Goal: Task Accomplishment & Management: Manage account settings

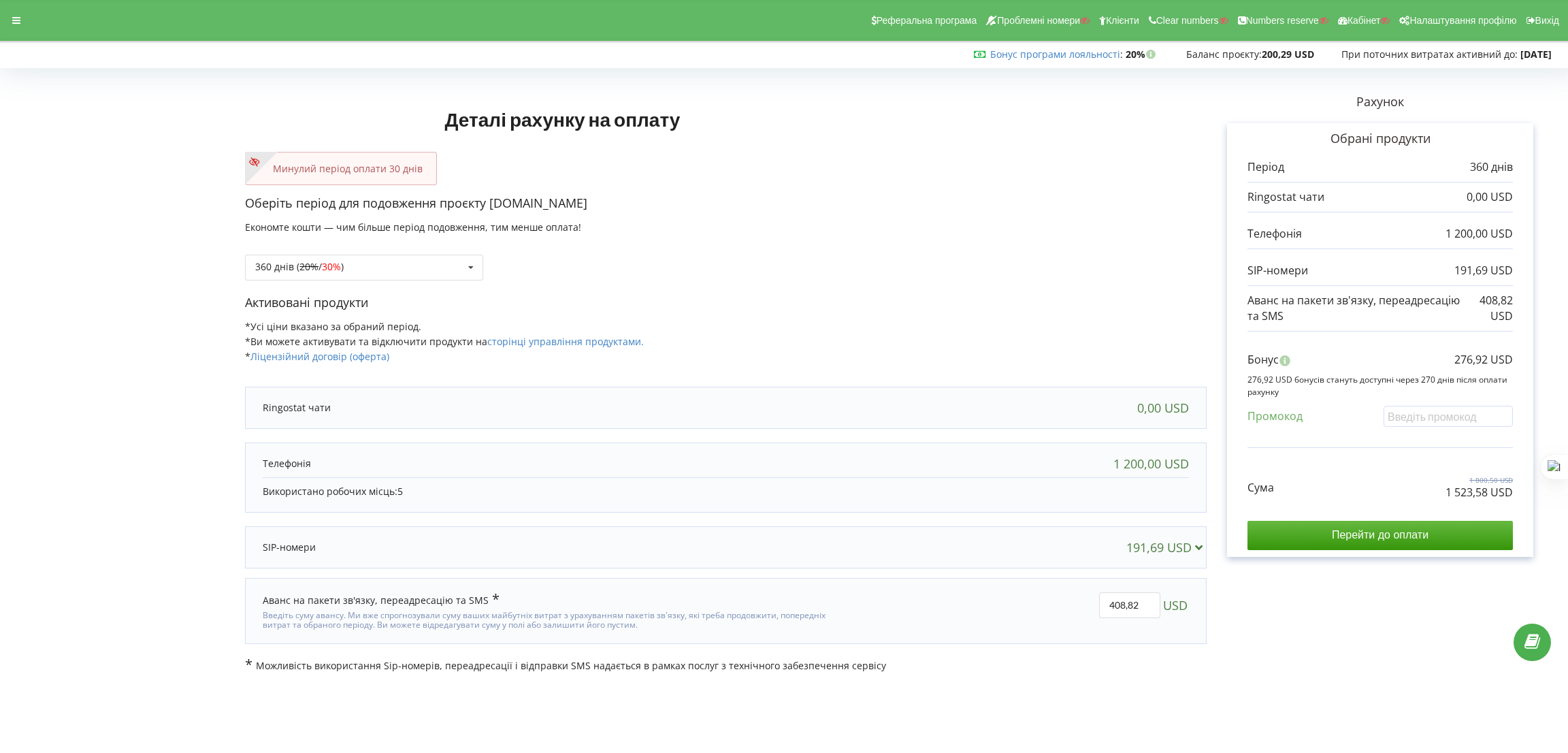
click at [20, 6] on div "Реферальна програма Проблемні номери Клієнти Clear numbers Numbers reserve Кабі…" at bounding box center [784, 20] width 1587 height 41
click at [5, 20] on div at bounding box center [16, 20] width 24 height 19
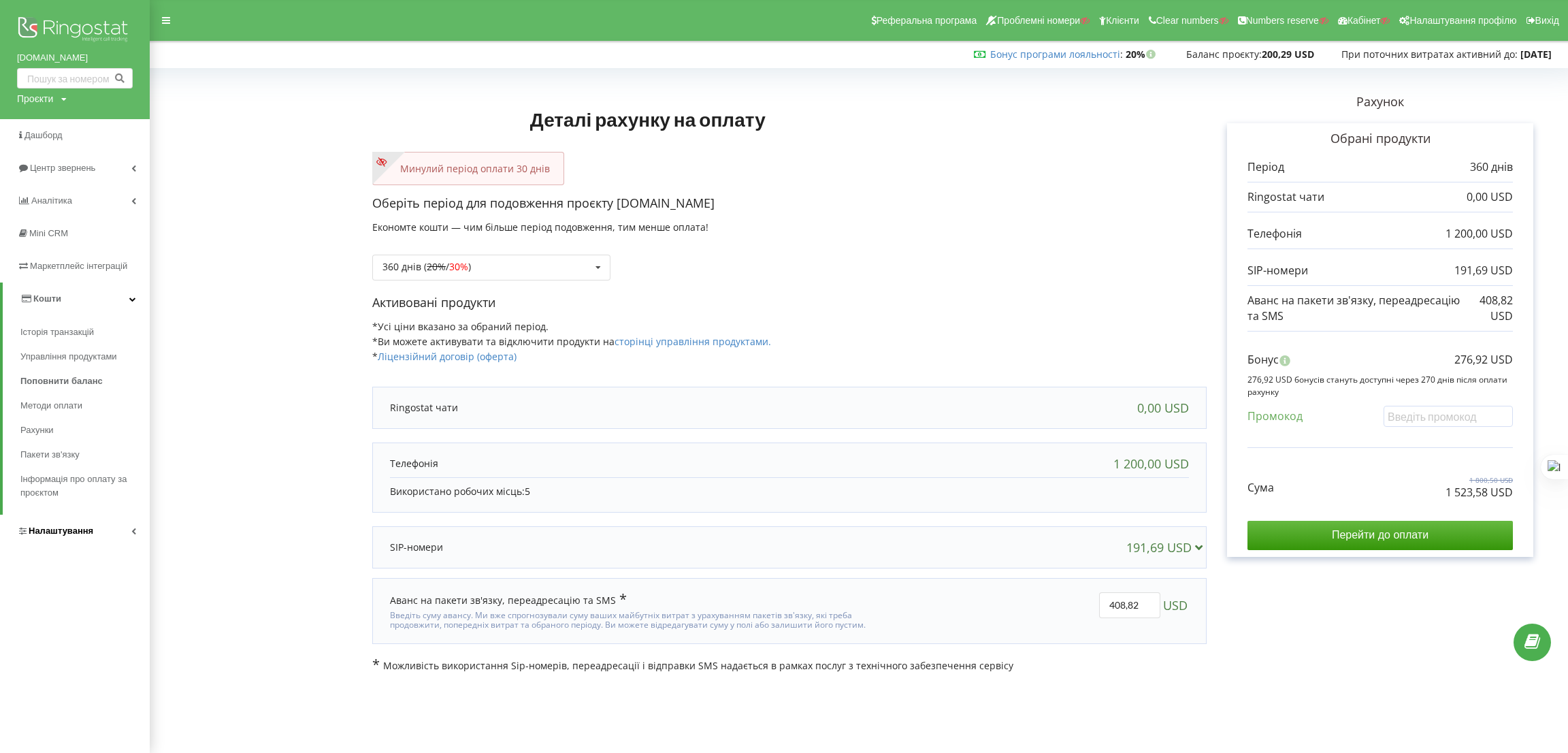
click at [48, 543] on link "Налаштування" at bounding box center [75, 531] width 150 height 33
click at [75, 370] on span "Загальні налаштування" at bounding box center [81, 376] width 100 height 27
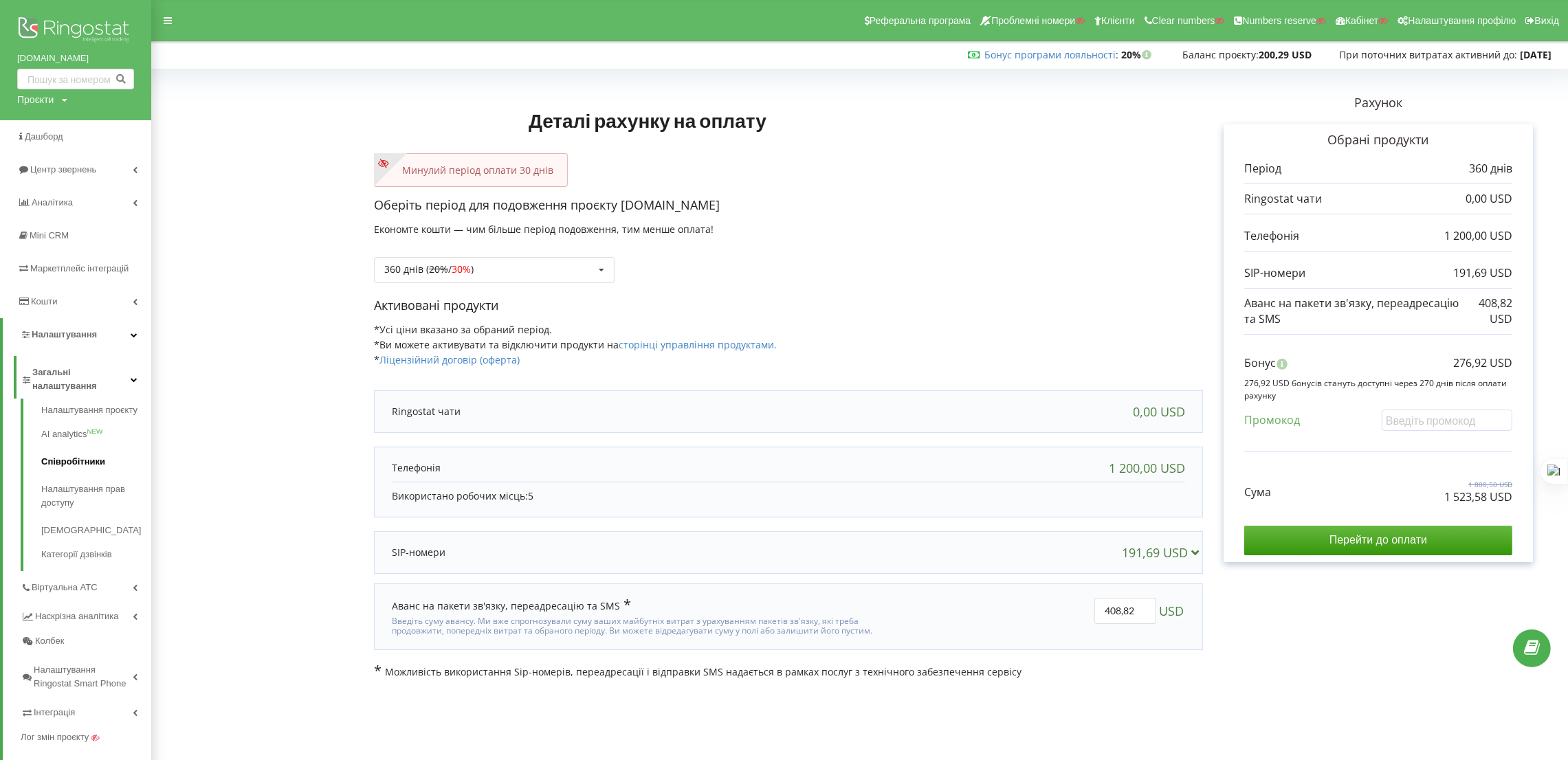
click at [79, 459] on link "Співробітники" at bounding box center [97, 461] width 110 height 27
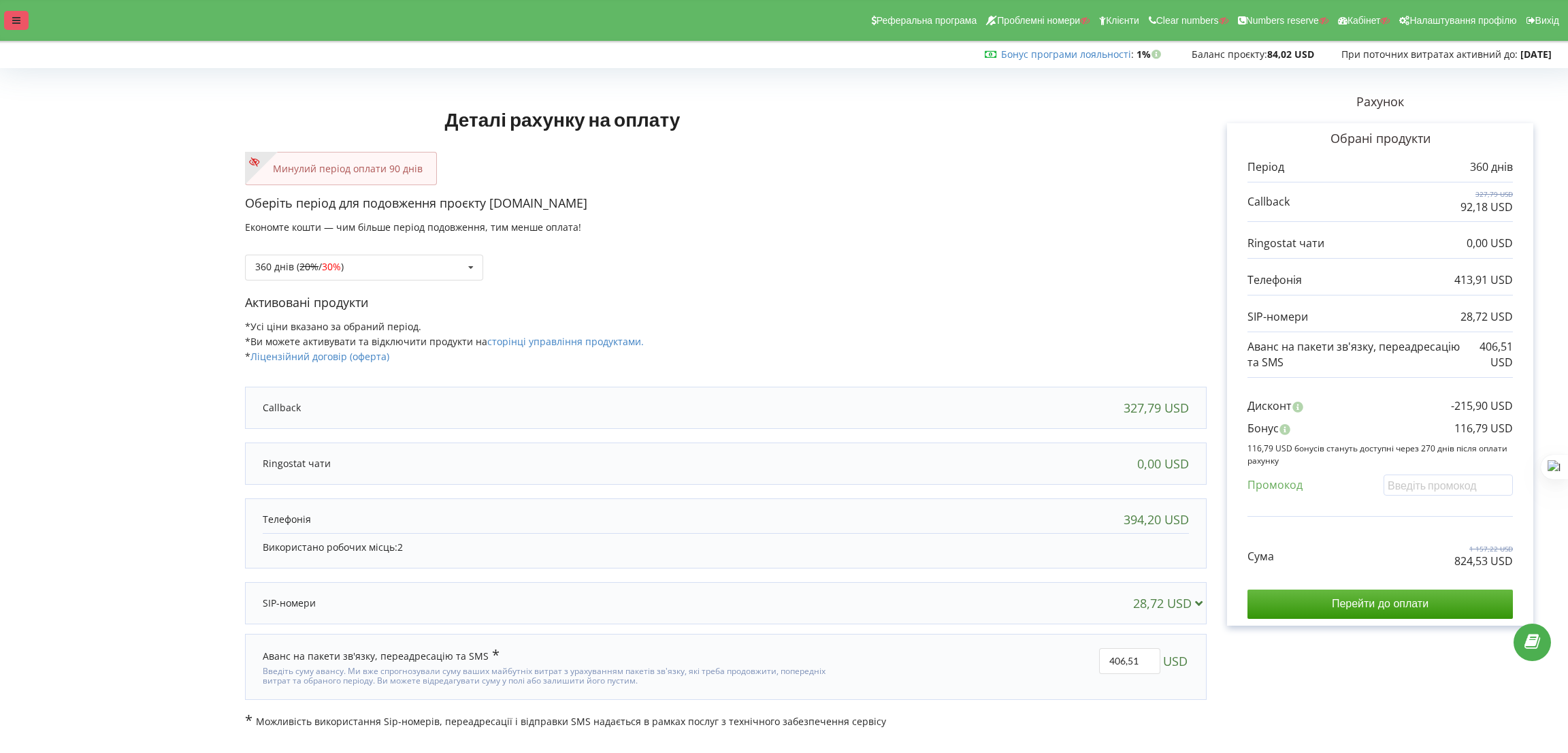
click at [21, 13] on div at bounding box center [16, 20] width 24 height 19
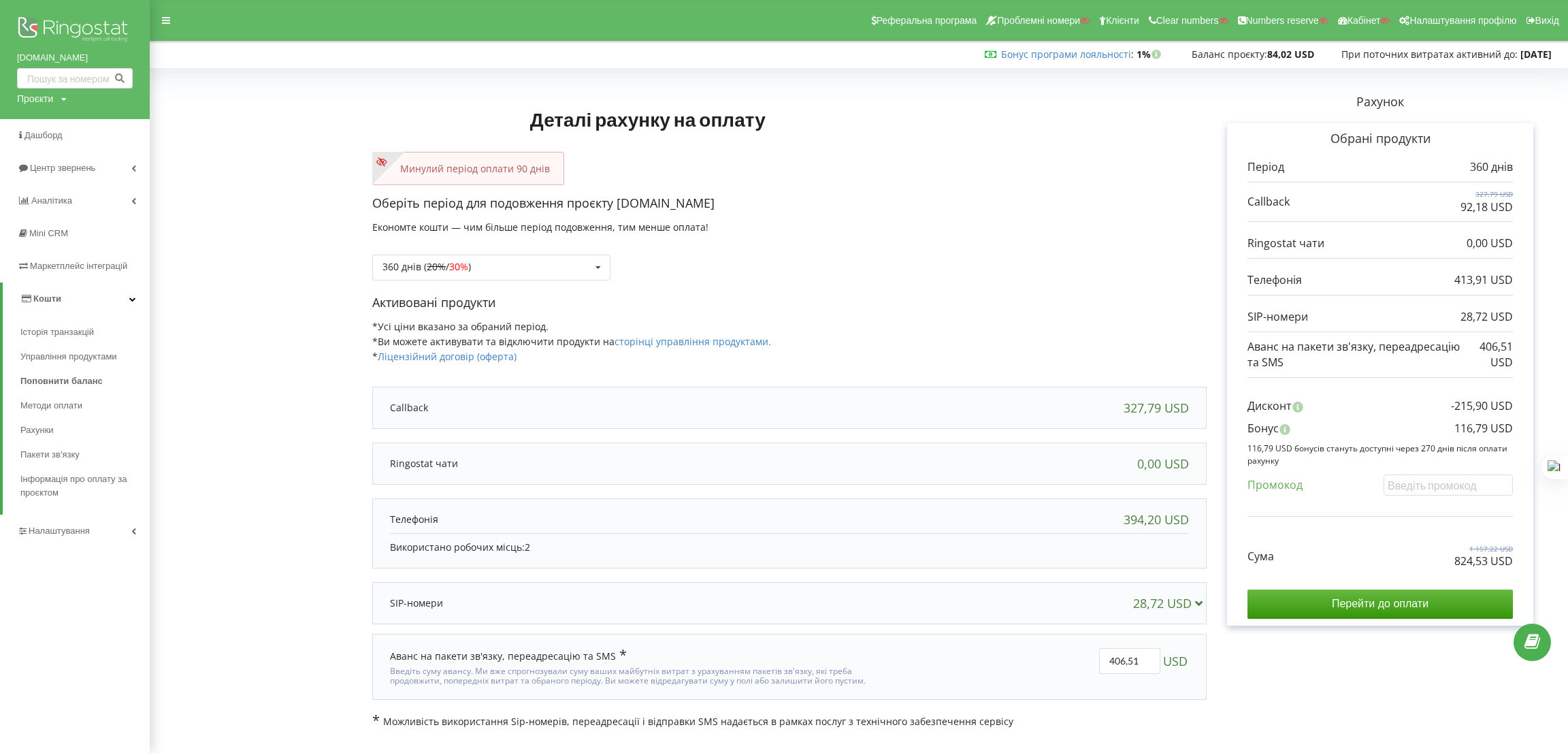
click at [1037, 252] on div "360 днів ( 20% / 30% ) Поповнити баланс без подовження 20% / 30% 30% / 40%" at bounding box center [789, 257] width 835 height 46
drag, startPoint x: 1455, startPoint y: 558, endPoint x: 1485, endPoint y: 561, distance: 30.1
click at [1485, 561] on p "824,53 USD" at bounding box center [1483, 561] width 59 height 16
click at [1411, 565] on div "Сума 1 157,22 USD 824,53 USD" at bounding box center [1379, 546] width 266 height 45
drag, startPoint x: 1448, startPoint y: 565, endPoint x: 1486, endPoint y: 566, distance: 38.0
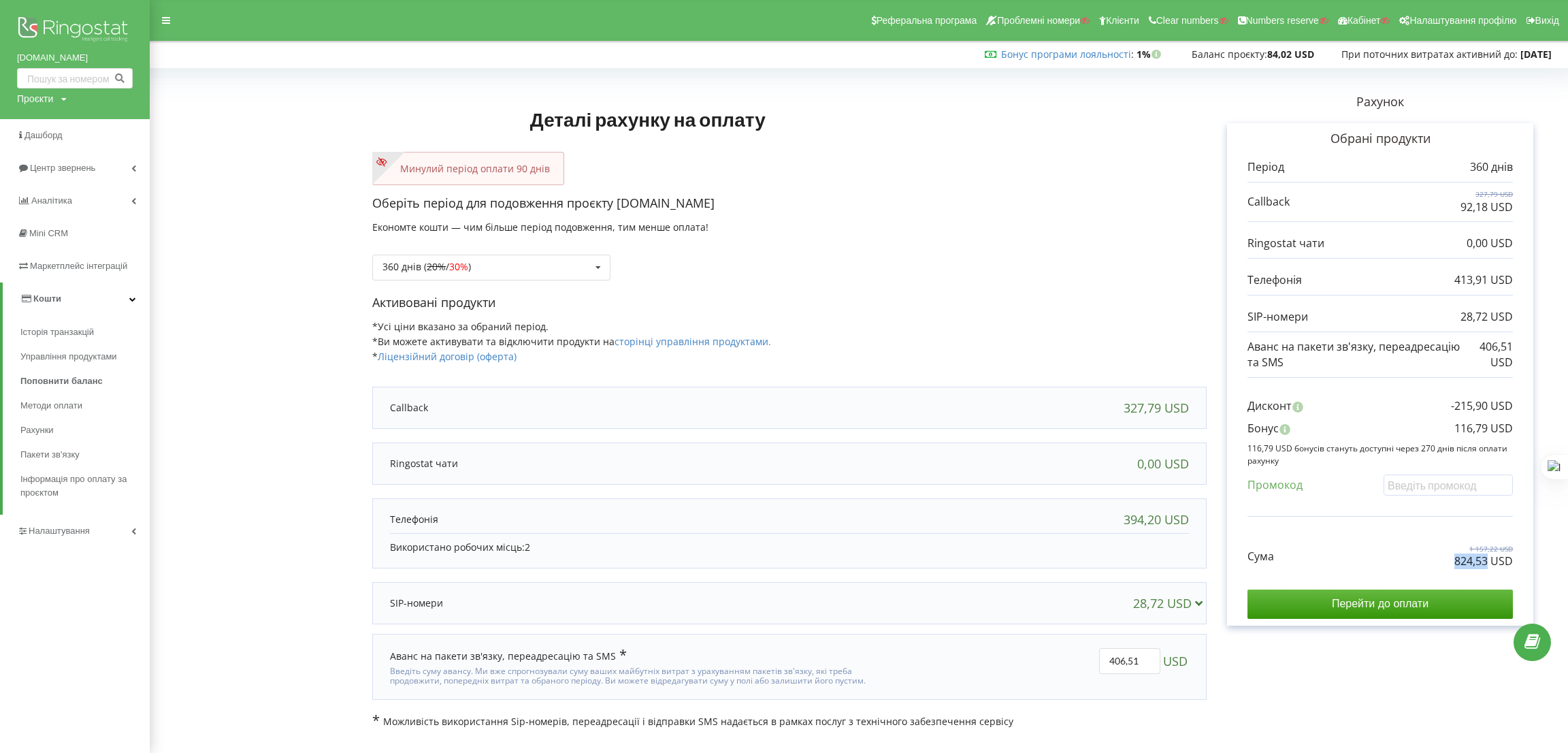
click at [1486, 566] on div "Сума 1 157,22 USD 824,53 USD" at bounding box center [1379, 546] width 266 height 45
click at [1459, 524] on div "Сума 1 157,22 USD 824,53 USD" at bounding box center [1379, 546] width 266 height 45
drag, startPoint x: 1452, startPoint y: 436, endPoint x: 1485, endPoint y: 436, distance: 33.0
click at [1485, 436] on div "Бонус 116,79 USD" at bounding box center [1379, 432] width 266 height 23
click at [1469, 437] on div "Бонус 116,79 USD" at bounding box center [1379, 432] width 266 height 23
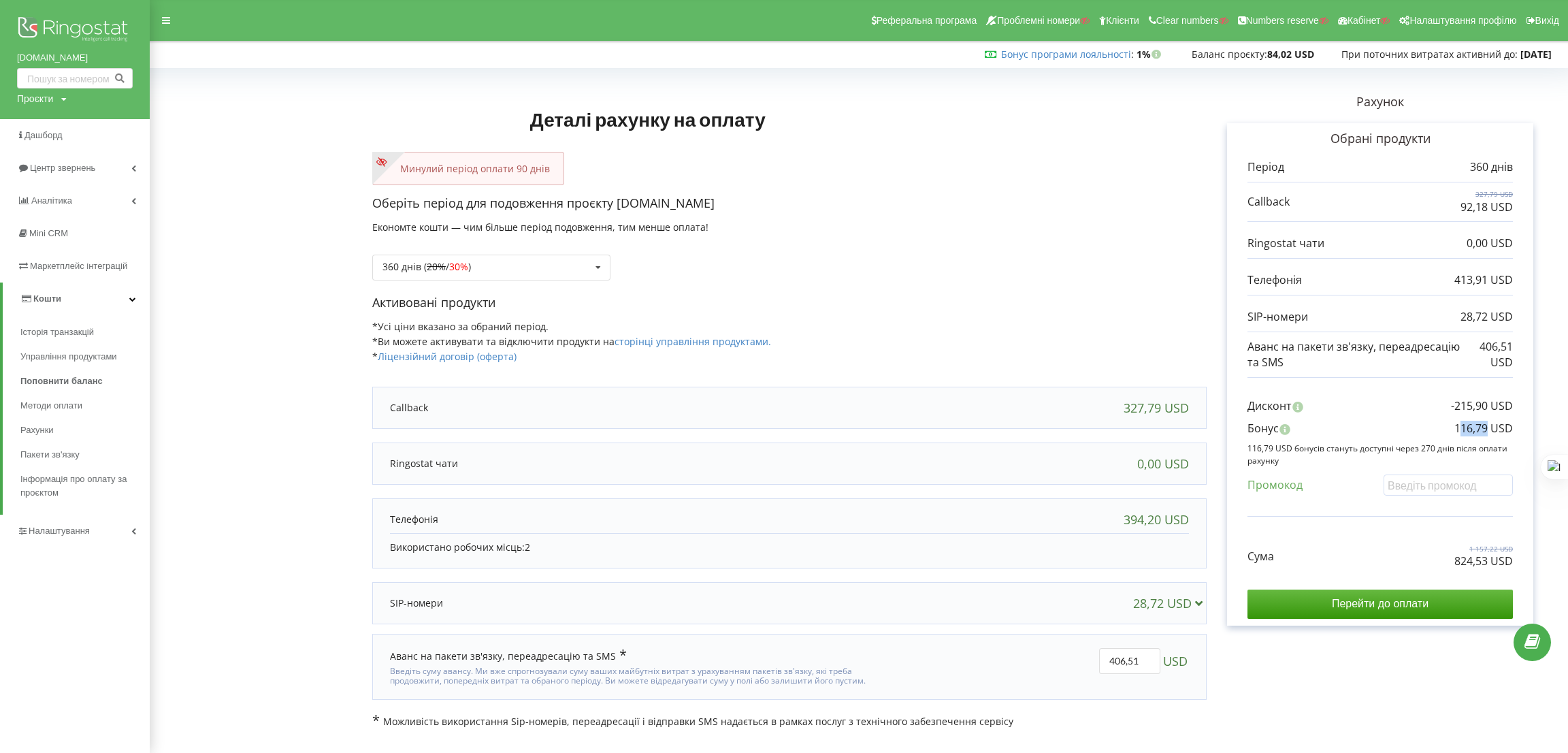
drag, startPoint x: 1459, startPoint y: 431, endPoint x: 1486, endPoint y: 430, distance: 27.0
click at [1486, 430] on p "116,79 USD" at bounding box center [1483, 428] width 59 height 16
drag, startPoint x: 1452, startPoint y: 429, endPoint x: 1486, endPoint y: 429, distance: 34.0
click at [1486, 429] on div "Бонус 116,79 USD" at bounding box center [1379, 432] width 266 height 23
click at [1480, 429] on p "116,79 USD" at bounding box center [1483, 428] width 59 height 16
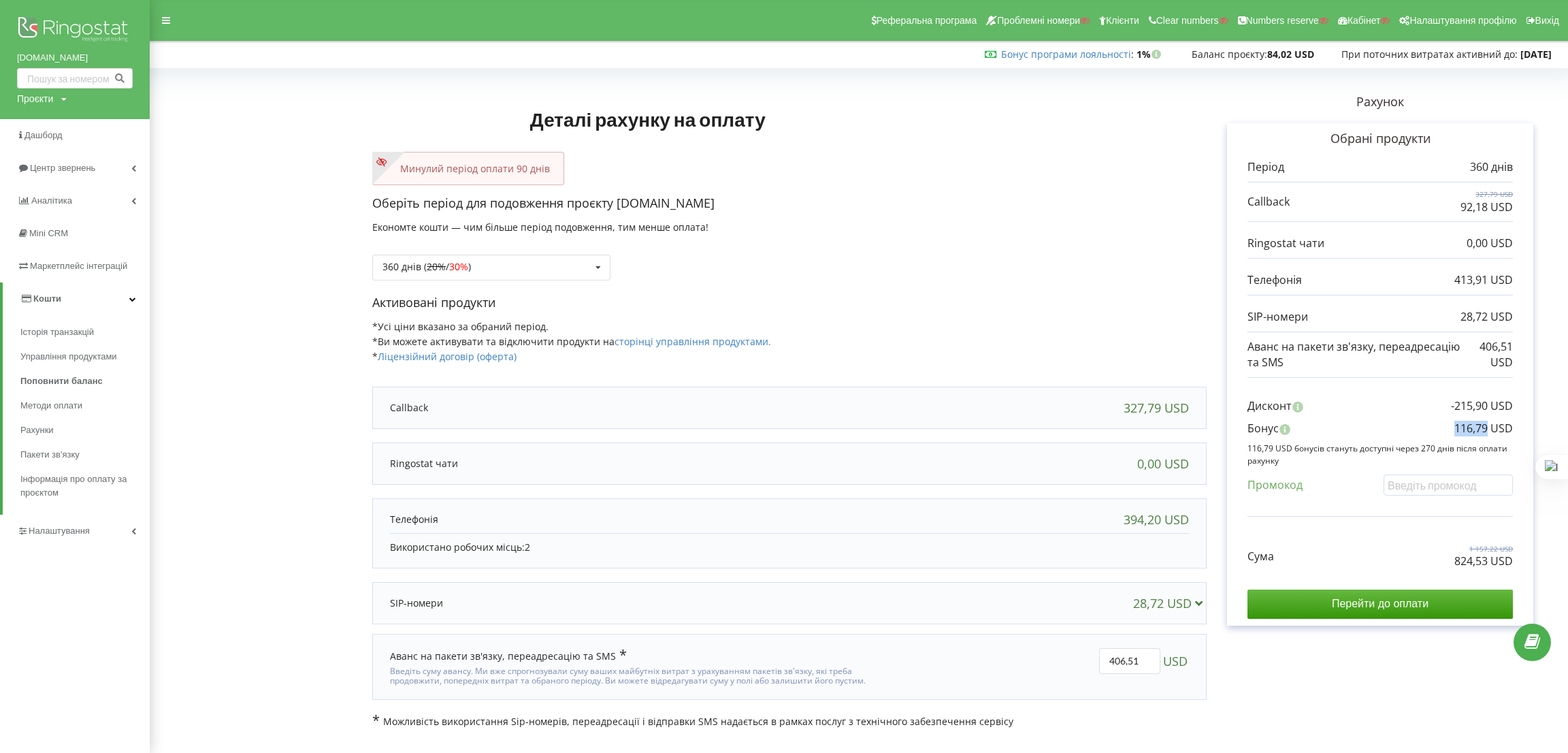
click at [1445, 435] on div "Бонус 116,79 USD" at bounding box center [1379, 432] width 266 height 23
click at [228, 276] on form "Деталі рахунку на оплату Минулий період оплати 90 днів Оберіть період для подов…" at bounding box center [859, 401] width 1389 height 656
click at [69, 363] on span "Управління продуктами" at bounding box center [72, 356] width 105 height 13
click at [103, 361] on span "Управління продуктами" at bounding box center [72, 356] width 105 height 13
click at [67, 164] on span "Центр звернень" at bounding box center [65, 168] width 70 height 10
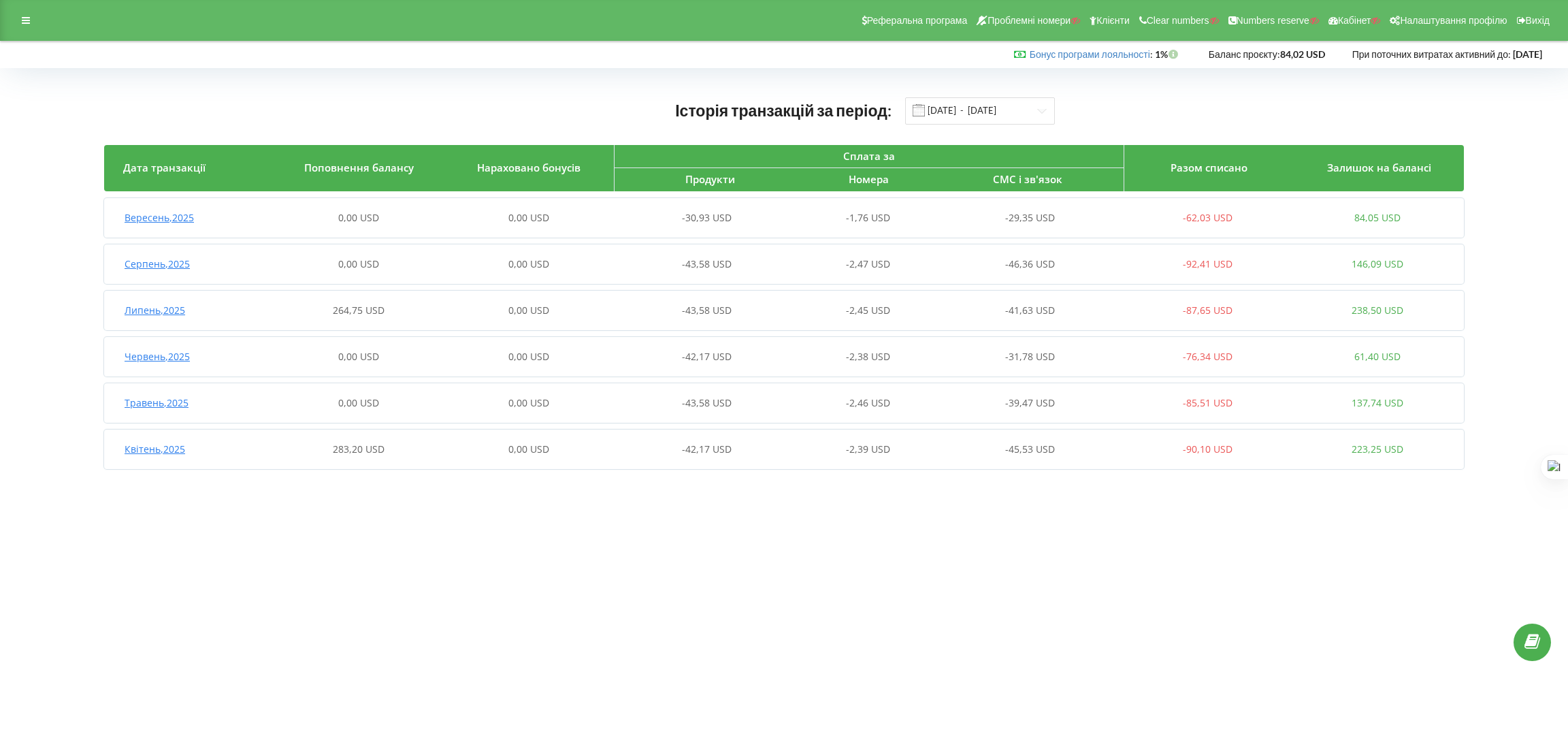
click at [799, 68] on div "Історія транзакцій за період: [DATE] - [DATE] Дата транзакції Поповнення баланс…" at bounding box center [784, 286] width 1568 height 436
click at [665, 288] on article "Вересень , 2025 0,00 USD 0,00 USD -30,93 USD -1,76 USD -29,35 USD -62,03 USD 84…" at bounding box center [784, 333] width 1359 height 271
click at [389, 217] on div "0,00 USD" at bounding box center [358, 218] width 169 height 13
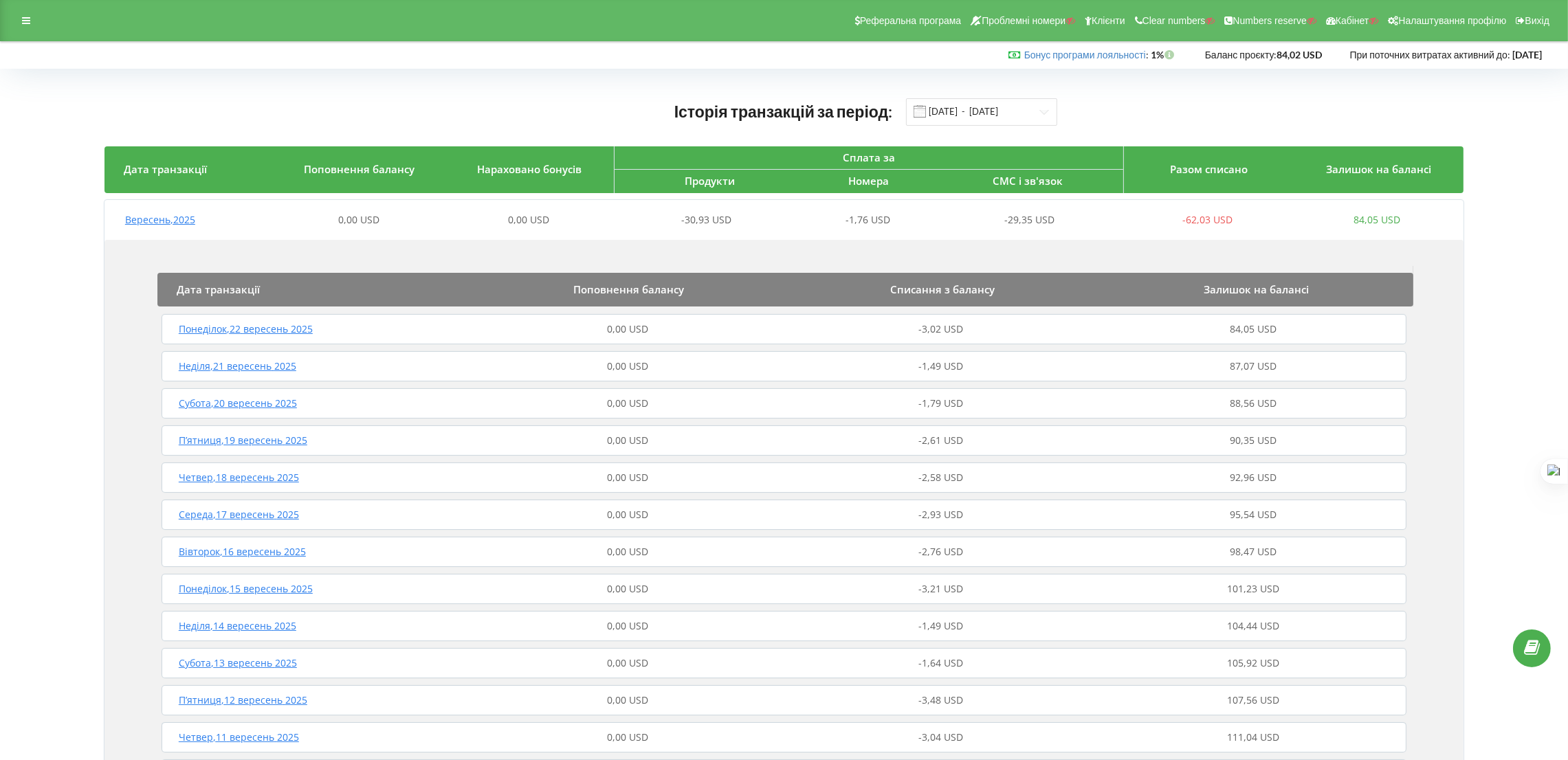
click at [891, 367] on div "-1,49 USD" at bounding box center [940, 366] width 312 height 14
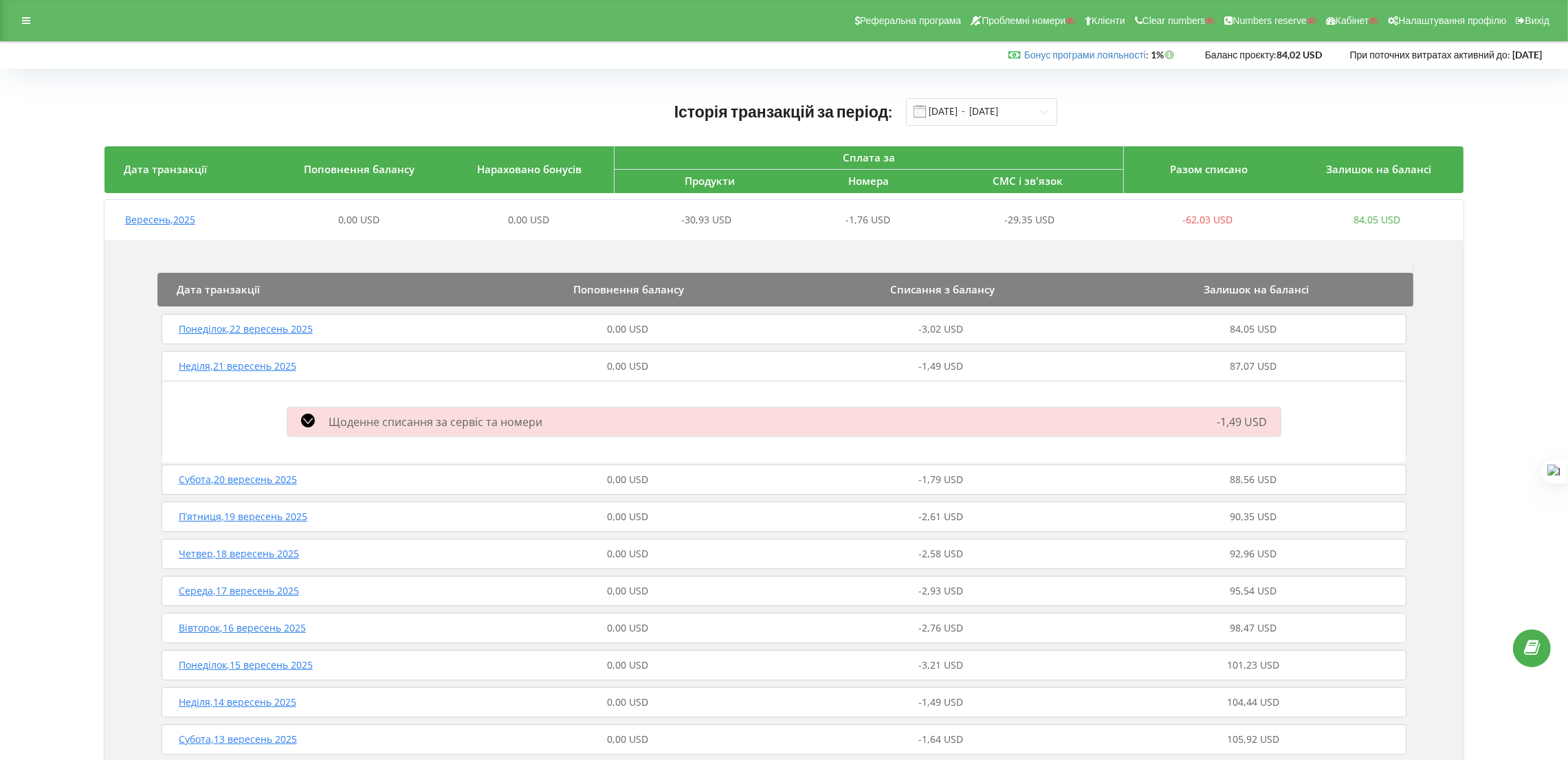
click at [861, 426] on div "Щоденне списання за сервіс та номери" at bounding box center [627, 421] width 694 height 16
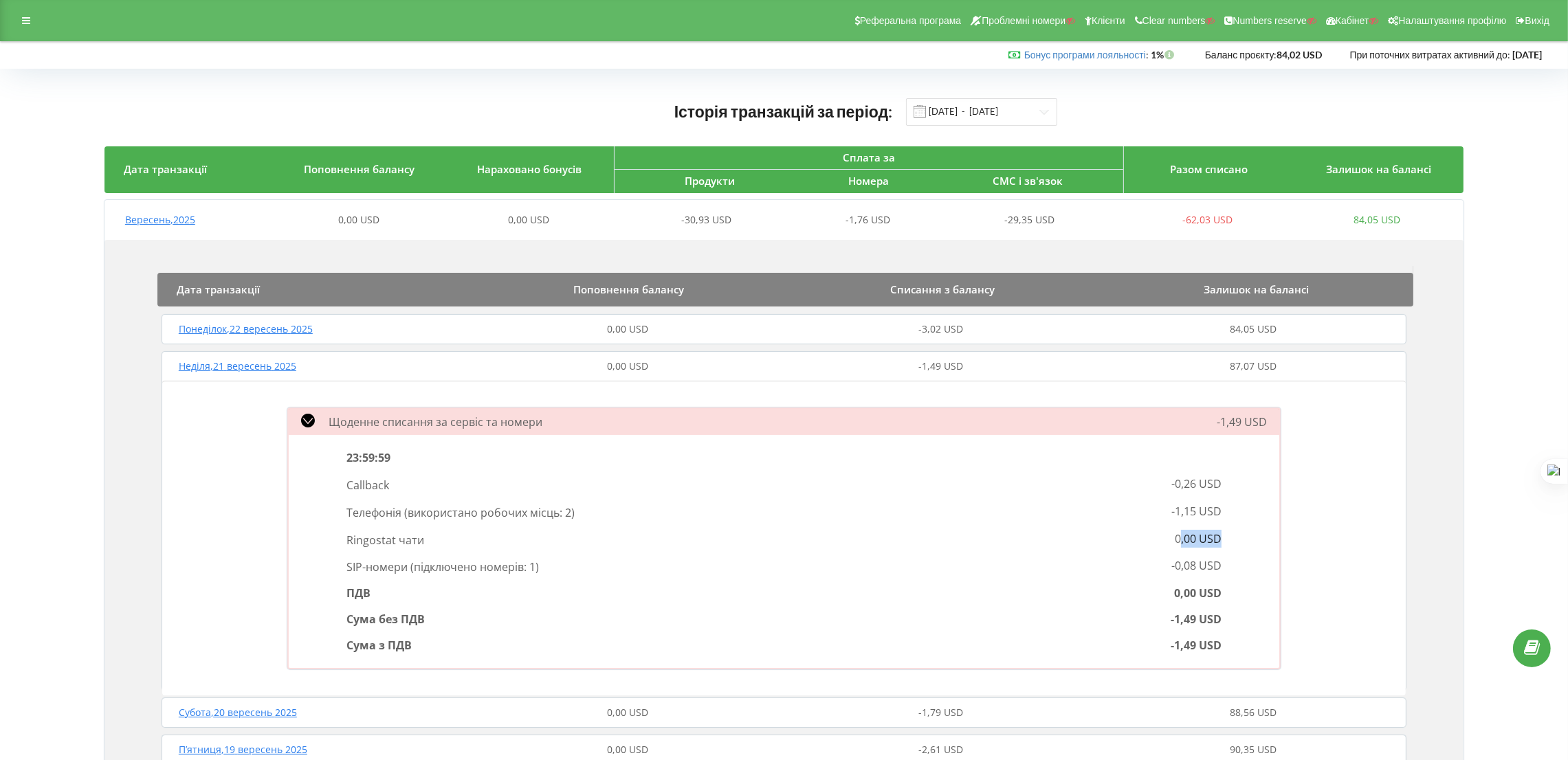
drag, startPoint x: 1186, startPoint y: 537, endPoint x: 1227, endPoint y: 541, distance: 41.2
click at [1227, 541] on div "0,00 USD" at bounding box center [1008, 539] width 448 height 19
click at [1200, 543] on span "0,00 USD" at bounding box center [1198, 539] width 47 height 15
drag, startPoint x: 1173, startPoint y: 533, endPoint x: 1256, endPoint y: 545, distance: 83.9
click at [1256, 545] on div "23:59:59 Callback -0,26 USD Телефонія ( використано робочих місць: 2 ) -1,15 US…" at bounding box center [784, 551] width 991 height 233
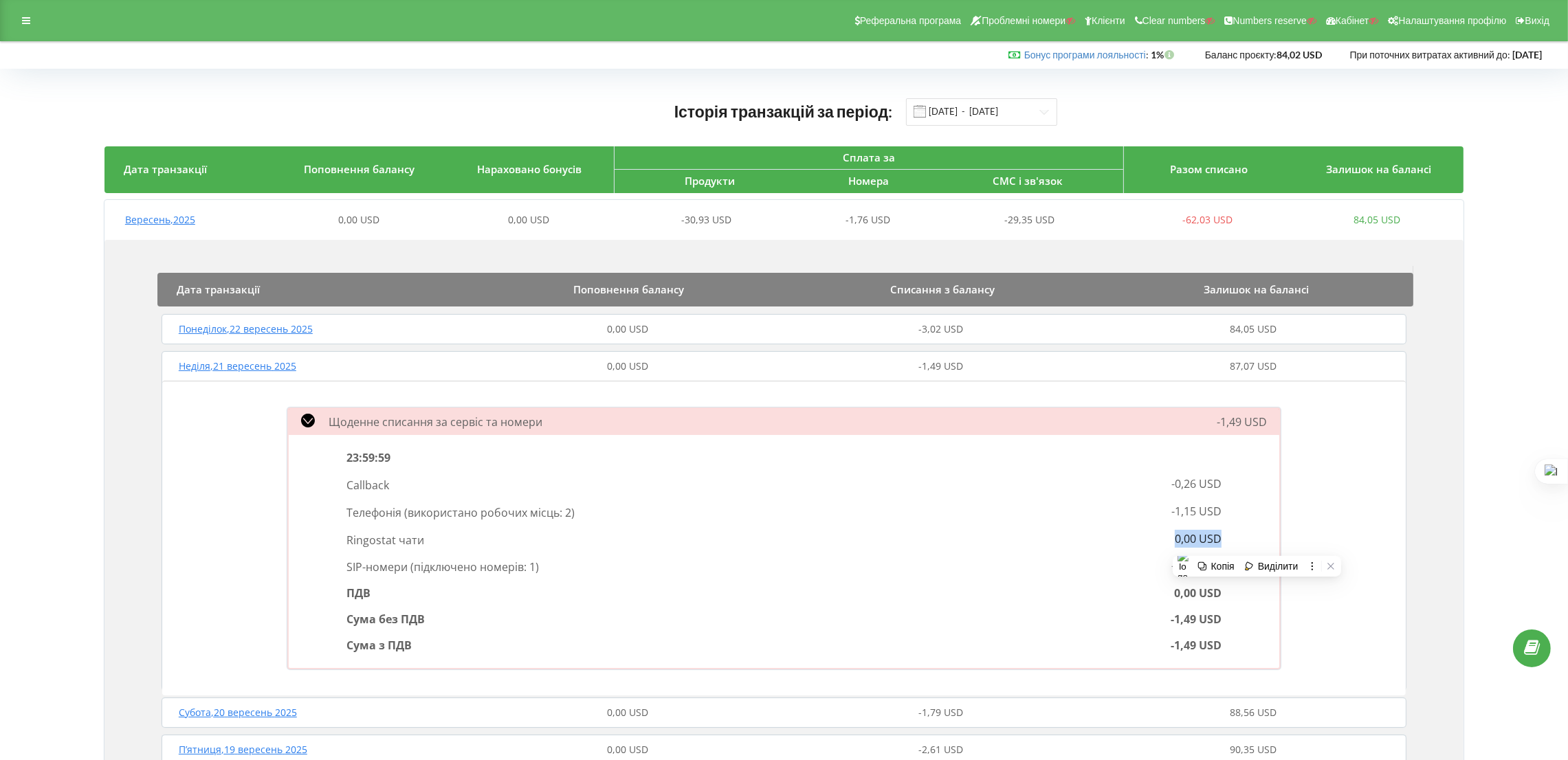
click at [1186, 539] on span "0,00 USD" at bounding box center [1198, 539] width 47 height 15
click at [958, 363] on span "-1,49 USD" at bounding box center [941, 366] width 45 height 13
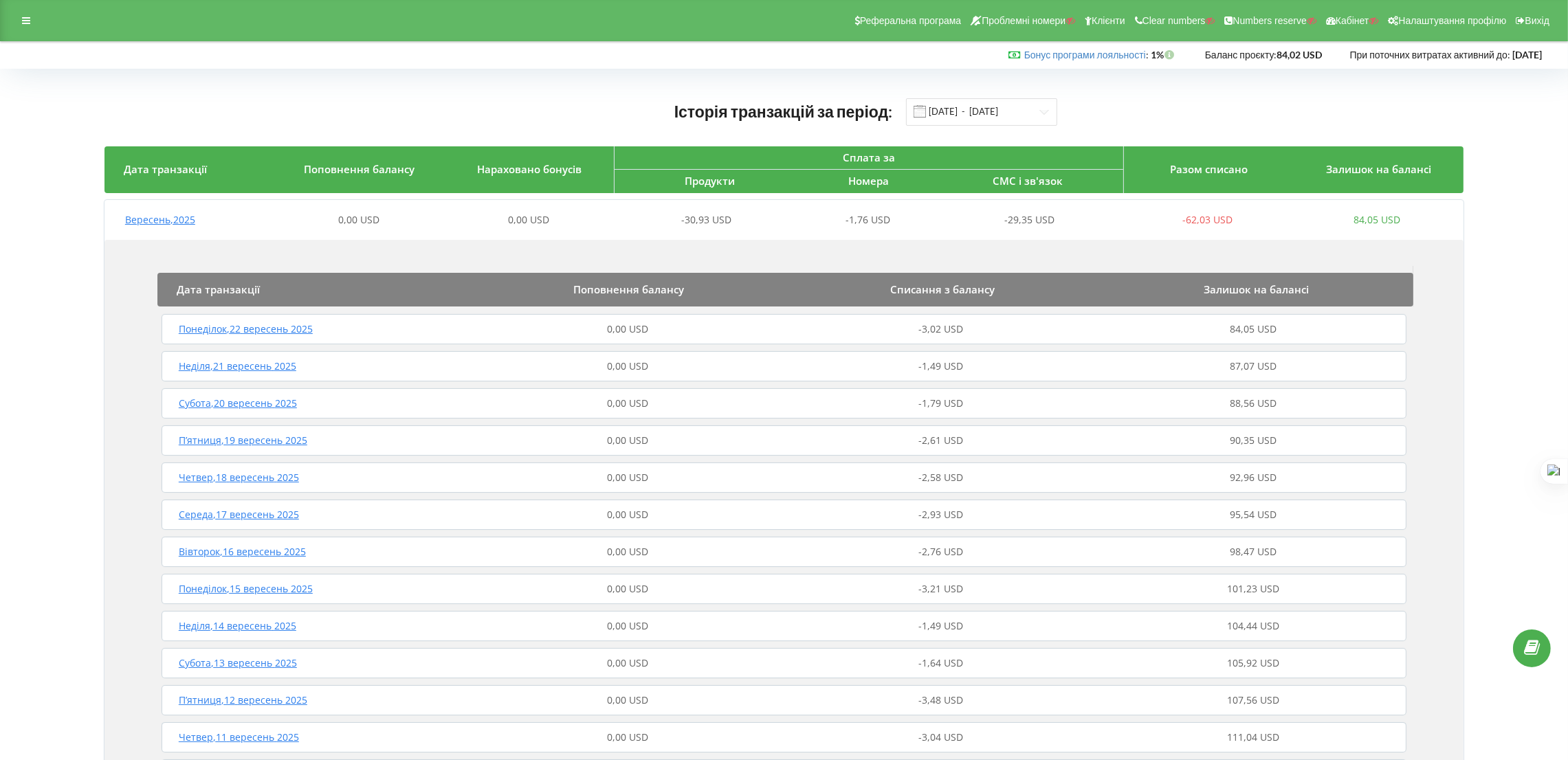
click at [979, 326] on div "-3,02 USD" at bounding box center [940, 329] width 312 height 14
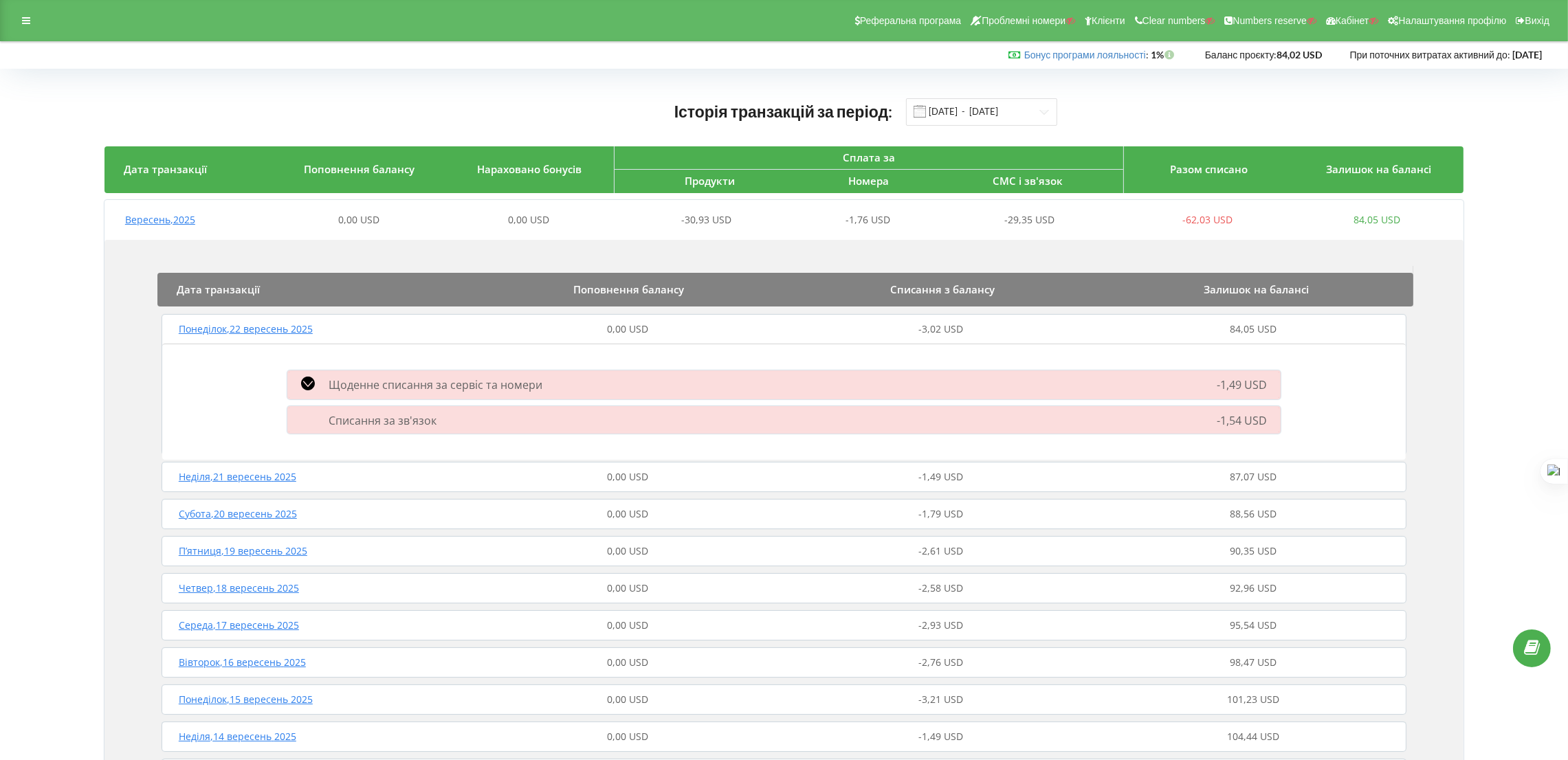
click at [901, 330] on div "-3,02 USD" at bounding box center [940, 329] width 312 height 14
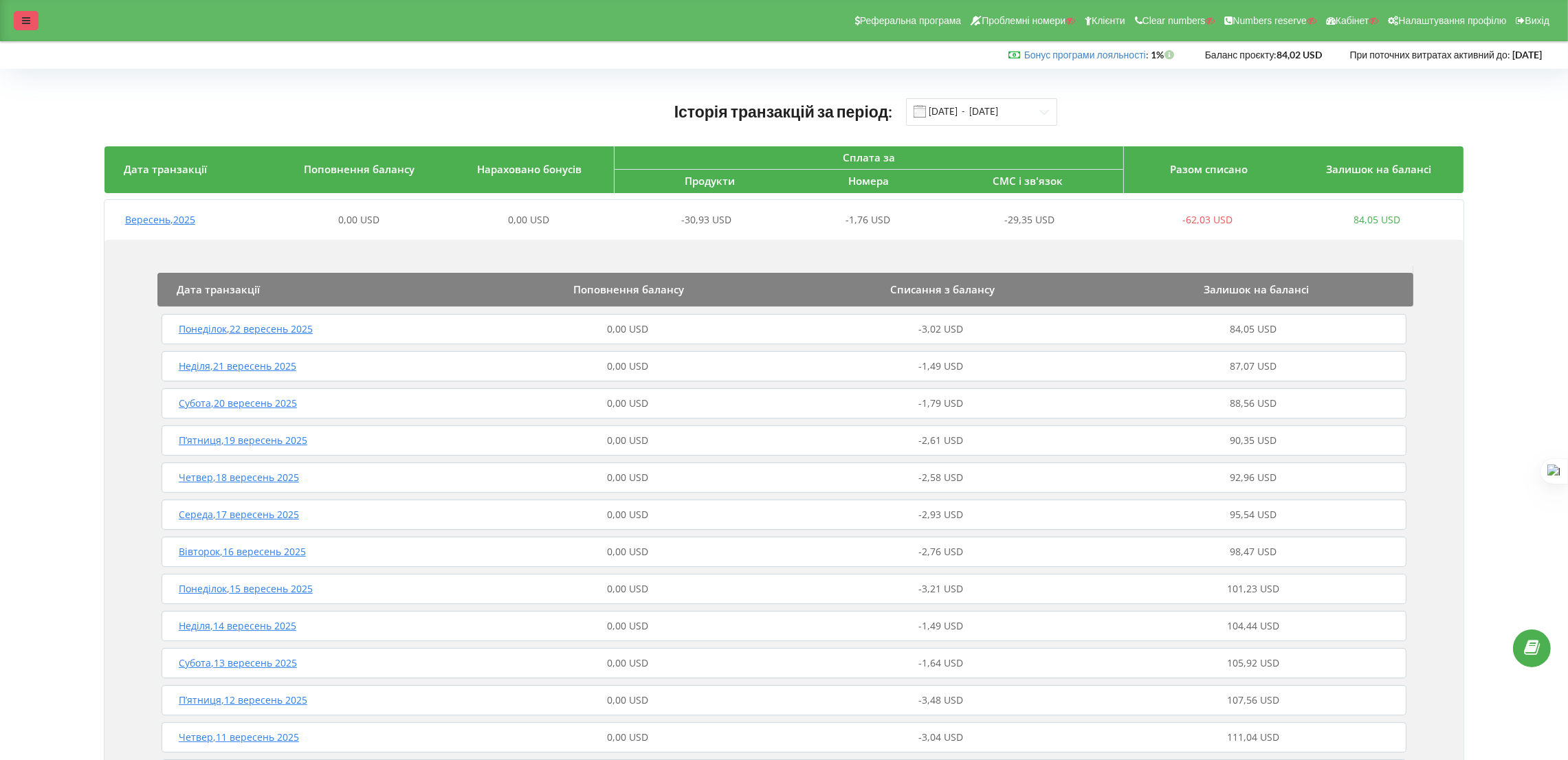
click at [24, 13] on div at bounding box center [25, 20] width 25 height 19
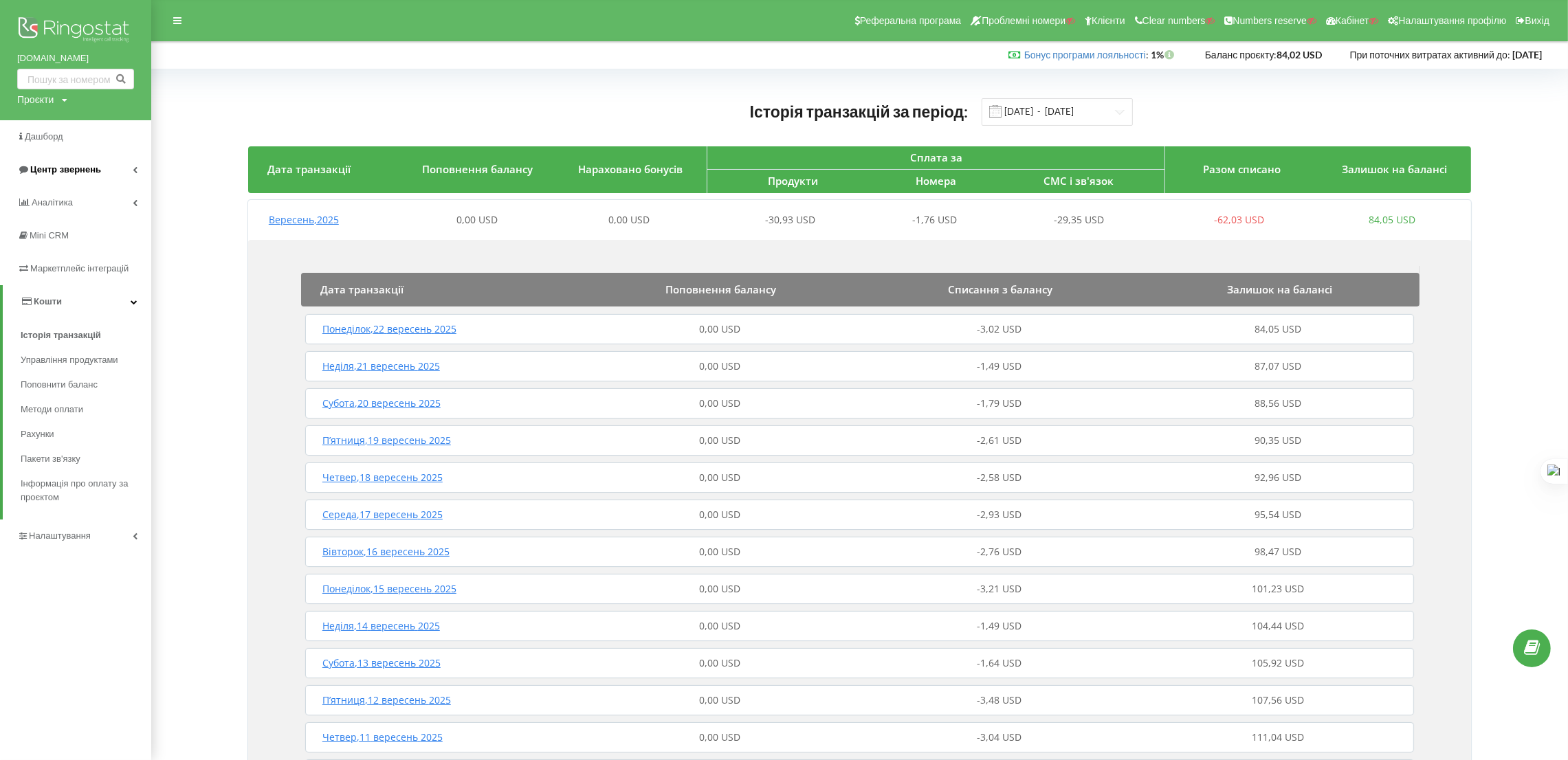
click at [101, 179] on link "Центр звернень" at bounding box center [75, 169] width 152 height 33
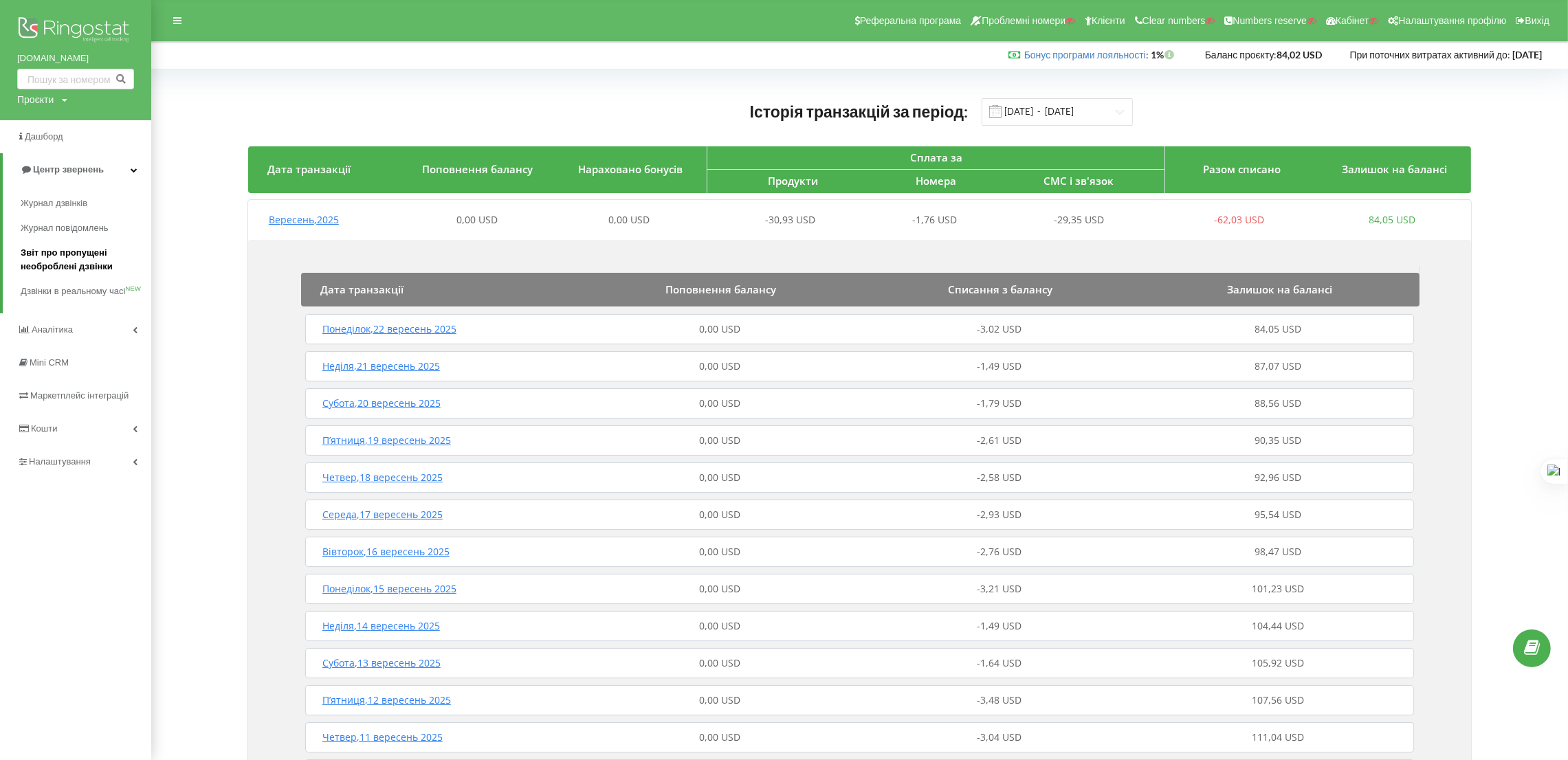
click at [104, 253] on span "Звіт про пропущені необроблені дзвінки" at bounding box center [82, 260] width 124 height 27
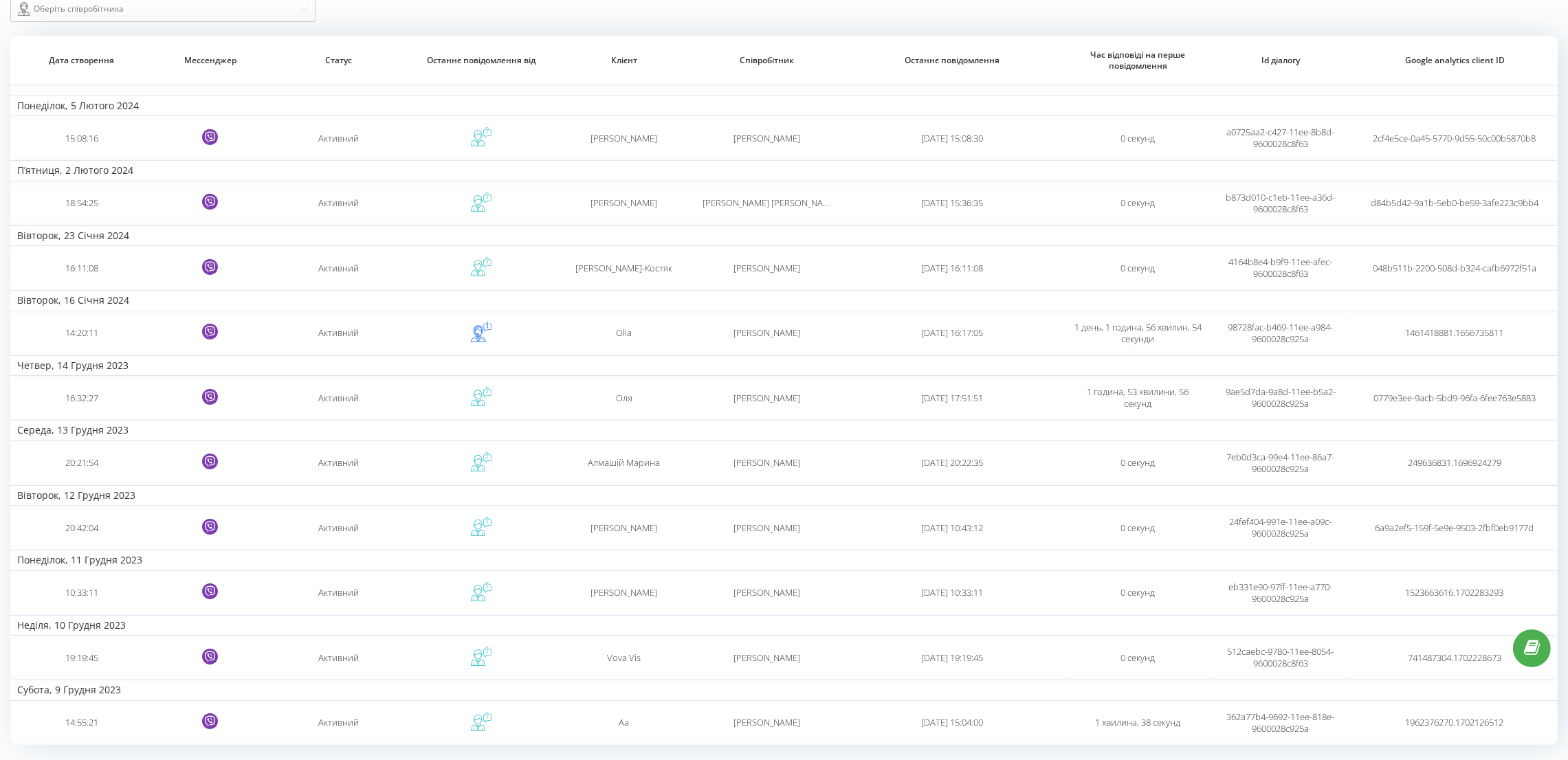
scroll to position [124, 0]
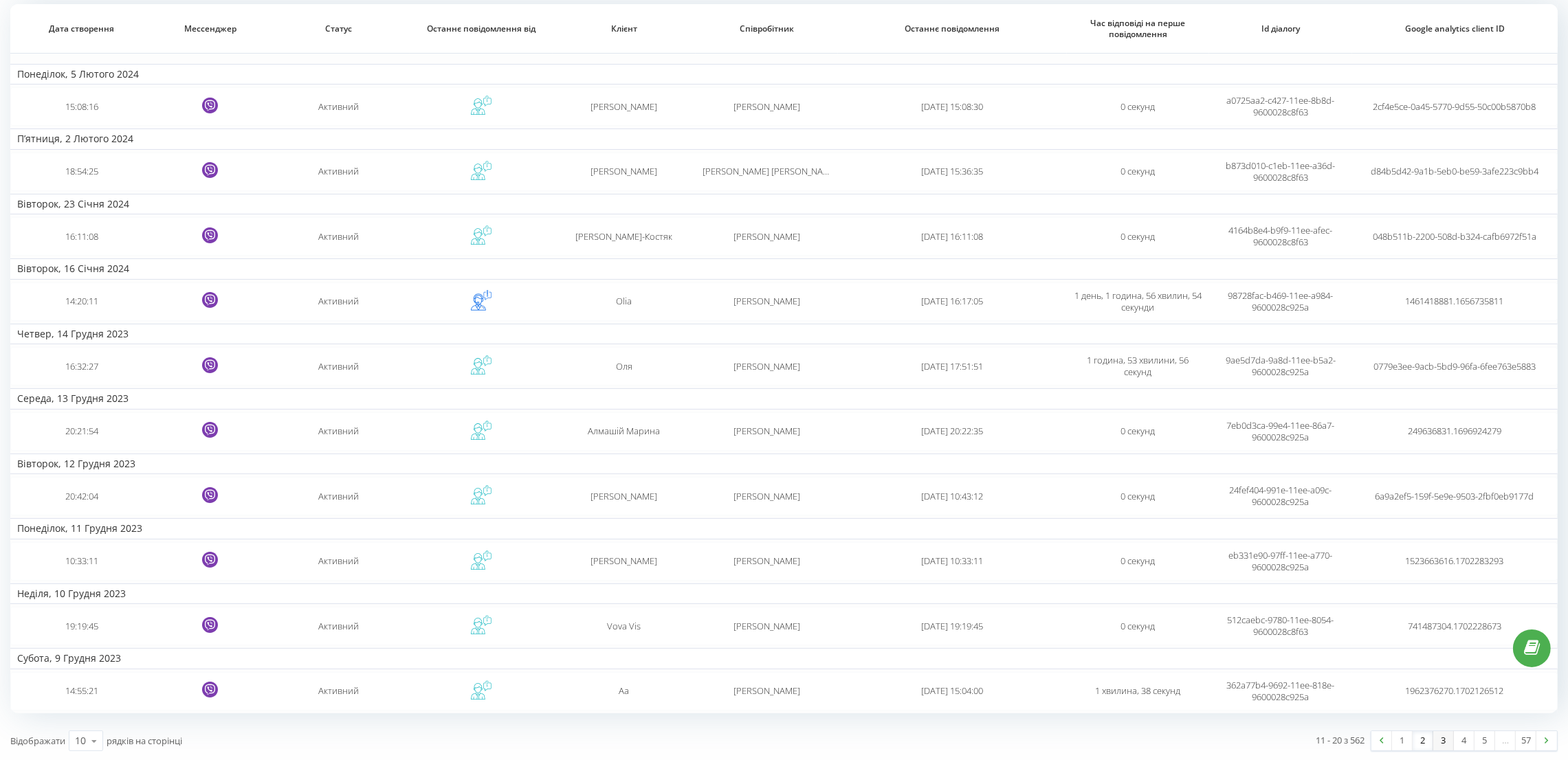
click at [1442, 739] on link "3" at bounding box center [1444, 741] width 20 height 19
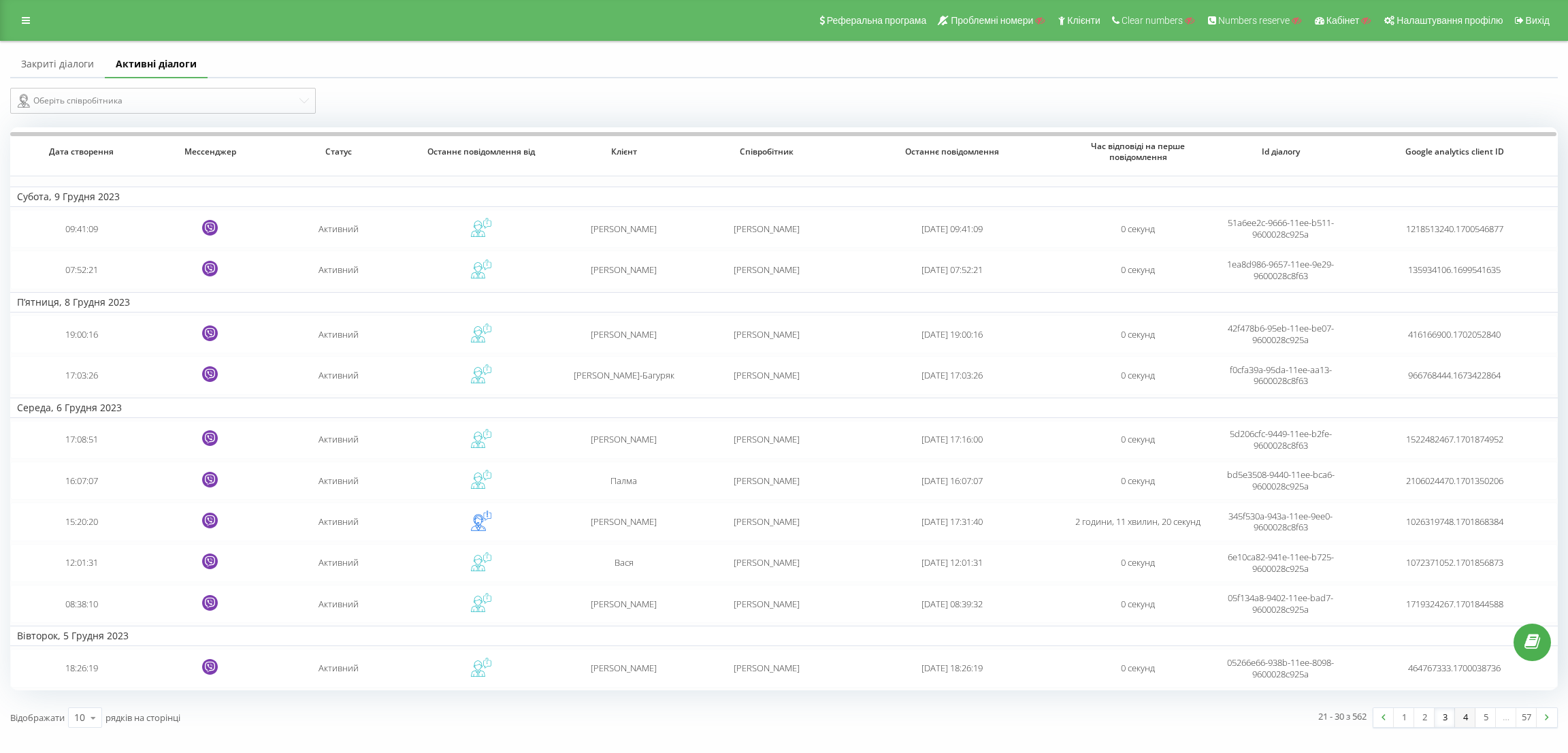
click at [1458, 712] on link "4" at bounding box center [1465, 717] width 20 height 19
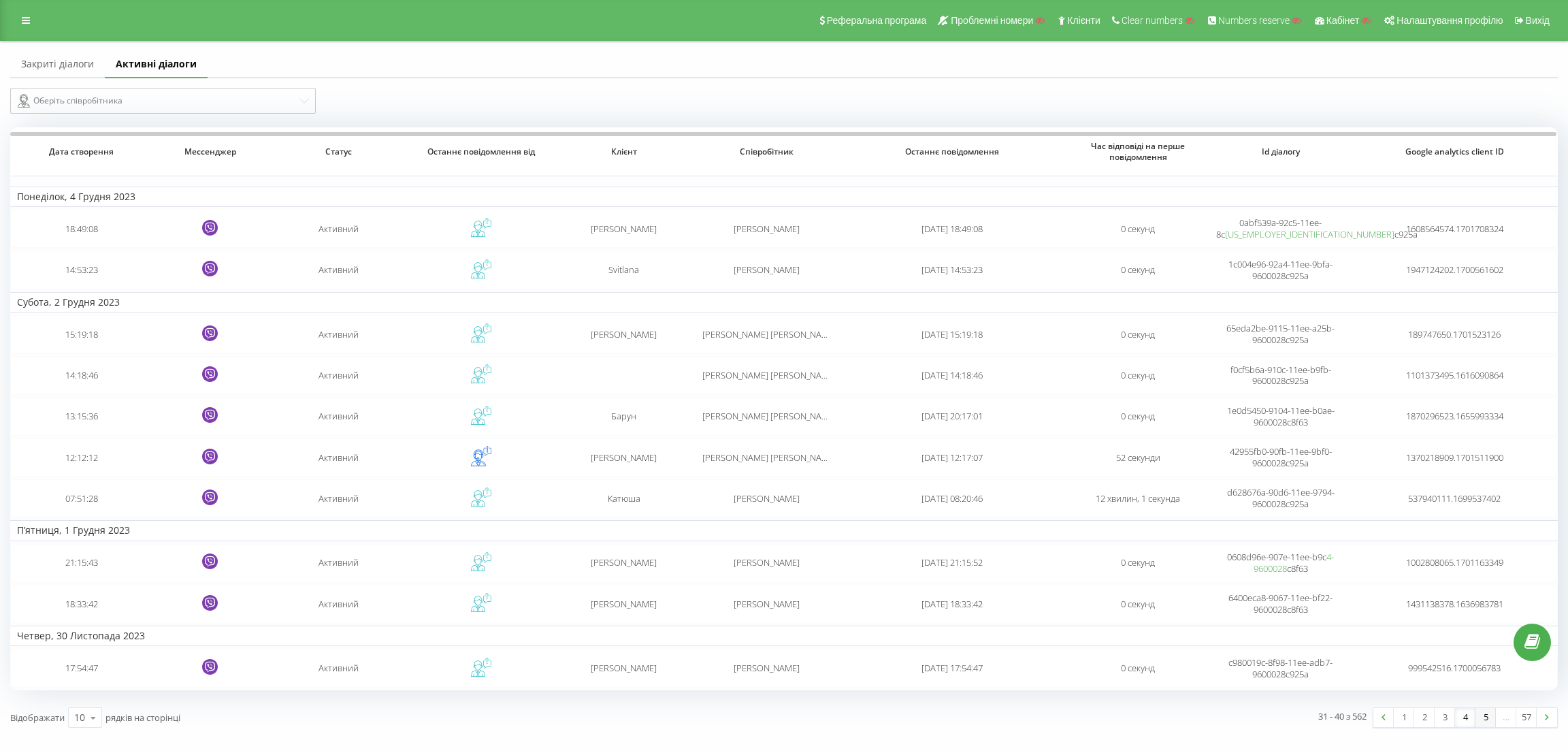
click at [1491, 720] on link "5" at bounding box center [1485, 717] width 20 height 19
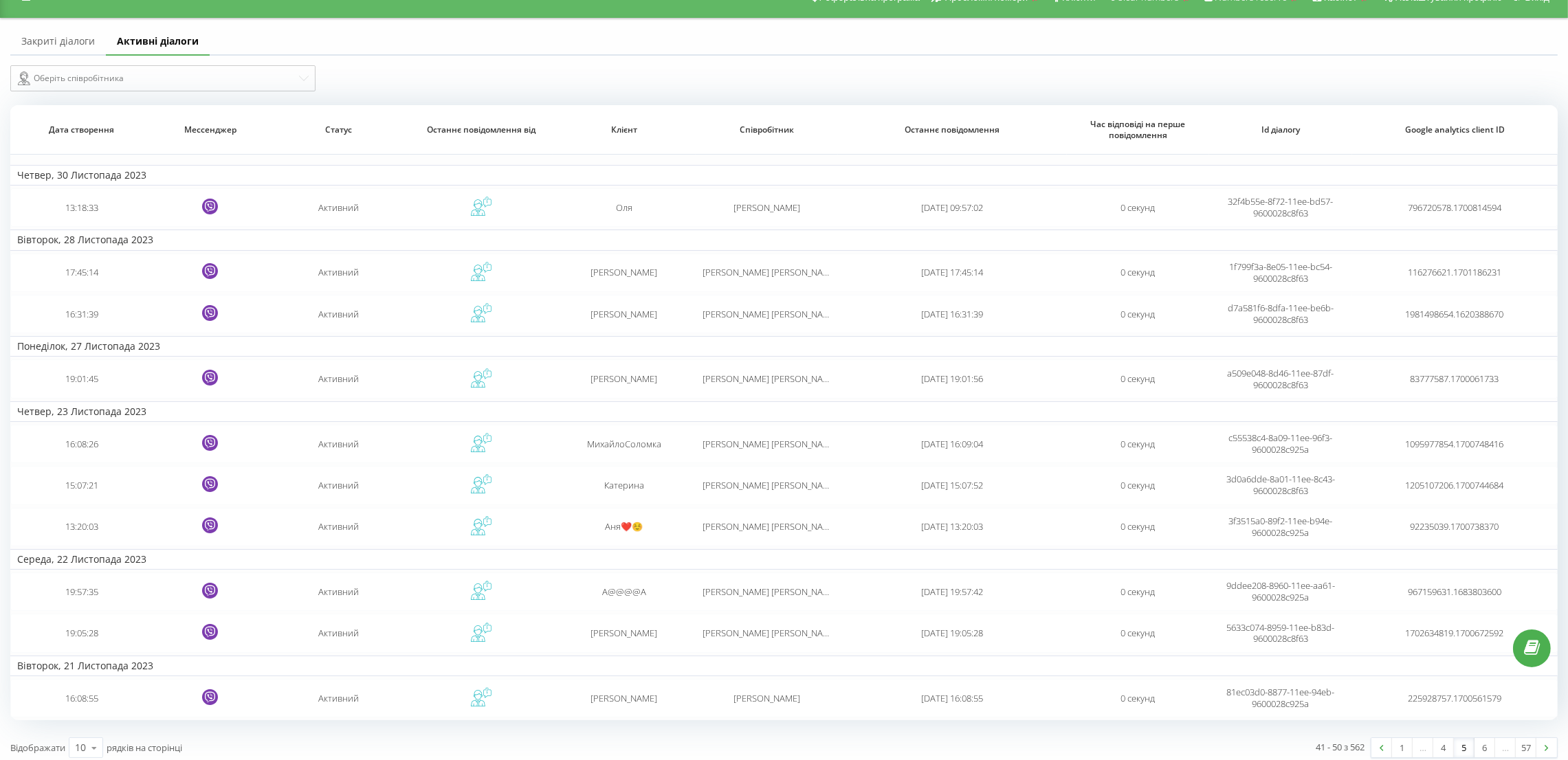
scroll to position [30, 0]
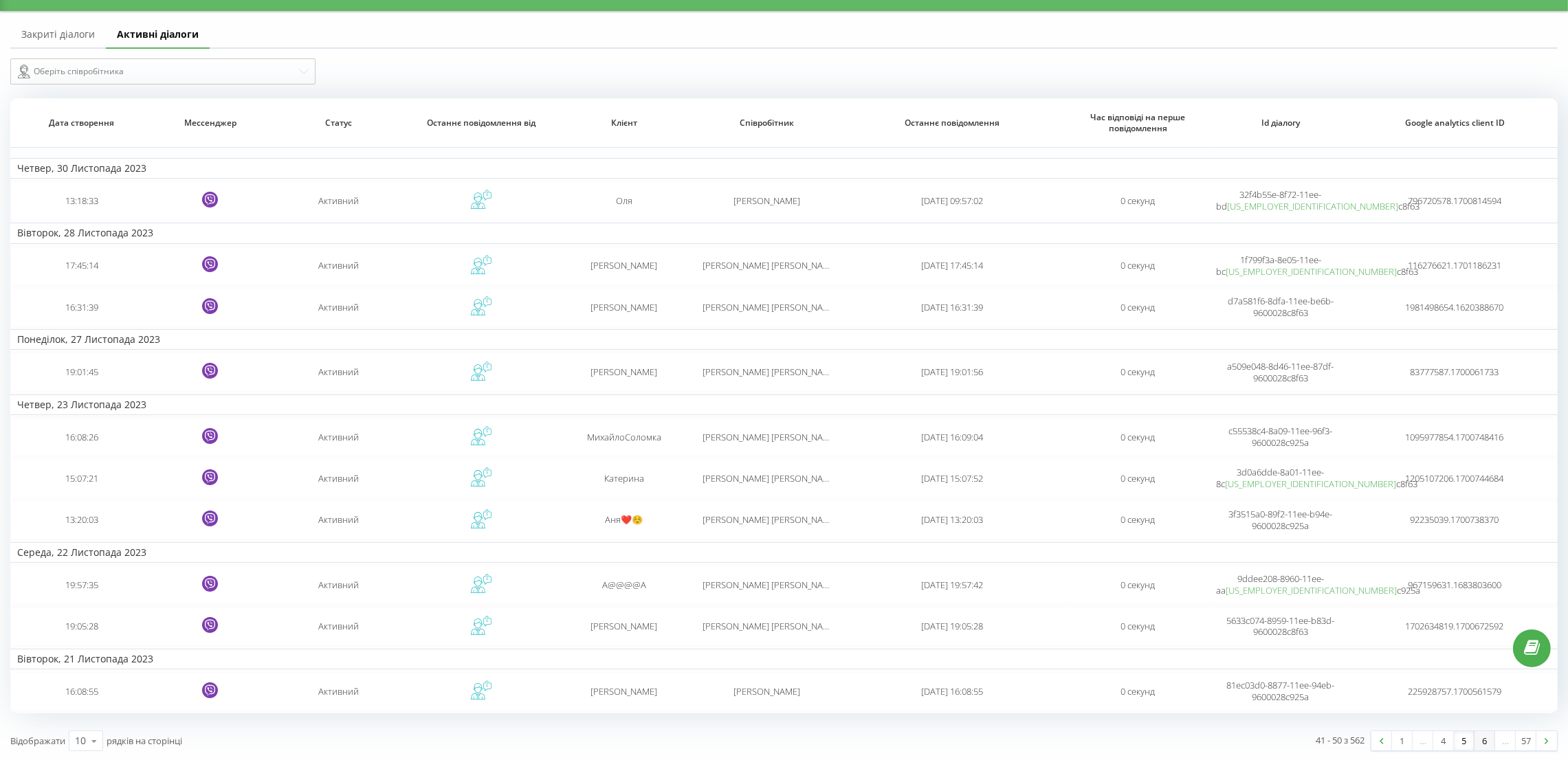
click at [1482, 741] on link "6" at bounding box center [1485, 741] width 20 height 19
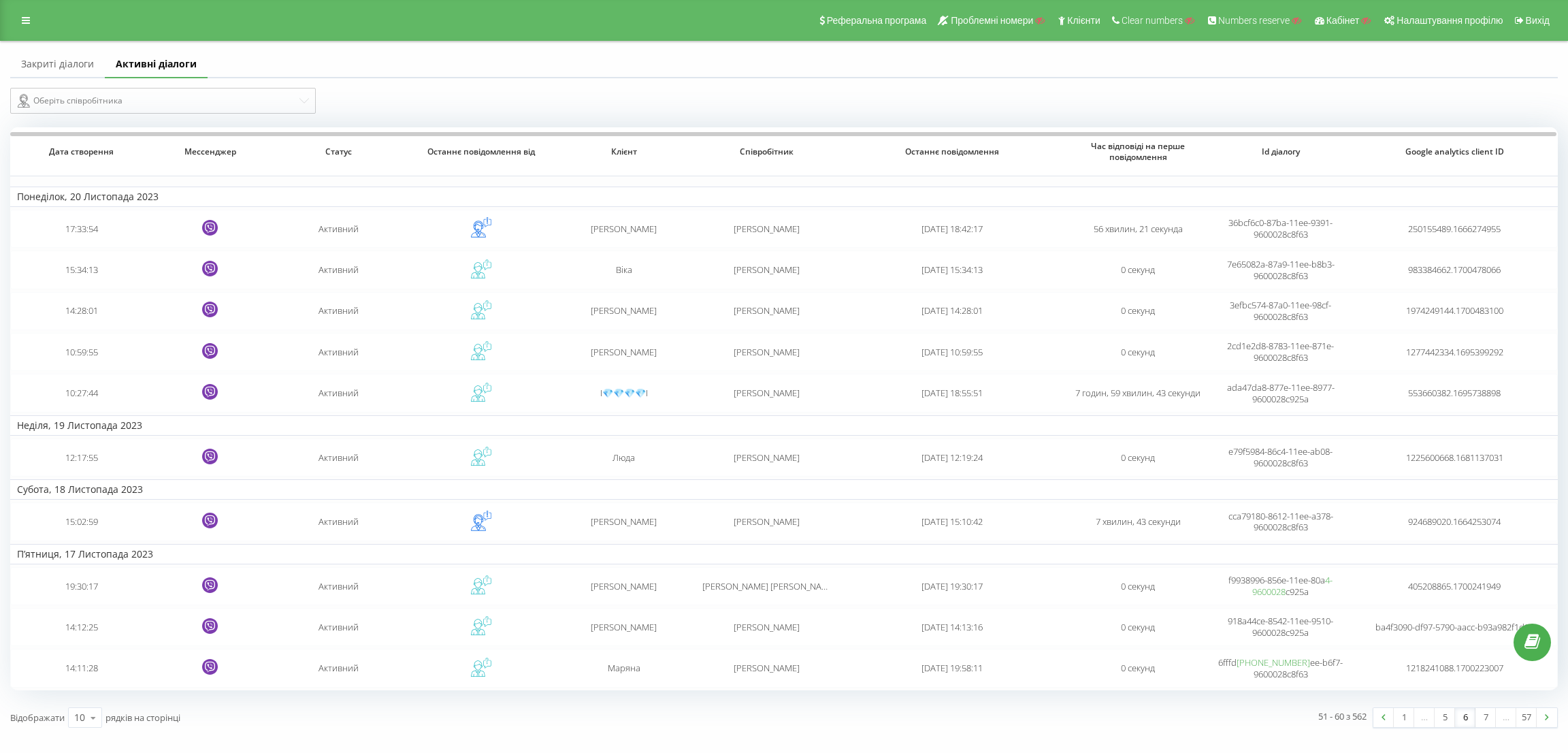
click at [59, 67] on link "Закриті діалоги" at bounding box center [57, 65] width 95 height 27
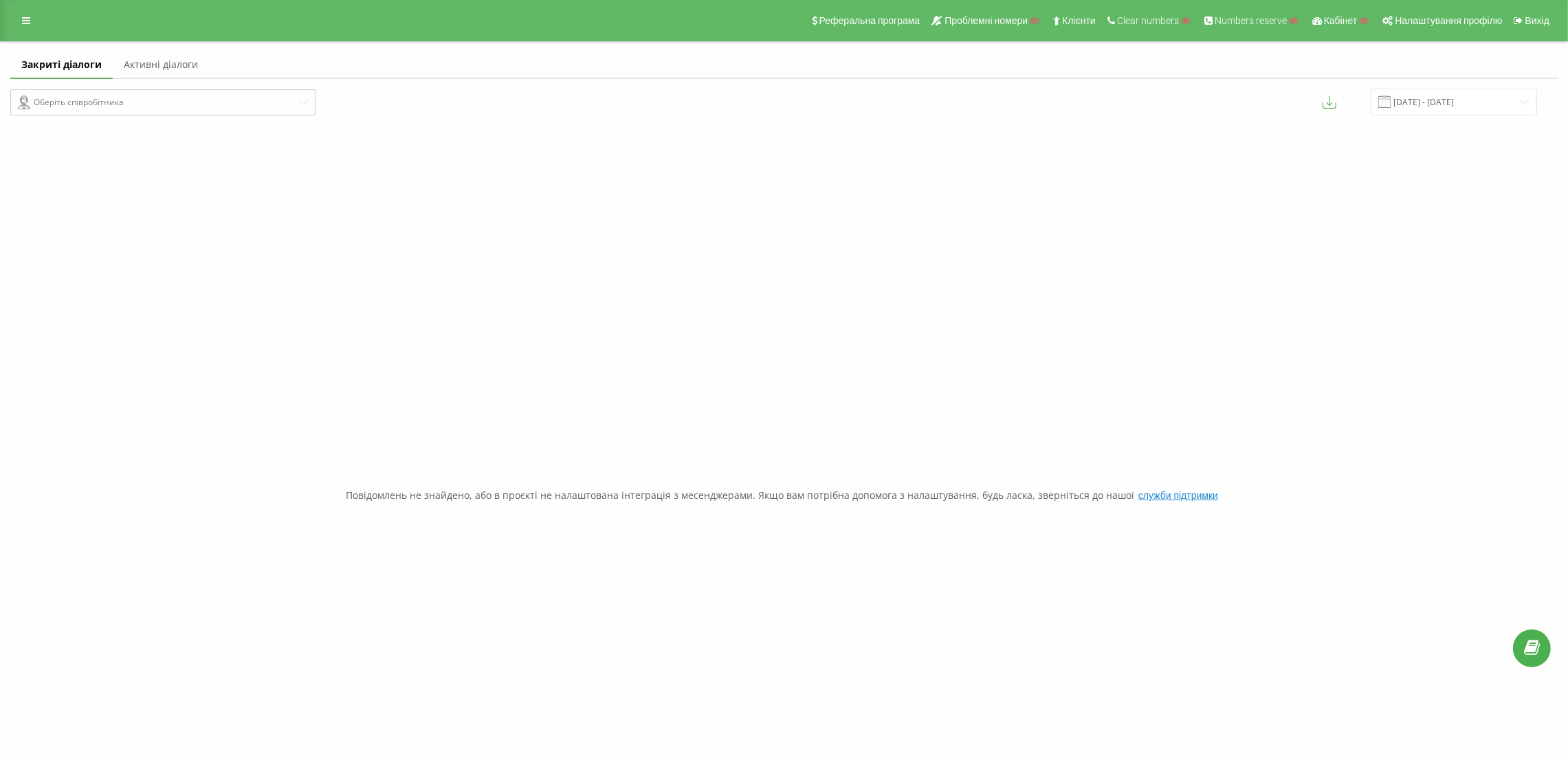
click at [151, 68] on link "Активні діалоги" at bounding box center [161, 65] width 97 height 27
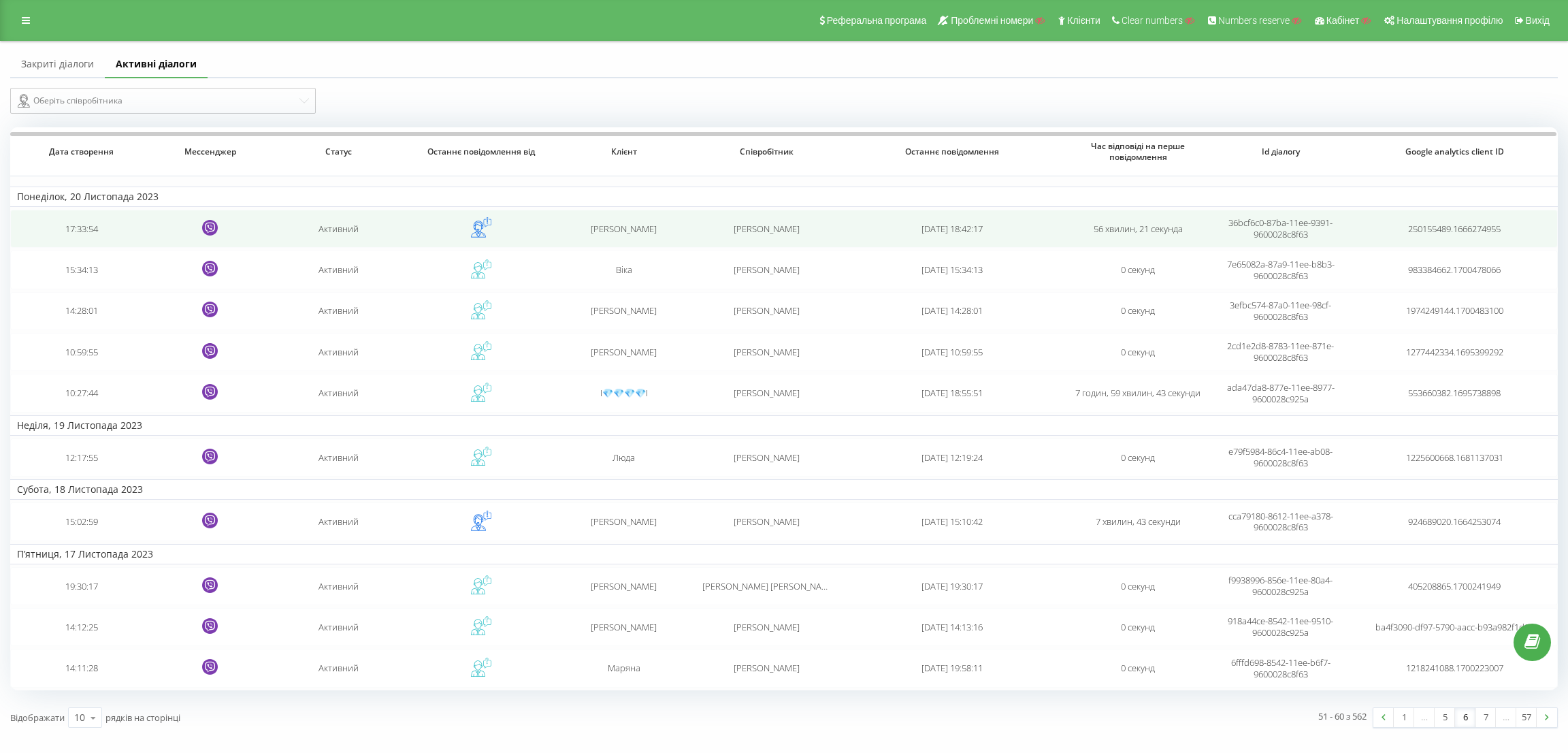
click at [366, 236] on td "Активний" at bounding box center [339, 228] width 143 height 38
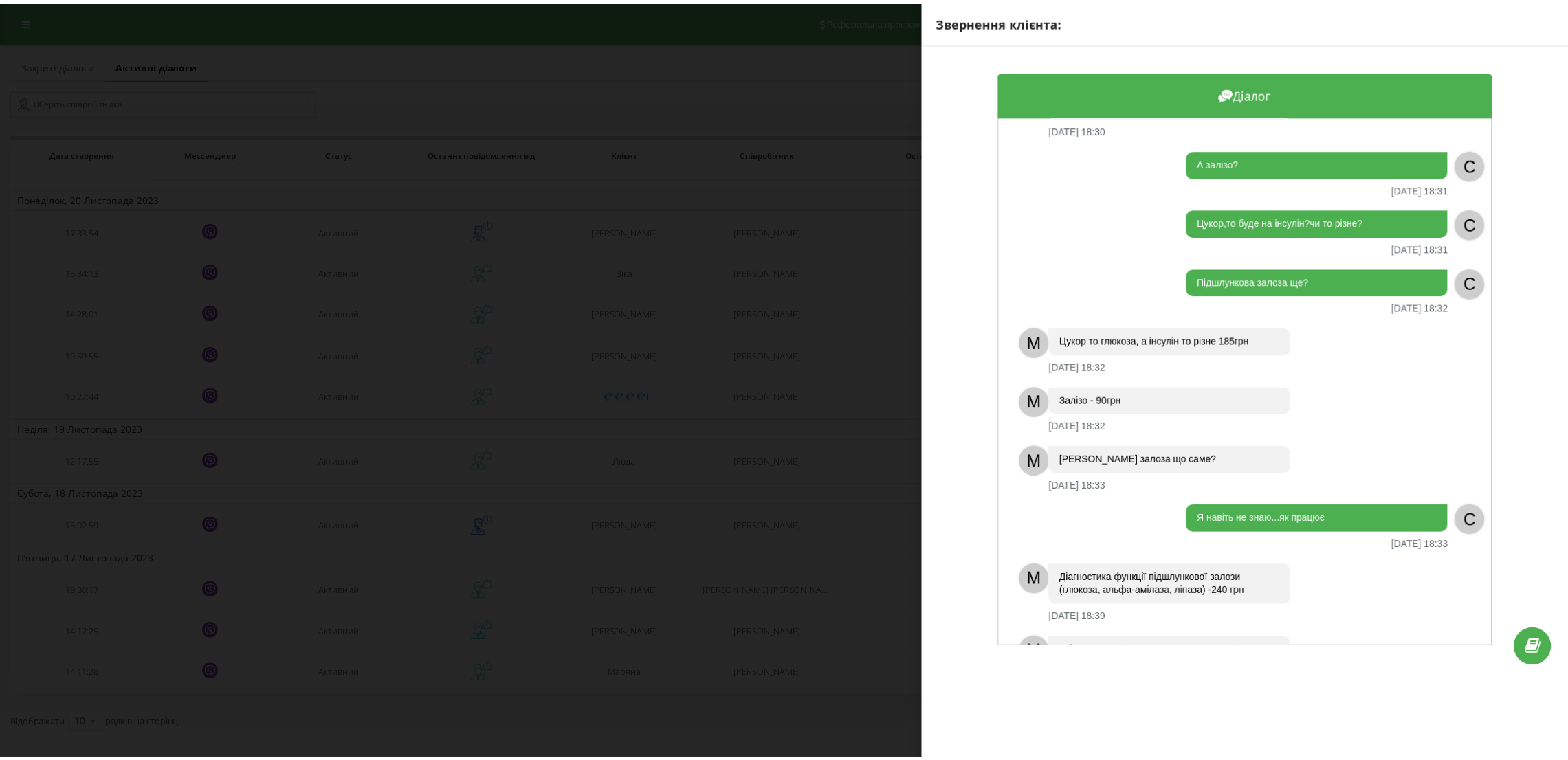
scroll to position [199, 0]
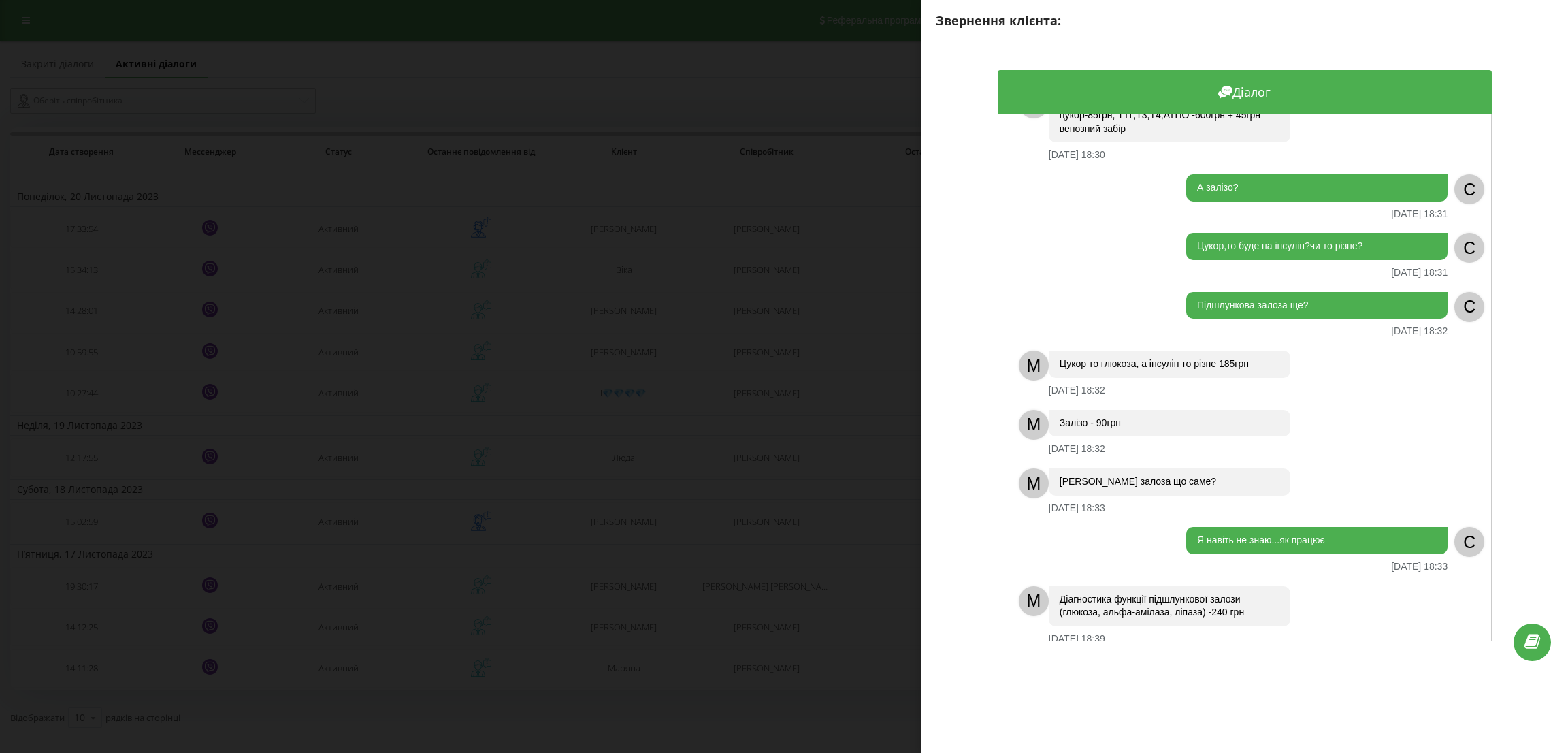
click at [499, 335] on div "Звернення клієнта: Діалог Доброго вечора,можна вартість цих аналізів? 20.11.202…" at bounding box center [784, 376] width 1568 height 753
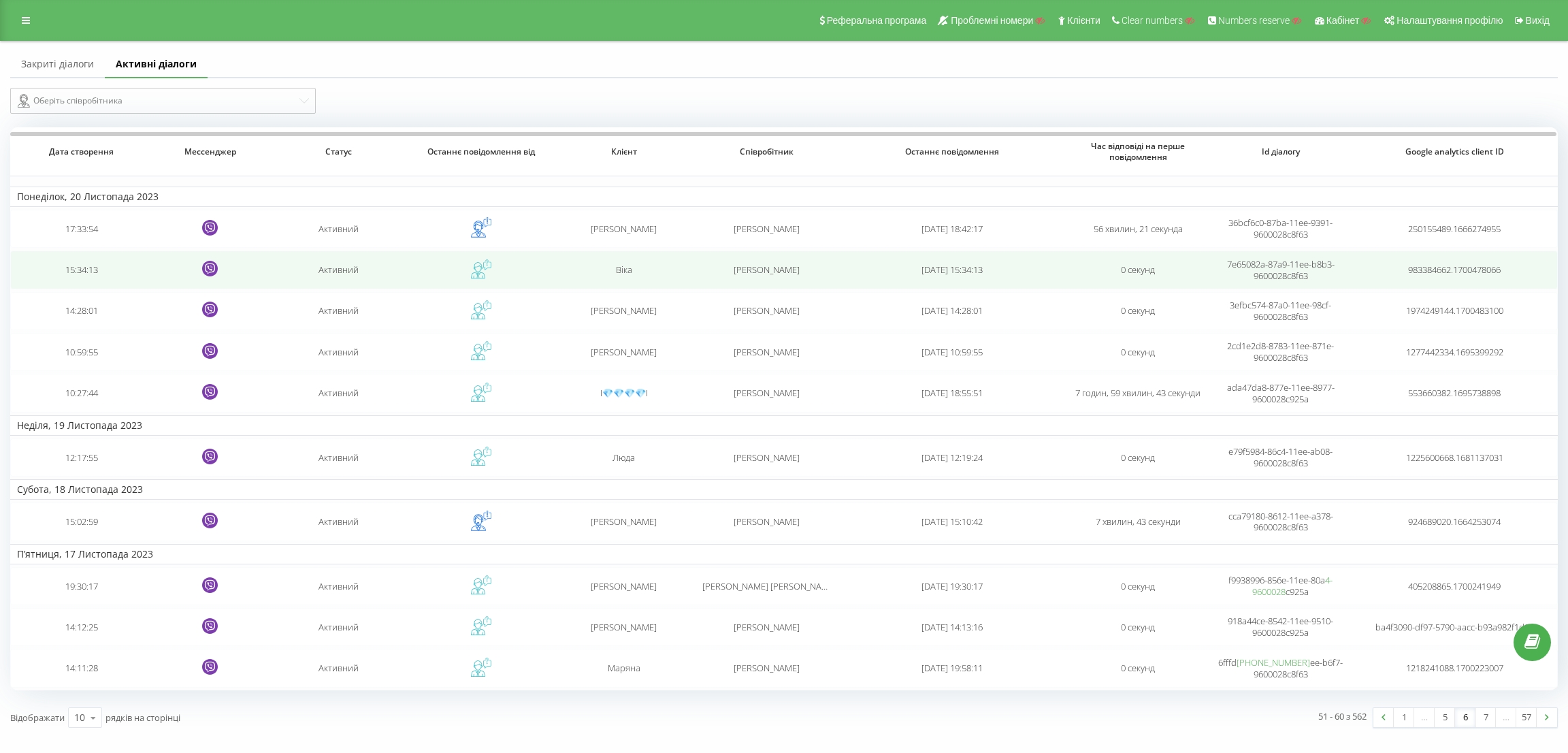
click at [340, 277] on td "Активний" at bounding box center [339, 269] width 143 height 38
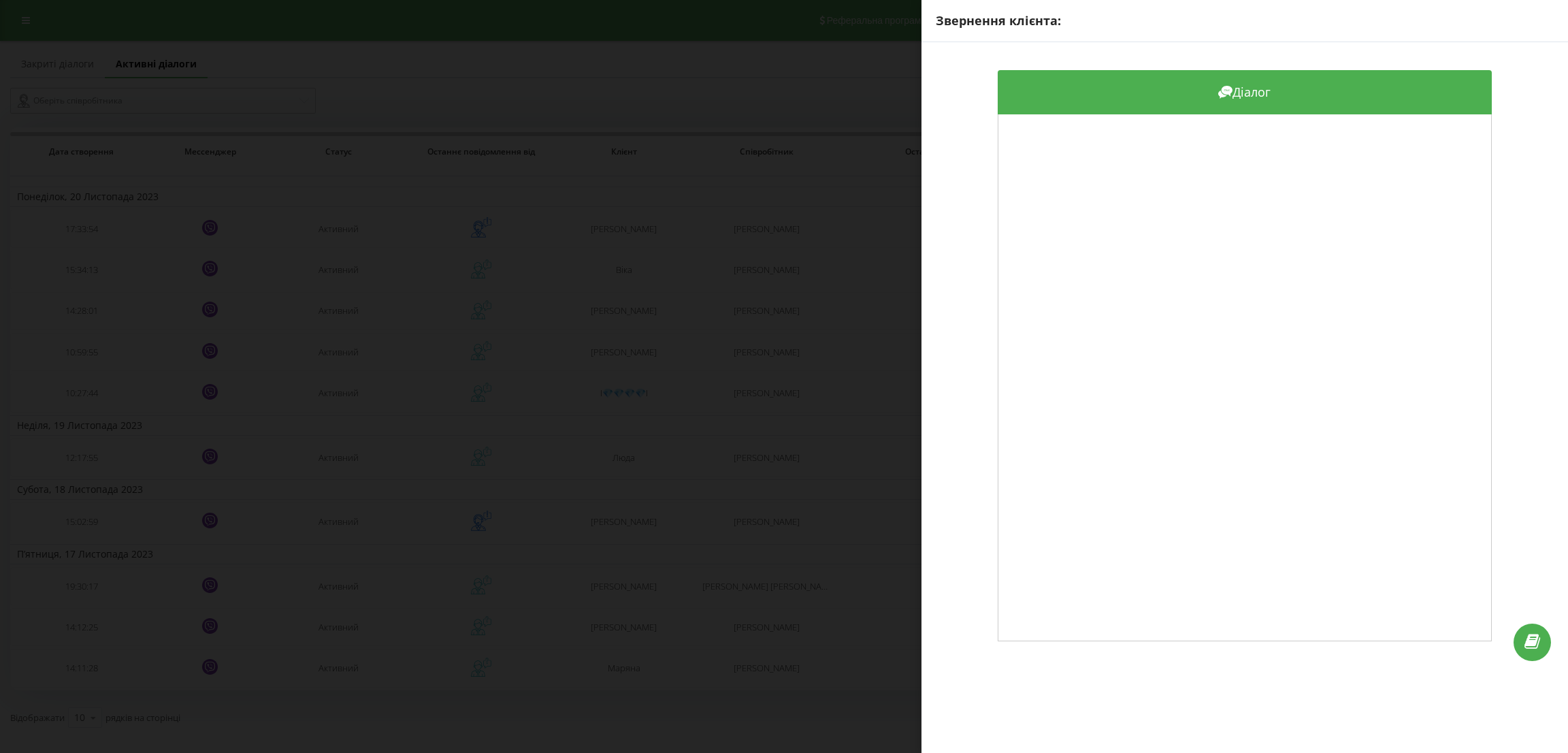
click at [521, 402] on div "Звернення клієнта: Діалог" at bounding box center [784, 376] width 1568 height 753
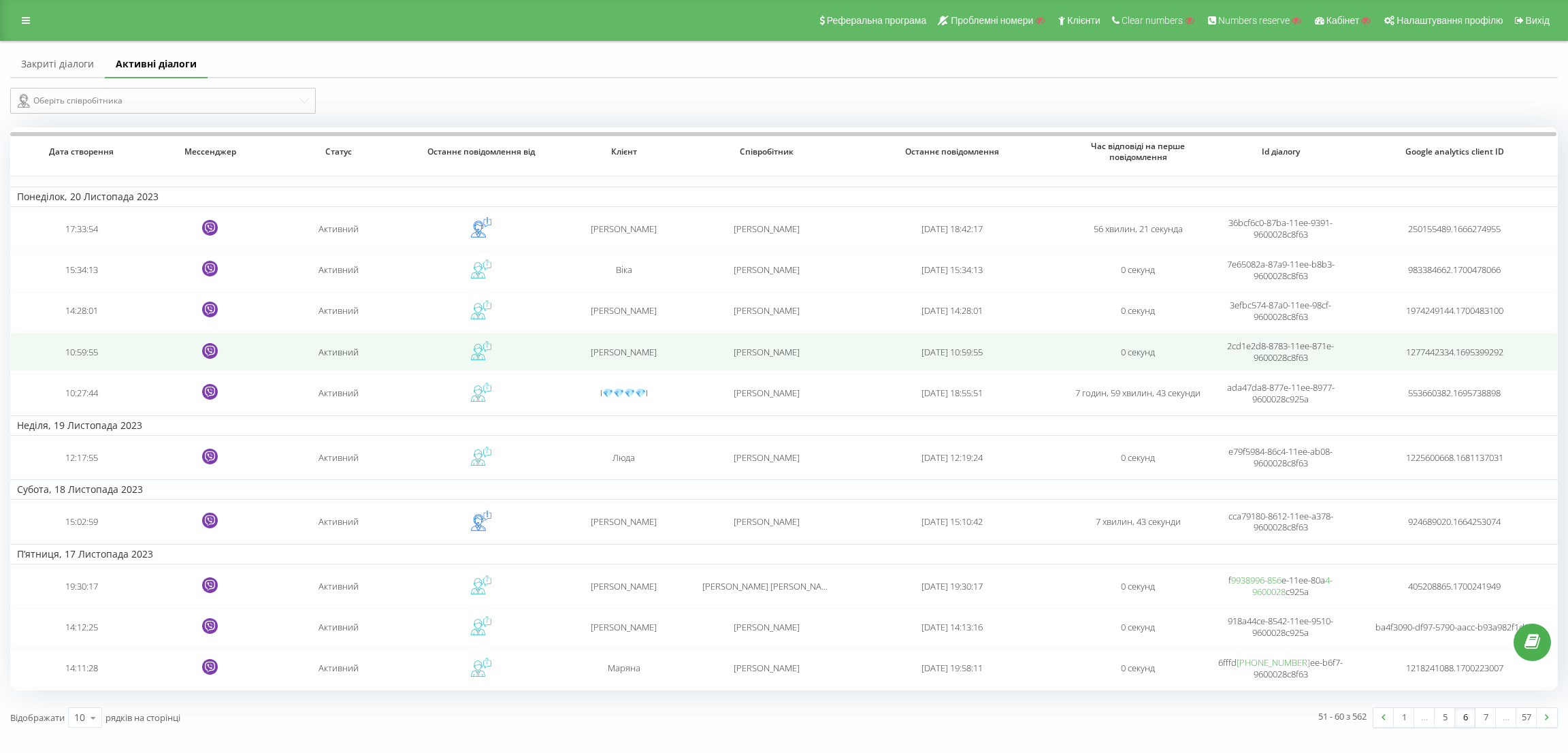
click at [389, 351] on td "Активний" at bounding box center [339, 351] width 143 height 38
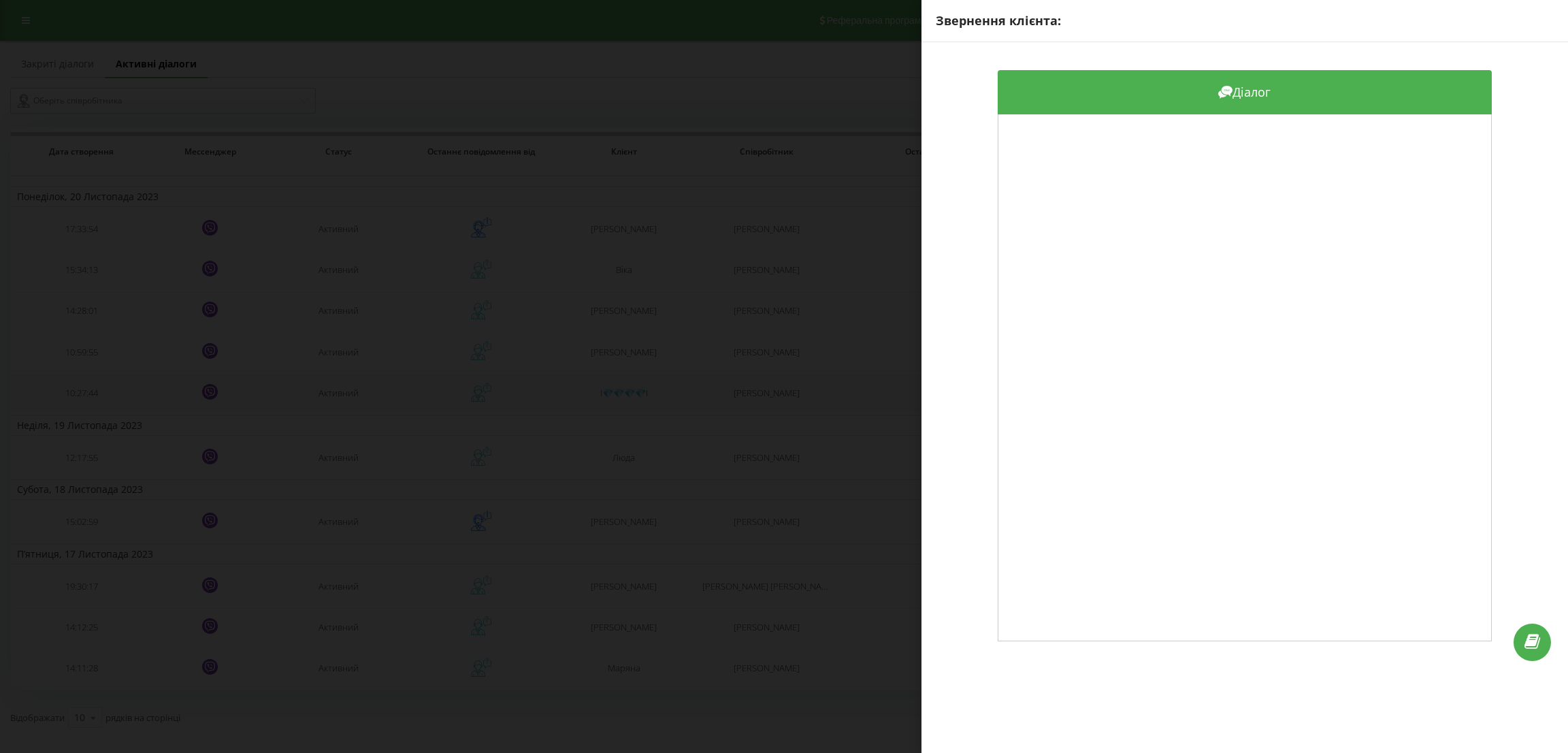
click at [386, 390] on div "Звернення клієнта: Діалог" at bounding box center [784, 376] width 1568 height 753
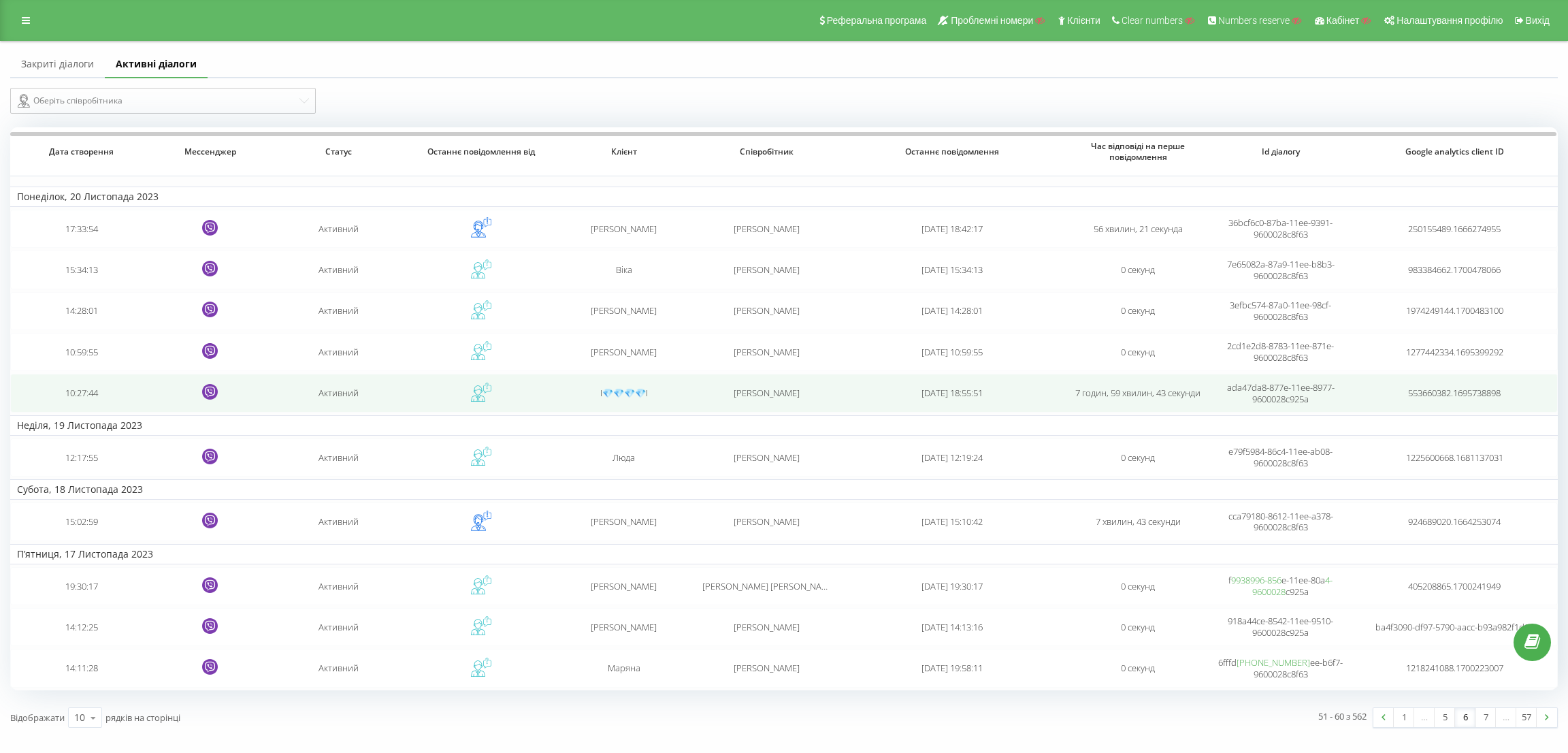
click at [352, 408] on td "Активний" at bounding box center [339, 392] width 143 height 38
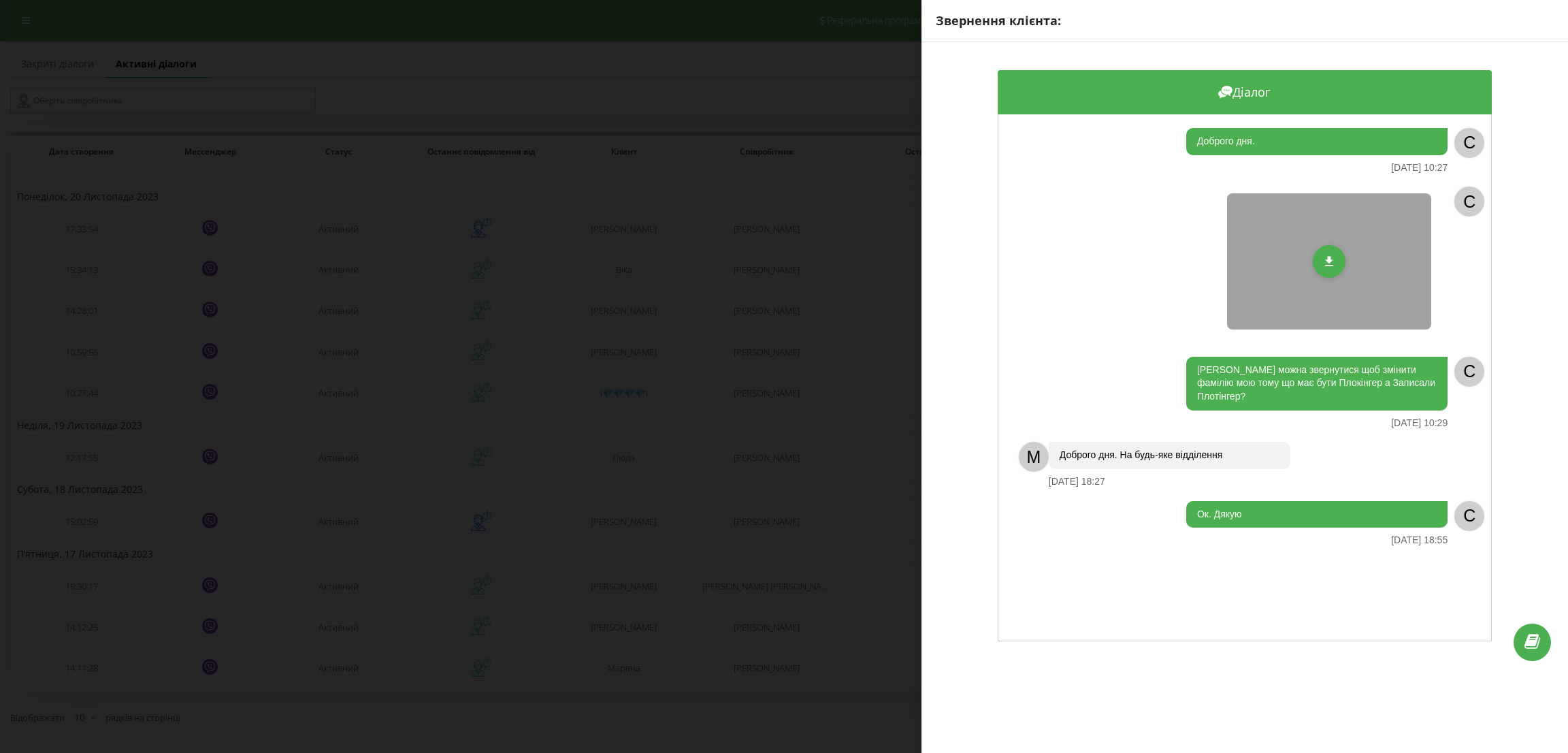
click at [808, 350] on div "Звернення клієнта: Діалог Доброго дня. 20.11.2023 10:27 C C Куди можна звернути…" at bounding box center [784, 376] width 1568 height 753
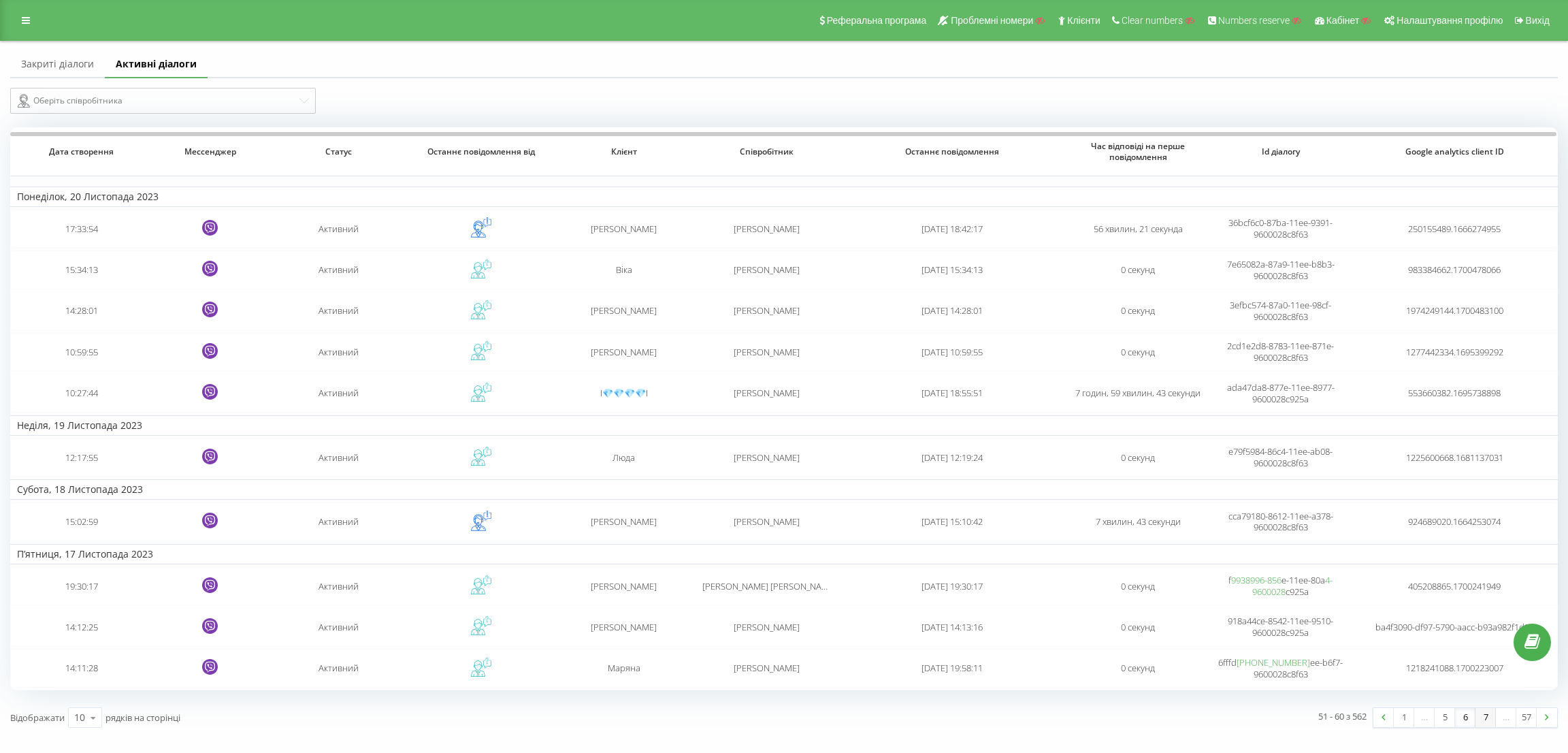
click at [1484, 715] on link "7" at bounding box center [1485, 717] width 20 height 19
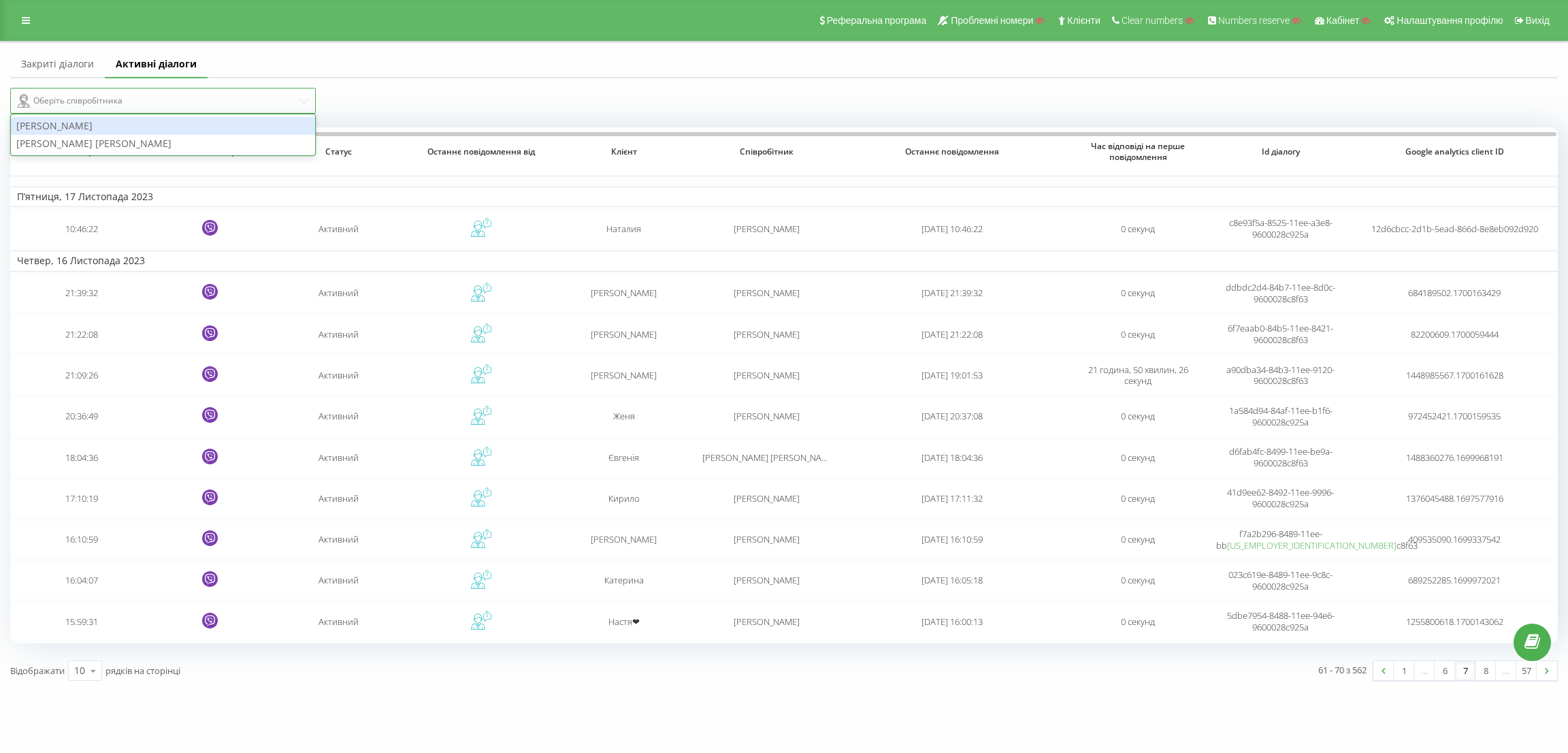
click at [150, 100] on div "Оберіть співробітника" at bounding box center [158, 100] width 280 height 16
click at [1493, 671] on link "8" at bounding box center [1485, 670] width 20 height 19
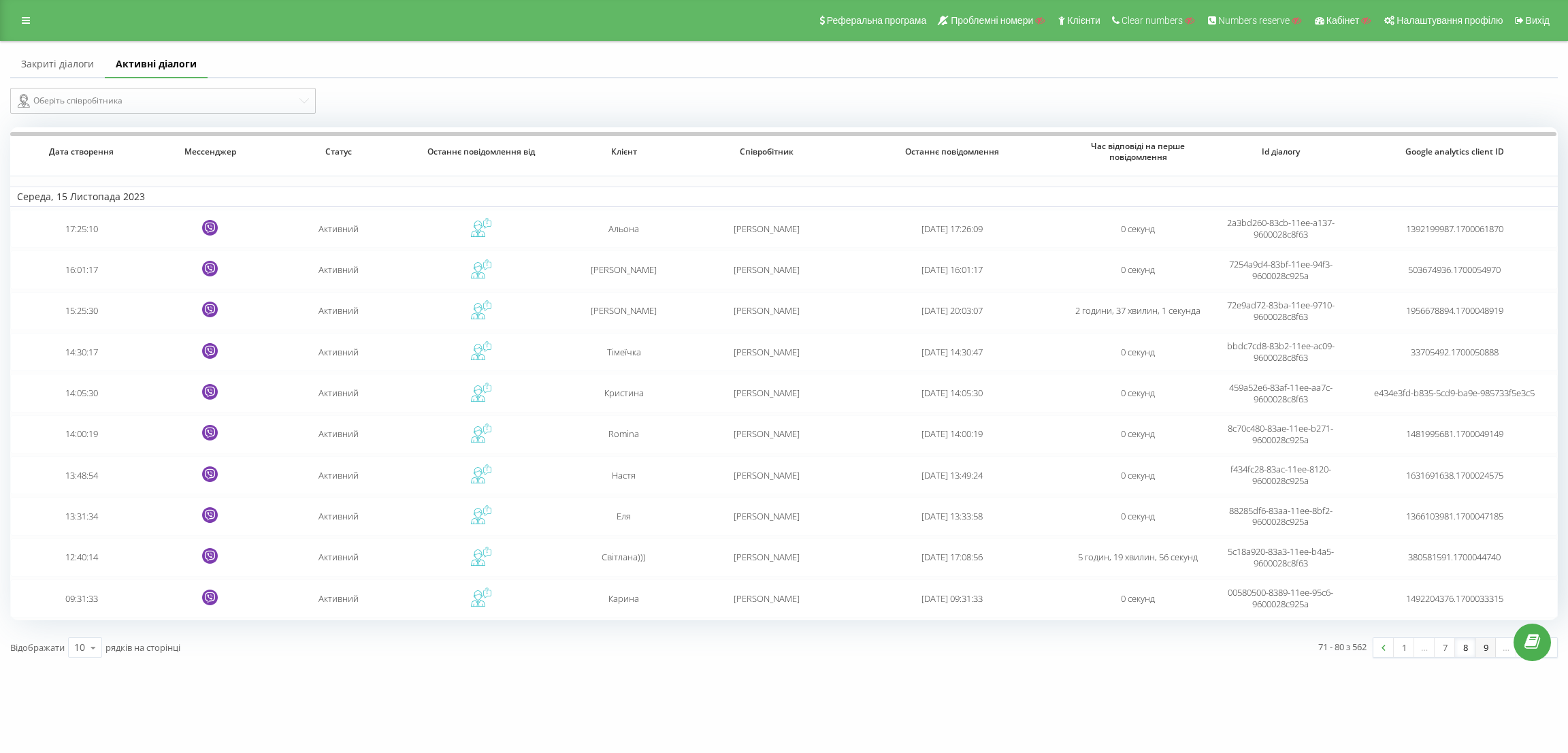
click at [1482, 649] on link "9" at bounding box center [1485, 647] width 20 height 19
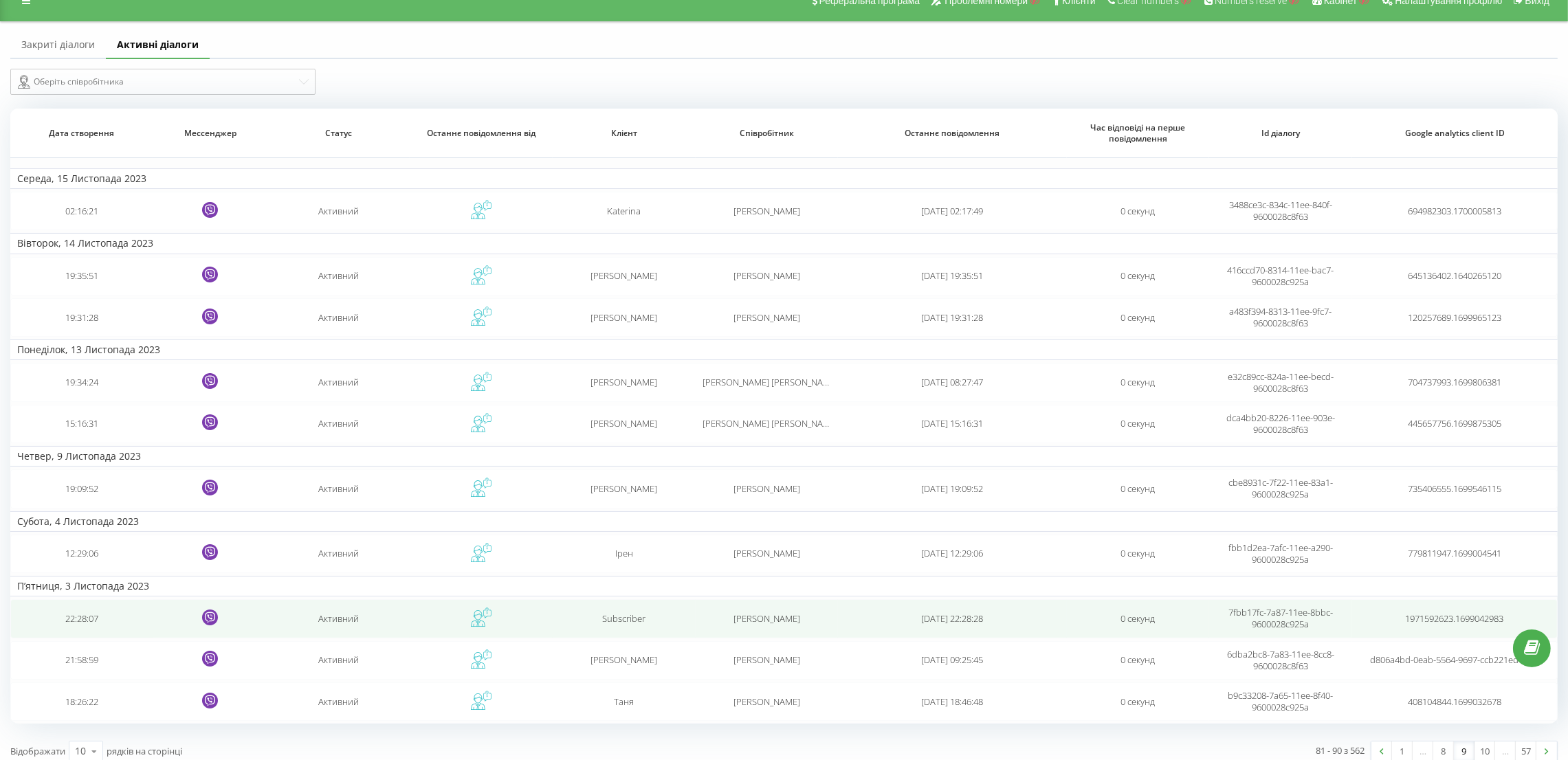
scroll to position [30, 0]
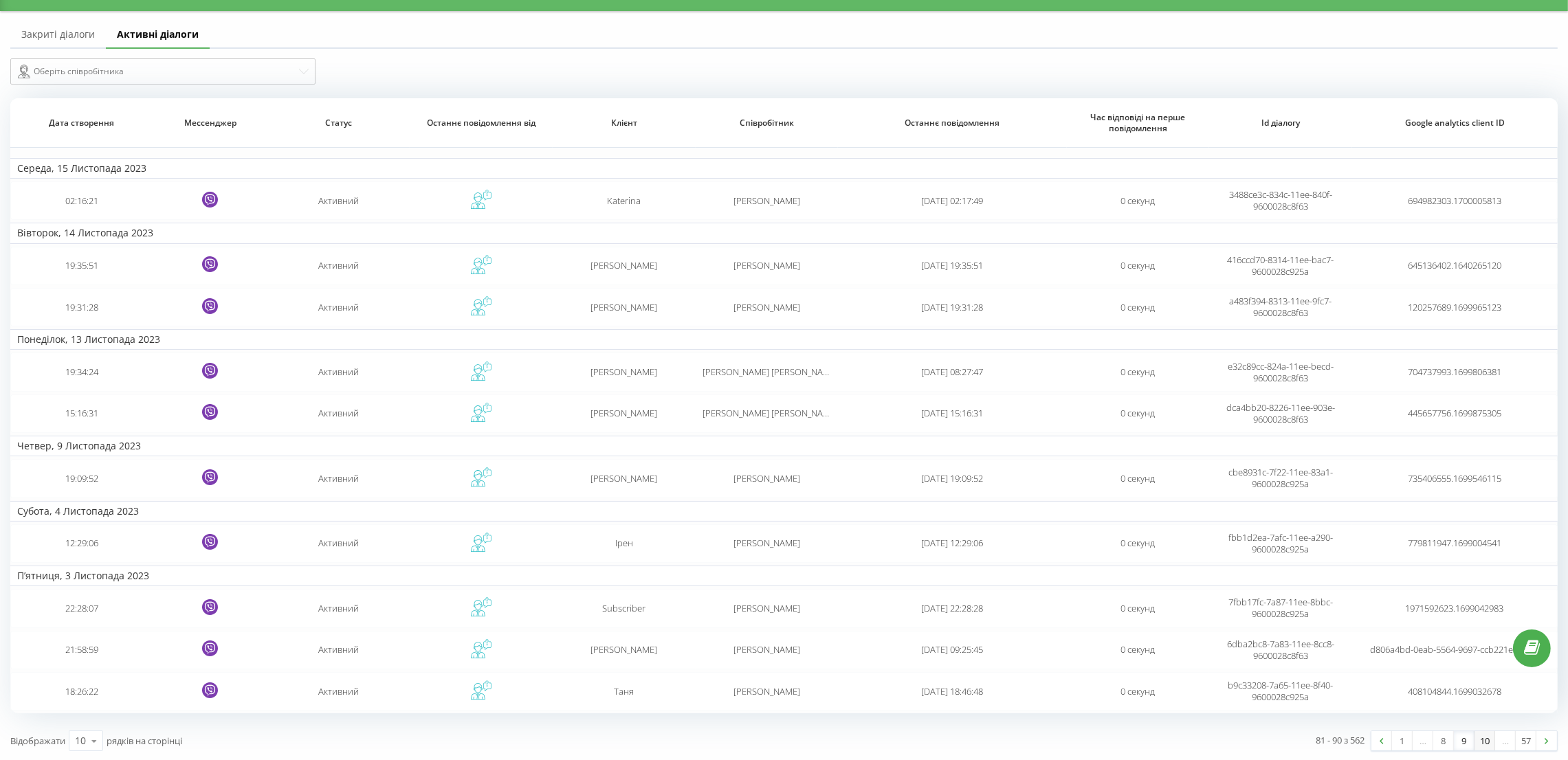
click at [1478, 735] on link "10" at bounding box center [1485, 741] width 20 height 19
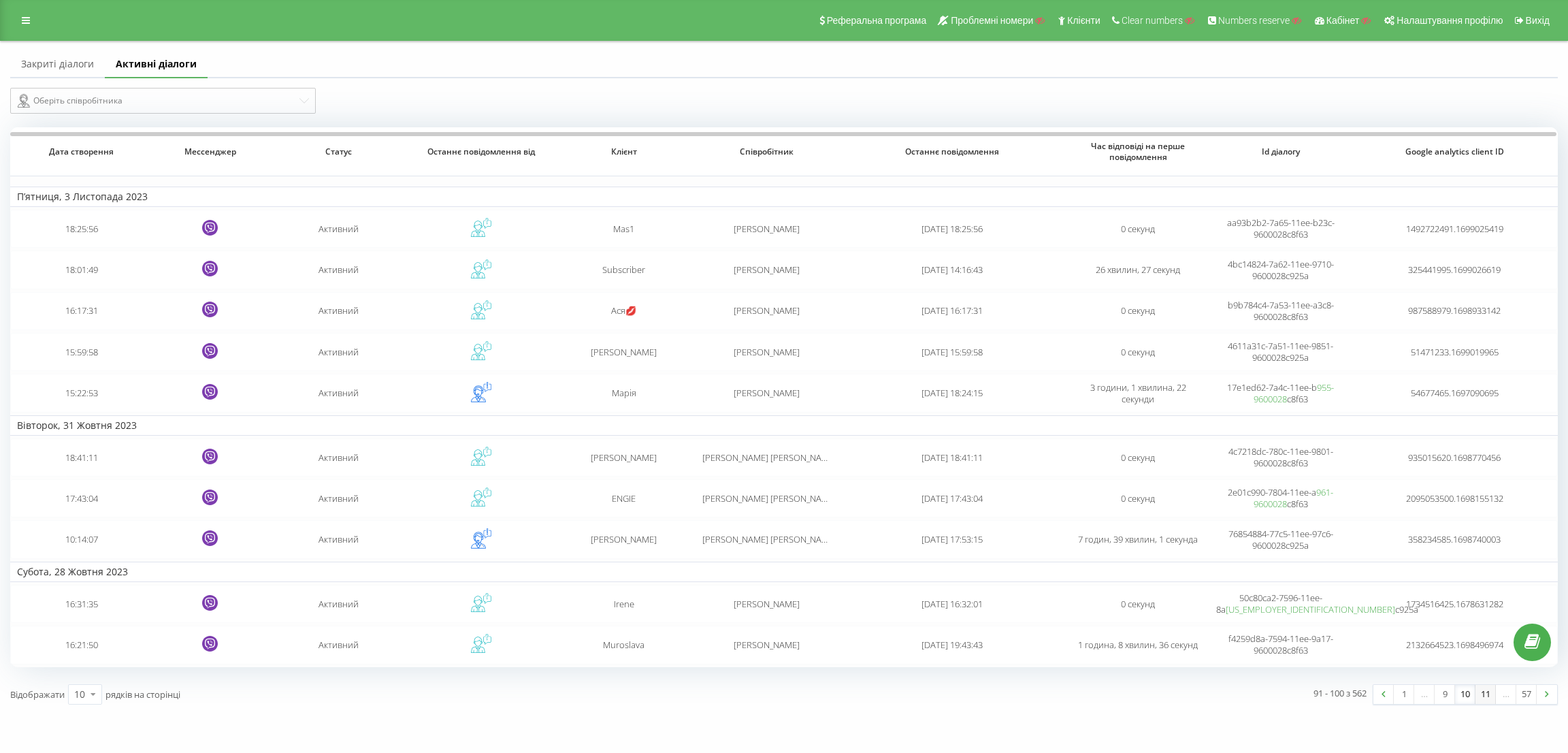
click at [1481, 692] on link "11" at bounding box center [1485, 694] width 20 height 19
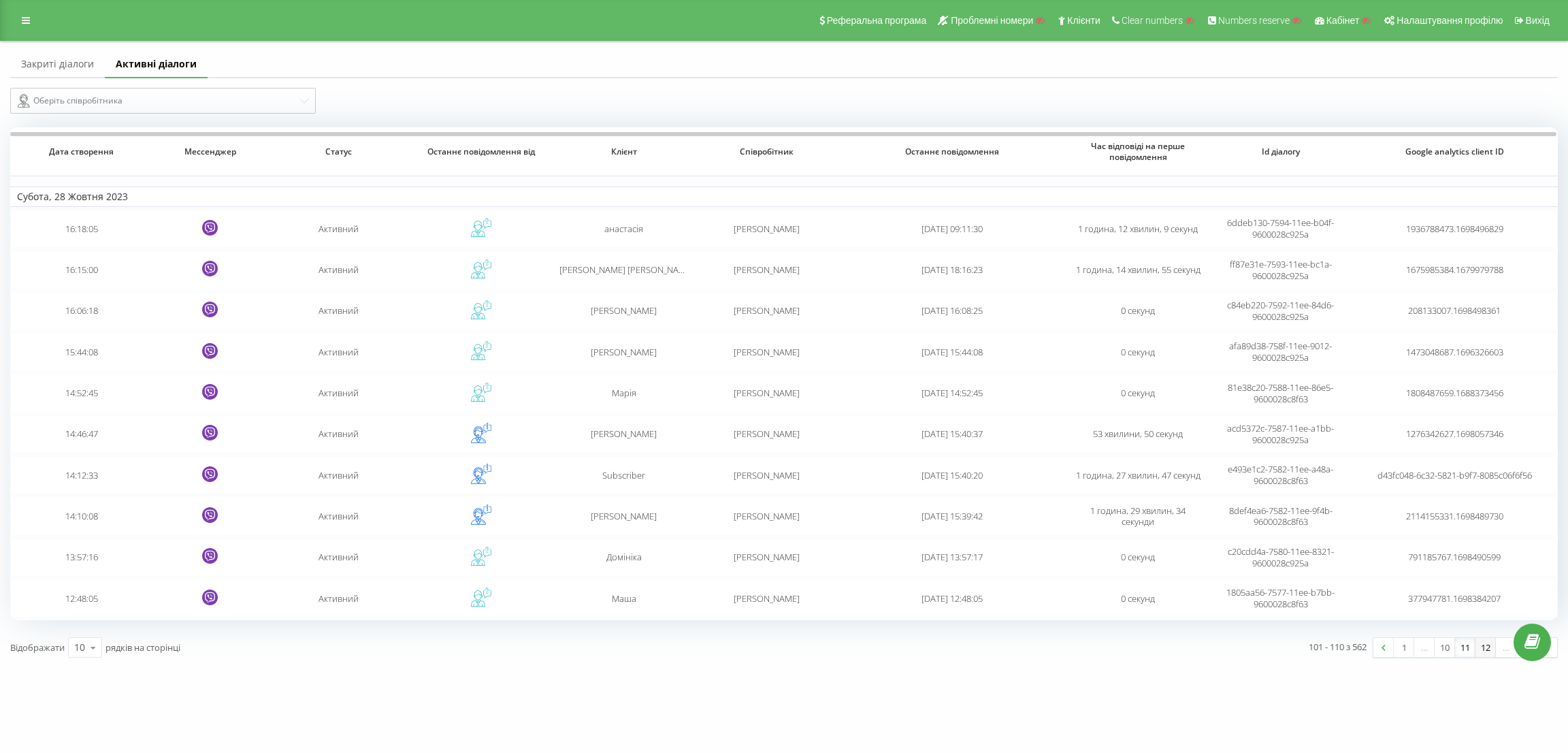
click at [1477, 645] on link "12" at bounding box center [1485, 647] width 20 height 19
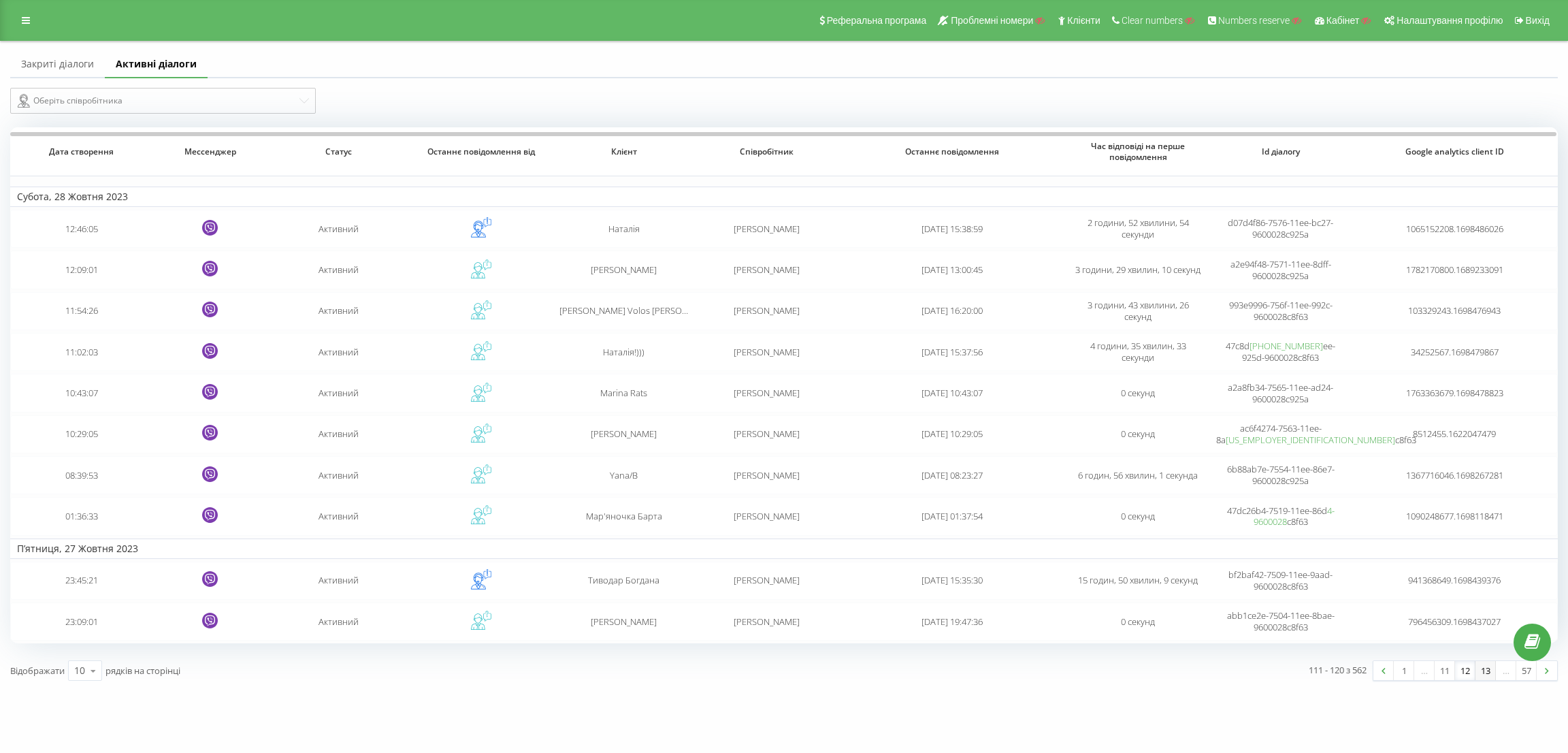
click at [1486, 667] on link "13" at bounding box center [1485, 670] width 20 height 19
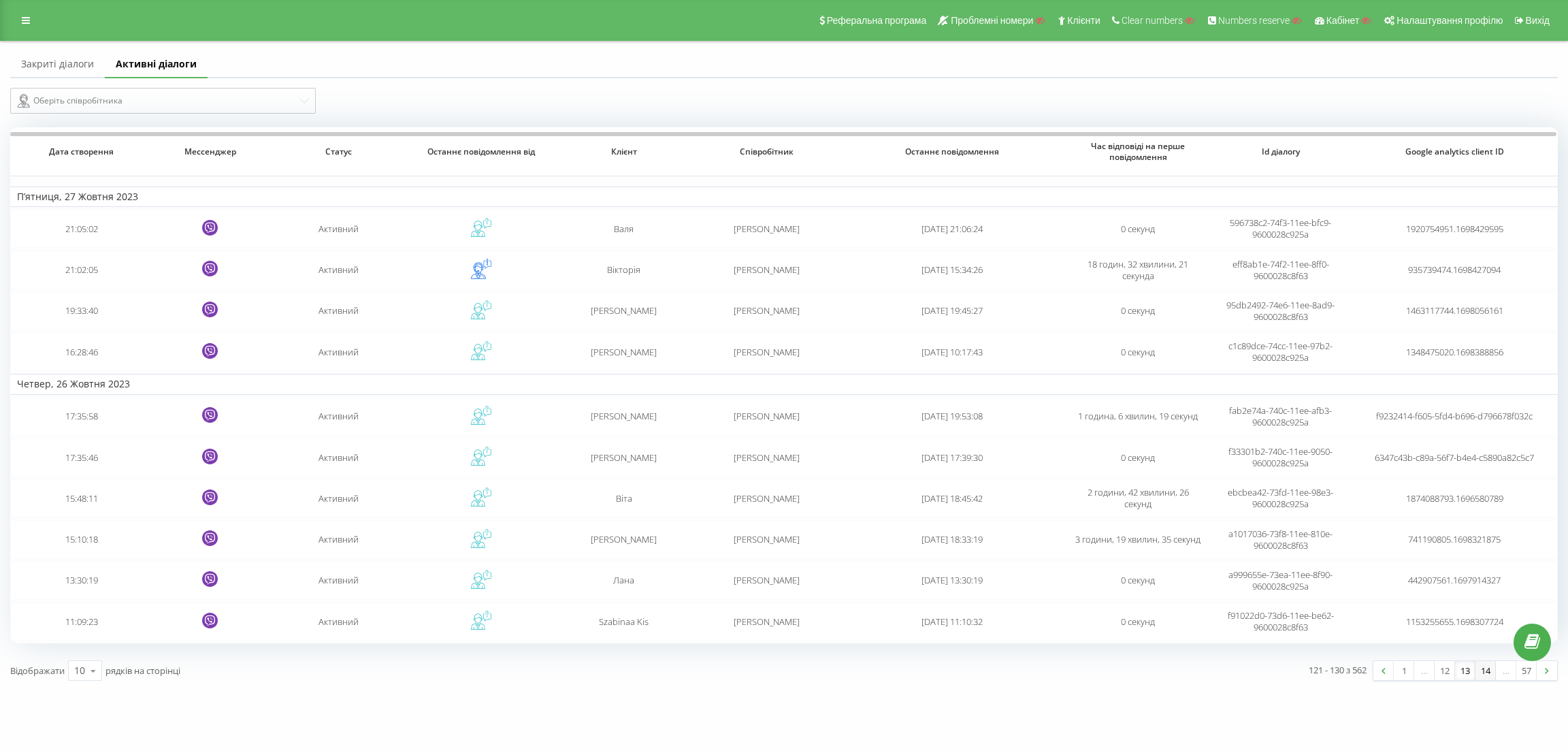
click at [1489, 674] on link "14" at bounding box center [1485, 670] width 20 height 19
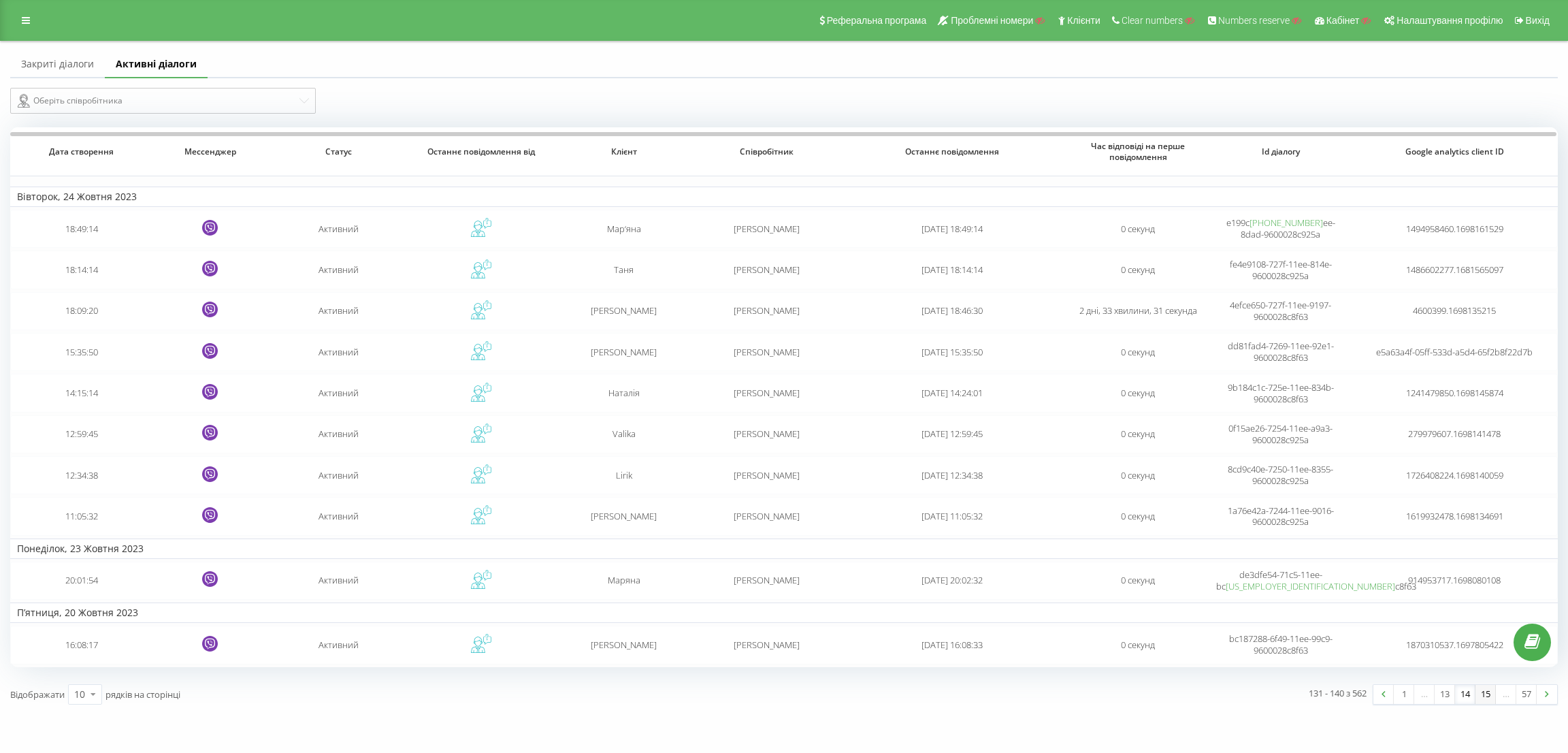
click at [1483, 698] on link "15" at bounding box center [1485, 694] width 20 height 19
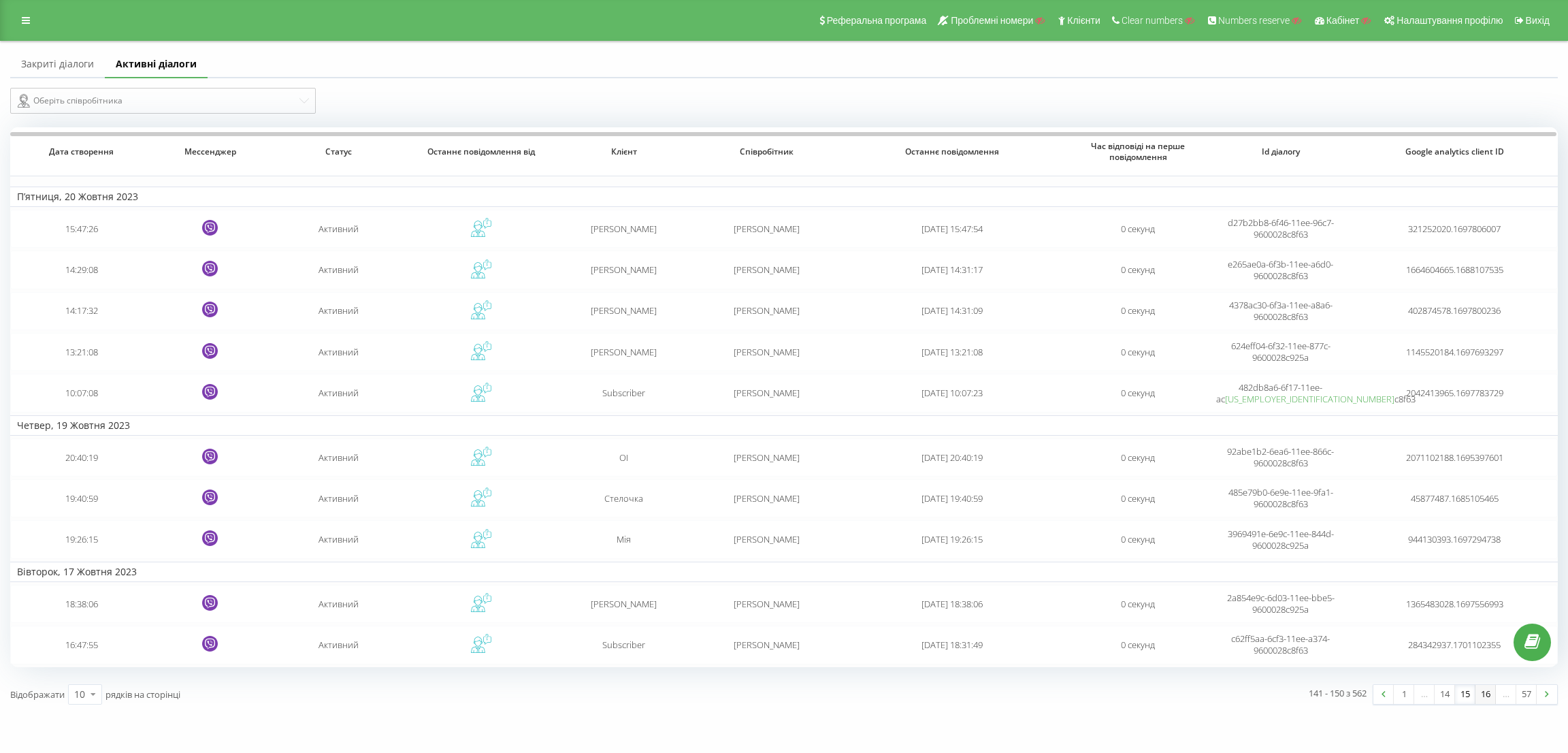
click at [1489, 696] on link "16" at bounding box center [1485, 694] width 20 height 19
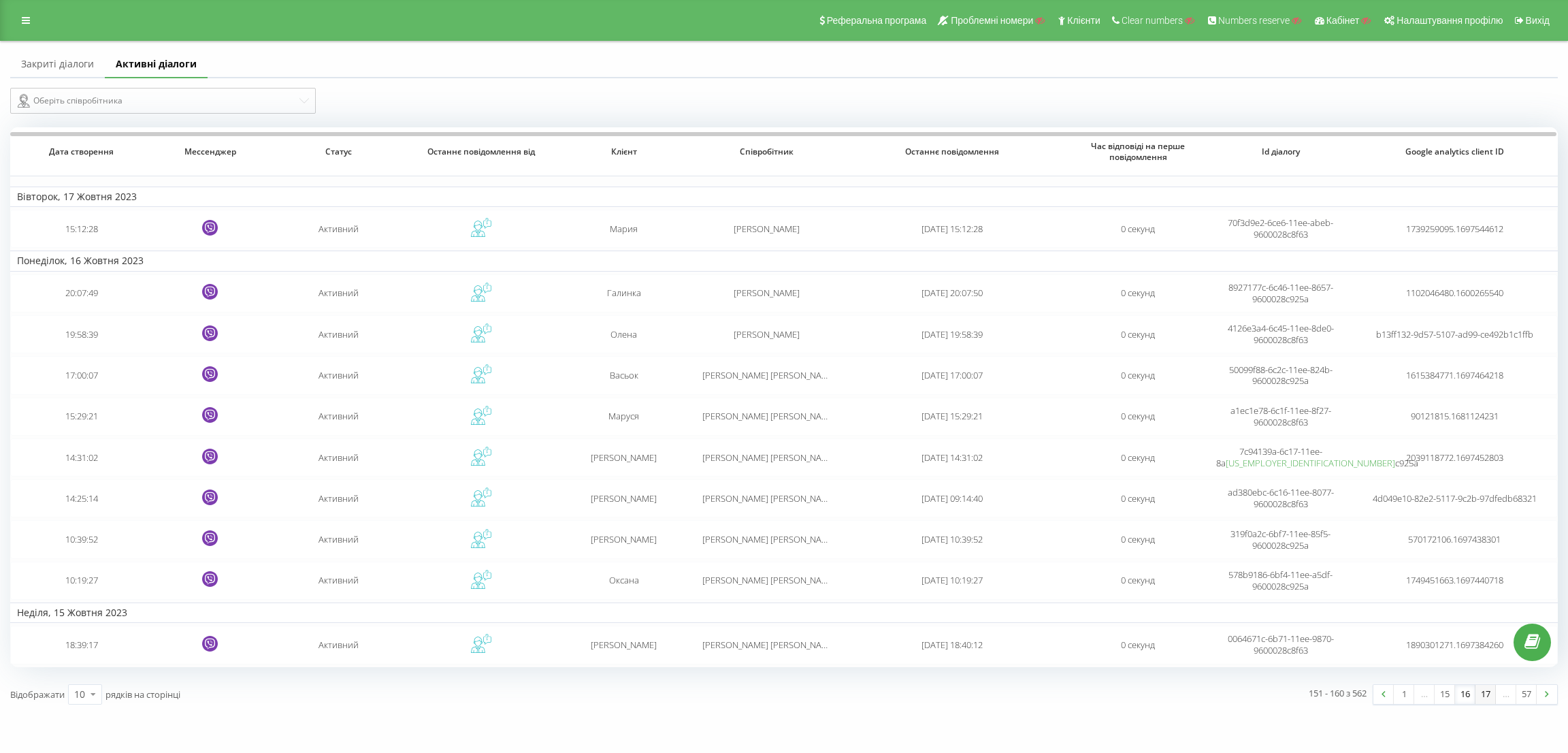
click at [1485, 696] on link "17" at bounding box center [1485, 694] width 20 height 19
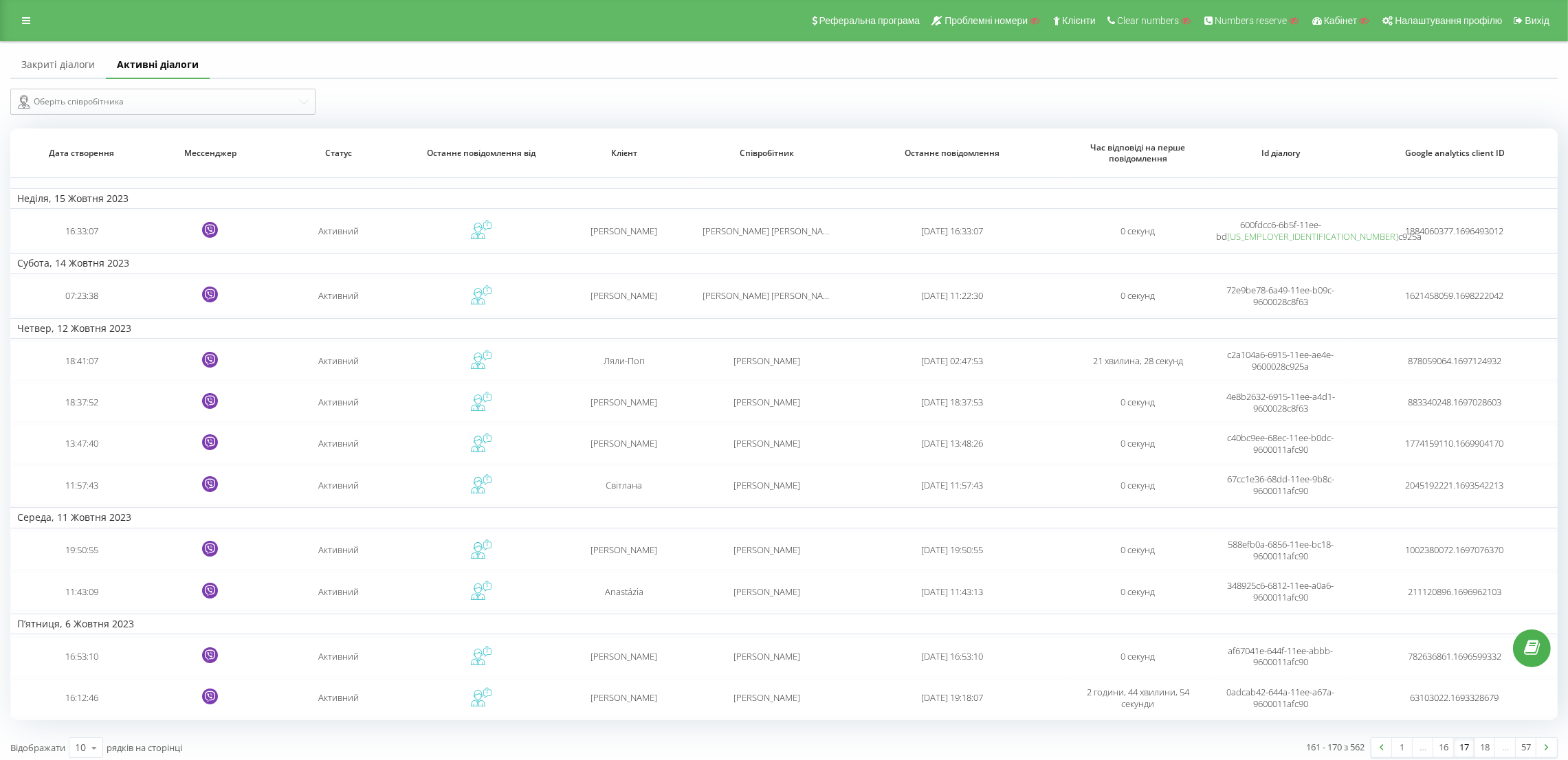
click at [43, 33] on div "Реферальна програма Проблемні номери Клієнти Clear numbers Numbers reserve Кабі…" at bounding box center [784, 20] width 1568 height 41
click at [24, 16] on icon at bounding box center [26, 20] width 8 height 9
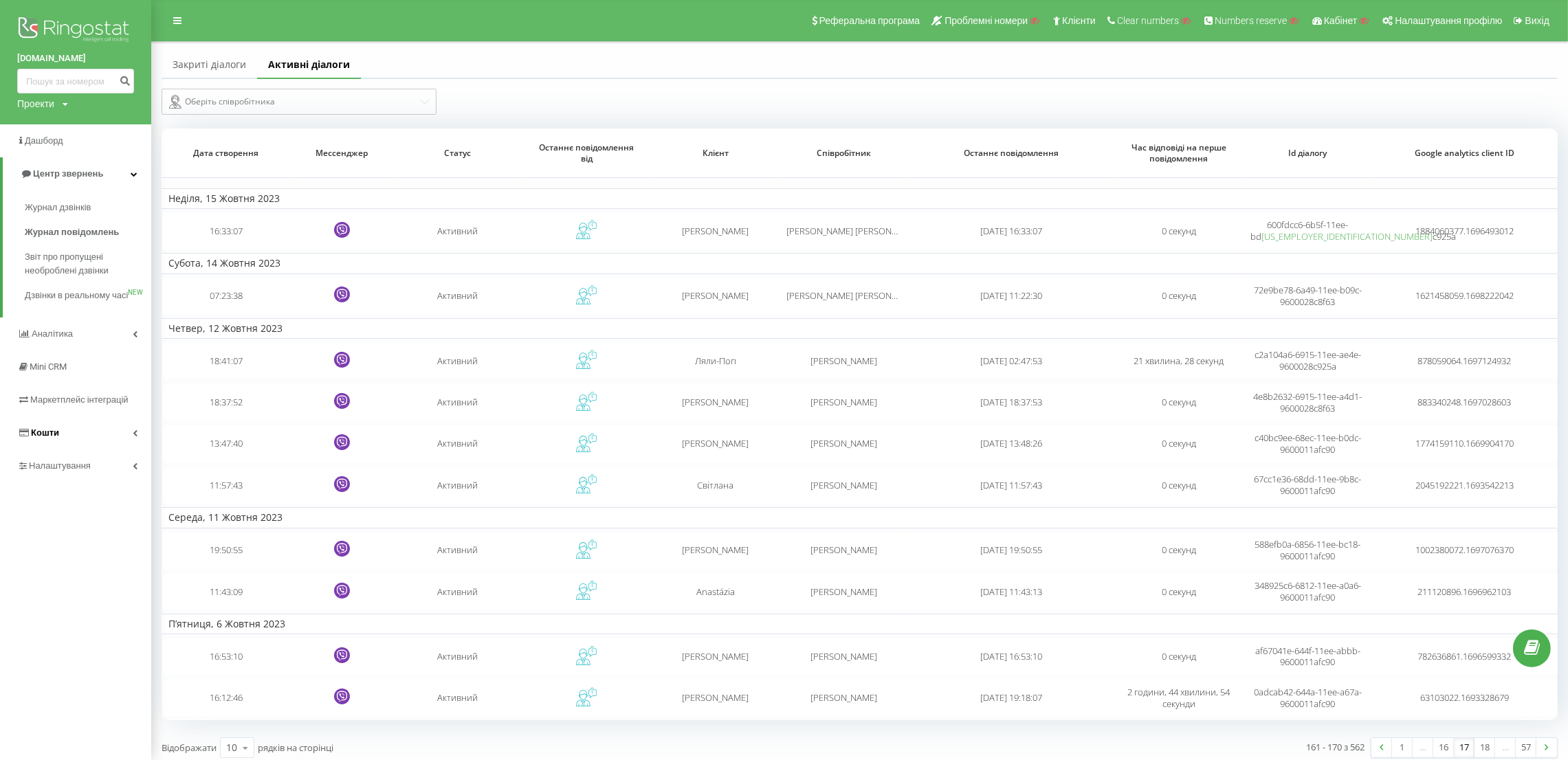
click at [100, 449] on link "Кошти" at bounding box center [75, 432] width 152 height 33
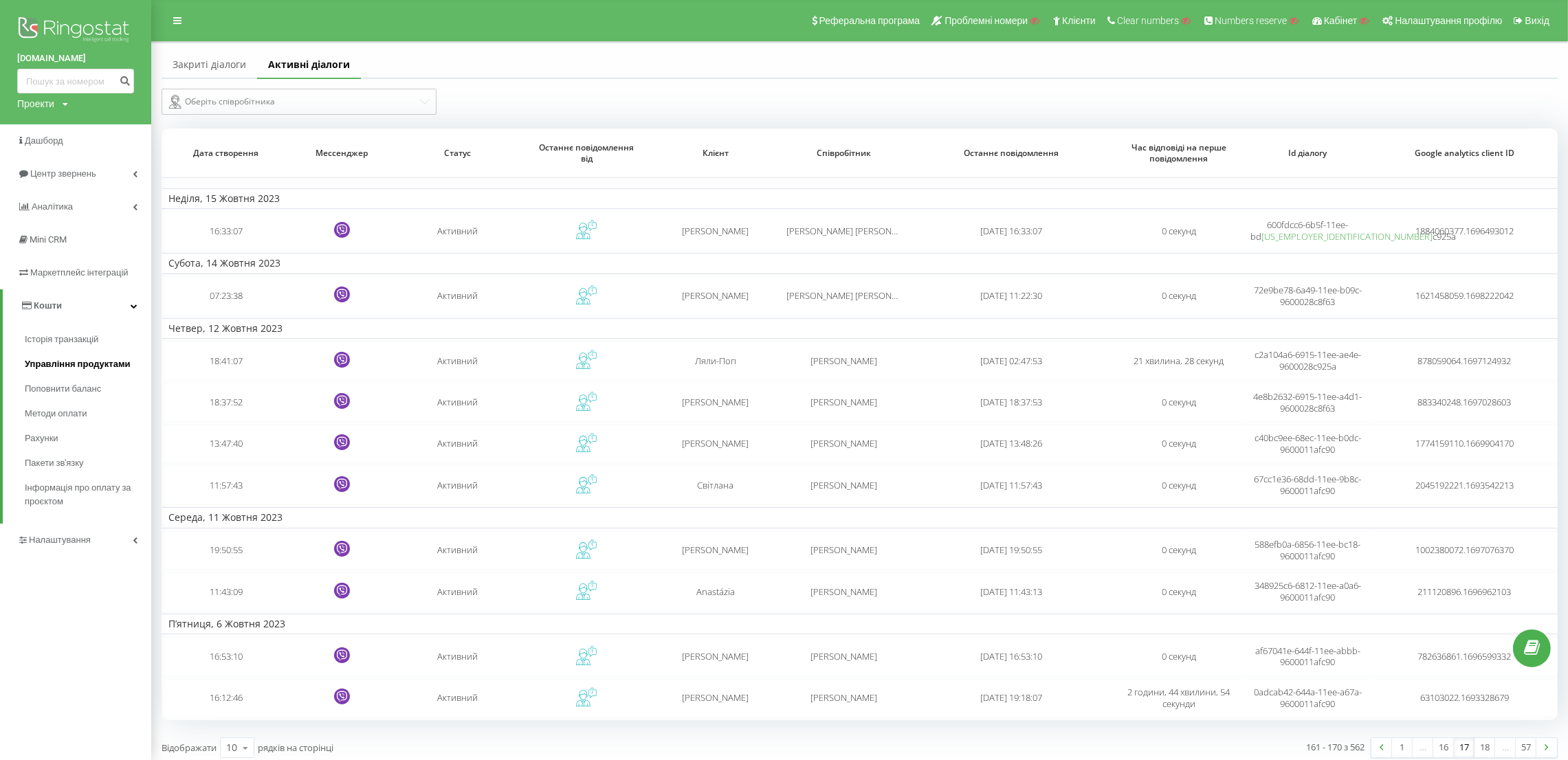
click at [94, 358] on span "Управління продуктами" at bounding box center [77, 364] width 106 height 14
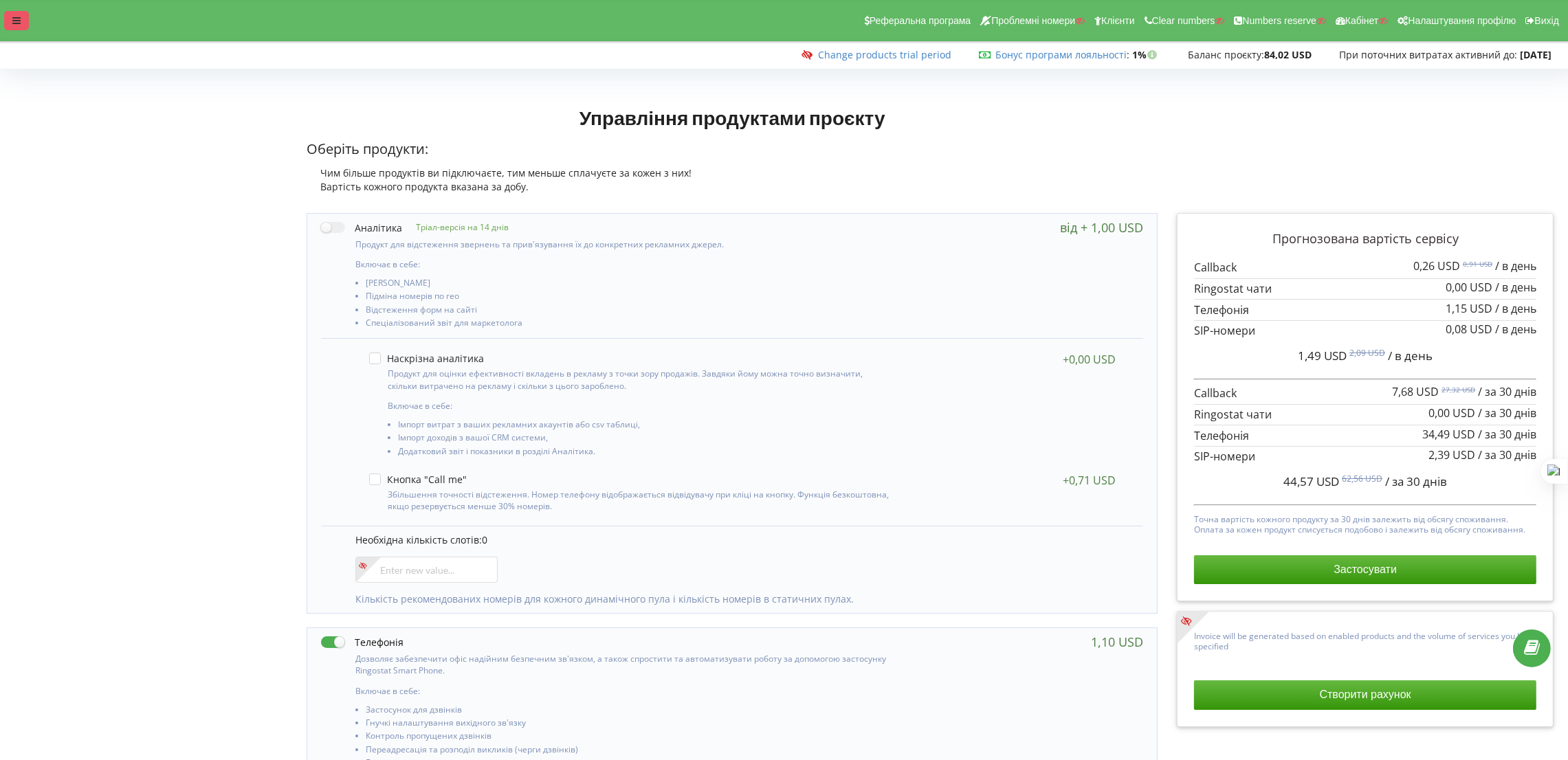
click at [22, 18] on div at bounding box center [16, 20] width 25 height 19
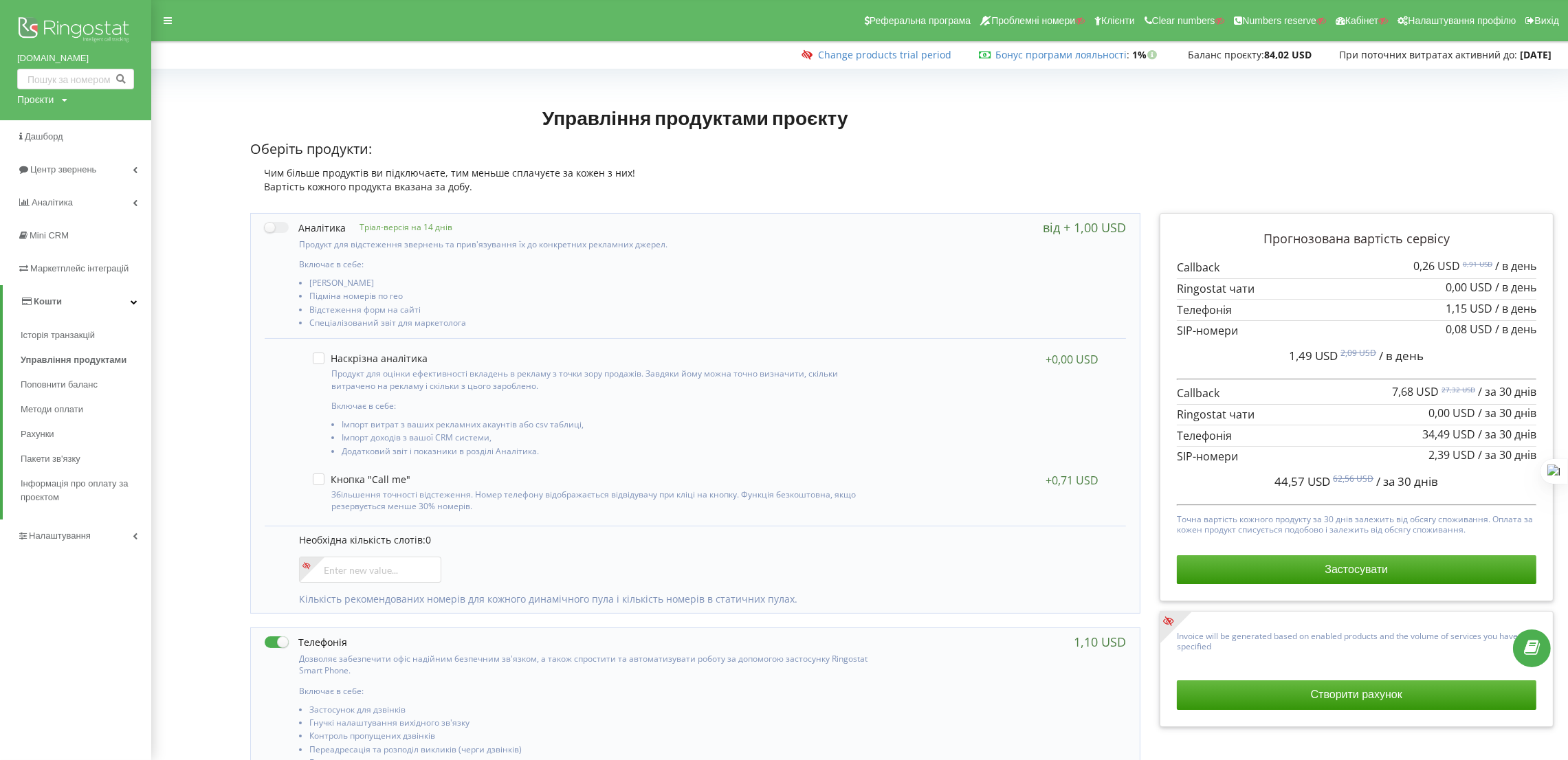
click at [52, 98] on div "Проєкти" at bounding box center [35, 100] width 36 height 14
click at [59, 115] on div "Пошук" at bounding box center [79, 128] width 124 height 43
drag, startPoint x: 69, startPoint y: 124, endPoint x: 78, endPoint y: 124, distance: 9.0
click at [69, 124] on input "text" at bounding box center [59, 129] width 69 height 20
paste input "[DOMAIN_NAME]"
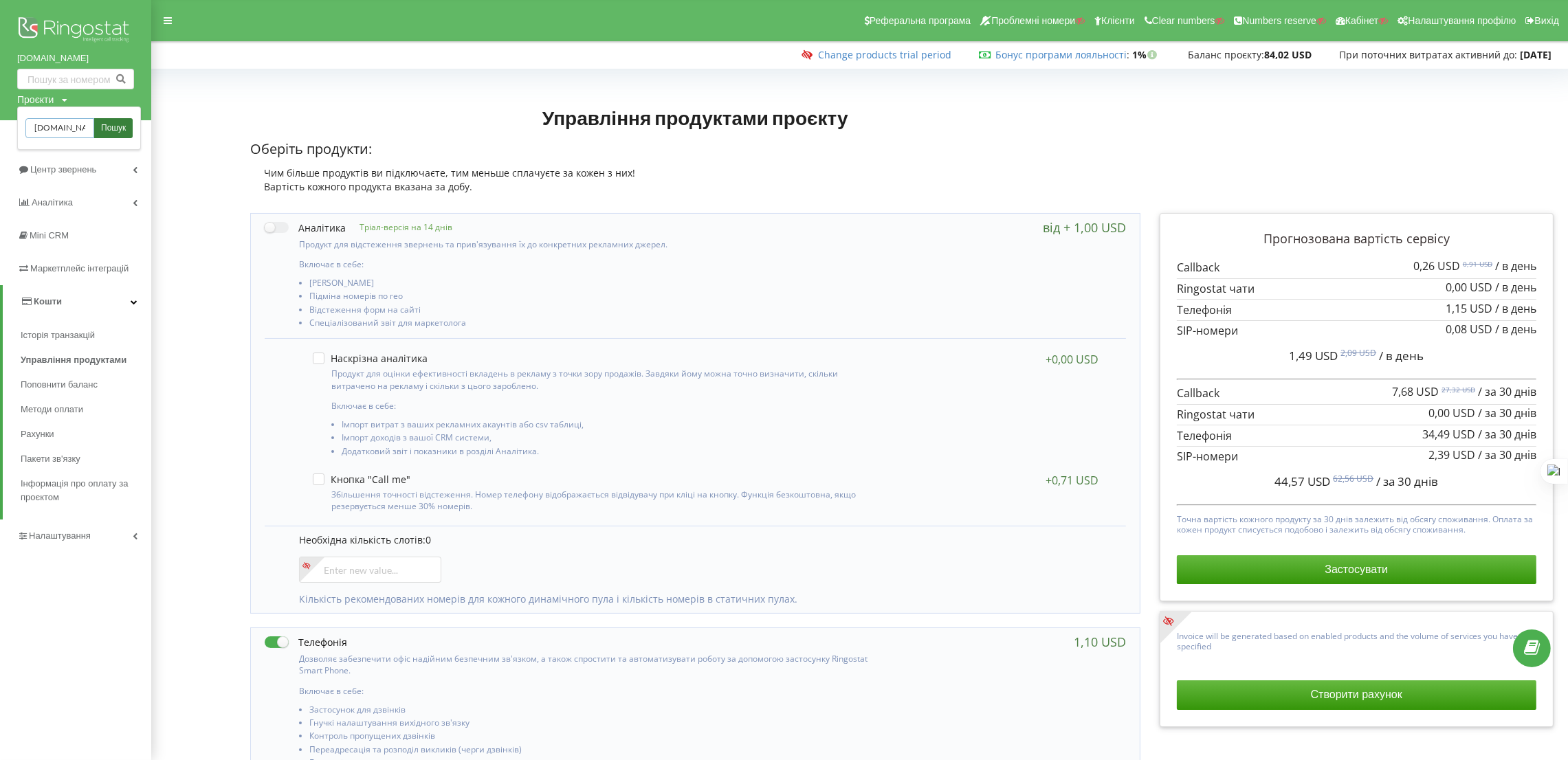
scroll to position [0, 36]
type input "[DOMAIN_NAME]"
click at [115, 127] on span "Пошук" at bounding box center [113, 129] width 25 height 13
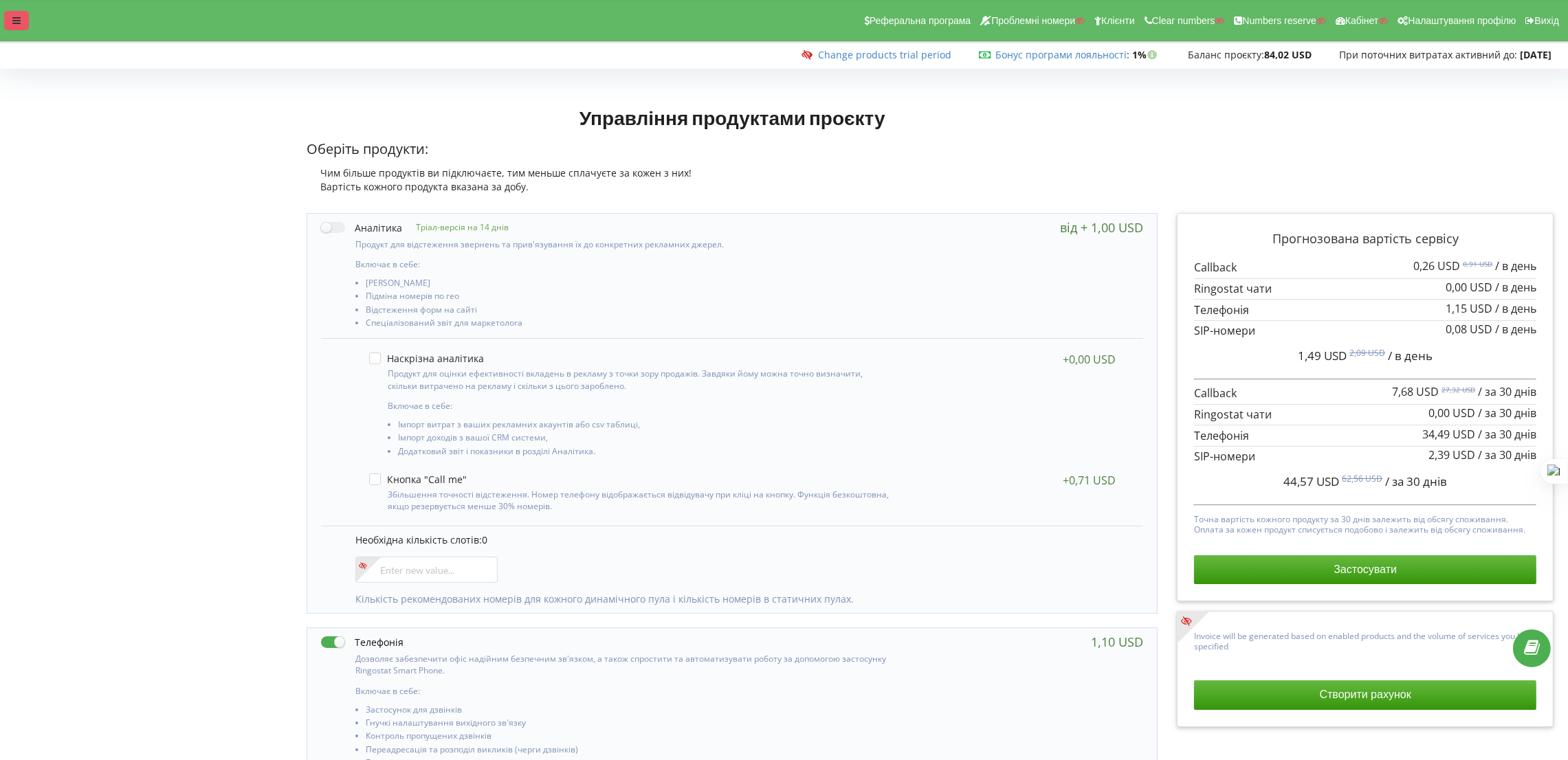
click at [9, 16] on div at bounding box center [16, 20] width 25 height 19
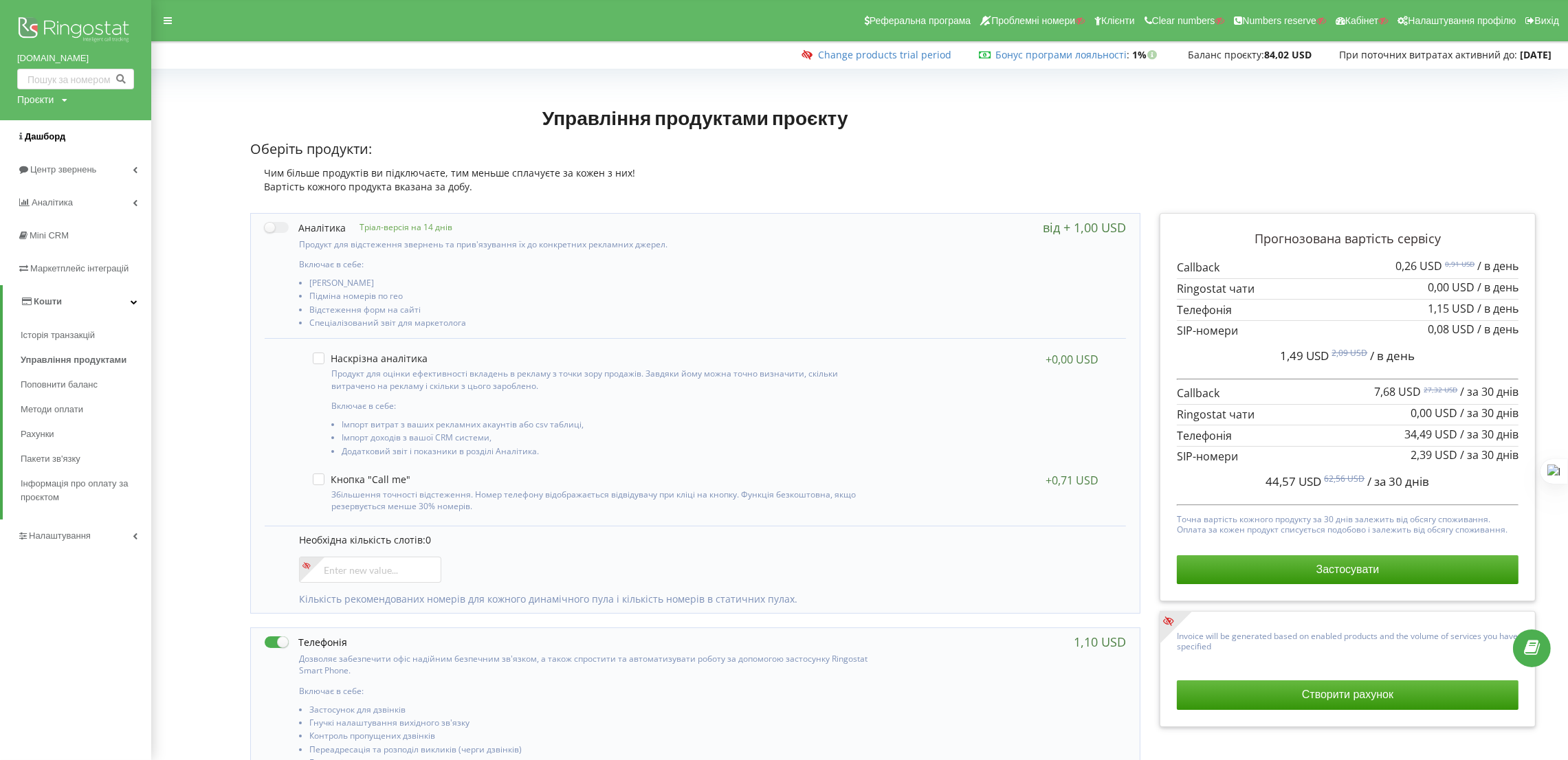
click at [36, 150] on link "Дашборд" at bounding box center [75, 136] width 152 height 33
click at [41, 165] on span "Центр звернень" at bounding box center [66, 169] width 71 height 10
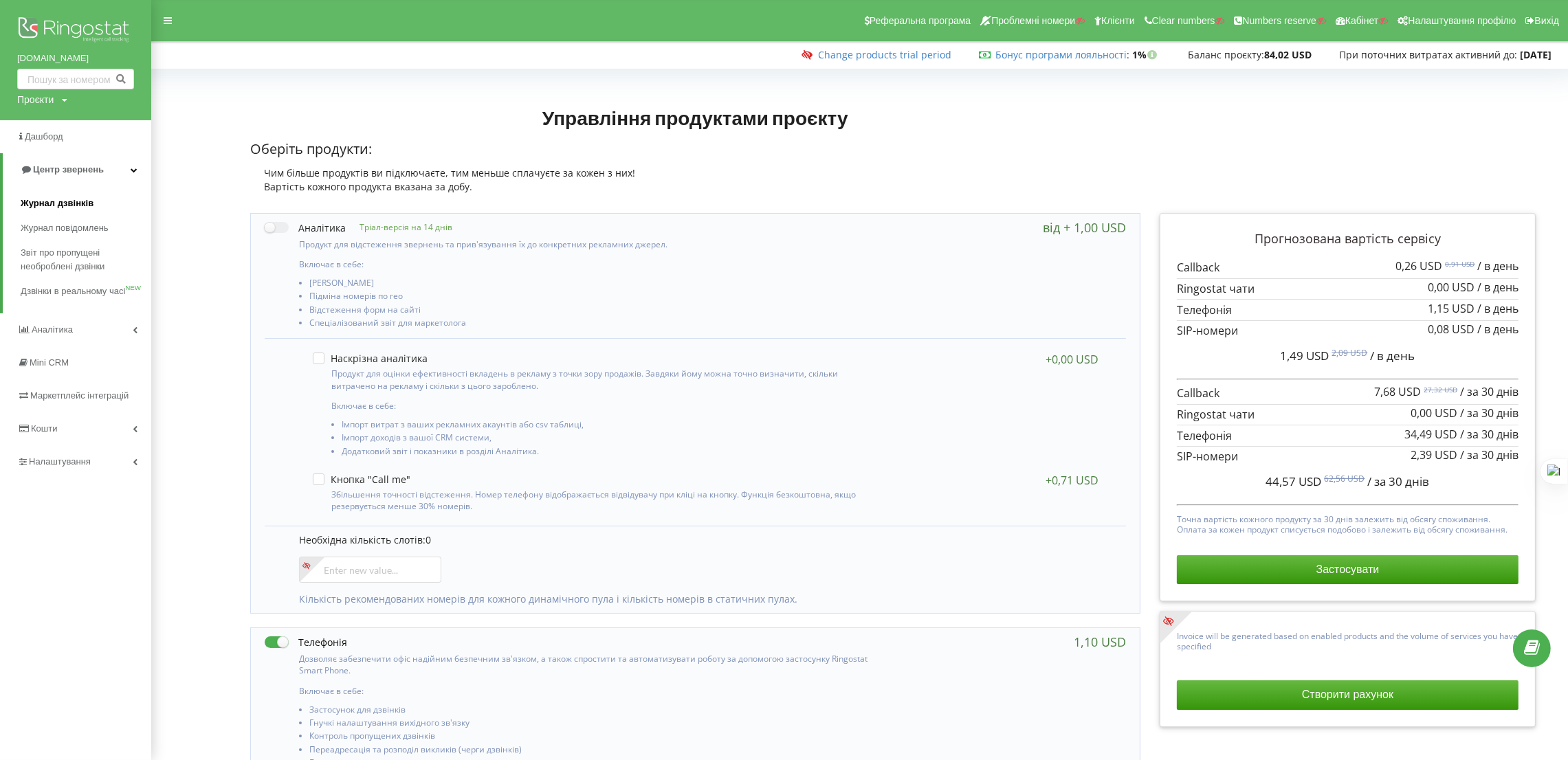
click at [56, 197] on span "Журнал дзвінків" at bounding box center [57, 203] width 73 height 14
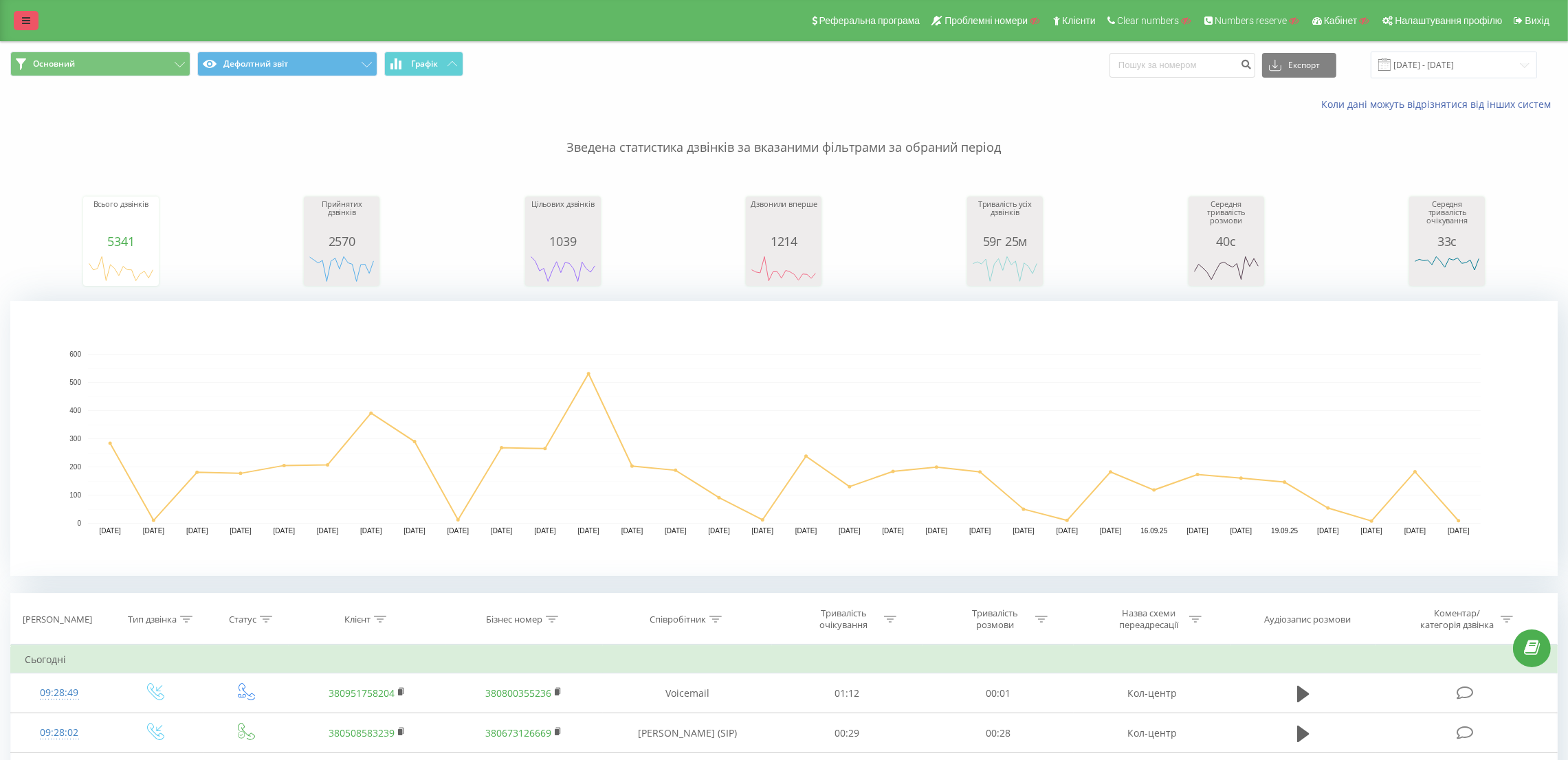
click at [34, 19] on link at bounding box center [25, 20] width 25 height 19
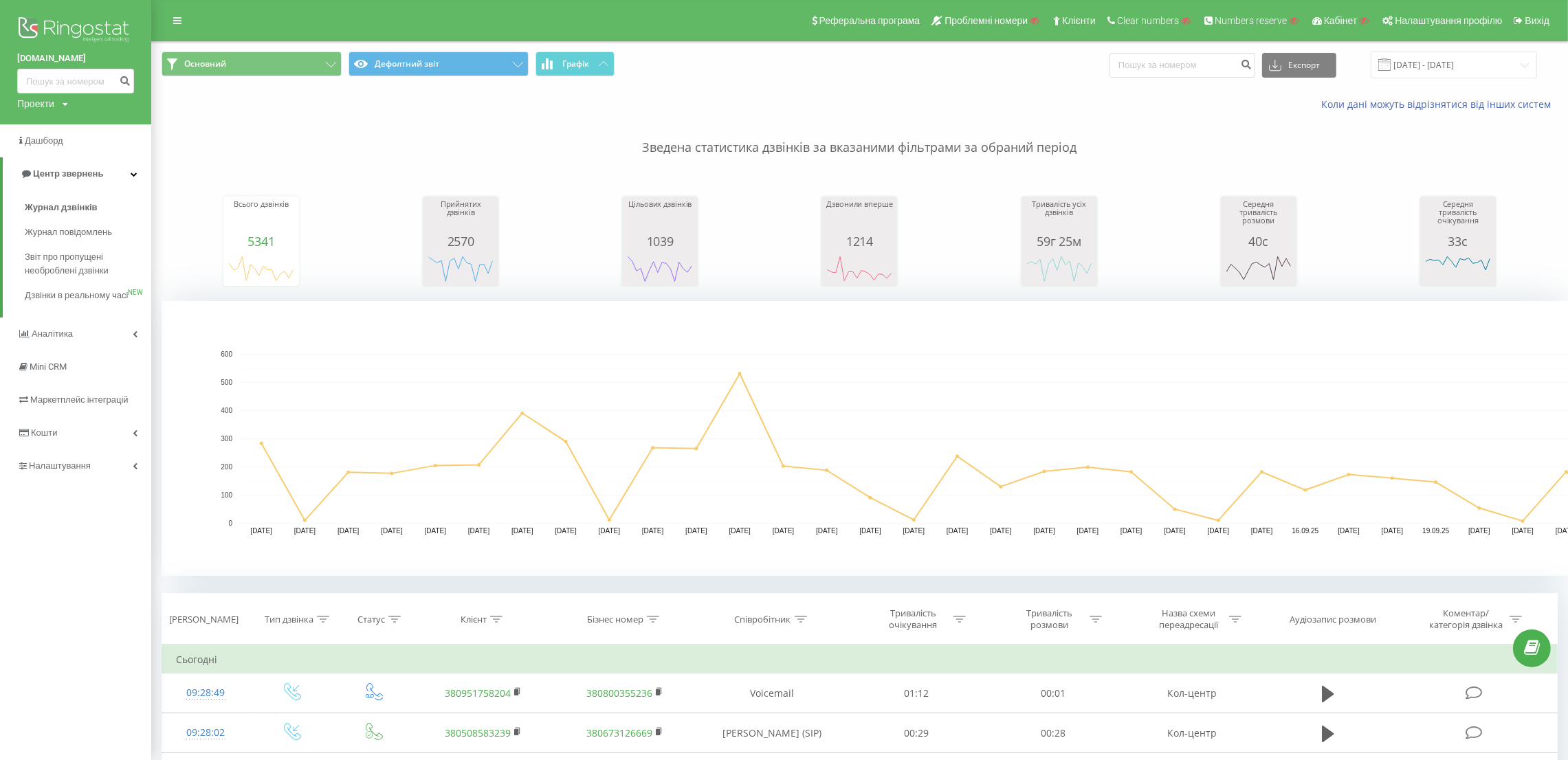
drag, startPoint x: 16, startPoint y: 101, endPoint x: 68, endPoint y: 134, distance: 61.6
click at [17, 101] on div "Проекти" at bounding box center [36, 103] width 37 height 14
drag, startPoint x: 68, startPoint y: 128, endPoint x: 97, endPoint y: 128, distance: 29.0
click at [68, 128] on input "text" at bounding box center [55, 125] width 69 height 20
paste input "zk.com.ua"
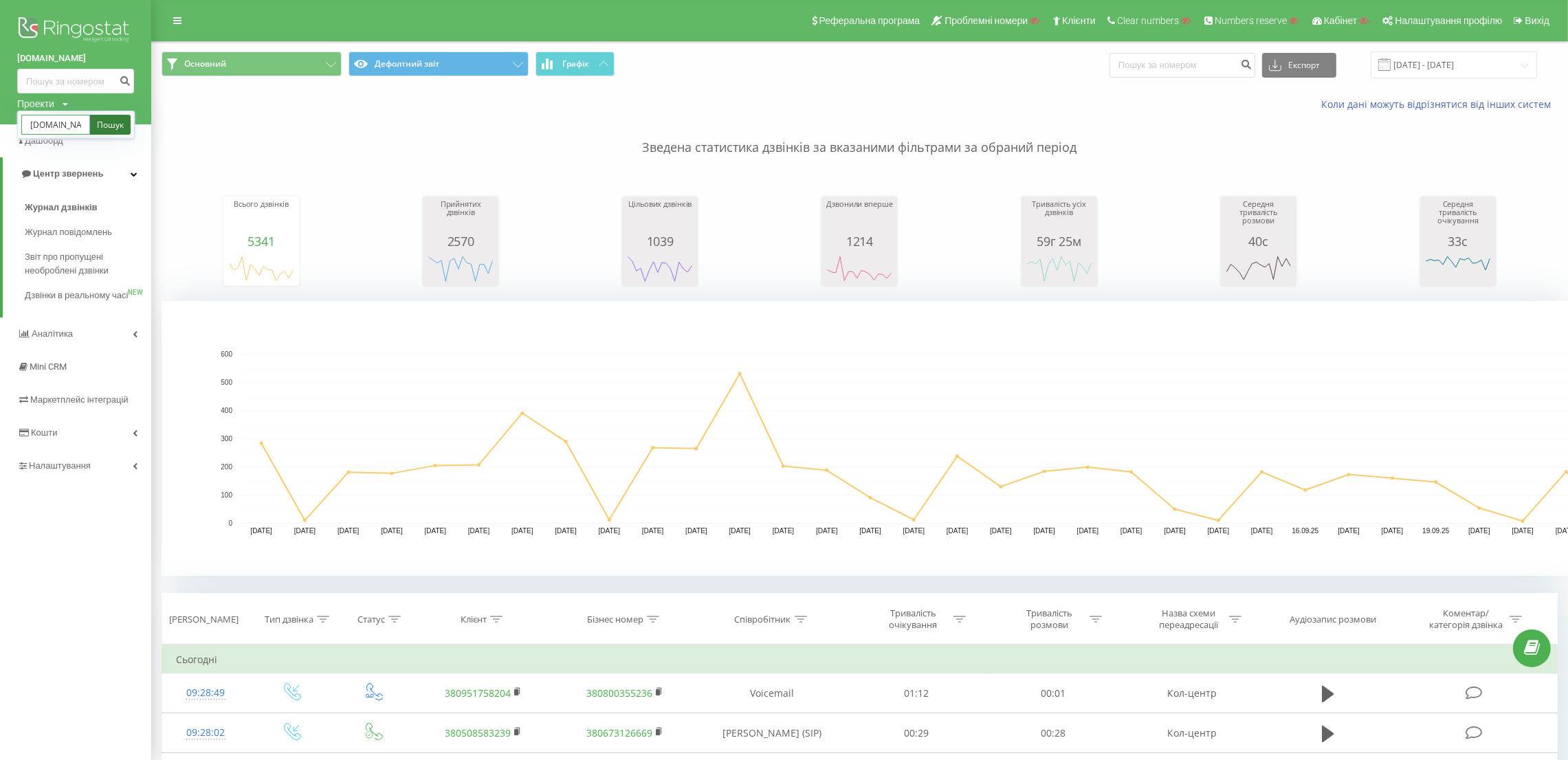
type input "zk.com.ua"
drag, startPoint x: 98, startPoint y: 125, endPoint x: 107, endPoint y: 125, distance: 9.0
click at [98, 125] on link "Пошук" at bounding box center [110, 125] width 41 height 20
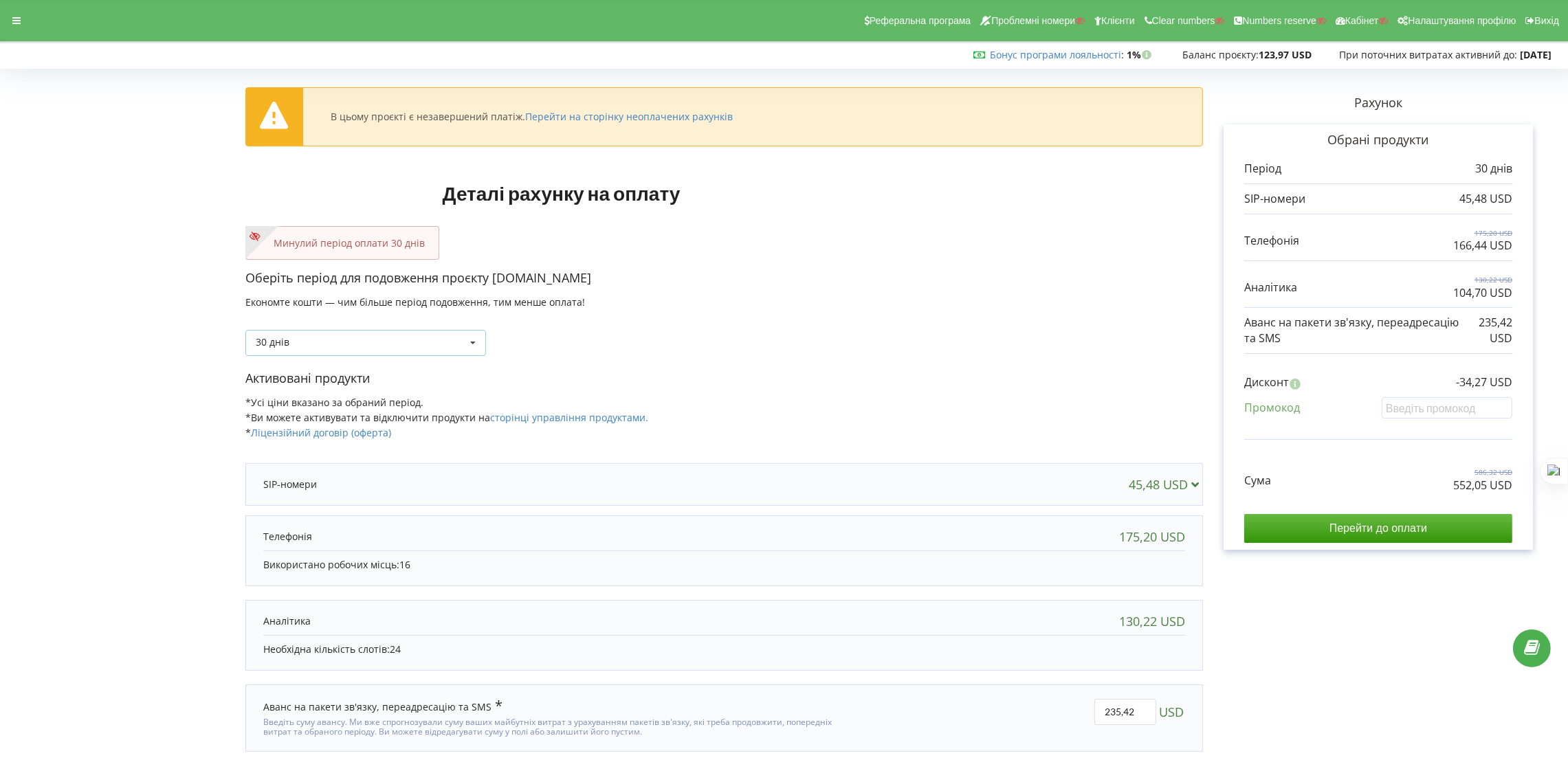
click at [417, 350] on div "30 днів Поповнити баланс без подовження 30 днів 20% / 30% 30% / 40%" at bounding box center [366, 343] width 240 height 26
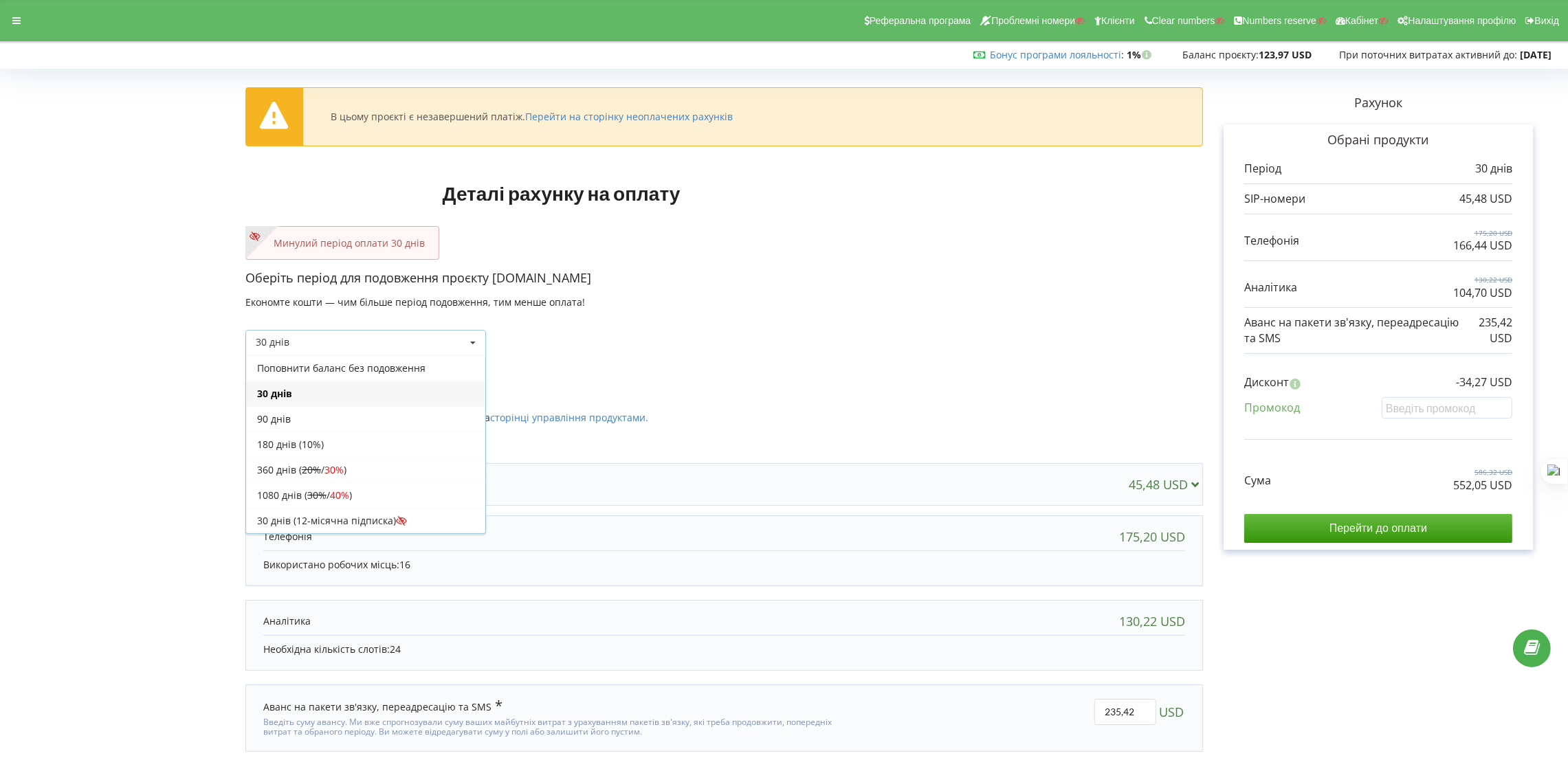
click at [864, 316] on div "30 днів Поповнити баланс без подовження 360 днів ( 20% / 30% 30% / 40%" at bounding box center [724, 332] width 958 height 47
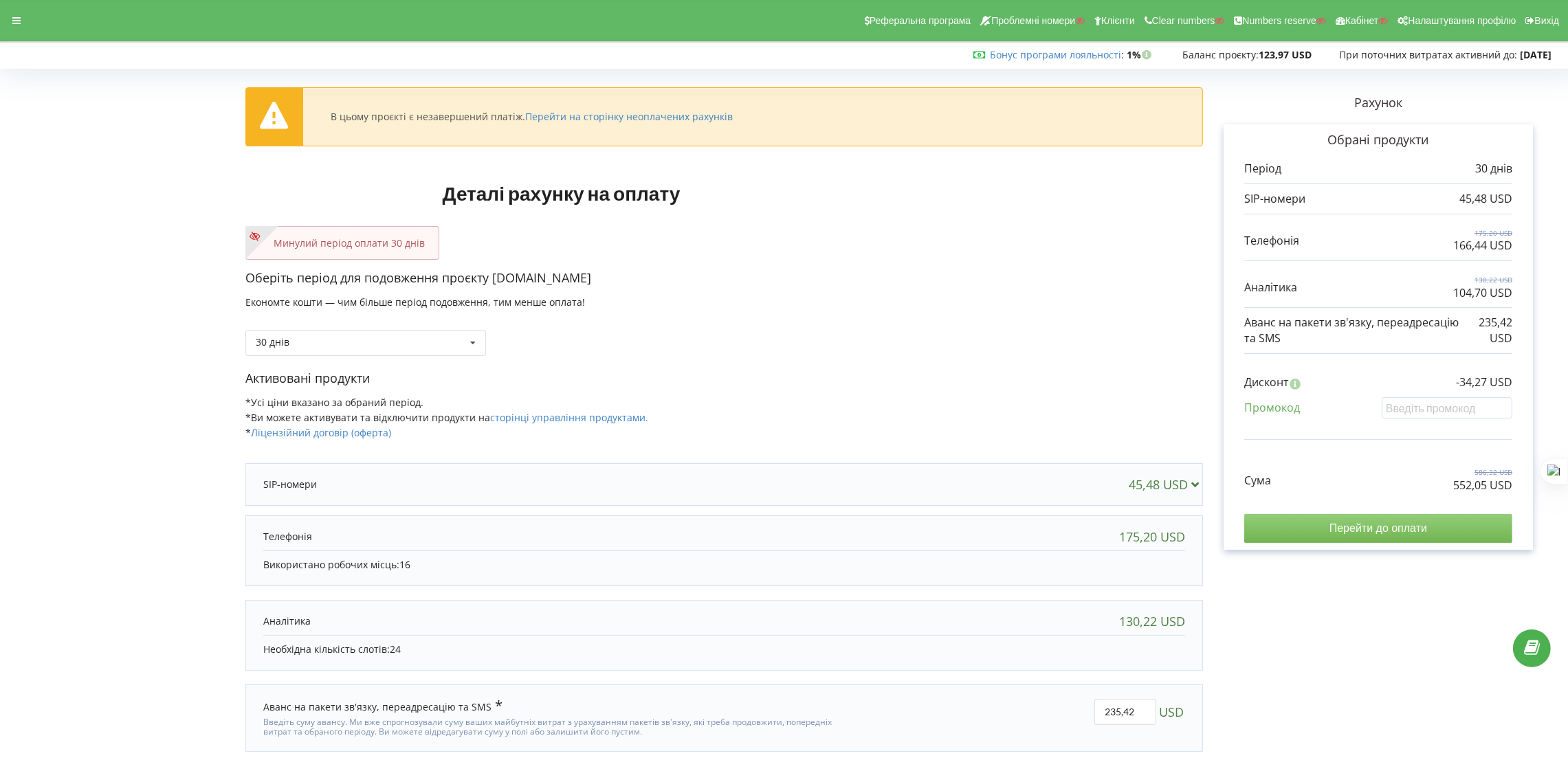
click at [1358, 531] on input "Перейти до оплати" at bounding box center [1378, 528] width 268 height 29
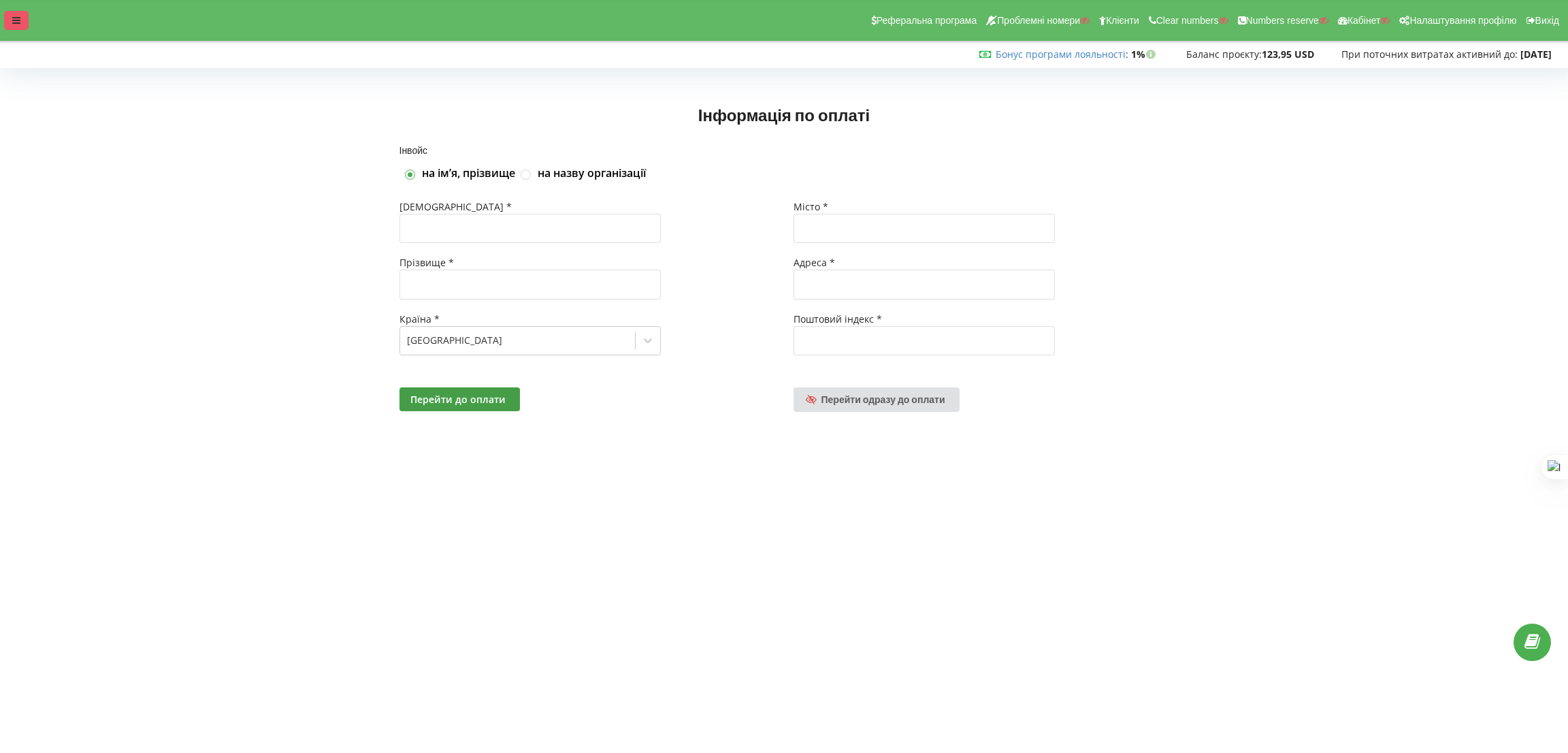
click at [27, 22] on div at bounding box center [16, 20] width 24 height 19
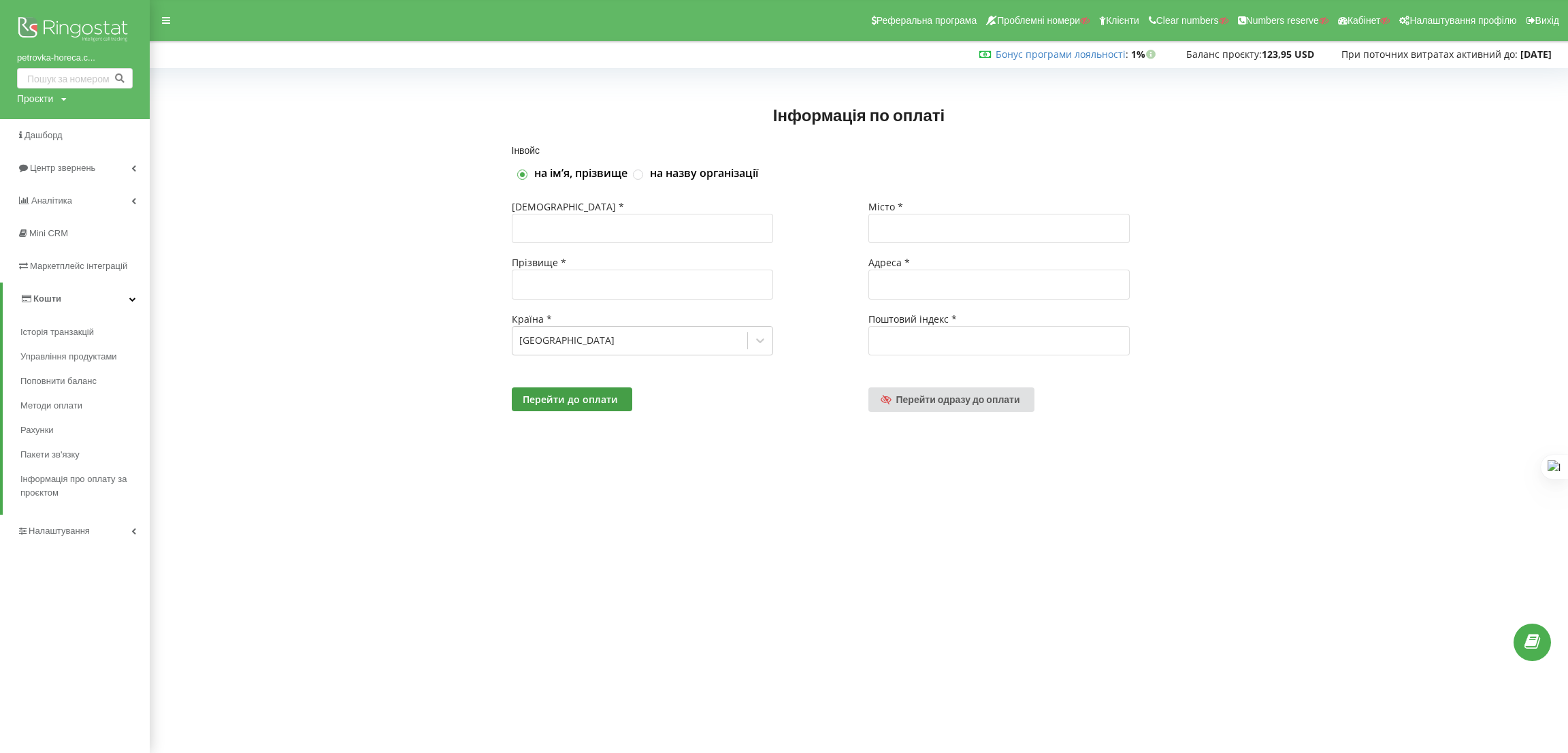
click at [47, 102] on div "Проєкти" at bounding box center [34, 99] width 36 height 13
click at [47, 125] on input "text" at bounding box center [59, 127] width 68 height 20
type input "e-matras"
click at [117, 125] on span "Пошук" at bounding box center [111, 127] width 24 height 13
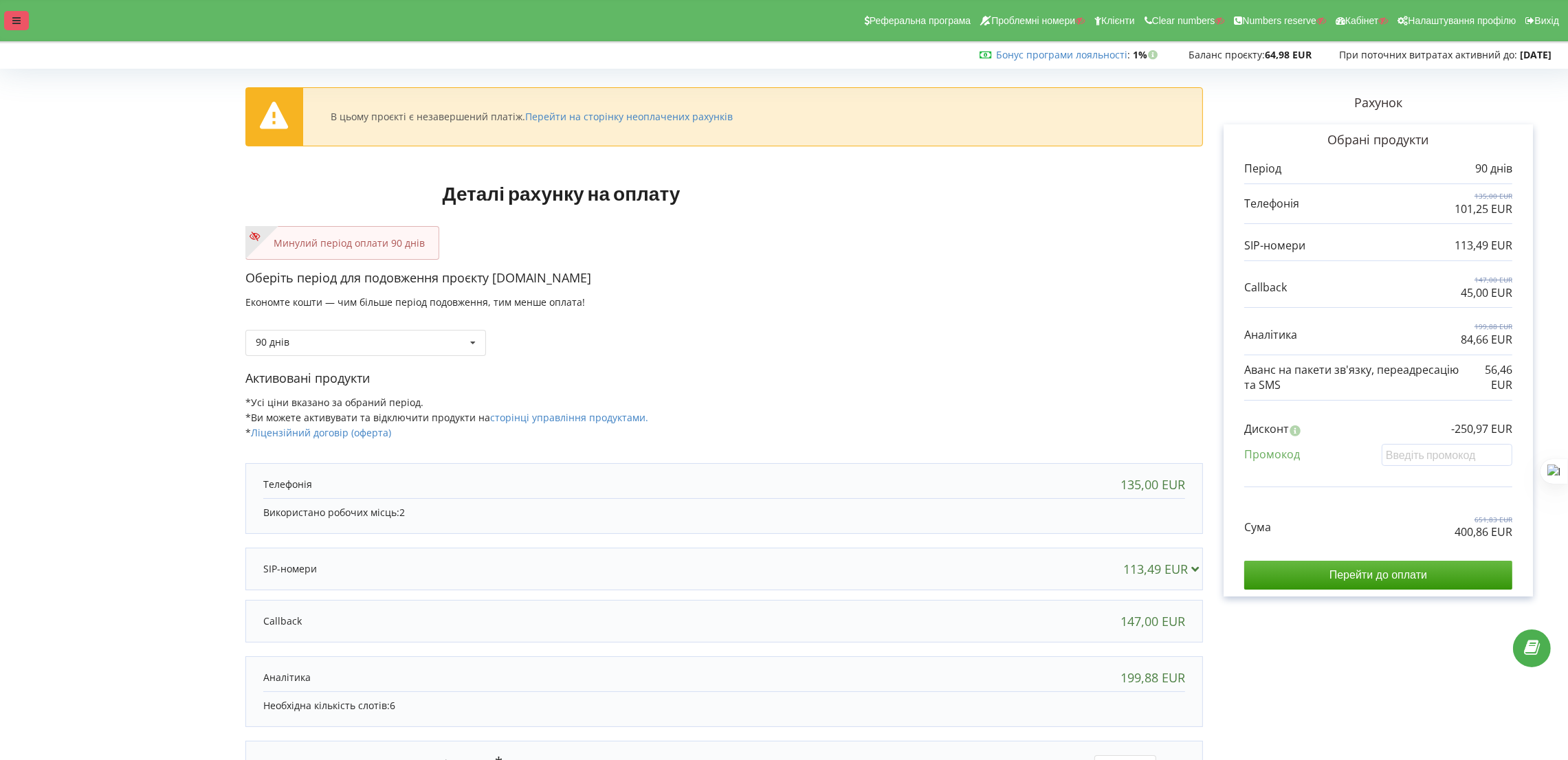
click at [22, 12] on div at bounding box center [16, 20] width 25 height 19
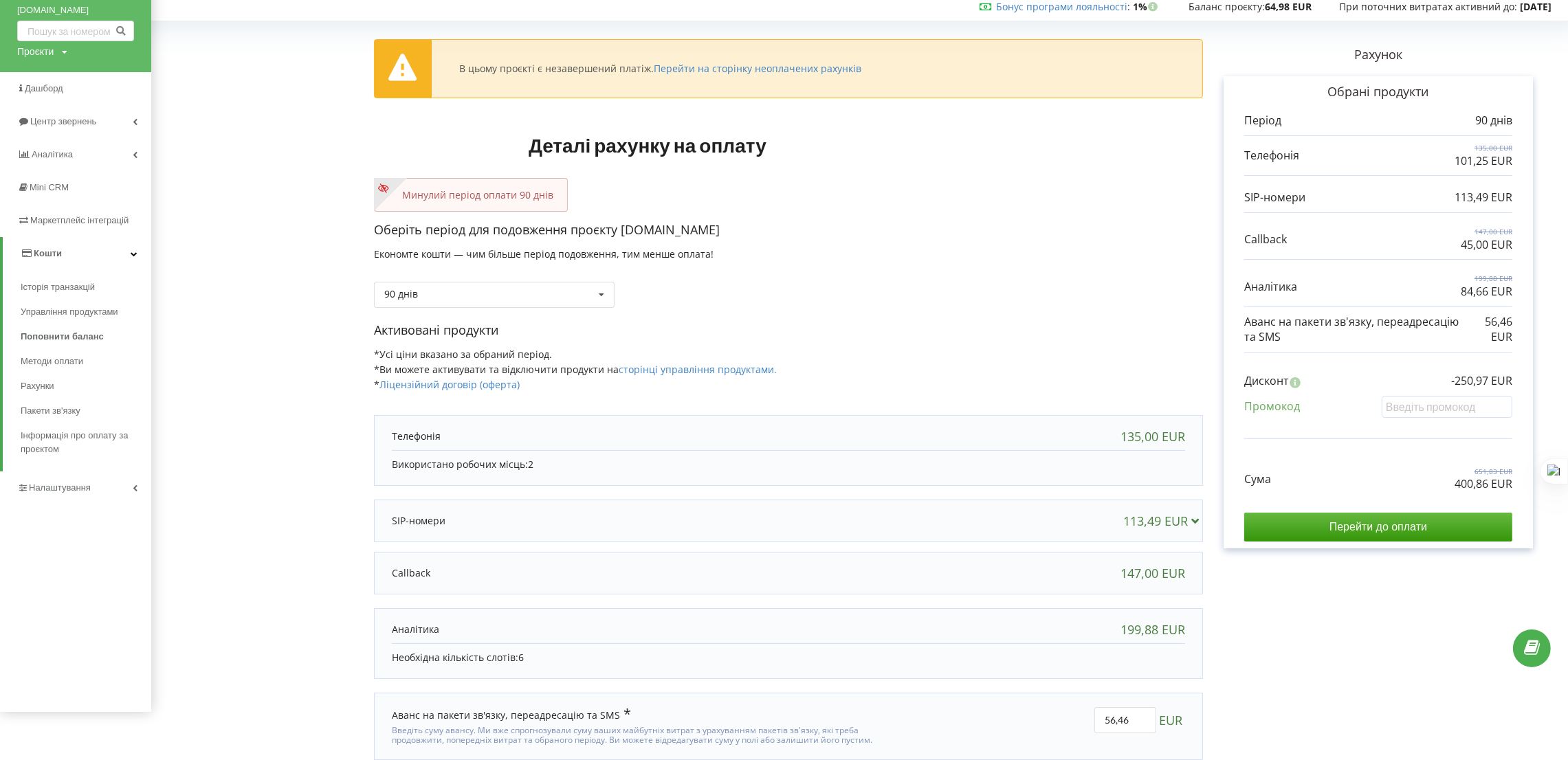
scroll to position [93, 0]
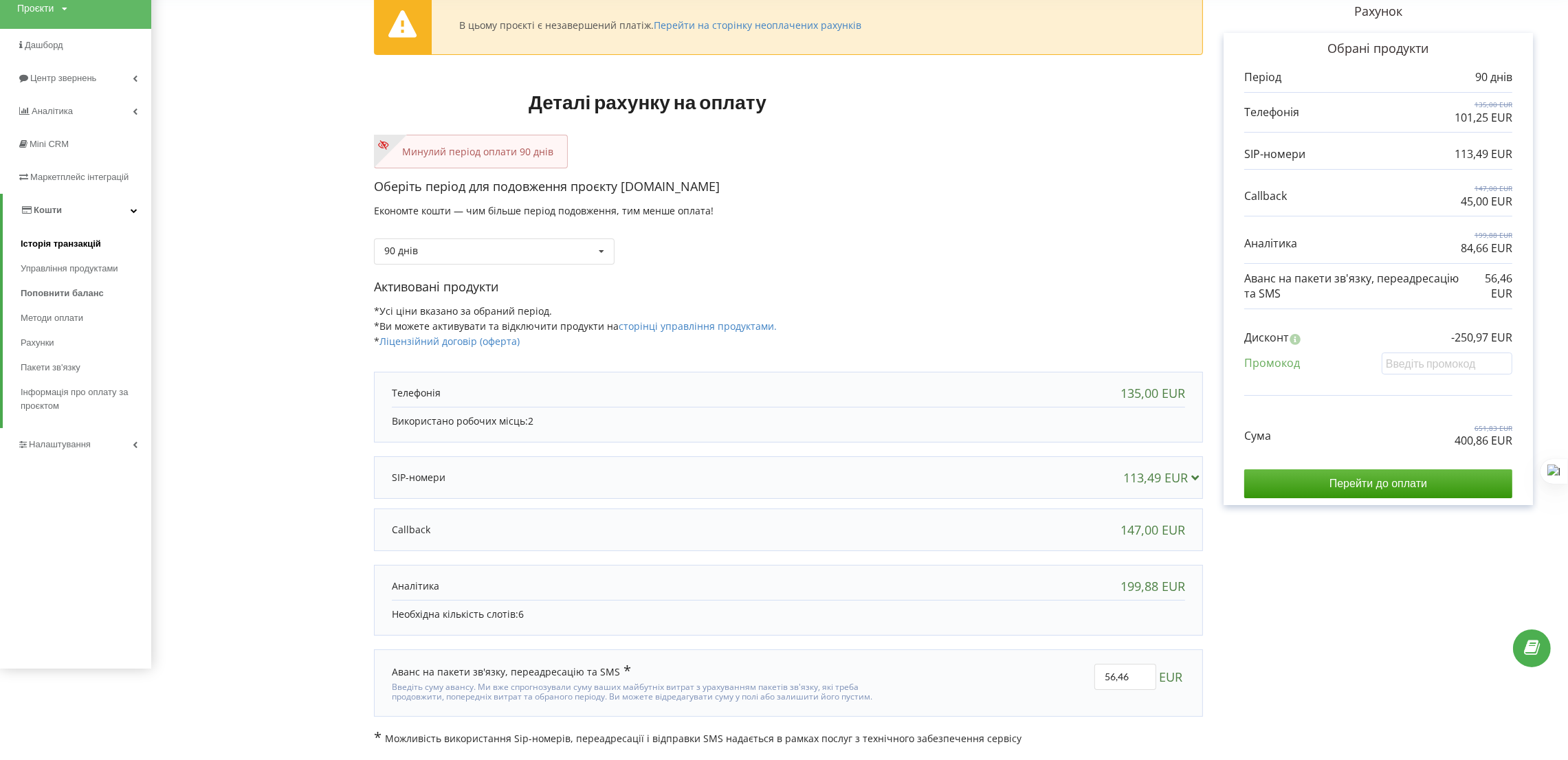
click at [58, 251] on link "Історія транзакцій" at bounding box center [86, 244] width 130 height 25
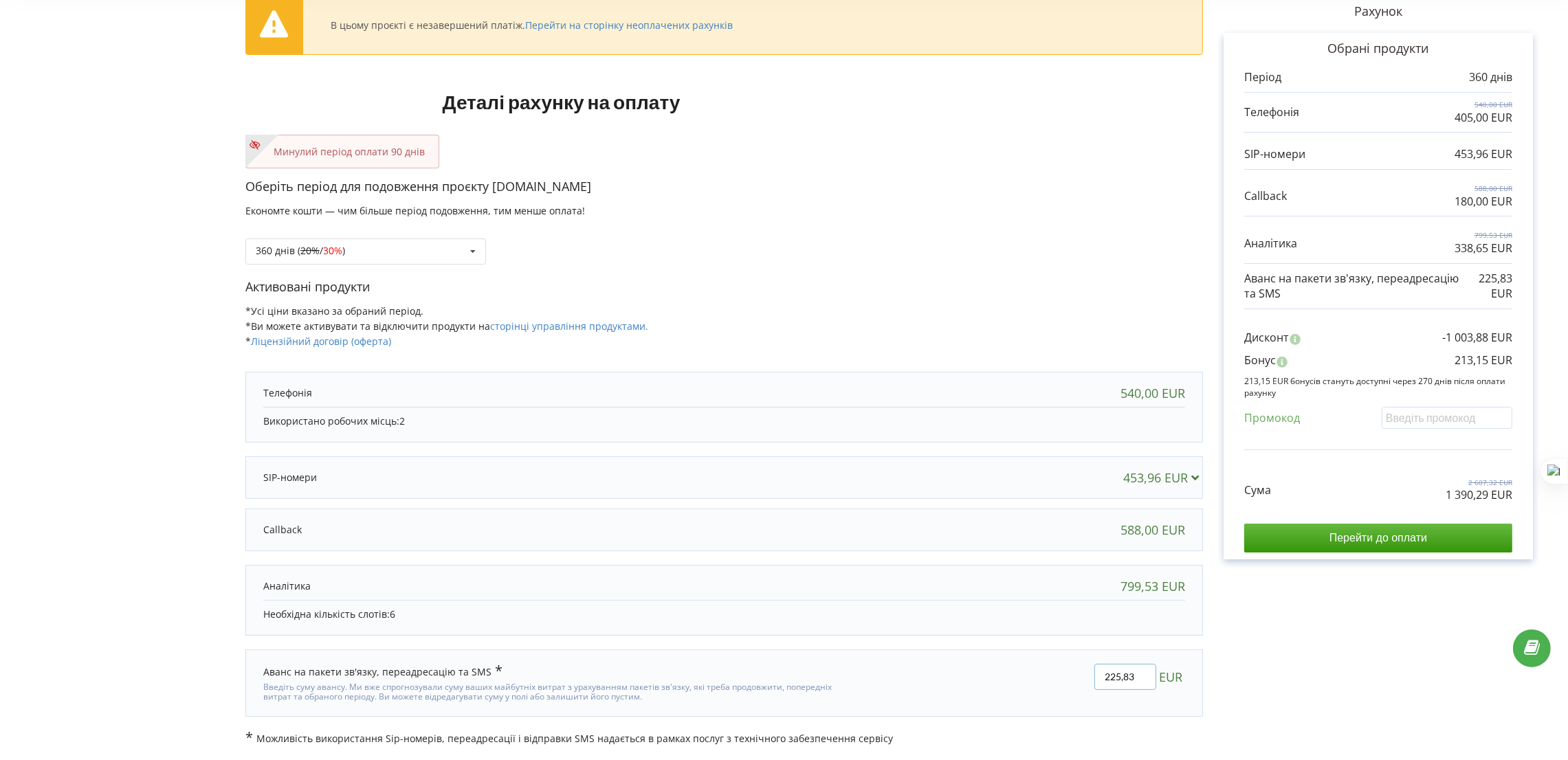
drag, startPoint x: 1135, startPoint y: 675, endPoint x: 1063, endPoint y: 675, distance: 72.0
click at [1063, 675] on div "225,83 EUR" at bounding box center [1019, 683] width 353 height 58
type input "60"
click at [1006, 199] on div "В цьому проєкті є незавершений платіж. Перейти на сторінку неоплачених рахунків…" at bounding box center [784, 364] width 1539 height 763
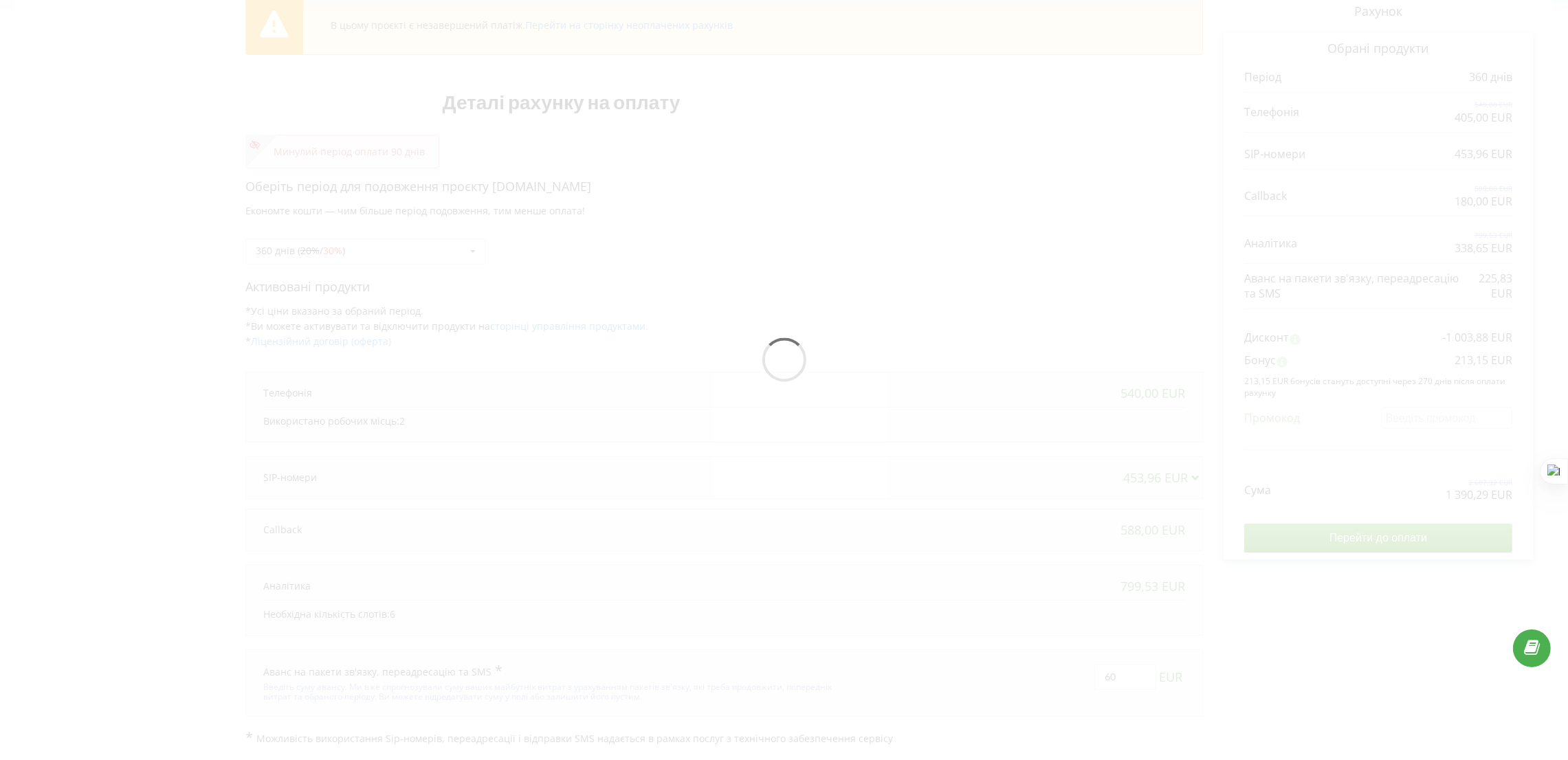
click at [537, 283] on div at bounding box center [784, 364] width 1539 height 763
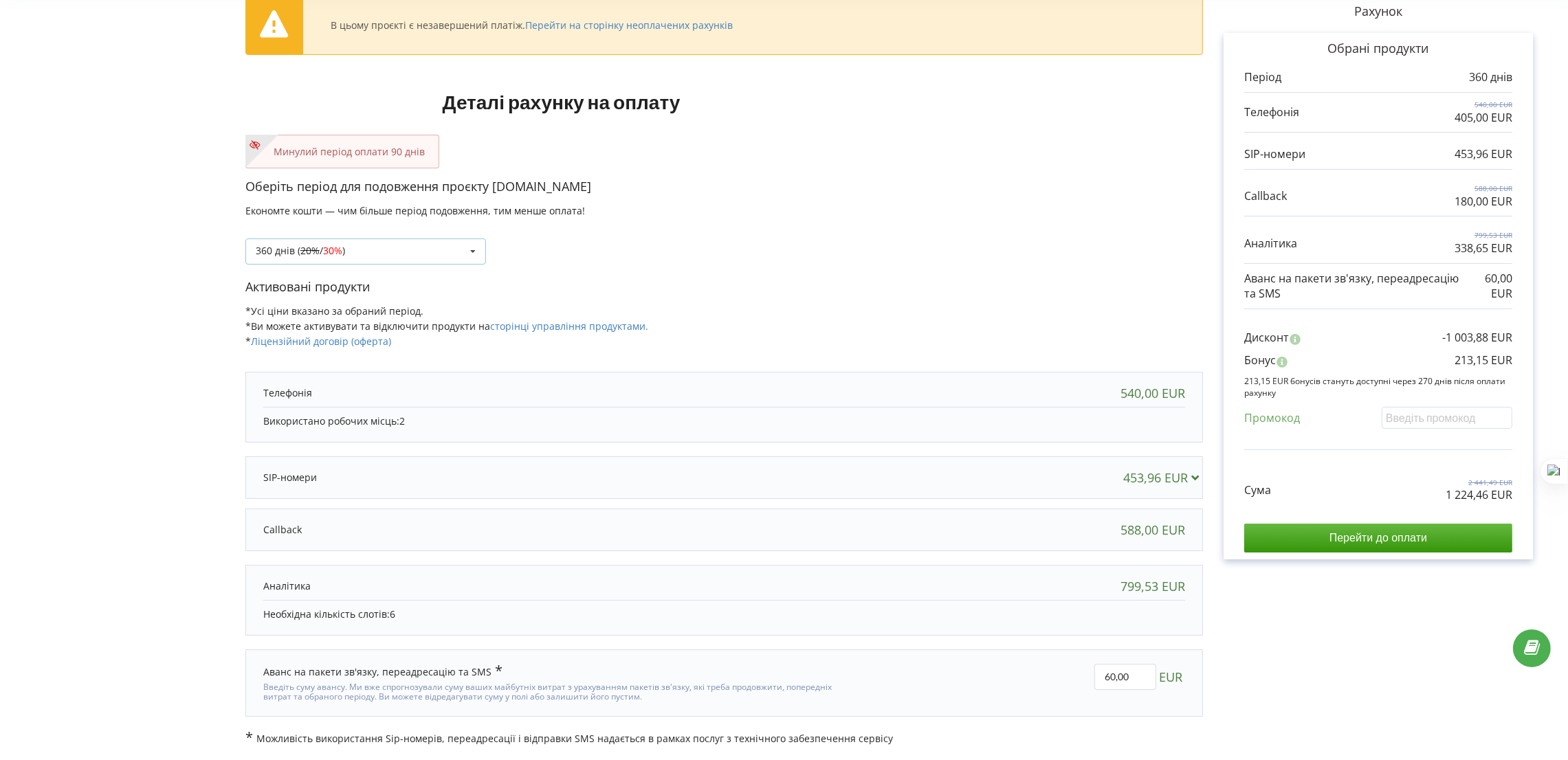
click at [459, 251] on div "360 днів ( 20% / 30% ) Поповнити баланс без подовження 20% / 30% 30% / 40%" at bounding box center [366, 251] width 240 height 26
click at [323, 323] on div "90 днів" at bounding box center [366, 328] width 240 height 25
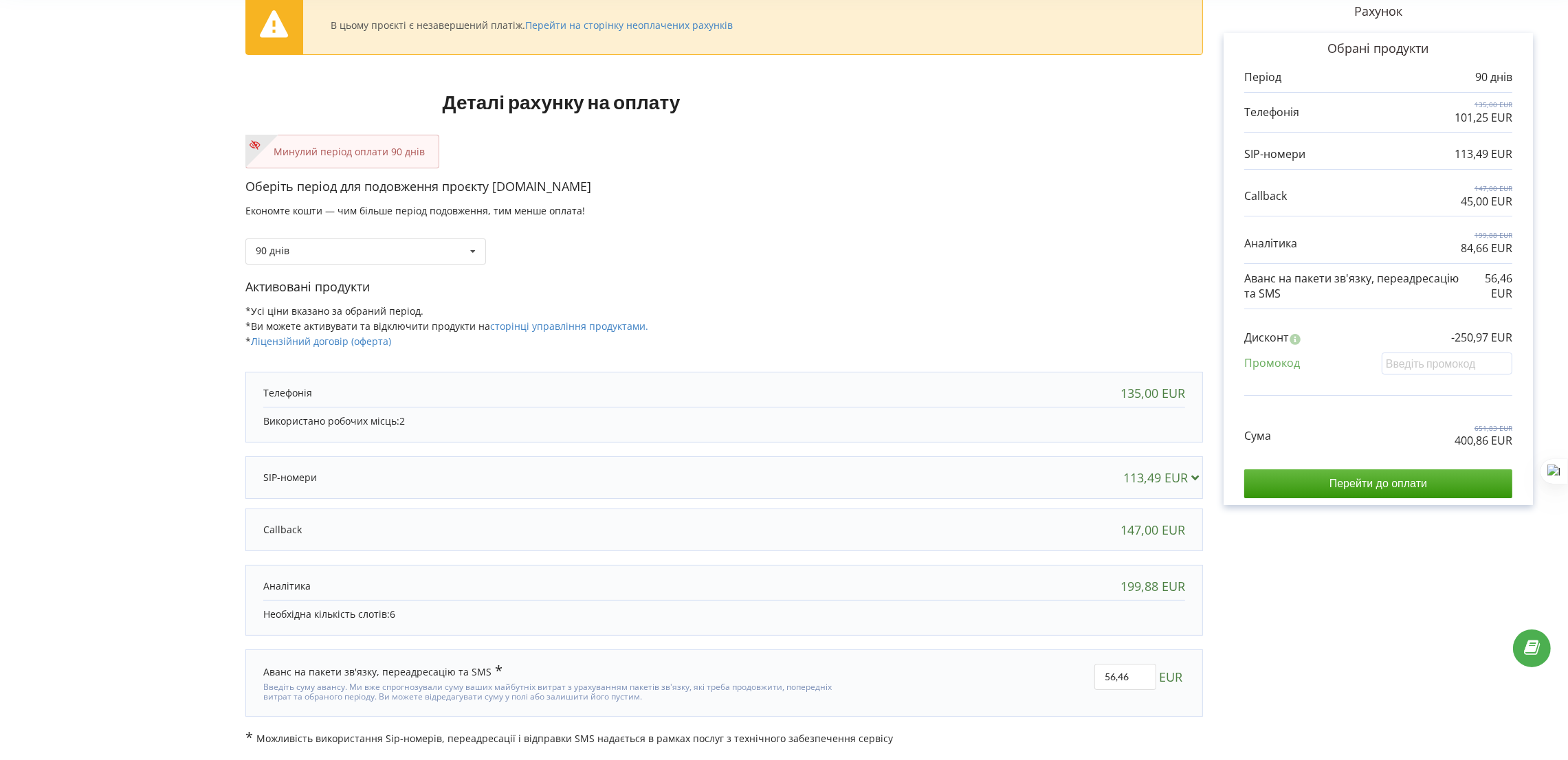
click at [761, 268] on div "Оберіть період для подовження проєкту celplus.pl Економте кошти — чим більше пе…" at bounding box center [724, 228] width 958 height 101
click at [575, 386] on div at bounding box center [586, 393] width 645 height 14
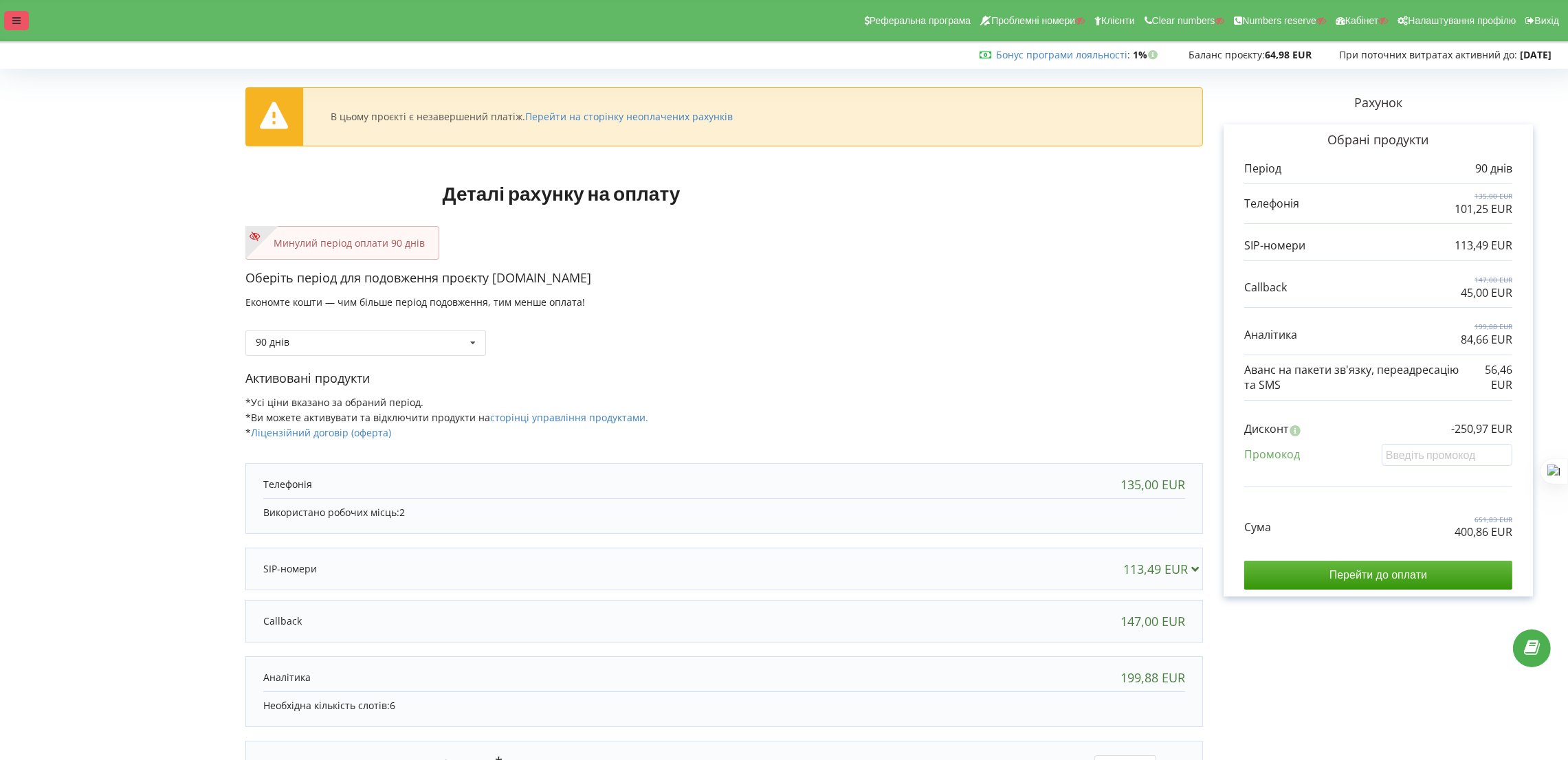
click at [22, 27] on div at bounding box center [16, 20] width 25 height 19
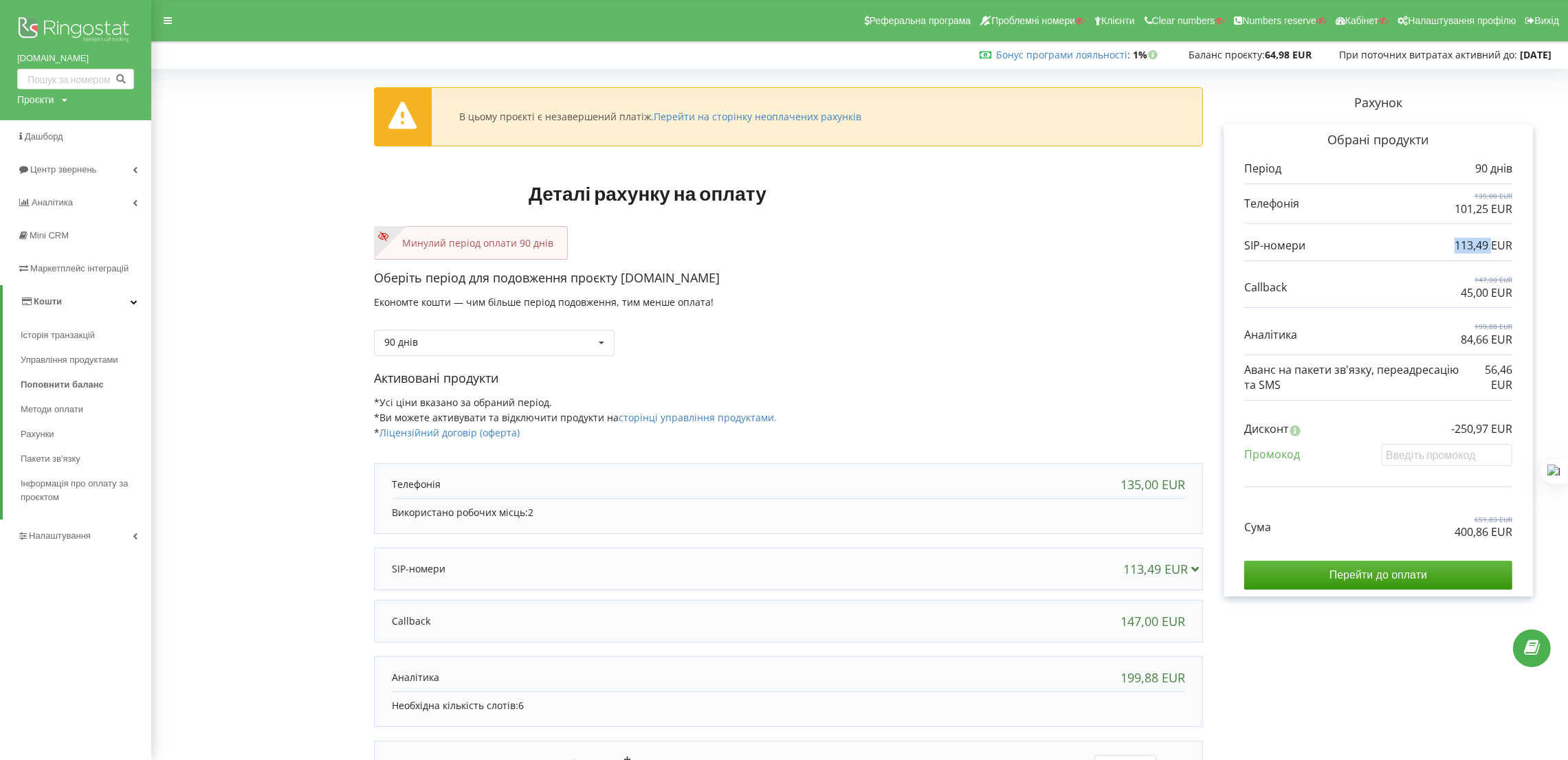
drag, startPoint x: 1453, startPoint y: 249, endPoint x: 1490, endPoint y: 247, distance: 37.1
click at [1490, 247] on div "113,49 EUR" at bounding box center [1378, 245] width 268 height 16
click at [1449, 249] on div "113,49 EUR" at bounding box center [1378, 245] width 268 height 16
drag, startPoint x: 1449, startPoint y: 249, endPoint x: 1482, endPoint y: 248, distance: 33.0
click at [1482, 248] on div "113,49 EUR" at bounding box center [1378, 245] width 268 height 16
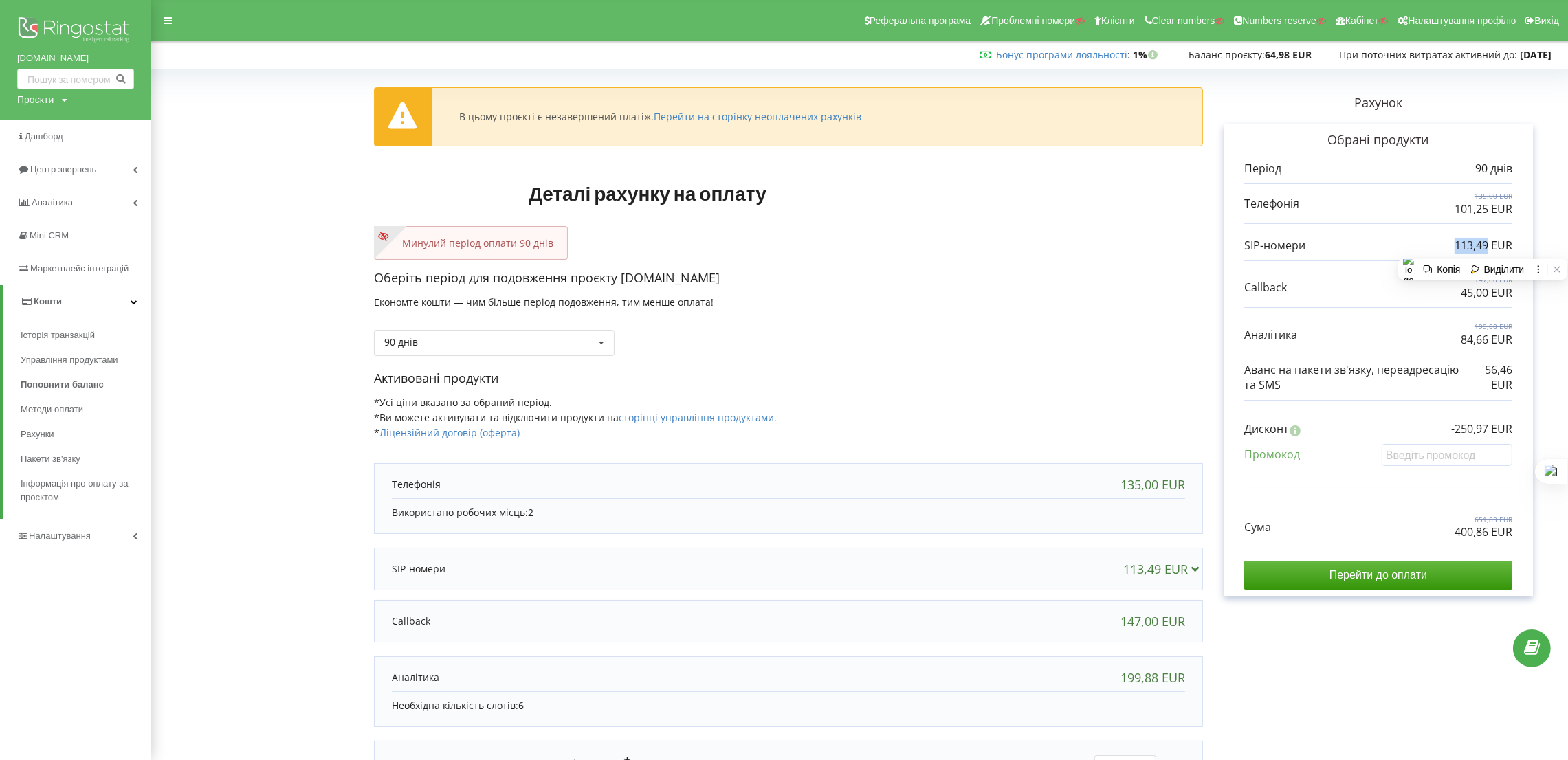
click at [1407, 229] on div "Період 90 днів 135,00 EUR 101,25 EUR 113,49 EUR" at bounding box center [1378, 375] width 268 height 429
drag, startPoint x: 1462, startPoint y: 290, endPoint x: 1490, endPoint y: 294, distance: 28.3
click at [1490, 294] on div "147,00 EUR 45,00 EUR" at bounding box center [1378, 288] width 268 height 25
click at [1373, 286] on div "147,00 EUR 45,00 EUR" at bounding box center [1378, 288] width 268 height 25
drag, startPoint x: 1459, startPoint y: 340, endPoint x: 1487, endPoint y: 339, distance: 28.0
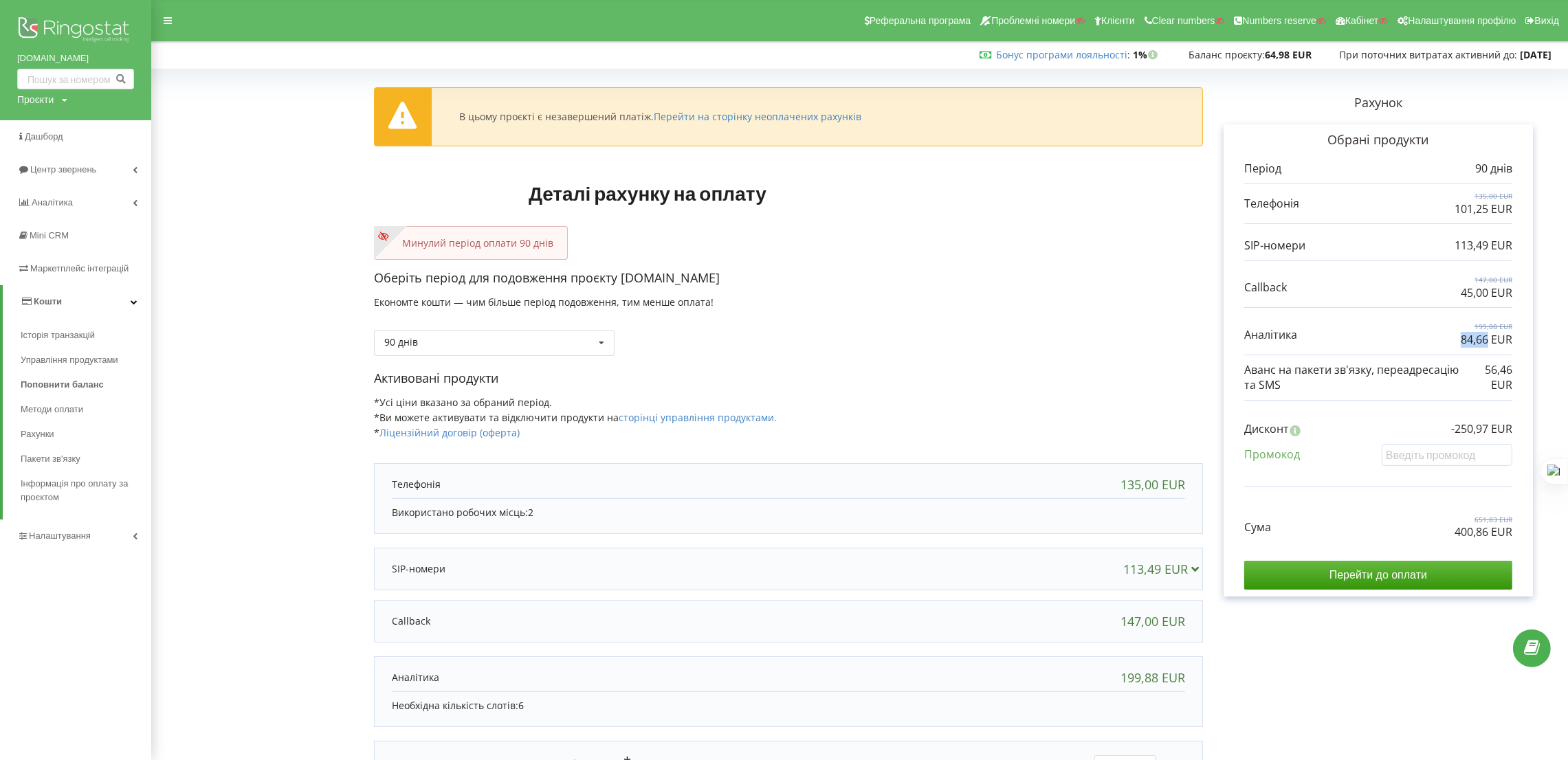
click at [1487, 339] on div "199,88 EUR 84,66 EUR" at bounding box center [1378, 334] width 268 height 25
click at [1446, 333] on div "199,88 EUR 84,66 EUR" at bounding box center [1378, 334] width 268 height 25
drag, startPoint x: 1490, startPoint y: 364, endPoint x: 1511, endPoint y: 371, distance: 22.1
click at [1511, 371] on p "56,46 EUR" at bounding box center [1490, 377] width 46 height 31
click at [1478, 372] on p "56,46 EUR" at bounding box center [1490, 377] width 46 height 31
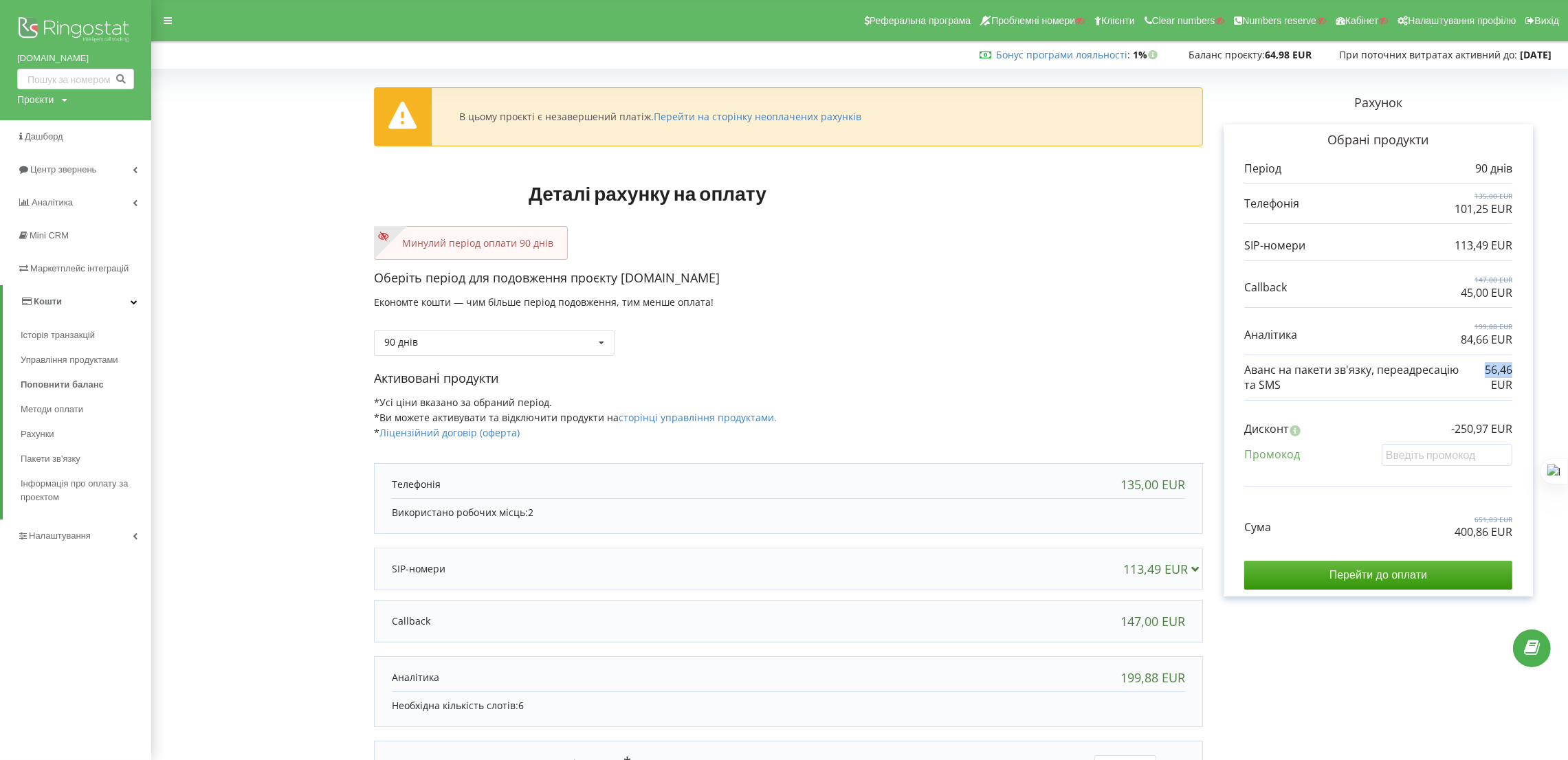
drag, startPoint x: 1478, startPoint y: 372, endPoint x: 1510, endPoint y: 371, distance: 32.0
click at [1510, 371] on p "56,46 EUR" at bounding box center [1490, 377] width 46 height 31
click at [1347, 343] on div "199,88 EUR 84,66 EUR" at bounding box center [1378, 334] width 268 height 25
drag, startPoint x: 692, startPoint y: 276, endPoint x: 623, endPoint y: 278, distance: 69.0
click at [623, 278] on p "Оберіть період для подовження проєкту celplus.pl" at bounding box center [788, 278] width 829 height 18
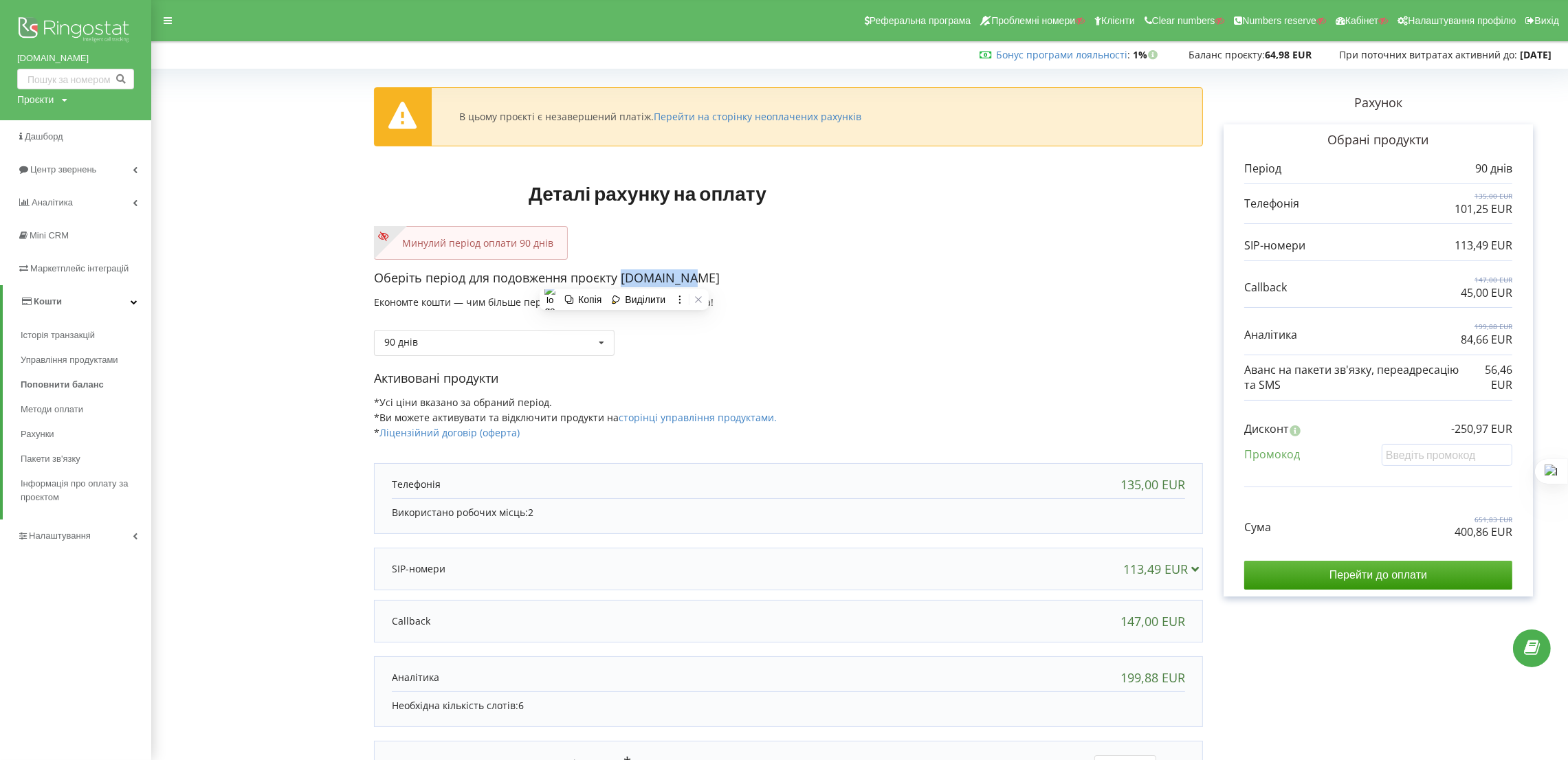
click at [727, 284] on p "Оберіть період для подовження проєкту celplus.pl" at bounding box center [788, 278] width 829 height 18
drag, startPoint x: 695, startPoint y: 278, endPoint x: 625, endPoint y: 284, distance: 70.3
click at [625, 284] on p "Оберіть період для подовження проєкту celplus.pl" at bounding box center [788, 278] width 829 height 18
click at [881, 299] on div "Оберіть період для подовження проєкту celplus.pl Економте кошти — чим більше пе…" at bounding box center [788, 319] width 829 height 101
drag, startPoint x: 710, startPoint y: 273, endPoint x: 623, endPoint y: 281, distance: 87.4
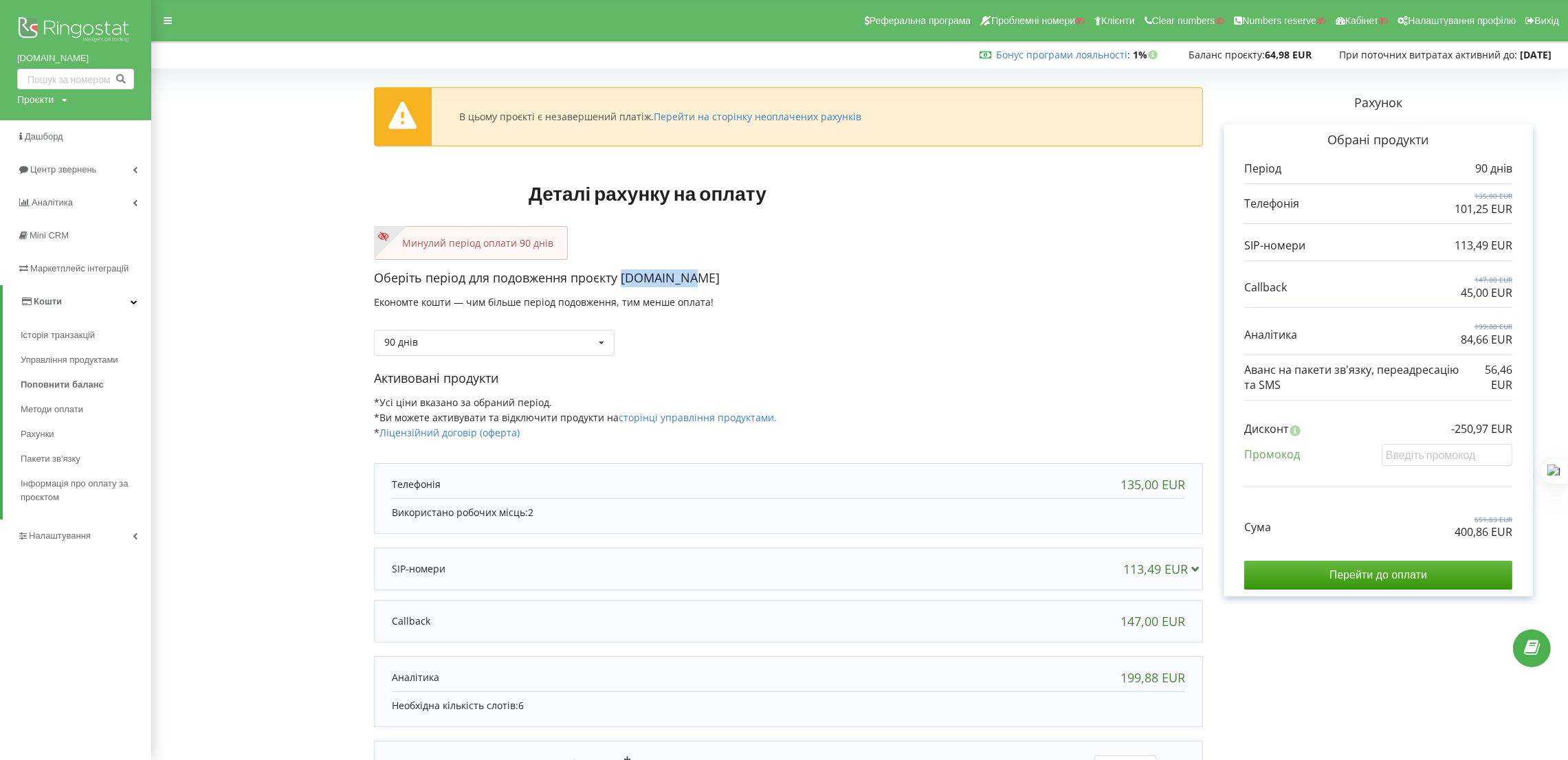
click at [623, 281] on p "Оберіть період для подовження проєкту celplus.pl" at bounding box center [788, 278] width 829 height 18
copy p "celplus.pl"
click at [886, 330] on div "90 днів Поповнити баланс без подовження 20% / 30% 30% / 40%" at bounding box center [788, 332] width 829 height 47
drag, startPoint x: 697, startPoint y: 287, endPoint x: 620, endPoint y: 288, distance: 77.0
click at [620, 288] on div "Оберіть період для подовження проєкту celplus.pl Економте кошти — чим більше пе…" at bounding box center [788, 319] width 829 height 101
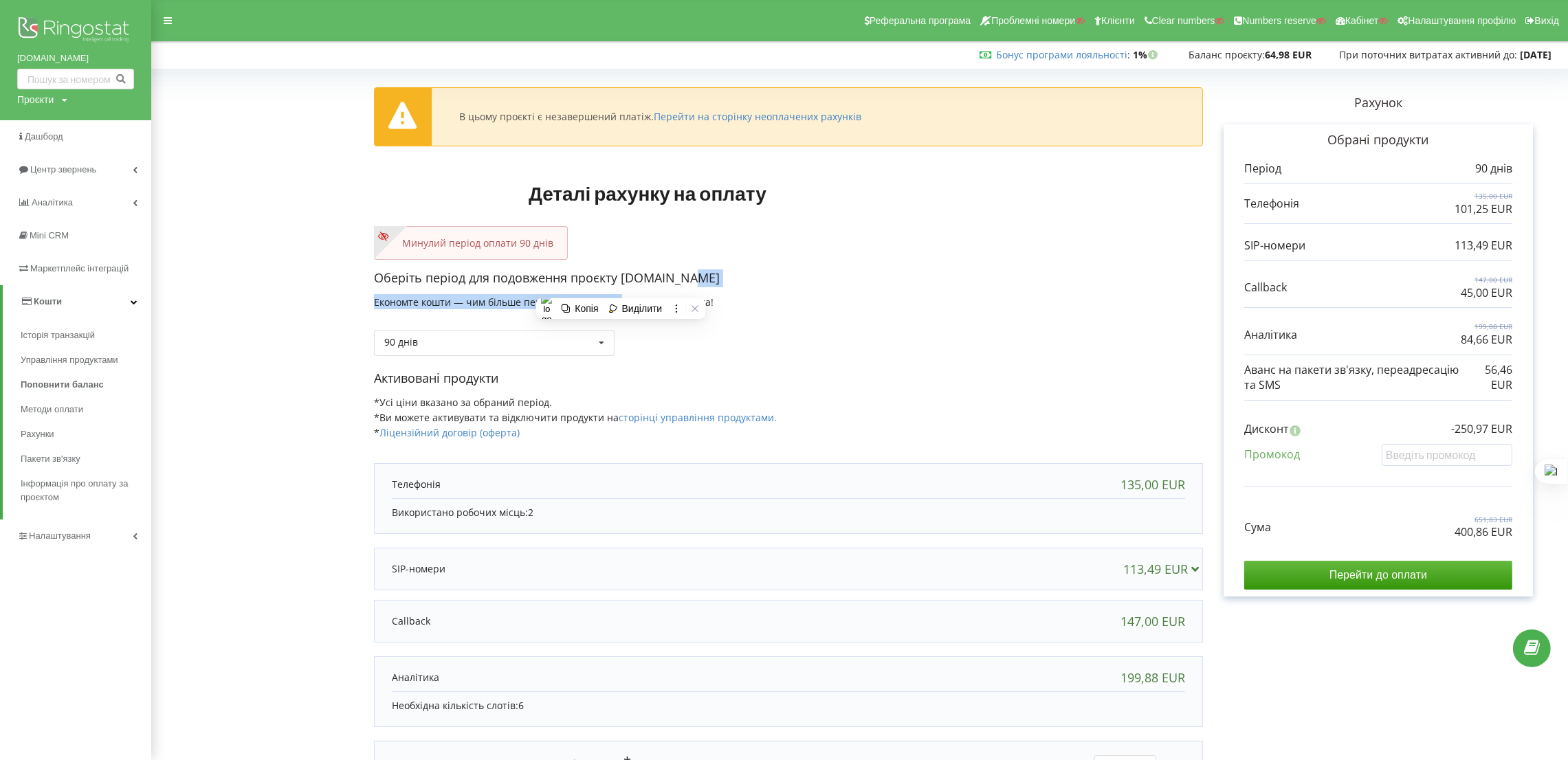
click at [839, 284] on p "Оберіть період для подовження проєкту celplus.pl" at bounding box center [788, 278] width 829 height 18
click at [570, 346] on div "90 днів Поповнити баланс без подовження 30 днів 20% / 30% 30% / 40%" at bounding box center [494, 343] width 240 height 26
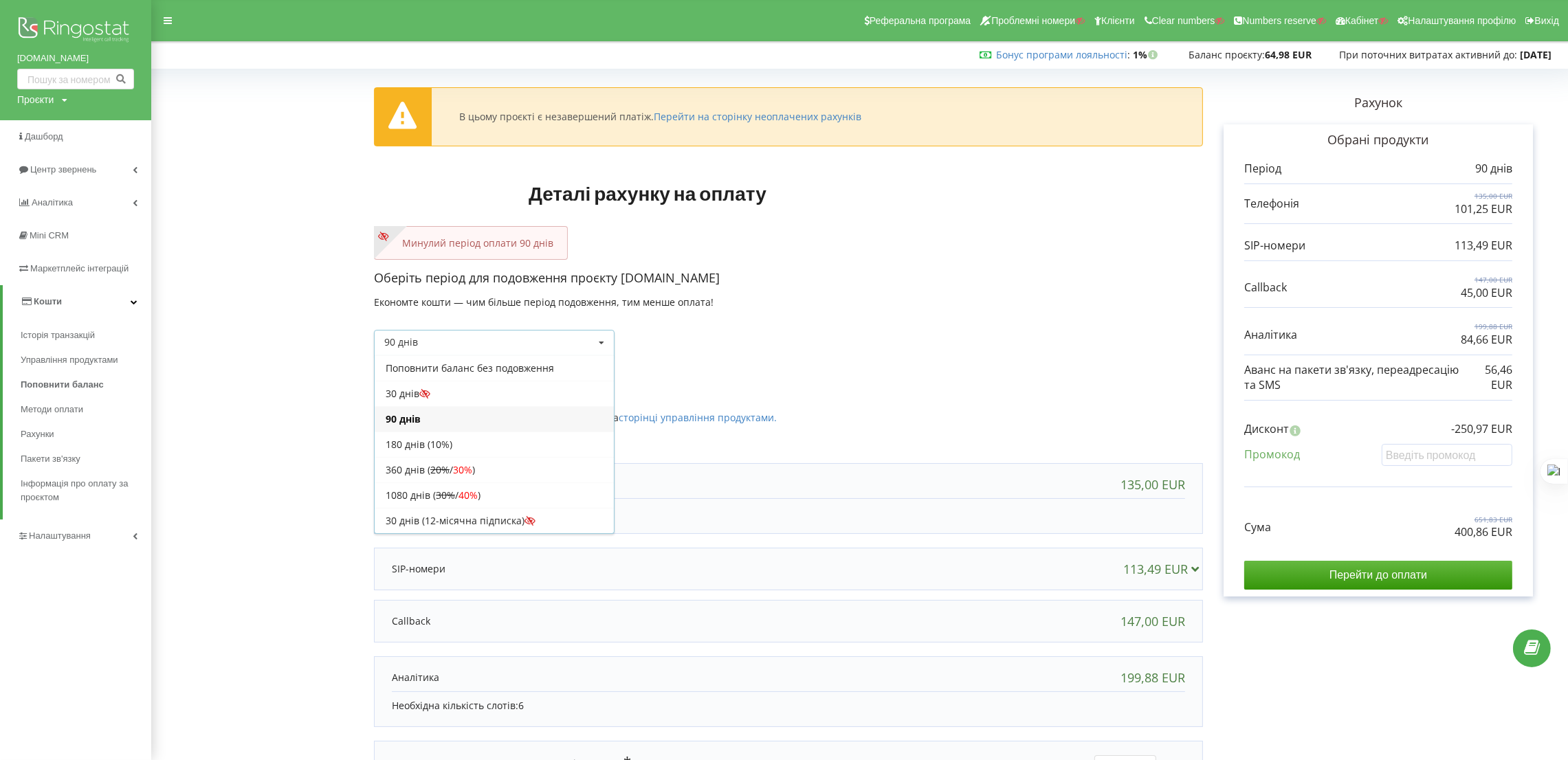
click at [902, 286] on p "Оберіть період для подовження проєкту celplus.pl" at bounding box center [788, 278] width 829 height 18
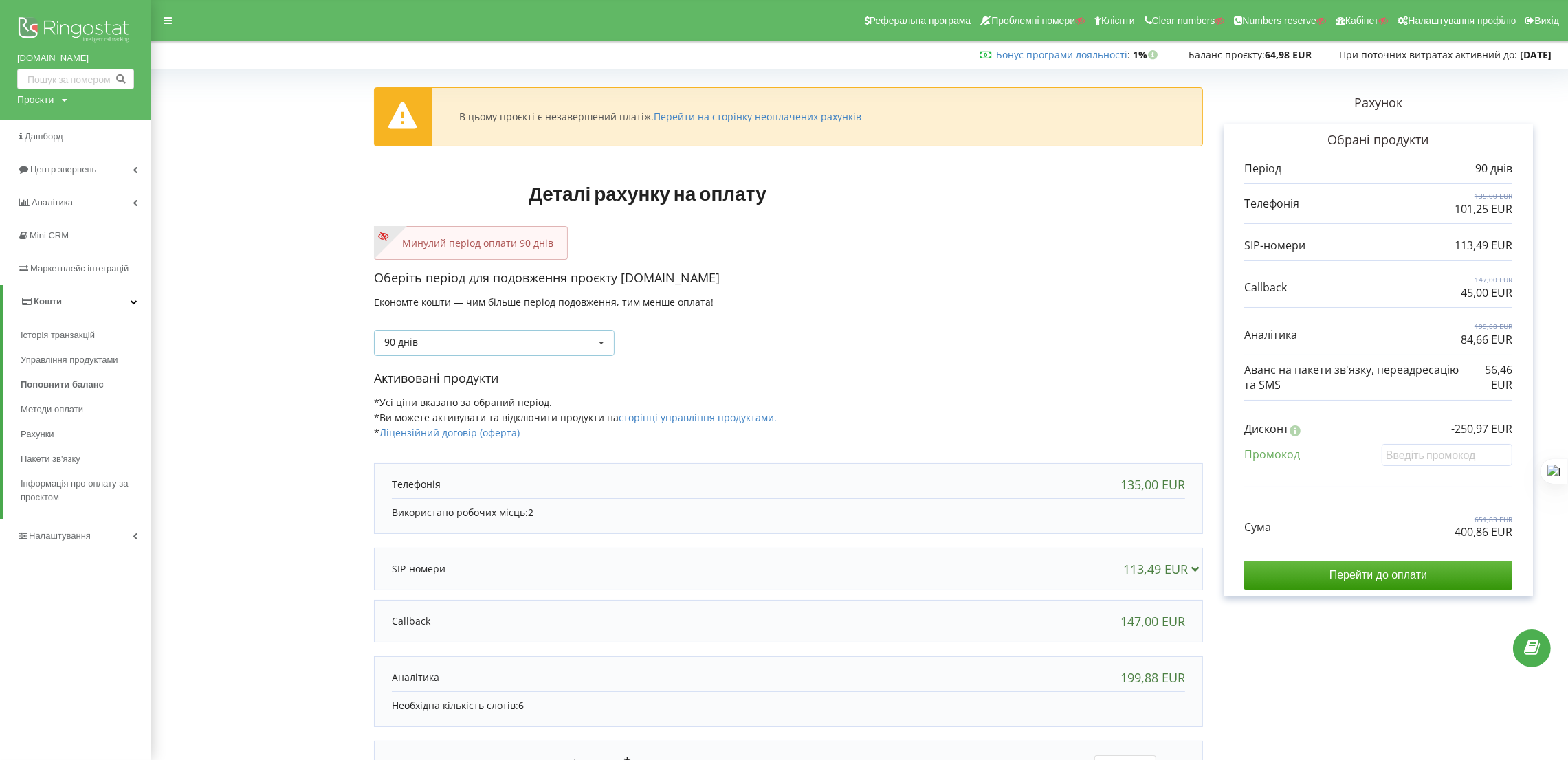
click at [486, 342] on div "90 днів Поповнити баланс без подовження 30 днів 20% / 30% 30% / 40%" at bounding box center [494, 343] width 240 height 26
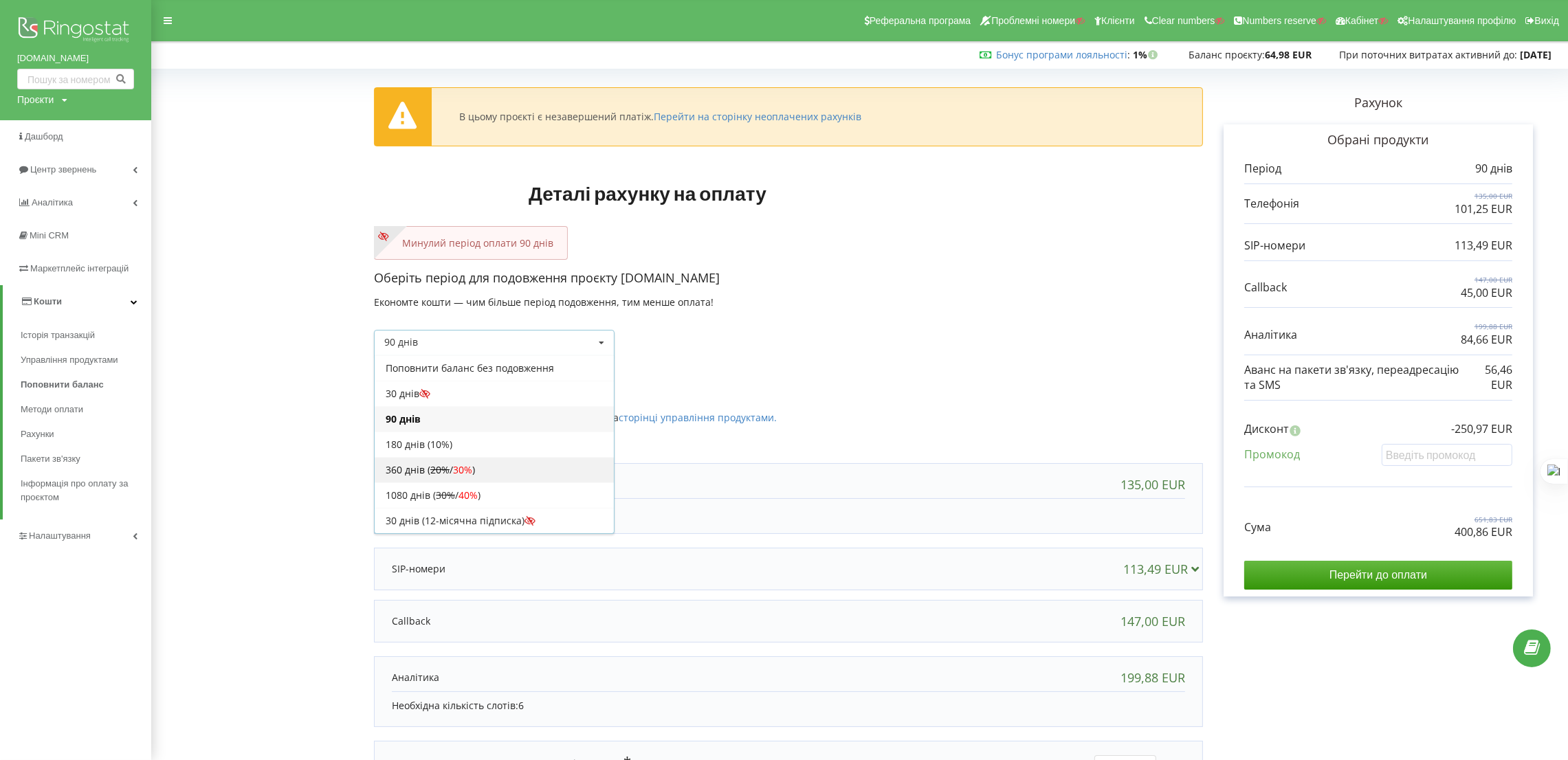
click at [500, 471] on div "360 днів ( 20% / 30% )" at bounding box center [494, 470] width 240 height 25
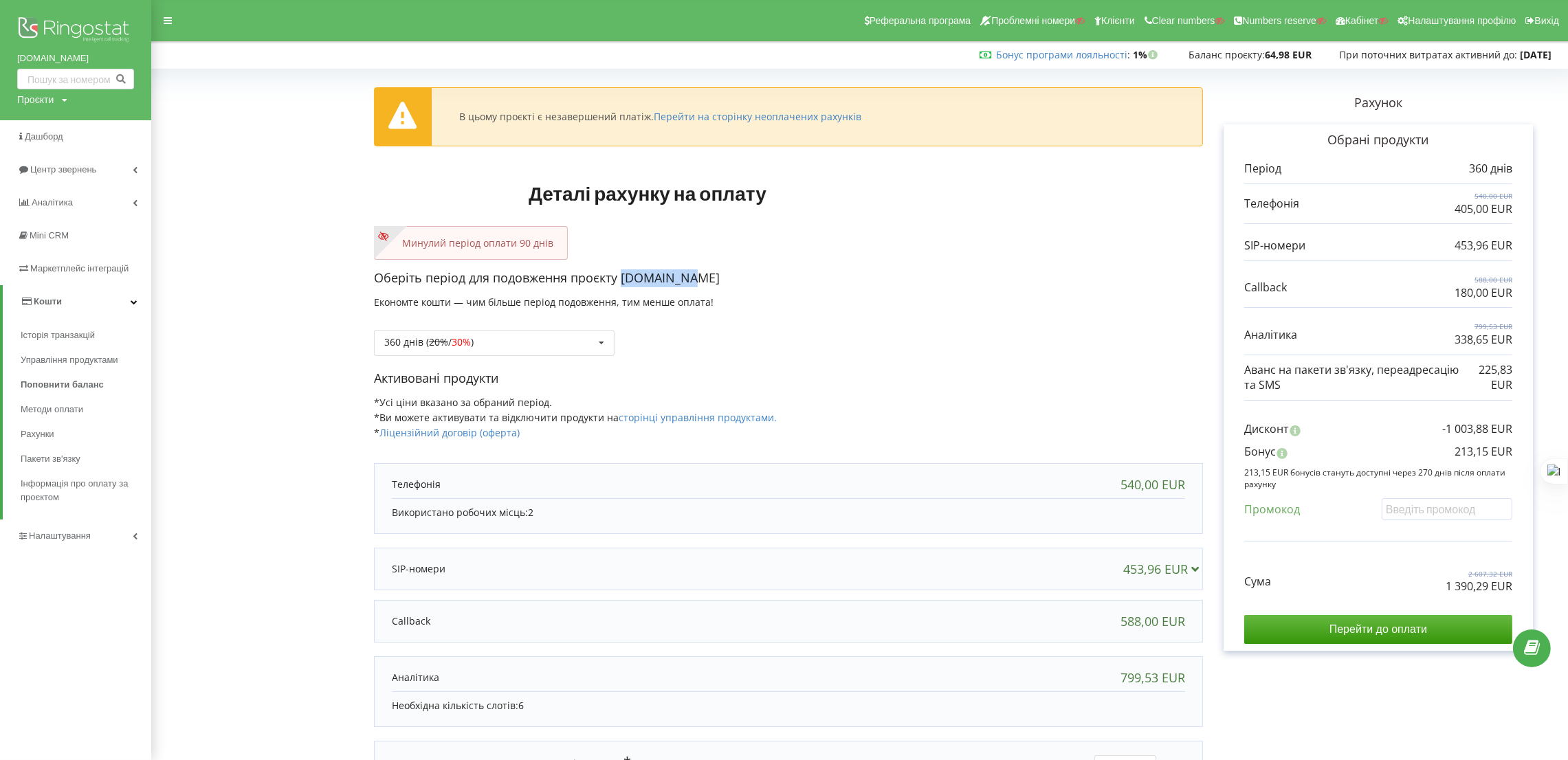
drag, startPoint x: 684, startPoint y: 286, endPoint x: 622, endPoint y: 287, distance: 62.0
click at [622, 287] on p "Оберіть період для подовження проєкту celplus.pl" at bounding box center [788, 278] width 829 height 18
click at [795, 305] on div "Оберіть період для подовження проєкту celplus.pl Економте кошти — чим більше пе…" at bounding box center [788, 319] width 829 height 101
click at [39, 107] on div "celplus.pl Проєкти Пошук" at bounding box center [75, 60] width 152 height 120
click at [55, 96] on div "Проєкти Пошук" at bounding box center [41, 100] width 50 height 14
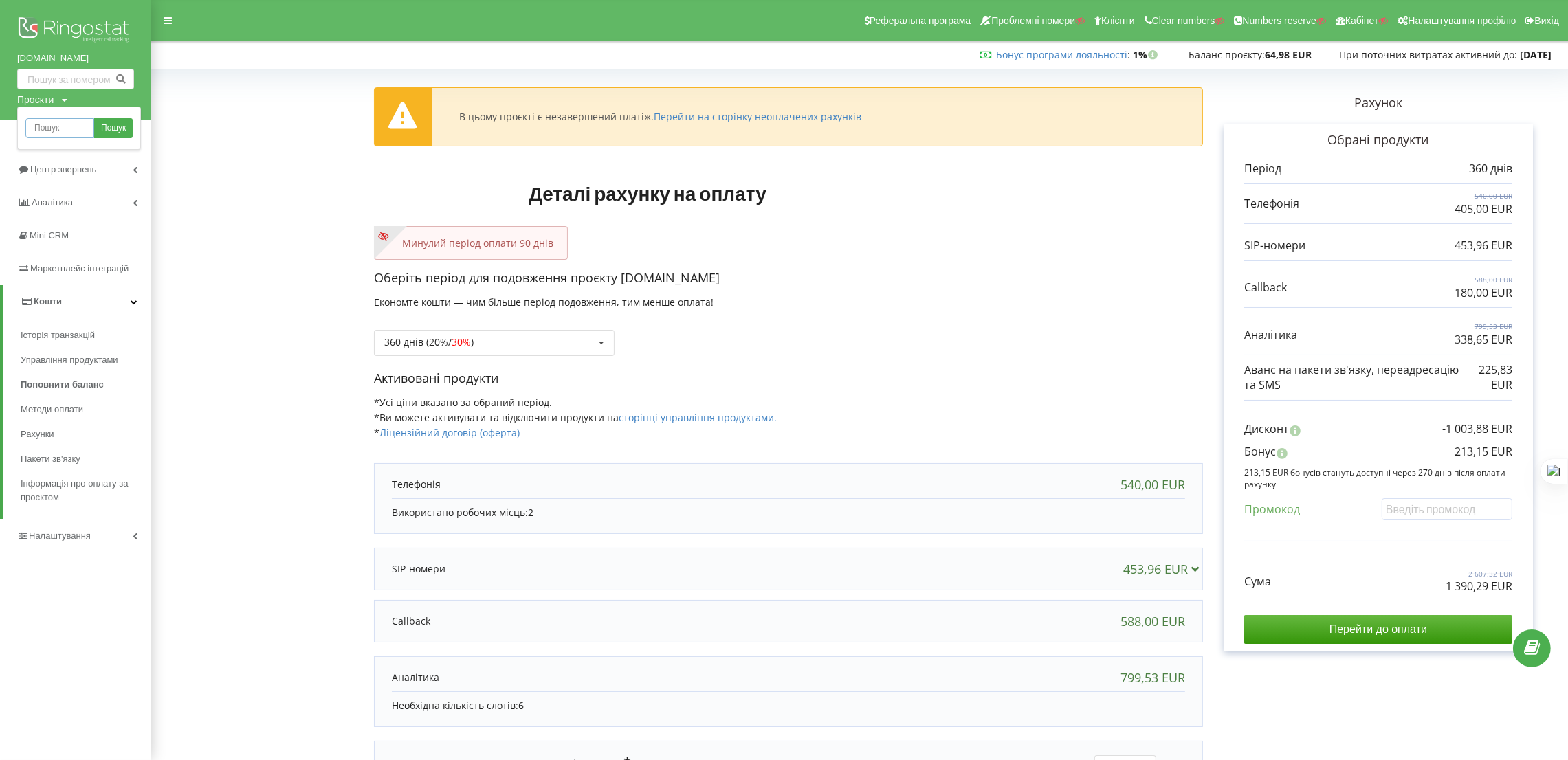
drag, startPoint x: 58, startPoint y: 129, endPoint x: 115, endPoint y: 129, distance: 57.0
click at [59, 129] on input "text" at bounding box center [59, 129] width 69 height 20
paste input "zk.com.ua"
type input "zk.com.ua"
drag, startPoint x: 124, startPoint y: 129, endPoint x: 216, endPoint y: 105, distance: 95.1
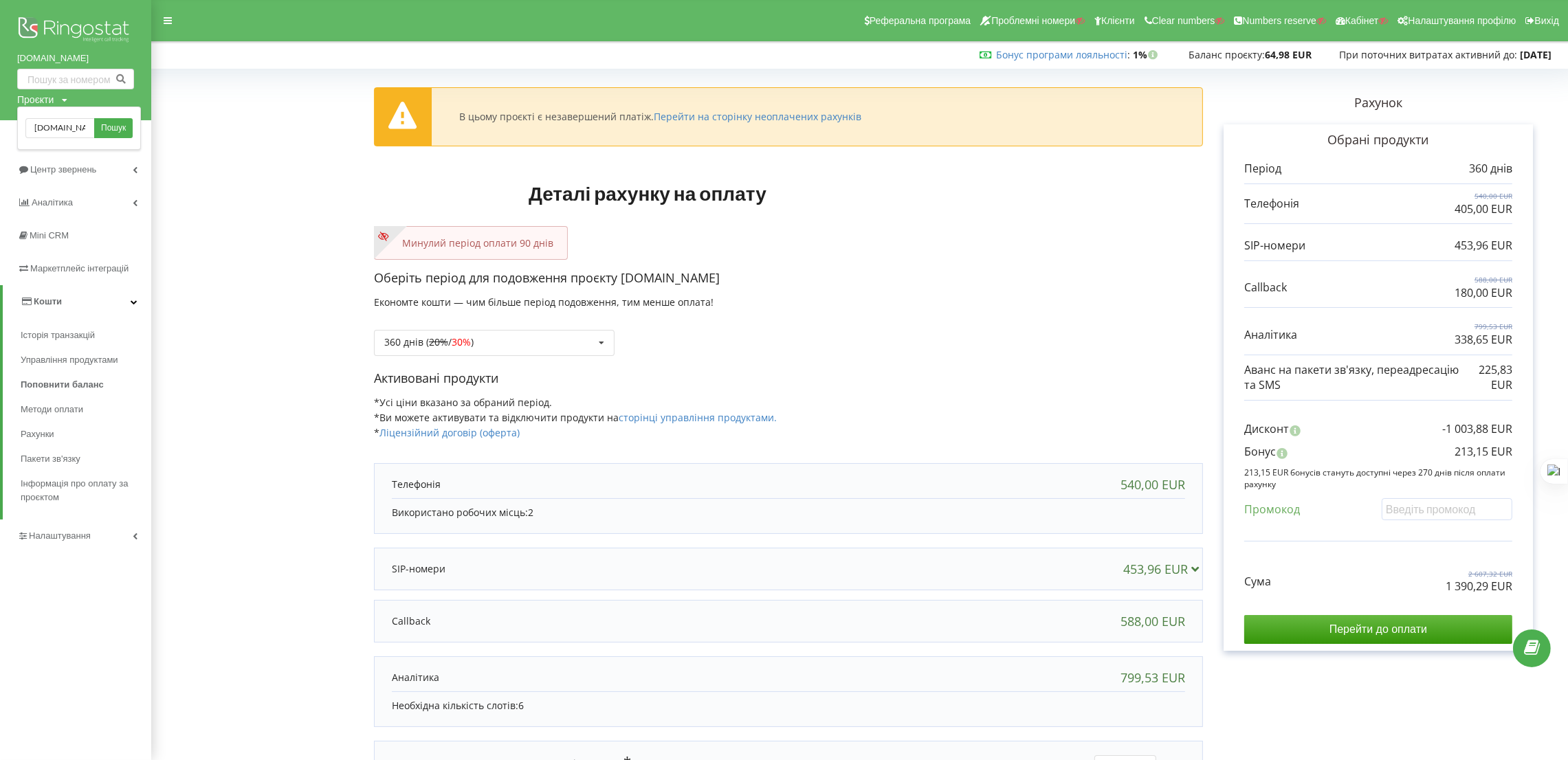
click at [123, 129] on span "Пошук" at bounding box center [113, 129] width 25 height 13
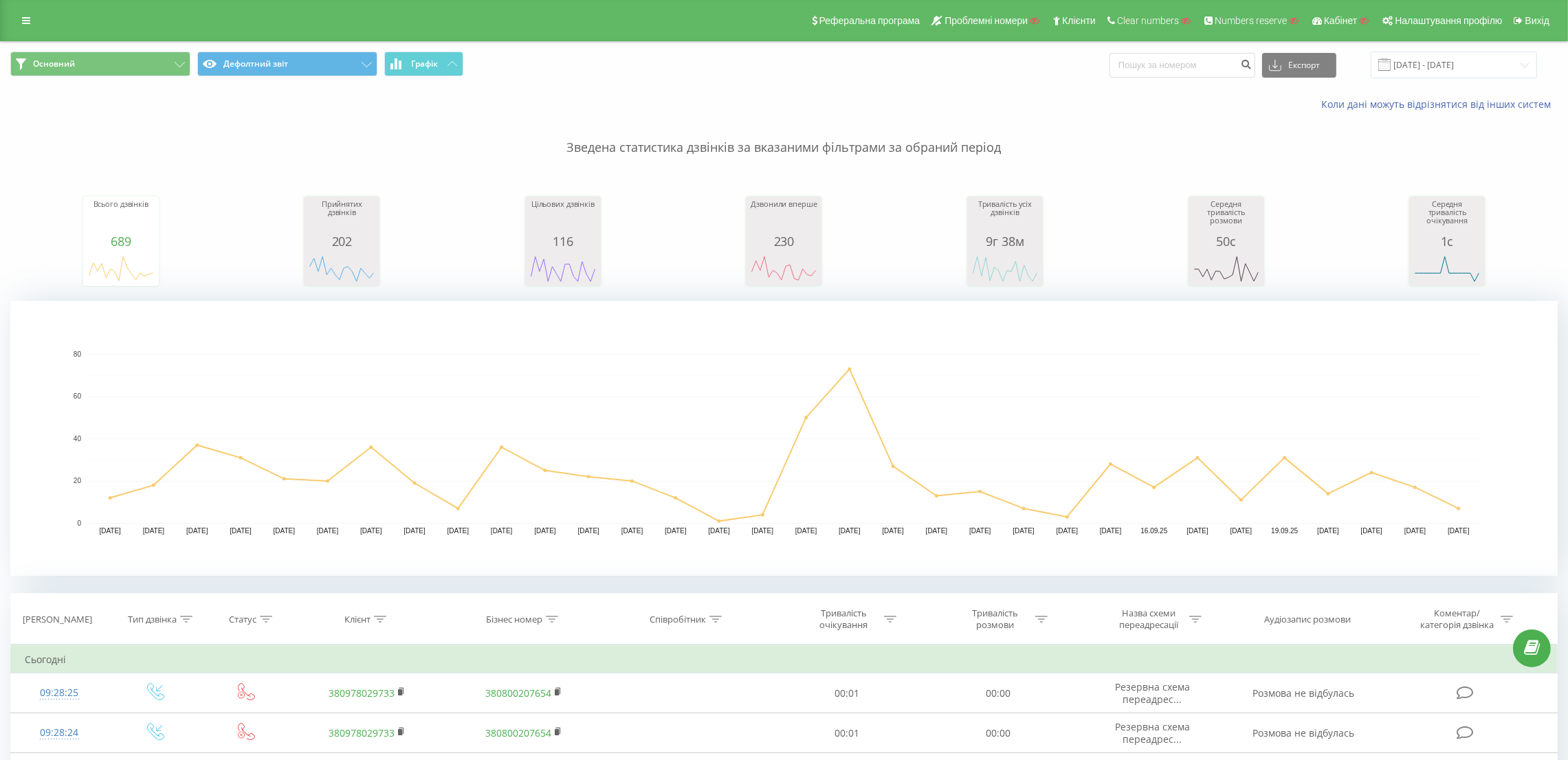
scroll to position [412, 0]
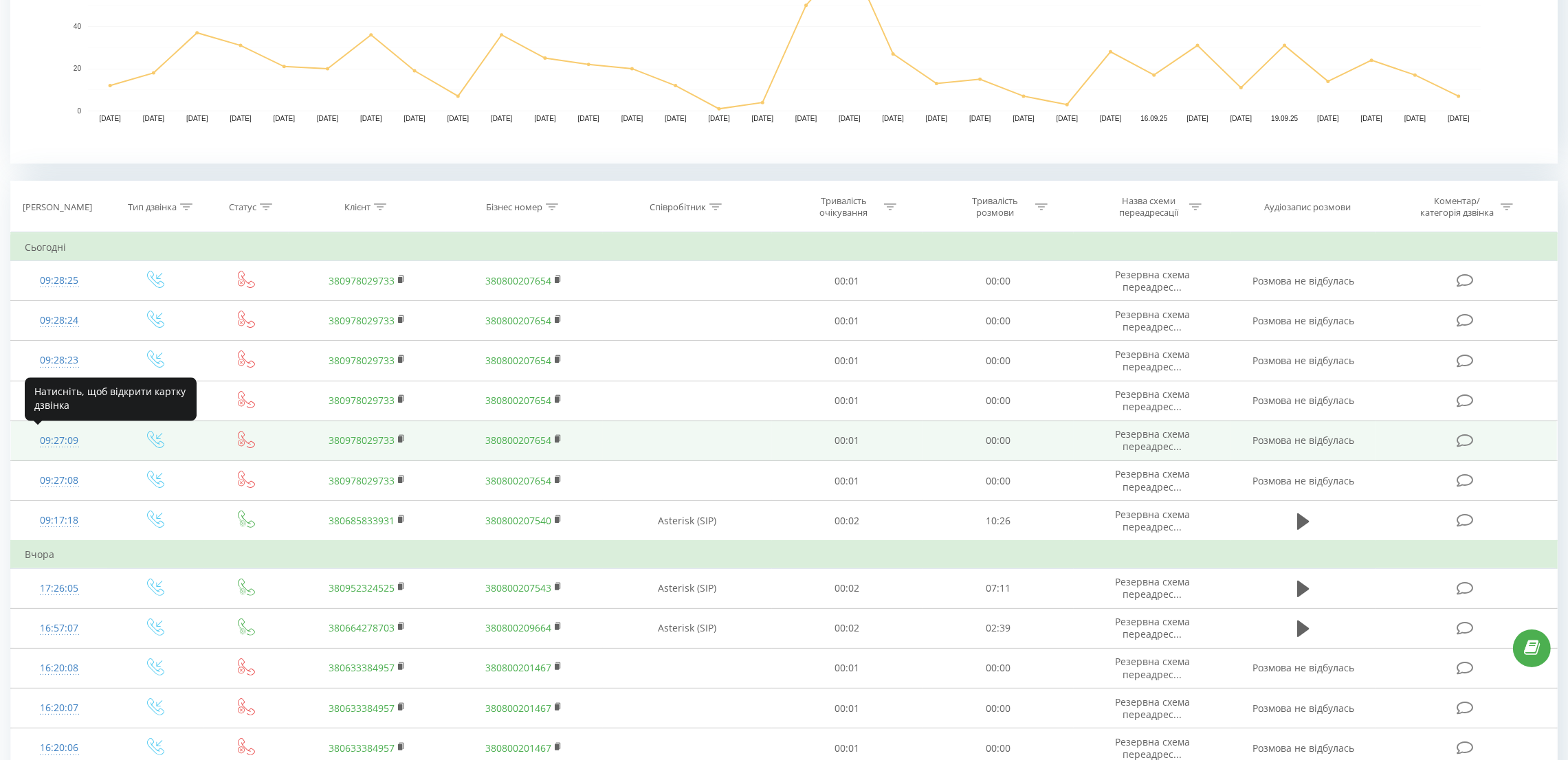
click at [58, 438] on div "09:27:09" at bounding box center [58, 441] width 69 height 27
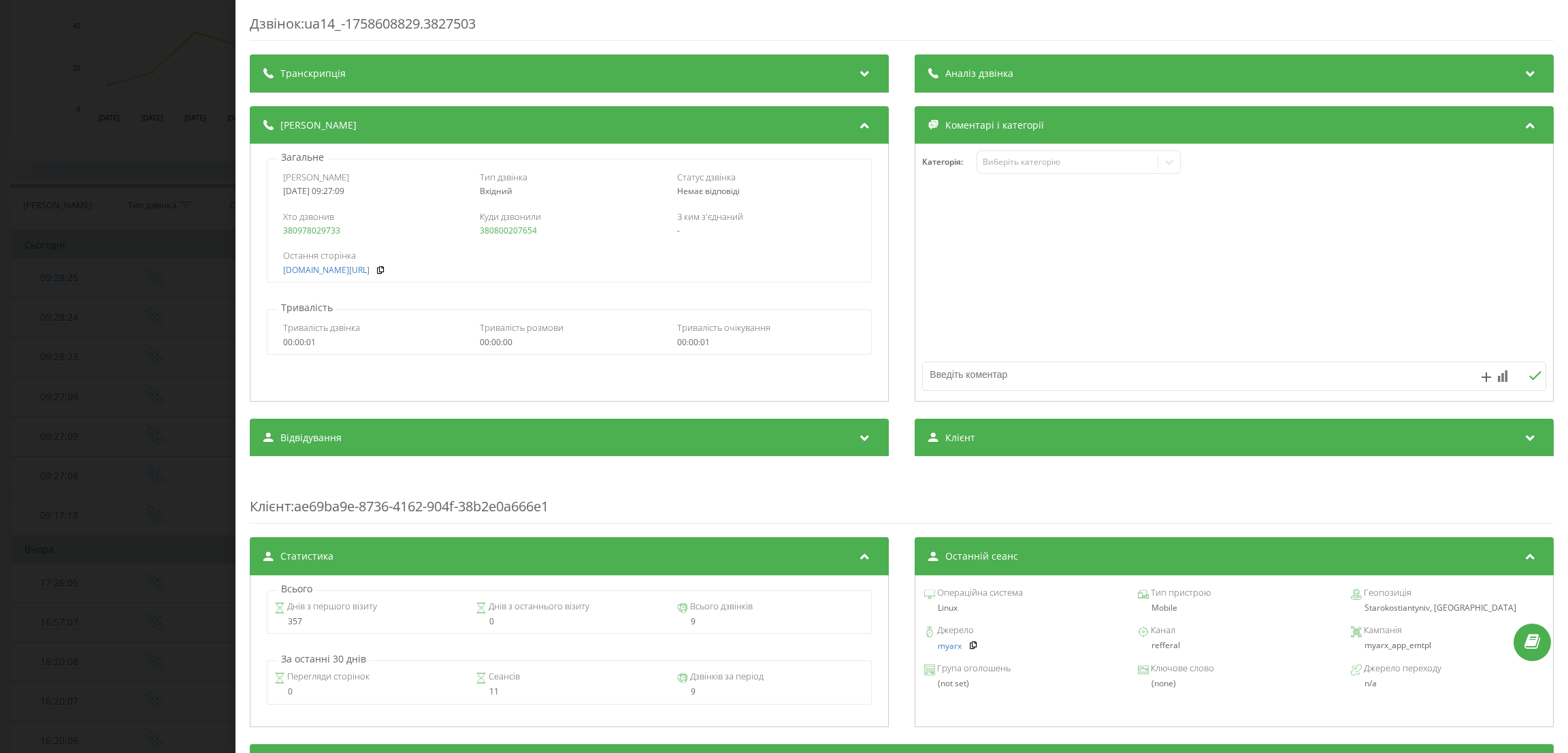
click at [0, 389] on div "Дзвінок : ua14_-1758608829.3827503 Транскрипція Для AI-аналізу майбутніх дзвінк…" at bounding box center [784, 376] width 1568 height 753
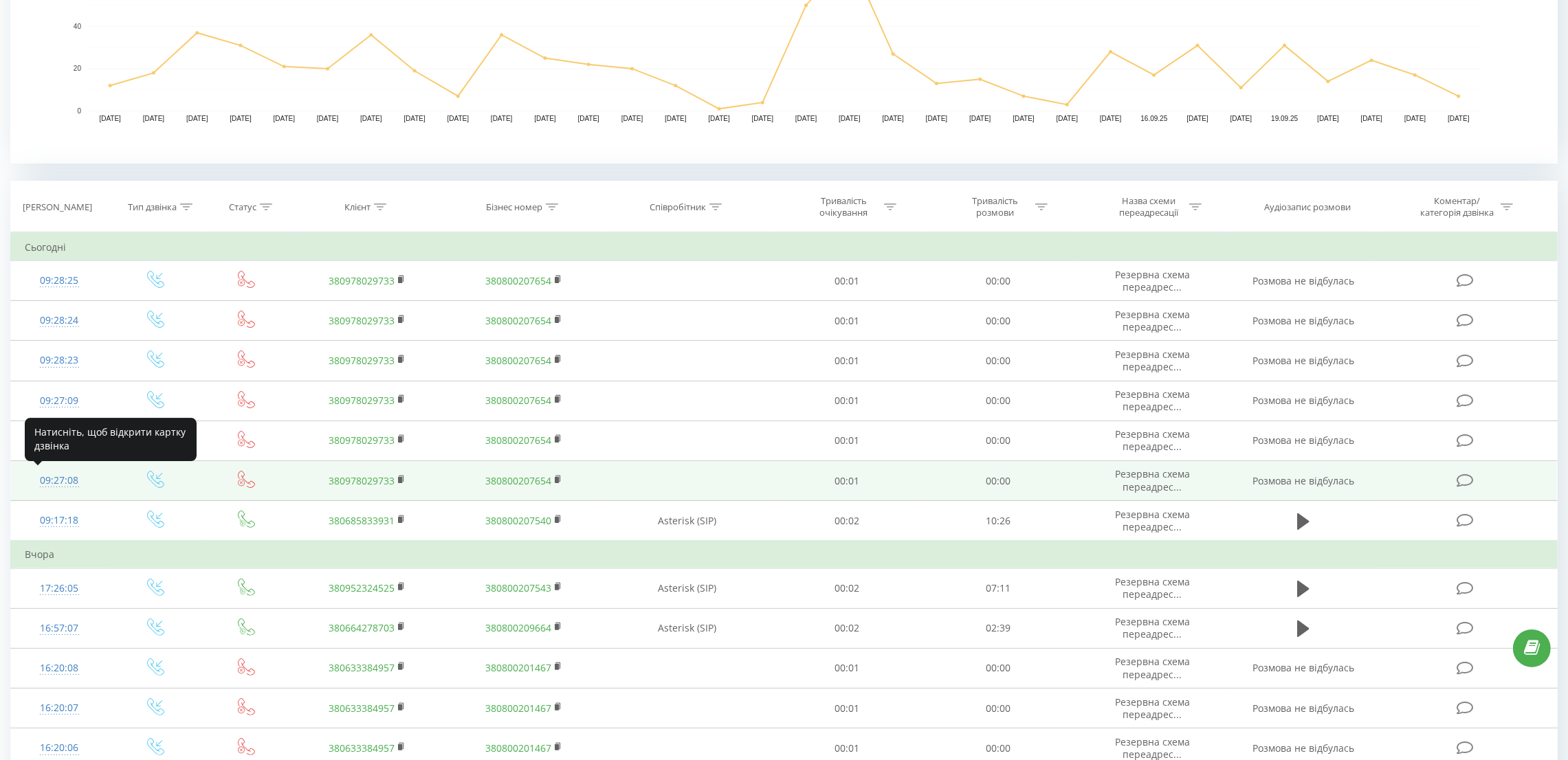
click at [64, 472] on div "09:27:08" at bounding box center [58, 481] width 69 height 27
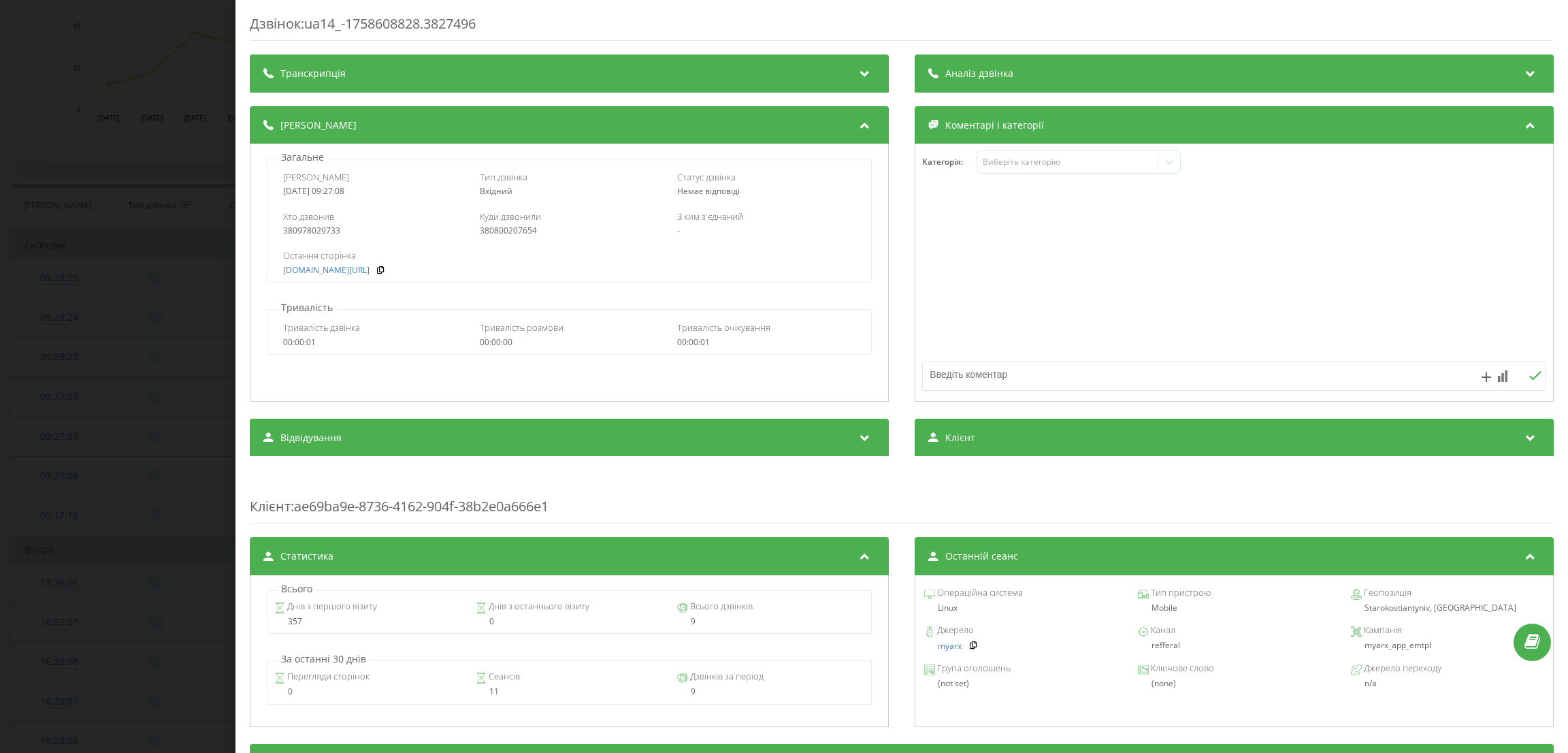
click at [60, 459] on div "Дзвінок : ua14_-1758608828.3827496 Транскрипція Для AI-аналізу майбутніх дзвінк…" at bounding box center [784, 376] width 1568 height 753
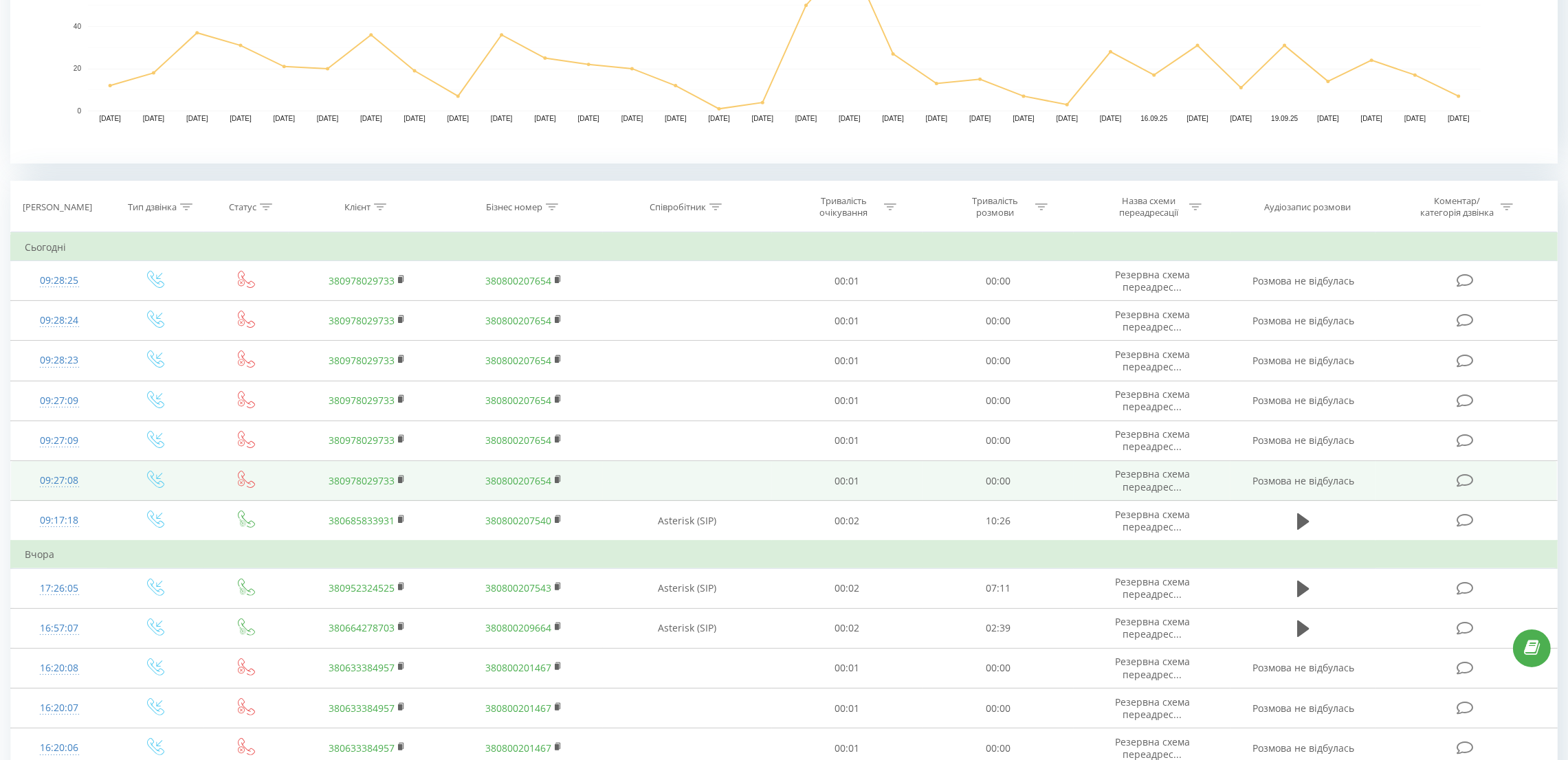
click at [44, 474] on div "09:27:08" at bounding box center [58, 481] width 69 height 27
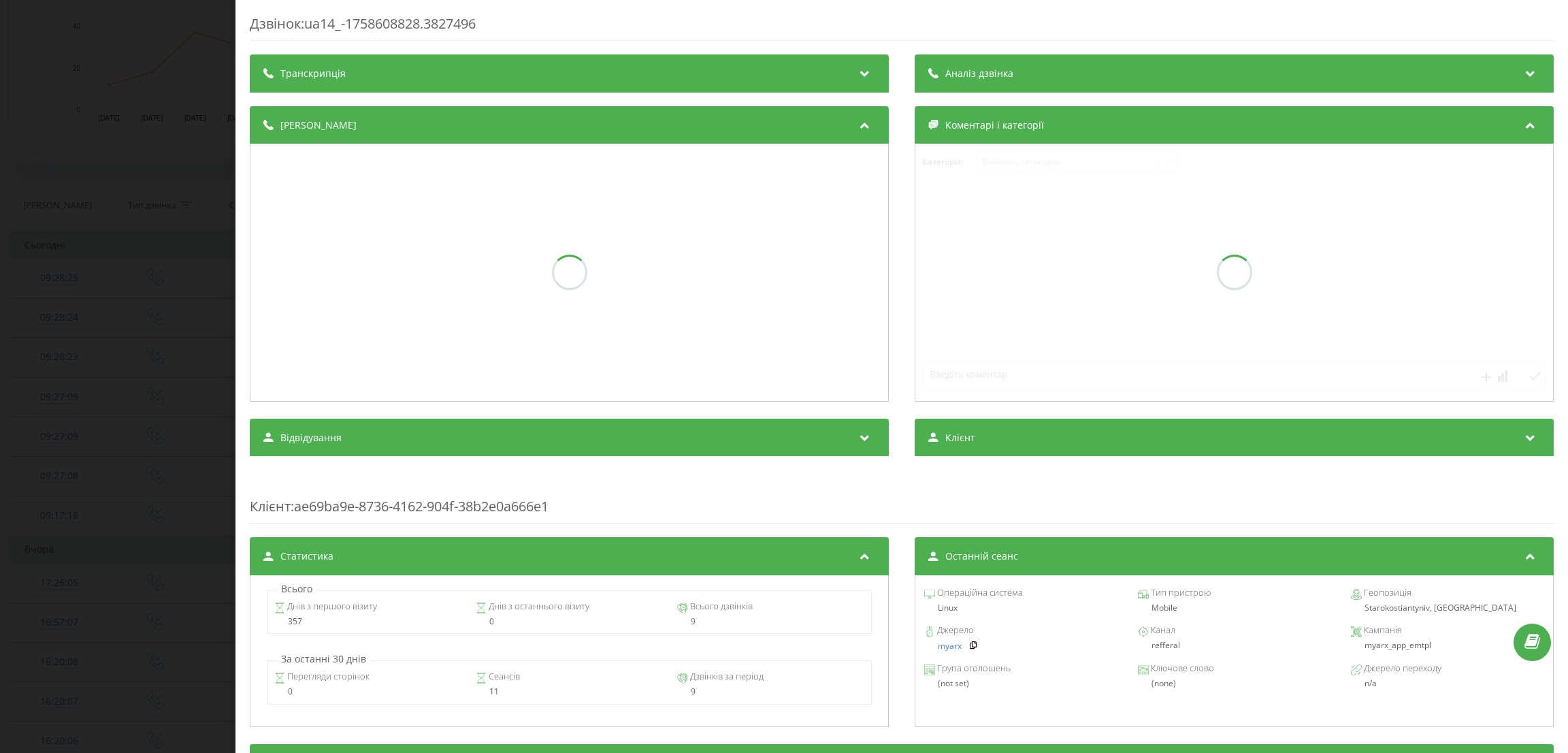
click at [75, 458] on div "Дзвінок : ua14_-1758608828.3827496 Транскрипція Аналіз дзвінка Деталі дзвінка К…" at bounding box center [784, 376] width 1568 height 753
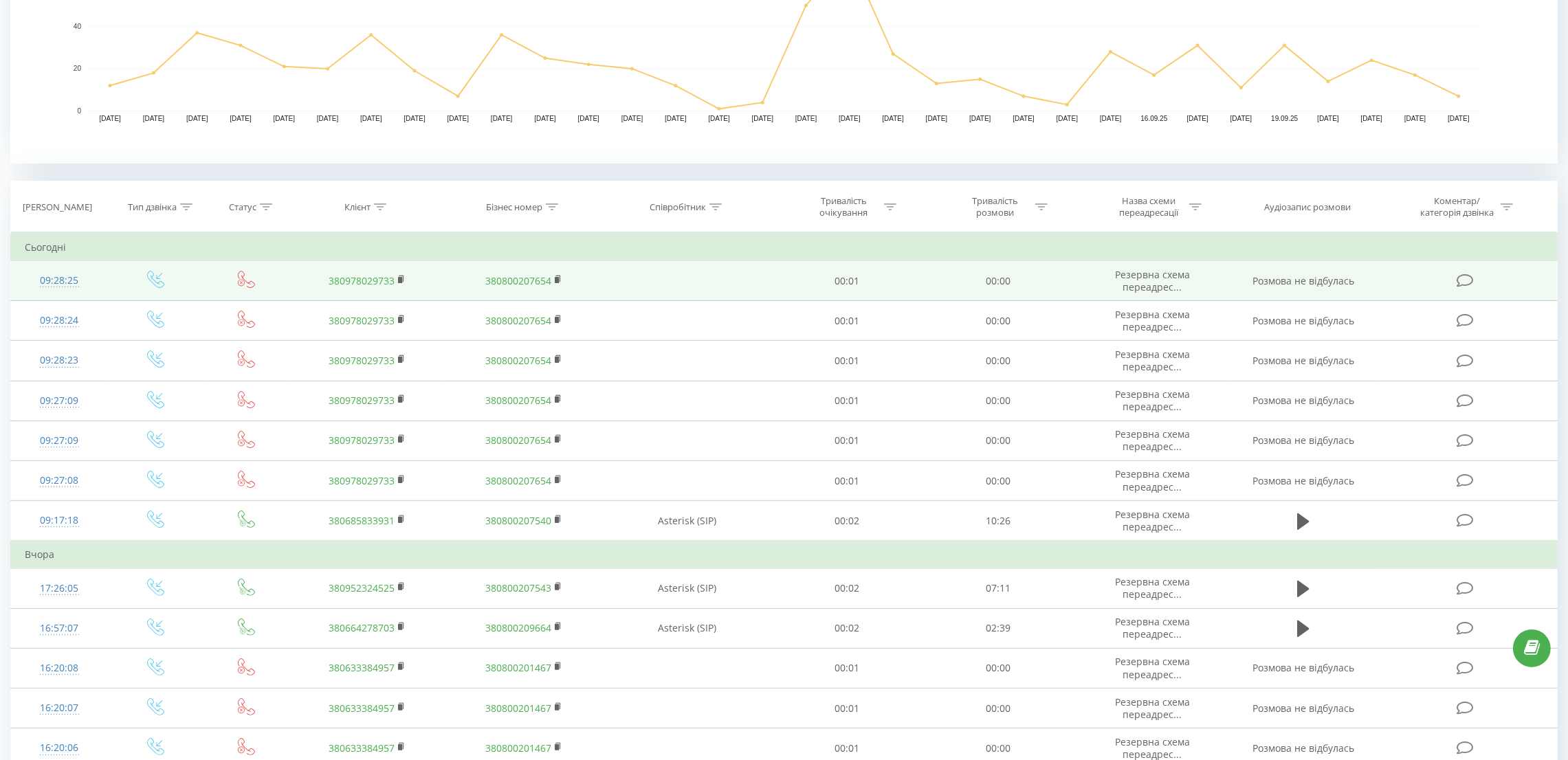
click at [63, 280] on div "09:28:25" at bounding box center [58, 281] width 69 height 27
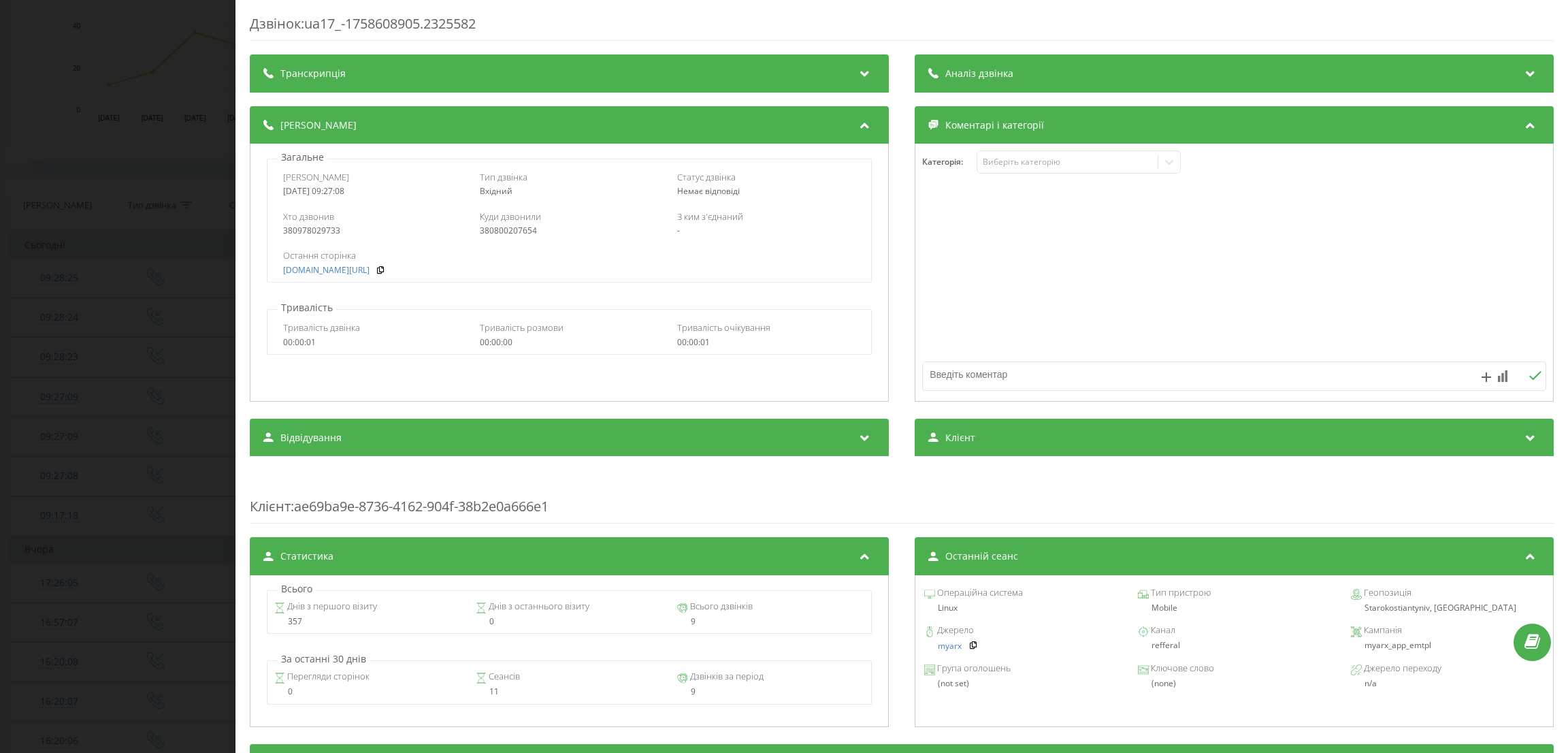
click at [71, 331] on div "Дзвінок : ua17_-1758608905.2325582 Транскрипція Для AI-аналізу майбутніх дзвінк…" at bounding box center [784, 376] width 1568 height 753
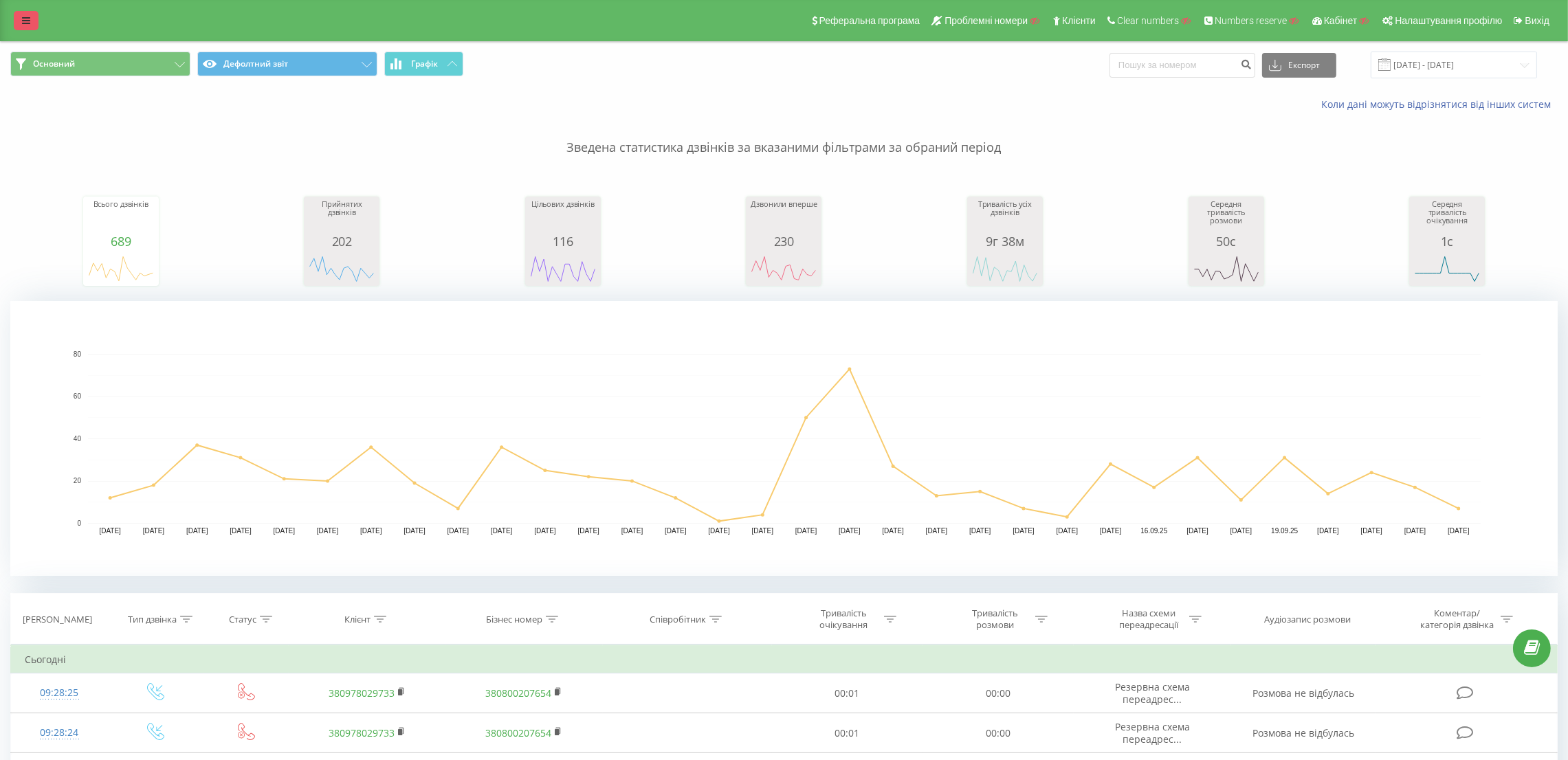
click at [24, 16] on icon at bounding box center [26, 20] width 8 height 9
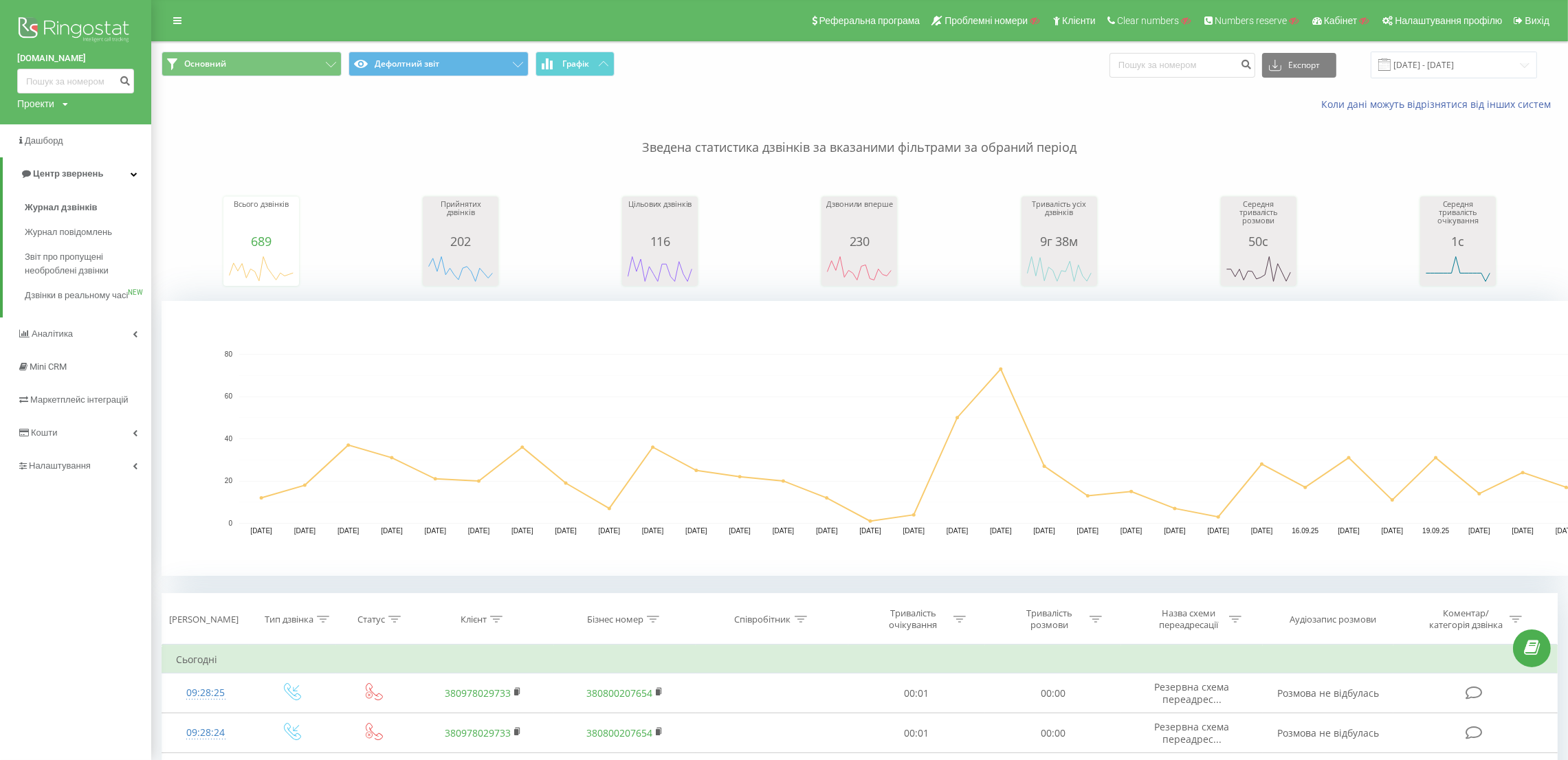
click at [69, 104] on div "arx.com.ua Проекти Пошук" at bounding box center [75, 62] width 152 height 124
click at [52, 101] on div "Проекти" at bounding box center [36, 103] width 37 height 14
click at [50, 123] on input "text" at bounding box center [55, 125] width 69 height 20
type input "a"
type input "[DOMAIN_NAME]"
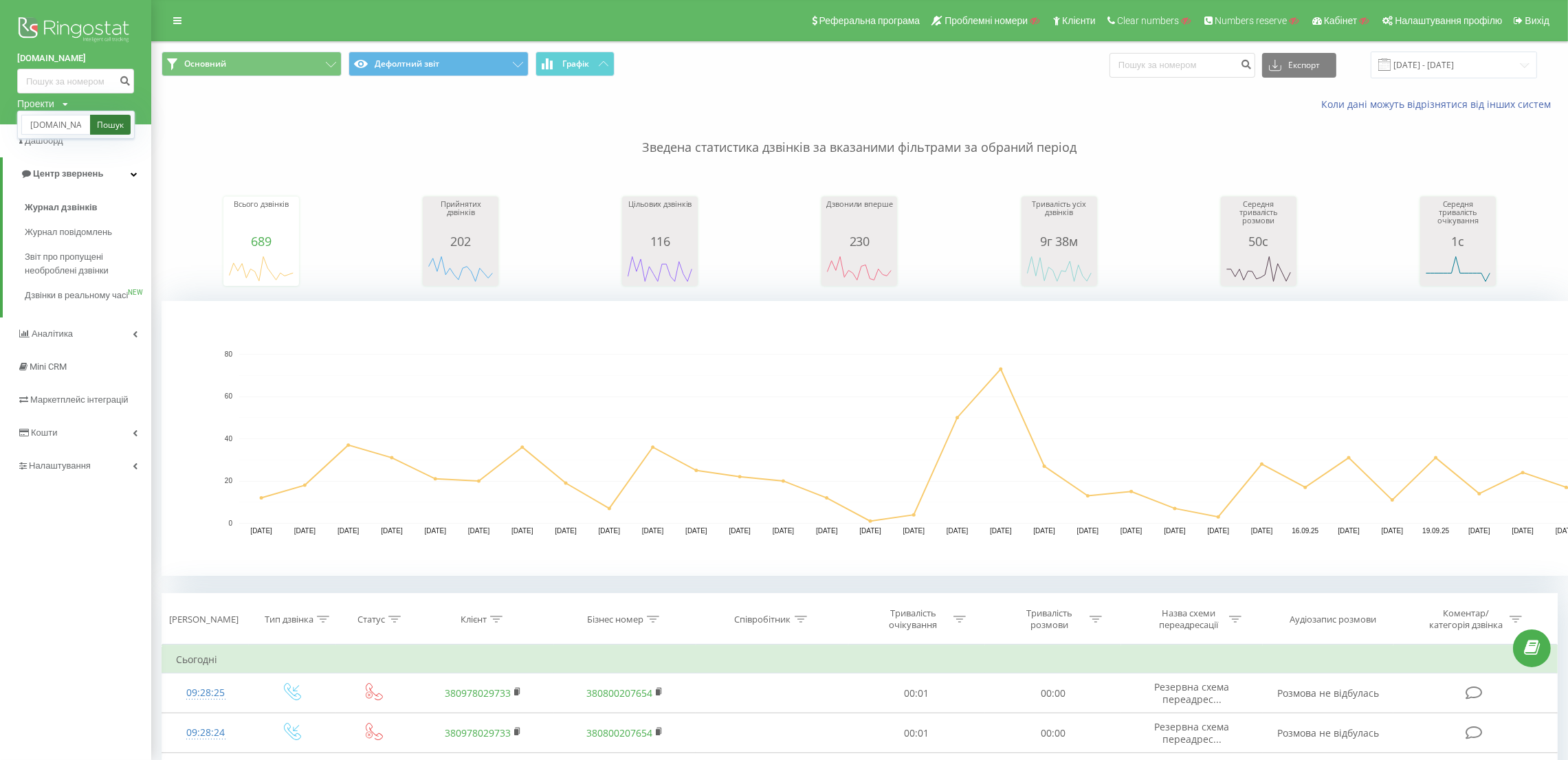
click at [97, 135] on link "Пошук" at bounding box center [110, 125] width 41 height 20
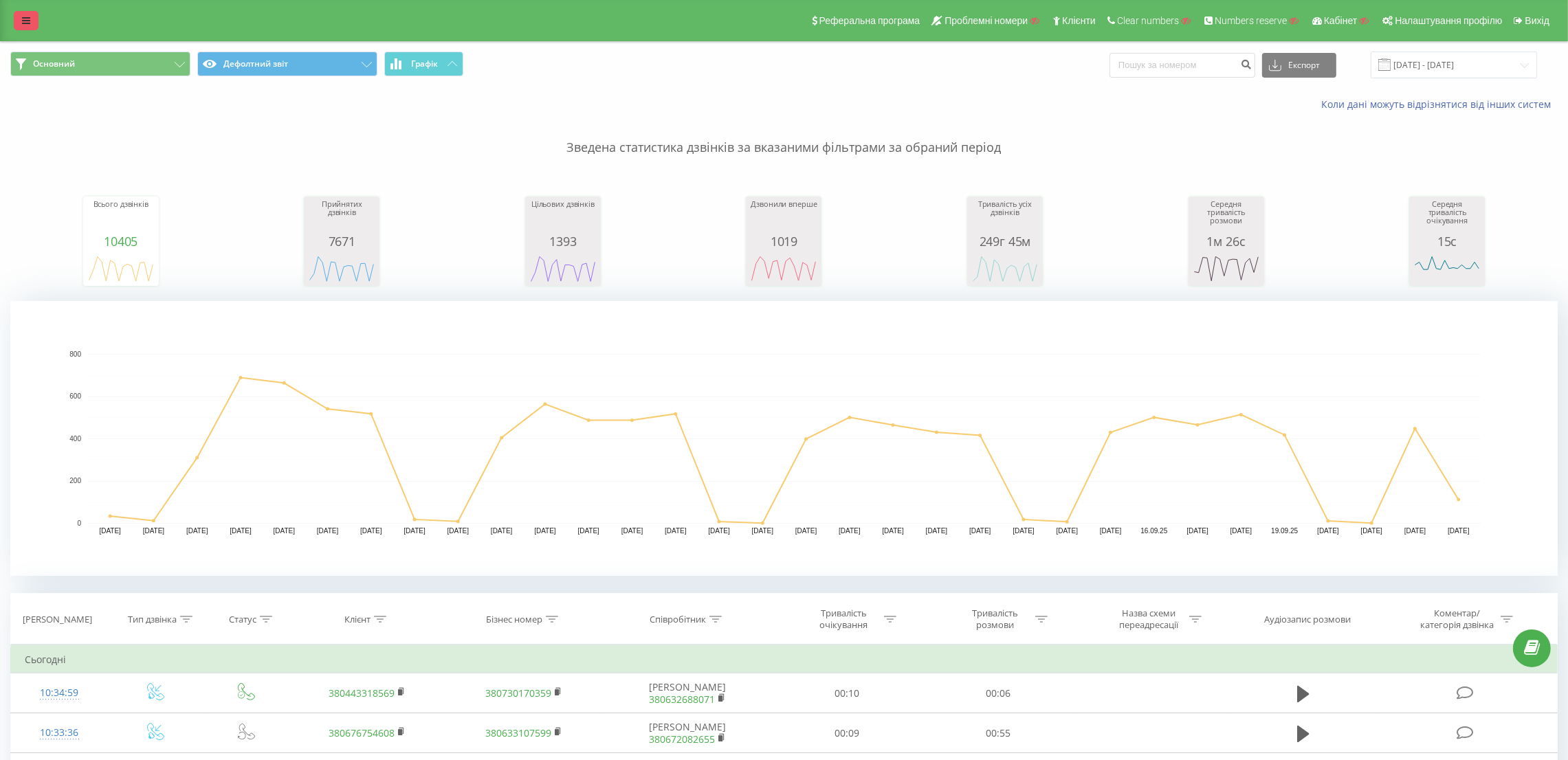
click at [19, 13] on link at bounding box center [25, 20] width 25 height 19
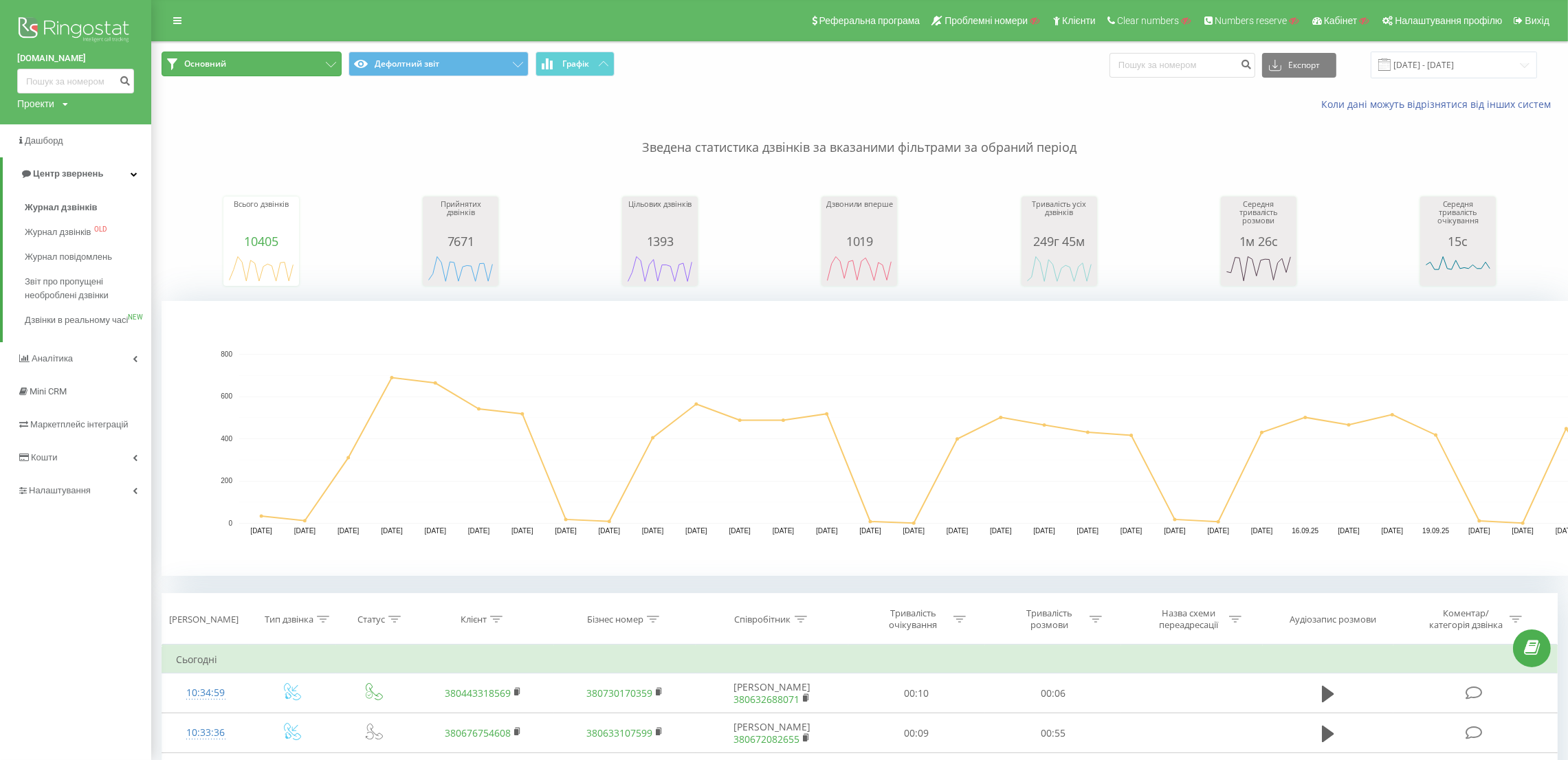
click at [243, 60] on button "Основний" at bounding box center [251, 63] width 180 height 25
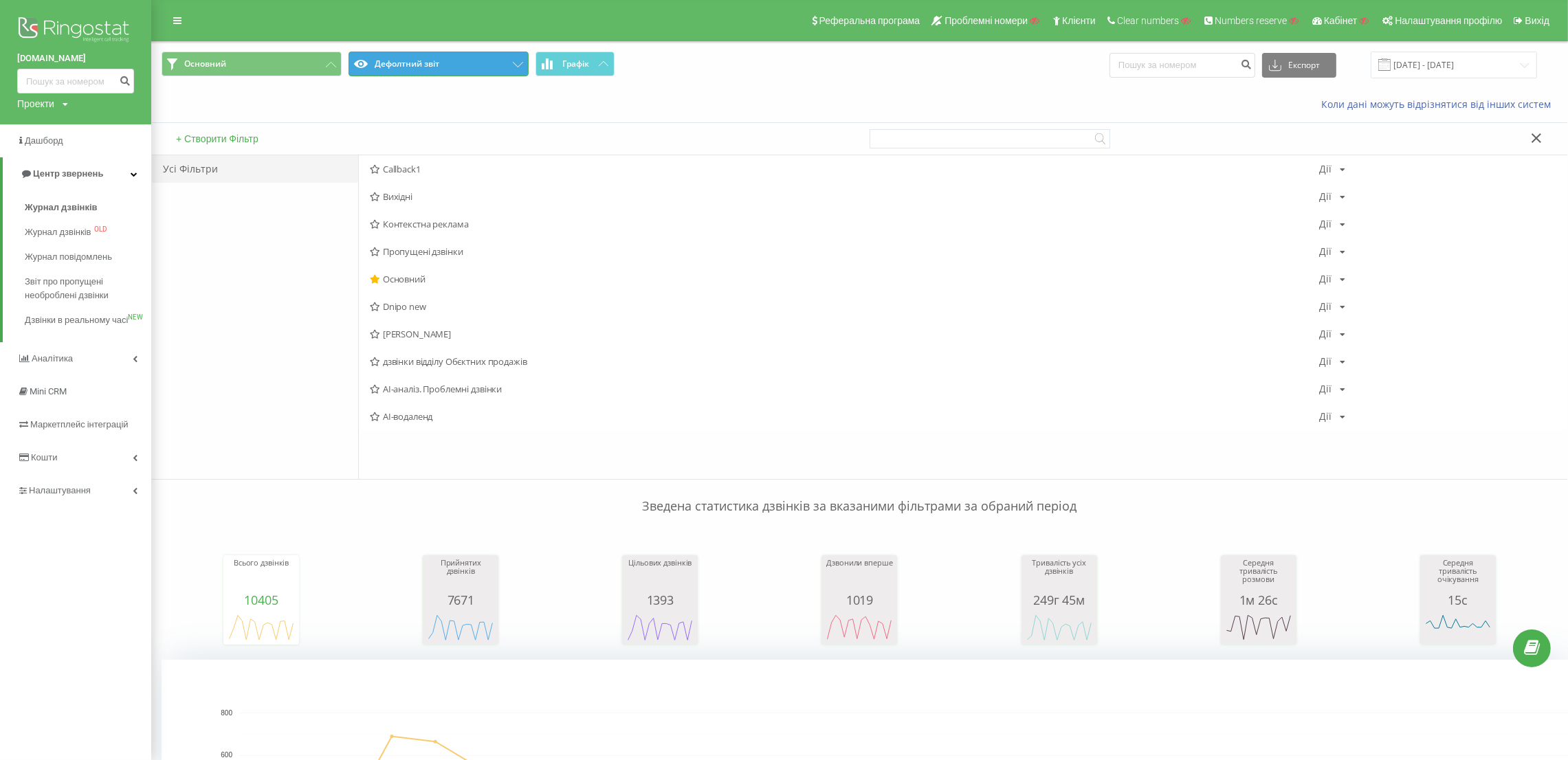
click at [417, 71] on button "Дефолтний звіт" at bounding box center [439, 63] width 180 height 25
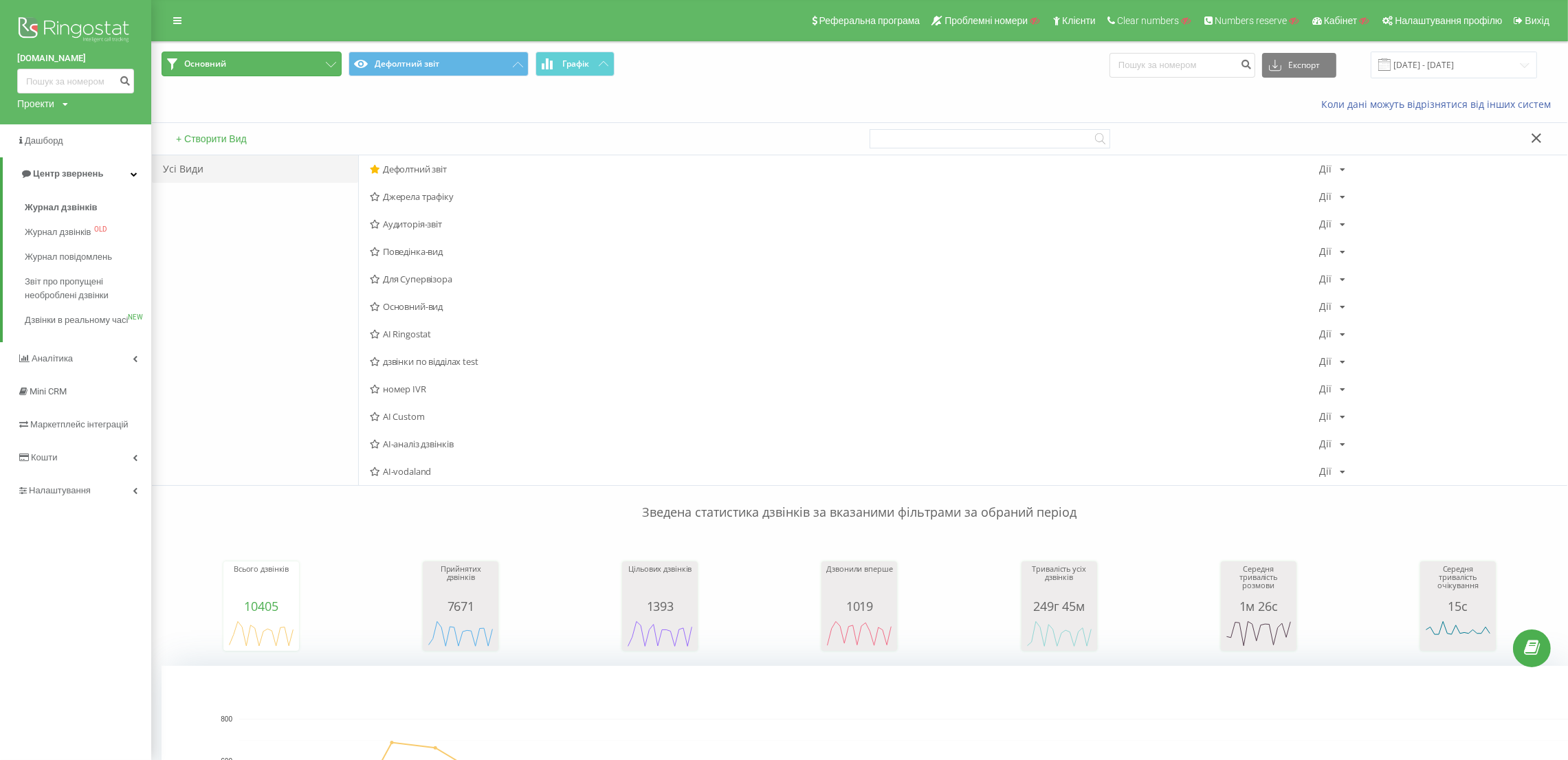
click at [267, 68] on button "Основний" at bounding box center [251, 63] width 180 height 25
click at [38, 105] on div "Проекти" at bounding box center [36, 103] width 37 height 14
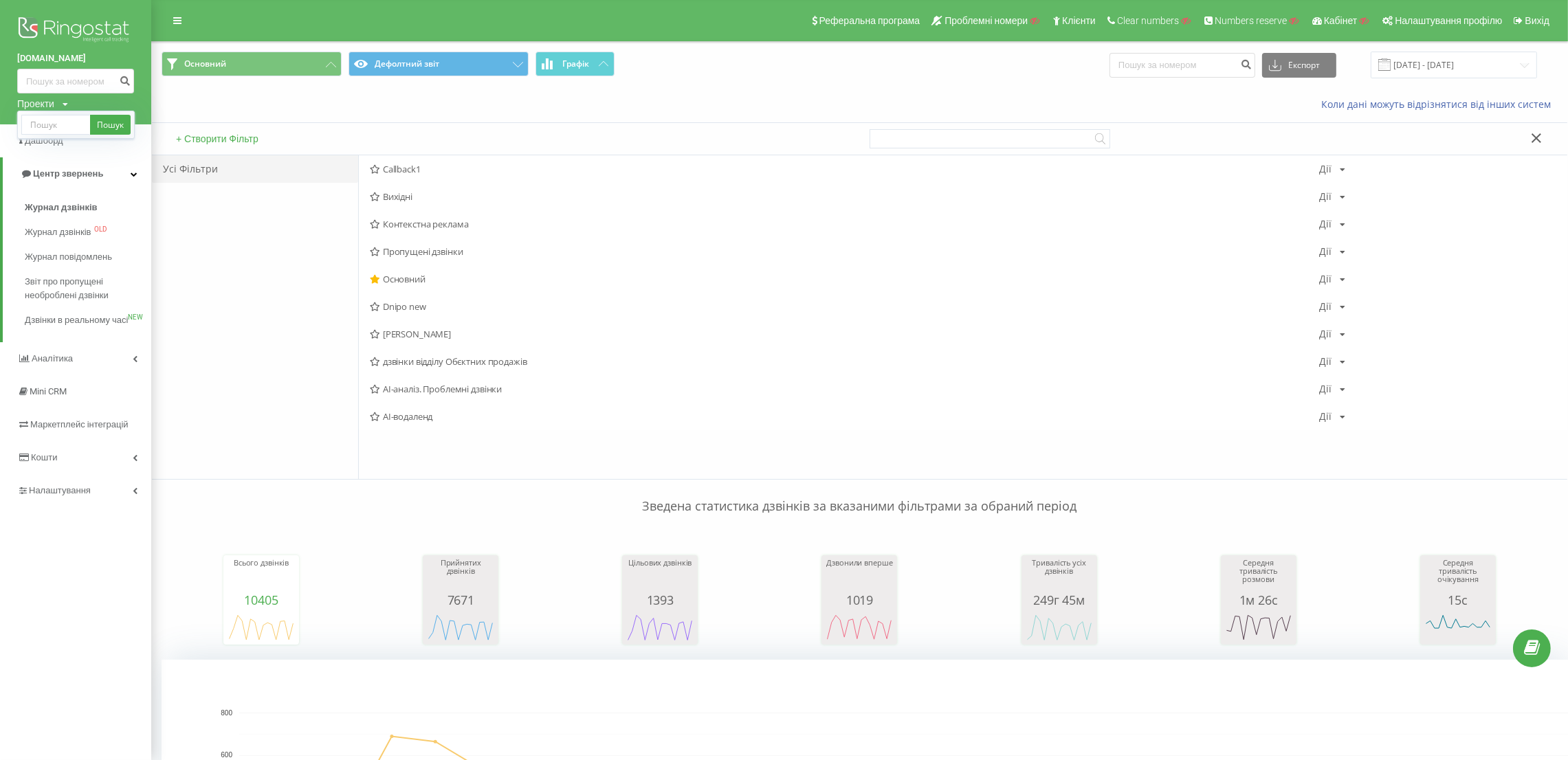
click at [67, 136] on div "Пошук" at bounding box center [75, 124] width 118 height 28
click at [64, 121] on input "text" at bounding box center [55, 125] width 69 height 20
type input "[DOMAIN_NAME]"
click at [113, 123] on link "Пошук" at bounding box center [110, 125] width 41 height 20
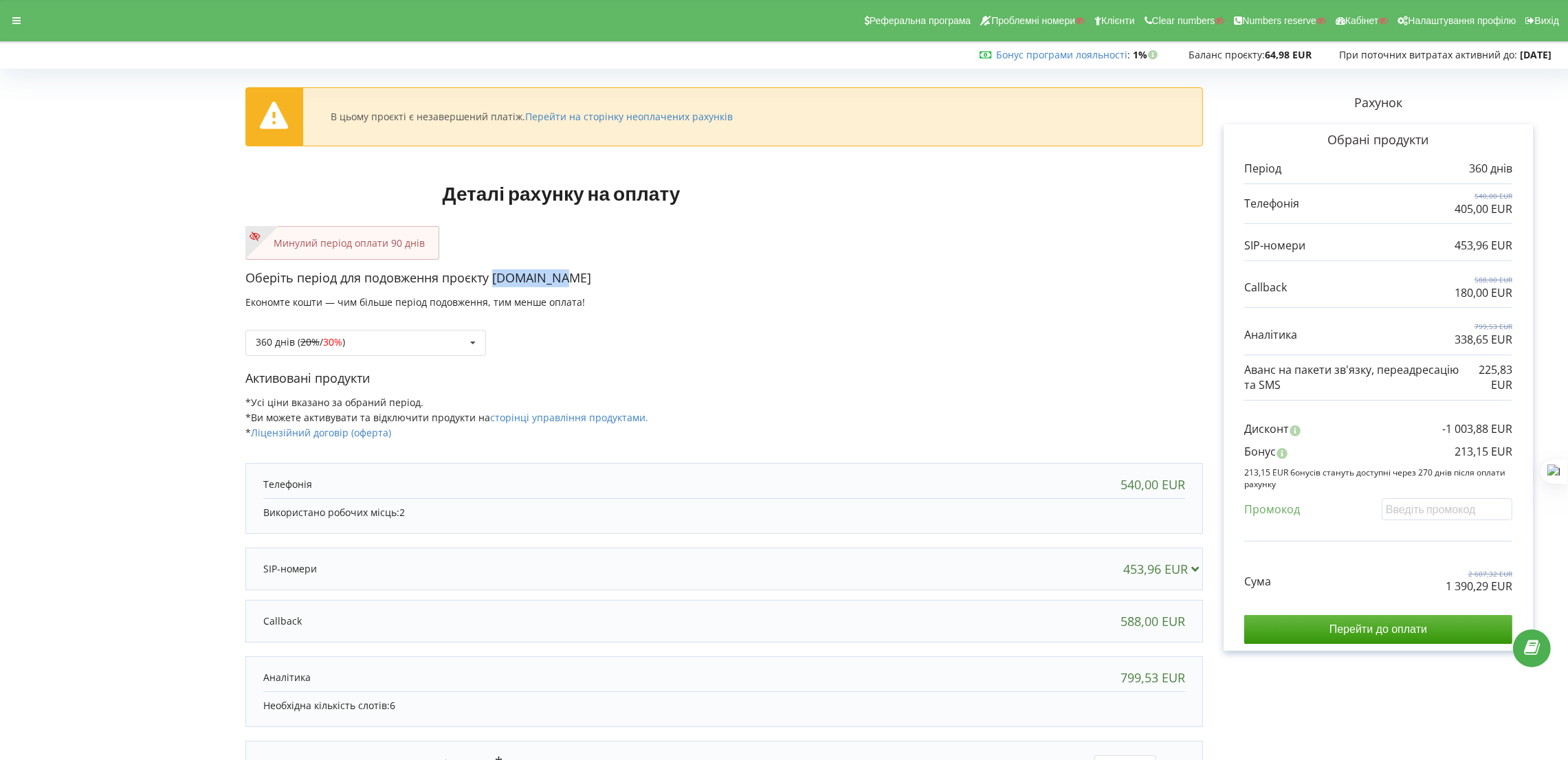
drag, startPoint x: 554, startPoint y: 281, endPoint x: 494, endPoint y: 282, distance: 60.0
click at [494, 282] on p "Оберіть період для подовження проєкту [DOMAIN_NAME]" at bounding box center [724, 278] width 958 height 18
copy p "[DOMAIN_NAME]"
click at [733, 311] on div "360 днів ( 20% / 30% ) Поповнити баланс без подовження 20% / 30% 30% / 40%" at bounding box center [724, 332] width 958 height 47
click at [791, 289] on div "Оберіть період для подовження проєкту [DOMAIN_NAME] Економте кошти — чим більше…" at bounding box center [724, 319] width 958 height 101
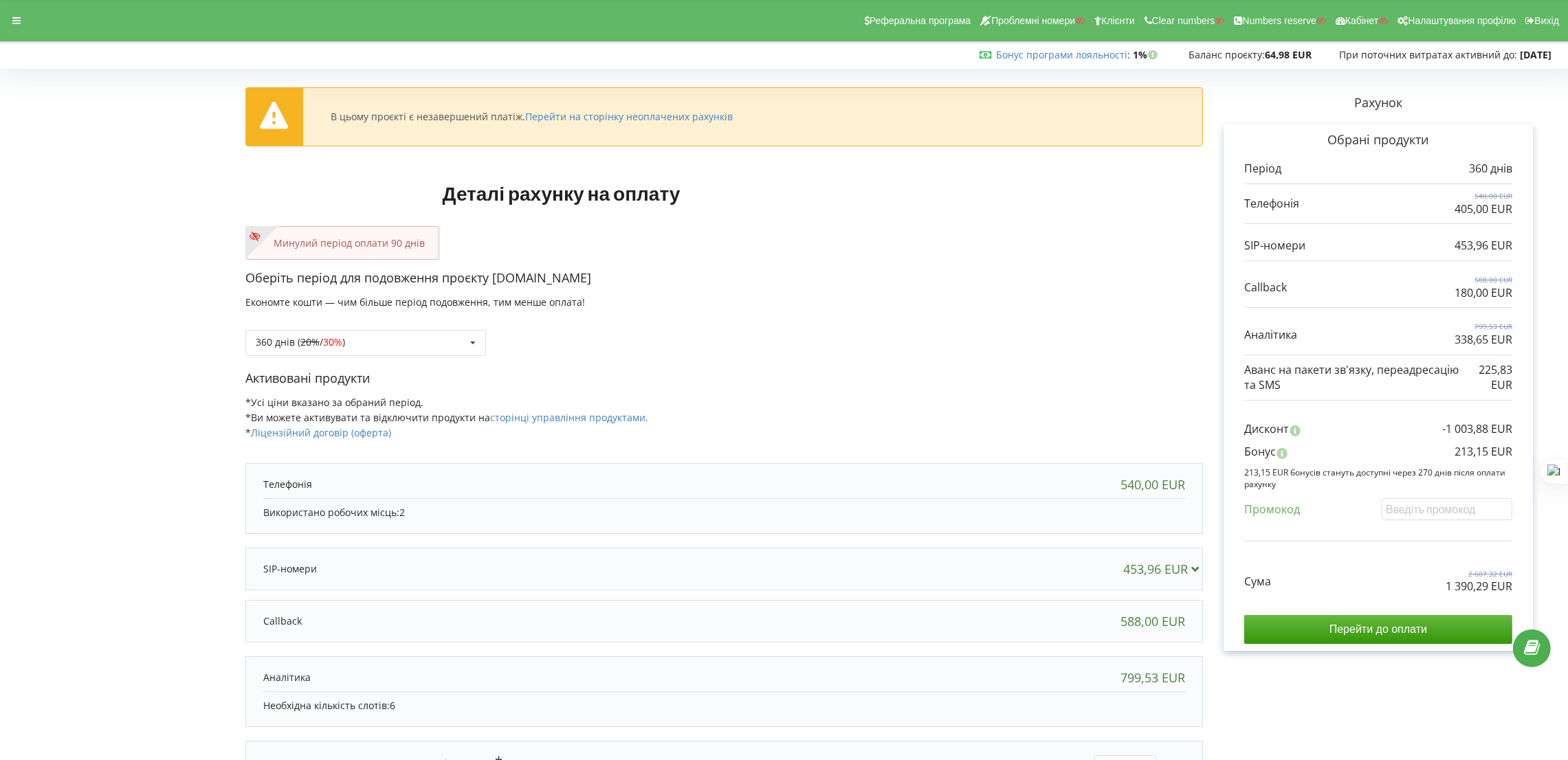
click at [1085, 387] on p "Активовані продукти" at bounding box center [724, 378] width 958 height 18
click at [1140, 394] on div "Активовані продукти *Усі ціни вказано за обраний період. *Ви можете активувати …" at bounding box center [724, 411] width 958 height 84
click at [1370, 631] on input "Перейти до оплати" at bounding box center [1378, 630] width 268 height 29
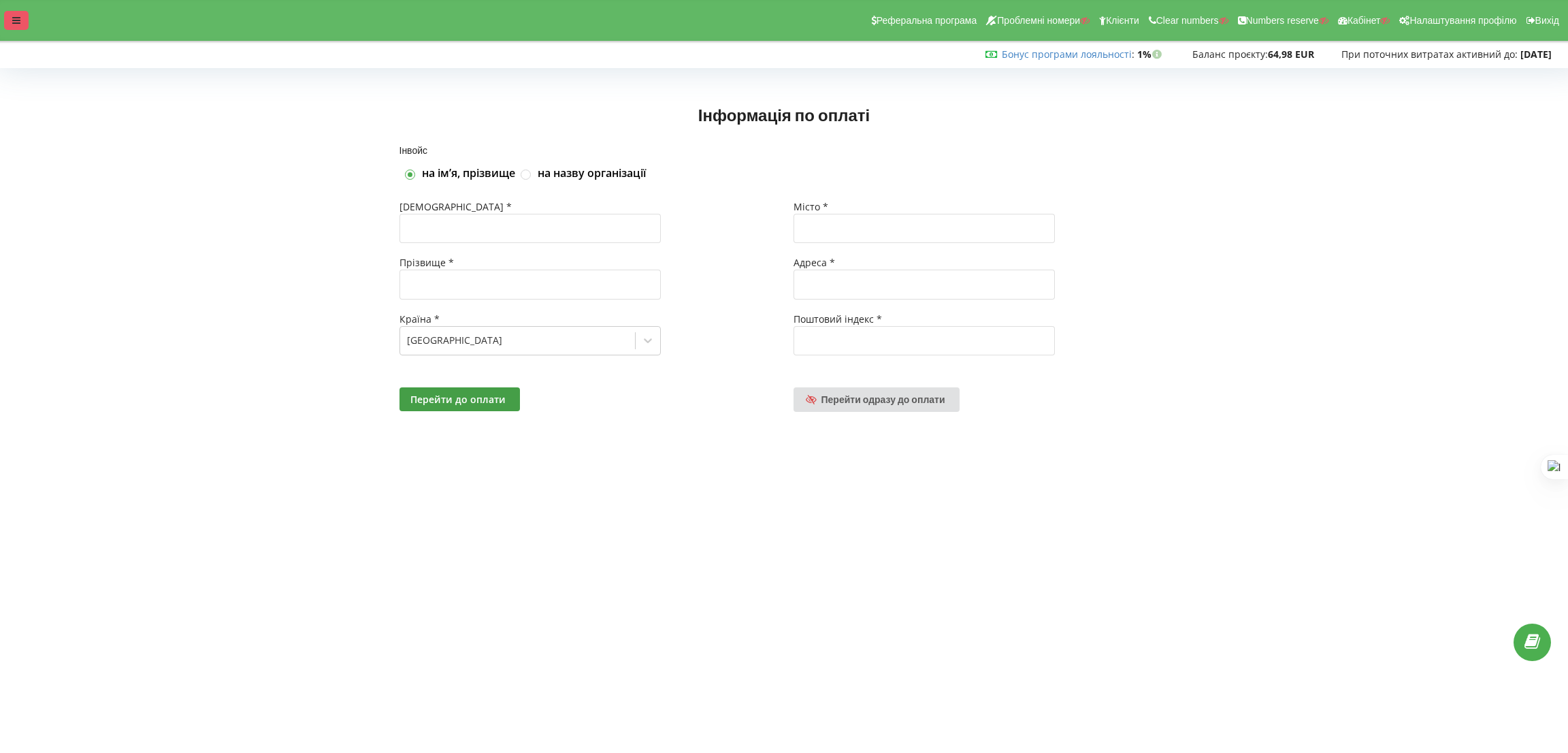
click at [23, 28] on div at bounding box center [16, 20] width 24 height 19
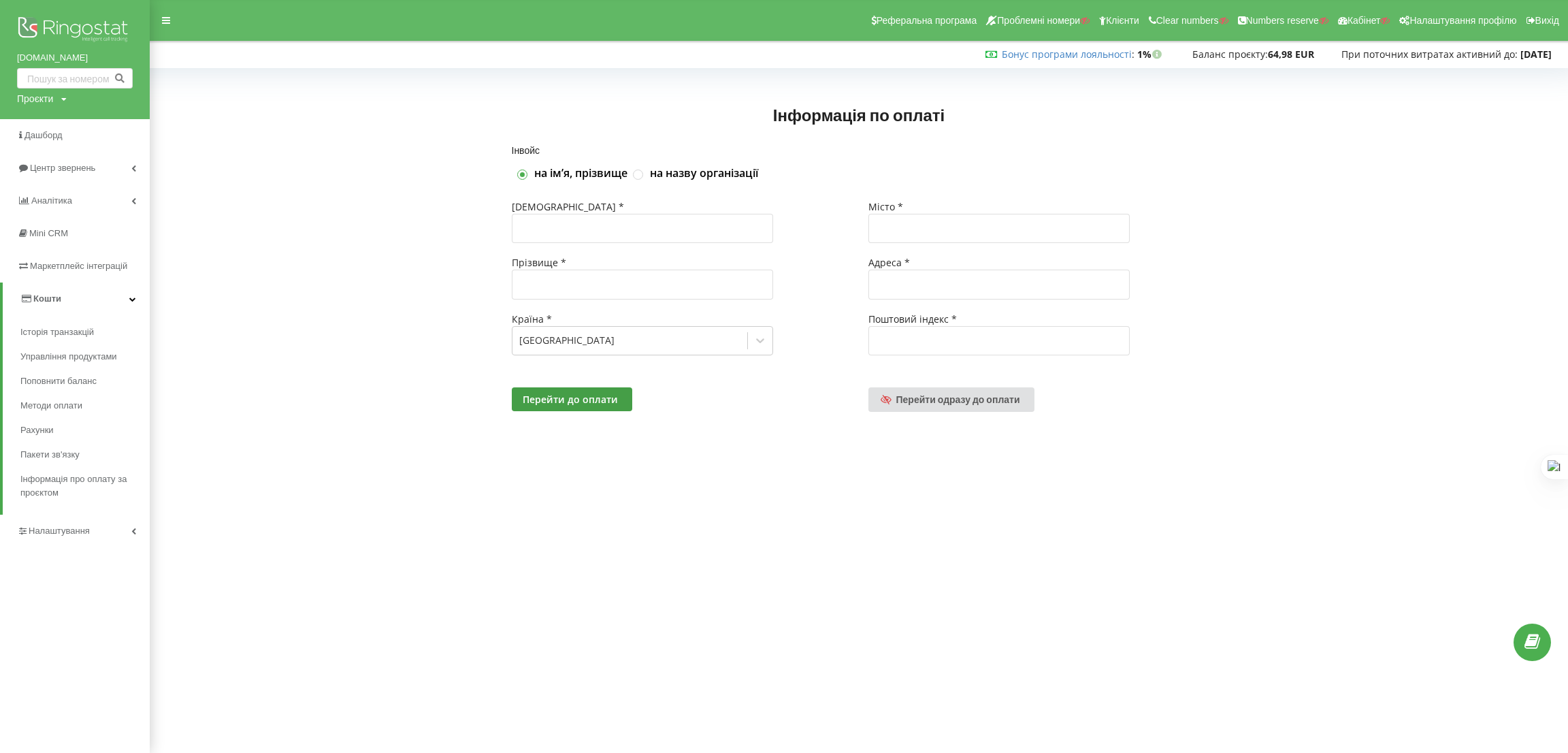
click at [63, 100] on icon at bounding box center [64, 100] width 5 height 8
click at [64, 126] on input "text" at bounding box center [59, 127] width 68 height 20
paste input "greenway-eshop.com"
type input "greenway-eshop.com"
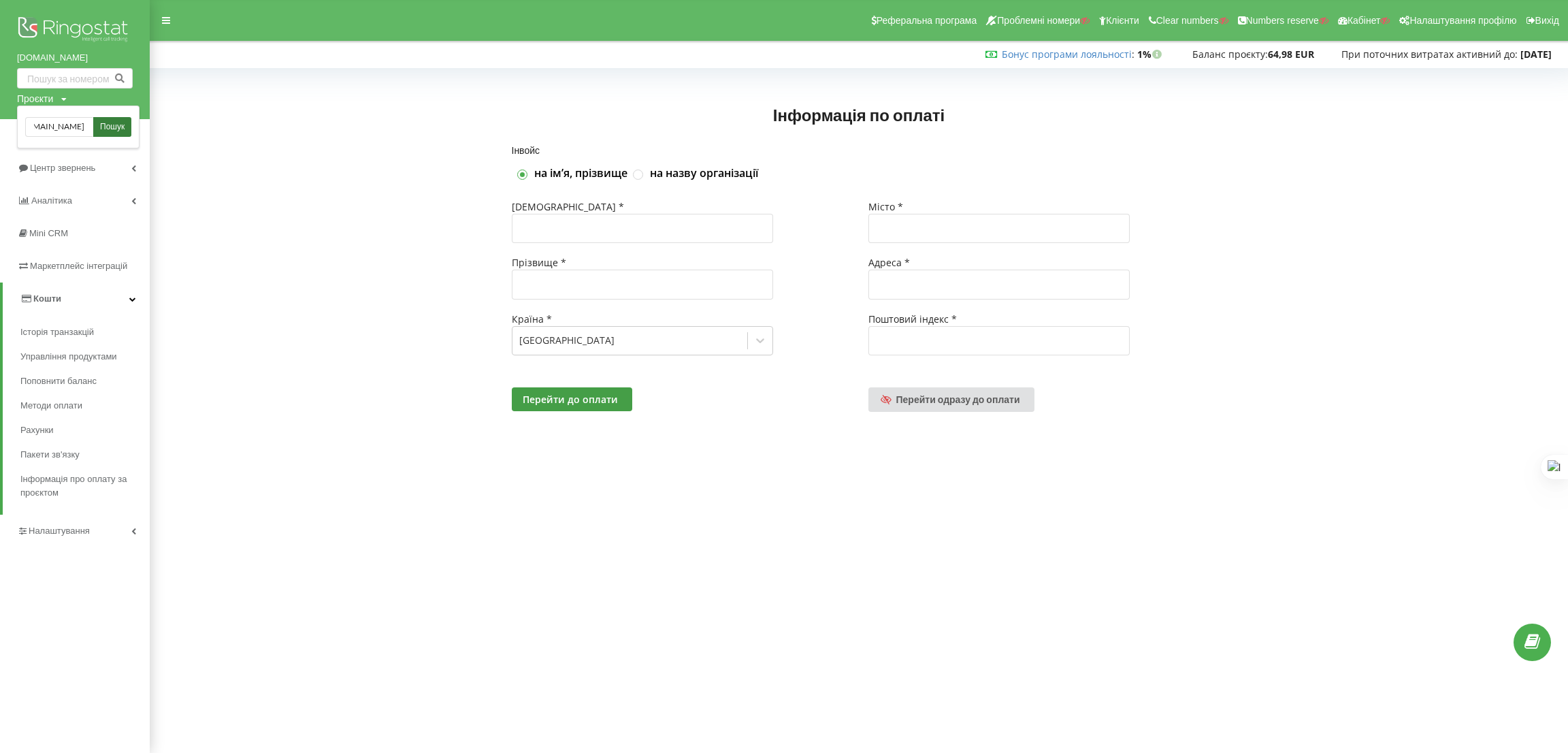
click at [105, 122] on span "Пошук" at bounding box center [111, 127] width 24 height 13
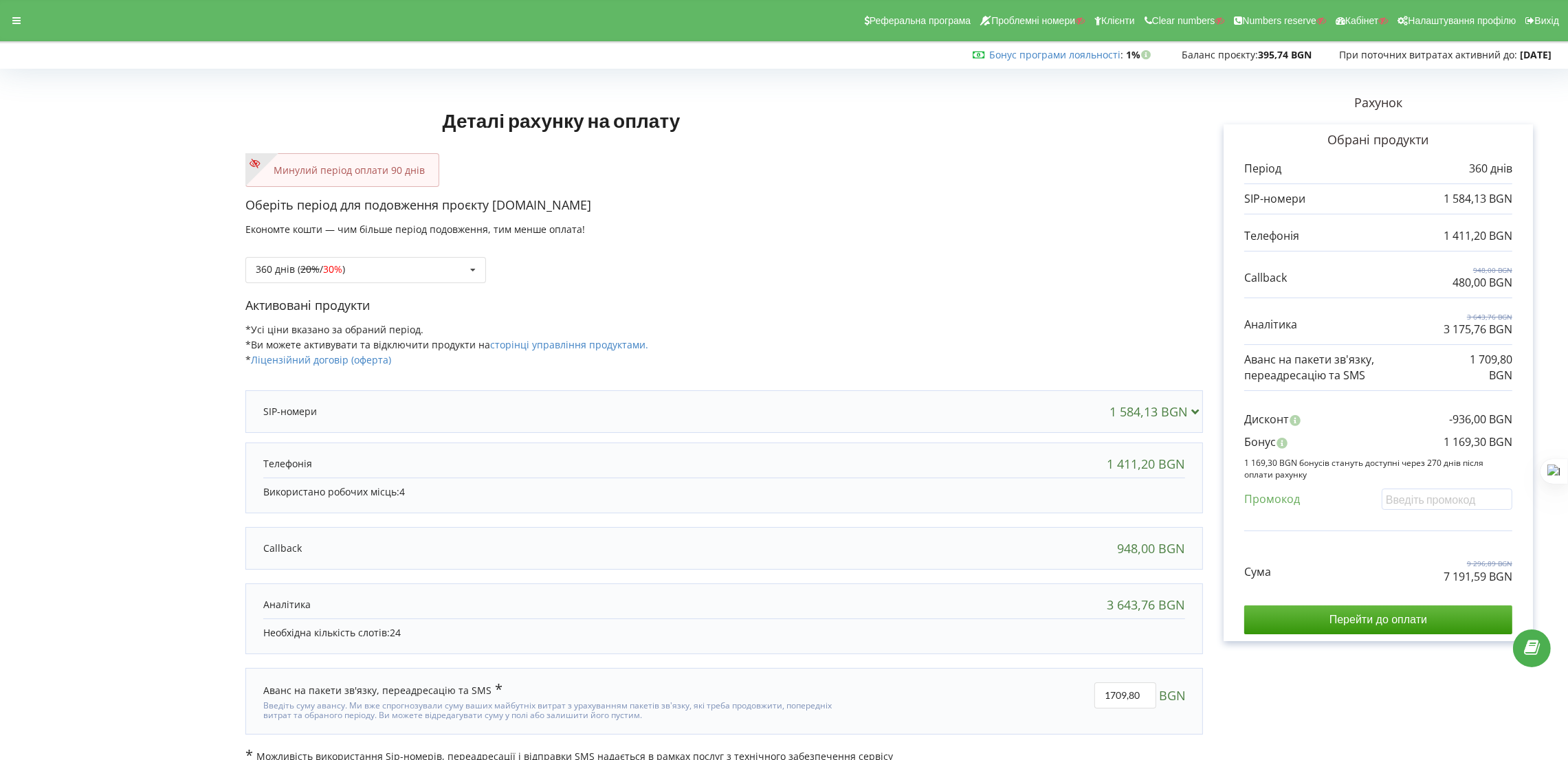
click at [727, 273] on div "360 днів ( 20% / 30% ) Поповнити баланс без подовження 20% / 30% 30% / 40%" at bounding box center [724, 259] width 958 height 47
click at [400, 263] on div "360 днів ( 20% / 30% ) Поповнити баланс без подовження 20% / 30% 30% / 40%" at bounding box center [366, 270] width 240 height 26
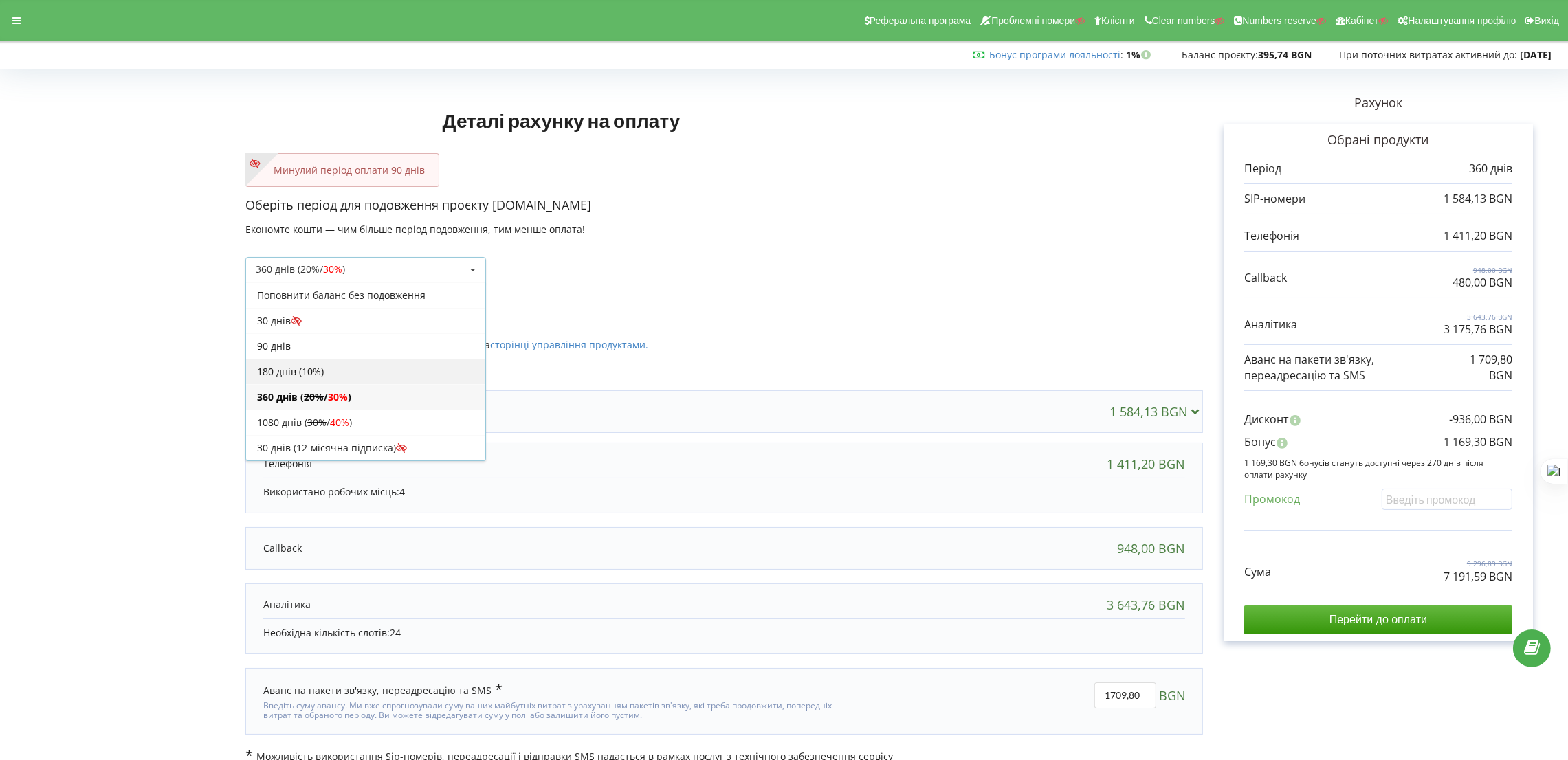
click at [340, 369] on div "180 днів (10%)" at bounding box center [366, 372] width 240 height 25
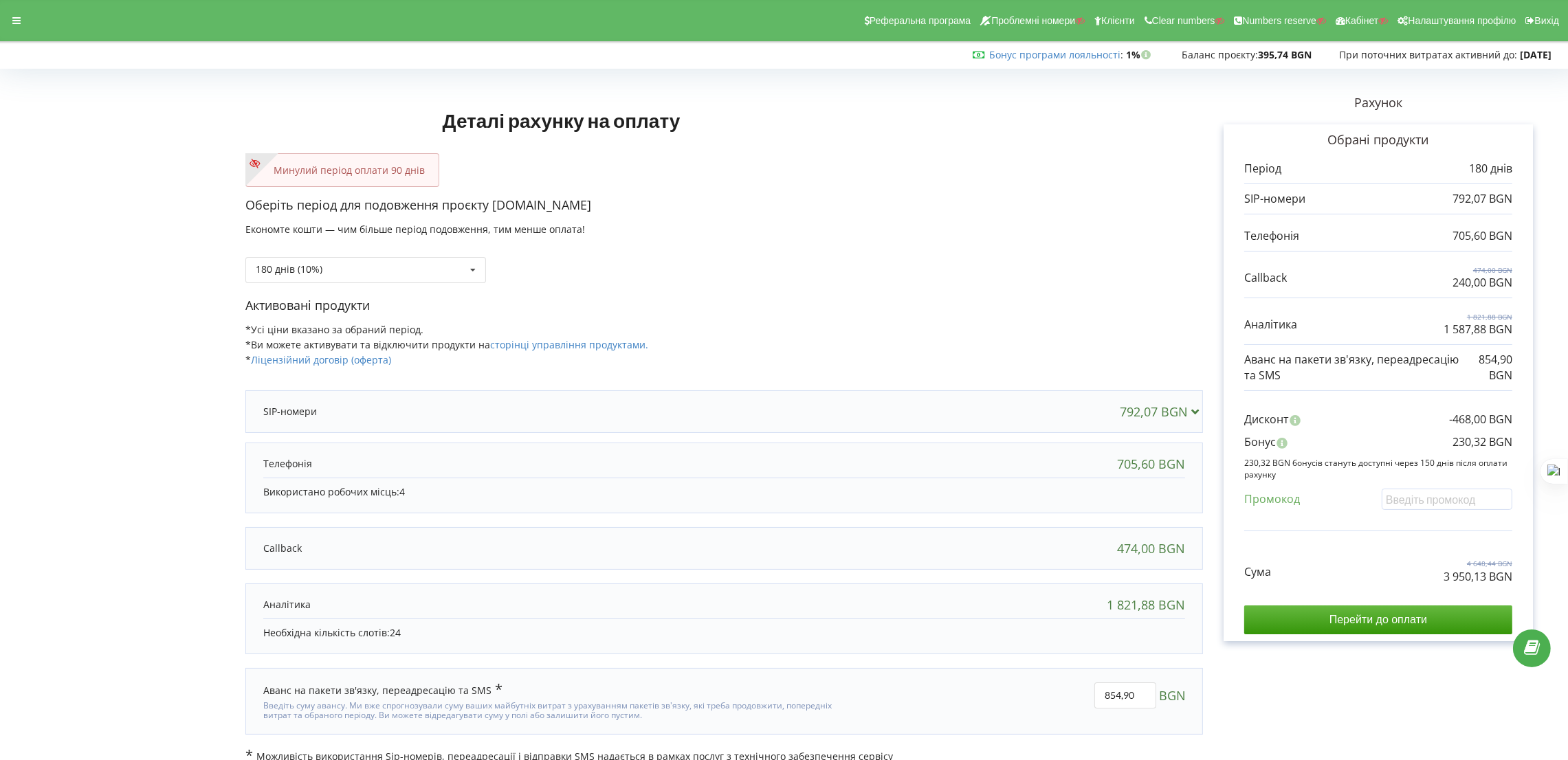
click at [989, 356] on div "Активовані продукти *Усі ціни вказано за обраний період. *Ви можете активувати …" at bounding box center [724, 339] width 958 height 84
click at [1416, 501] on input "text" at bounding box center [1447, 498] width 130 height 21
paste input "EKLH-TLWT"
type input "EKLH-TLWT"
click at [1017, 360] on div "Деталі рахунку на оплату Минулий період оплати 90 днів Оберіть період для подов…" at bounding box center [784, 418] width 1539 height 690
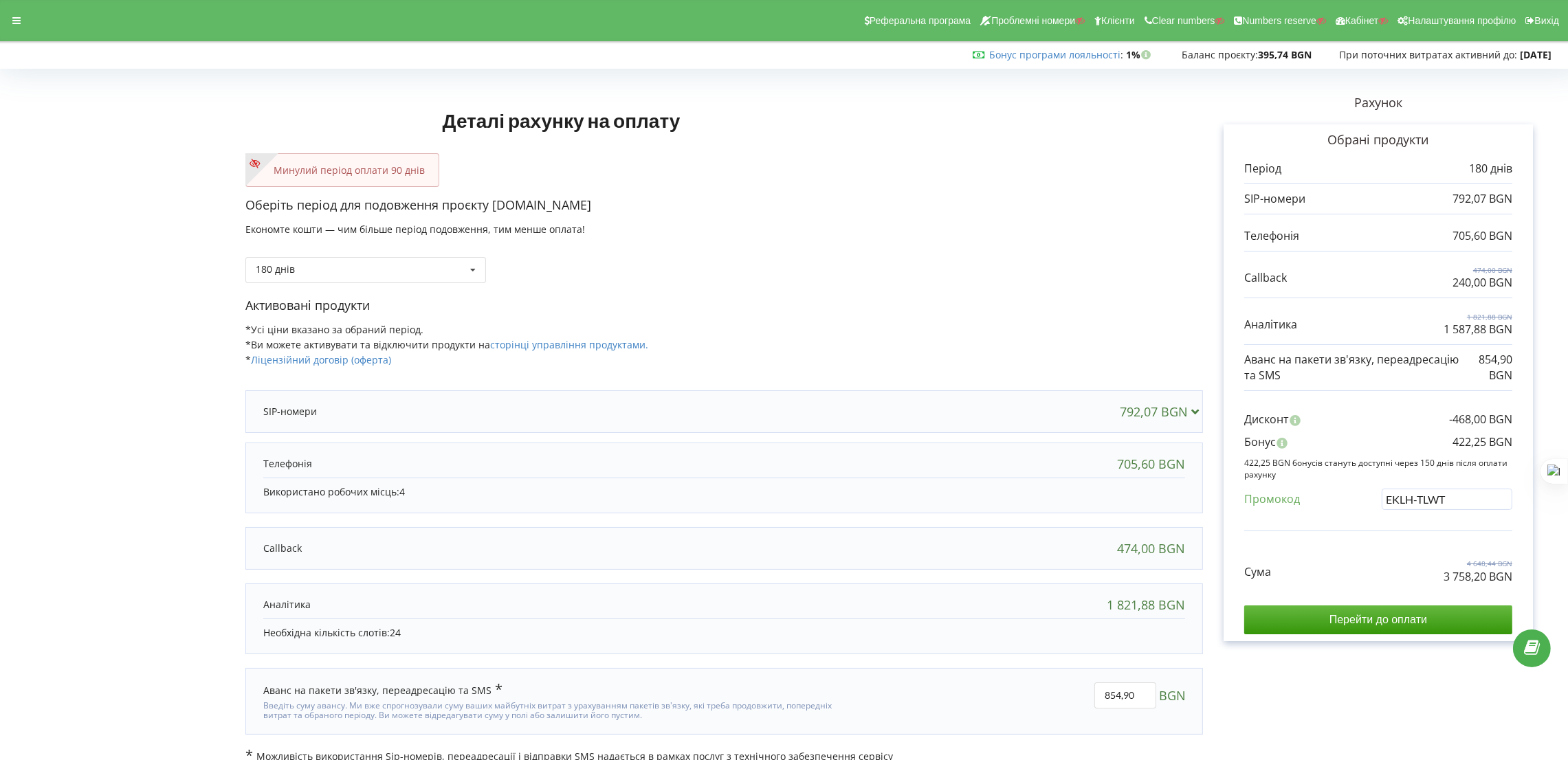
drag, startPoint x: 547, startPoint y: 202, endPoint x: 493, endPoint y: 210, distance: 54.6
click at [493, 210] on p "Оберіть період для подовження проєкту greenway-eshop.com" at bounding box center [724, 205] width 958 height 18
copy p "greenway-eshop.com"
drag, startPoint x: 1439, startPoint y: 574, endPoint x: 1483, endPoint y: 579, distance: 44.3
click at [1483, 579] on div "Сума 4 648,44 BGN 3 758,20 BGN" at bounding box center [1378, 561] width 268 height 46
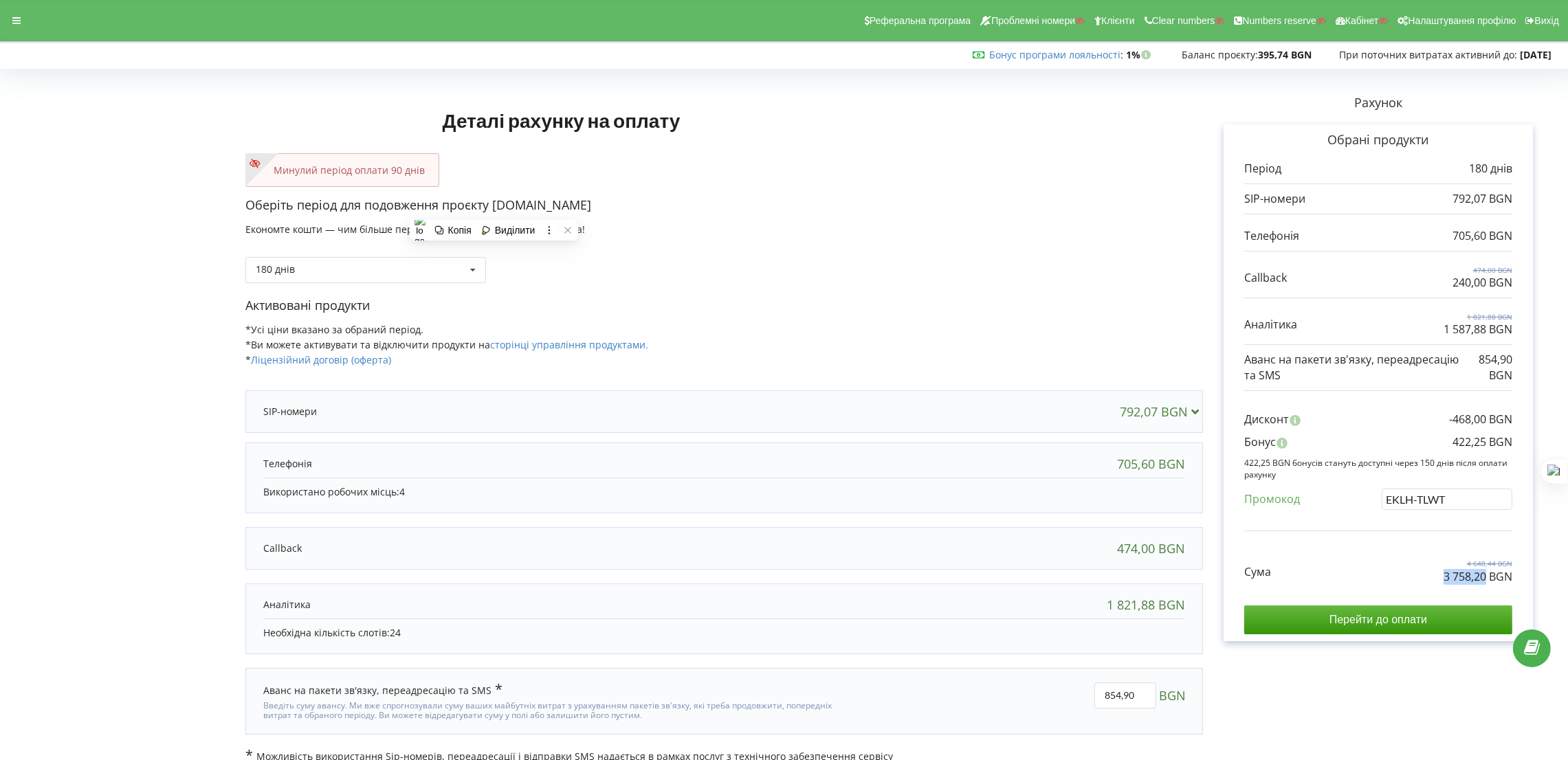
copy p "3 758,20"
drag, startPoint x: 1460, startPoint y: 441, endPoint x: 1510, endPoint y: 450, distance: 50.8
click at [1520, 443] on div "Обрані продукти Період 180 днів 792,07 BGN 705,60 BGN 474,00 BGN" at bounding box center [1378, 383] width 309 height 517
copy p "422,25 BGN"
drag, startPoint x: 1426, startPoint y: 580, endPoint x: 1482, endPoint y: 580, distance: 56.0
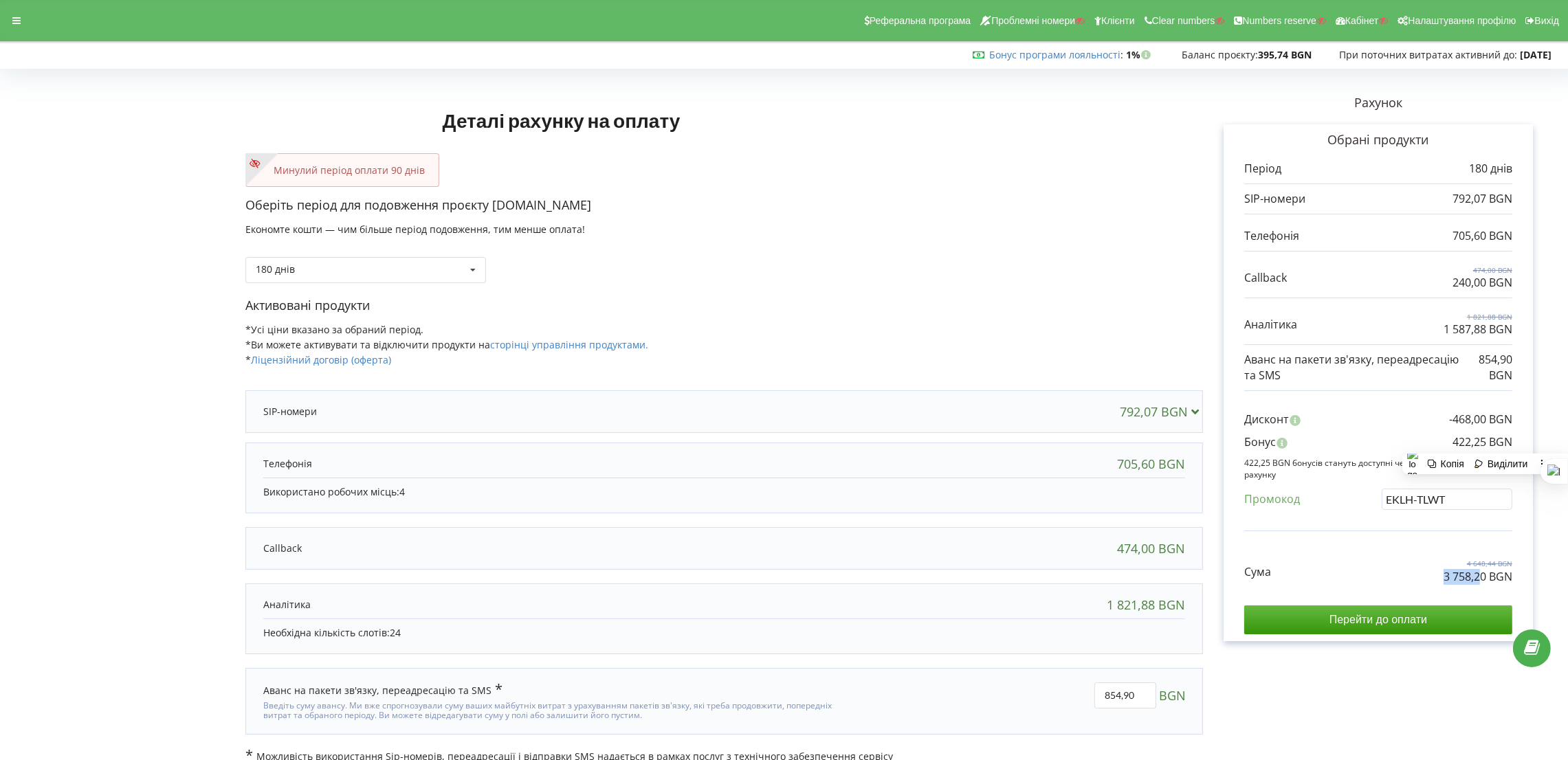
click at [1482, 580] on div "Сума 4 648,44 BGN 3 758,20 BGN" at bounding box center [1378, 561] width 268 height 46
drag, startPoint x: 1487, startPoint y: 580, endPoint x: 1422, endPoint y: 581, distance: 65.0
click at [1422, 581] on div "Сума 4 648,44 BGN 3 758,20 BGN" at bounding box center [1378, 561] width 268 height 46
copy p "3 758,20"
drag, startPoint x: 1490, startPoint y: 573, endPoint x: 1512, endPoint y: 577, distance: 22.4
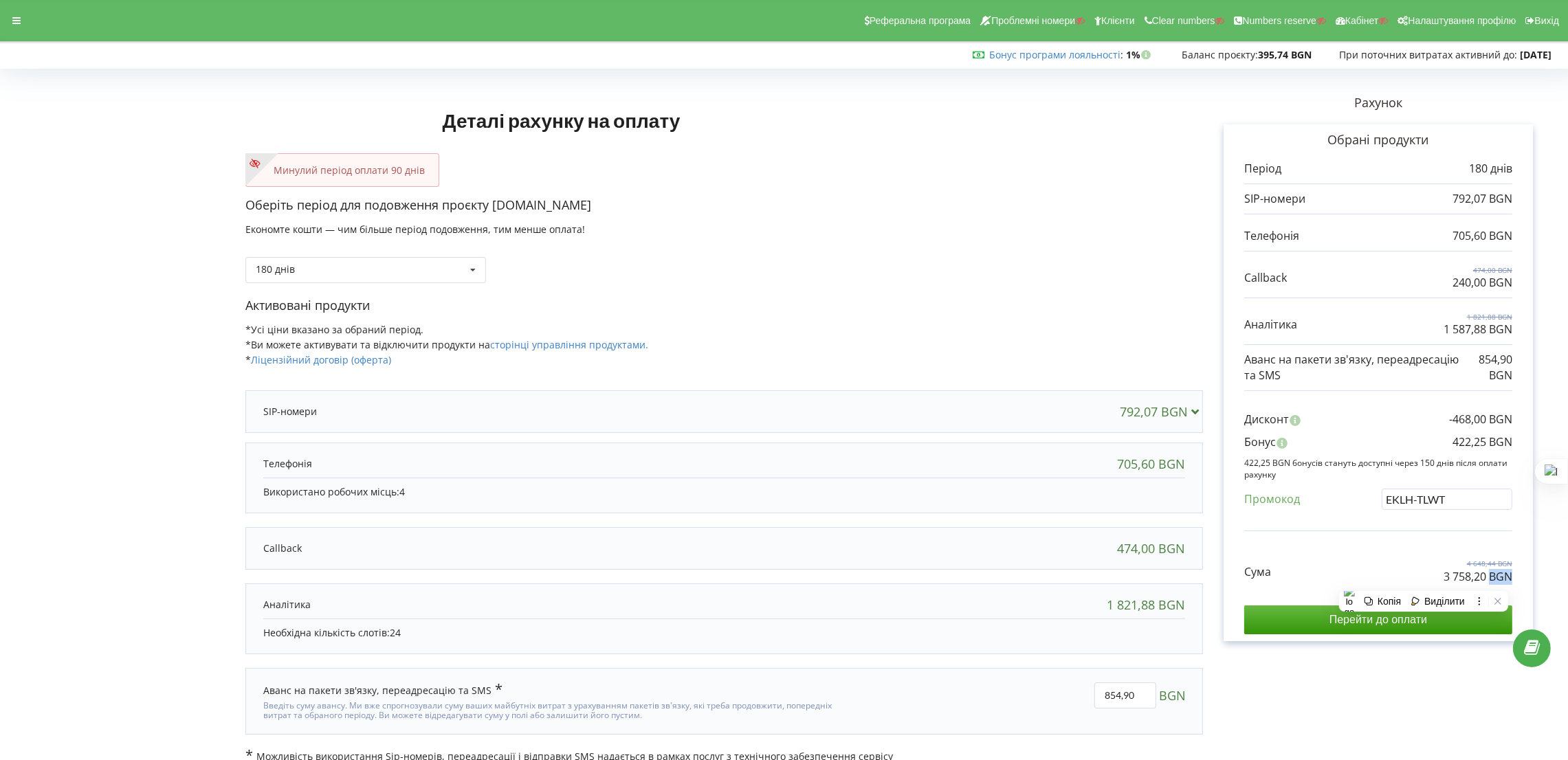
click at [1512, 577] on div "Обрані продукти Період 180 днів 792,07 BGN 705,60 BGN 474,00 BGN" at bounding box center [1378, 383] width 309 height 517
copy p "BGN"
click at [16, 14] on div at bounding box center [16, 20] width 25 height 19
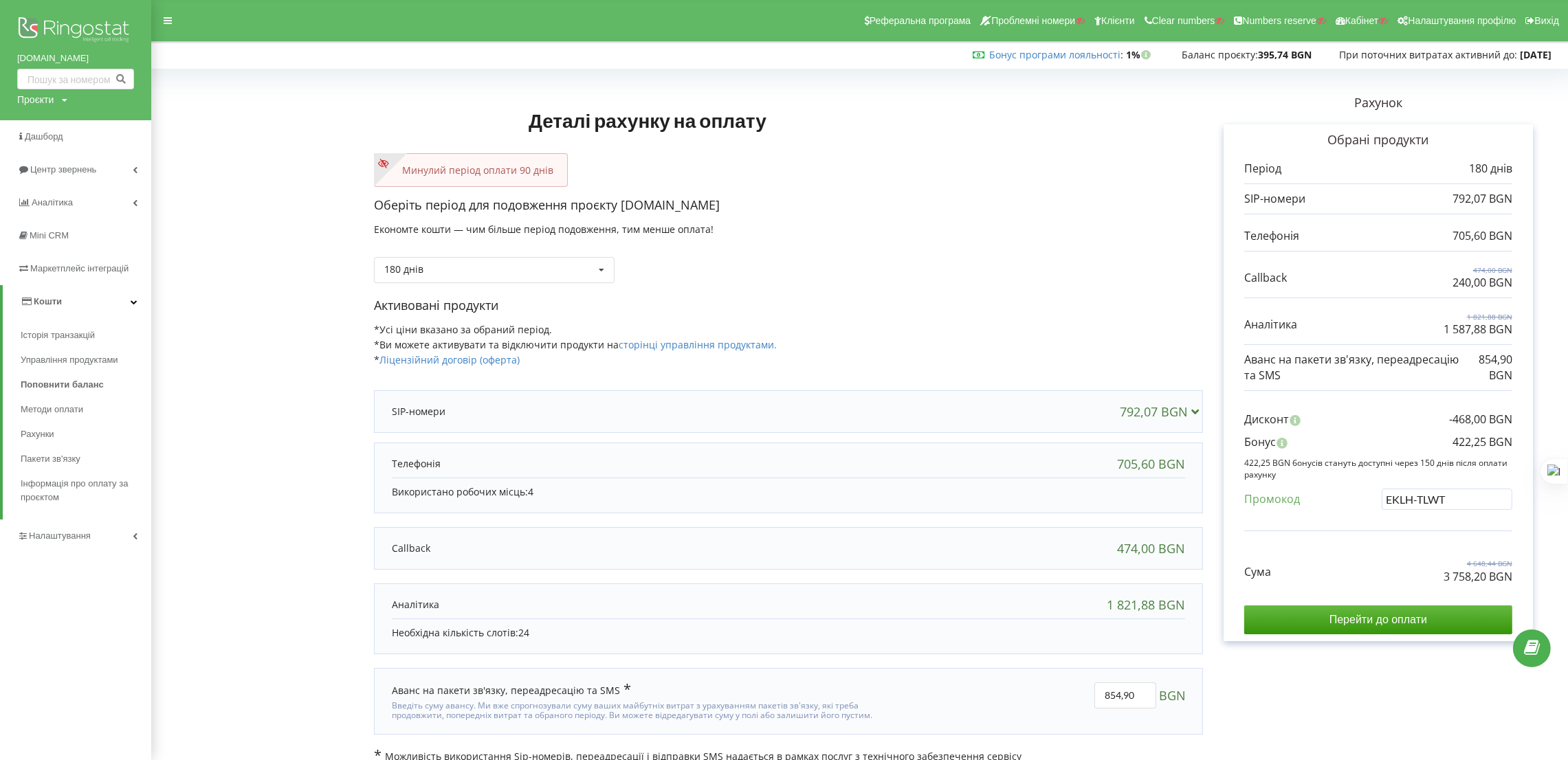
click at [45, 94] on div "Проєкти" at bounding box center [35, 100] width 36 height 14
drag, startPoint x: 45, startPoint y: 124, endPoint x: 88, endPoint y: 129, distance: 43.3
click at [46, 125] on input "text" at bounding box center [59, 129] width 69 height 20
paste input "+380 68 630 30 06"
type input "+380 68 630 30 06"
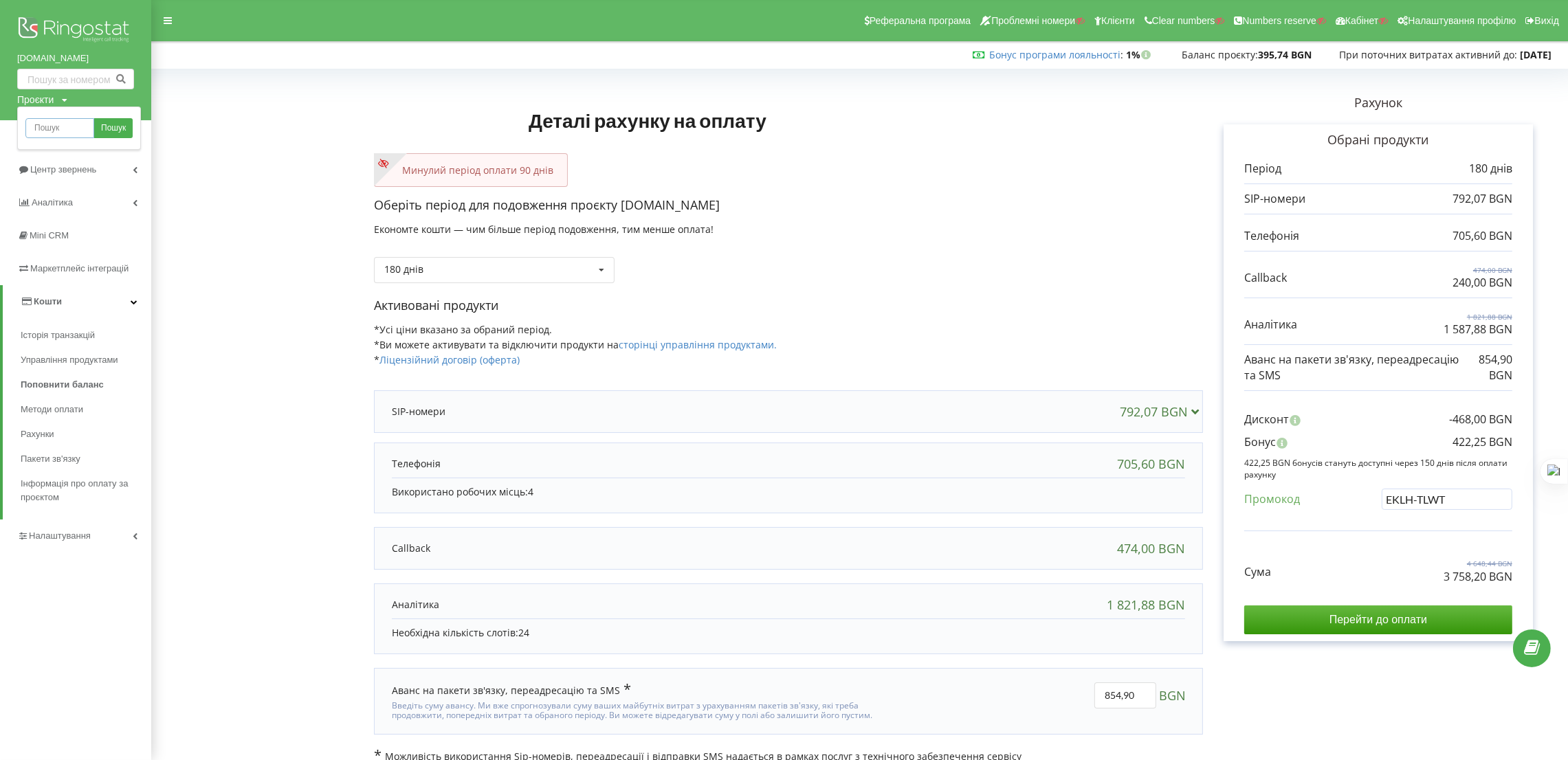
click at [46, 133] on input "text" at bounding box center [59, 129] width 69 height 20
paste input "Rinashop.in.ua"
type input "Rinashop.in.ua"
drag, startPoint x: 107, startPoint y: 124, endPoint x: 117, endPoint y: 121, distance: 10.4
click at [107, 124] on span "Пошук" at bounding box center [113, 129] width 25 height 13
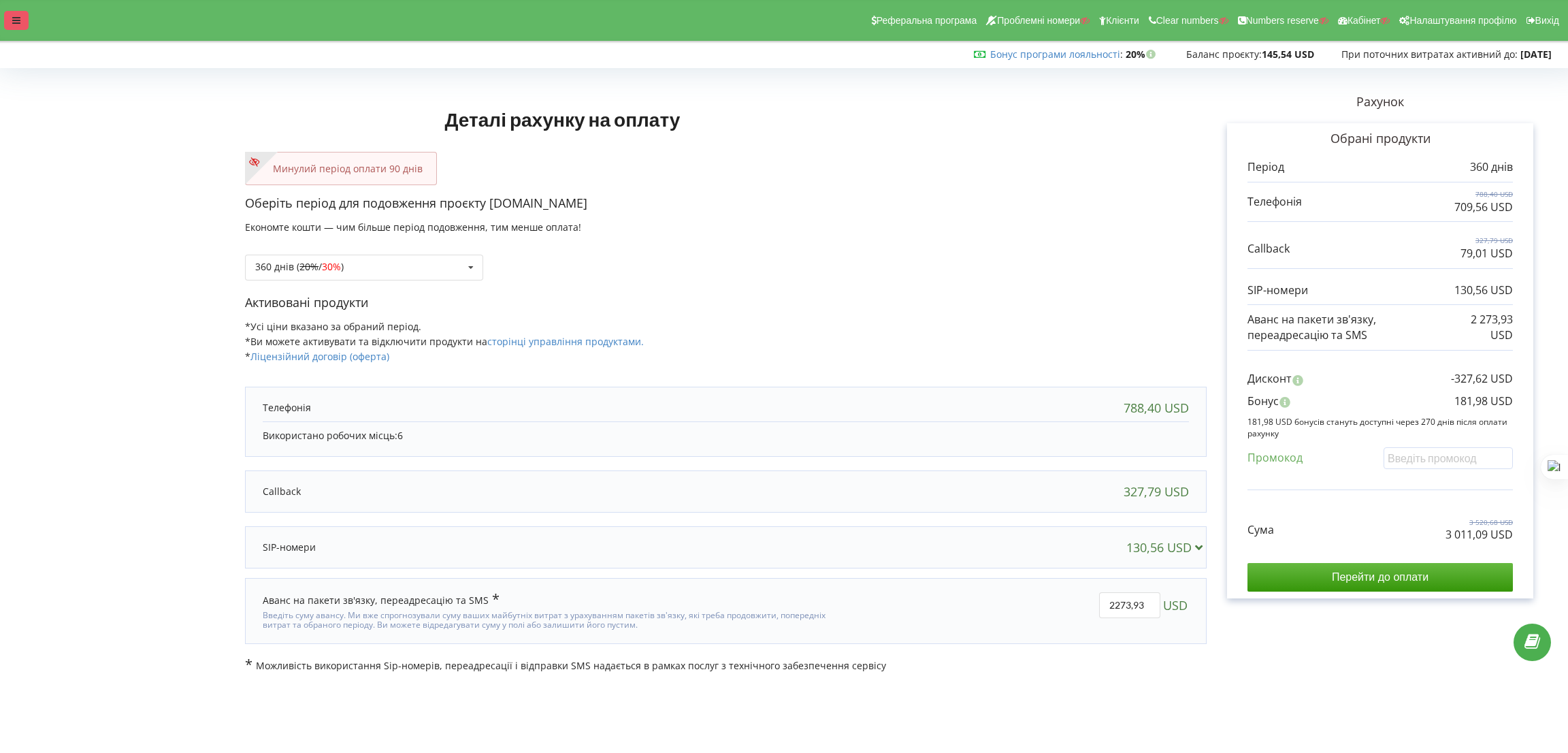
click at [7, 13] on div at bounding box center [16, 20] width 24 height 19
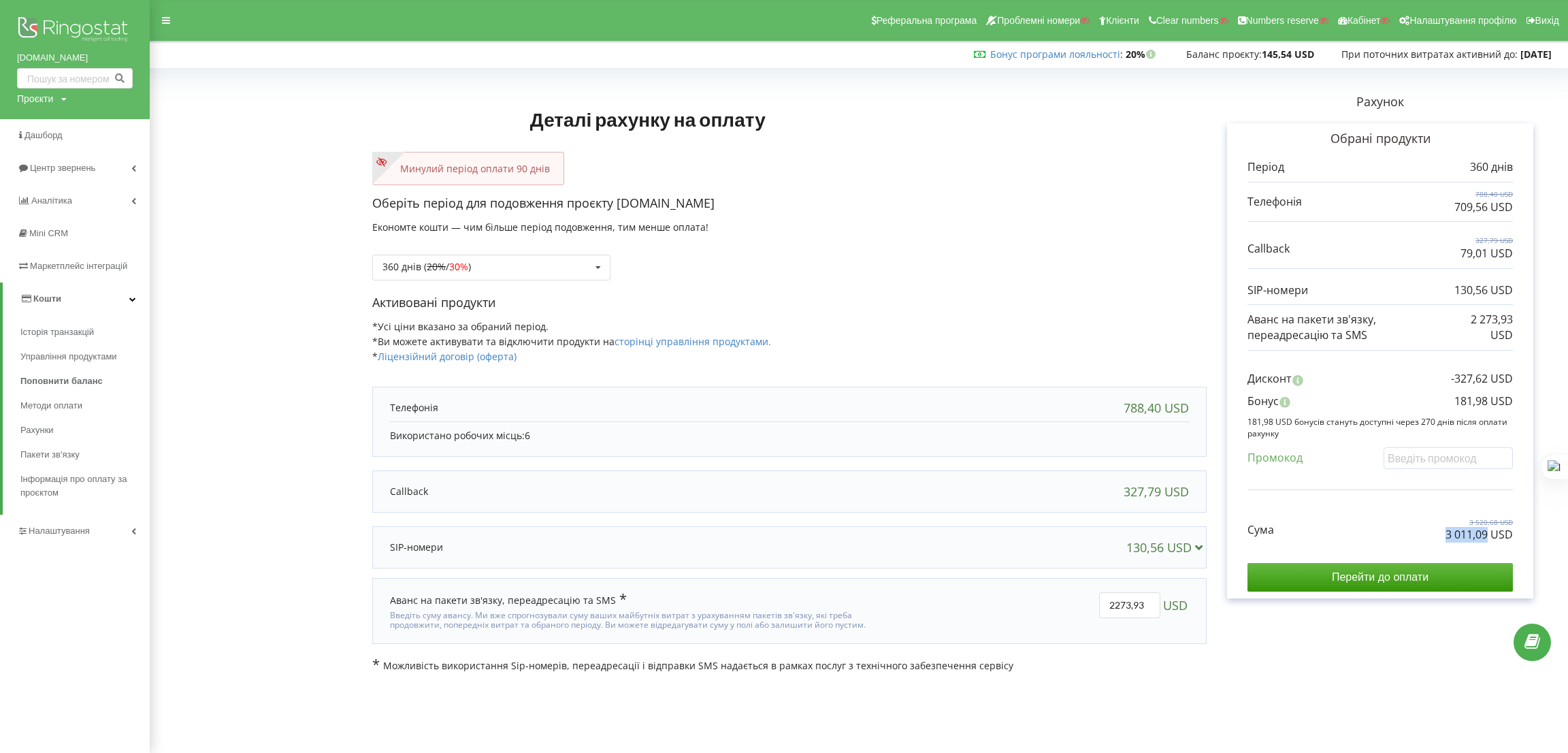
drag, startPoint x: 1442, startPoint y: 531, endPoint x: 1177, endPoint y: 215, distance: 412.4
click at [1485, 533] on div "Сума 3 520,68 USD 3 011,09 USD" at bounding box center [1379, 520] width 266 height 45
drag, startPoint x: 1146, startPoint y: 608, endPoint x: 1104, endPoint y: 605, distance: 42.1
click at [1104, 605] on input "2273,93" at bounding box center [1129, 605] width 61 height 26
type input "1900"
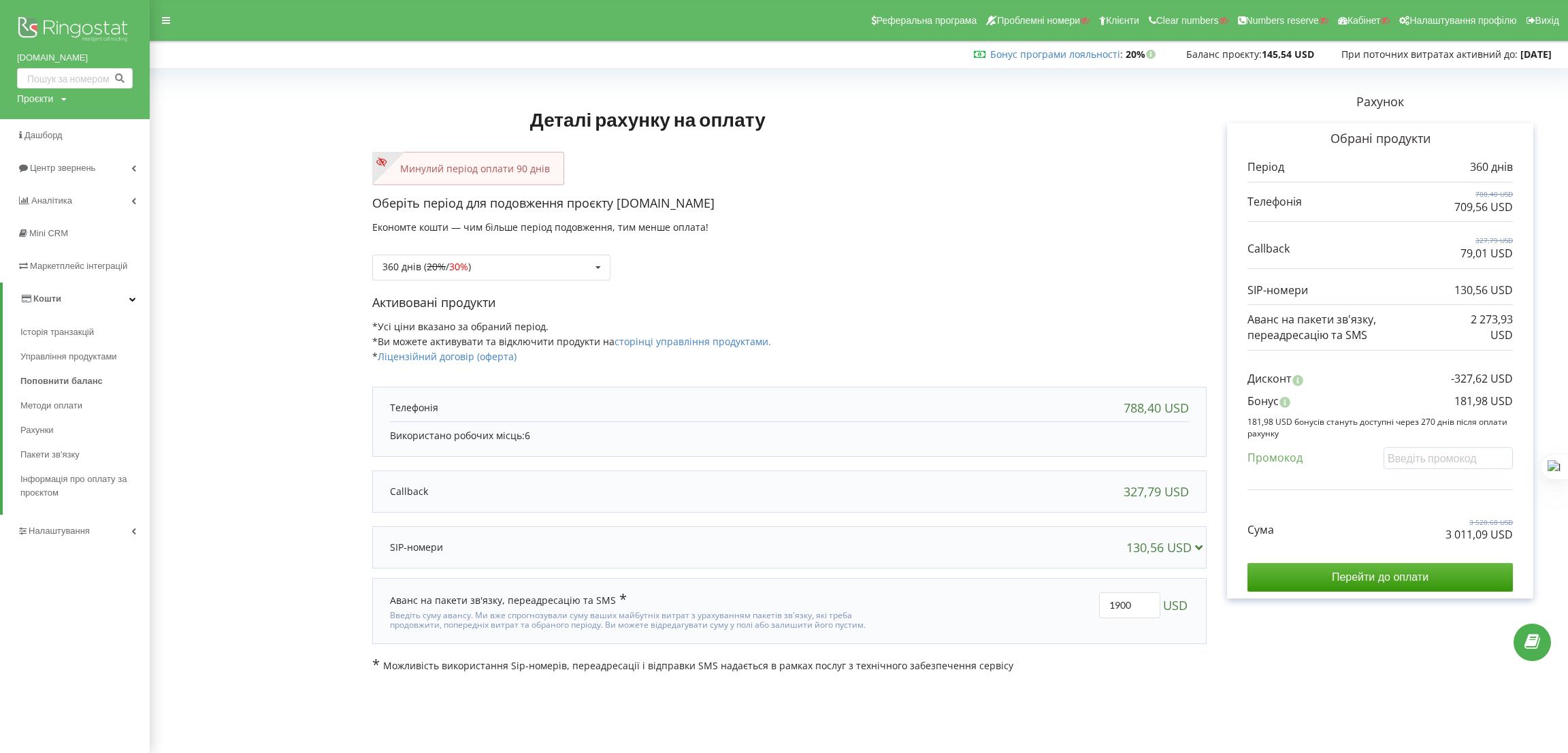
click at [971, 293] on div "Деталі рахунку на оплату Минулий період оплати 90 днів Оберіть період для подов…" at bounding box center [859, 372] width 1389 height 600
drag, startPoint x: 1435, startPoint y: 532, endPoint x: 1481, endPoint y: 533, distance: 46.0
click at [1481, 533] on div "Сума 3 146,75 USD 2 637,16 USD" at bounding box center [1379, 520] width 266 height 45
drag, startPoint x: 1489, startPoint y: 533, endPoint x: 1439, endPoint y: 535, distance: 50.0
click at [1439, 535] on div "Сума 3 146,75 USD 2 637,16 USD" at bounding box center [1379, 520] width 266 height 45
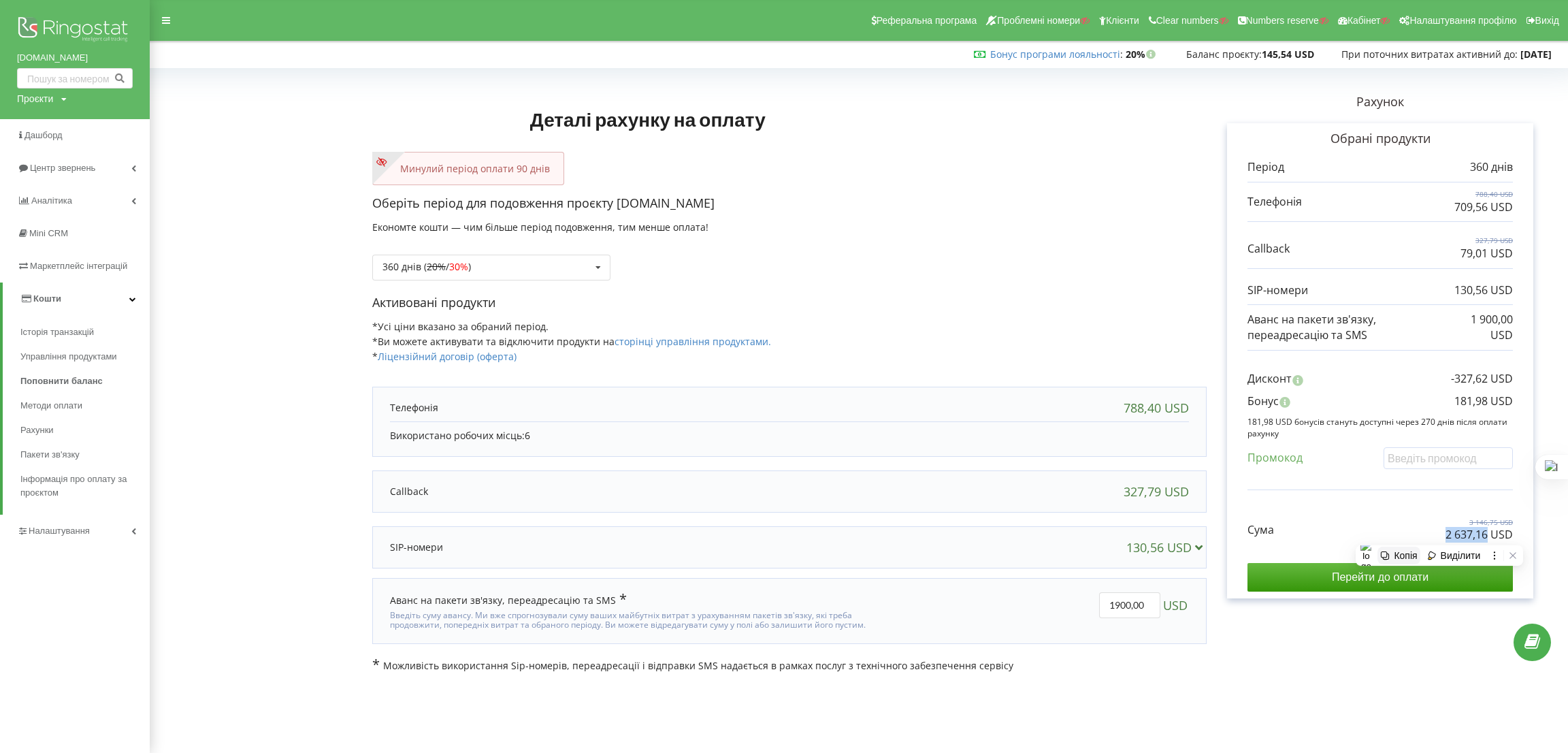
copy p "2 637,16"
drag, startPoint x: 1440, startPoint y: 398, endPoint x: 1488, endPoint y: 402, distance: 48.2
click at [1488, 402] on div "Бонус 181,98 USD" at bounding box center [1379, 404] width 266 height 23
copy p "181,98"
click at [38, 91] on div "[DOMAIN_NAME] Проєкти Пошук" at bounding box center [75, 60] width 150 height 119
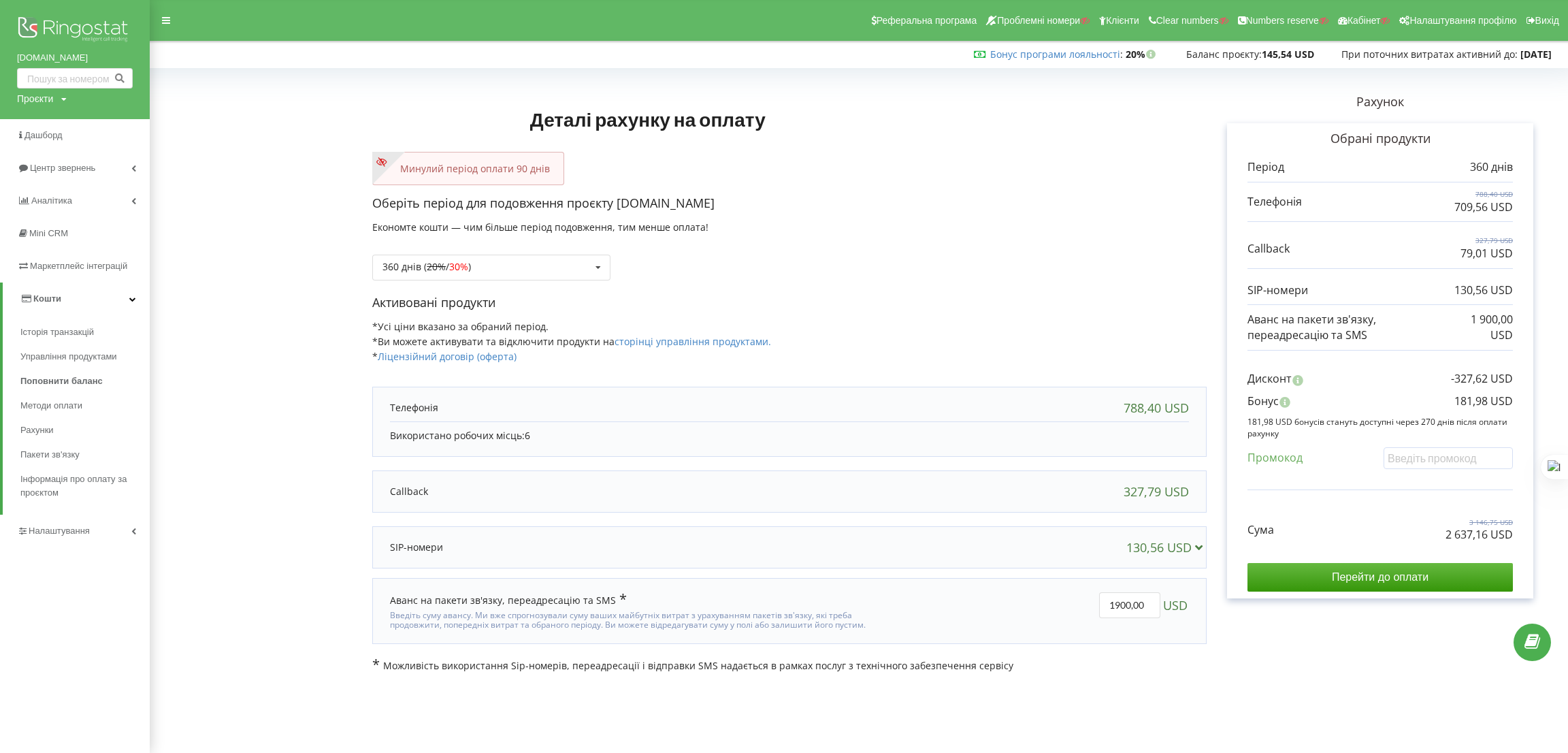
click at [39, 102] on div "Проєкти" at bounding box center [34, 99] width 36 height 13
click at [0, 0] on div "Пошук" at bounding box center [0, 0] width 0 height 0
click at [48, 126] on input "text" at bounding box center [59, 127] width 68 height 20
type input "l"
type input "ldvir"
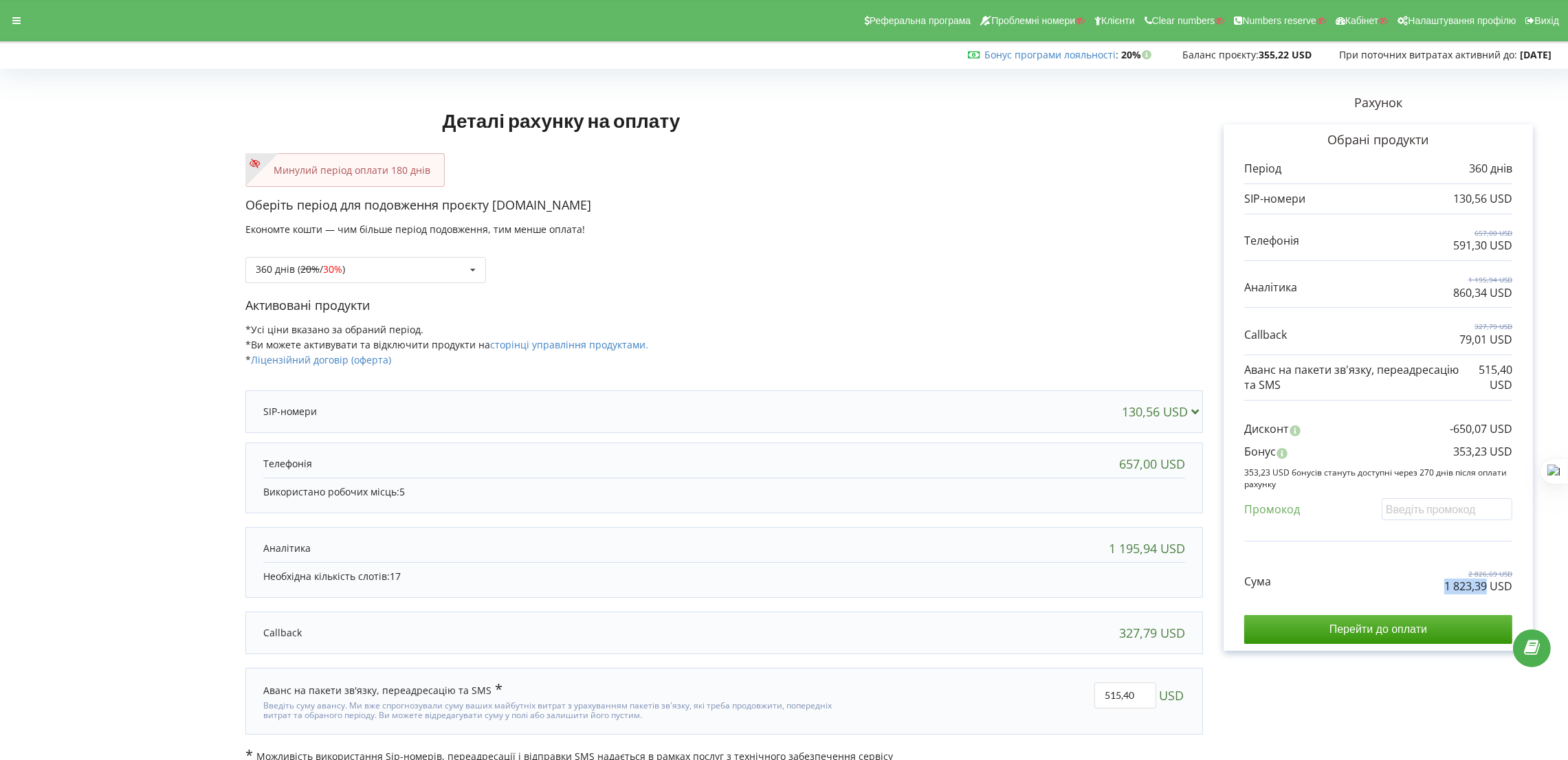
drag, startPoint x: 1465, startPoint y: 585, endPoint x: 1488, endPoint y: 587, distance: 23.1
click at [1488, 587] on div "Сума 2 826,69 USD 1 823,39 USD" at bounding box center [1378, 571] width 268 height 46
copy p "1 823,39"
drag, startPoint x: 1449, startPoint y: 444, endPoint x: 1487, endPoint y: 455, distance: 39.6
click at [1487, 455] on div "Дисконт -650,07 USD Бонус 353,23 USD Промокод" at bounding box center [1378, 475] width 268 height 134
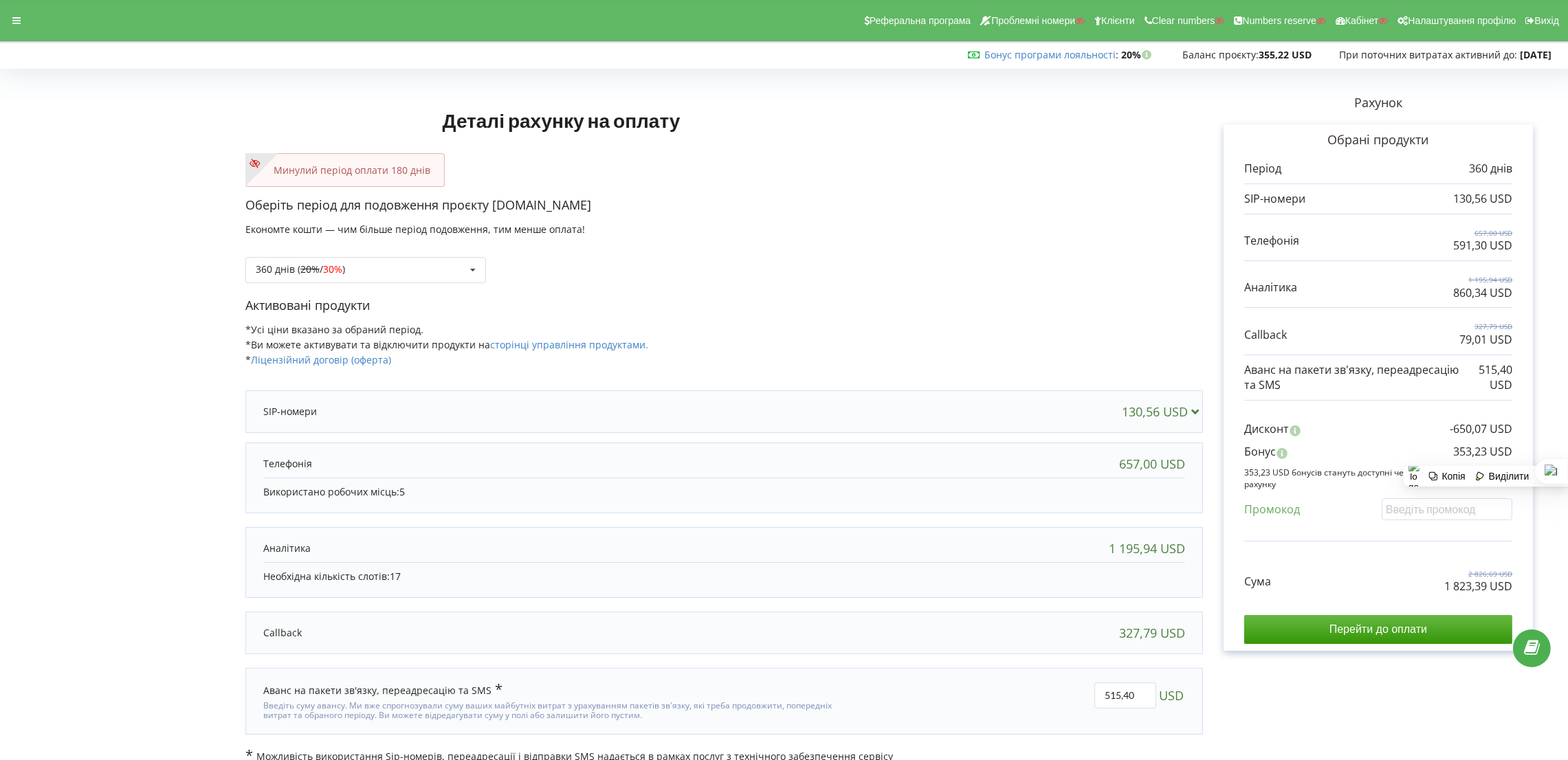
click at [1490, 455] on p "353,23 USD" at bounding box center [1483, 452] width 59 height 16
drag, startPoint x: 1482, startPoint y: 455, endPoint x: 1454, endPoint y: 455, distance: 28.0
click at [1454, 455] on p "353,23 USD" at bounding box center [1483, 452] width 59 height 16
copy p "353,23"
click at [754, 274] on div "360 днів ( 20% / 30% ) Поповнити баланс без подовження 20% / 30% 30% / 40%" at bounding box center [724, 259] width 958 height 47
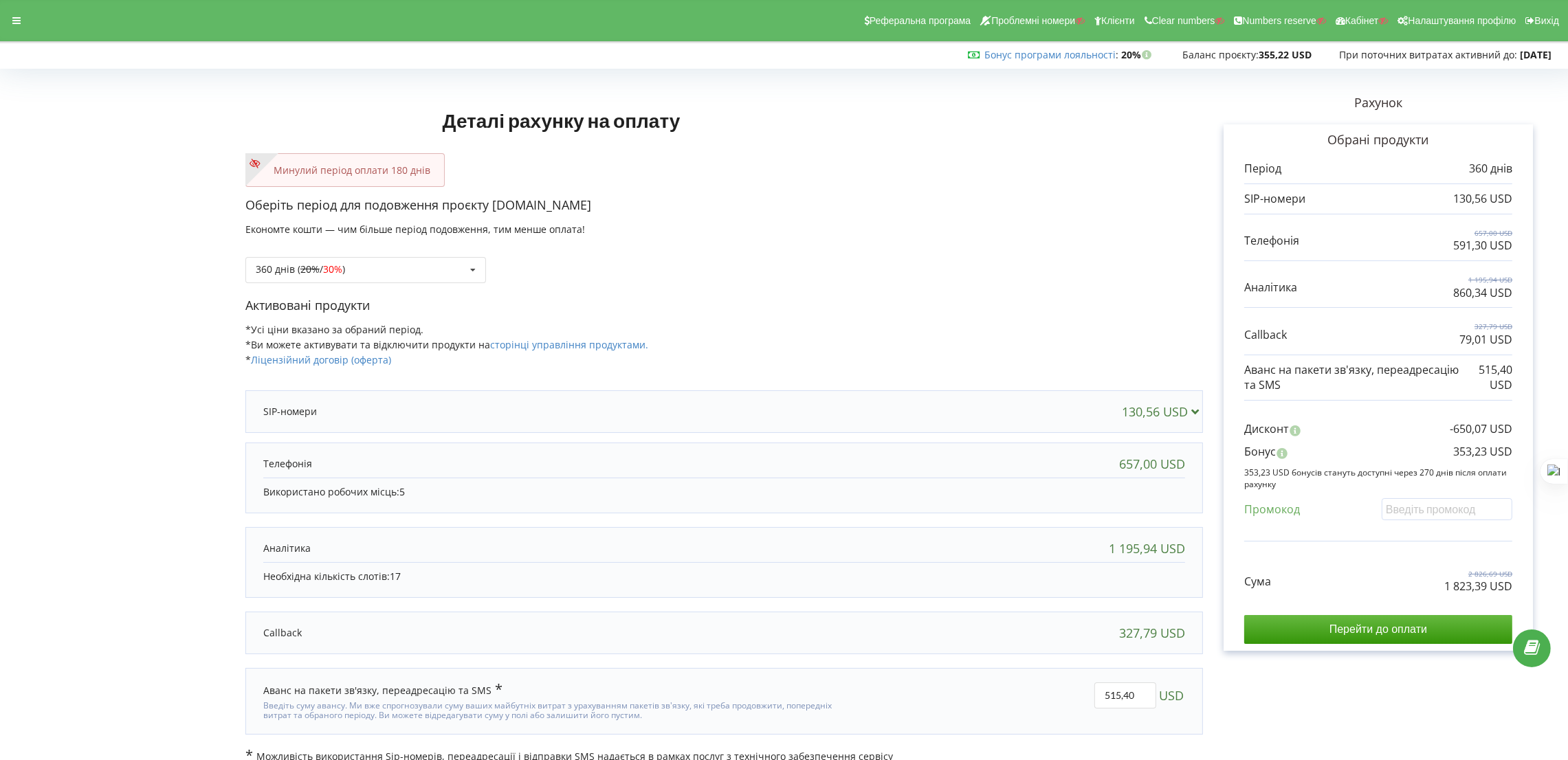
click at [27, 33] on div "Реферальна програма Проблемні номери Клієнти Clear numbers Numbers reserve Кабі…" at bounding box center [784, 20] width 1587 height 41
click at [23, 24] on div at bounding box center [16, 20] width 25 height 19
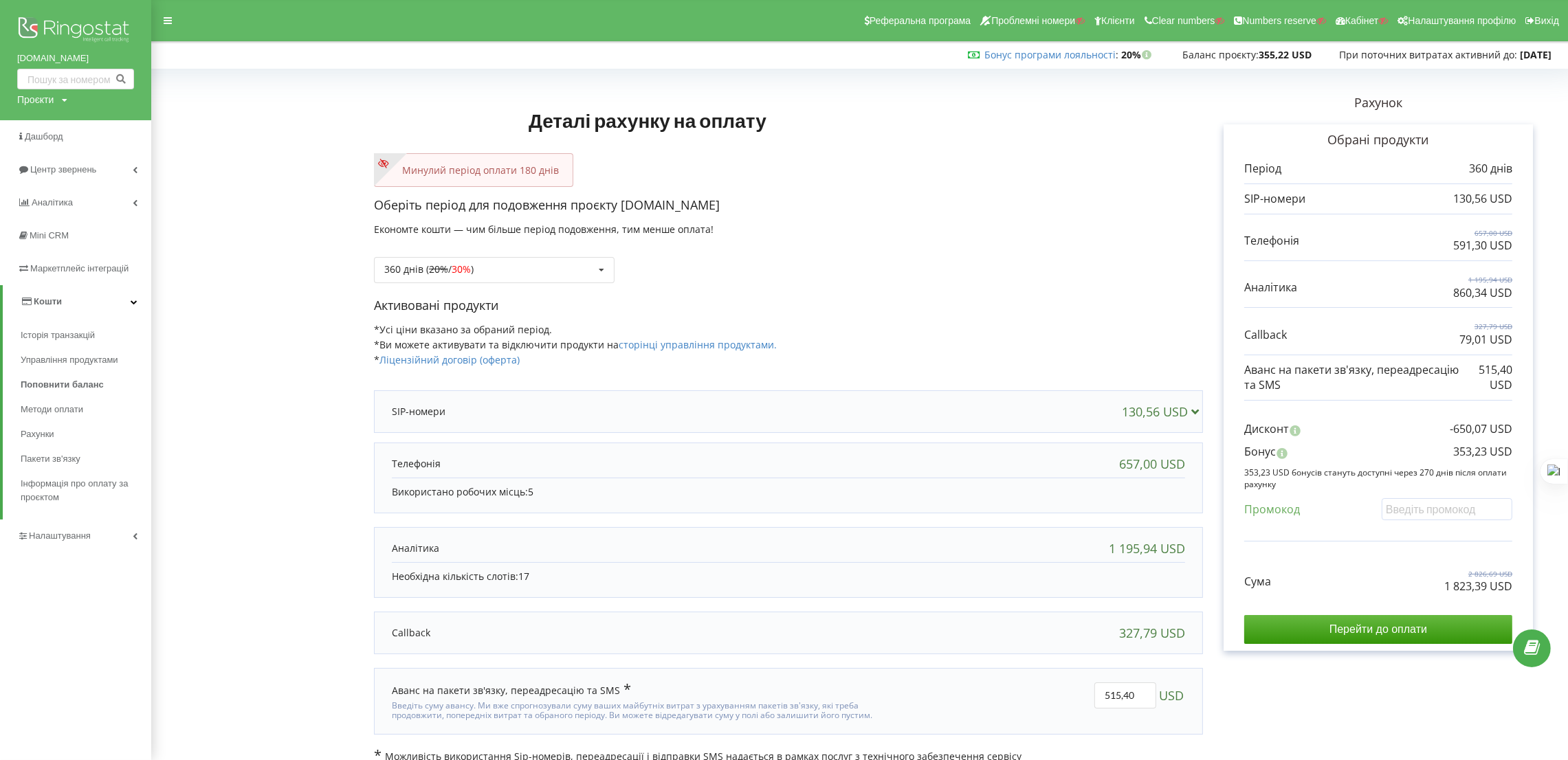
click at [45, 101] on div "Проєкти" at bounding box center [35, 100] width 36 height 14
drag, startPoint x: 50, startPoint y: 119, endPoint x: 63, endPoint y: 121, distance: 13.2
click at [50, 119] on input "text" at bounding box center [59, 129] width 69 height 20
paste input "bonpos.ua"
type input "[DOMAIN_NAME]"
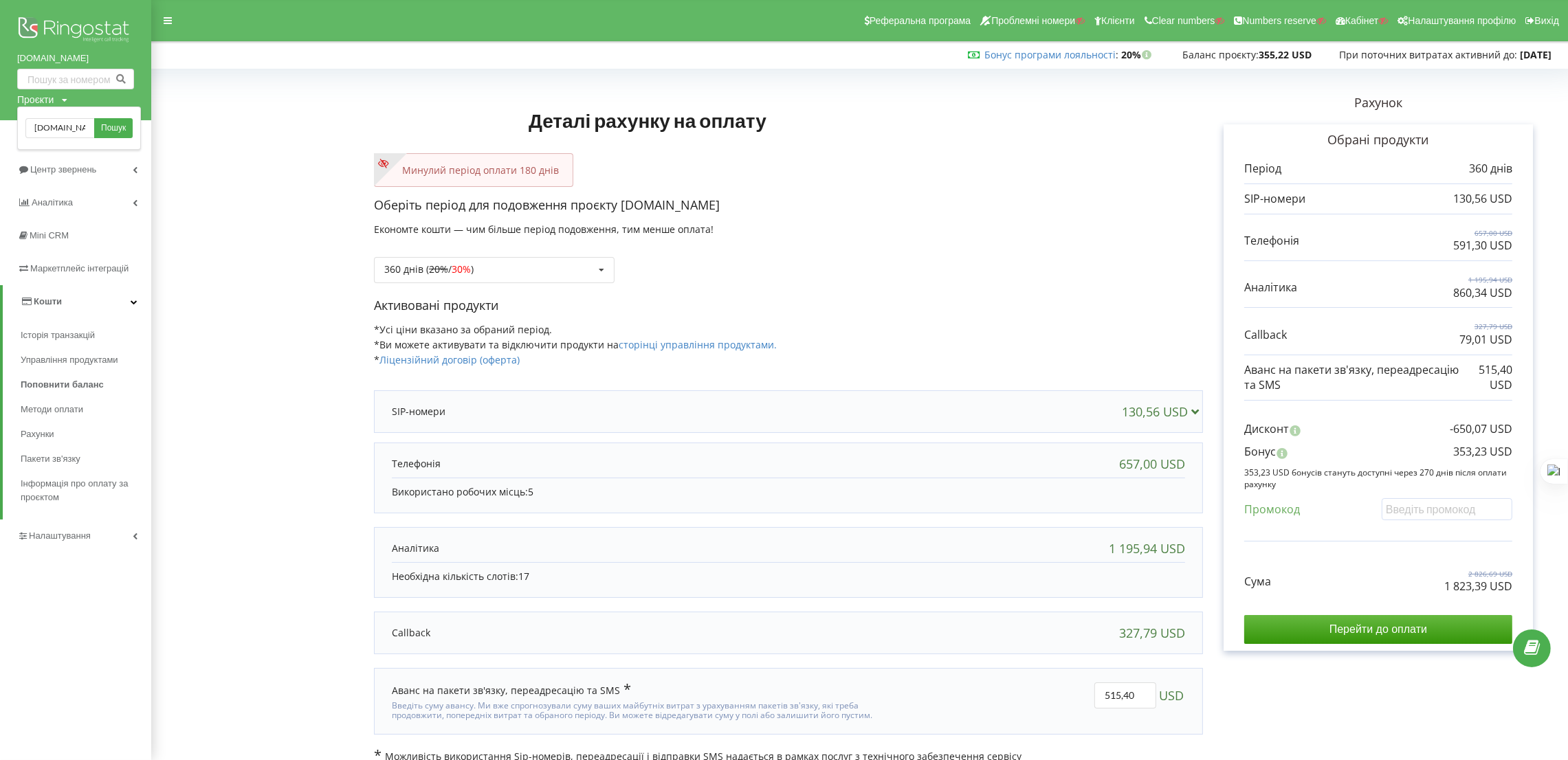
drag, startPoint x: 118, startPoint y: 125, endPoint x: 348, endPoint y: 56, distance: 240.1
click at [118, 125] on span "Пошук" at bounding box center [113, 129] width 25 height 13
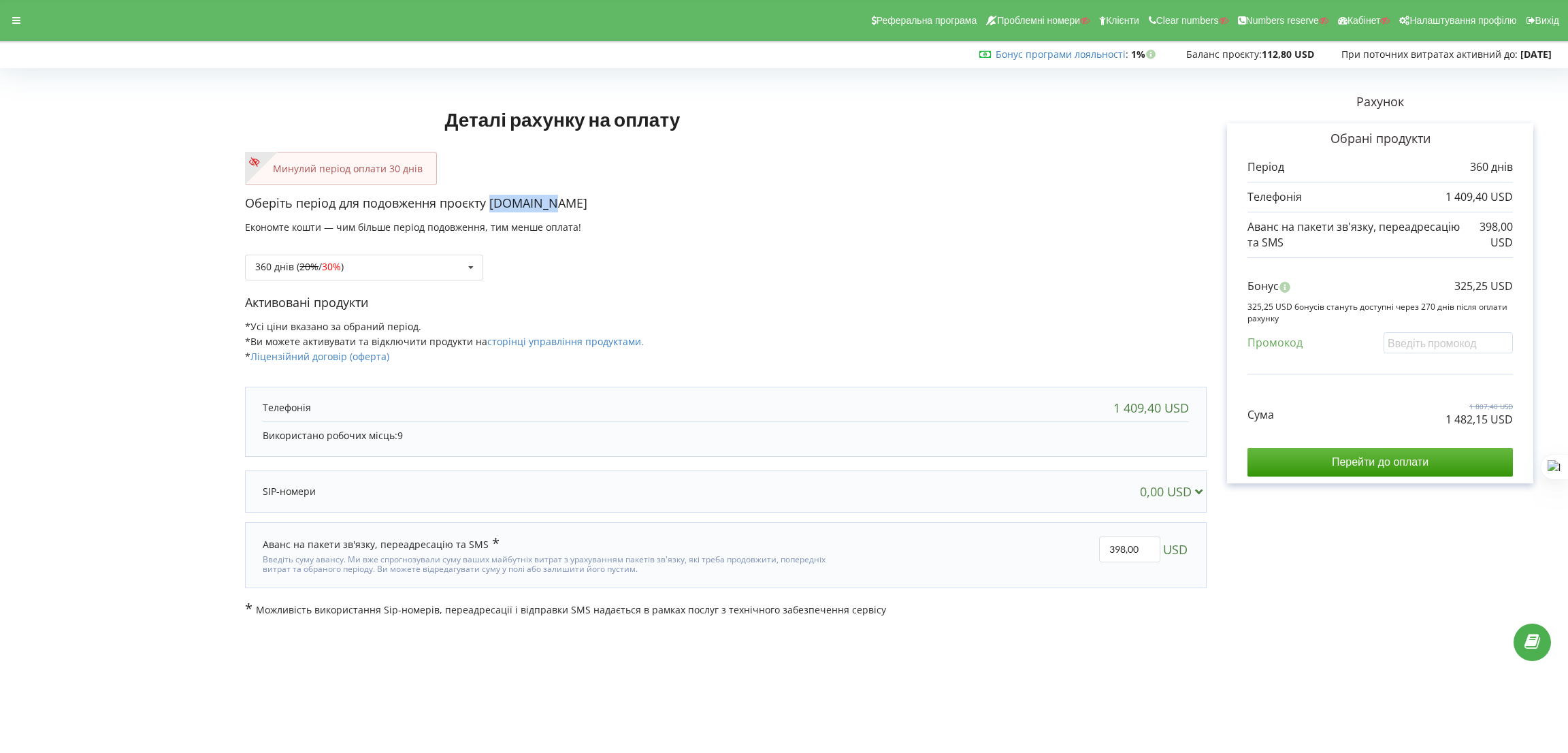
drag, startPoint x: 594, startPoint y: 204, endPoint x: 490, endPoint y: 208, distance: 104.1
click at [490, 208] on p "Оберіть період для подовження проєкту sandyq.kz" at bounding box center [725, 203] width 961 height 18
copy p "sandyq.kz"
drag, startPoint x: 1446, startPoint y: 417, endPoint x: 1485, endPoint y: 417, distance: 39.0
click at [1485, 417] on div "Сума 1 807,40 USD 1 482,15 USD" at bounding box center [1379, 404] width 266 height 45
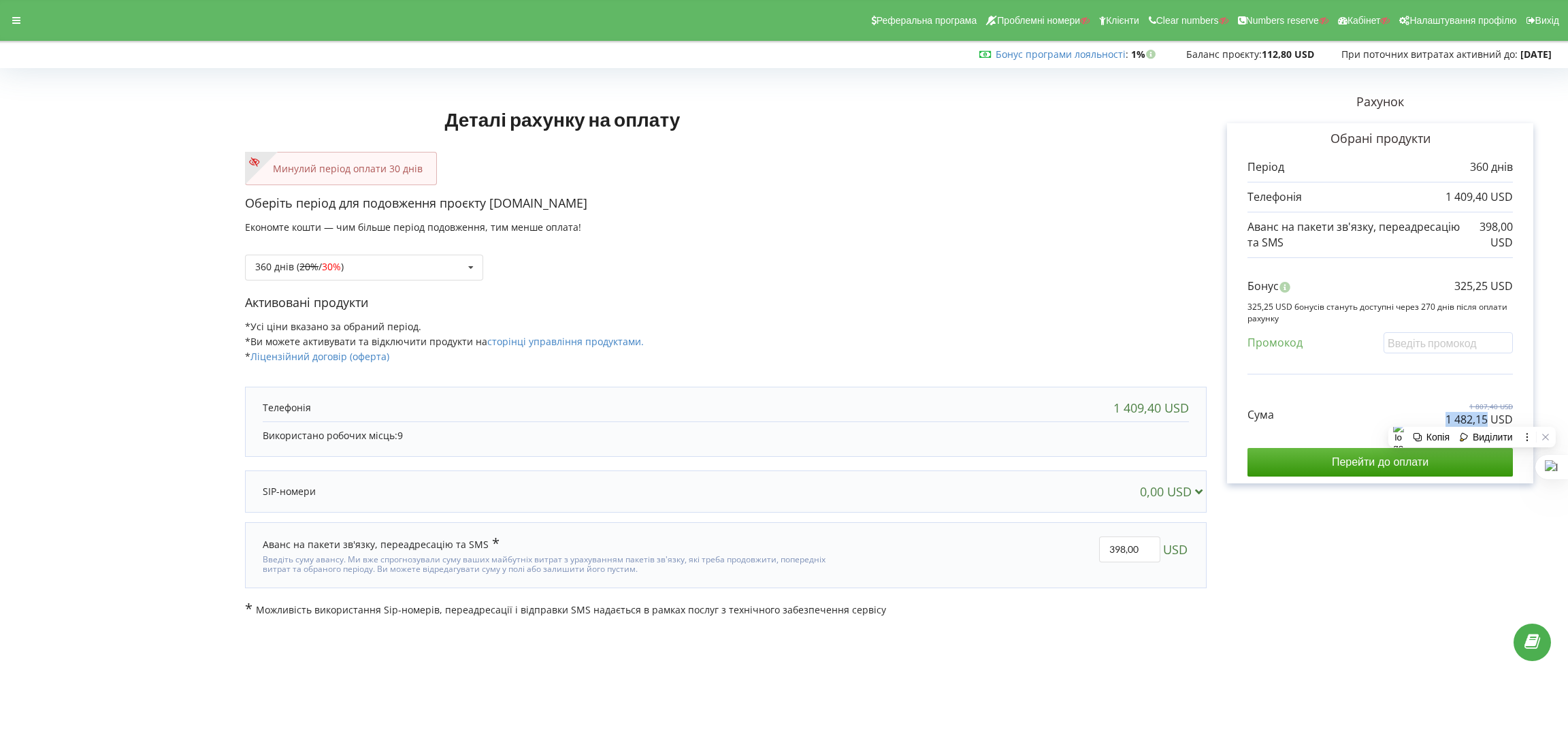
copy p "1 482,15"
drag, startPoint x: 1456, startPoint y: 289, endPoint x: 1488, endPoint y: 288, distance: 32.0
click at [1488, 288] on p "325,25 USD" at bounding box center [1483, 286] width 59 height 16
copy p "325,25"
click at [872, 205] on p "Оберіть період для подовження проєкту sandyq.kz" at bounding box center [725, 203] width 961 height 18
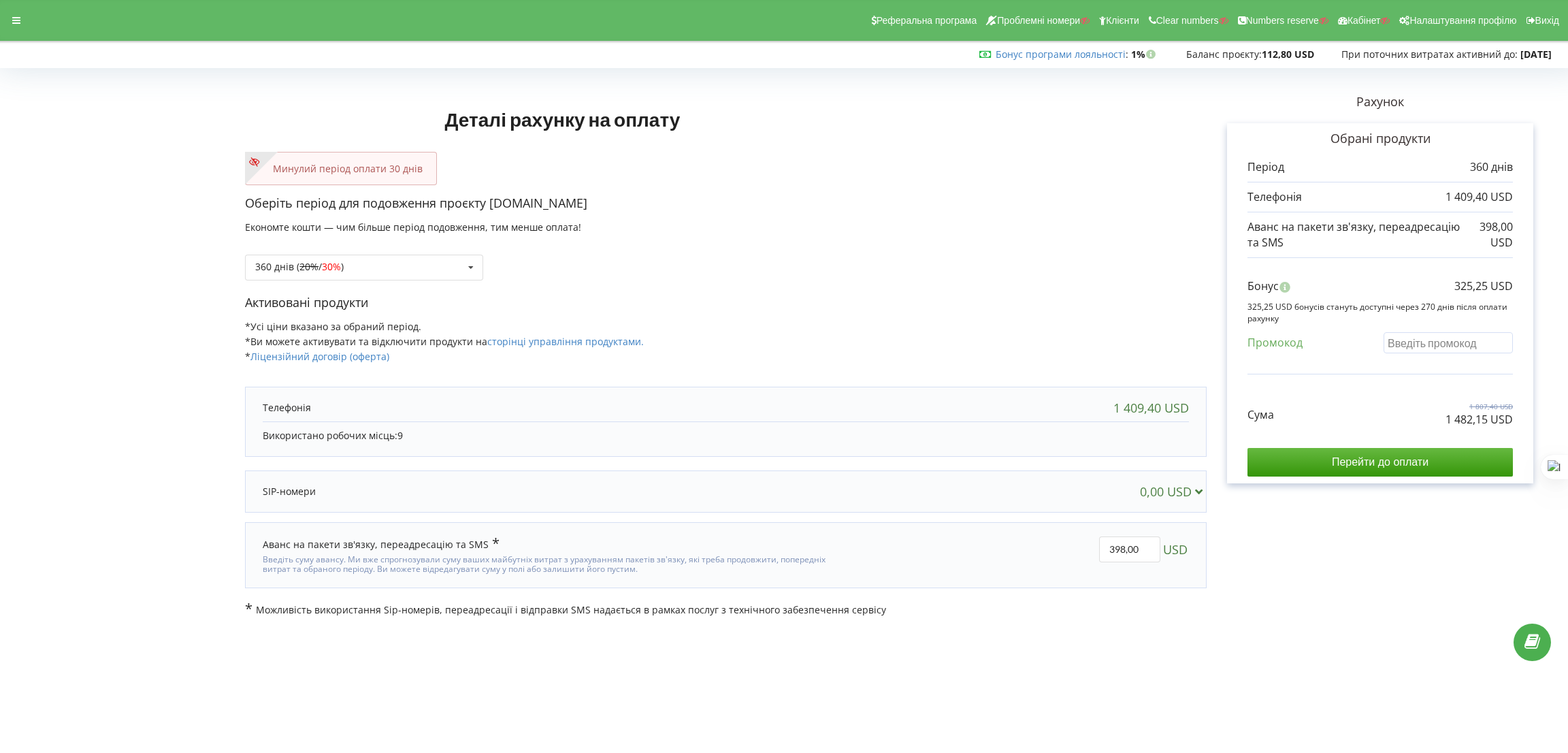
click at [1442, 345] on input "text" at bounding box center [1448, 342] width 129 height 21
click at [393, 270] on div "360 днів ( 20% / 30% ) Поповнити баланс без подовження 20% / 30% 30% /" at bounding box center [364, 267] width 238 height 26
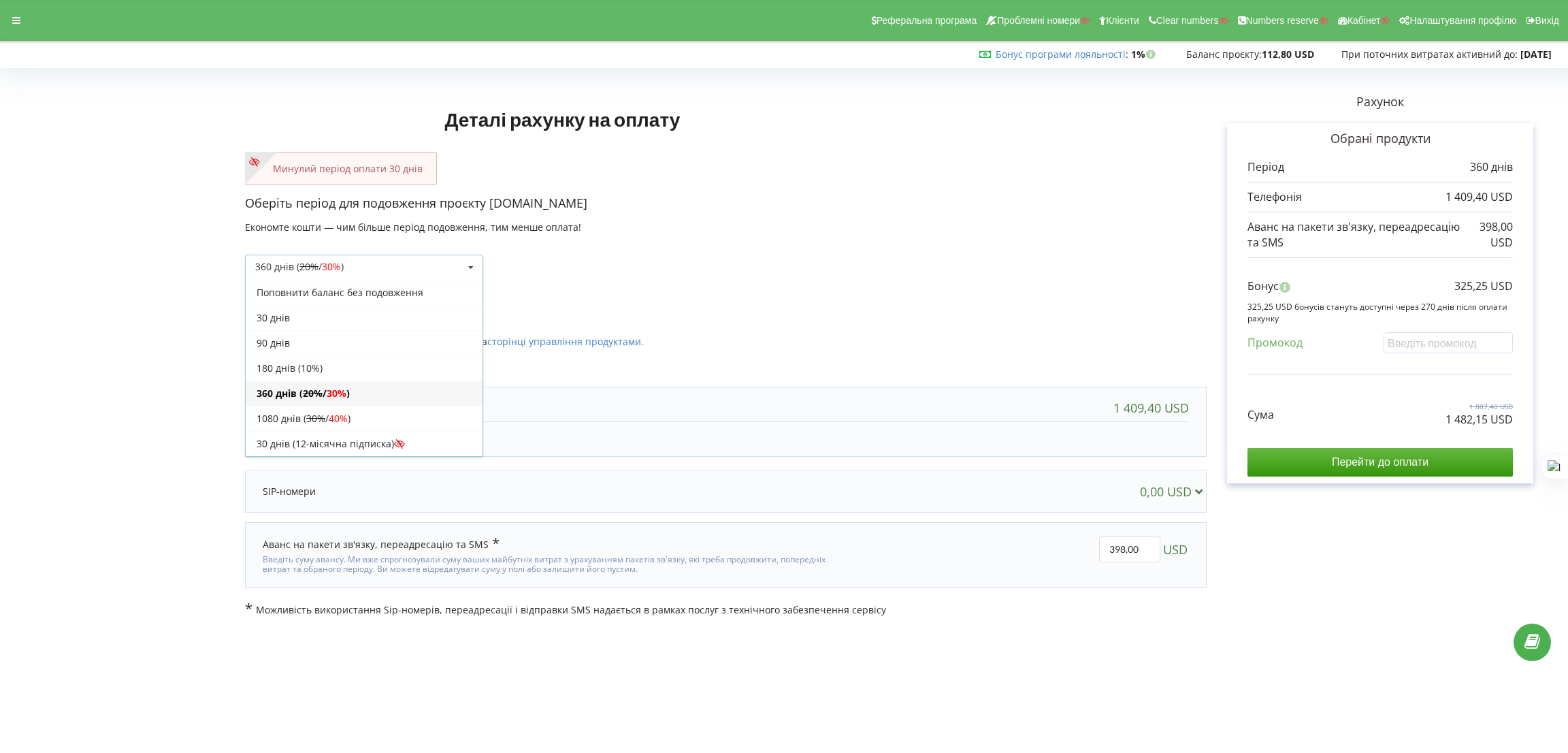
click at [320, 361] on div "180 днів (10%)" at bounding box center [364, 368] width 237 height 25
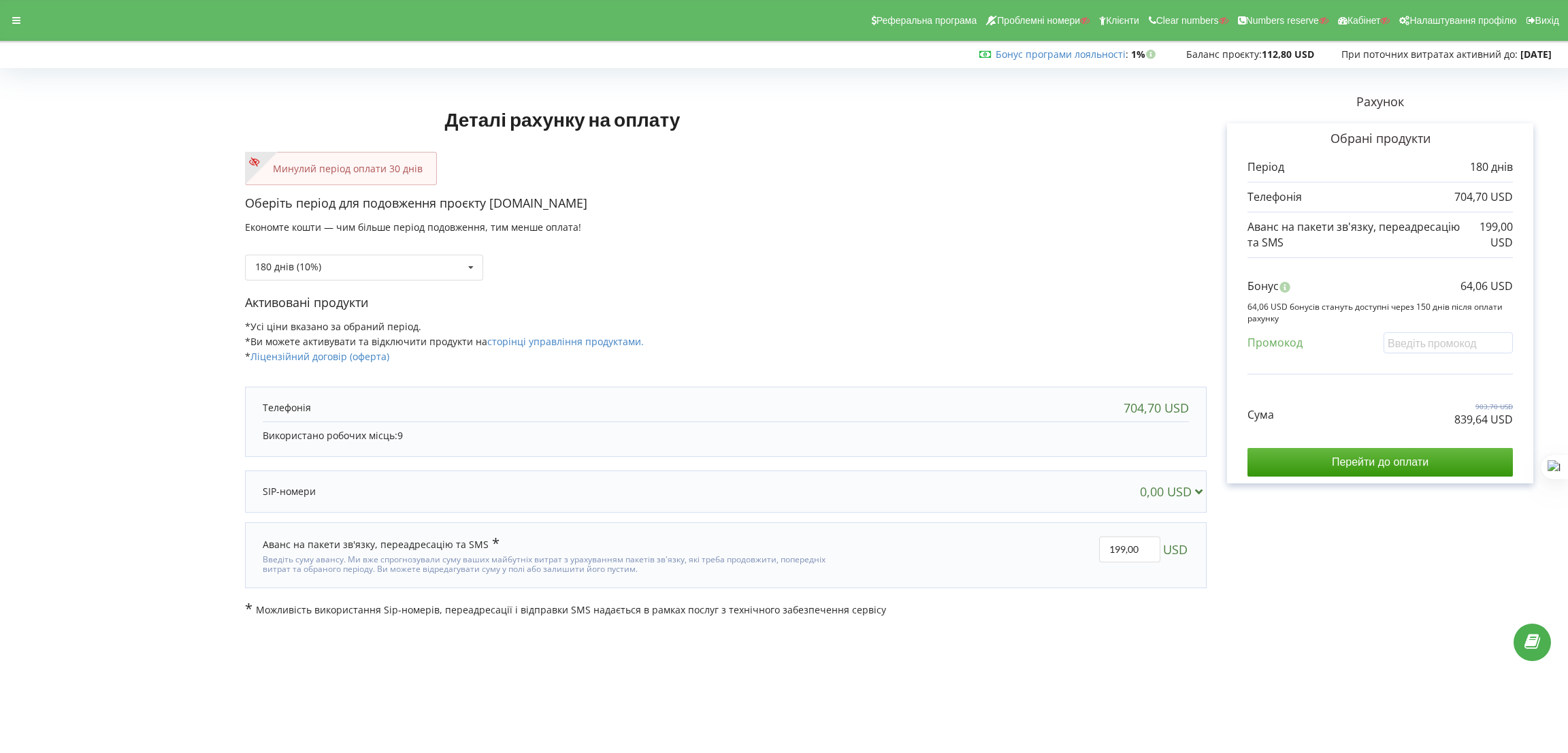
click at [1435, 329] on div "Бонус 64,06 USD 64,06 USD бонусів стануть доступні через 150 днів після оплати …" at bounding box center [1379, 320] width 266 height 111
click at [1431, 336] on input "text" at bounding box center [1448, 342] width 129 height 21
paste input "EKLH-TLWT"
type input "EKLH-TLWT"
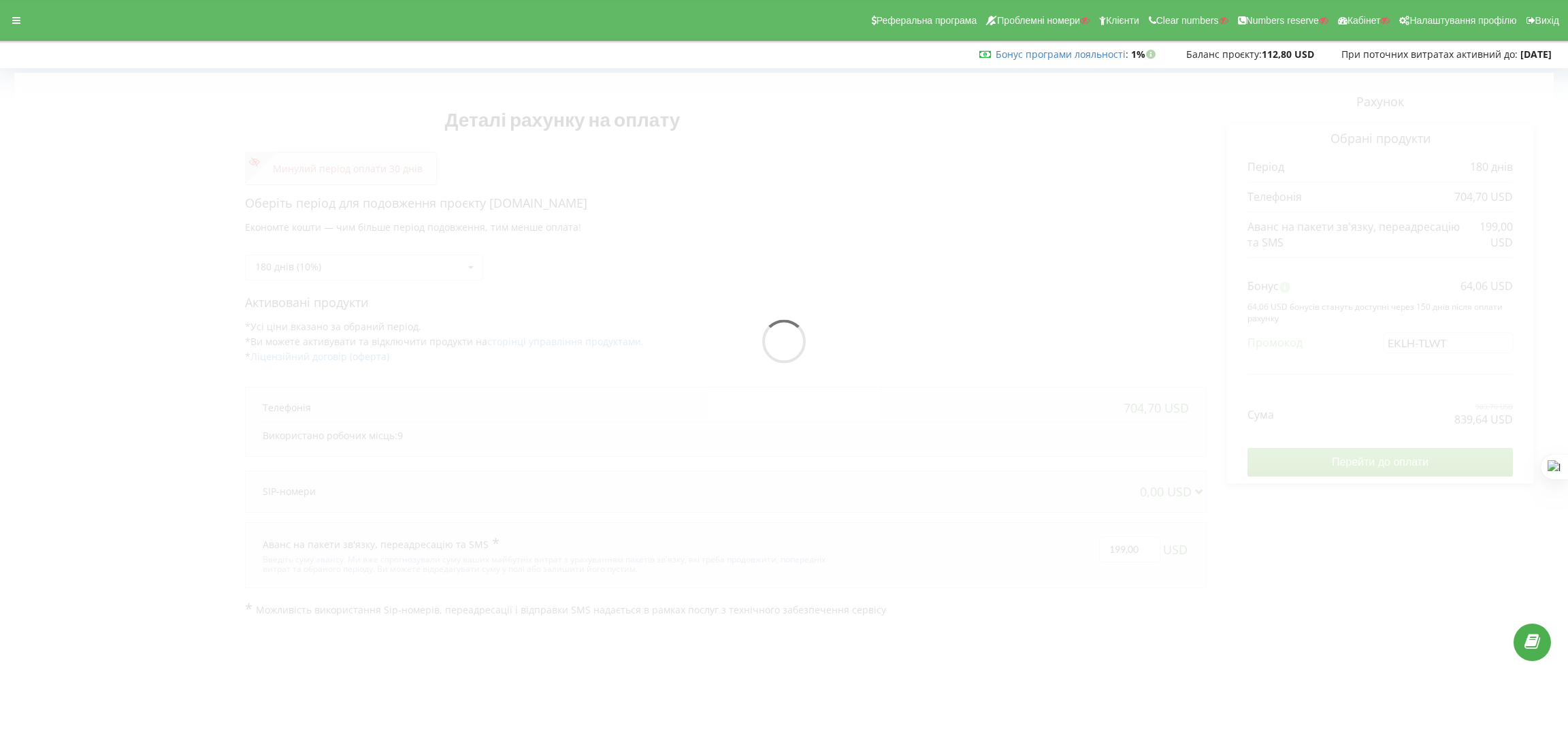
click at [912, 255] on div "Деталі рахунку на оплату Минулий період оплати 30 днів Оберіть період для подов…" at bounding box center [784, 345] width 1540 height 544
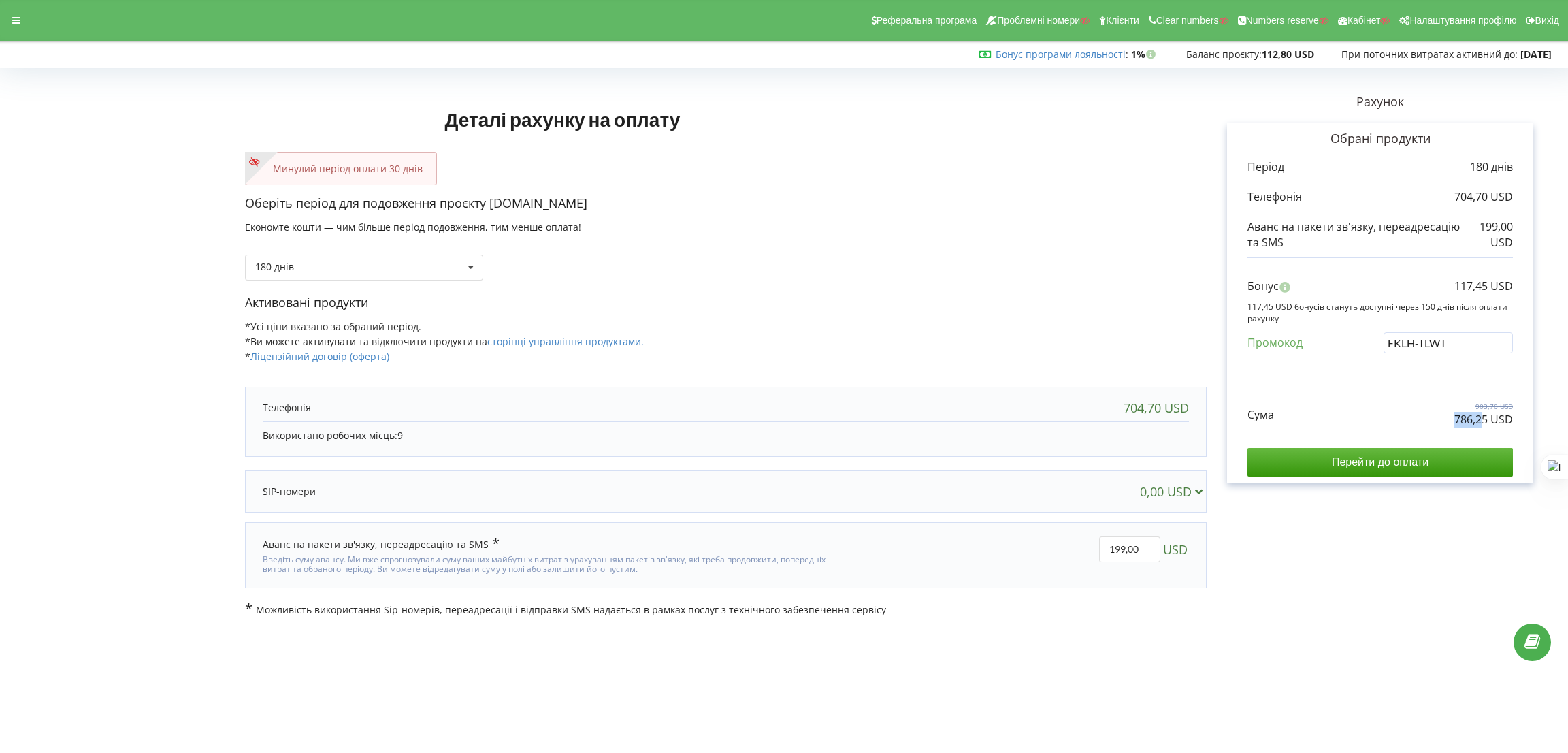
drag, startPoint x: 1450, startPoint y: 418, endPoint x: 1484, endPoint y: 418, distance: 34.0
click at [1484, 418] on div "Сума 903,70 USD 786,25 USD" at bounding box center [1379, 404] width 266 height 45
drag, startPoint x: 1485, startPoint y: 418, endPoint x: 1454, endPoint y: 418, distance: 31.0
click at [1454, 418] on p "786,25 USD" at bounding box center [1483, 419] width 59 height 16
copy p "786,25"
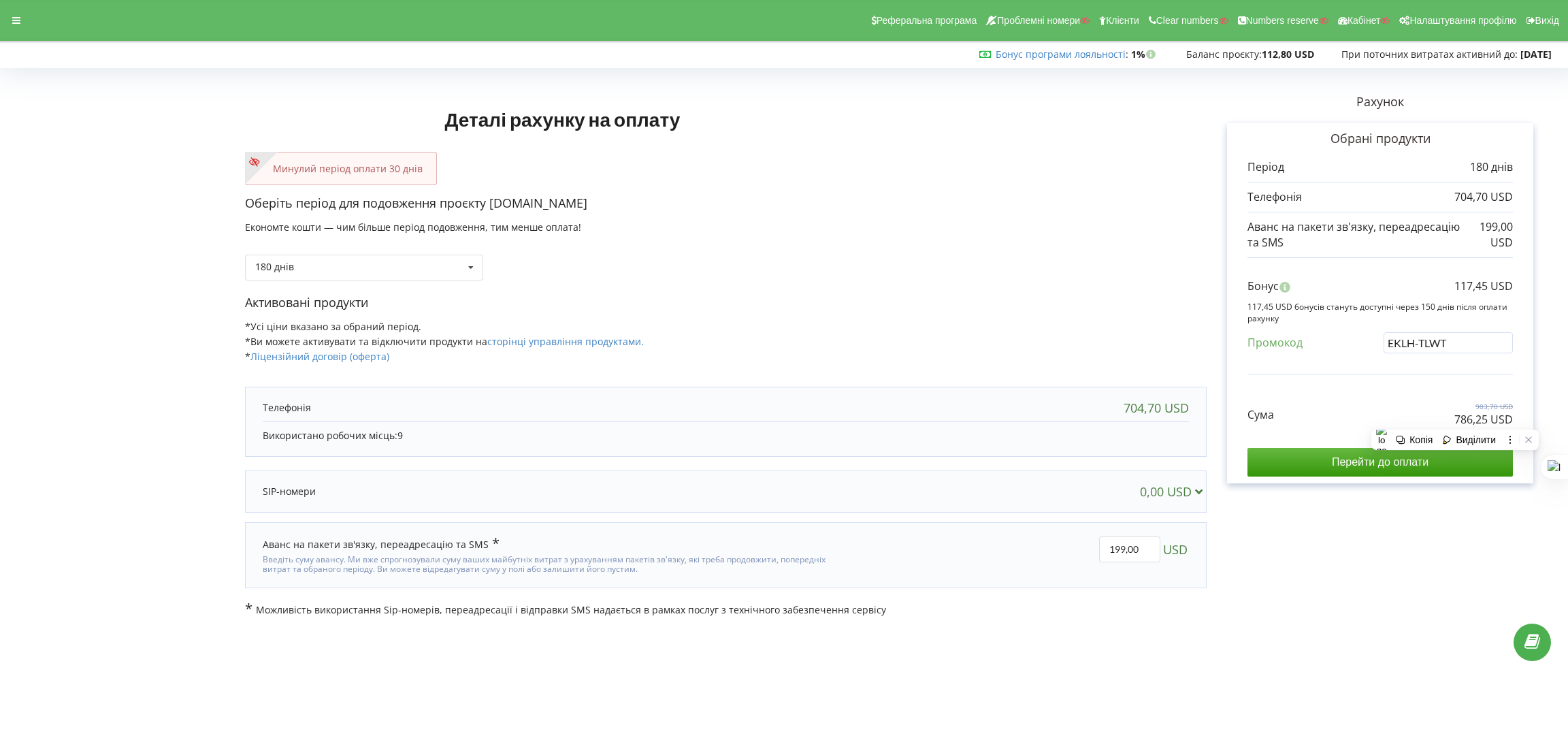
click at [1459, 288] on p "117,45 USD" at bounding box center [1483, 286] width 59 height 16
click at [1457, 288] on p "117,45 USD" at bounding box center [1483, 286] width 59 height 16
drag, startPoint x: 1463, startPoint y: 286, endPoint x: 1486, endPoint y: 286, distance: 23.0
click at [1486, 286] on p "117,45 USD" at bounding box center [1483, 286] width 59 height 16
copy p "117,45"
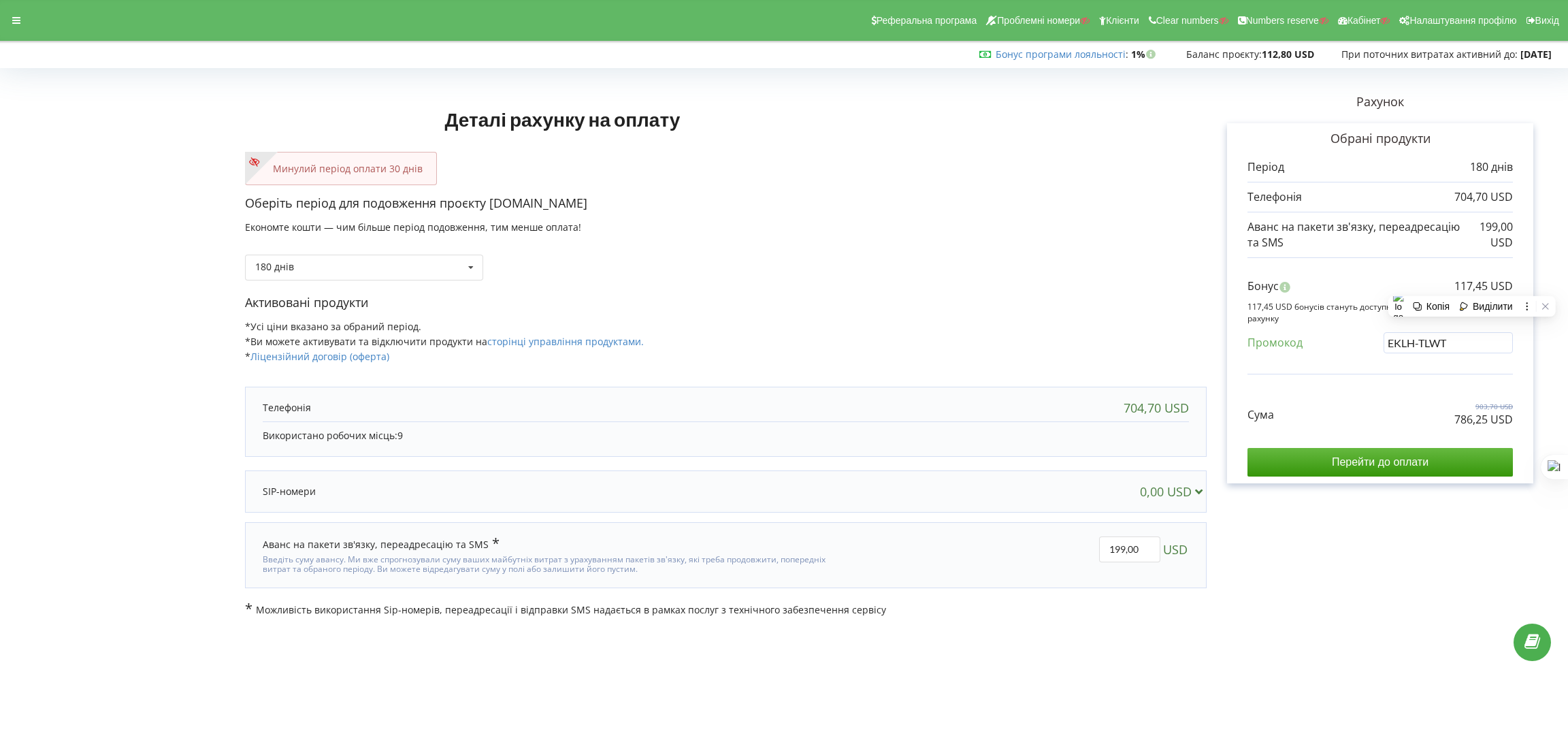
click at [656, 290] on div "Оберіть період для подовження проєкту sandyq.kz Економте кошти — чим більше пер…" at bounding box center [725, 244] width 961 height 100
click at [19, 5] on div "Реферальна програма Проблемні номери Клієнти Clear numbers Numbers reserve Кабі…" at bounding box center [784, 20] width 1587 height 41
click at [26, 12] on div "Реферальна програма Проблемні номери Клієнти Clear numbers Numbers reserve Кабі…" at bounding box center [784, 20] width 1587 height 41
click at [26, 18] on div at bounding box center [16, 20] width 24 height 19
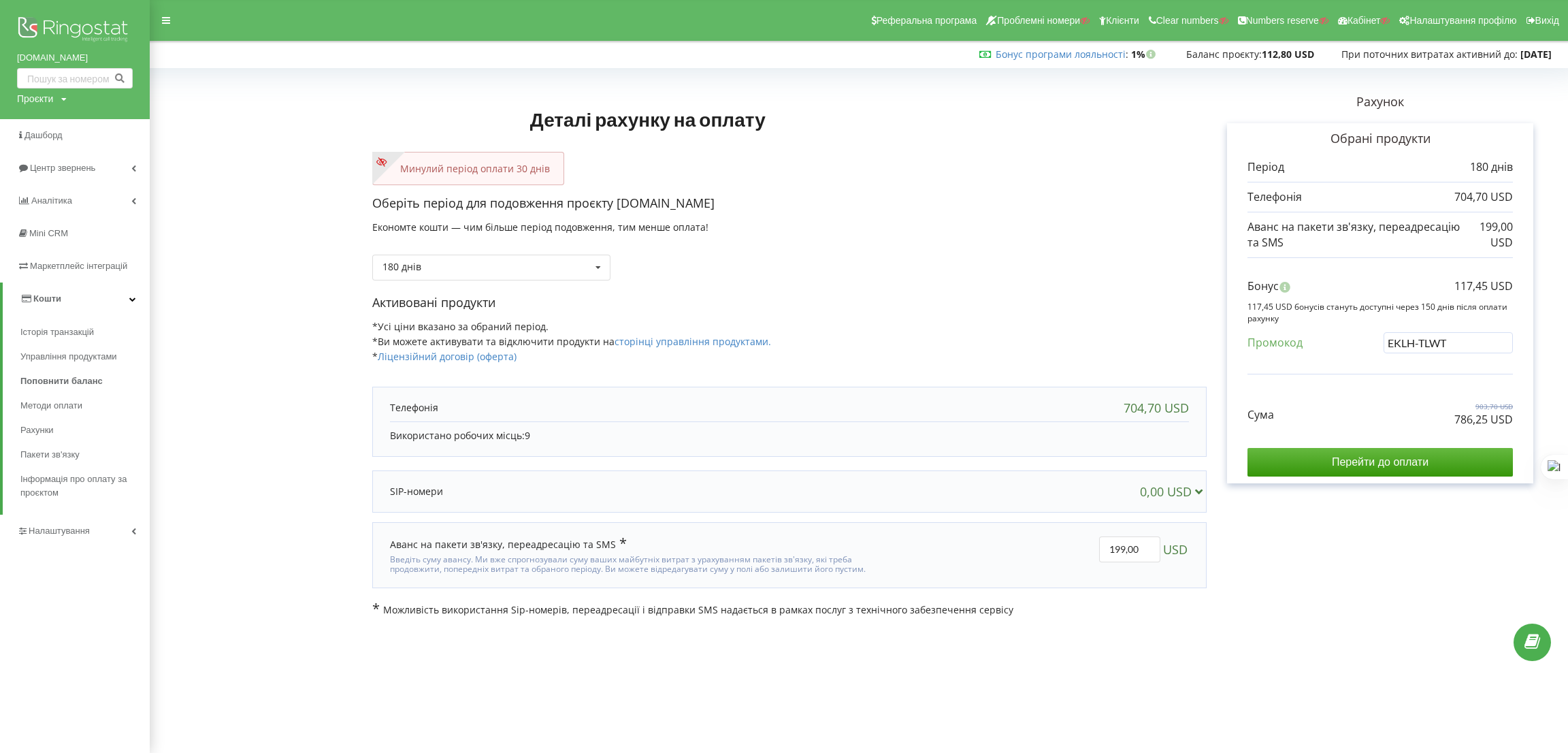
click at [34, 98] on div "Проєкти" at bounding box center [34, 99] width 36 height 13
click at [49, 122] on input "text" at bounding box center [59, 127] width 68 height 20
paste input "Ольга"
type input "Ольга"
drag, startPoint x: 110, startPoint y: 126, endPoint x: 262, endPoint y: 38, distance: 175.6
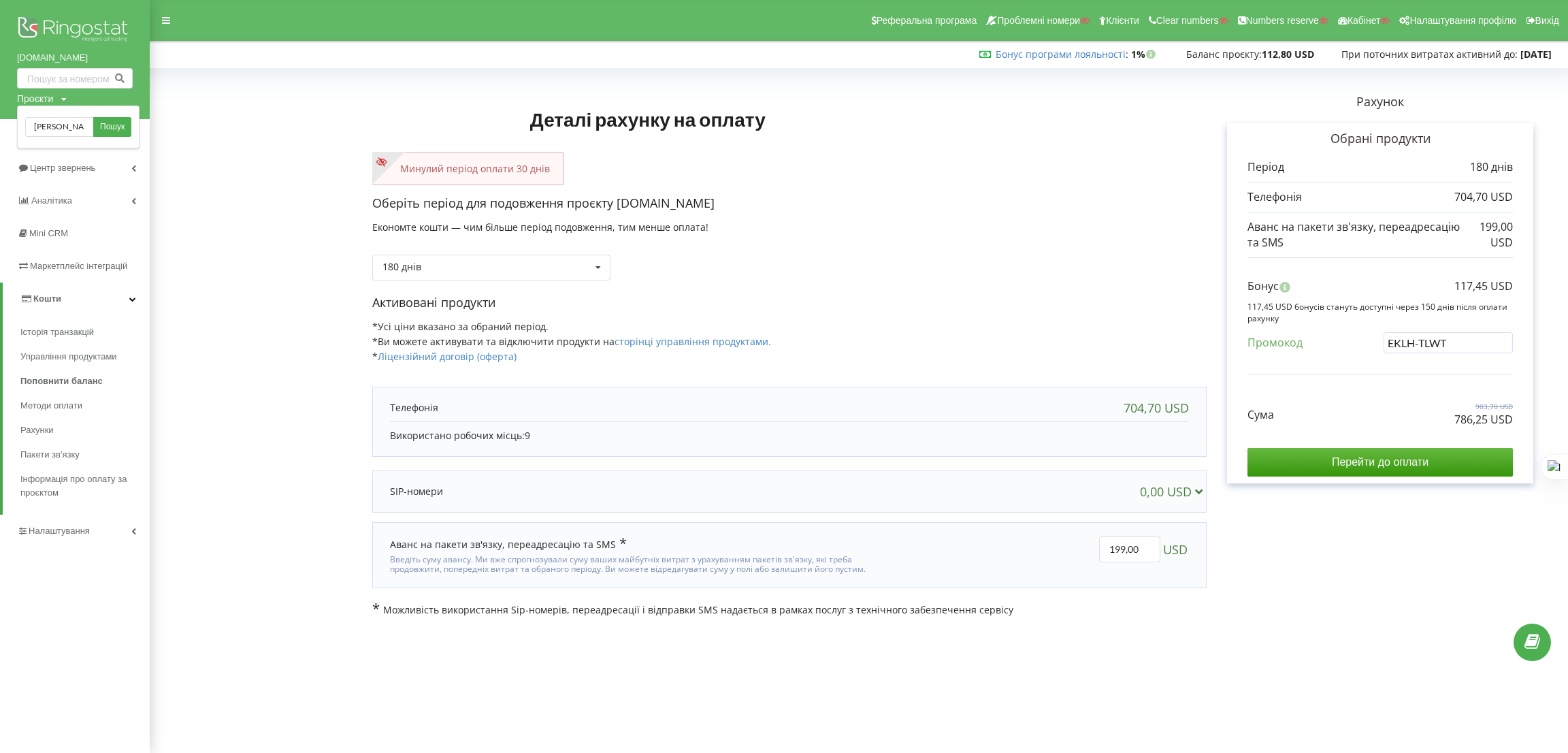
click at [110, 126] on span "Пошук" at bounding box center [111, 127] width 24 height 13
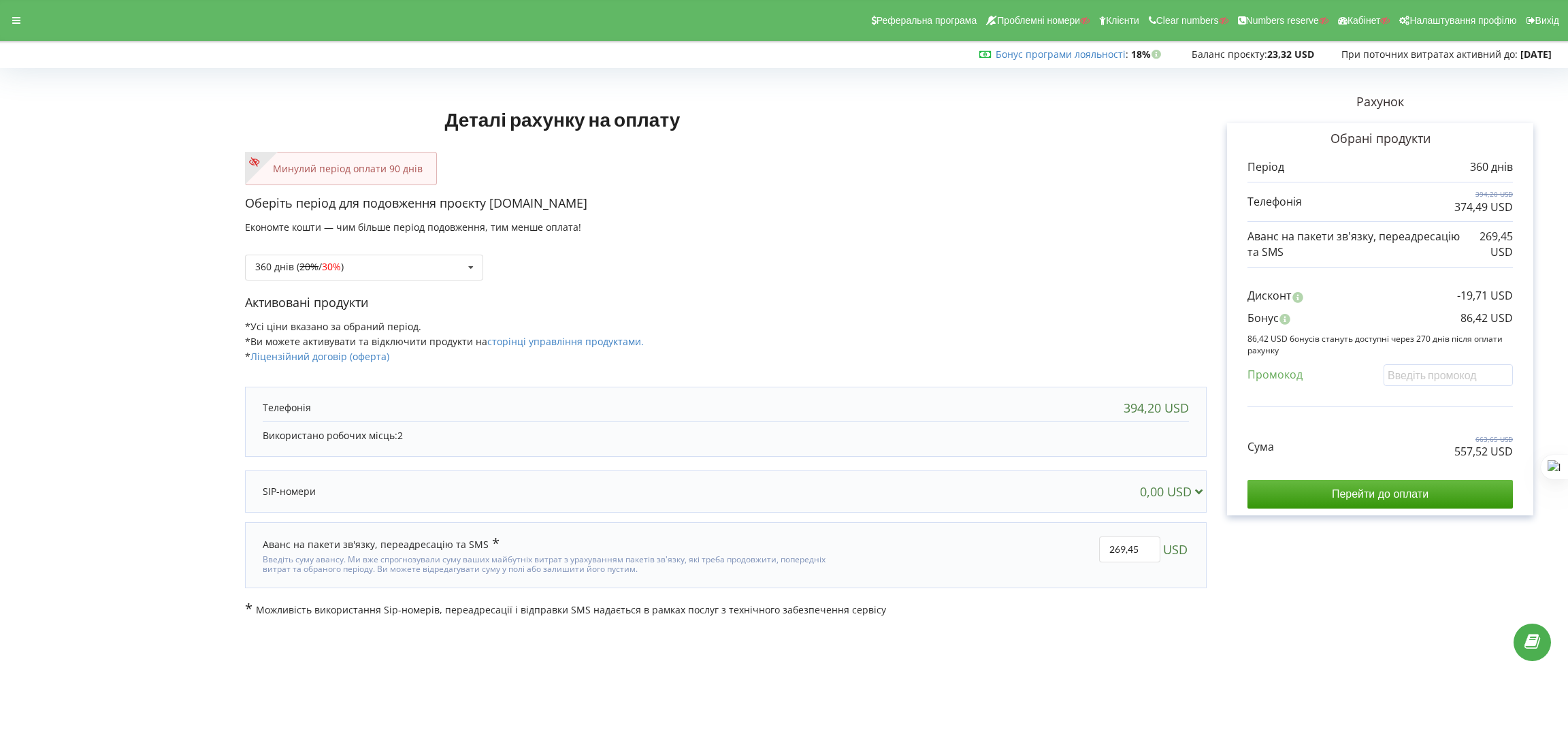
click at [1, 17] on div "Реферальна програма Проблемні номери Клієнти Clear numbers Numbers reserve Кабі…" at bounding box center [784, 20] width 1587 height 41
click at [13, 17] on icon at bounding box center [17, 20] width 8 height 9
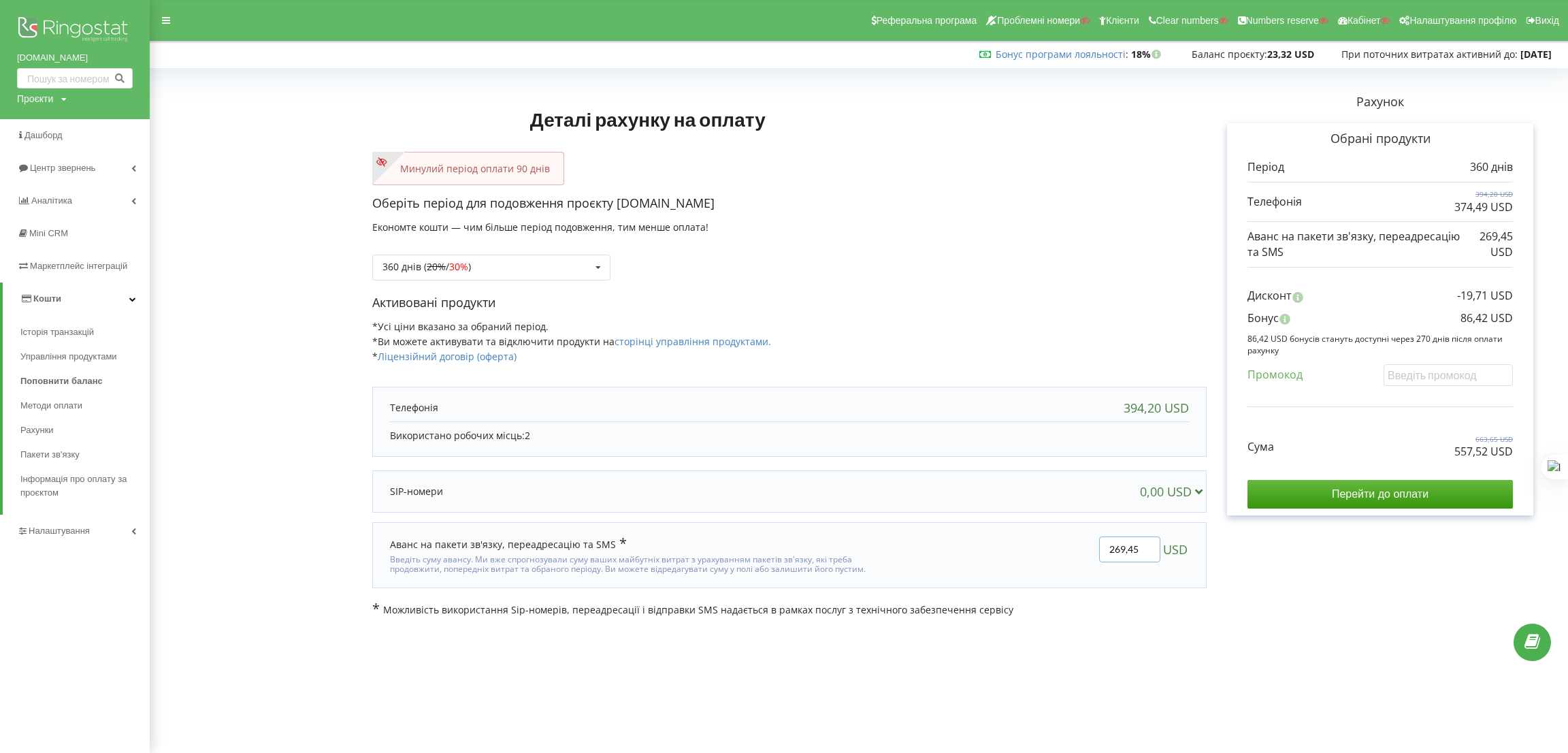
drag, startPoint x: 1146, startPoint y: 562, endPoint x: 1092, endPoint y: 566, distance: 54.1
click at [1092, 566] on div "269,45 USD" at bounding box center [1045, 555] width 307 height 57
type input "1"
type input "200"
drag, startPoint x: 1026, startPoint y: 353, endPoint x: 965, endPoint y: 282, distance: 93.6
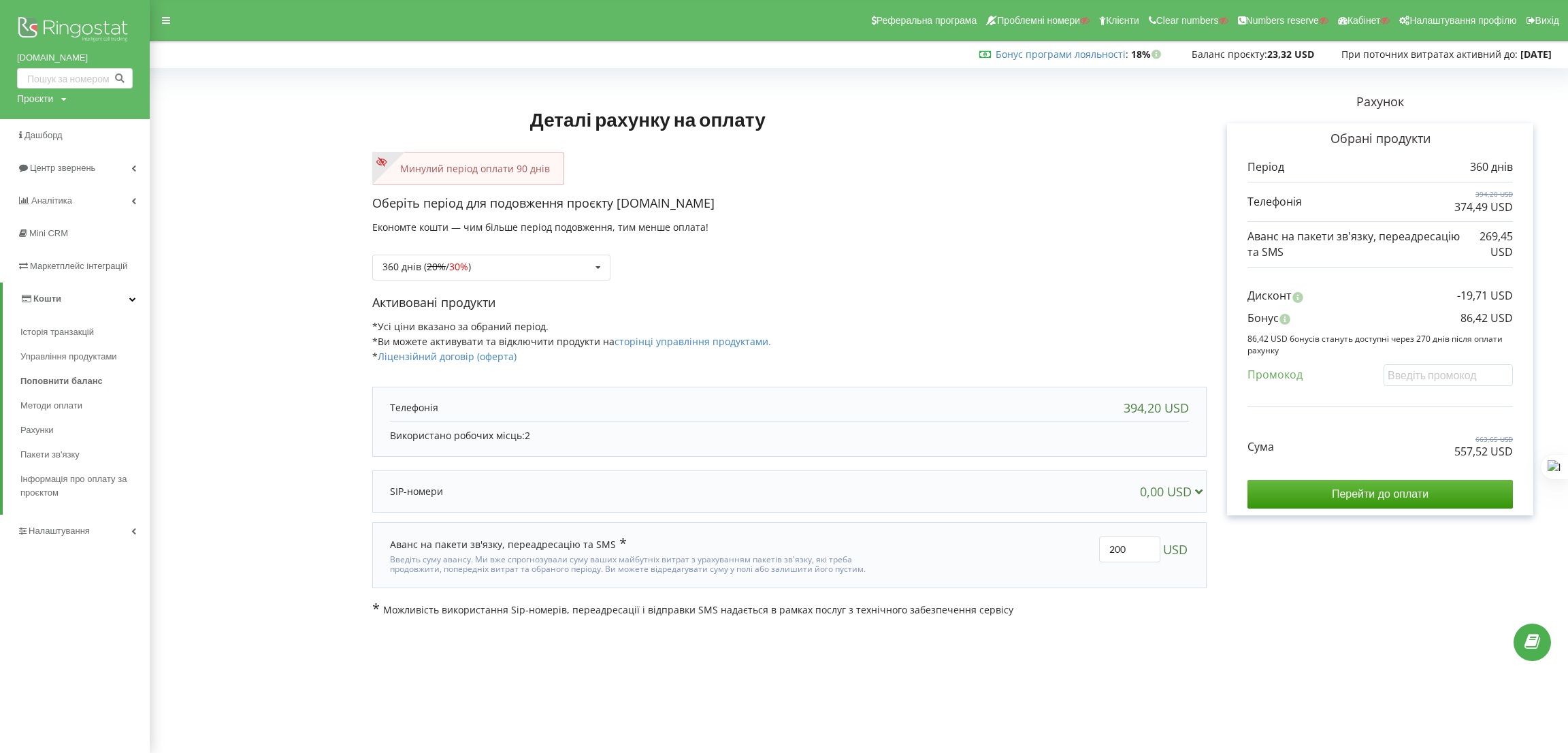
click at [1026, 353] on div "Деталі рахунку на оплату Минулий період оплати 90 днів Оберіть період для подов…" at bounding box center [859, 345] width 1389 height 544
drag, startPoint x: 636, startPoint y: 204, endPoint x: 620, endPoint y: 208, distance: 16.5
click at [620, 208] on p "Оберіть період для подовження проєкту bonpos.ua" at bounding box center [789, 203] width 835 height 18
copy p "[DOMAIN_NAME]"
drag, startPoint x: 1445, startPoint y: 451, endPoint x: 1488, endPoint y: 454, distance: 43.1
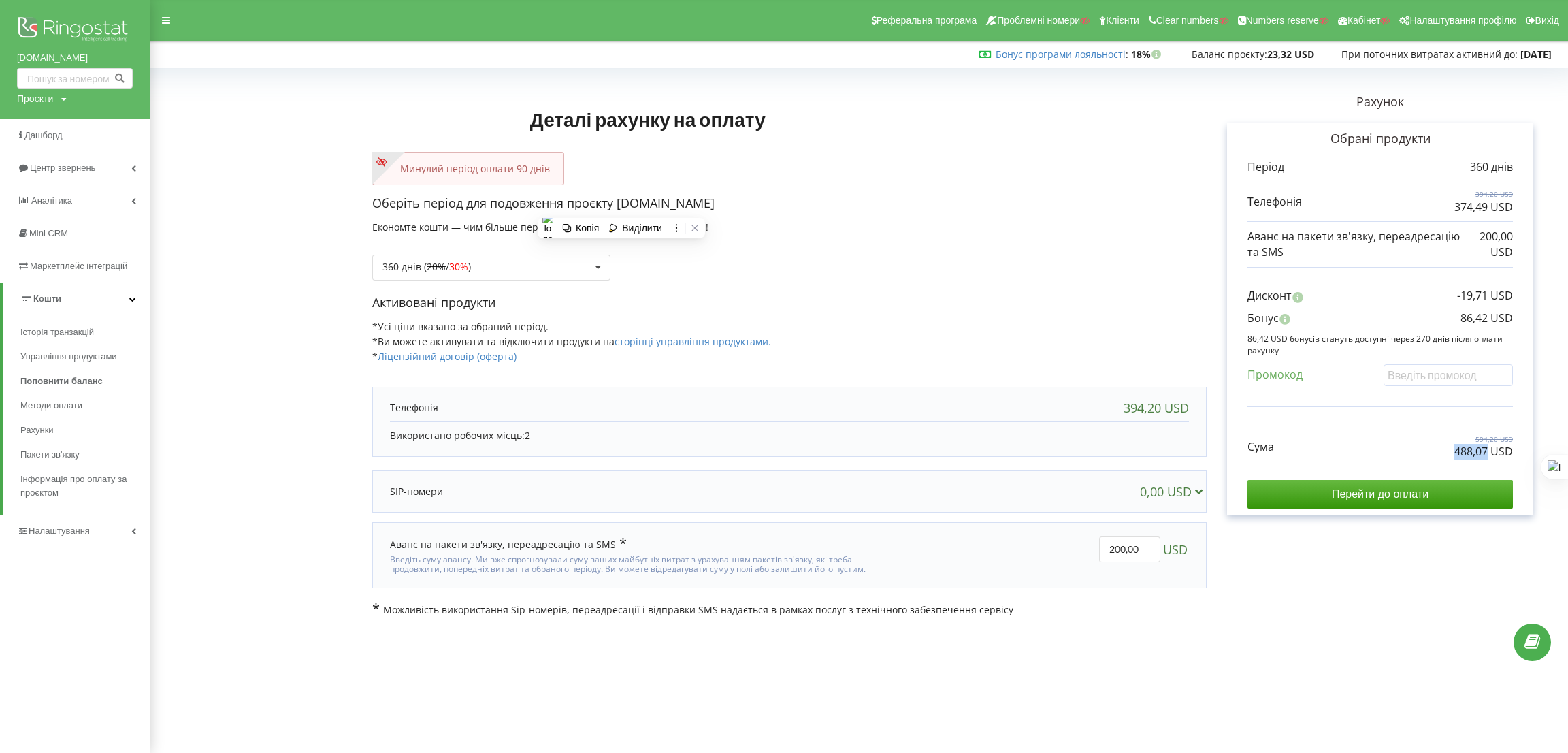
click at [1488, 454] on div "Сума 594,20 USD 488,07 USD" at bounding box center [1379, 437] width 266 height 45
copy p "488,07"
drag, startPoint x: 1453, startPoint y: 316, endPoint x: 1524, endPoint y: 314, distance: 71.0
click at [1524, 314] on div "Обрані продукти Період 360 днів 394,20 USD 374,49 USD 200,00 USD" at bounding box center [1379, 319] width 306 height 392
copy p "86,42 USD"
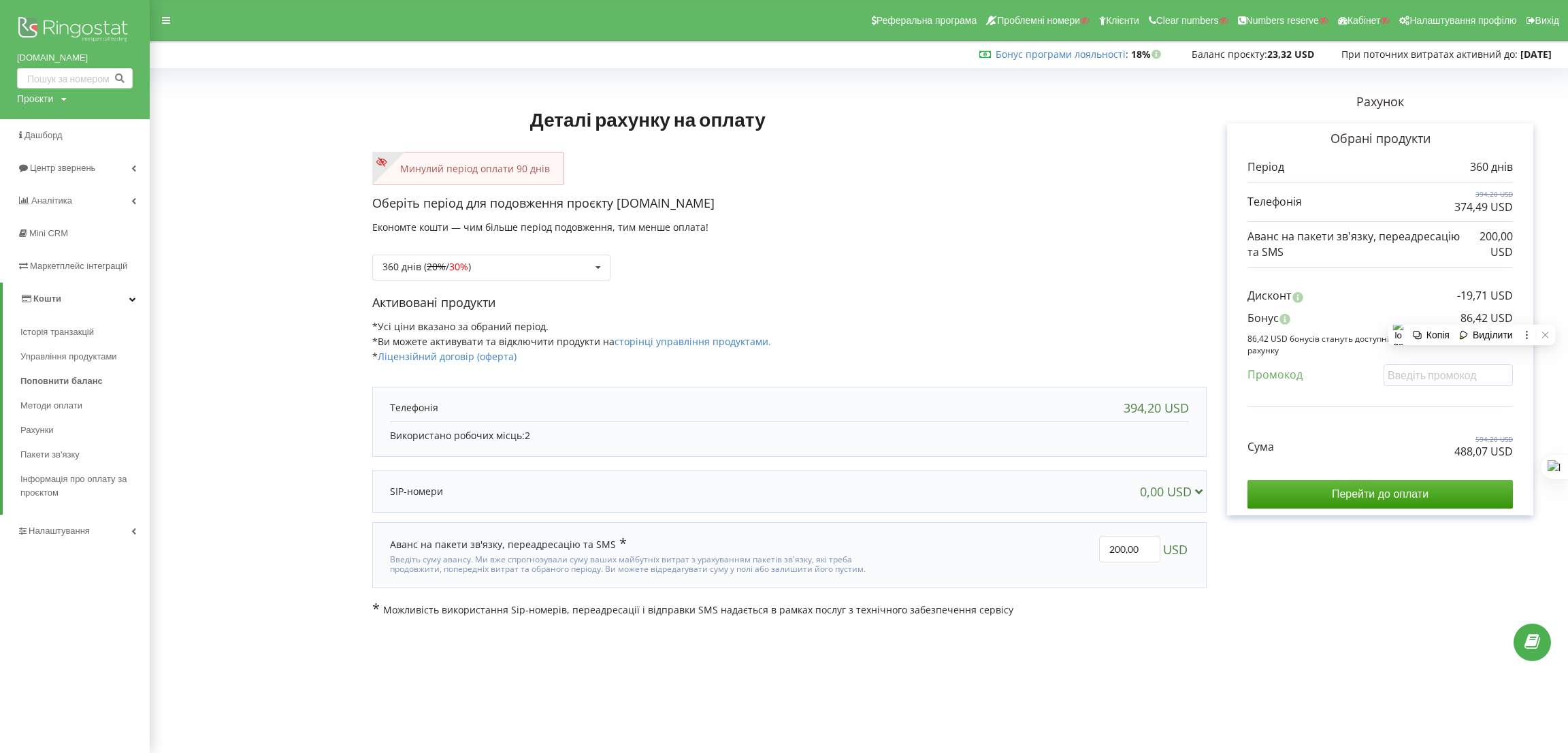
click at [39, 91] on div "bonpos.ua Проєкти Пошук" at bounding box center [75, 60] width 150 height 119
click at [42, 98] on div "Проєкти" at bounding box center [34, 99] width 36 height 13
click at [47, 127] on input "text" at bounding box center [59, 127] width 68 height 20
paste input "kaskadbeton.com.ua"
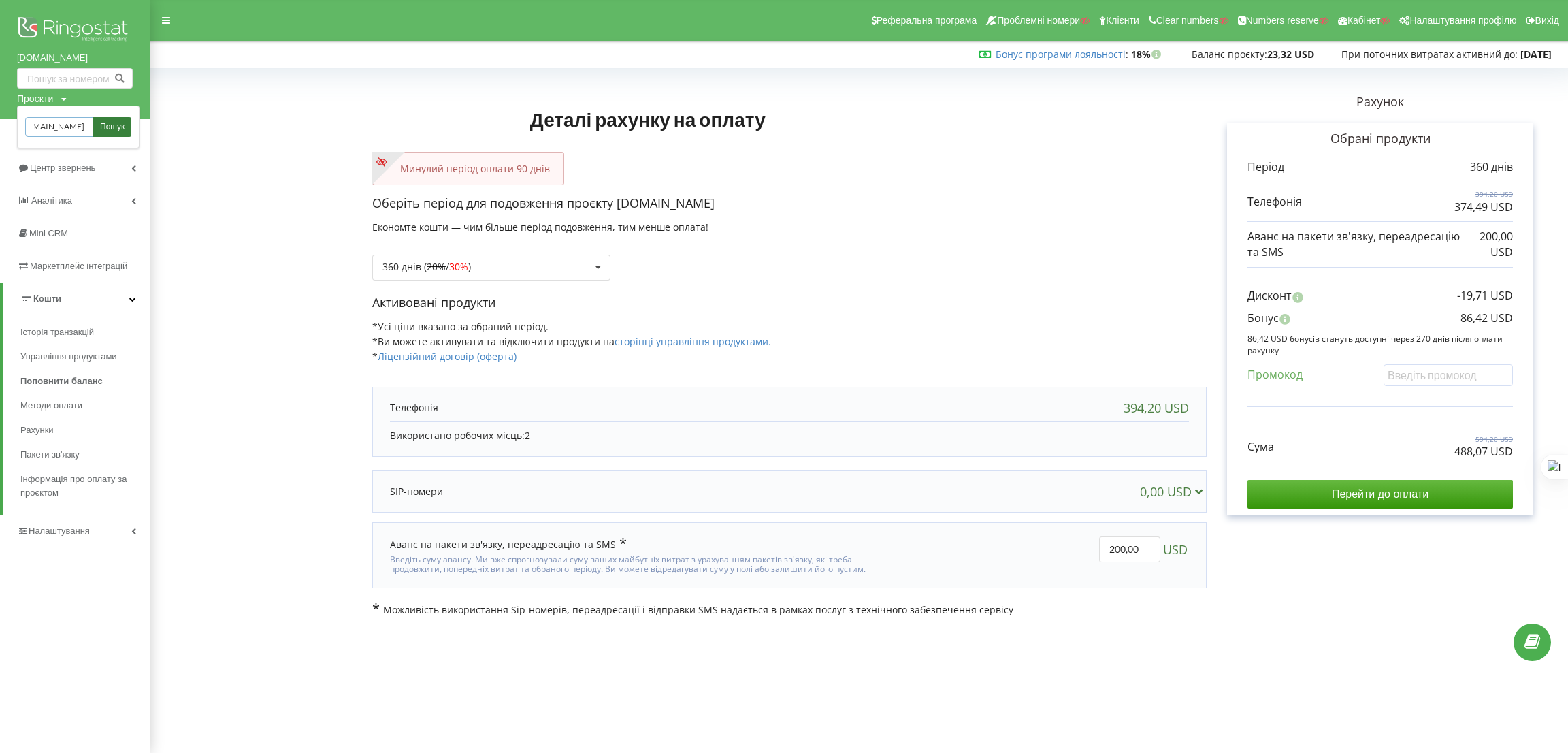
type input "kaskadbeton.com.ua"
click at [112, 127] on span "Пошук" at bounding box center [111, 127] width 24 height 13
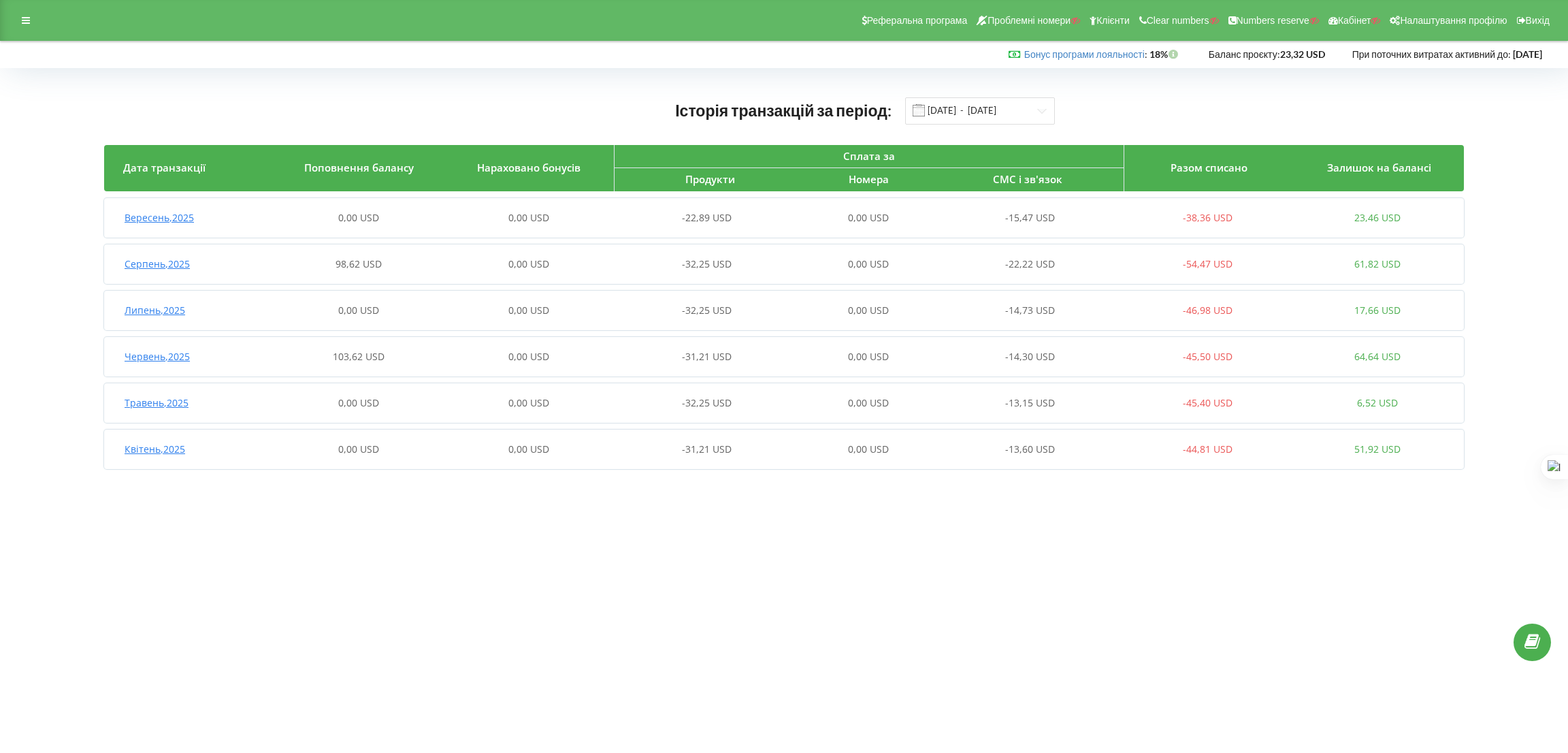
click at [12, 13] on div "Реферальна програма Проблемні номери Клієнти Clear numbers Numbers reserve Кабі…" at bounding box center [784, 20] width 1568 height 41
click at [19, 26] on div at bounding box center [25, 20] width 24 height 19
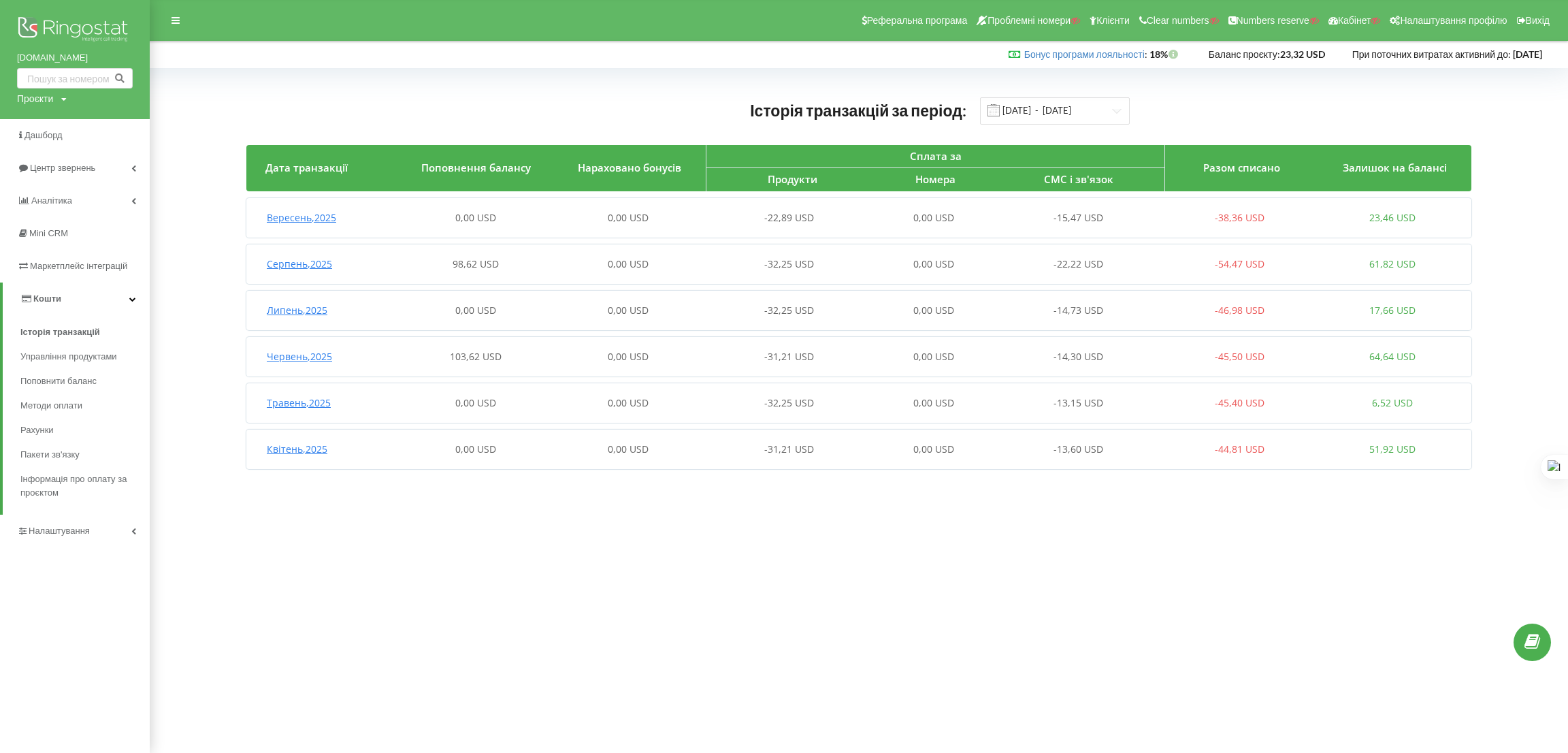
click at [55, 100] on div "Проєкти Пошук" at bounding box center [41, 99] width 49 height 13
click at [59, 120] on input "text" at bounding box center [59, 127] width 68 height 20
paste input "[PHONE_NUMBER]"
type input "[PHONE_NUMBER]"
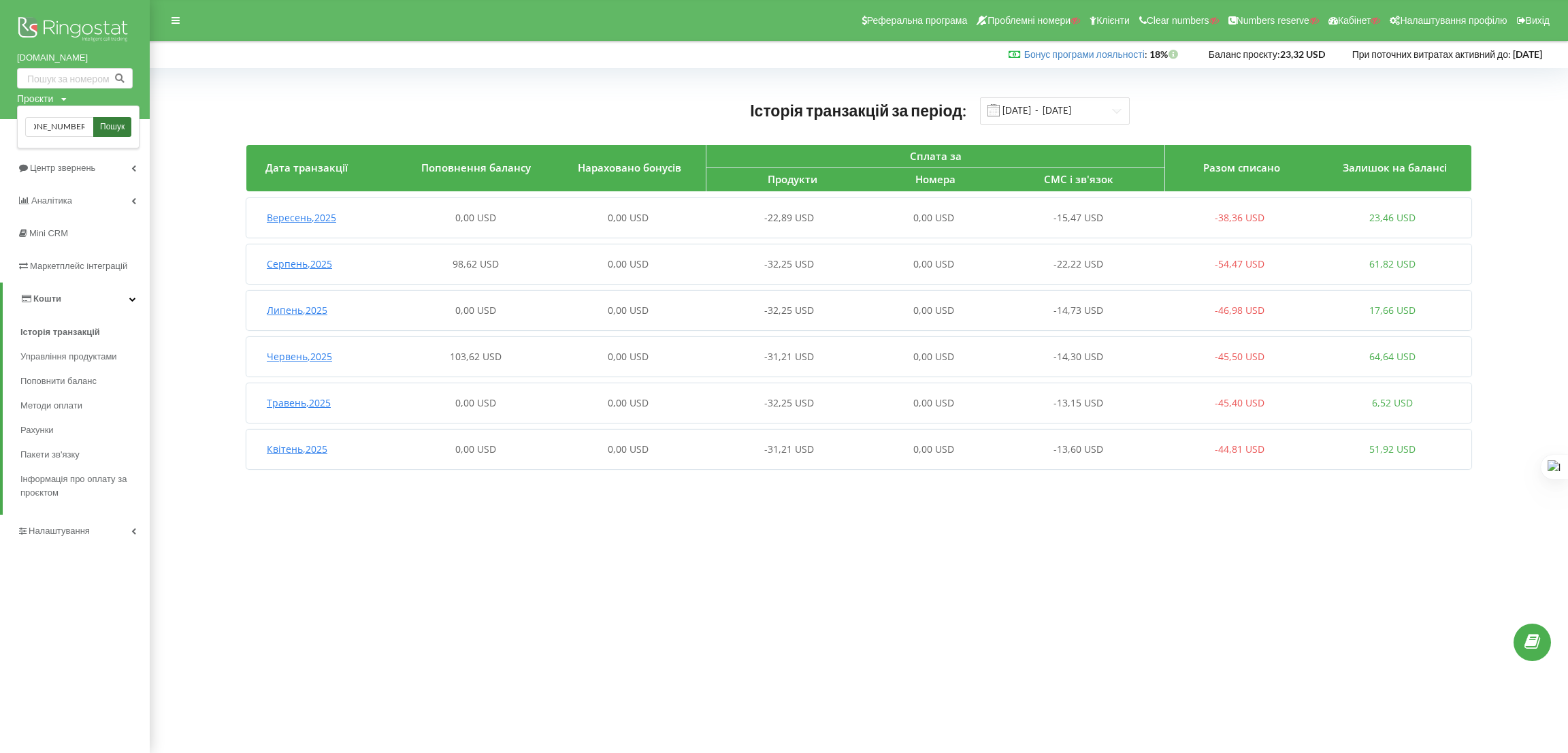
click at [111, 128] on span "Пошук" at bounding box center [111, 127] width 24 height 13
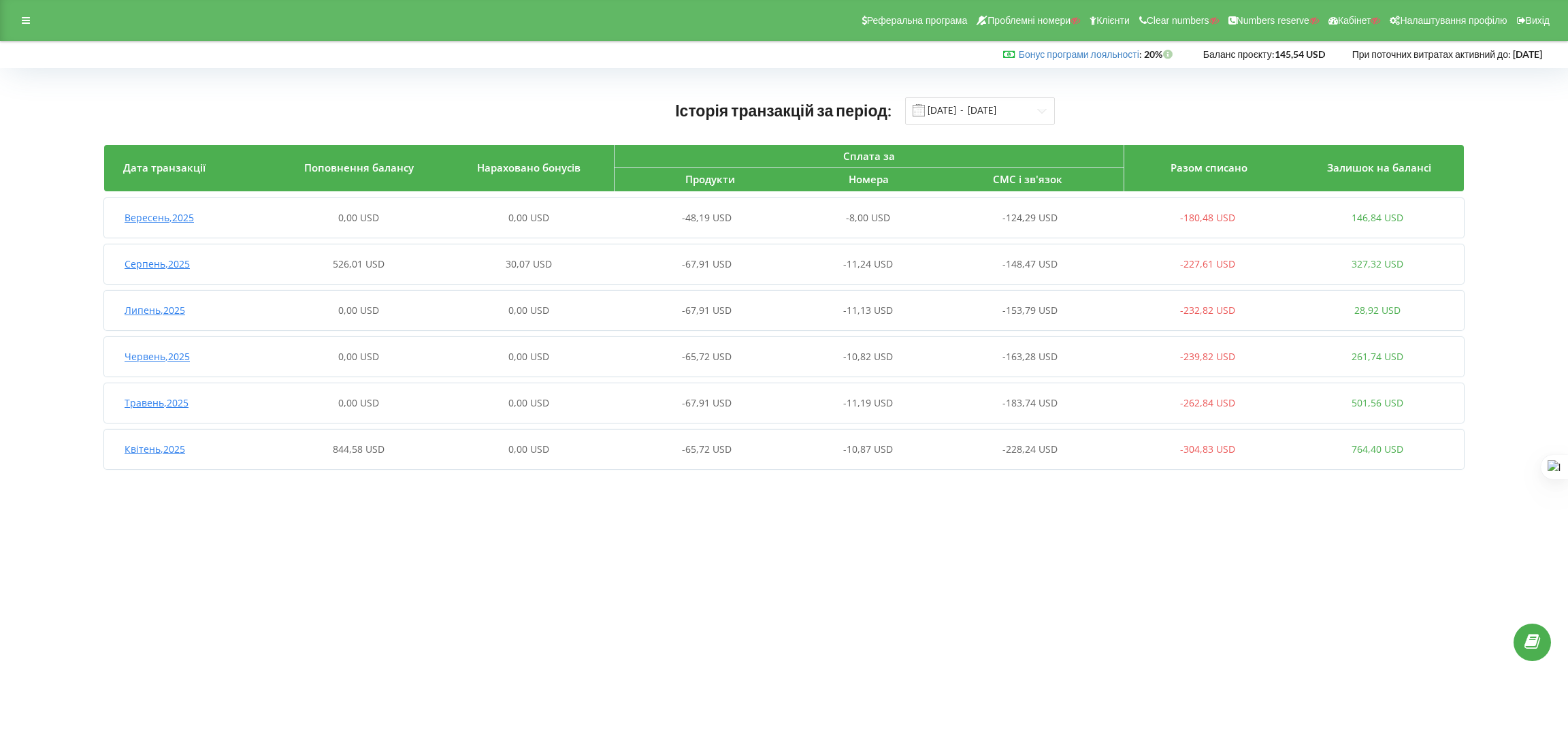
drag, startPoint x: 0, startPoint y: 0, endPoint x: 38, endPoint y: 18, distance: 42.0
click at [35, 17] on div at bounding box center [25, 20] width 24 height 19
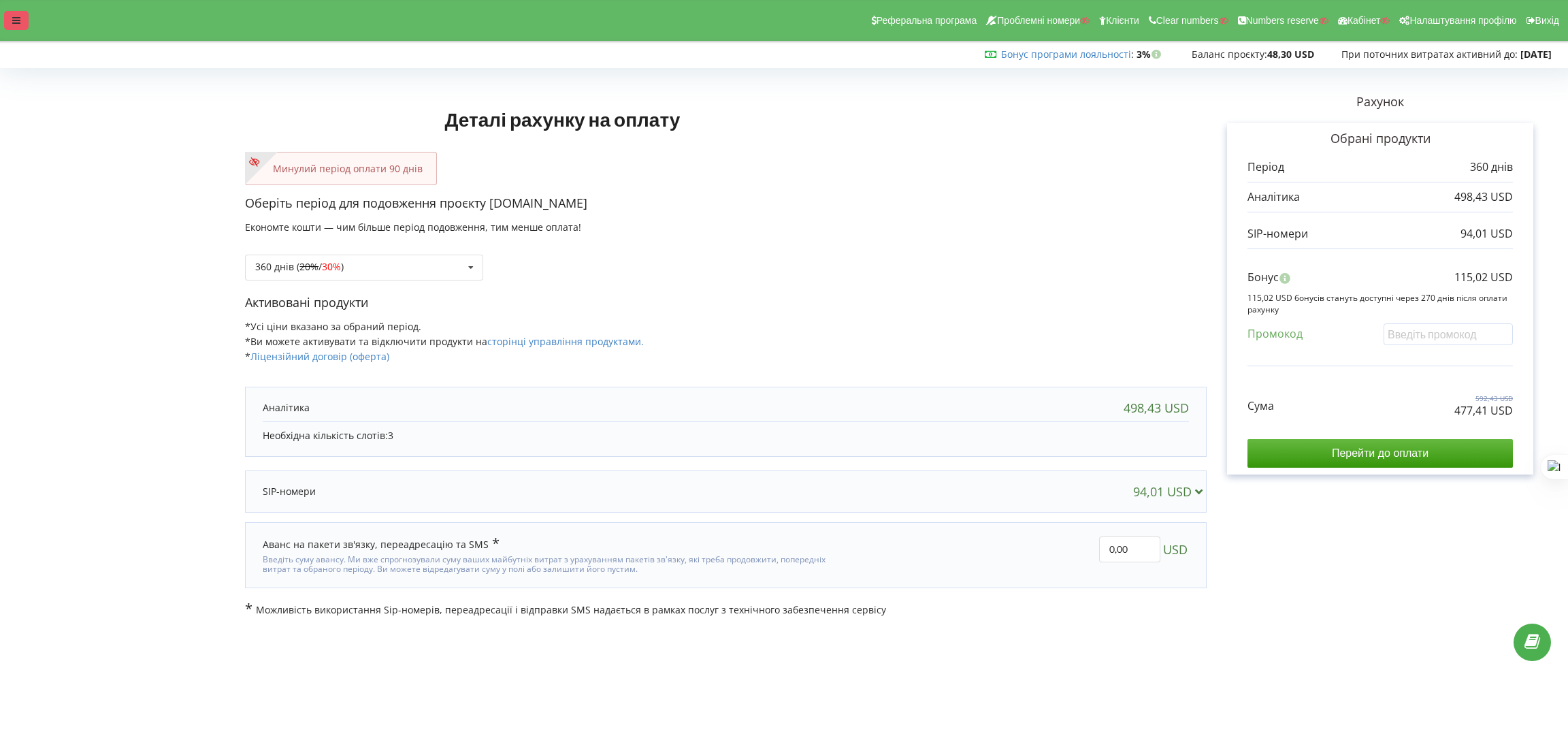
click at [12, 13] on div at bounding box center [16, 20] width 24 height 19
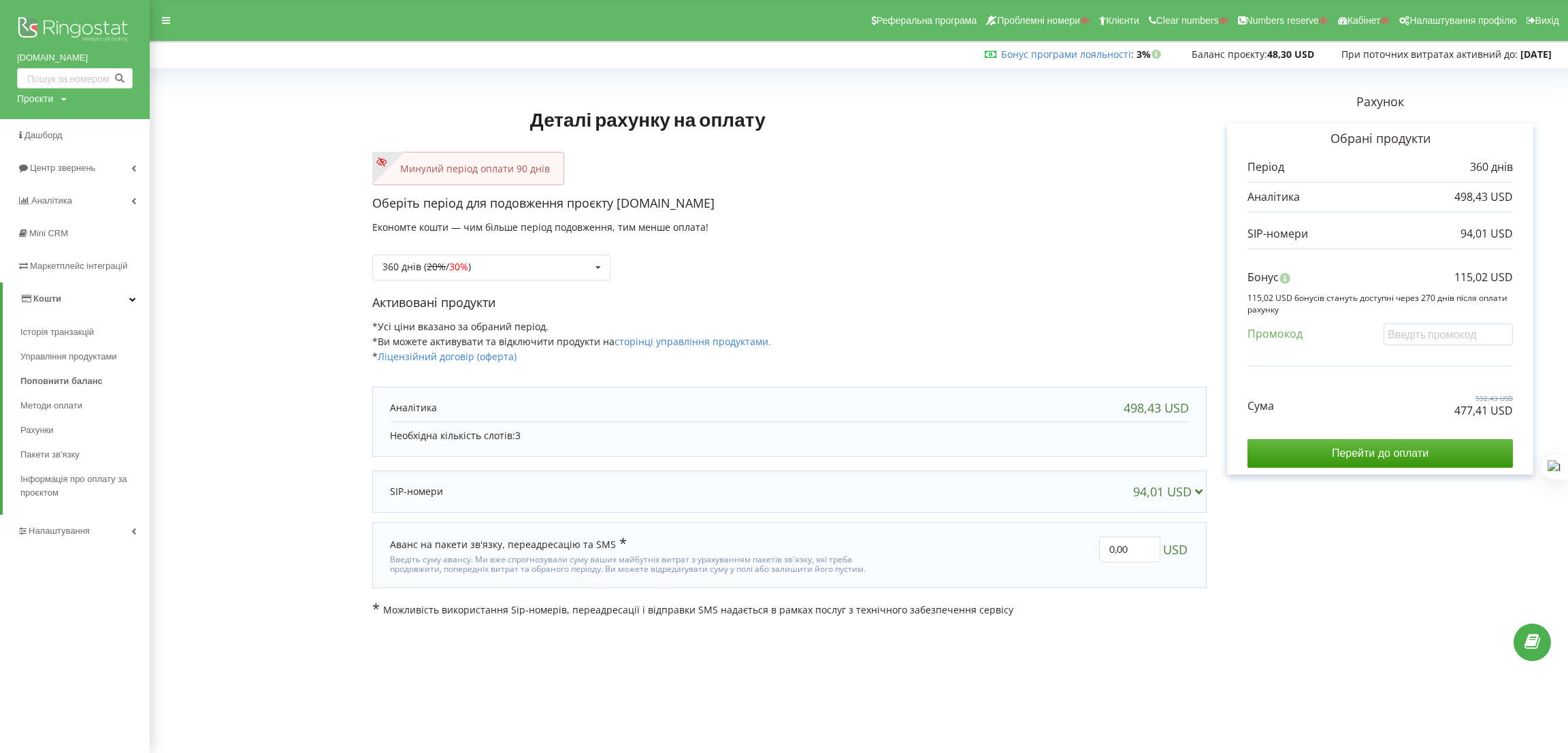
click at [31, 106] on div "kaskadbeton.com.ua Проєкти Пошук" at bounding box center [75, 60] width 150 height 119
drag, startPoint x: 45, startPoint y: 103, endPoint x: 47, endPoint y: 121, distance: 18.1
click at [44, 102] on div "Проєкти" at bounding box center [34, 99] width 36 height 13
click at [49, 123] on input "text" at bounding box center [59, 127] width 68 height 20
paste input "tcb.com.ua"
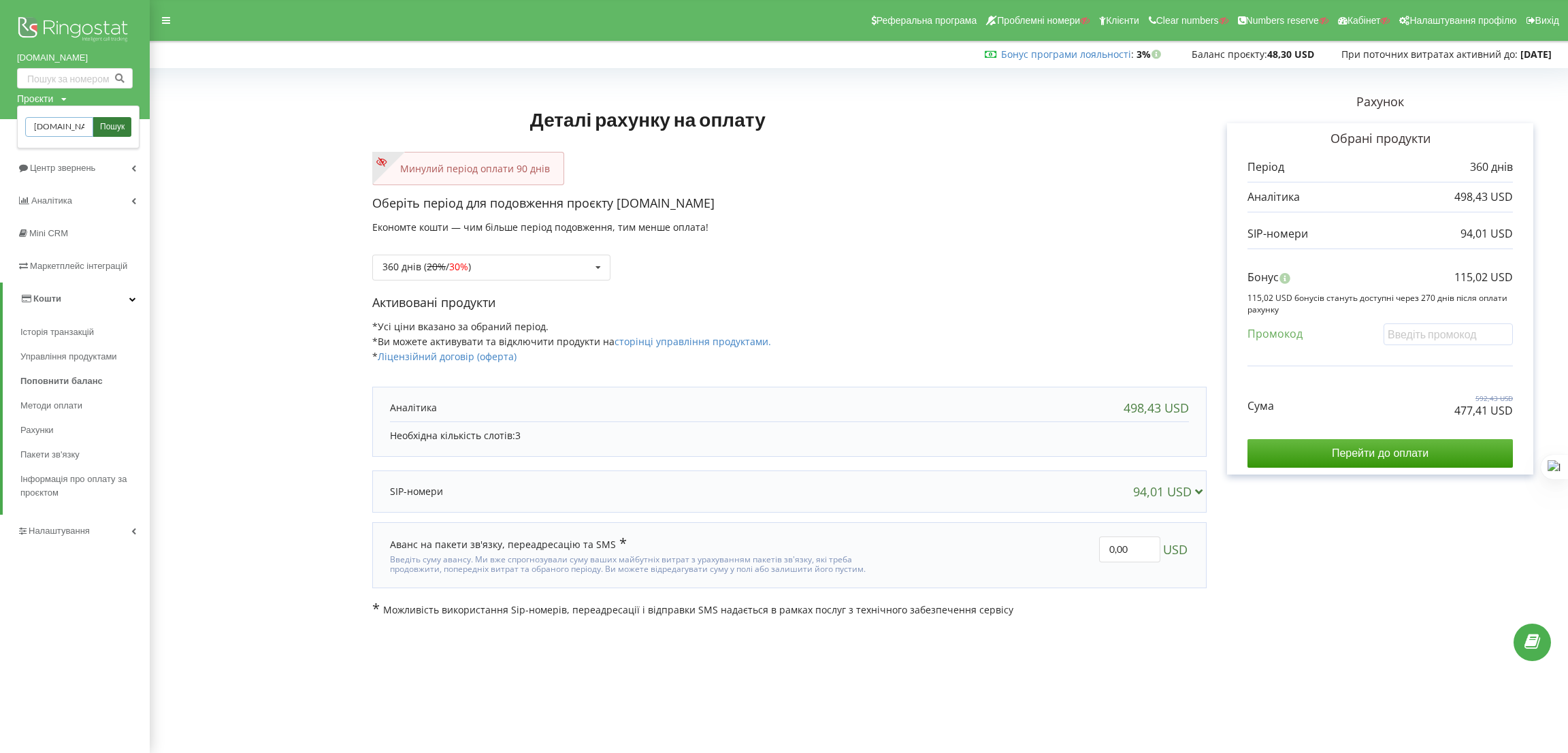
type input "tcb.com.ua"
drag, startPoint x: 105, startPoint y: 125, endPoint x: 147, endPoint y: 84, distance: 58.7
click at [105, 125] on span "Пошук" at bounding box center [111, 127] width 24 height 13
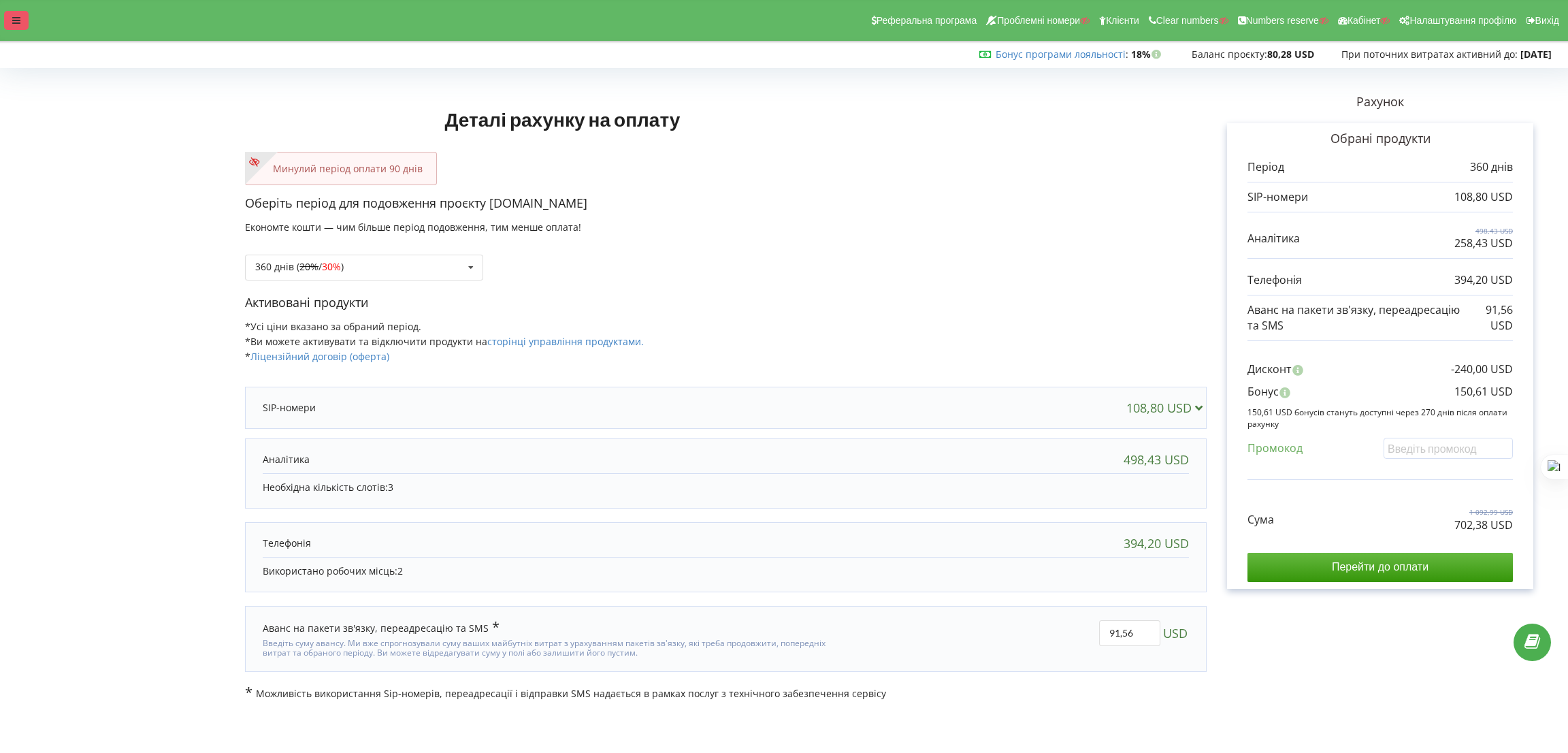
click at [13, 20] on icon at bounding box center [17, 20] width 8 height 9
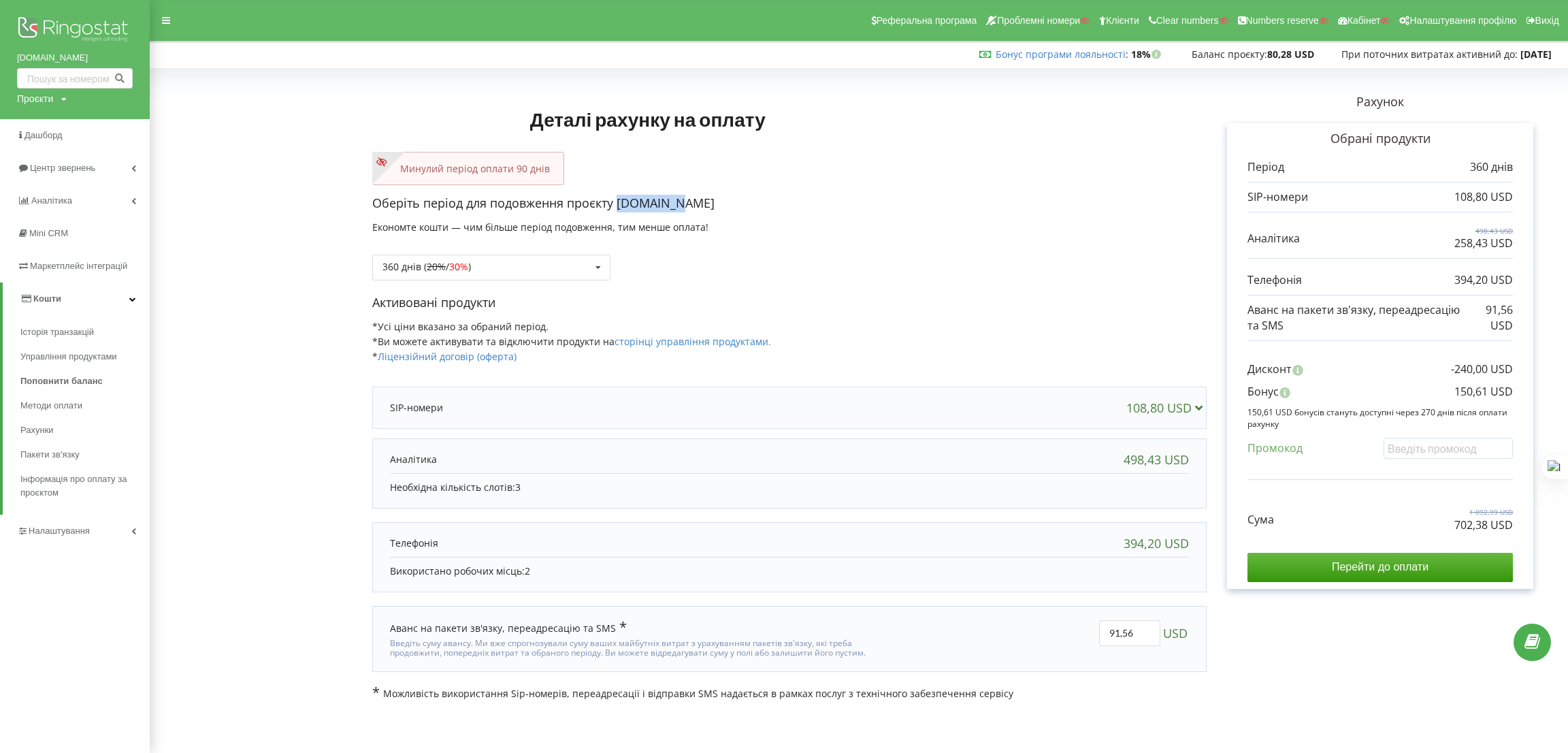
drag, startPoint x: 675, startPoint y: 200, endPoint x: 619, endPoint y: 204, distance: 56.1
click at [619, 204] on p "Оберіть період для подовження проєкту [DOMAIN_NAME]" at bounding box center [789, 203] width 835 height 18
copy p "[DOMAIN_NAME]"
drag, startPoint x: 1462, startPoint y: 521, endPoint x: 1485, endPoint y: 524, distance: 23.2
click at [1485, 524] on p "702,38 USD" at bounding box center [1483, 525] width 59 height 16
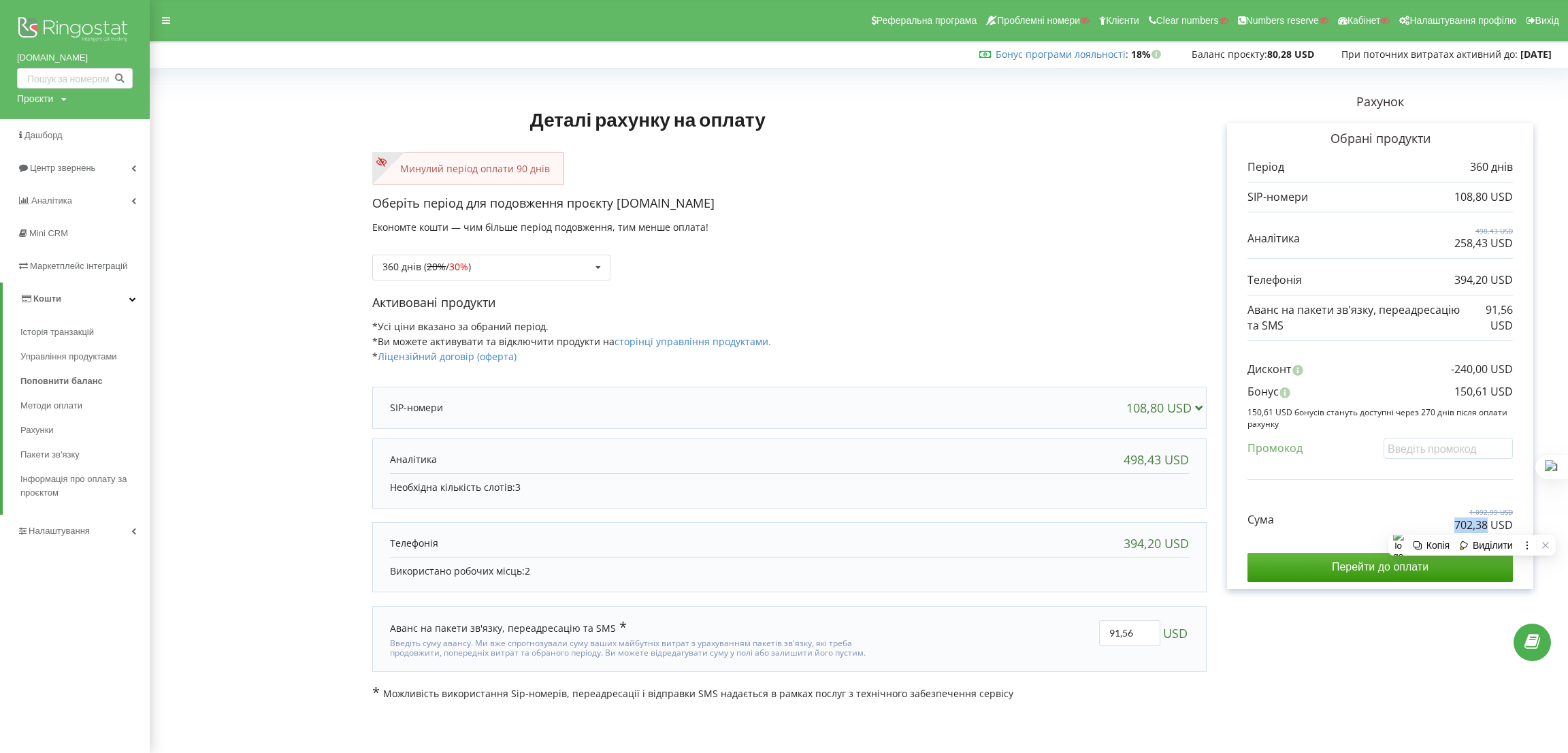
drag, startPoint x: 1453, startPoint y: 527, endPoint x: 1486, endPoint y: 527, distance: 33.0
click at [1486, 527] on p "702,38 USD" at bounding box center [1483, 525] width 59 height 16
copy p "702,38"
drag, startPoint x: 1452, startPoint y: 385, endPoint x: 1486, endPoint y: 387, distance: 34.1
click at [1486, 387] on div "Бонус 150,61 USD" at bounding box center [1379, 395] width 266 height 23
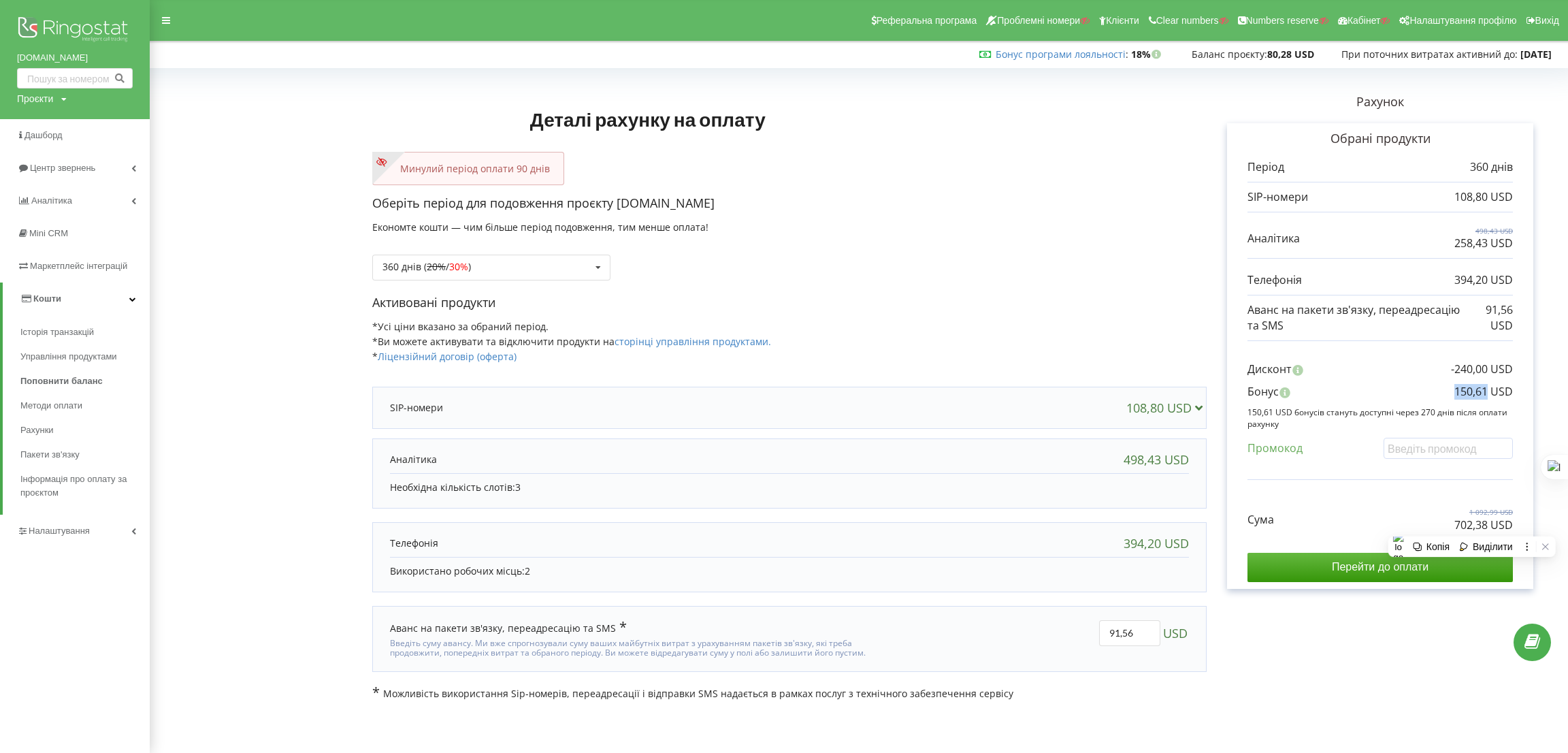
copy p "150,61"
click at [934, 272] on div "360 днів ( 20% / 30% ) Поповнити баланс без подовження 20% / 30% 30% / 40%" at bounding box center [789, 257] width 835 height 46
click at [1344, 575] on input "Перейти до оплати" at bounding box center [1379, 567] width 266 height 29
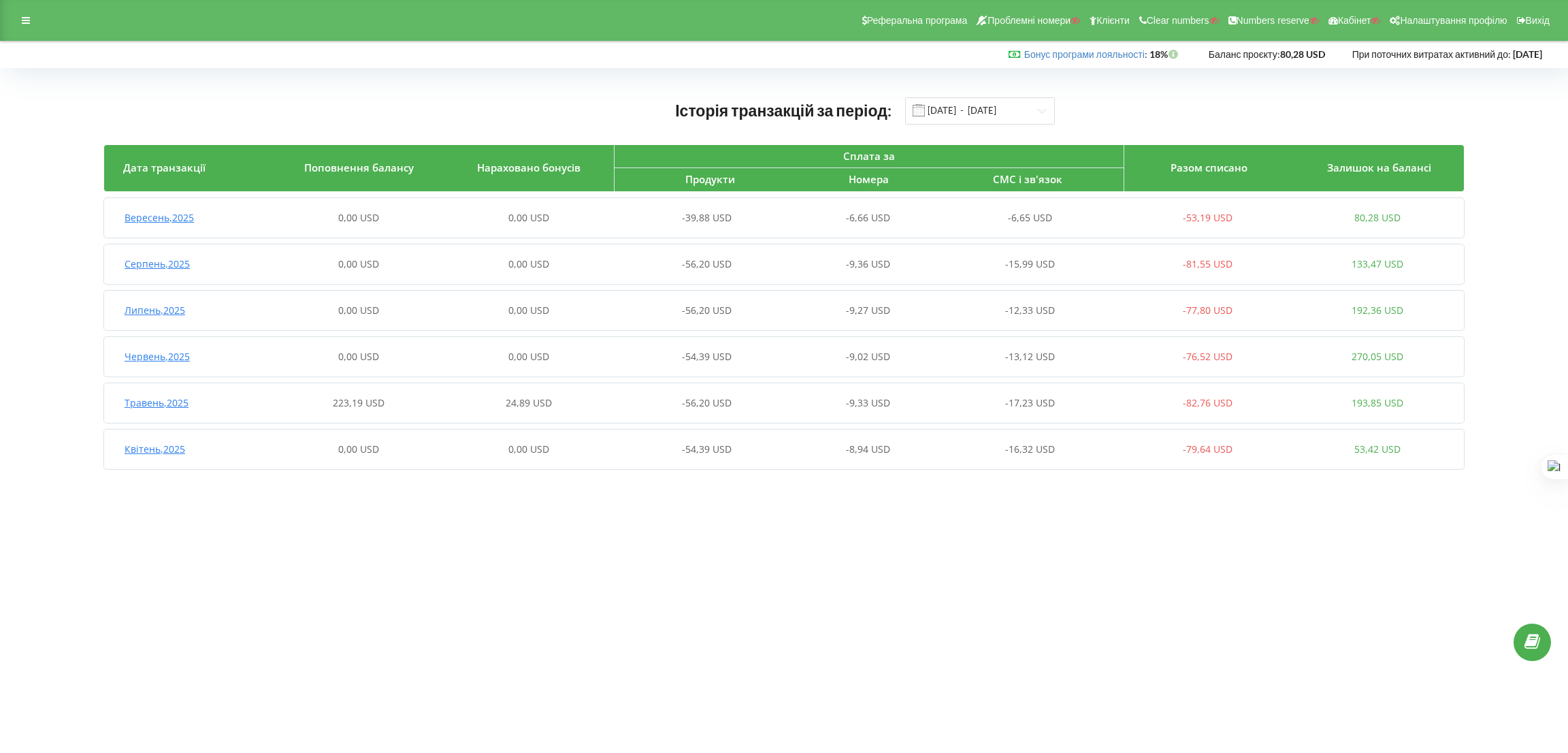
click at [450, 412] on div "Травень , 2025 223,19 USD 24,89 USD -56,20 USD -9,33 USD -17,23 USD -82,76 USD …" at bounding box center [783, 402] width 1358 height 33
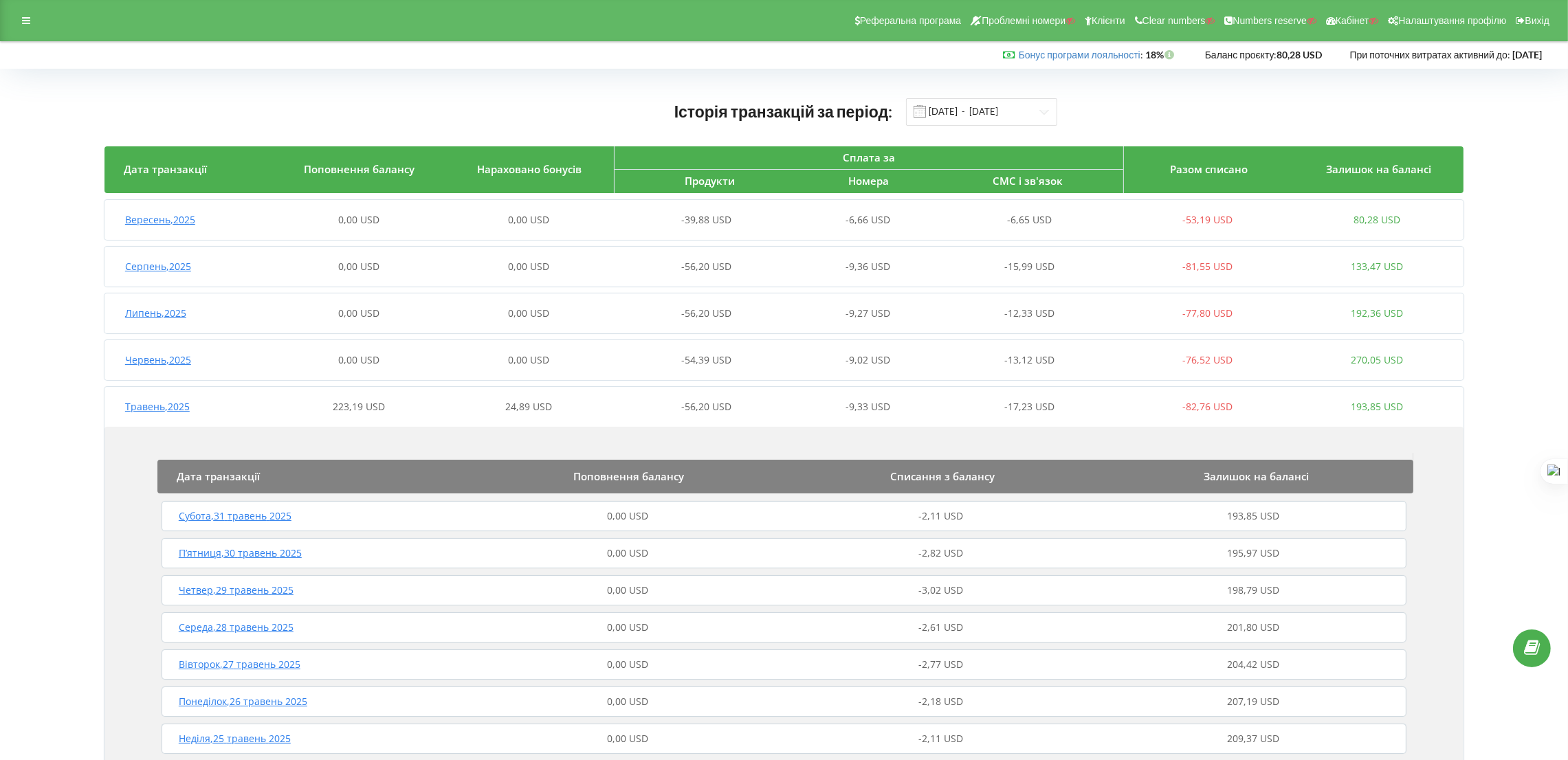
scroll to position [722, 0]
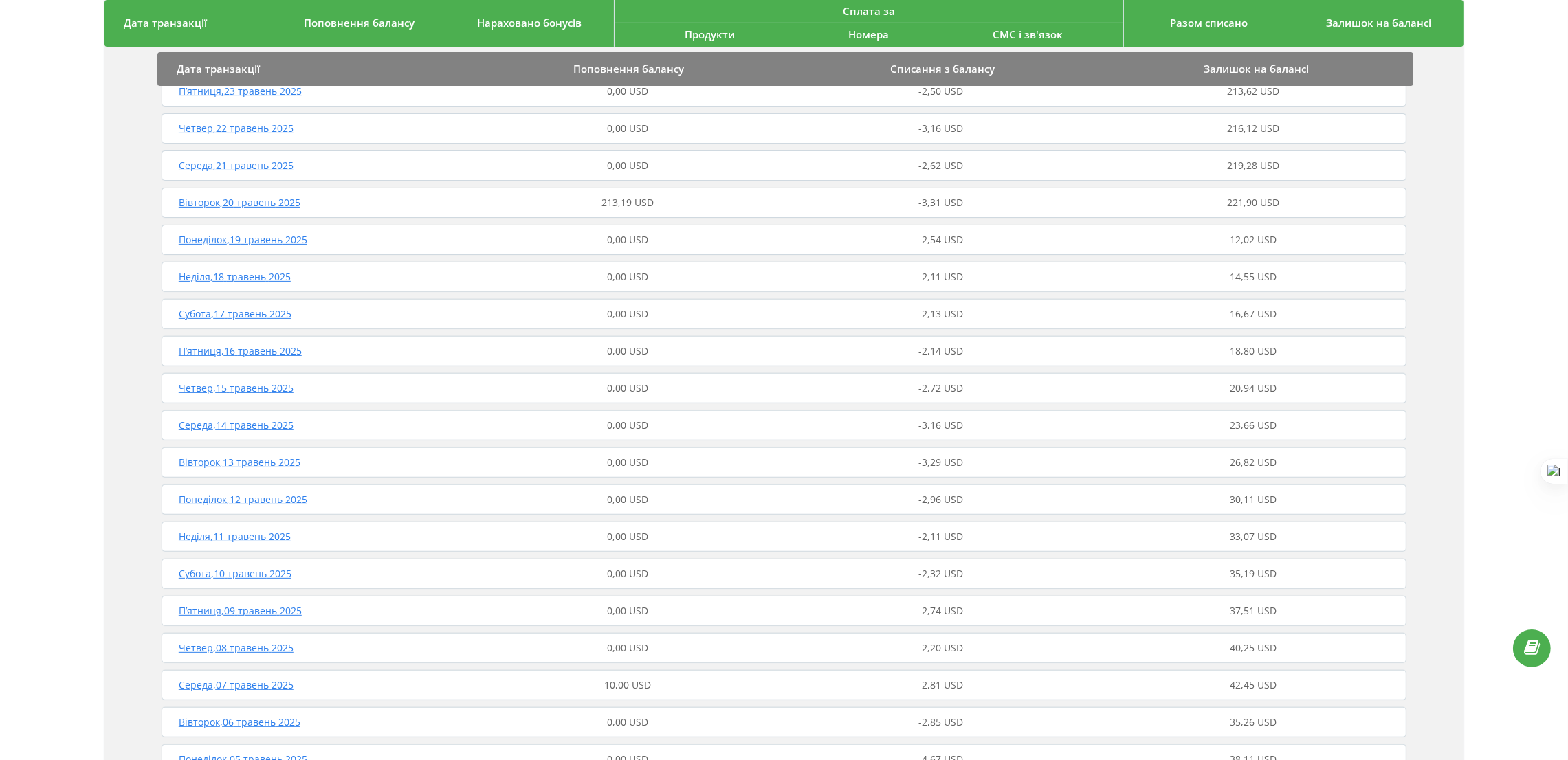
click at [656, 194] on div "Вівторок , 20 травень 2025 213,19 USD -3,31 USD 221,90 USD" at bounding box center [784, 202] width 1252 height 33
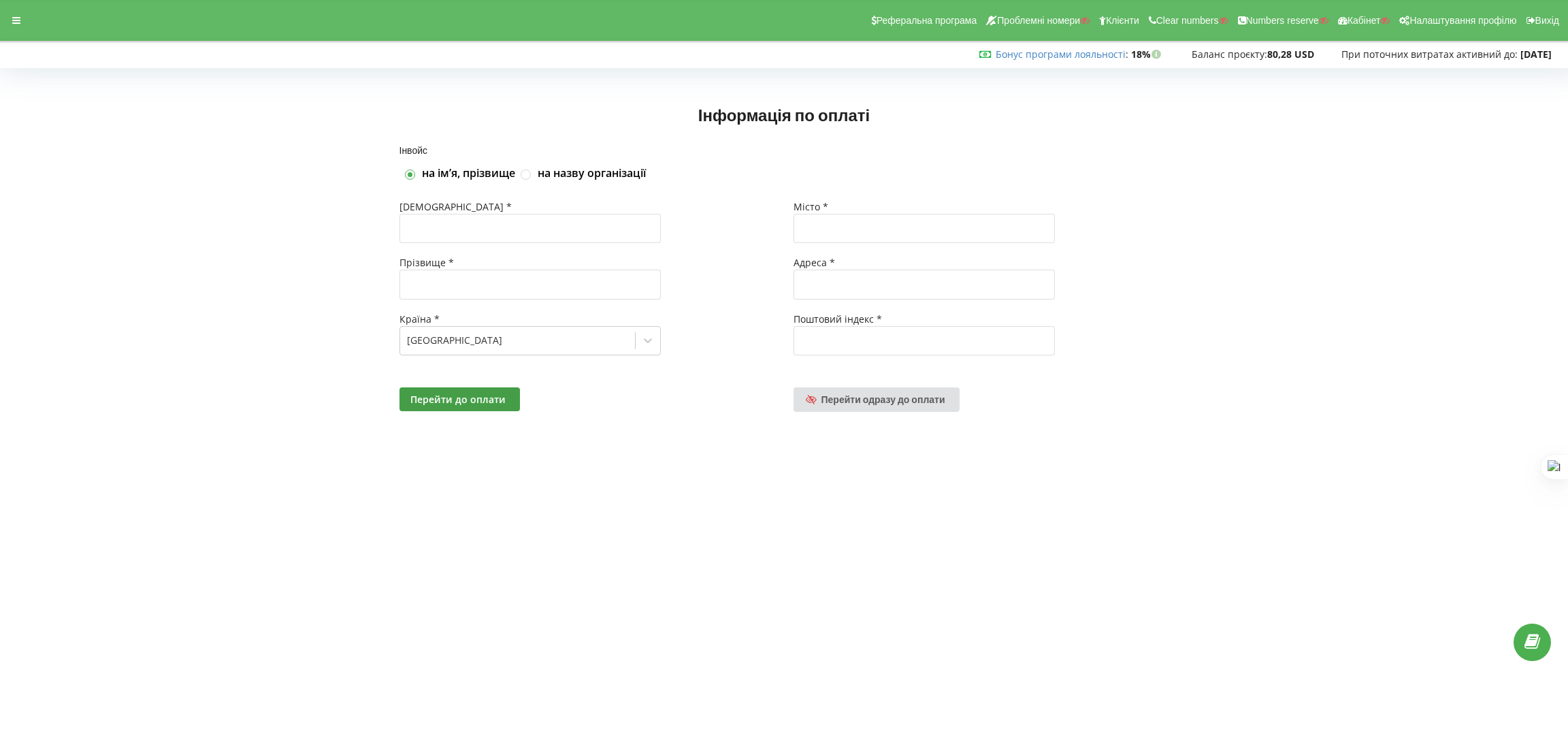
click at [0, 13] on div "Реферальна програма Проблемні номери Клієнти Clear numbers Numbers reserve Кабі…" at bounding box center [784, 20] width 1587 height 41
click at [23, 14] on div at bounding box center [16, 20] width 24 height 19
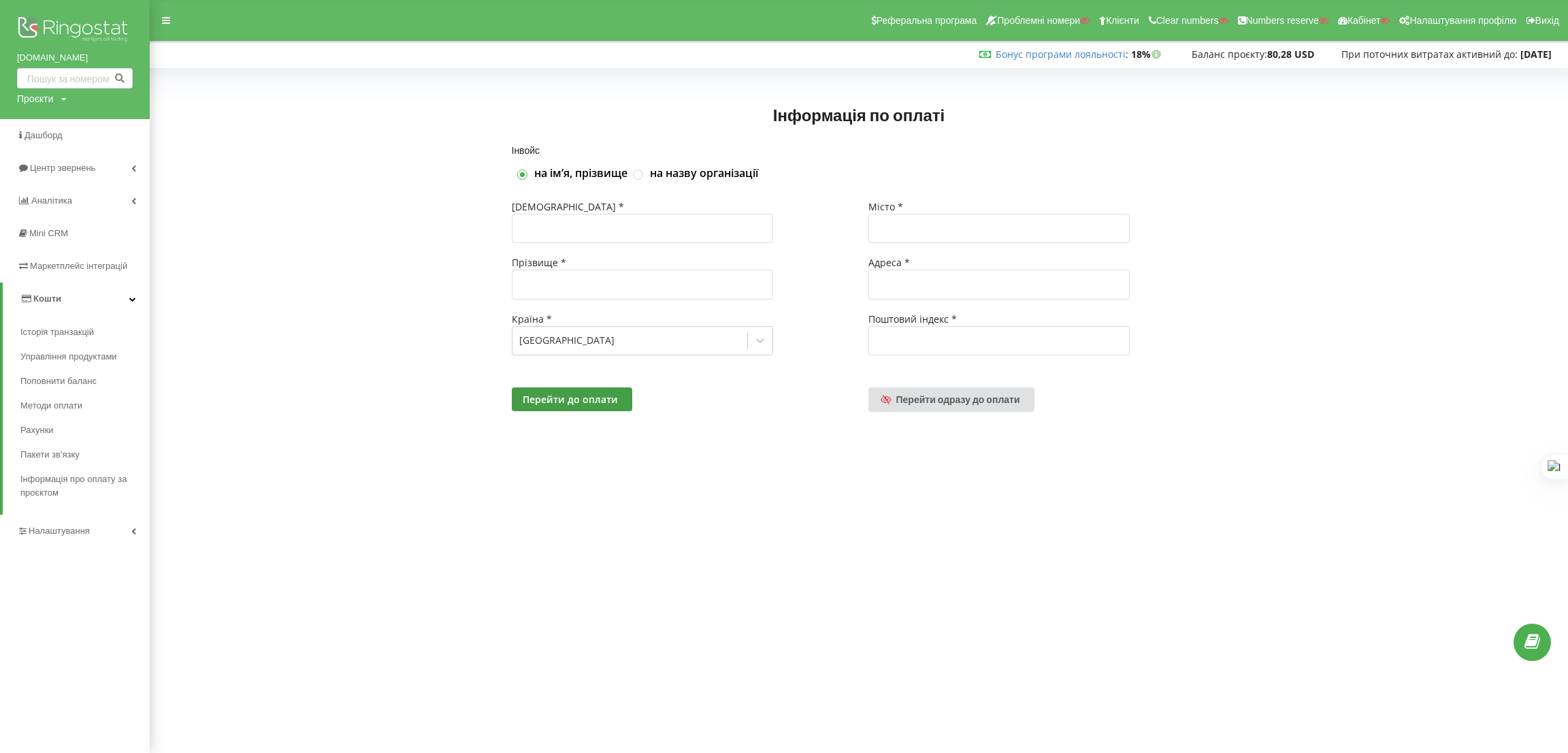
click at [43, 97] on div "Проєкти" at bounding box center [34, 99] width 36 height 13
click at [60, 127] on input "text" at bounding box center [59, 127] width 68 height 20
paste input "bistropekarya.ua"
type input "bistropekarya.ua"
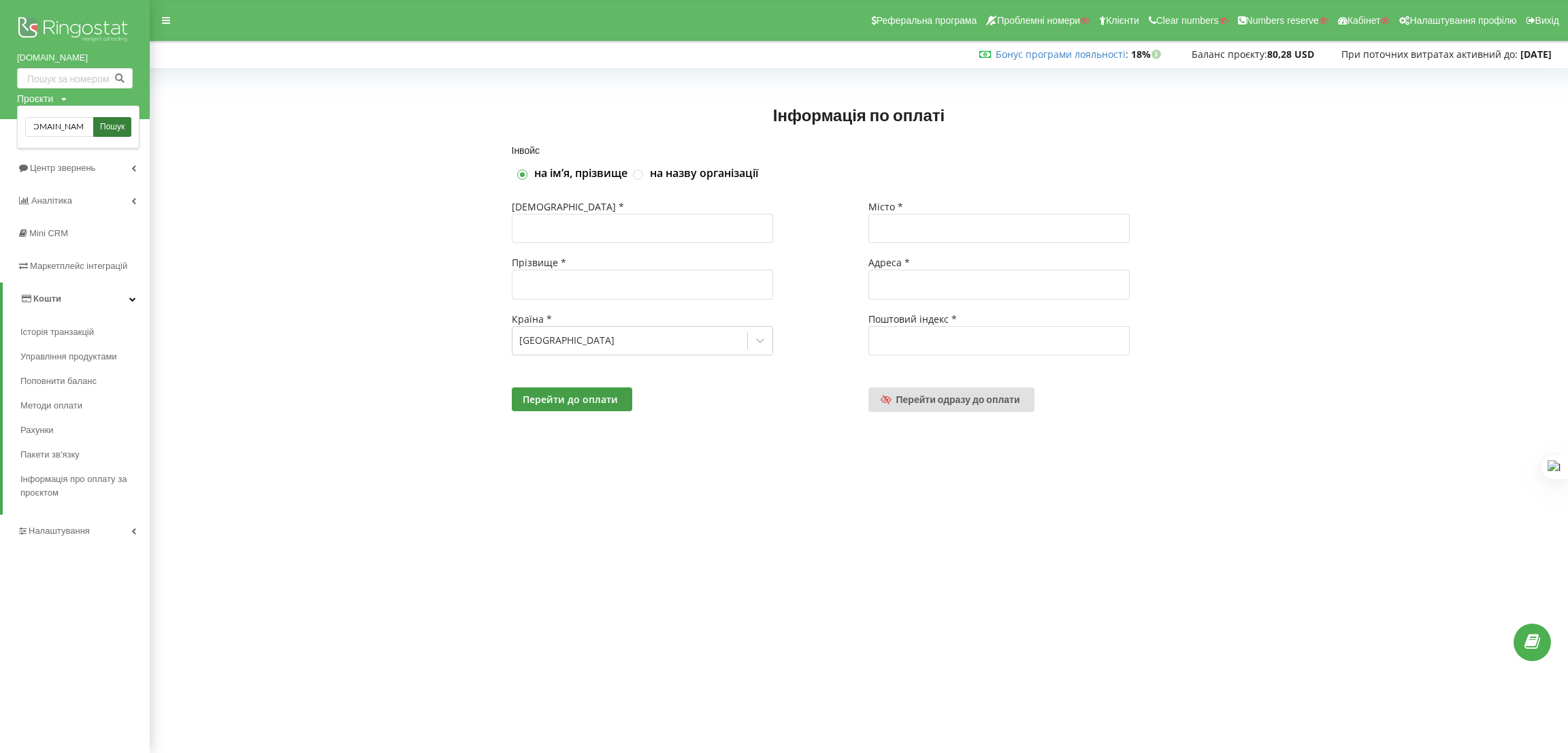
click at [121, 122] on span "Пошук" at bounding box center [111, 127] width 24 height 13
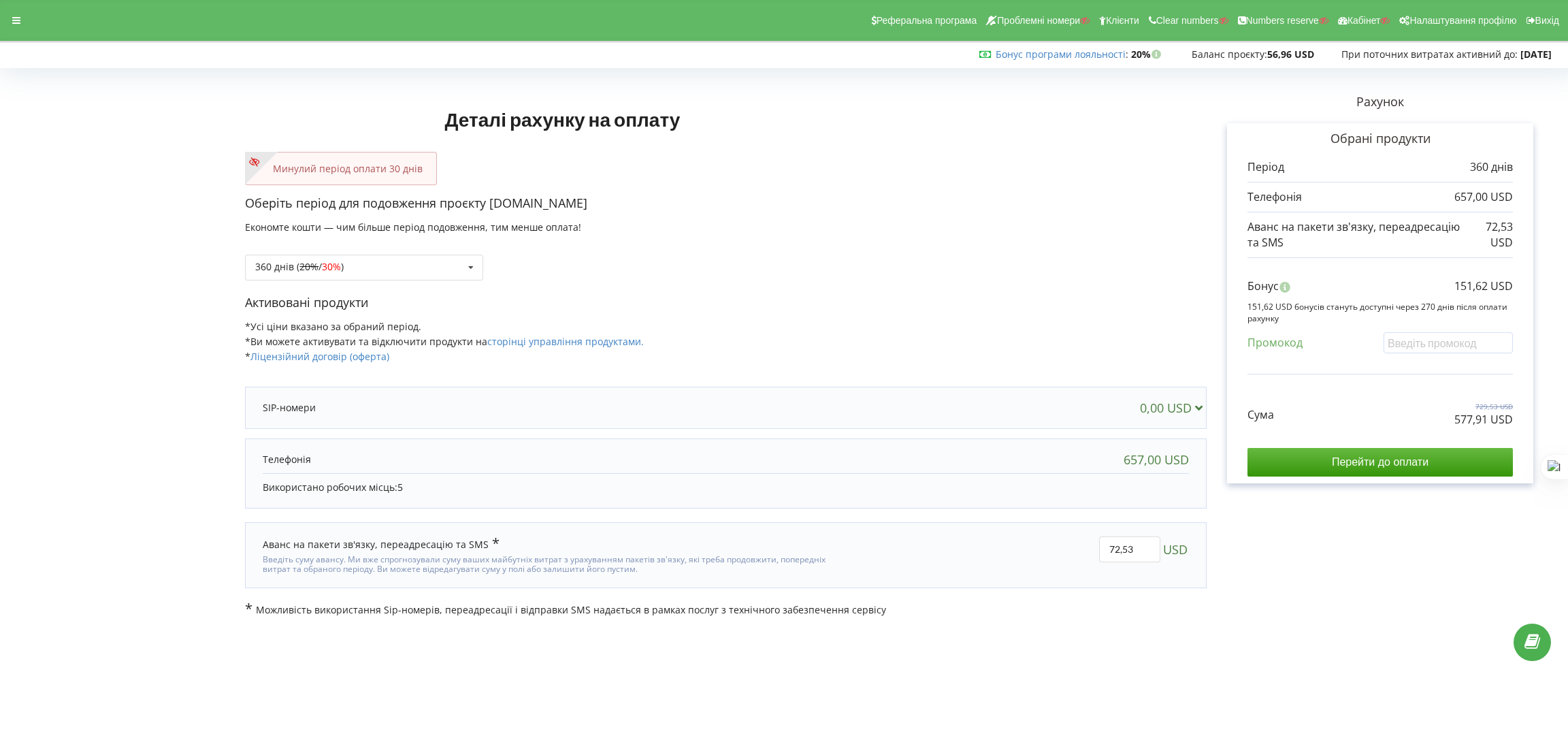
click at [1215, 252] on div "Рахунок Обрані продукти Період 360 днів 657,00 USD 72,53 USD Бонус" at bounding box center [1380, 345] width 347 height 544
click at [23, 29] on div at bounding box center [16, 20] width 24 height 19
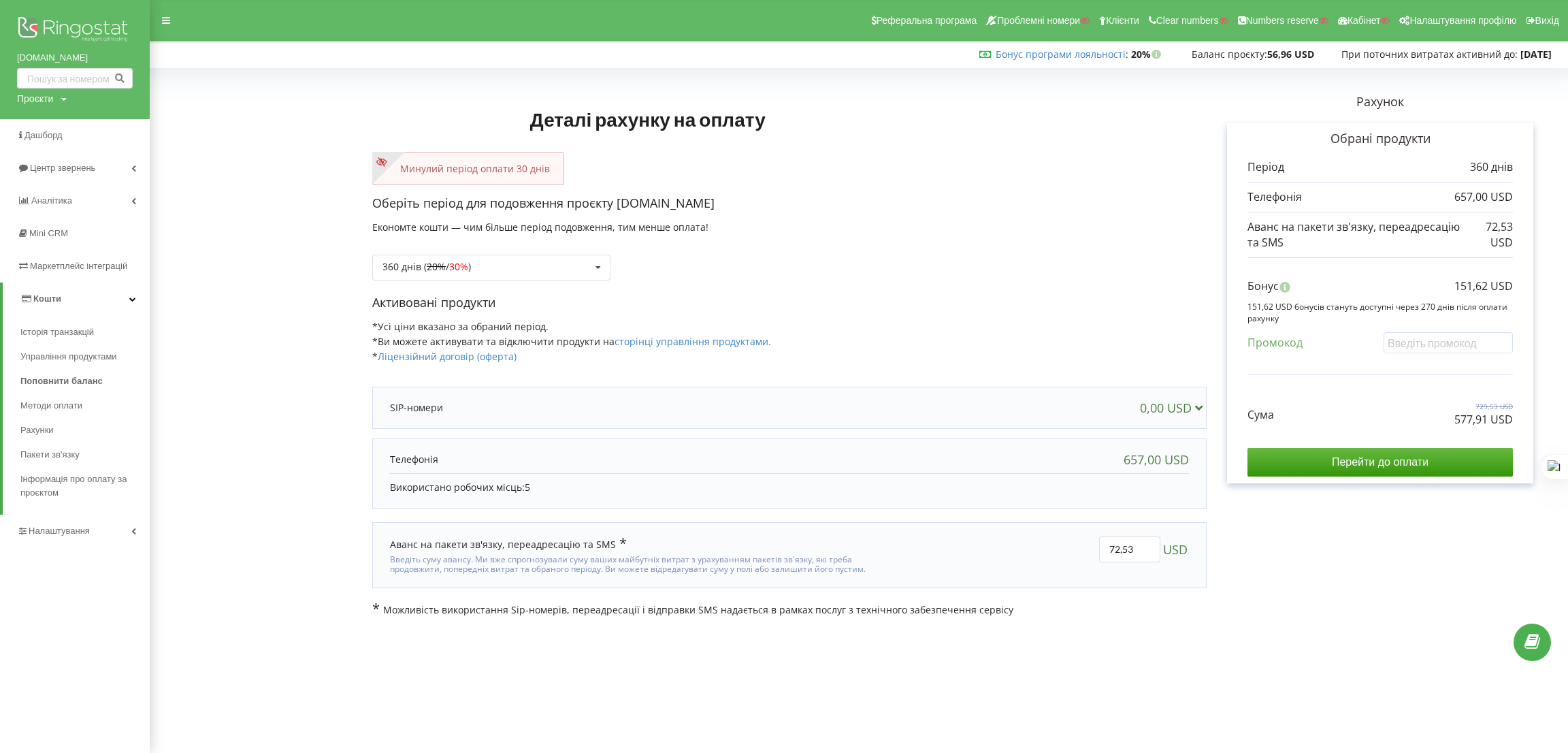
click at [51, 103] on div "[DOMAIN_NAME] Проєкти Пошук" at bounding box center [75, 60] width 150 height 119
click at [52, 103] on div "Проєкти" at bounding box center [34, 99] width 36 height 13
drag, startPoint x: 56, startPoint y: 132, endPoint x: 63, endPoint y: 132, distance: 7.0
click at [56, 132] on input "text" at bounding box center [59, 127] width 68 height 20
paste input "nordihouse.com.ua"
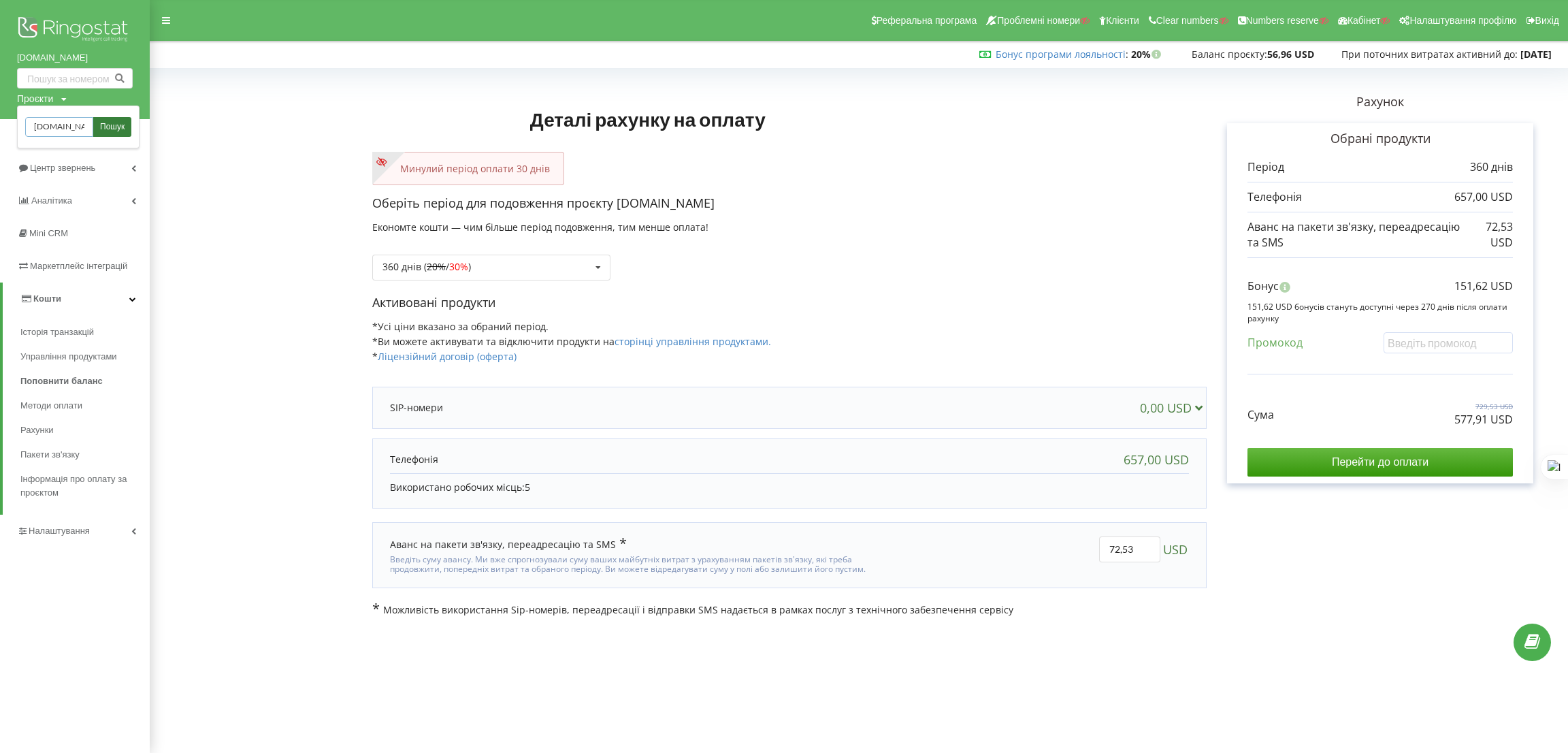
scroll to position [0, 18]
type input "nordihouse.com.ua"
click at [119, 124] on span "Пошук" at bounding box center [111, 127] width 24 height 13
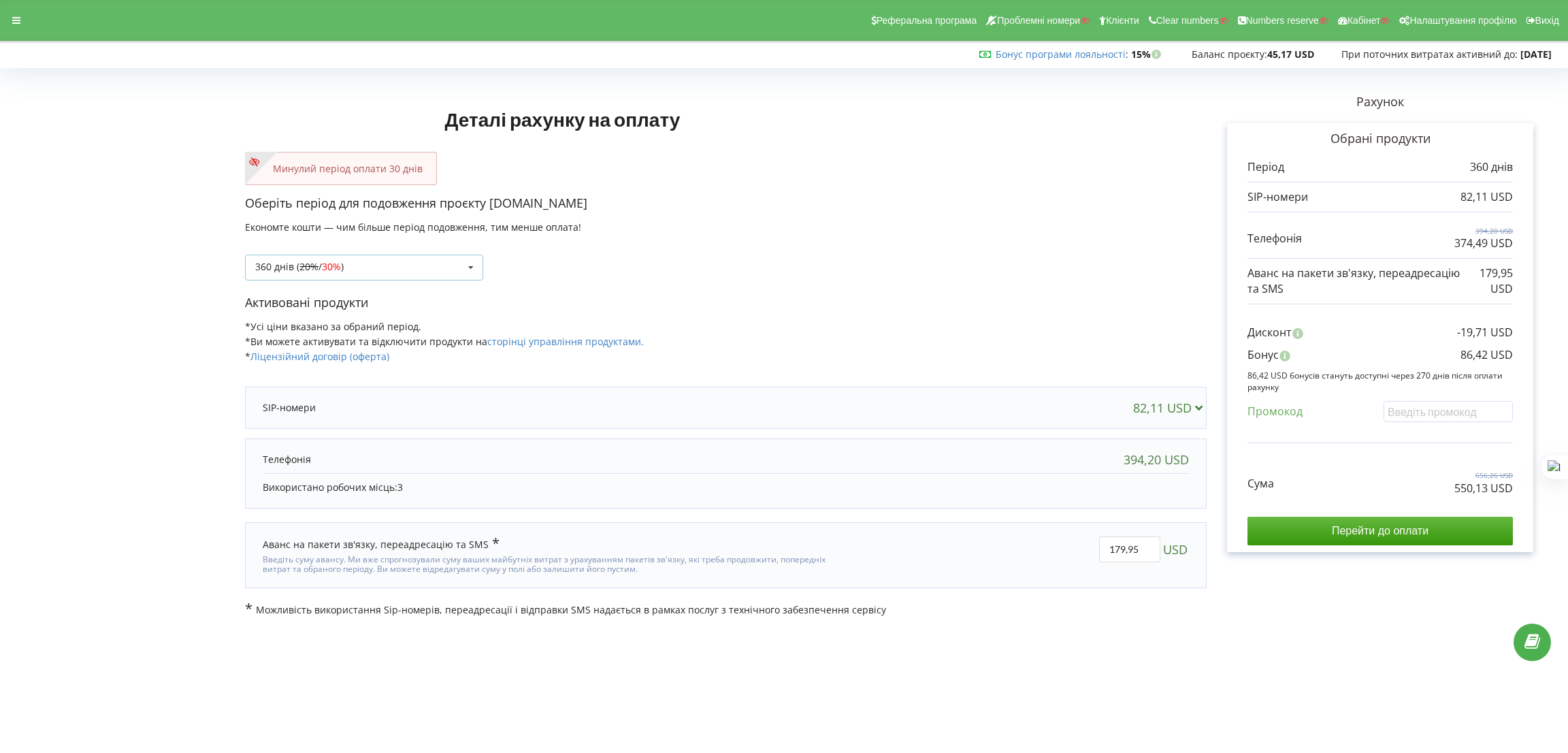
click at [405, 279] on div "360 днів ( 20% / 30% ) Поповнити баланс без подовження 20% / 30% 30% /" at bounding box center [364, 267] width 238 height 26
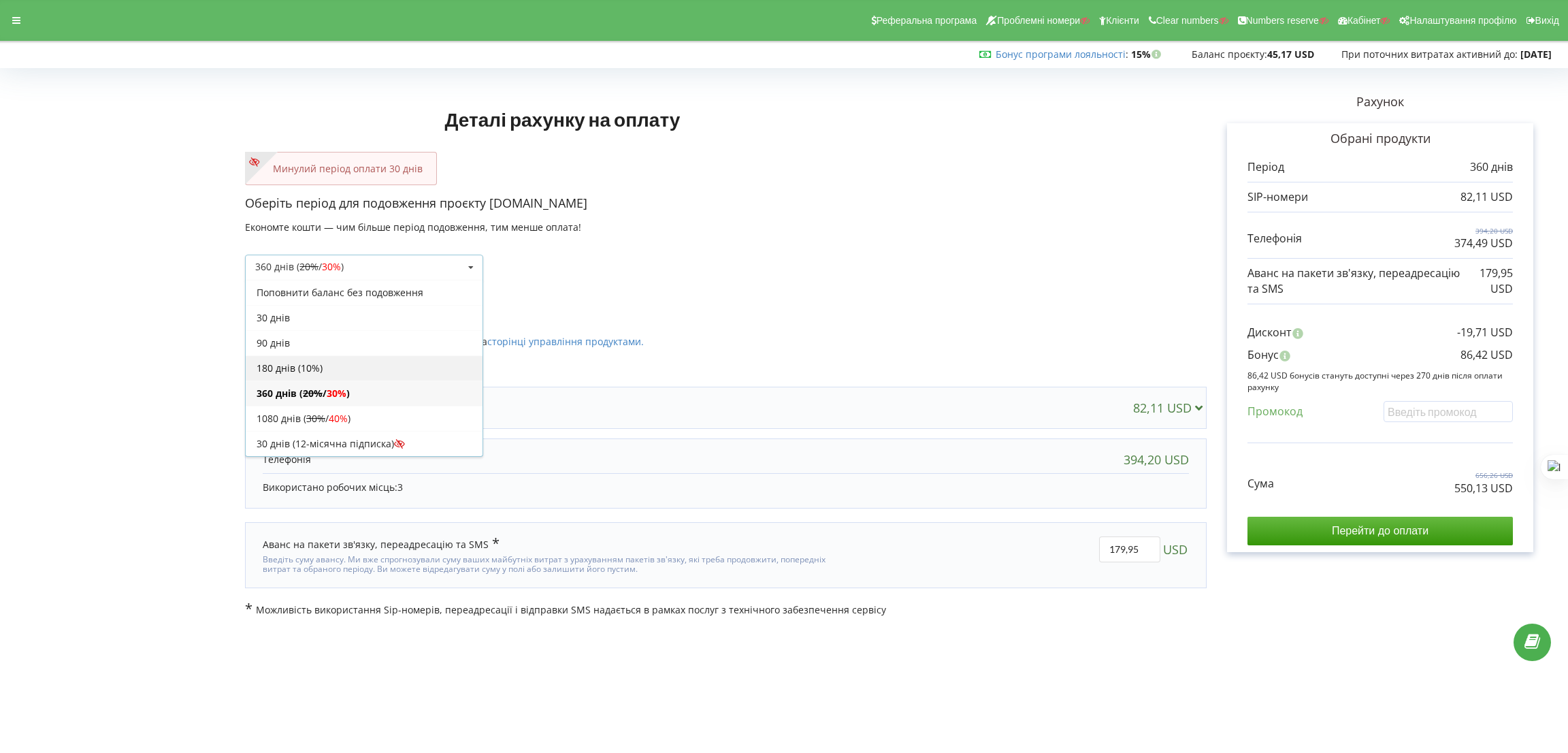
click at [307, 364] on div "180 днів (10%)" at bounding box center [364, 368] width 237 height 25
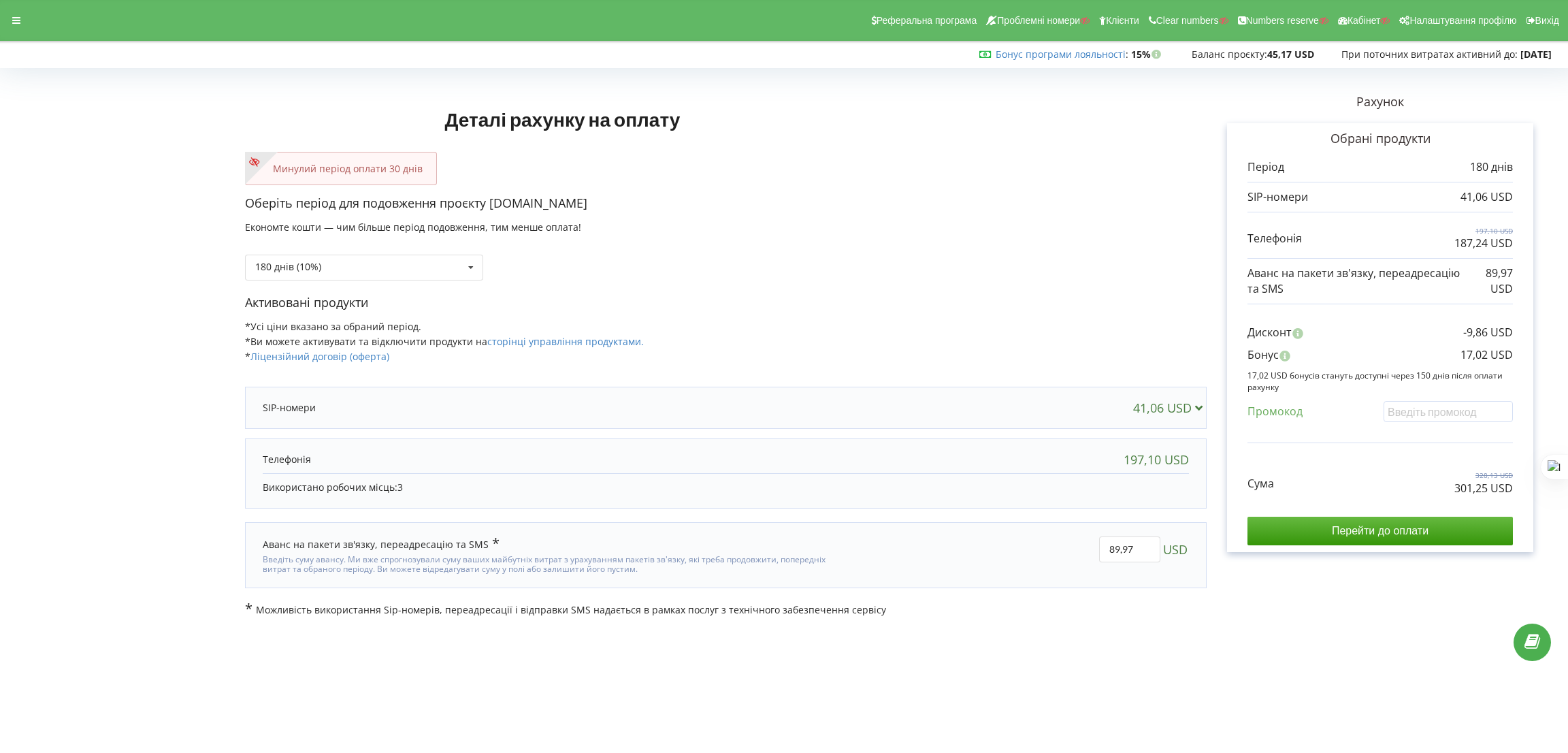
click at [1408, 398] on div "Дисконт -9,86 USD Бонус 17,02 USD Промокод" at bounding box center [1379, 377] width 266 height 132
click at [1400, 417] on input "text" at bounding box center [1448, 411] width 129 height 21
paste input "EKLH-TLWT"
type input "EKLH-TLWT"
click at [741, 251] on div "Деталі рахунку на оплату Минулий період оплати 30 днів Оберіть період для подов…" at bounding box center [784, 345] width 1540 height 544
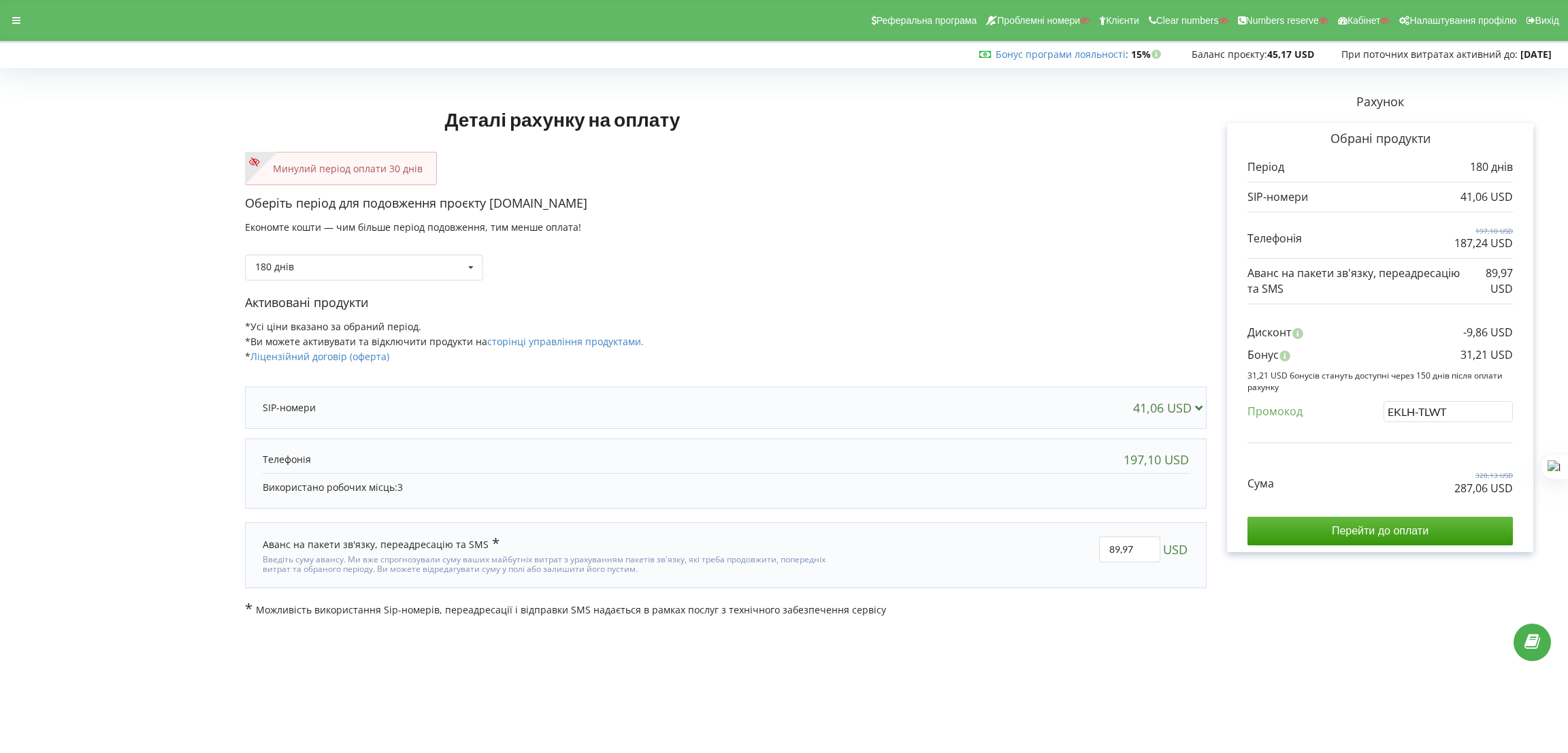
drag, startPoint x: 608, startPoint y: 209, endPoint x: 494, endPoint y: 204, distance: 114.1
click at [494, 204] on p "Оберіть період для подовження проєкту marketplace.kiev.ua" at bounding box center [725, 203] width 961 height 18
copy p "marketplace.kiev.ua"
drag, startPoint x: 1451, startPoint y: 487, endPoint x: 1486, endPoint y: 490, distance: 35.1
click at [1486, 490] on div "Сума 328,13 USD 287,06 USD" at bounding box center [1379, 473] width 266 height 45
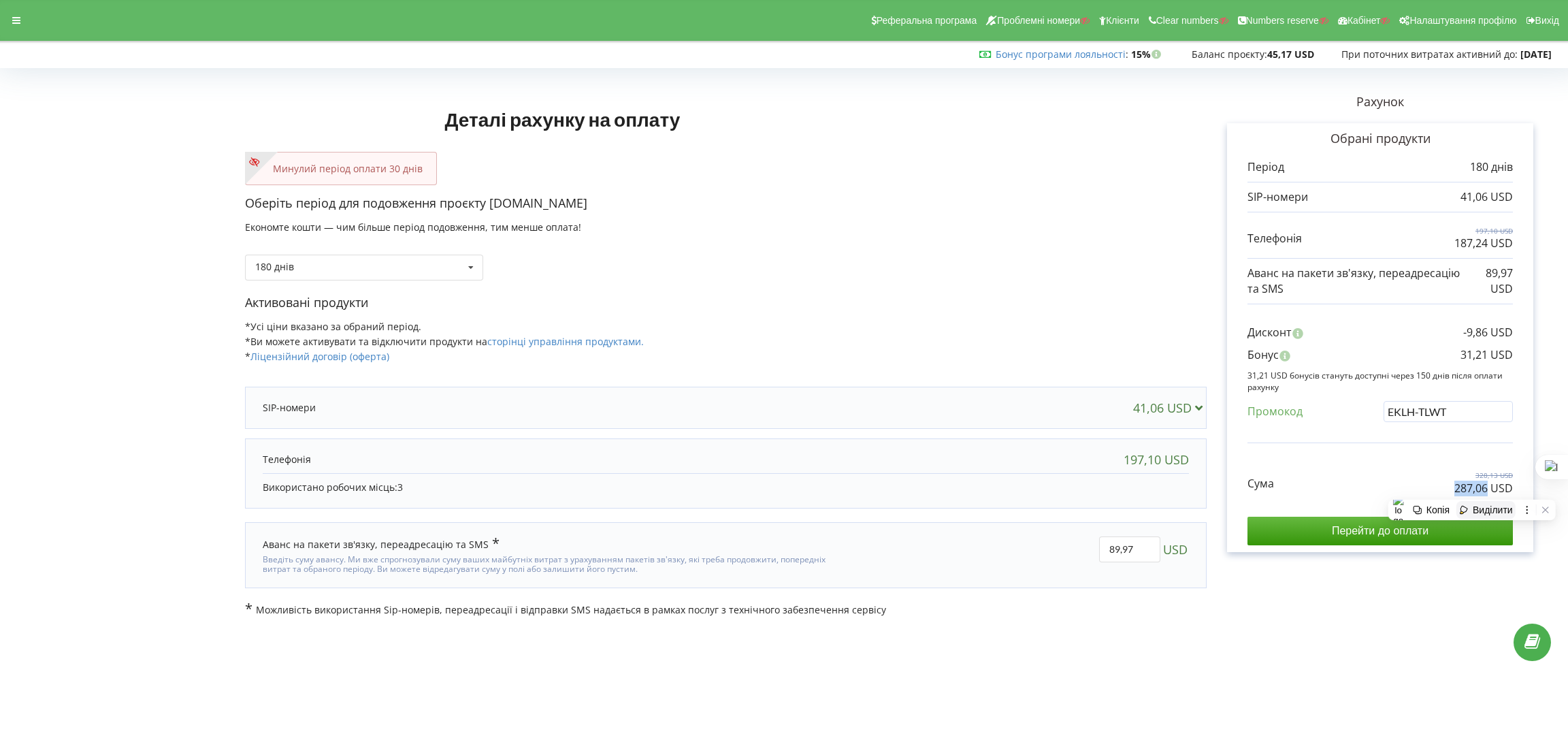
copy p "287,06"
drag, startPoint x: 1463, startPoint y: 355, endPoint x: 1487, endPoint y: 356, distance: 24.0
click at [1487, 356] on p "31,21 USD" at bounding box center [1487, 355] width 53 height 16
copy p "31,21"
click at [16, 25] on icon at bounding box center [17, 20] width 8 height 9
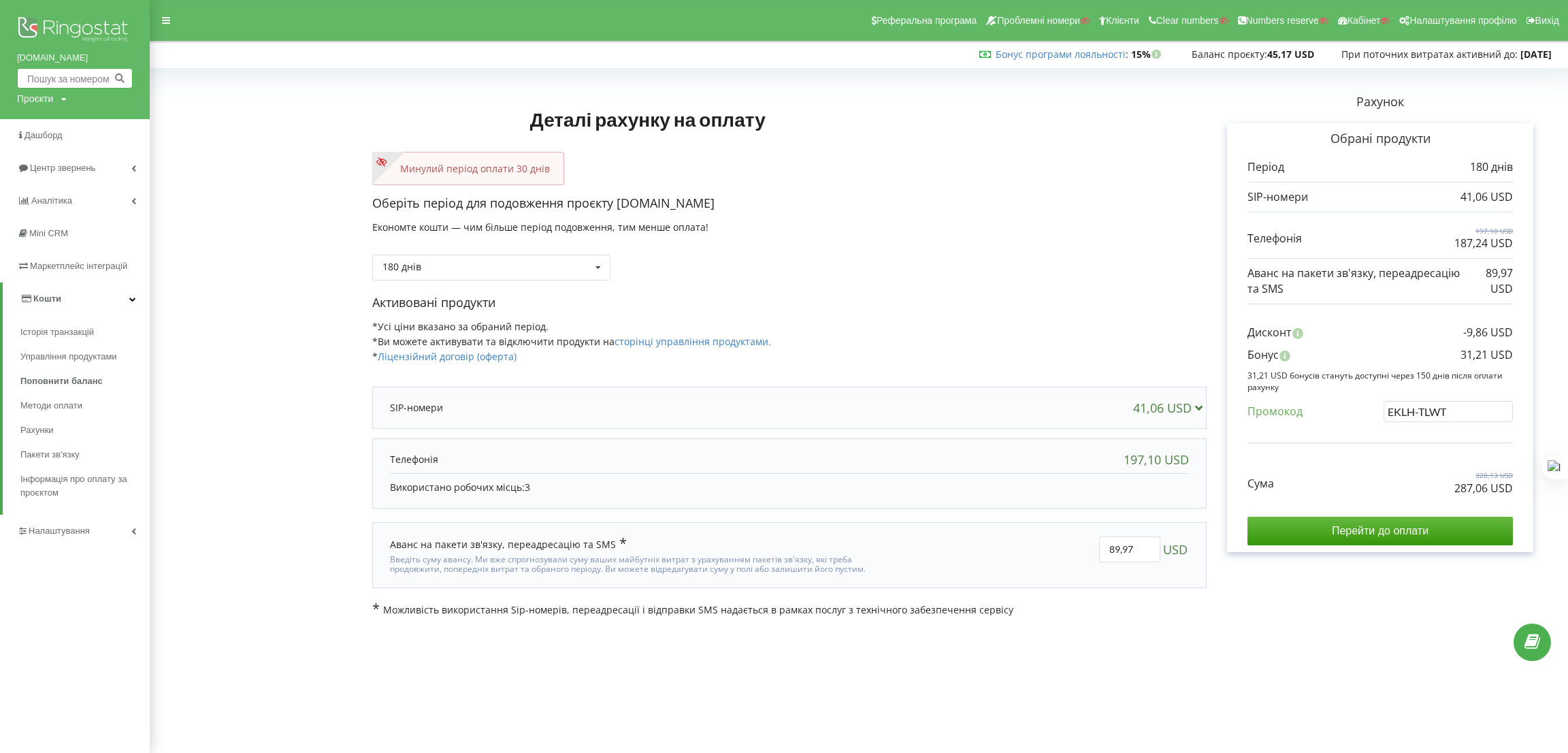
click at [22, 84] on input "text" at bounding box center [75, 78] width 116 height 20
click at [30, 102] on div "Проєкти" at bounding box center [34, 99] width 36 height 13
click at [47, 119] on input "text" at bounding box center [59, 127] width 68 height 20
paste input "[DOMAIN_NAME]"
type input "[DOMAIN_NAME]"
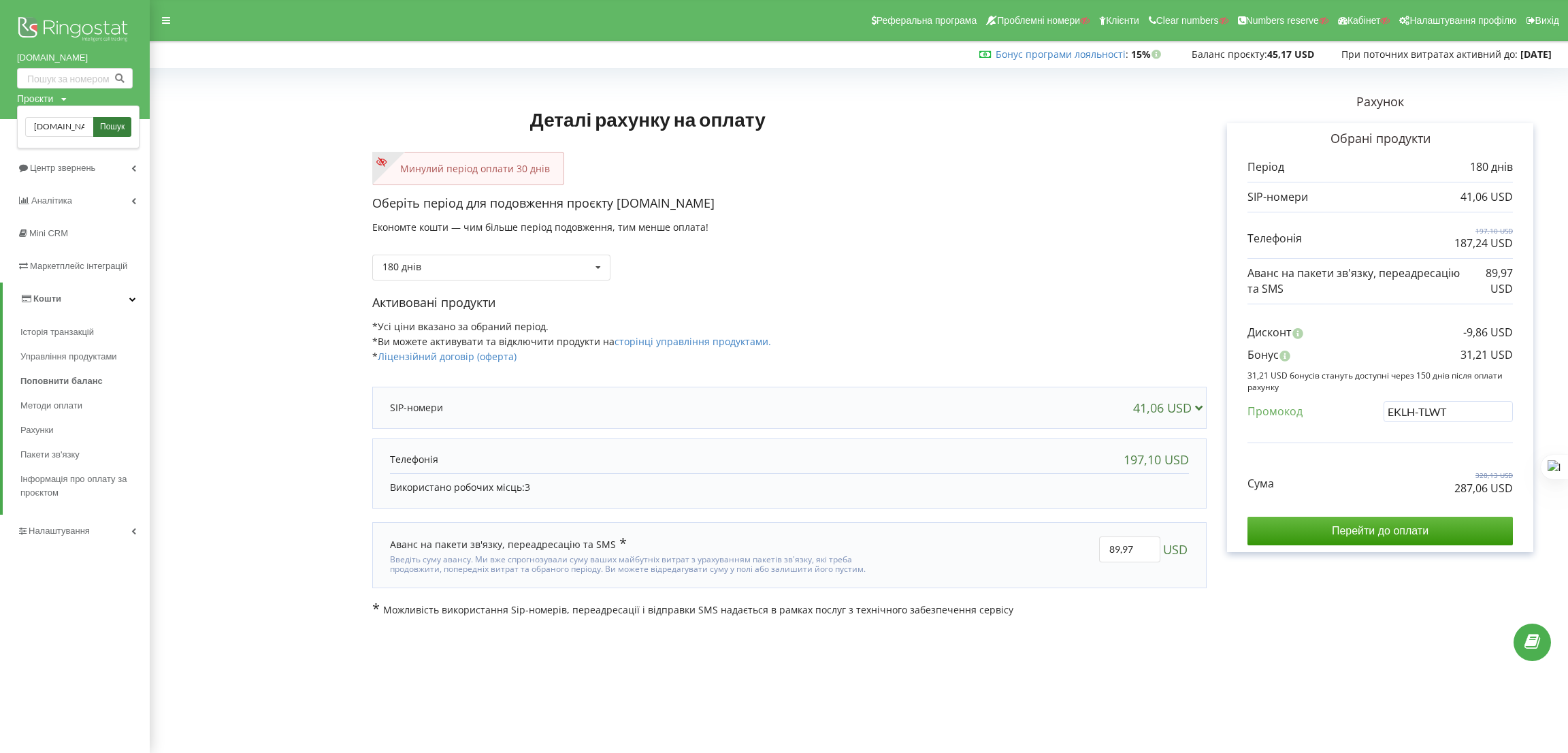
click at [115, 122] on span "Пошук" at bounding box center [111, 127] width 24 height 13
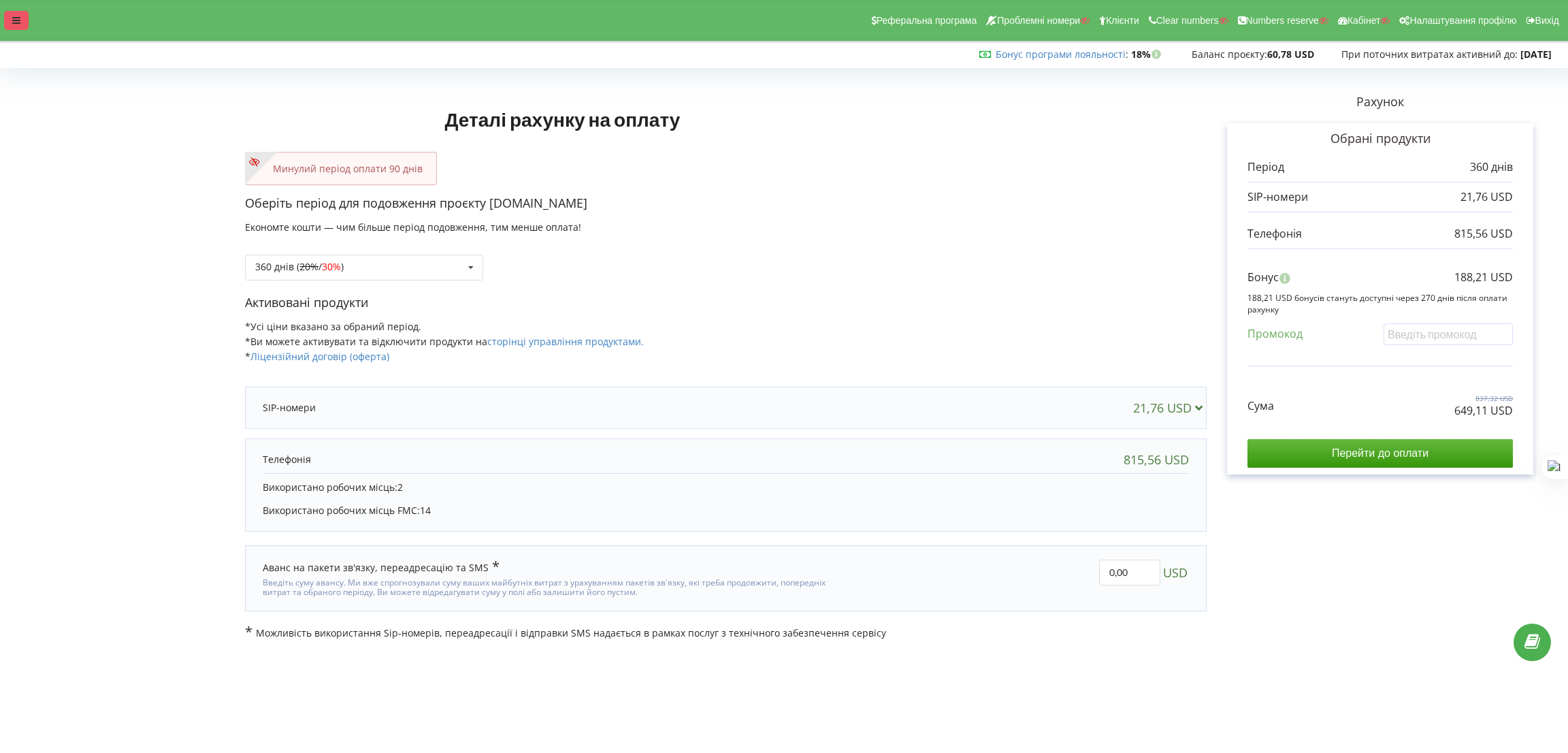
click at [9, 18] on div at bounding box center [16, 20] width 24 height 19
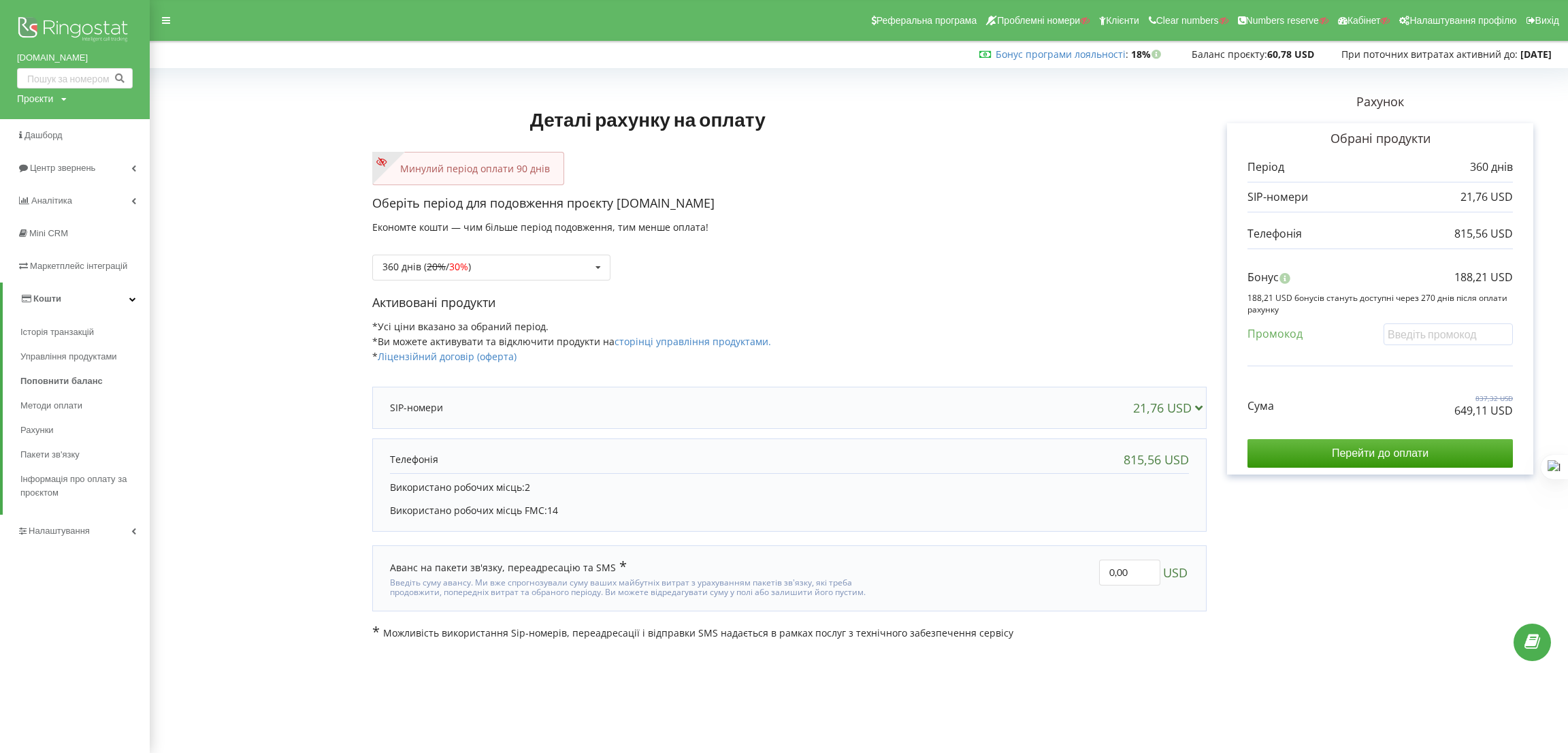
click at [56, 98] on div "Проєкти Пошук" at bounding box center [41, 99] width 49 height 13
click at [63, 136] on input "text" at bounding box center [59, 127] width 68 height 20
paste input "[DOMAIN_NAME]"
type input "[DOMAIN_NAME]"
click at [115, 125] on span "Пошук" at bounding box center [111, 127] width 24 height 13
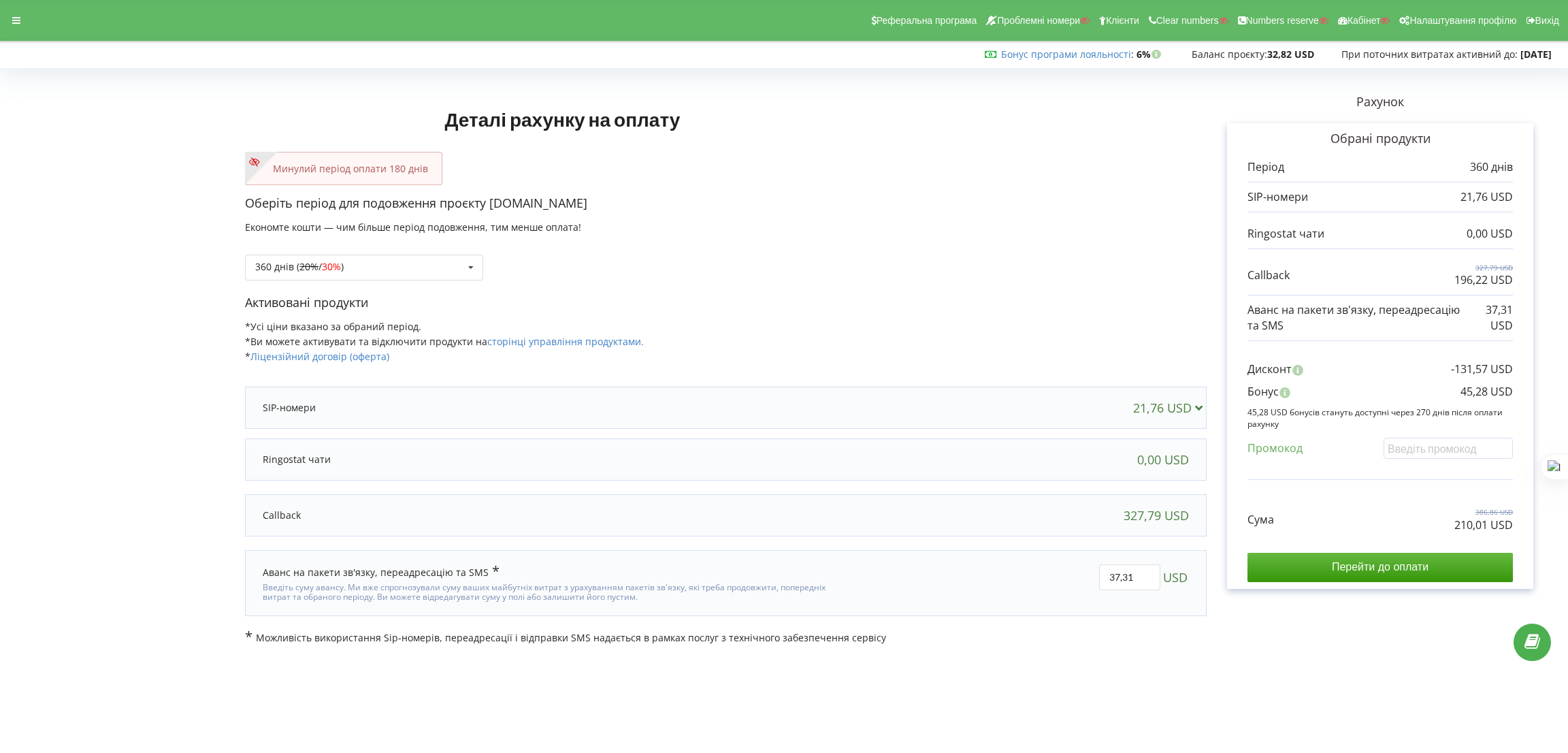
click at [640, 228] on div "Оберіть період для подовження проєкту korob.com.ua Економте кошти — чим більше …" at bounding box center [725, 244] width 961 height 100
drag, startPoint x: 1447, startPoint y: 524, endPoint x: 1487, endPoint y: 524, distance: 40.0
click at [1487, 524] on div "Сума 386,86 USD 210,01 USD" at bounding box center [1379, 510] width 266 height 45
copy p "210,01"
drag, startPoint x: 1459, startPoint y: 396, endPoint x: 1486, endPoint y: 393, distance: 27.2
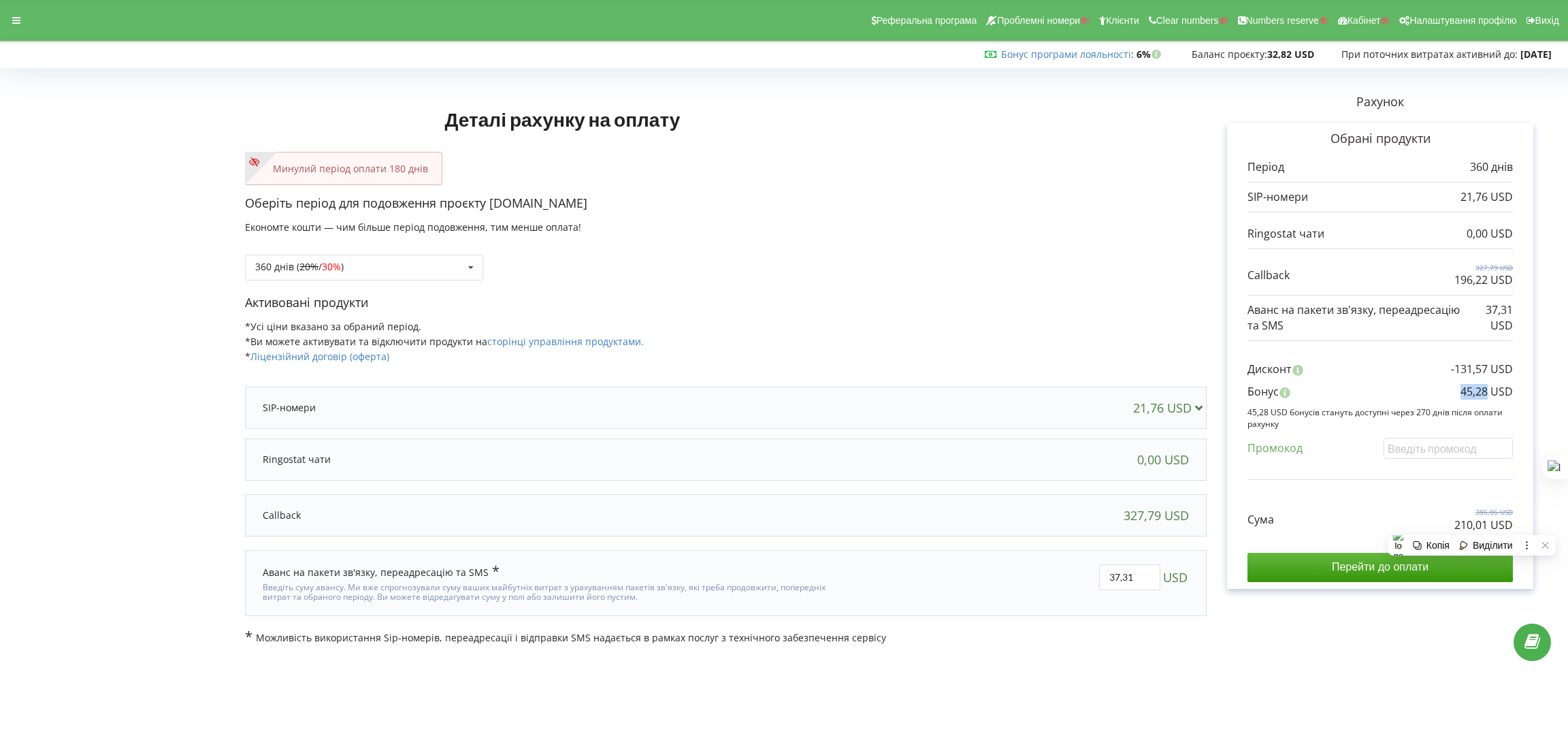
click at [1486, 393] on div "Бонус 45,28 USD" at bounding box center [1379, 395] width 266 height 23
copy p "45,28"
click at [6, 13] on div at bounding box center [16, 20] width 24 height 19
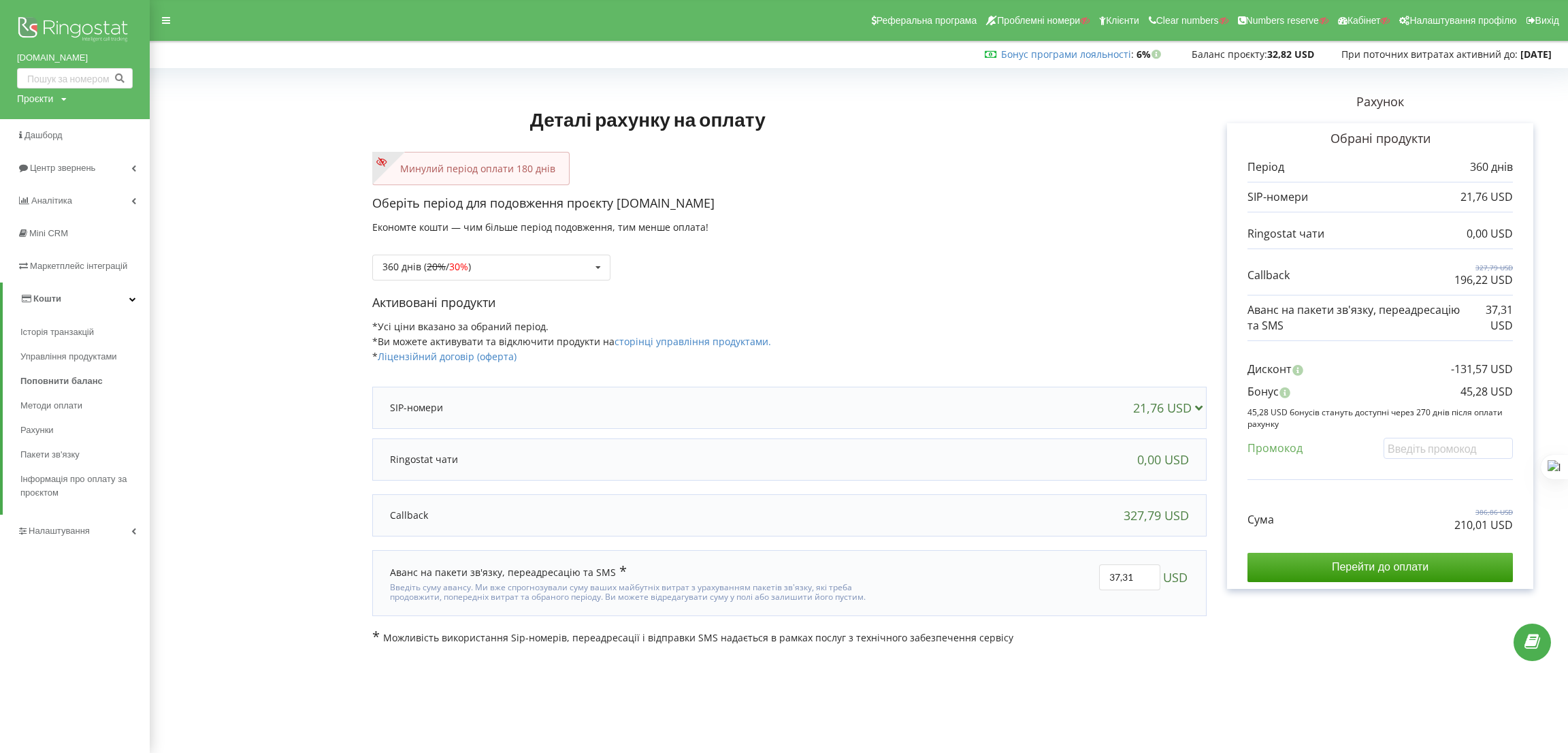
click at [850, 271] on div "360 днів ( 20% / 30% ) Поповнити баланс без подовження 20% / 30% 30% / 40%" at bounding box center [789, 257] width 835 height 46
click at [1039, 212] on p "Оберіть період для подовження проєкту korob.com.ua" at bounding box center [789, 203] width 835 height 18
click at [1363, 564] on input "Перейти до оплати" at bounding box center [1379, 567] width 266 height 29
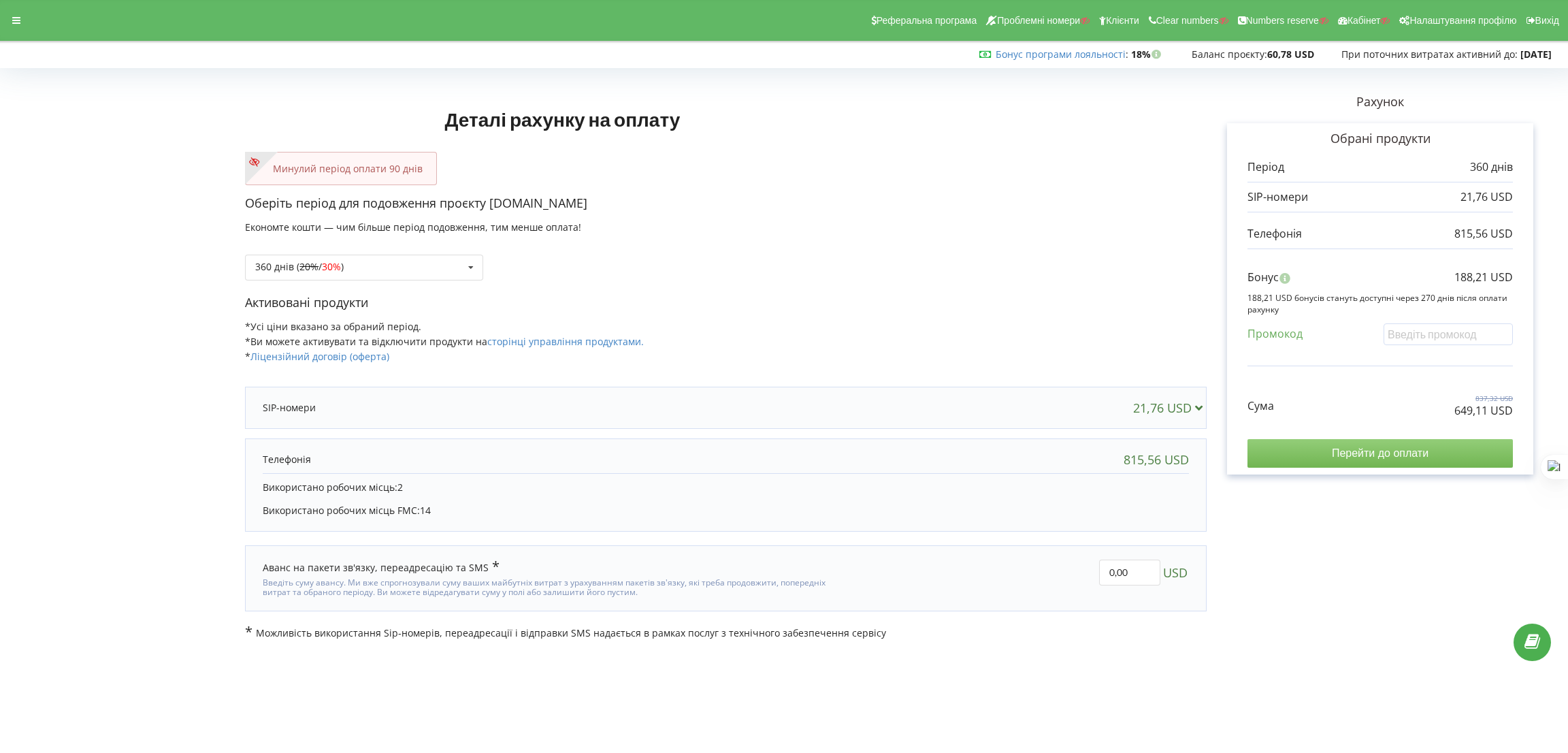
click at [1349, 439] on input "Перейти до оплати" at bounding box center [1379, 454] width 266 height 29
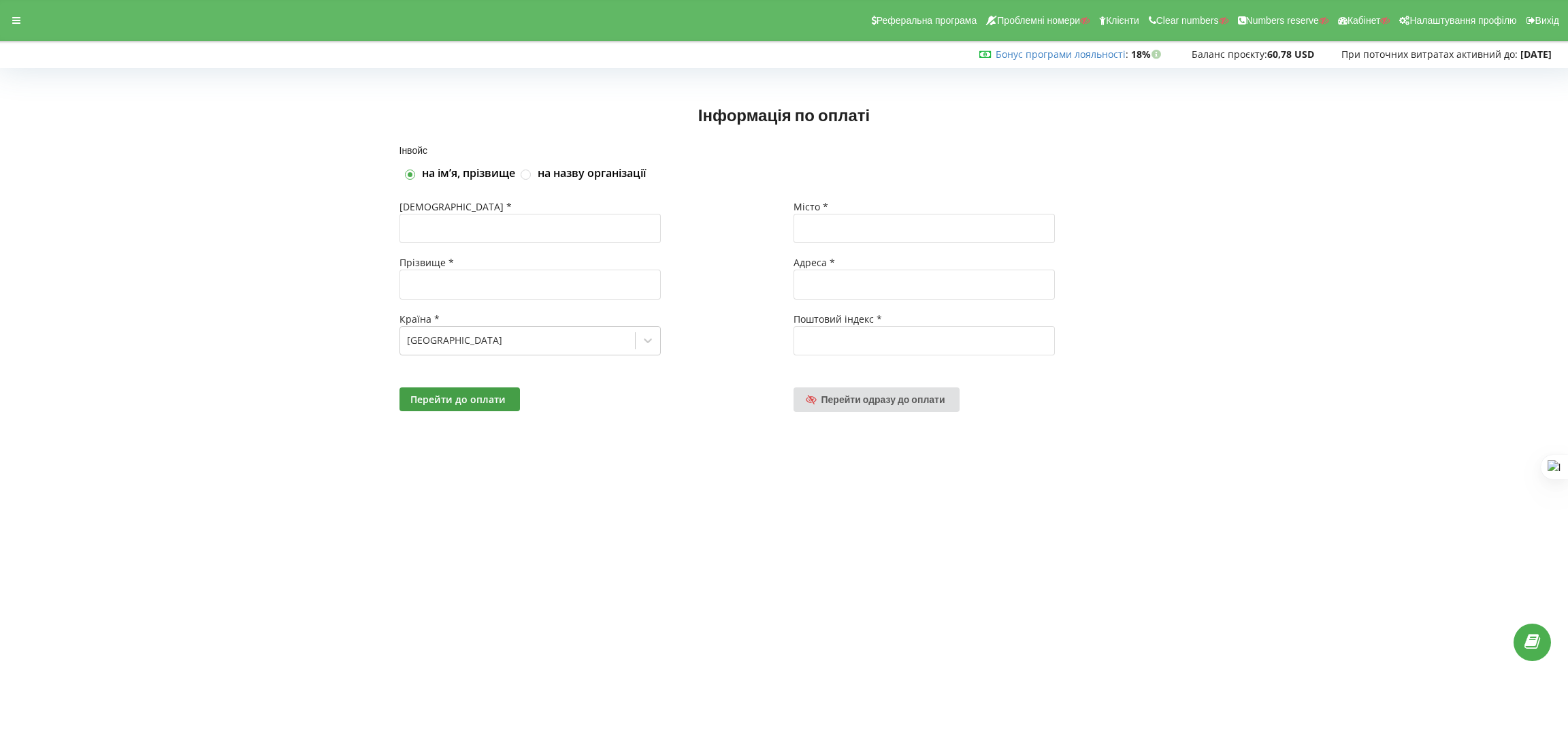
click at [0, 22] on div "Реферальна програма Проблемні номери Клієнти Clear numbers Numbers reserve Кабі…" at bounding box center [784, 20] width 1587 height 41
click at [15, 18] on icon at bounding box center [17, 20] width 8 height 9
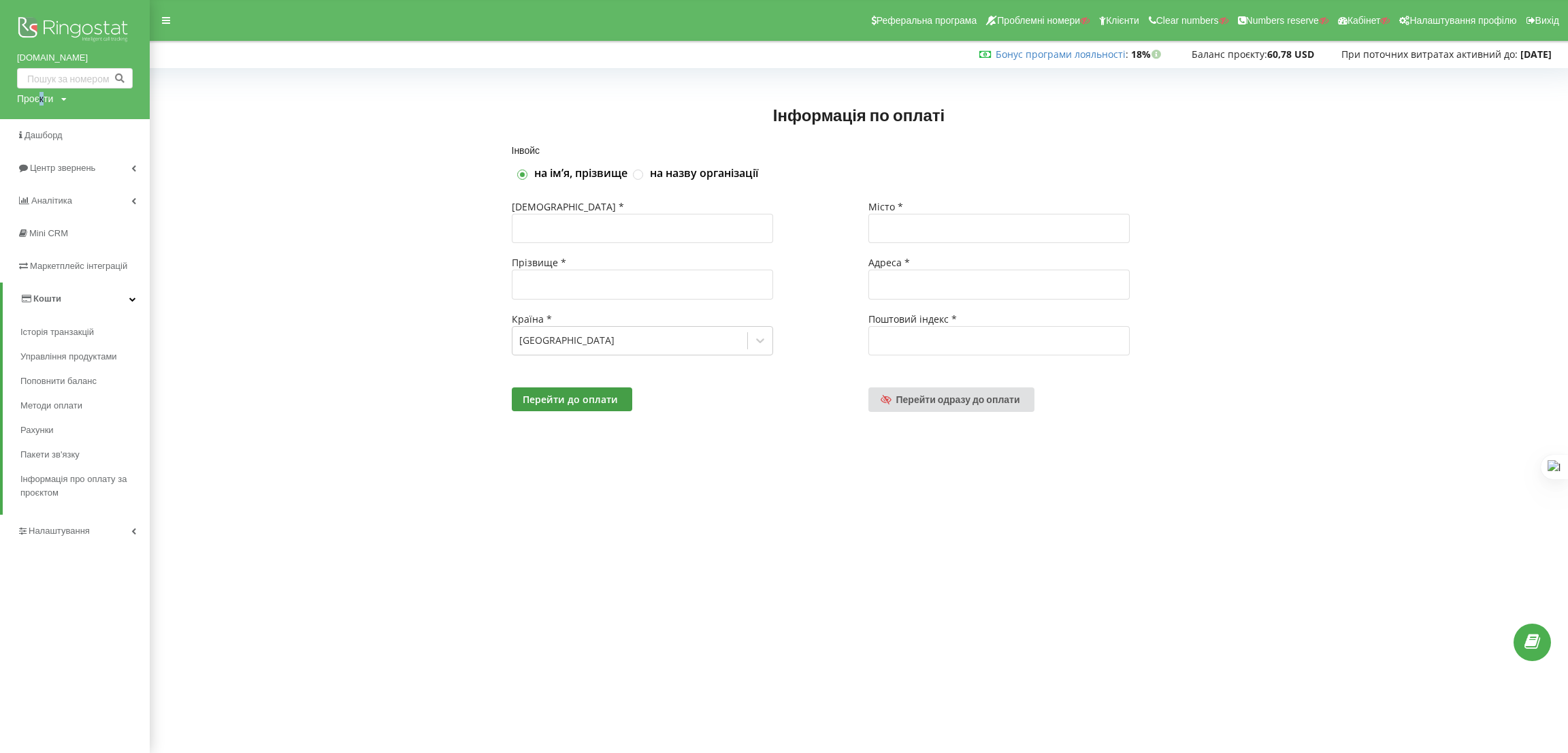
click at [40, 94] on div "Проєкти" at bounding box center [34, 99] width 36 height 13
click at [50, 125] on input "text" at bounding box center [59, 127] width 68 height 20
paste input "zk.com.ua"
type input "zk.com.ua"
click at [138, 126] on div "zk.com.ua Пошук" at bounding box center [78, 127] width 122 height 43
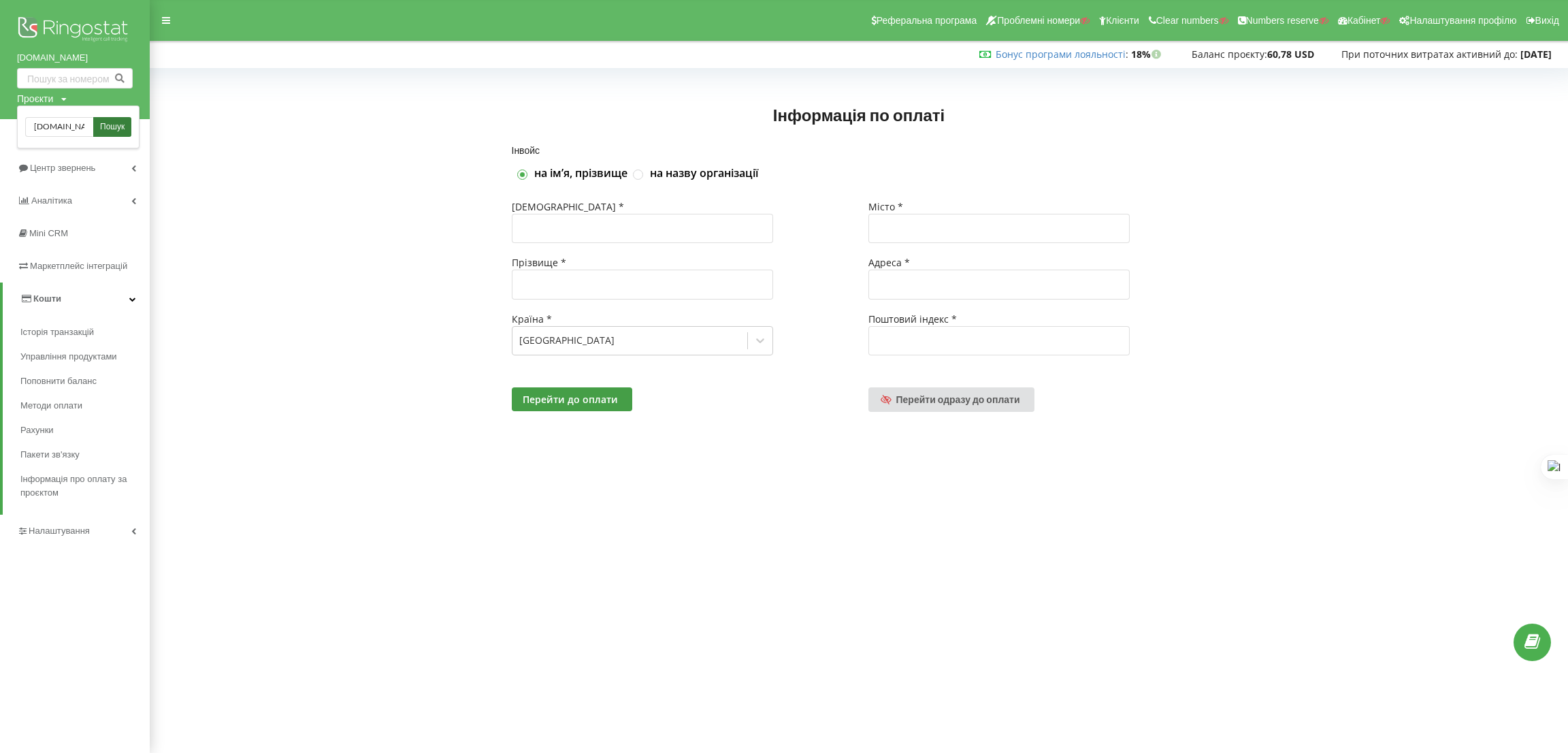
click at [125, 125] on link "Пошук" at bounding box center [111, 127] width 38 height 20
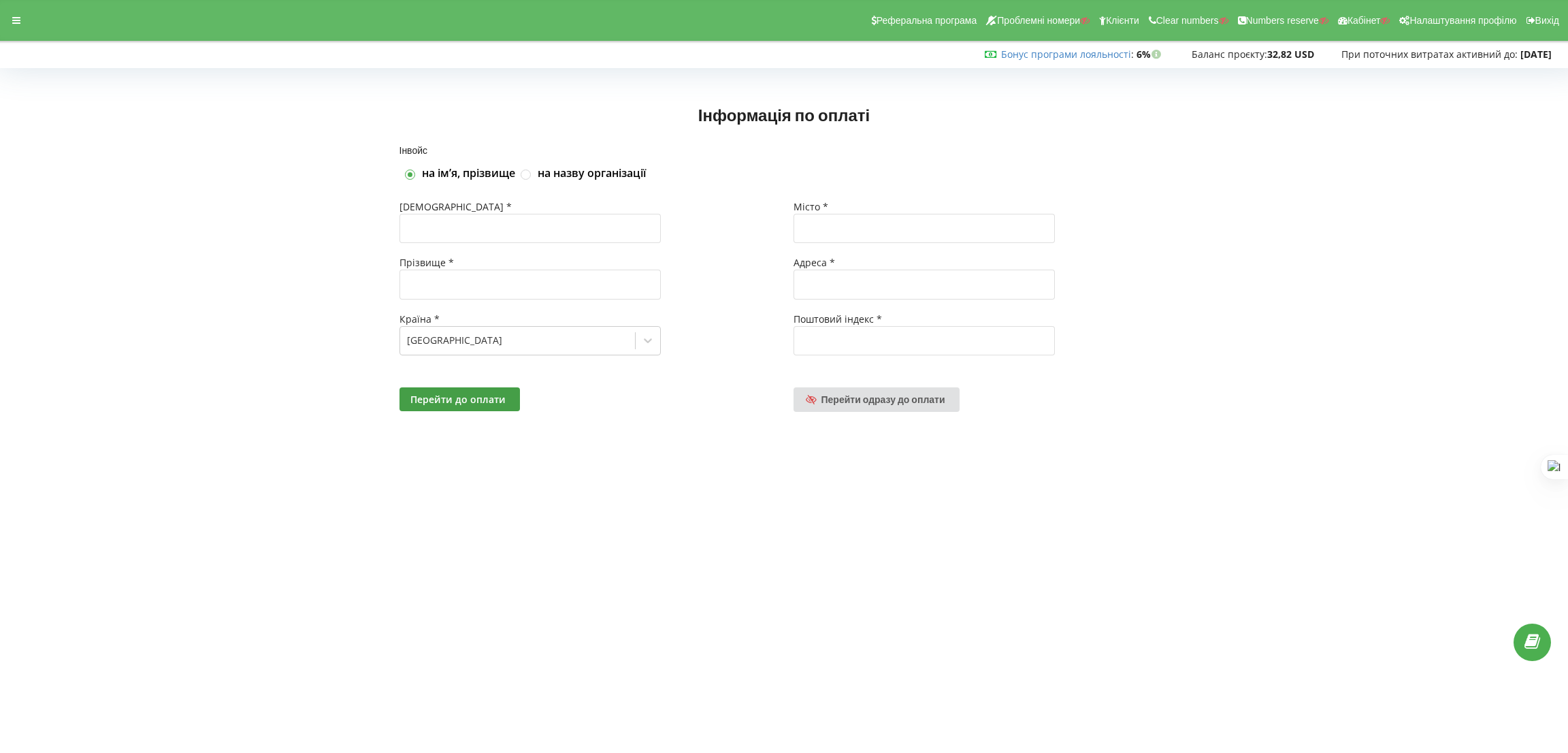
click at [12, 17] on div at bounding box center [16, 20] width 24 height 19
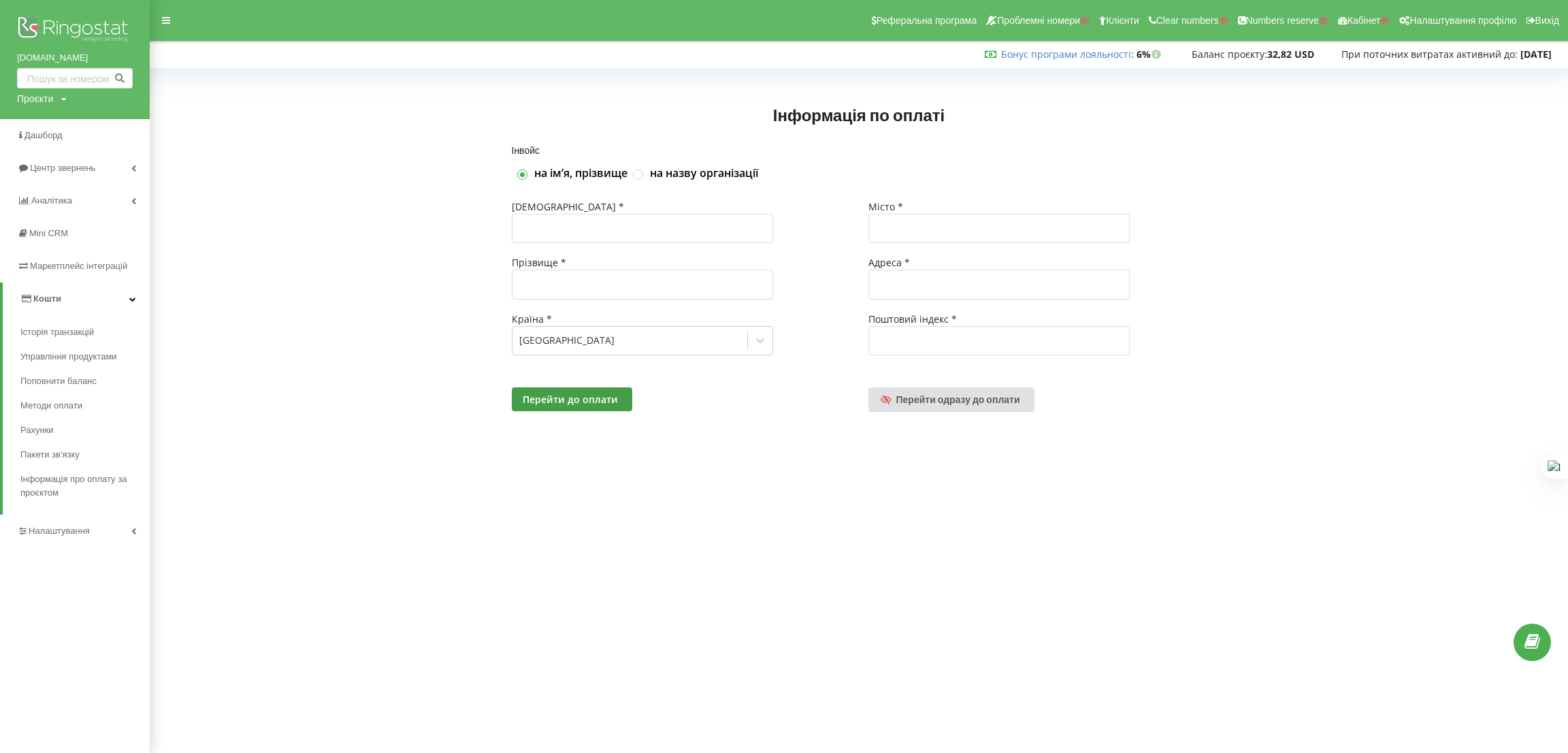
click at [42, 101] on div "Проєкти" at bounding box center [34, 99] width 36 height 13
click at [56, 128] on input "text" at bounding box center [59, 127] width 68 height 20
paste input "[DOMAIN_NAME]"
type input "[DOMAIN_NAME]"
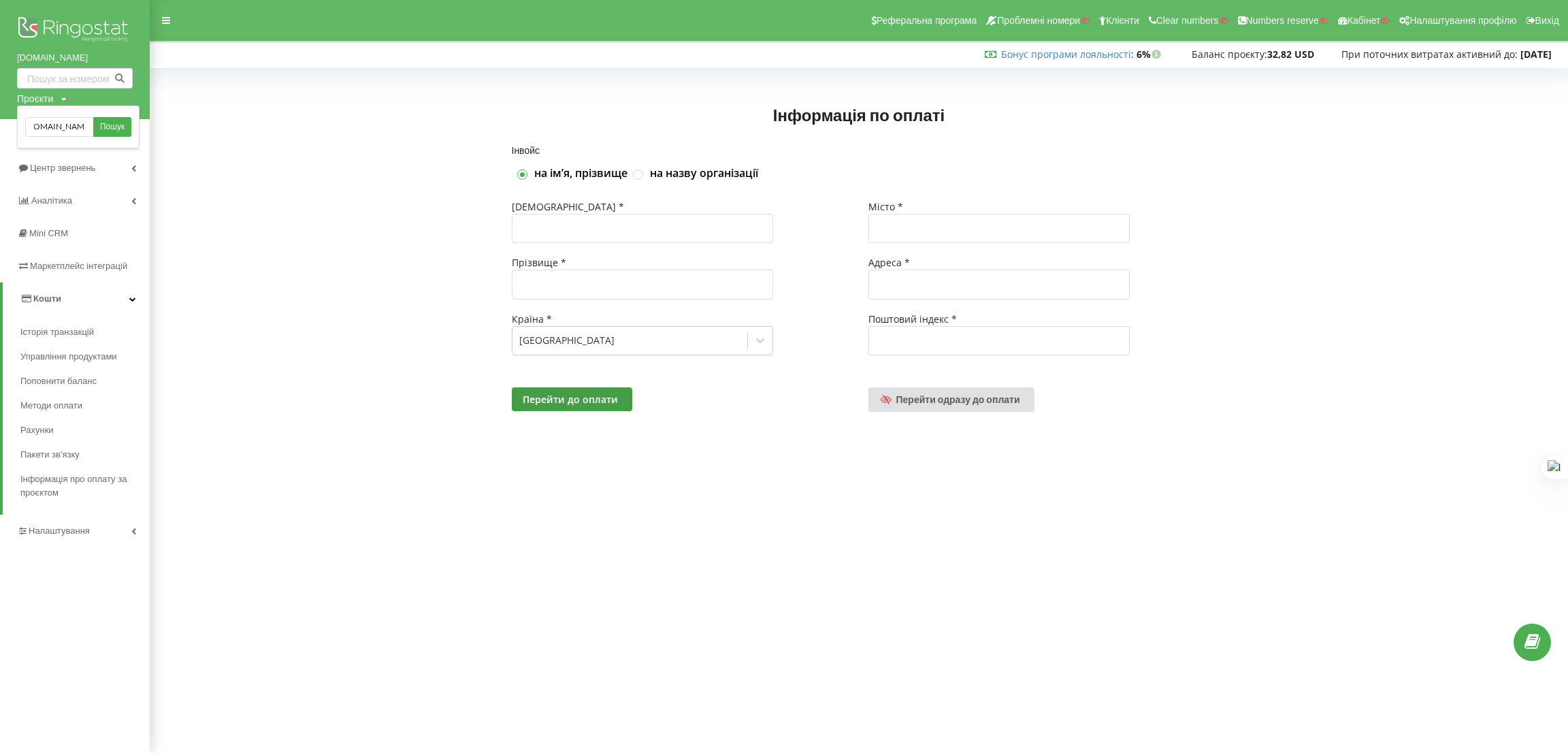
click at [137, 127] on div "cargo.opti.global Пошук" at bounding box center [78, 127] width 122 height 43
click at [116, 128] on span "Пошук" at bounding box center [111, 127] width 24 height 13
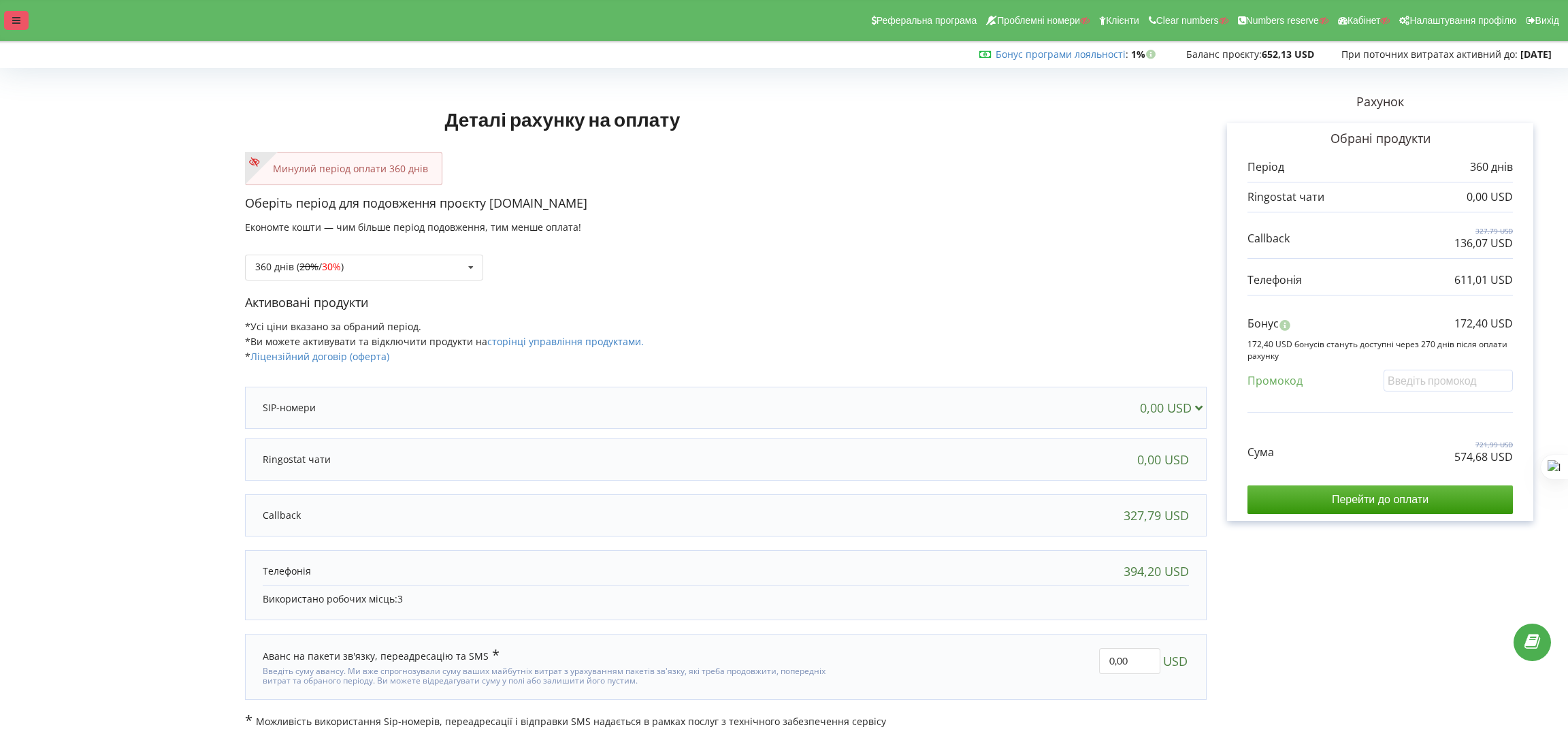
click at [21, 17] on div at bounding box center [16, 20] width 24 height 19
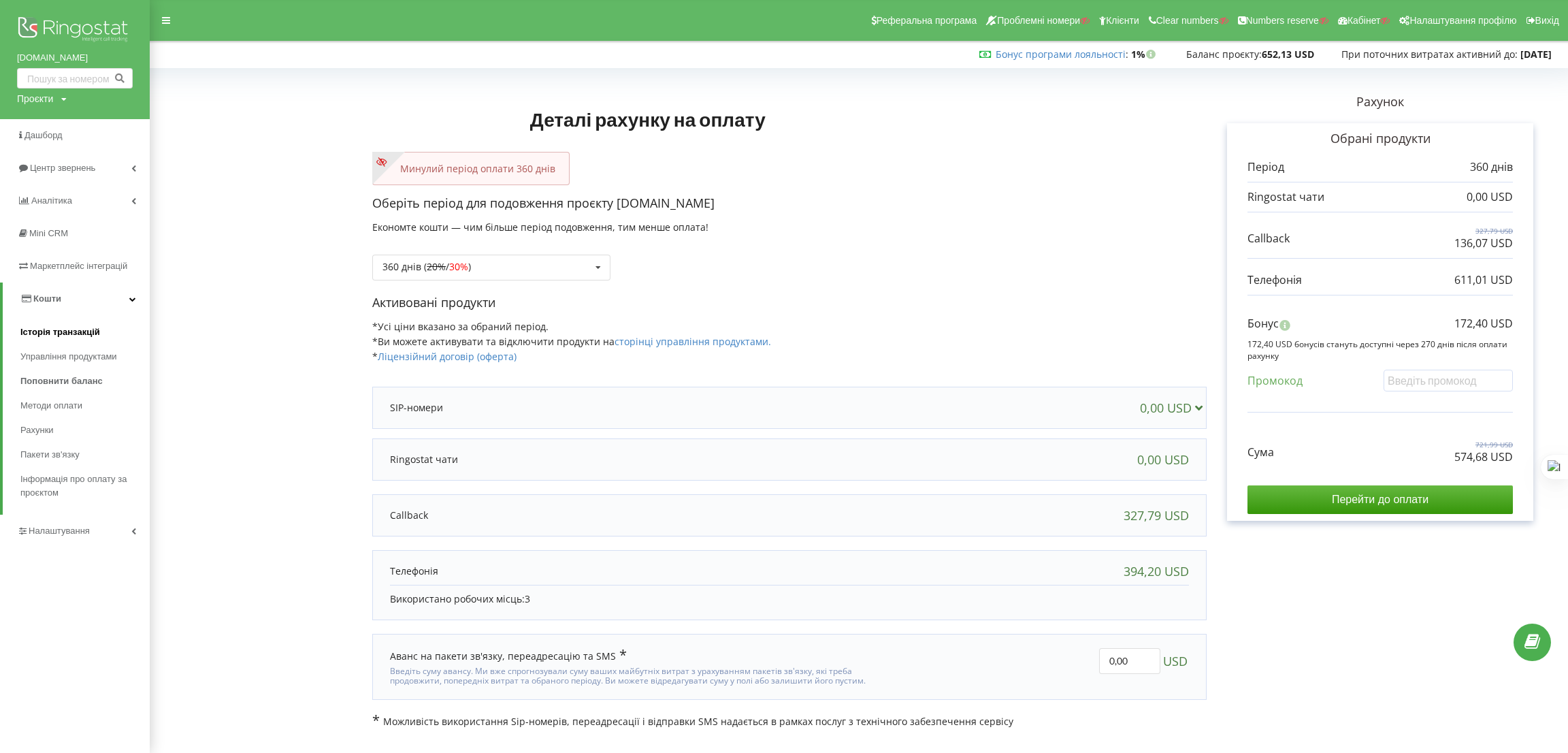
click at [70, 330] on span "Історія транзакцій" at bounding box center [60, 332] width 80 height 13
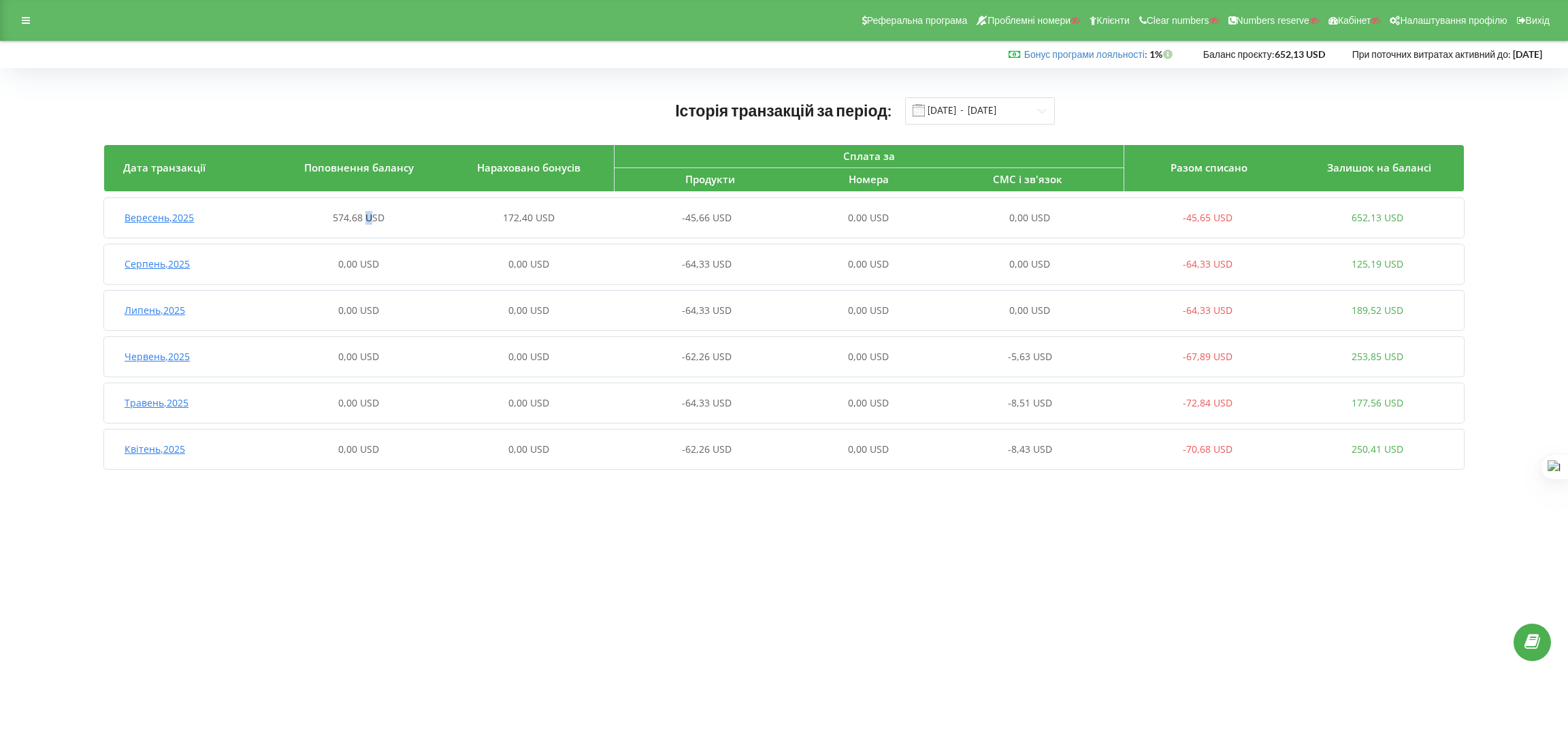
click at [369, 225] on div "574,68 USD" at bounding box center [358, 218] width 169 height 13
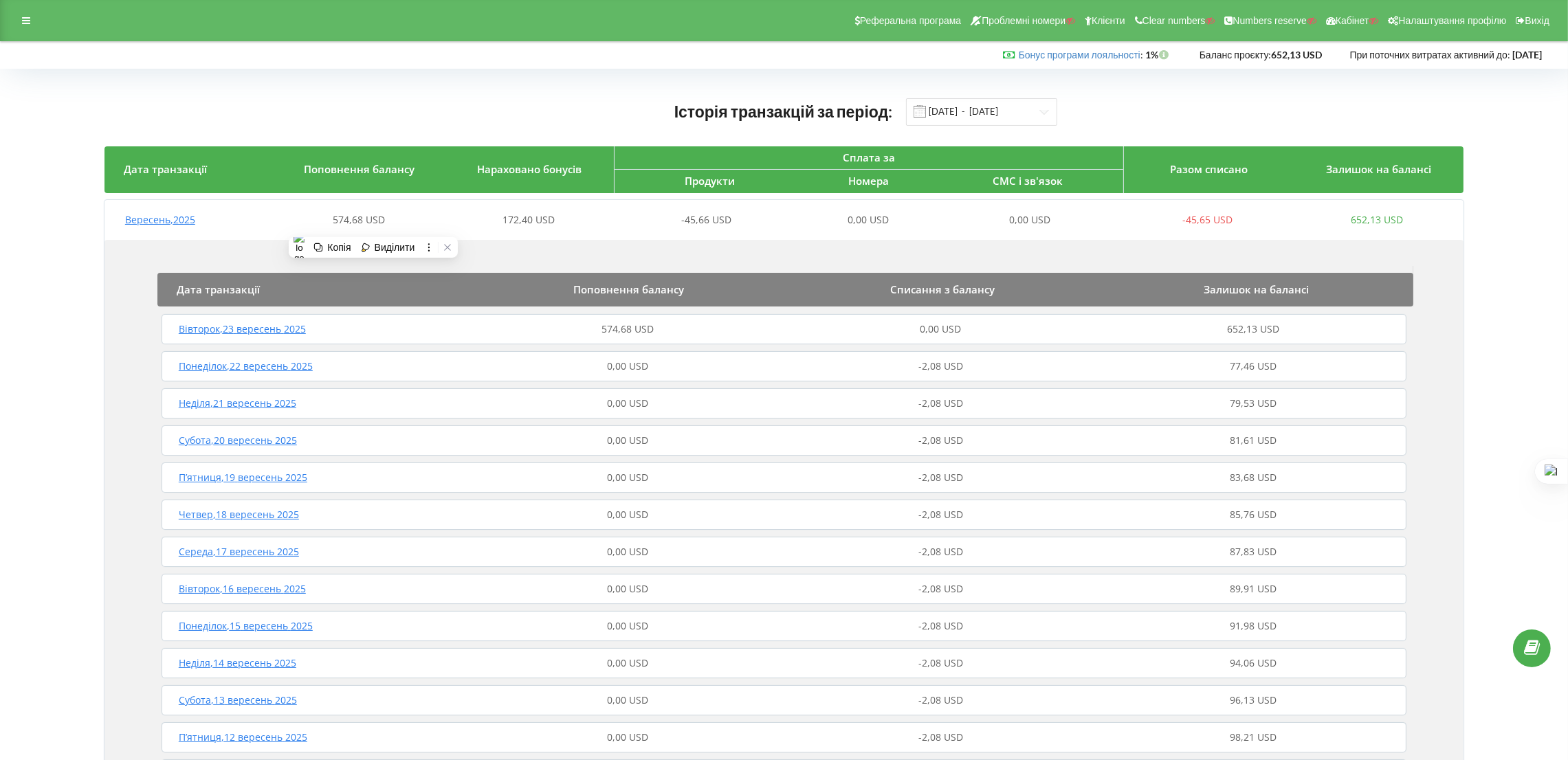
click at [713, 248] on div "Дата транзакції Поповнення балансу Списання з балансу Залишок на балансі [DATE]…" at bounding box center [783, 713] width 1359 height 948
click at [14, 8] on div "Реферальна програма Проблемні номери Клієнти Clear numbers Numbers reserve Кабі…" at bounding box center [784, 20] width 1568 height 41
click at [19, 18] on div at bounding box center [25, 20] width 25 height 19
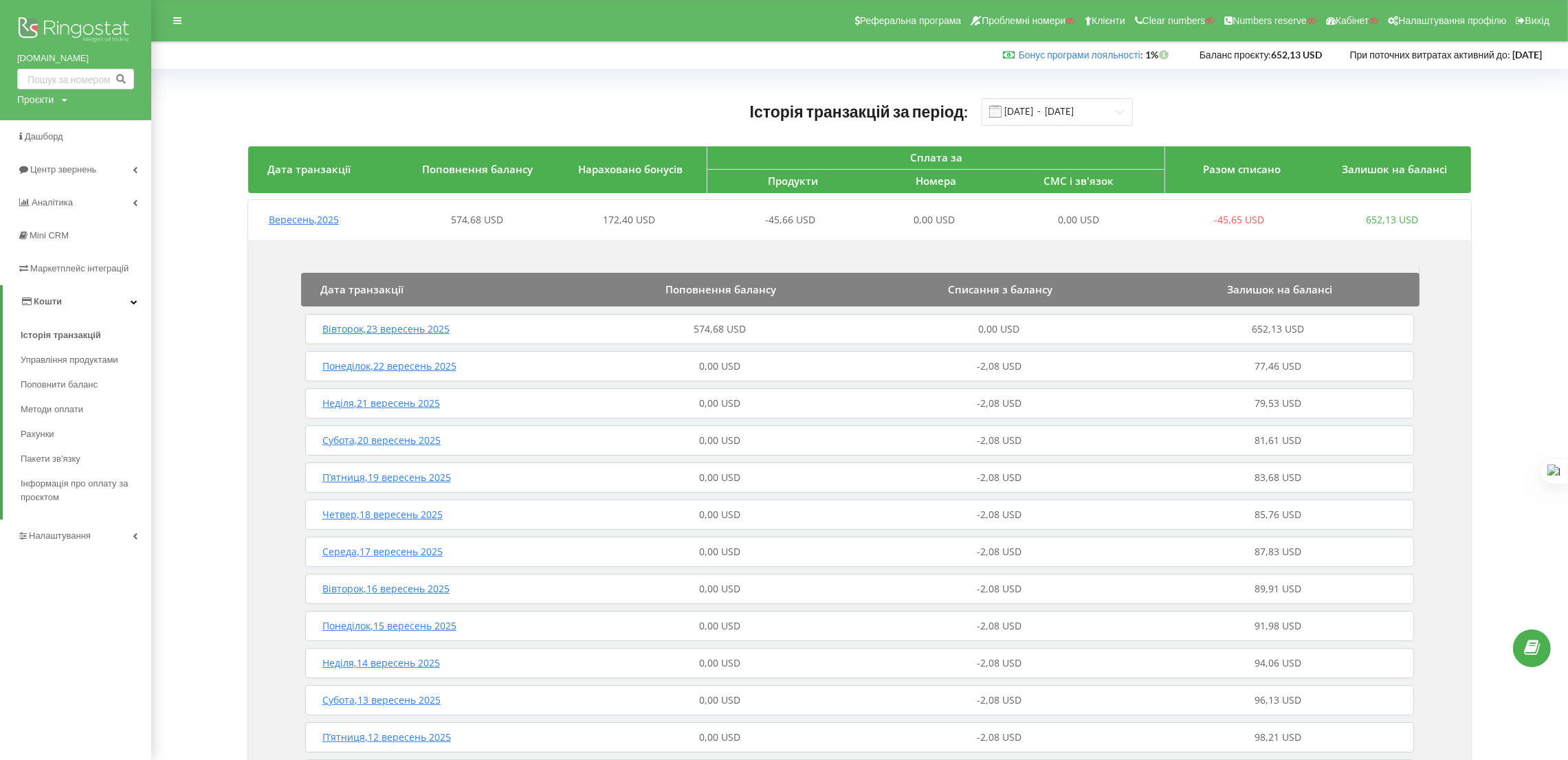
click at [26, 102] on div "Проєкти" at bounding box center [35, 100] width 36 height 14
click at [35, 118] on input "text" at bounding box center [59, 129] width 69 height 20
paste input "prostovse.com"
type input "[DOMAIN_NAME]"
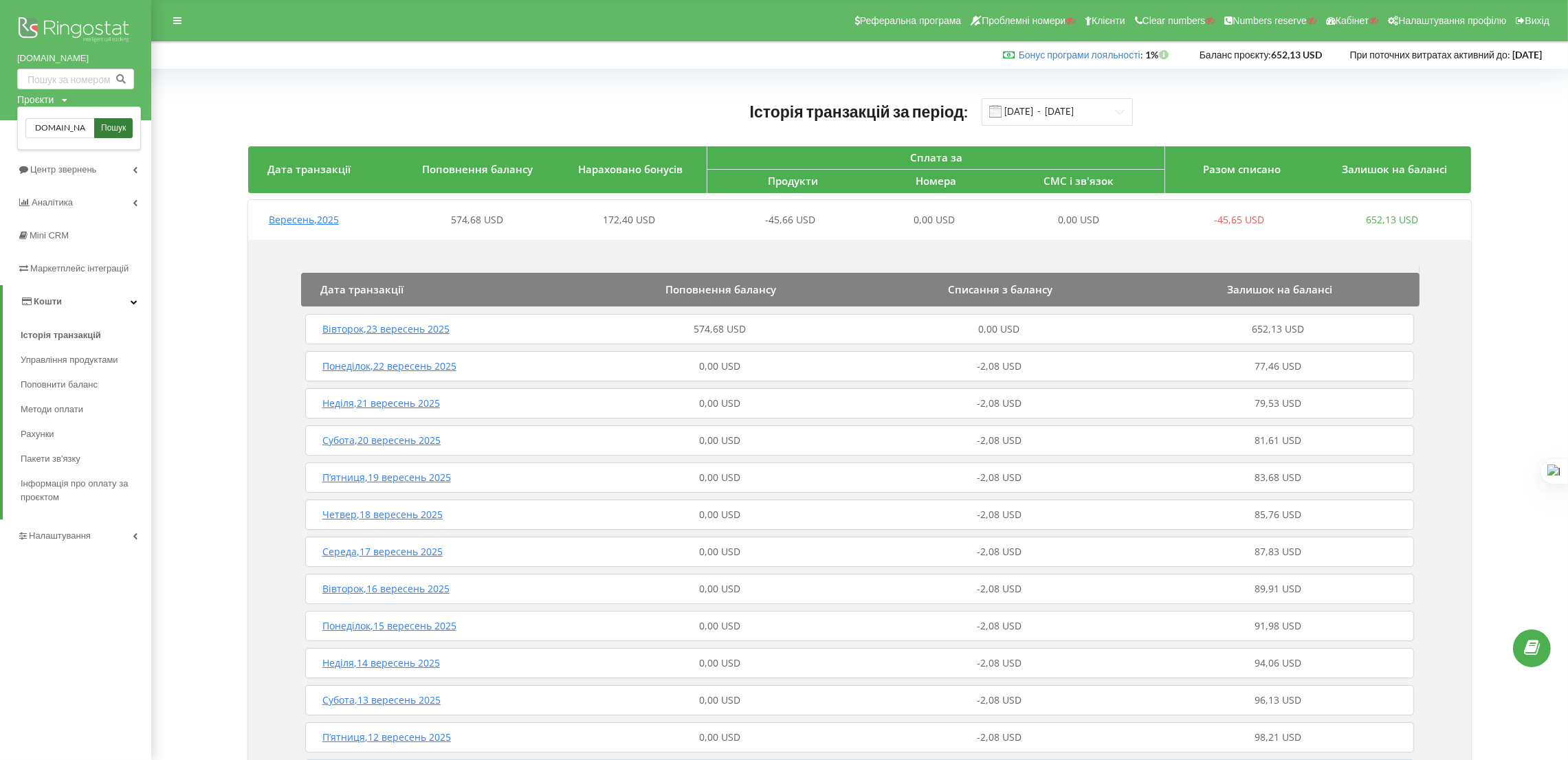
click at [123, 128] on span "Пошук" at bounding box center [113, 129] width 25 height 13
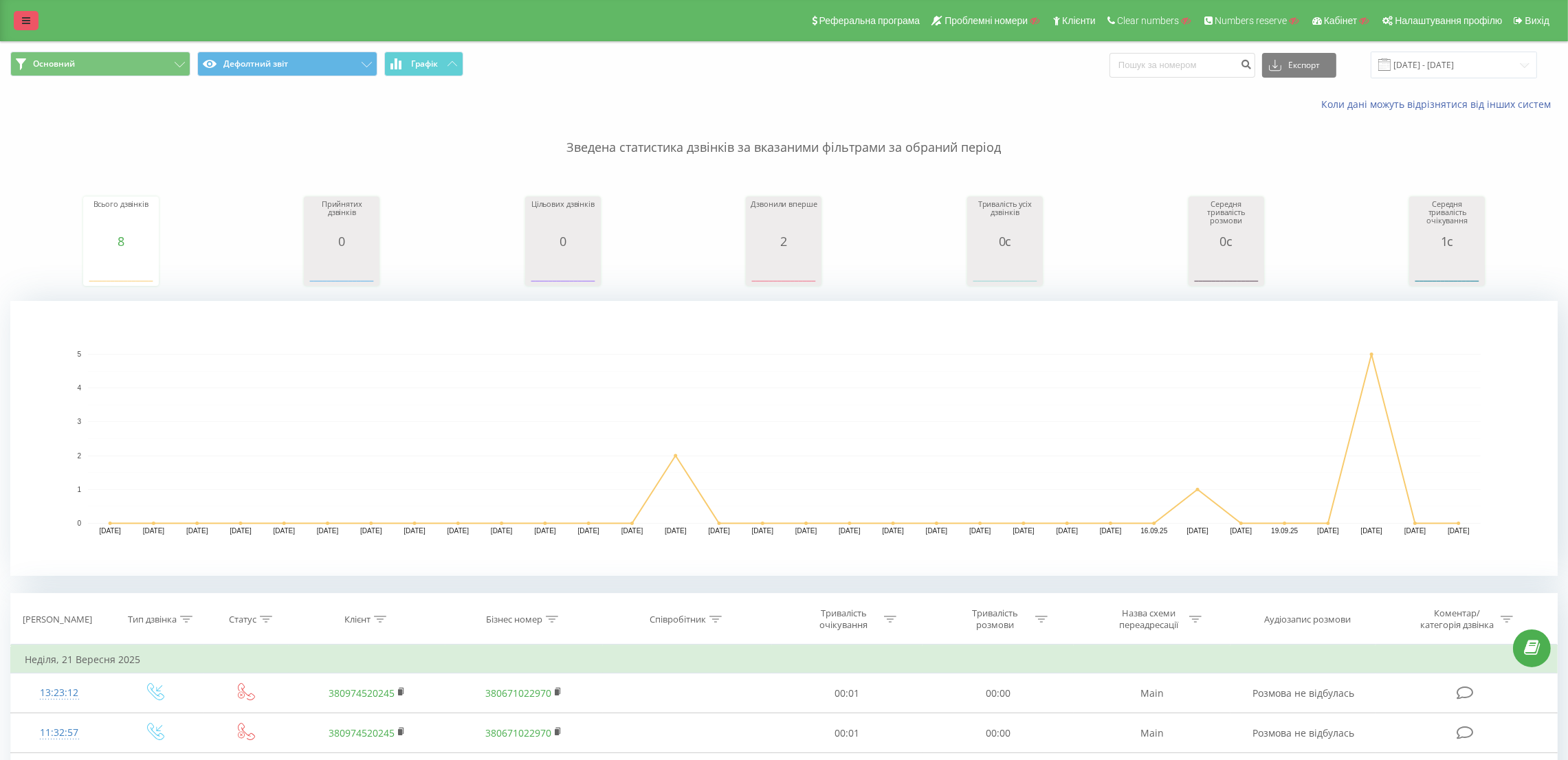
click at [20, 12] on link at bounding box center [25, 20] width 25 height 19
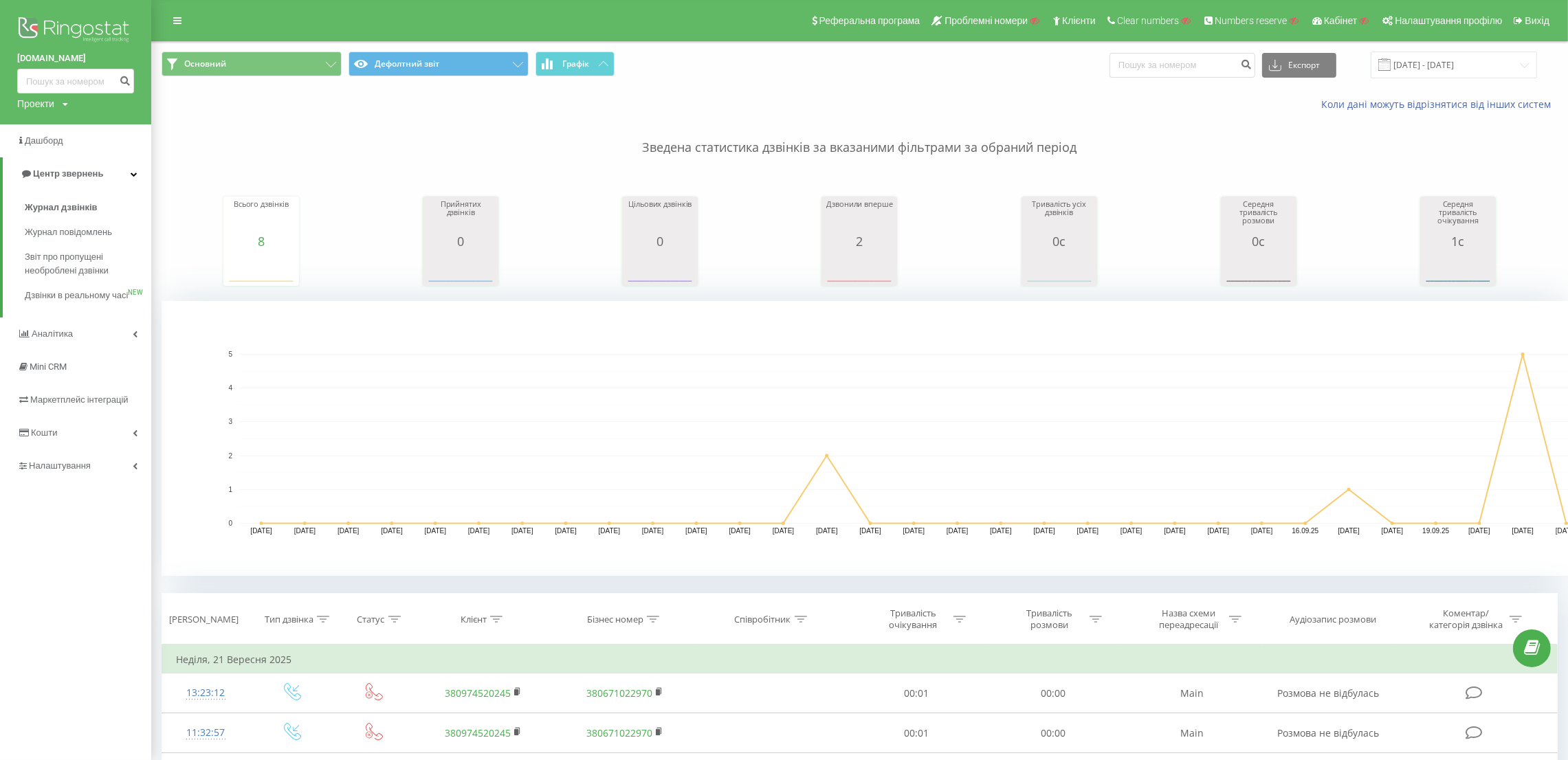
click at [53, 104] on div "Проекти" at bounding box center [36, 103] width 37 height 14
click at [63, 124] on input "text" at bounding box center [55, 125] width 69 height 20
paste input "unilux.com.ua"
type input "unilux.com.ua"
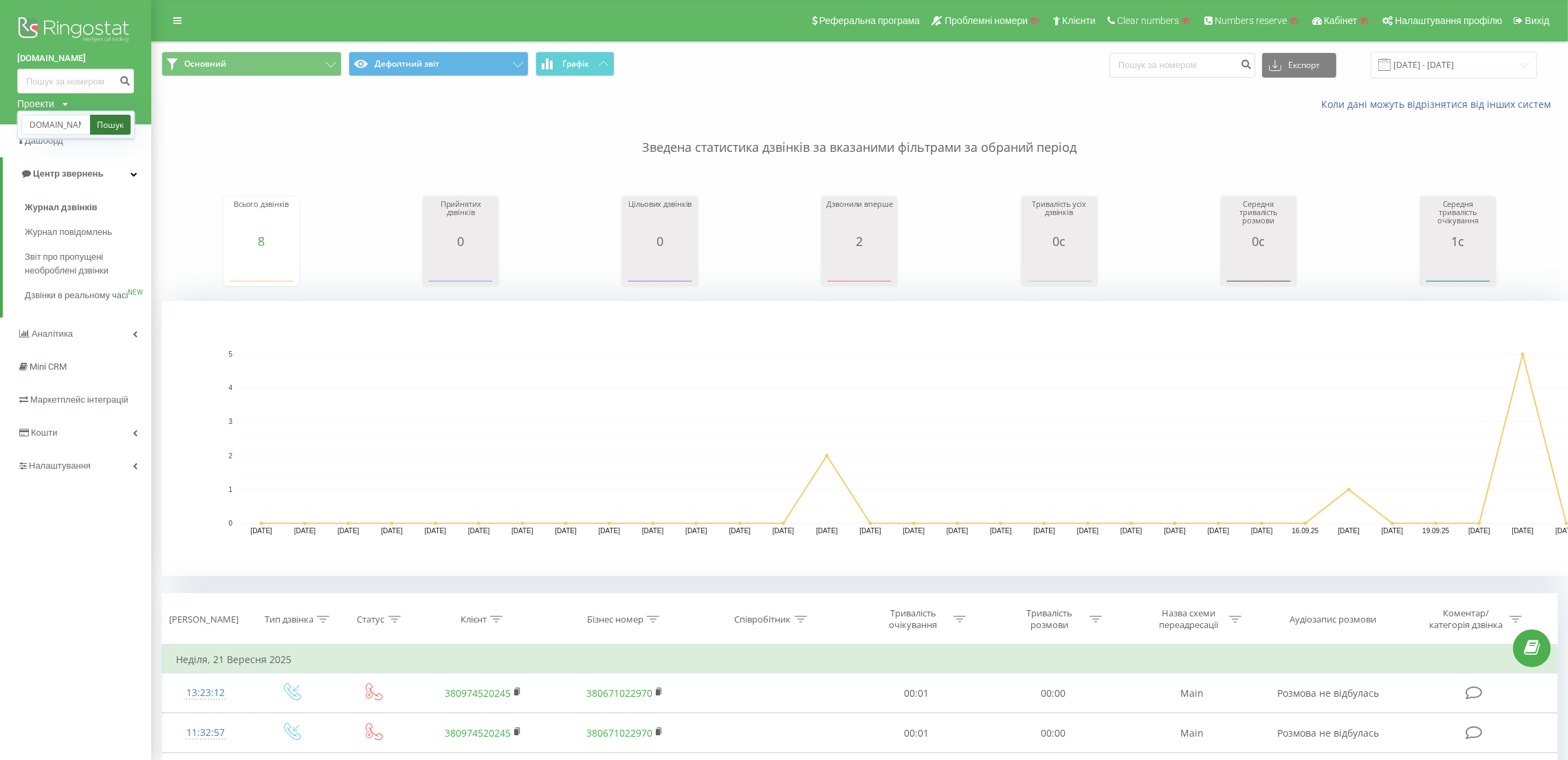
click at [104, 121] on link "Пошук" at bounding box center [110, 125] width 41 height 20
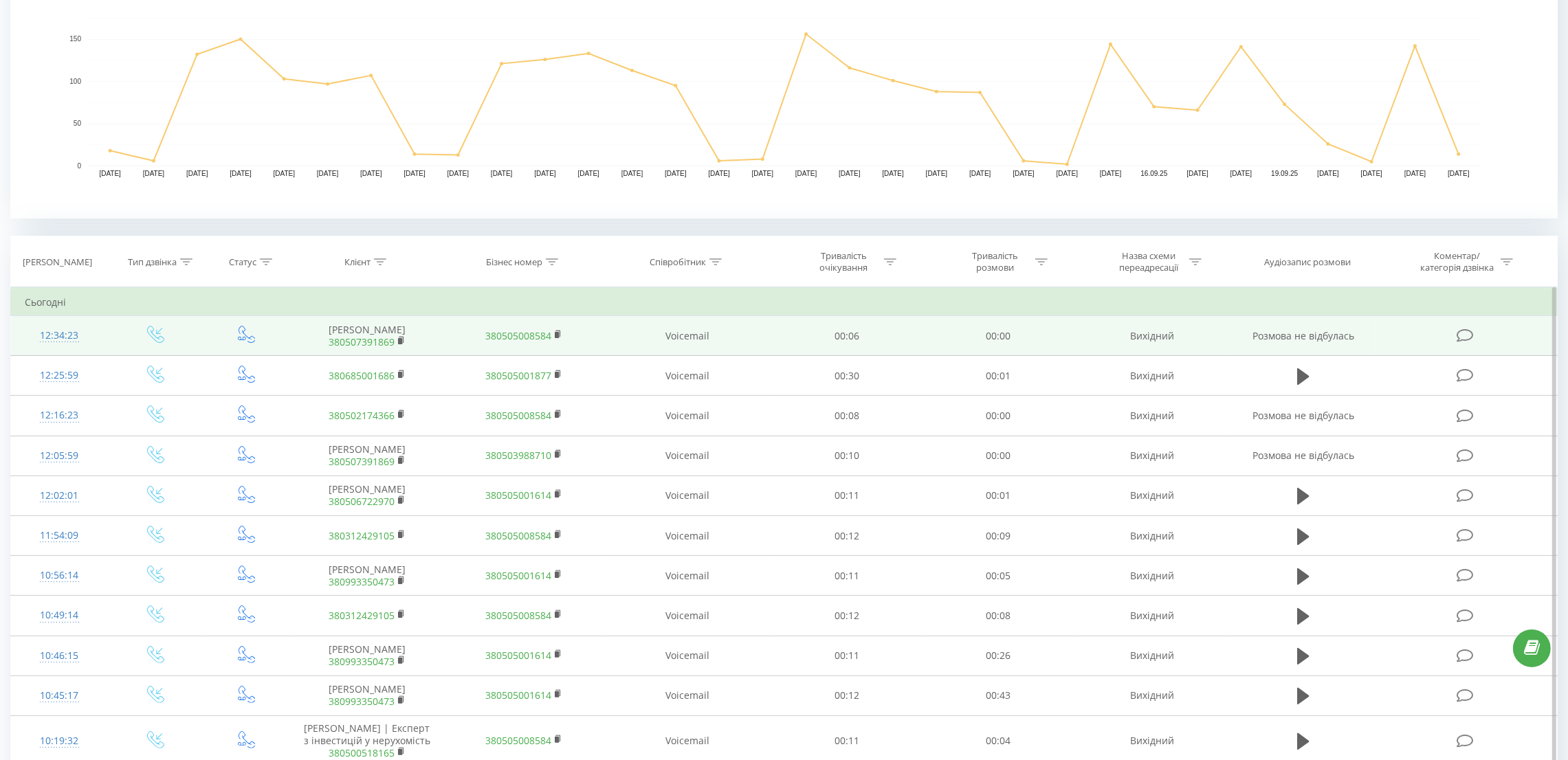
scroll to position [204, 0]
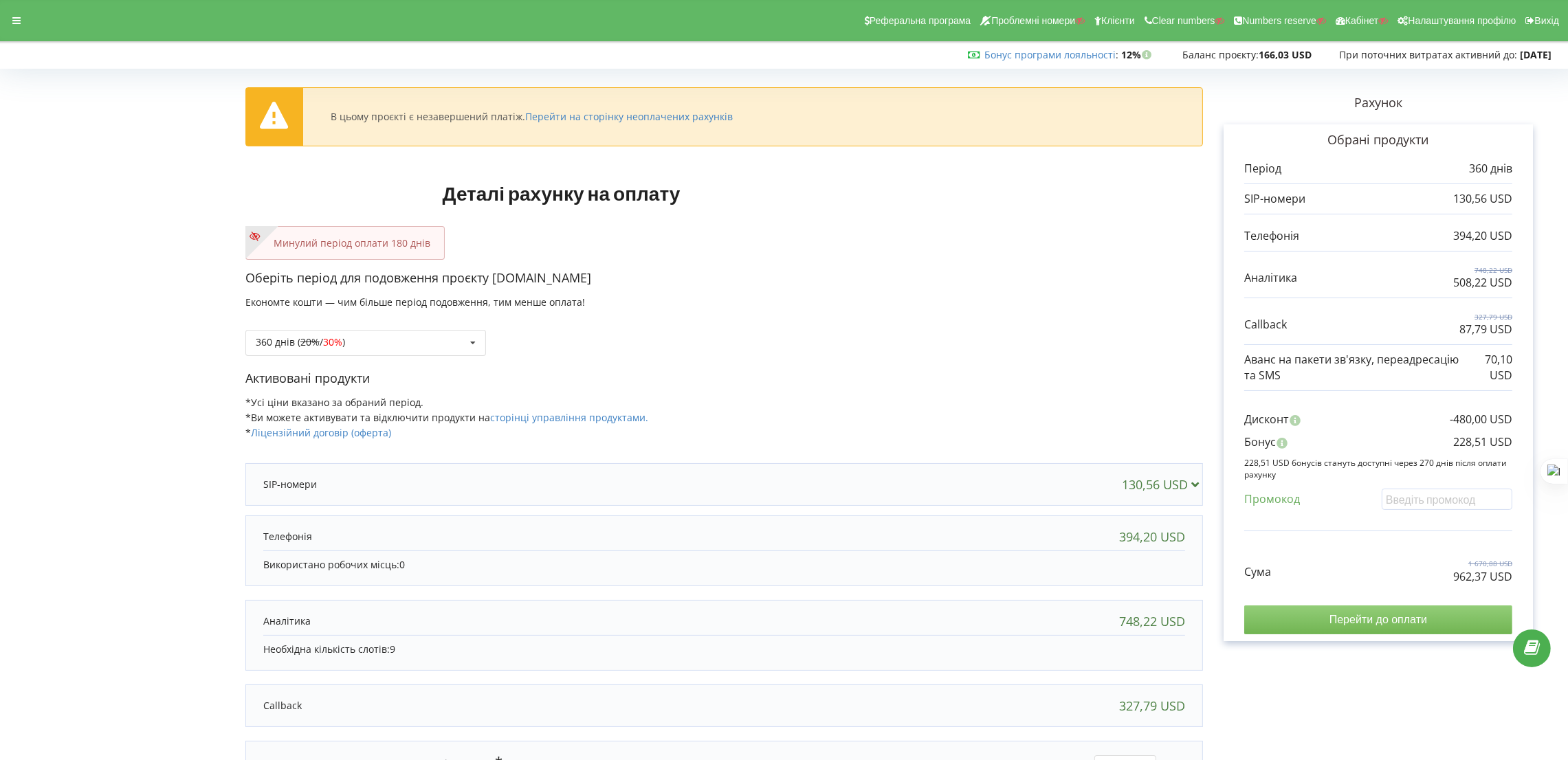
click at [1391, 616] on input "Перейти до оплати" at bounding box center [1378, 620] width 268 height 29
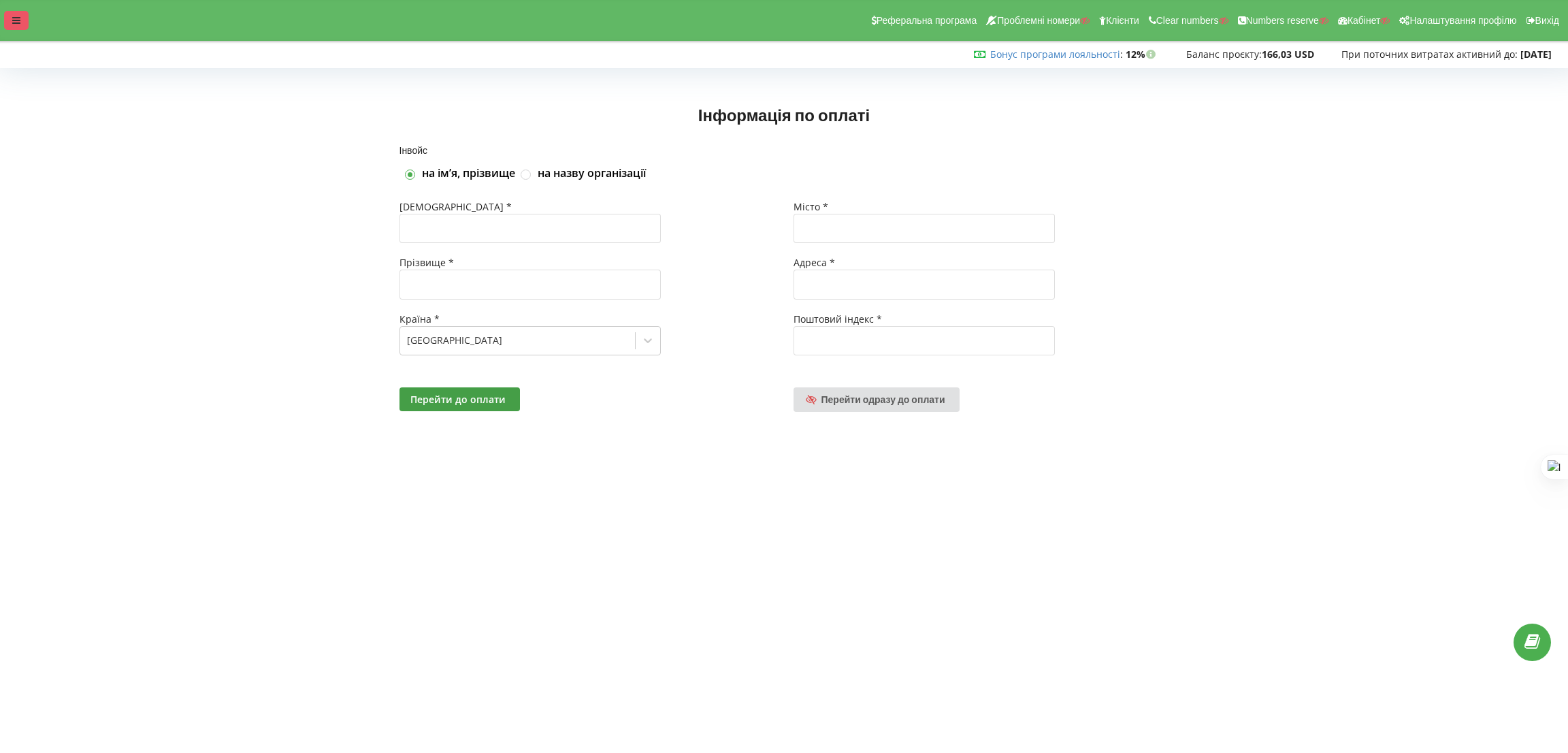
click at [13, 16] on icon at bounding box center [17, 20] width 8 height 9
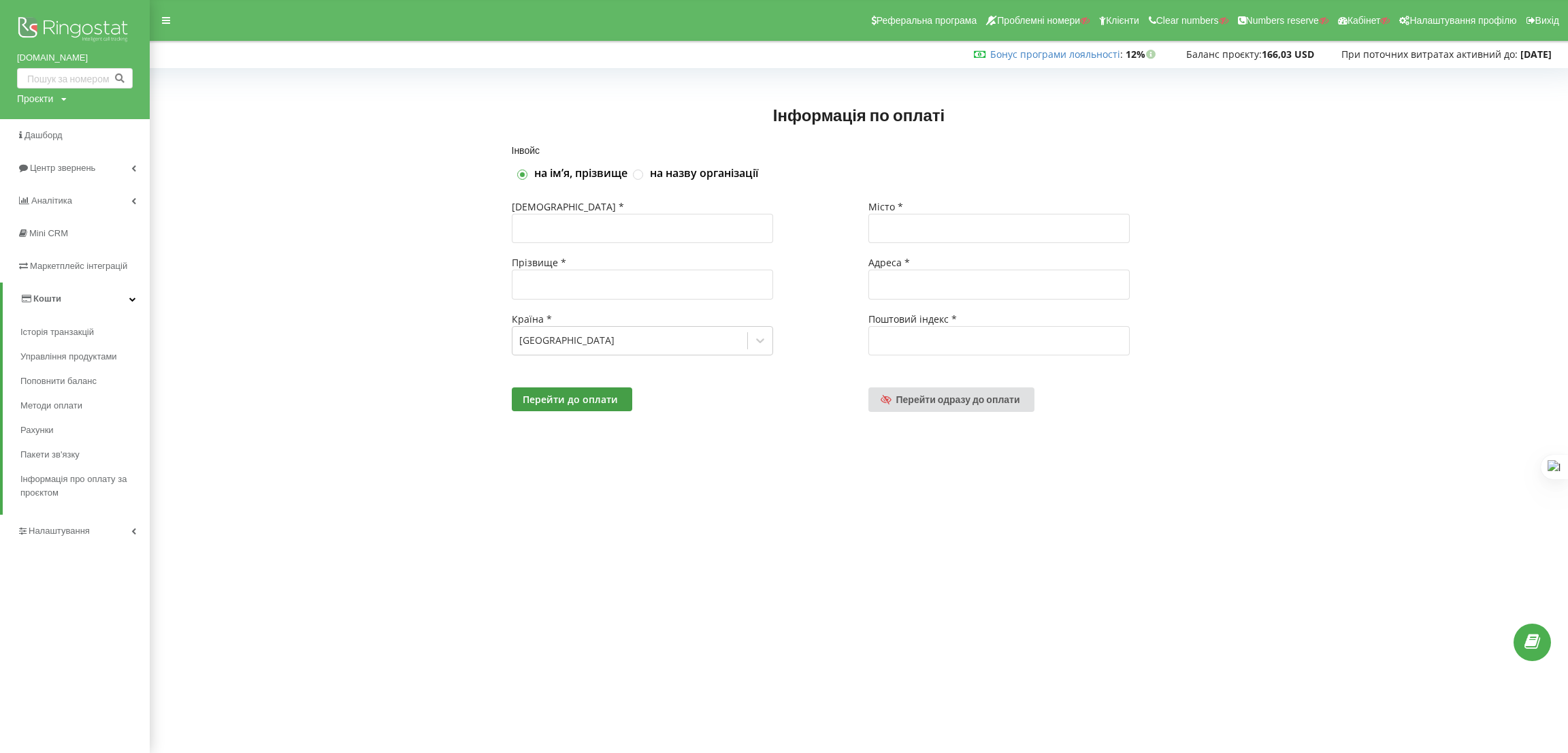
click at [50, 104] on div "Проєкти" at bounding box center [34, 99] width 36 height 13
click at [53, 132] on input "text" at bounding box center [59, 127] width 68 height 20
paste input "[DOMAIN_NAME]"
type input "[DOMAIN_NAME]"
click at [107, 126] on span "Пошук" at bounding box center [111, 127] width 24 height 13
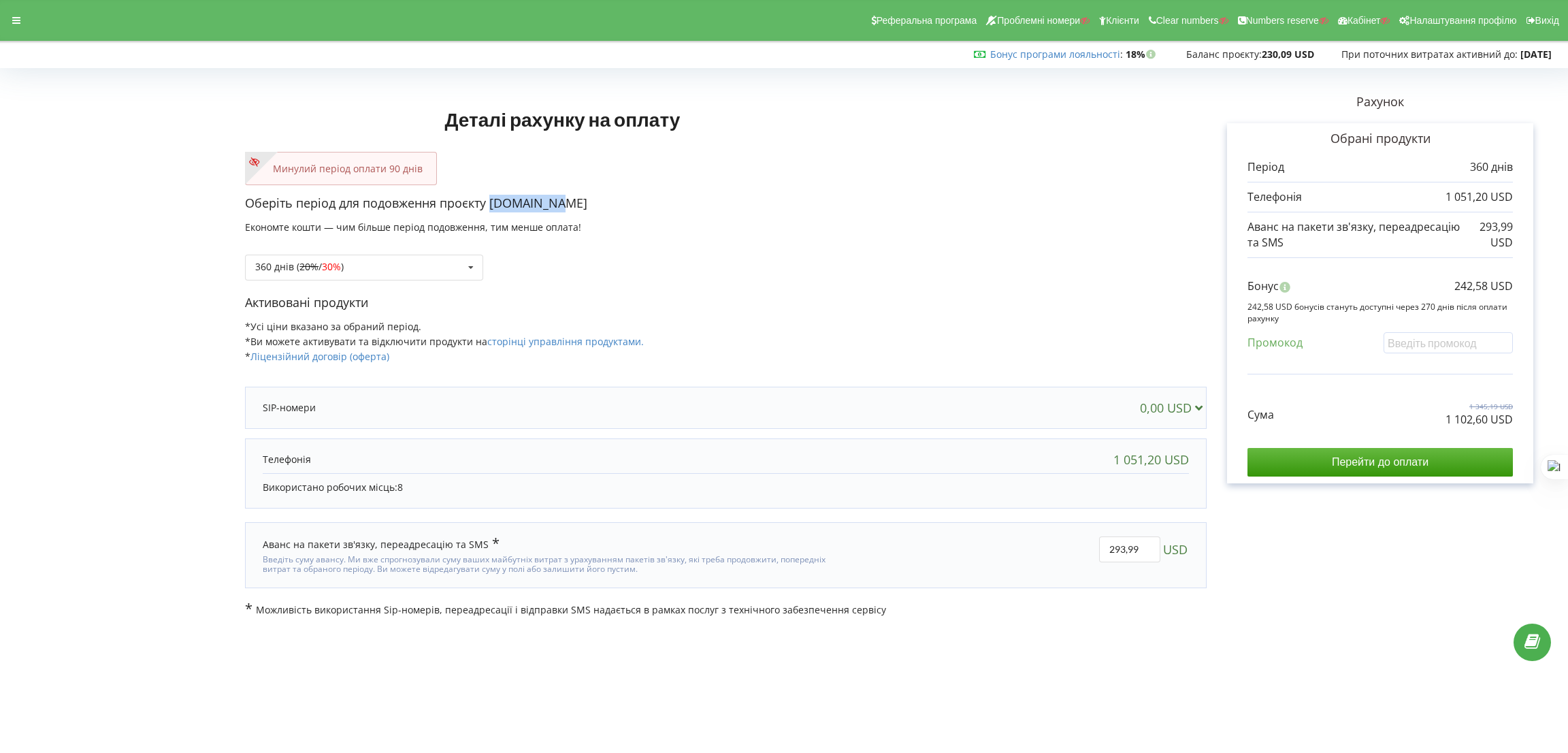
drag, startPoint x: 557, startPoint y: 202, endPoint x: 489, endPoint y: 208, distance: 68.3
click at [489, 208] on p "Оберіть період для подовження проєкту [DOMAIN_NAME]" at bounding box center [725, 203] width 961 height 18
copy p "[DOMAIN_NAME]"
drag, startPoint x: 1443, startPoint y: 420, endPoint x: 1485, endPoint y: 422, distance: 42.0
click at [1485, 422] on div "Сума 1 345,19 USD 1 102,60 USD" at bounding box center [1379, 404] width 266 height 45
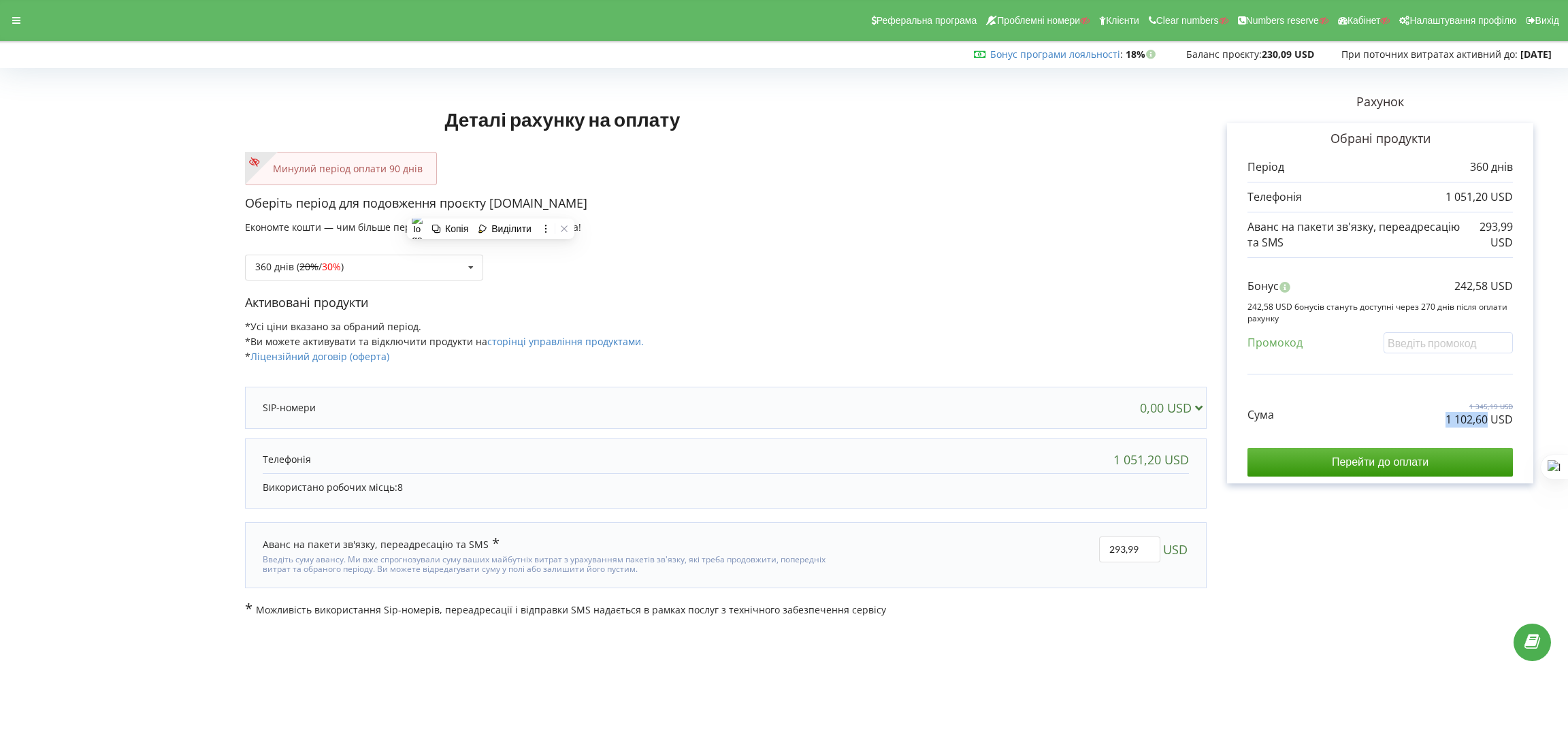
copy p "1 102,60"
drag, startPoint x: 1457, startPoint y: 283, endPoint x: 1486, endPoint y: 284, distance: 29.0
click at [1486, 284] on p "242,58 USD" at bounding box center [1483, 286] width 59 height 16
copy p "242,58"
click at [22, 9] on div "Реферальна програма Проблемні номери Клієнти Clear numbers Numbers reserve Кабі…" at bounding box center [784, 20] width 1587 height 41
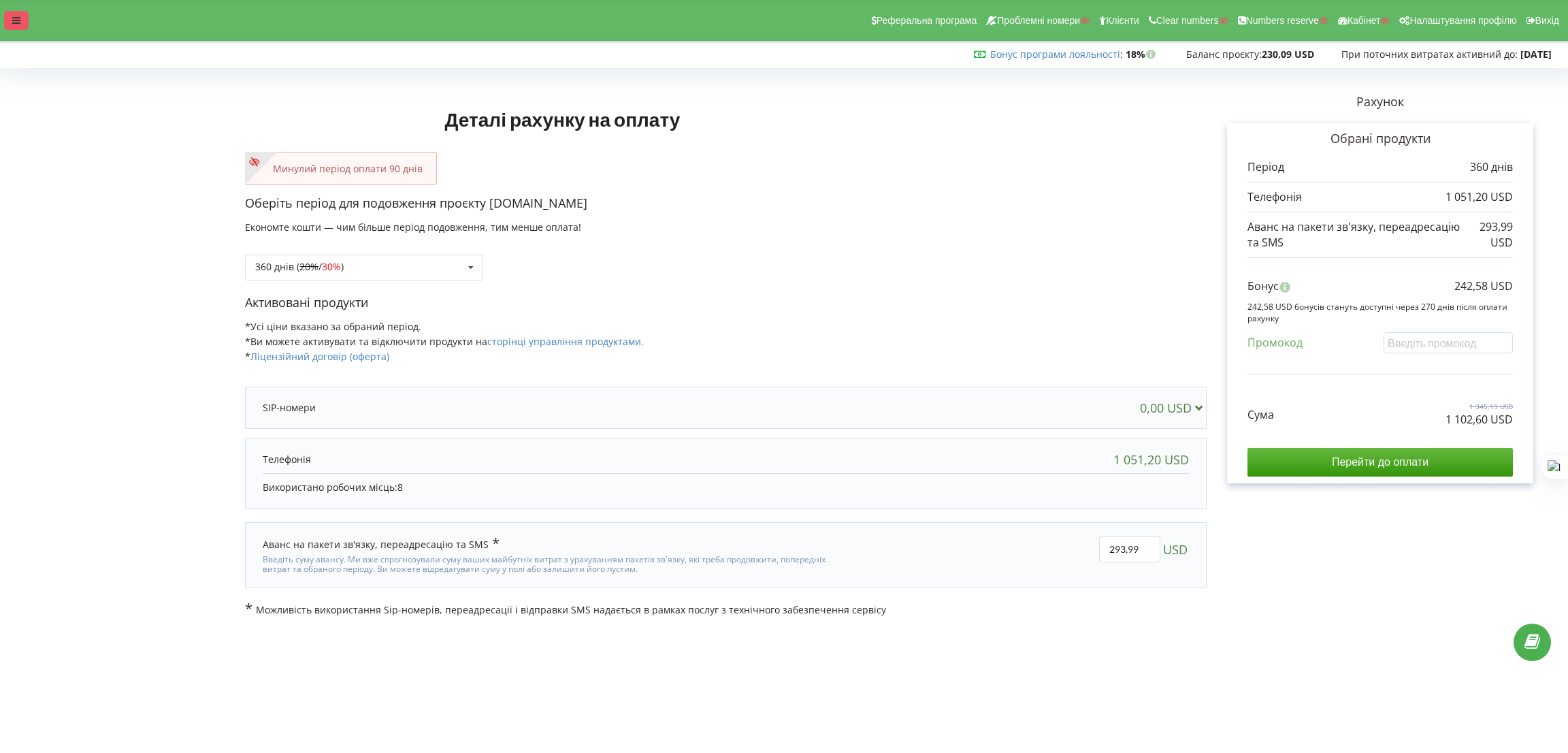
click at [9, 20] on div at bounding box center [16, 20] width 24 height 19
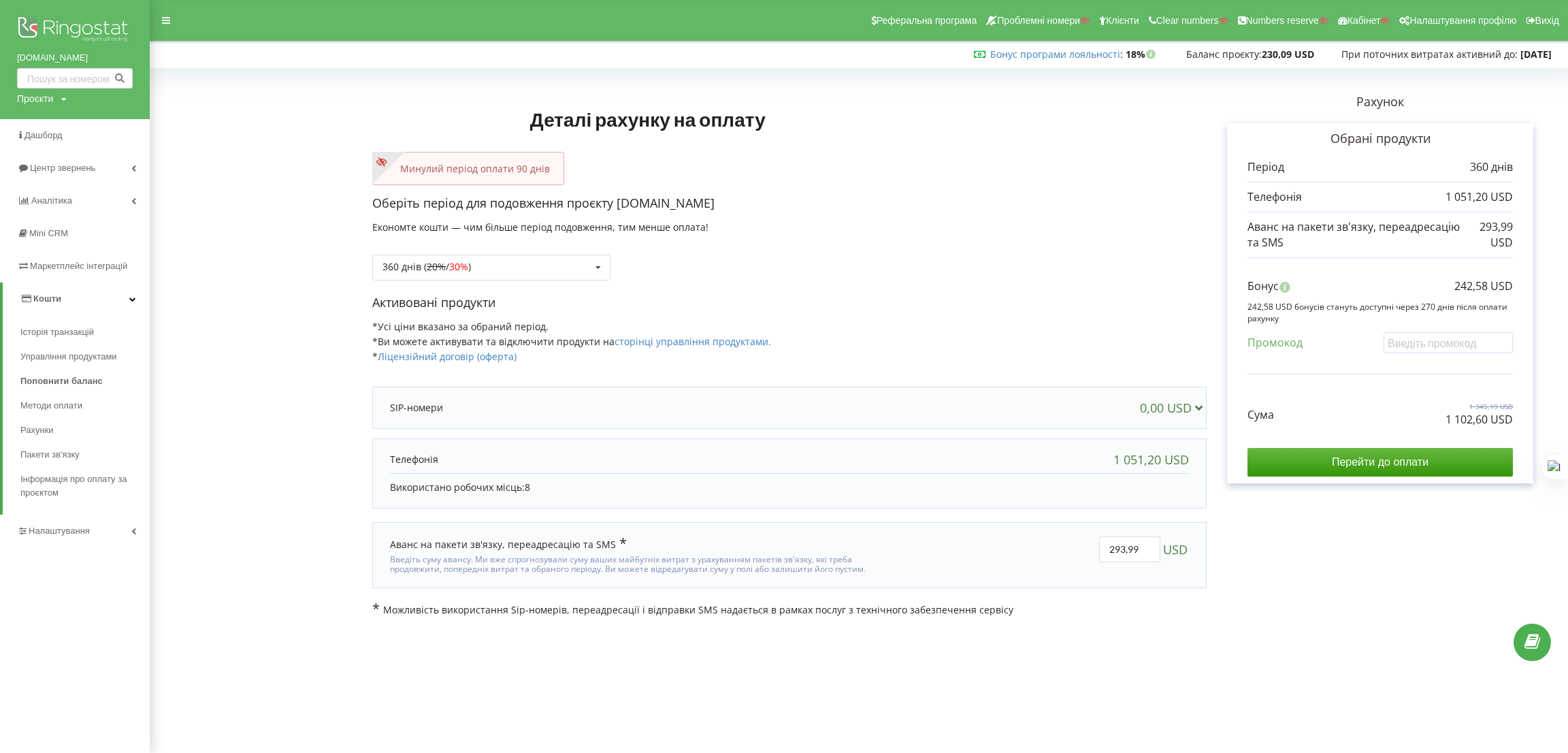
click at [48, 94] on div "Проєкти" at bounding box center [34, 99] width 36 height 13
click at [52, 122] on input "text" at bounding box center [59, 127] width 68 height 20
type input "deniz-estate"
click at [114, 132] on link "Пошук" at bounding box center [111, 127] width 38 height 20
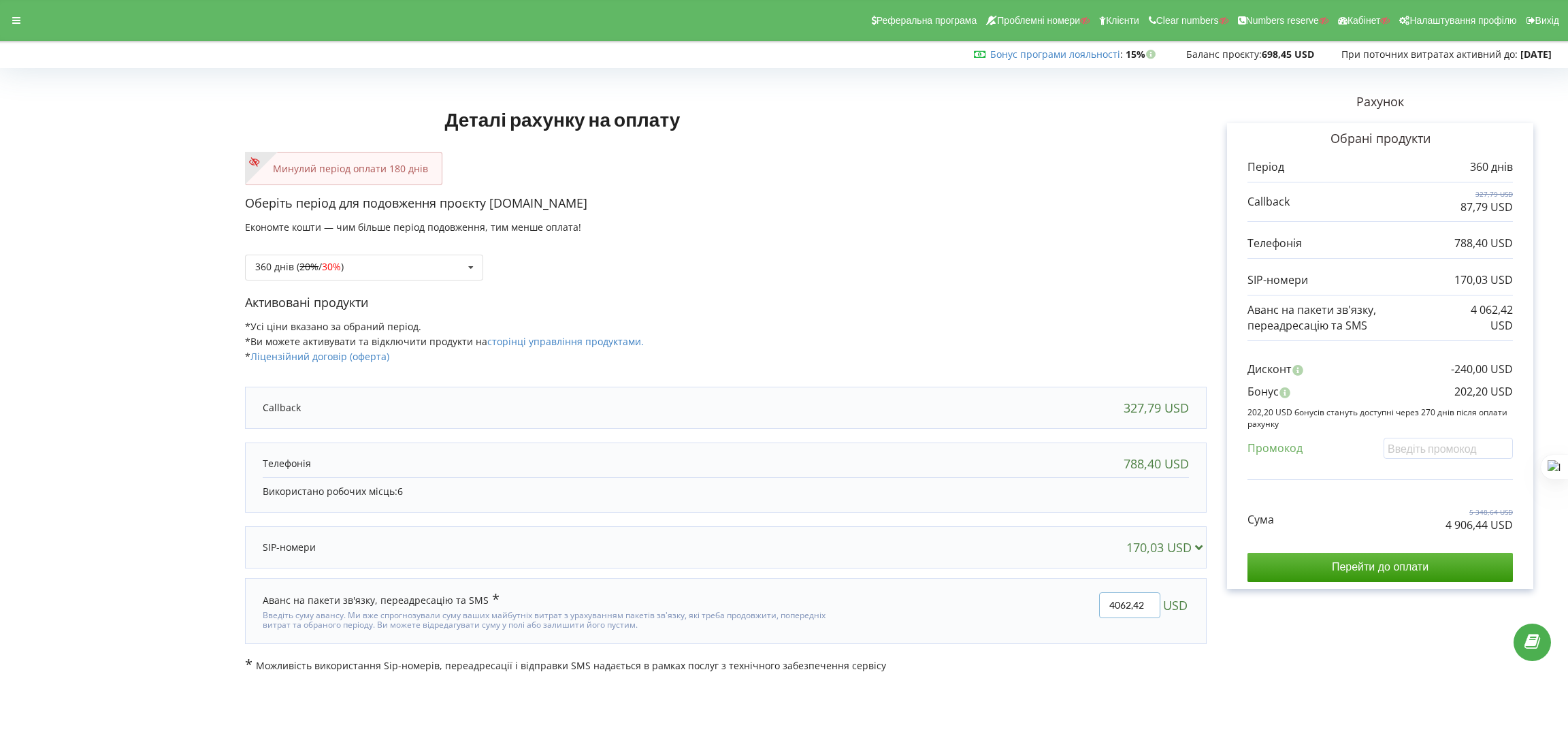
drag, startPoint x: 1142, startPoint y: 606, endPoint x: 1030, endPoint y: 603, distance: 112.0
click at [1048, 605] on div "4062,42 USD" at bounding box center [1021, 611] width 354 height 57
click at [930, 318] on div "Активовані продукти *Усі ціни вказано за обраний період. *Ви можете активувати …" at bounding box center [725, 335] width 961 height 83
click at [1138, 669] on p "Можливість використання Sip-номерів, переадресації і відправки SMS надається в …" at bounding box center [725, 665] width 961 height 15
click at [1131, 621] on div "USD" at bounding box center [1021, 611] width 354 height 57
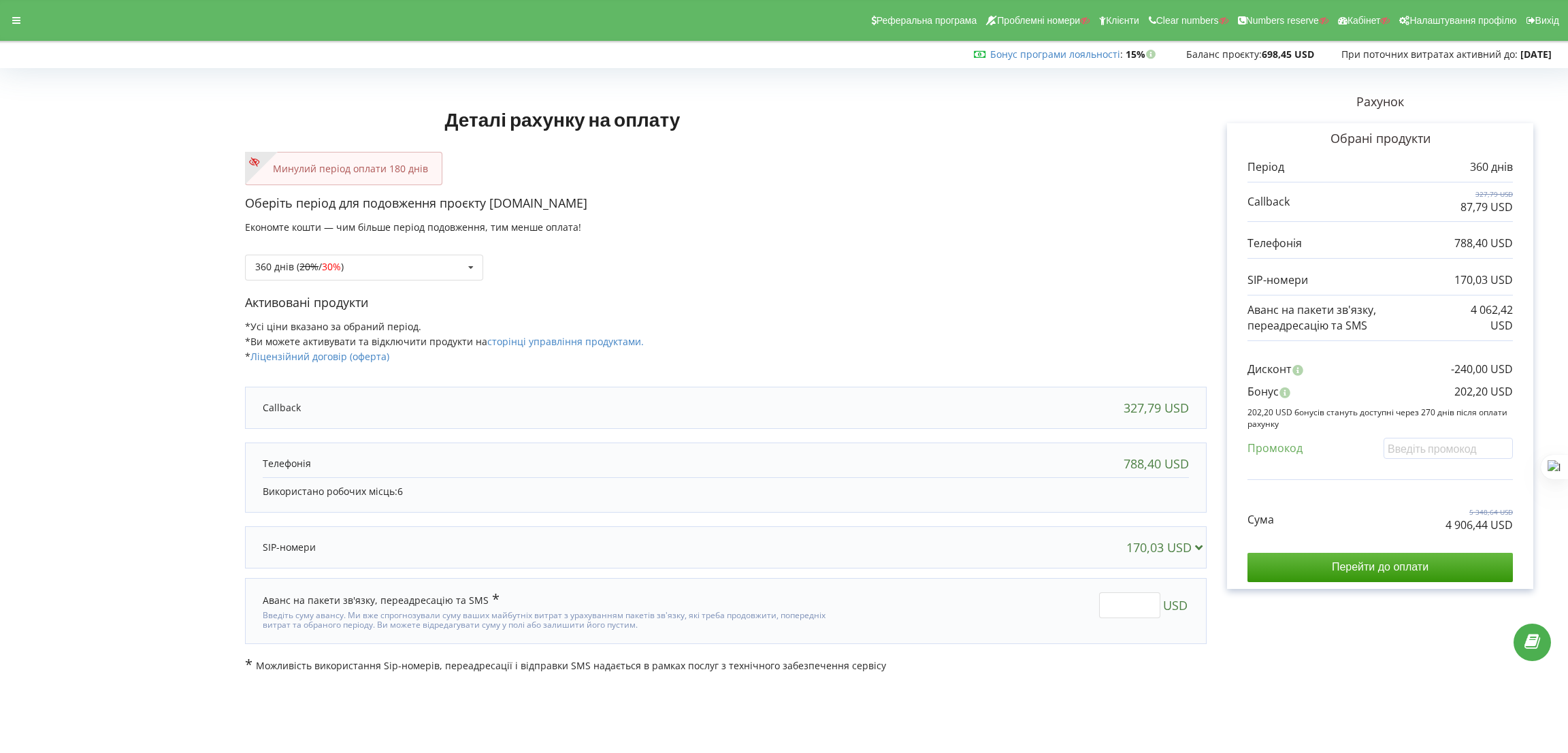
click at [769, 371] on div "Активовані продукти *Усі ціни вказано за обраний період. *Ви можете активувати …" at bounding box center [725, 335] width 961 height 83
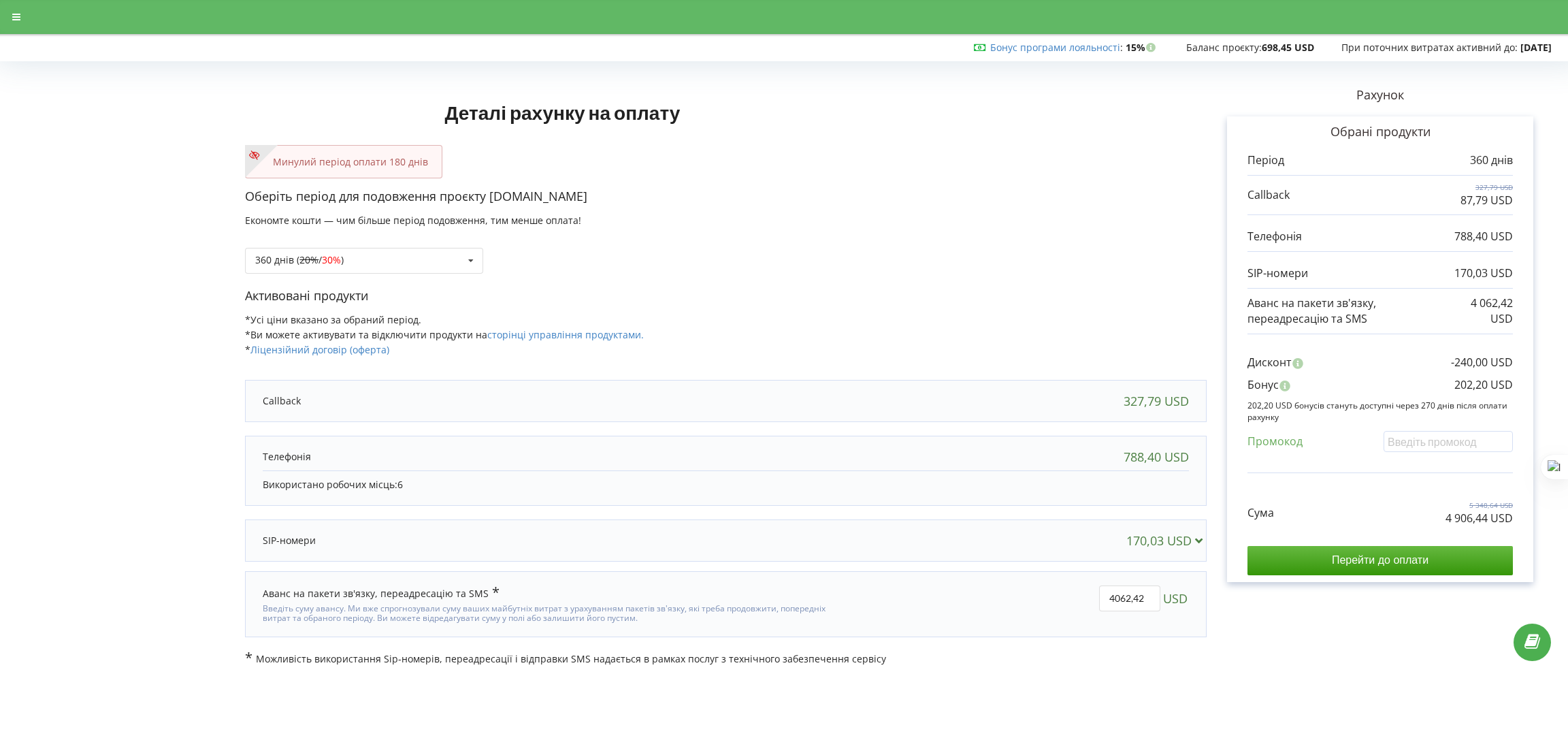
click at [1100, 608] on input "4062,42" at bounding box center [1129, 598] width 61 height 26
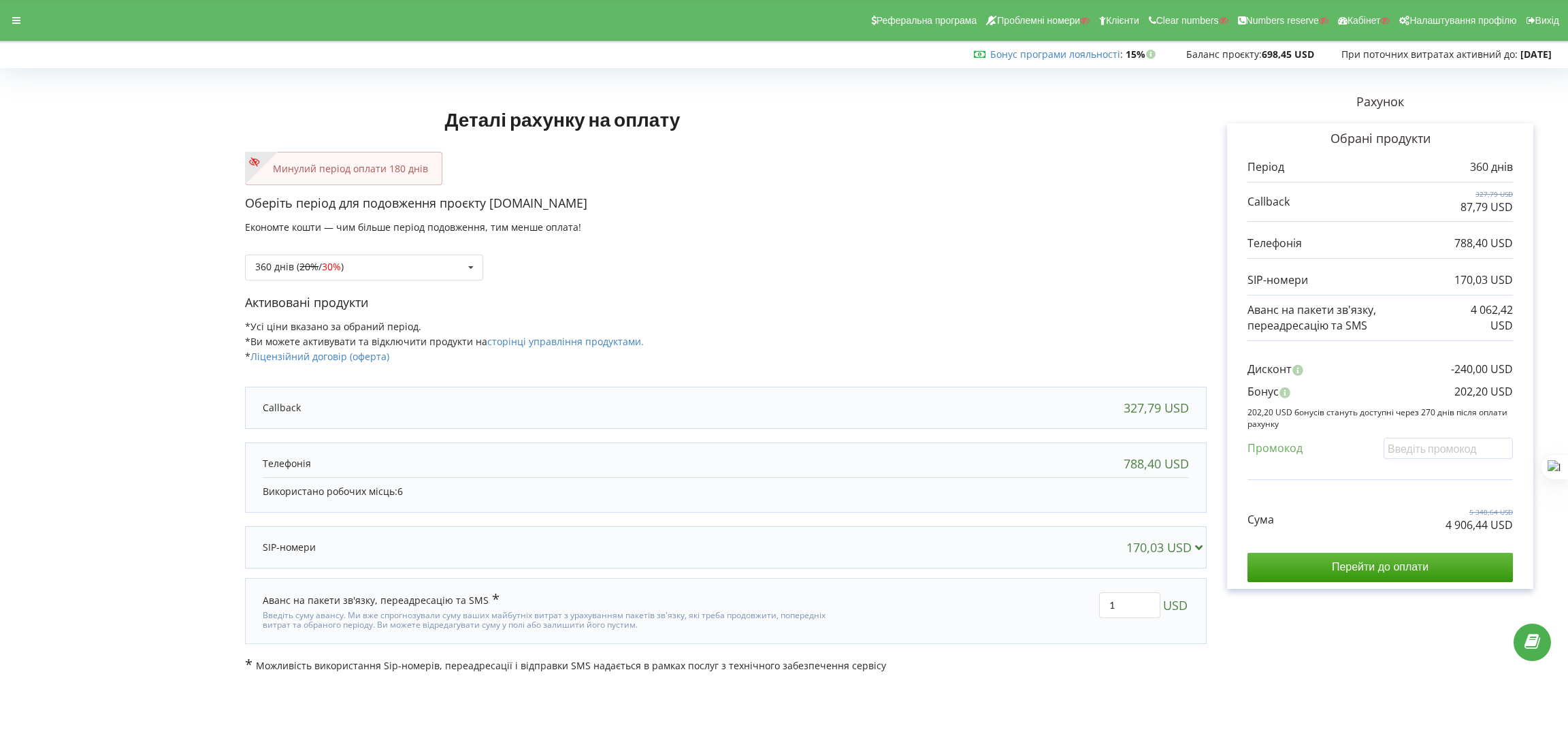
type input "1"
click at [874, 329] on div "Деталі рахунку на оплату Минулий період оплати 180 днів Оберіть період для подо…" at bounding box center [784, 372] width 1540 height 600
drag, startPoint x: 1457, startPoint y: 527, endPoint x: 1486, endPoint y: 528, distance: 29.0
click at [1486, 528] on p "845,02 USD" at bounding box center [1483, 525] width 59 height 16
copy p "845,02"
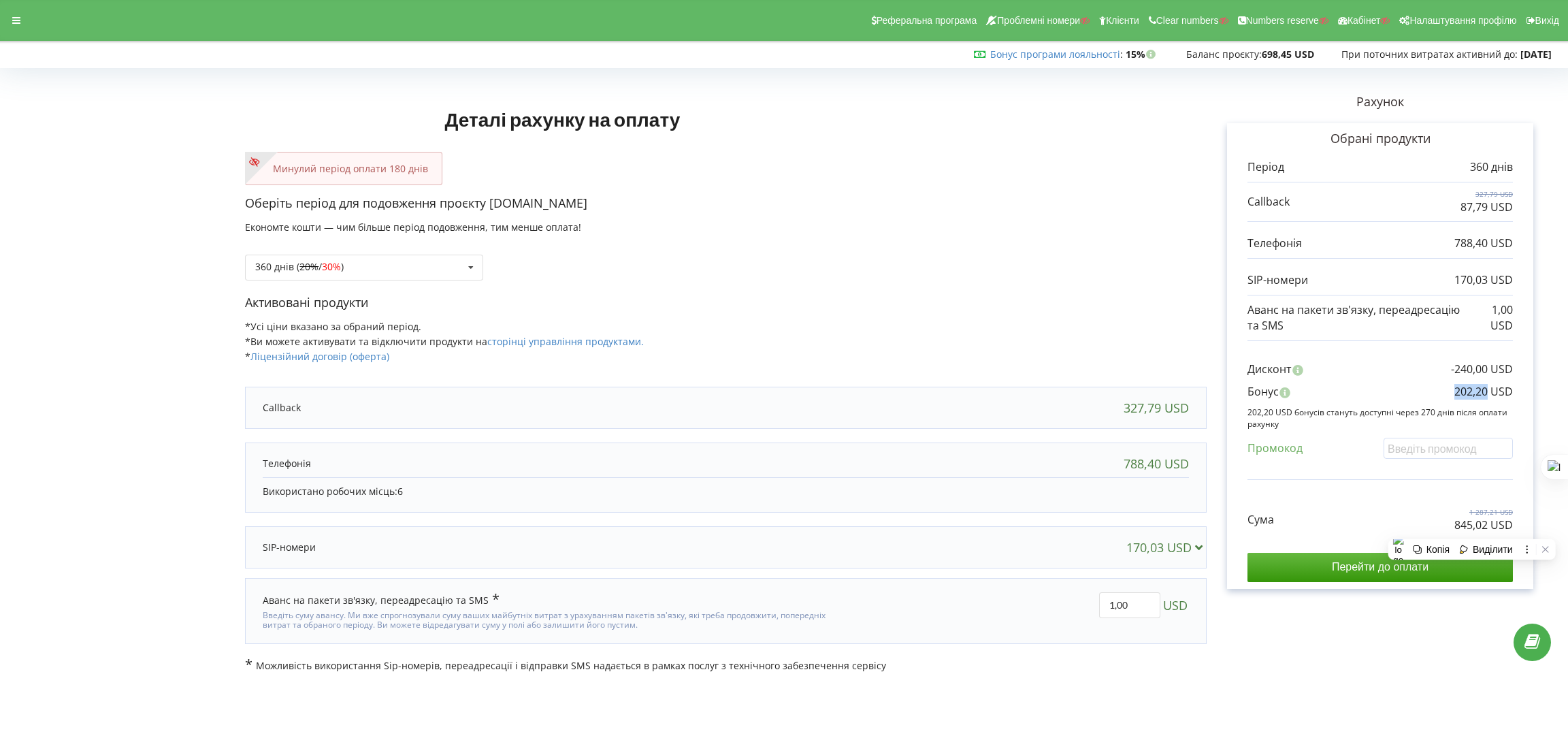
drag, startPoint x: 1463, startPoint y: 389, endPoint x: 1486, endPoint y: 393, distance: 23.3
click at [1486, 393] on div "Бонус 202,20 USD" at bounding box center [1379, 395] width 266 height 23
copy p "202,20"
click at [17, 18] on icon at bounding box center [17, 20] width 8 height 9
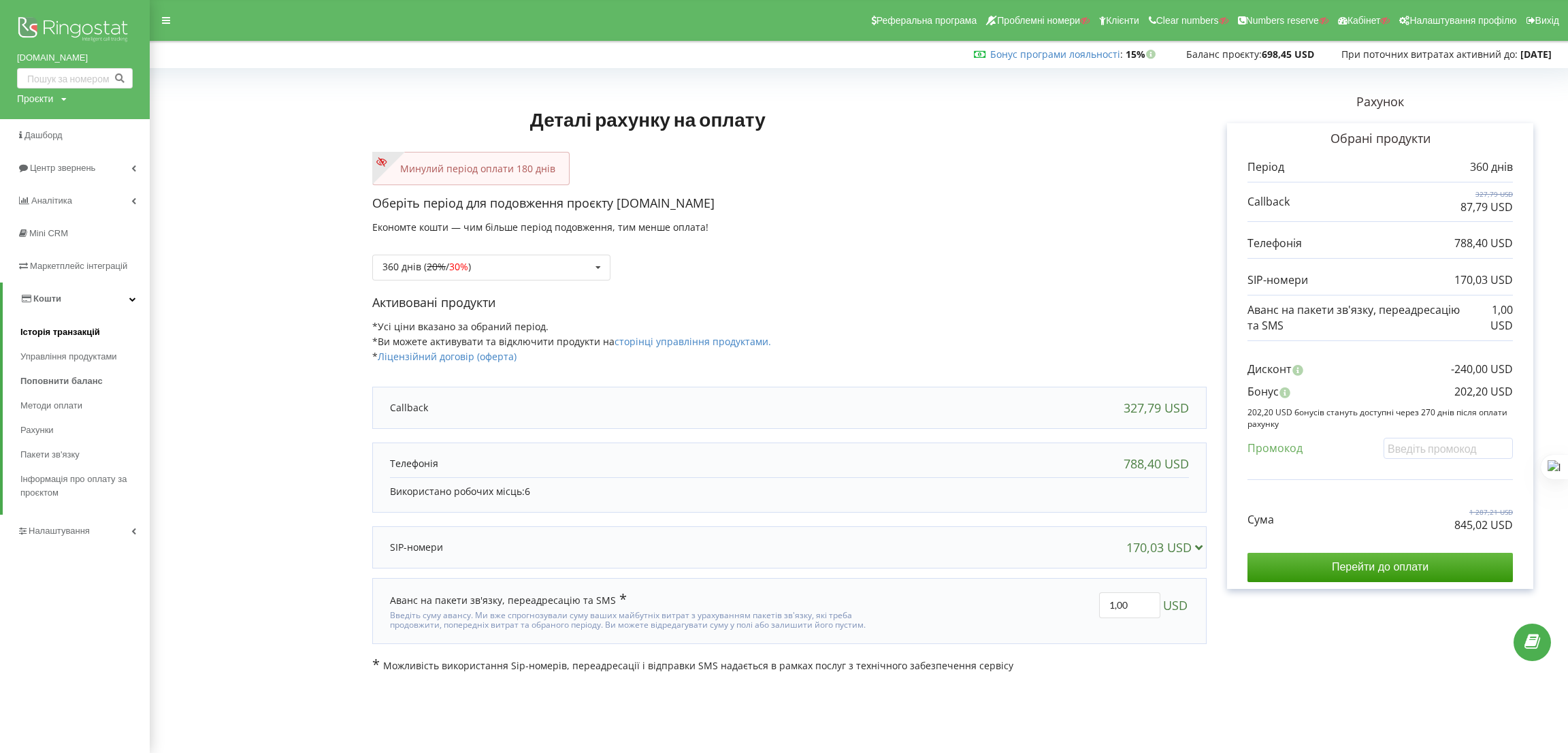
click at [70, 330] on span "Історія транзакцій" at bounding box center [60, 332] width 80 height 13
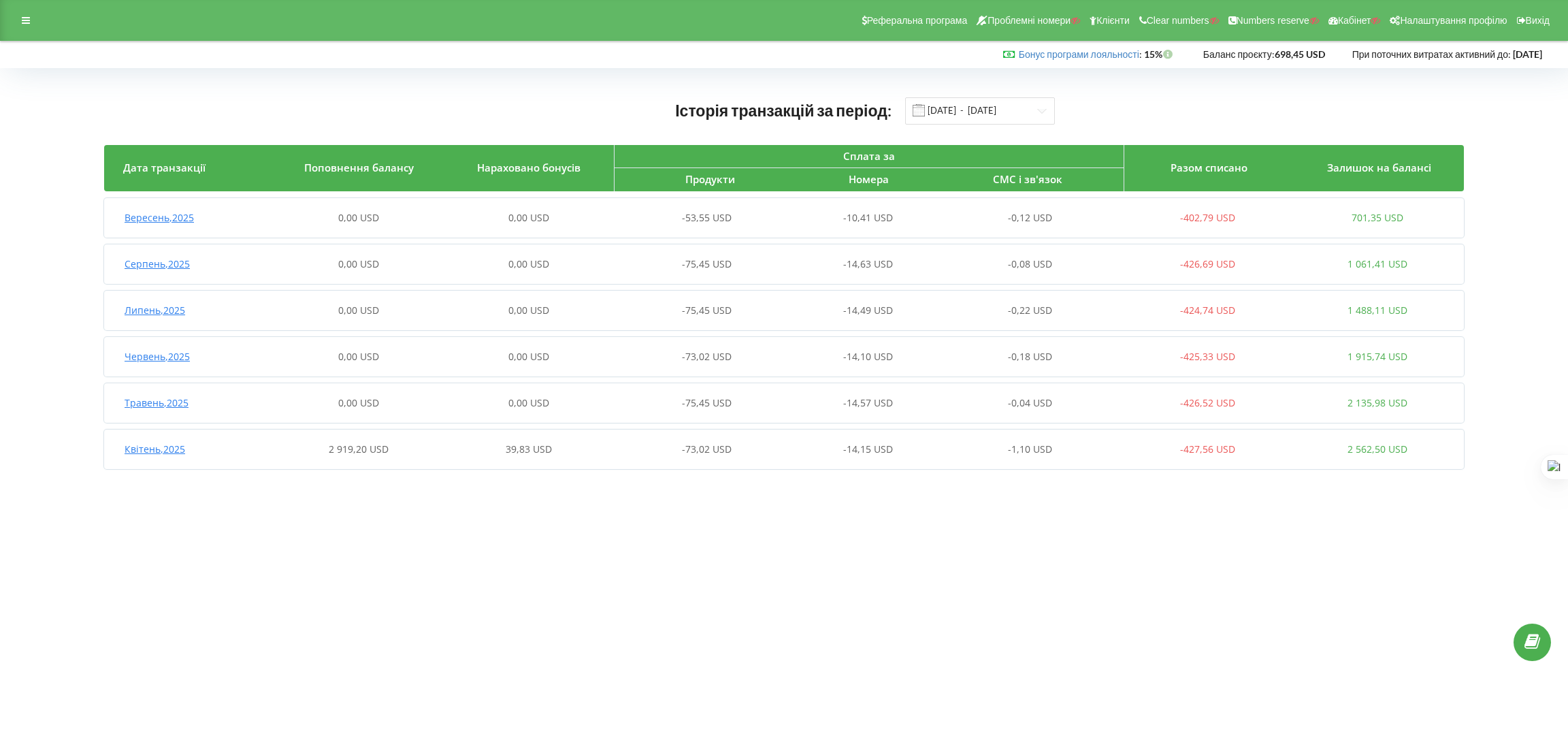
click at [747, 520] on body "Реферальна програма Проблемні номери Клієнти Clear numbers Numbers reserve Кабі…" at bounding box center [784, 376] width 1568 height 753
click at [422, 443] on div "2 919,20 USD" at bounding box center [358, 449] width 169 height 13
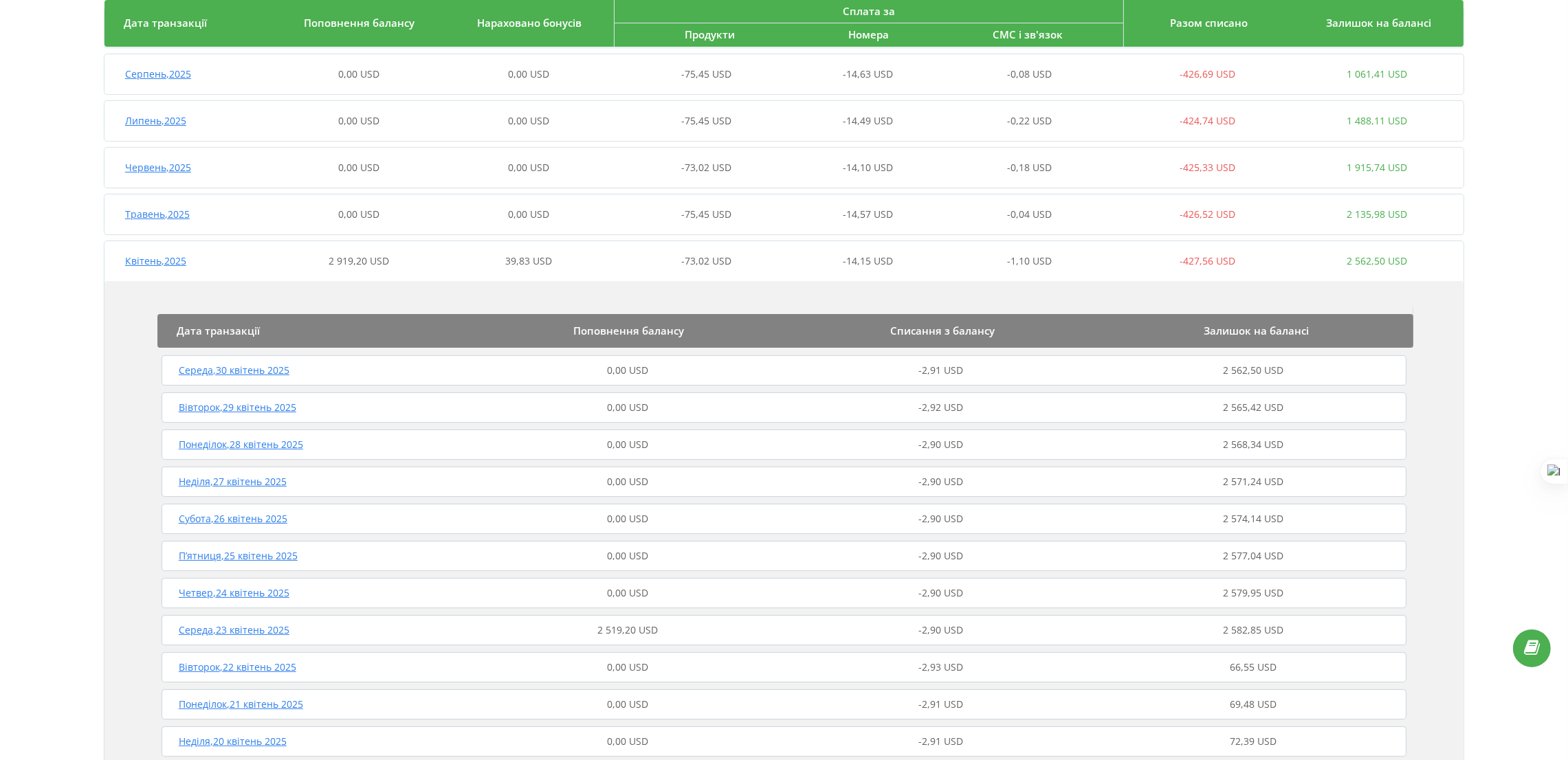
scroll to position [412, 0]
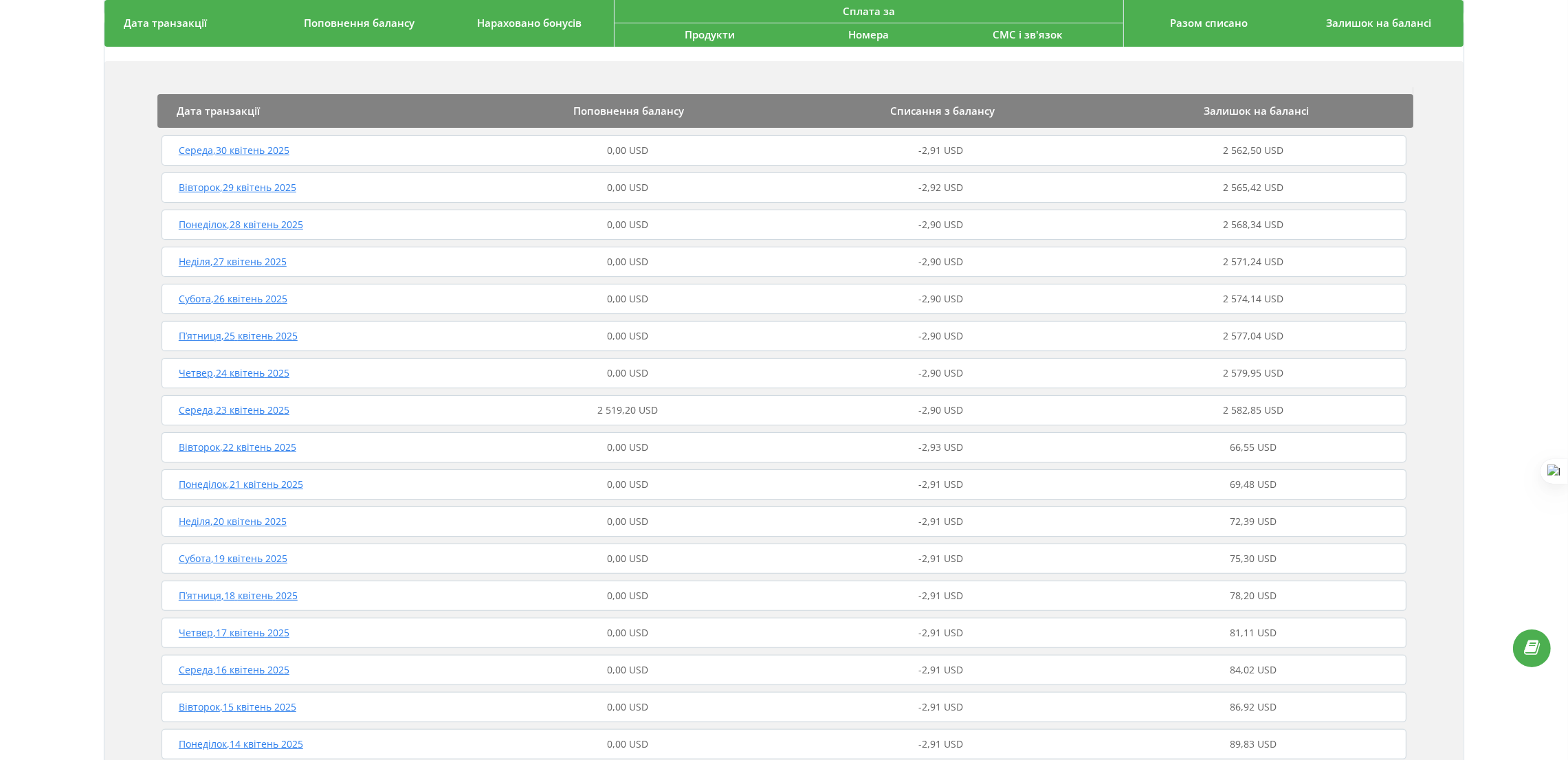
click at [664, 400] on div "Середа , 23 квітень 2025 2 519,20 USD -2,90 USD 2 582,85 USD" at bounding box center [784, 410] width 1252 height 33
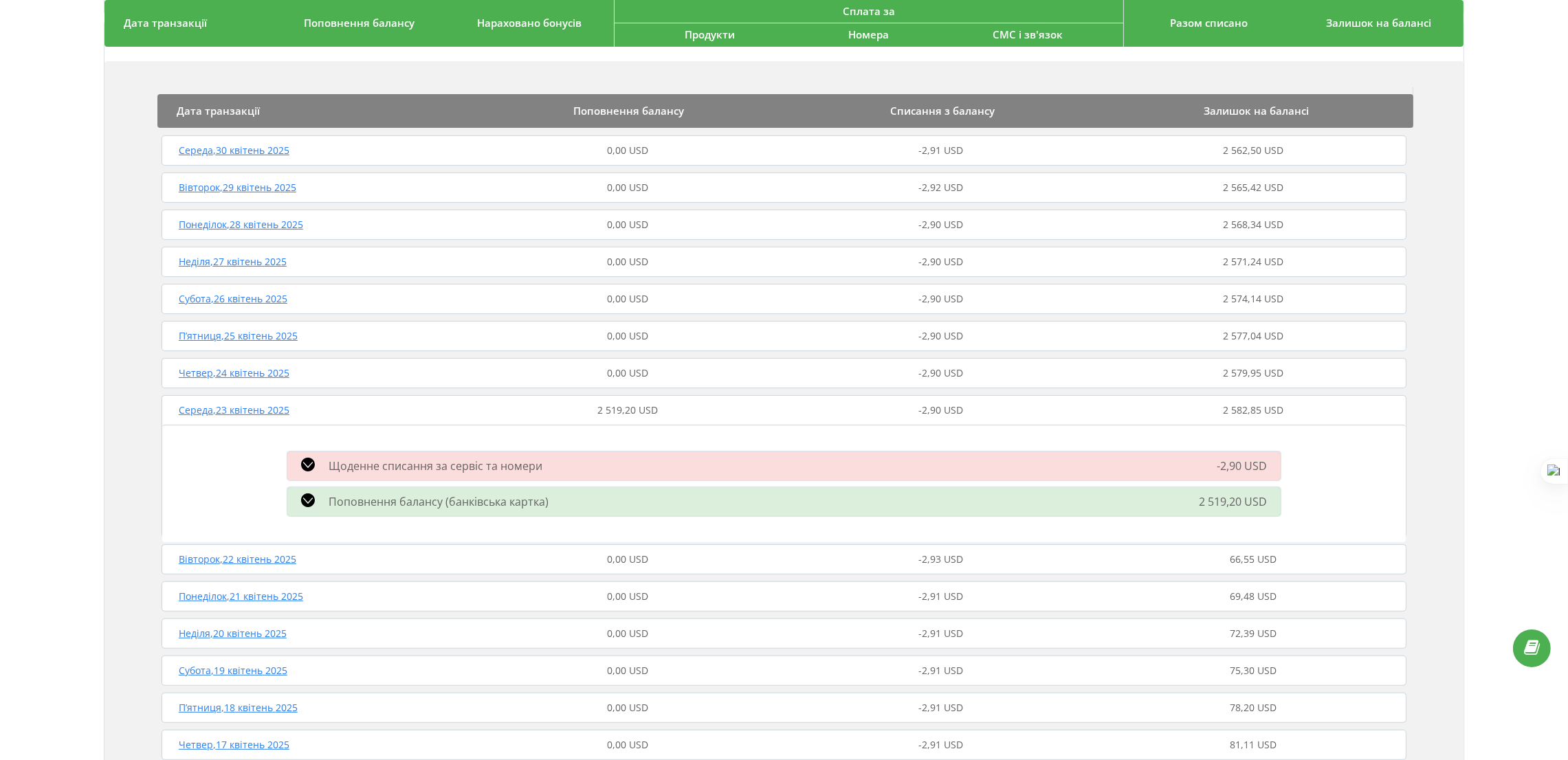
click at [607, 504] on div "Поповнення балансу (банківська картка)" at bounding box center [627, 501] width 694 height 16
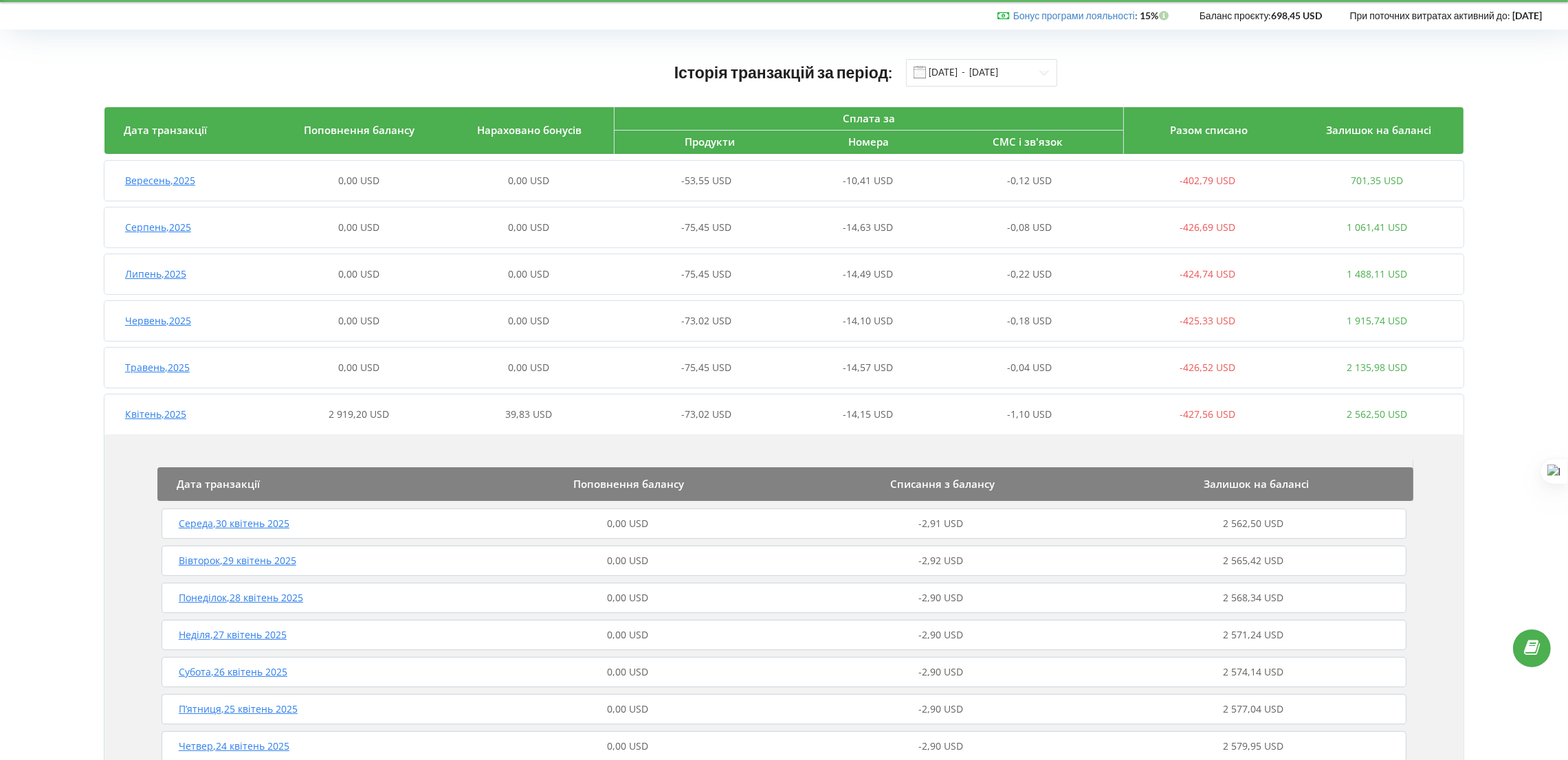
scroll to position [0, 0]
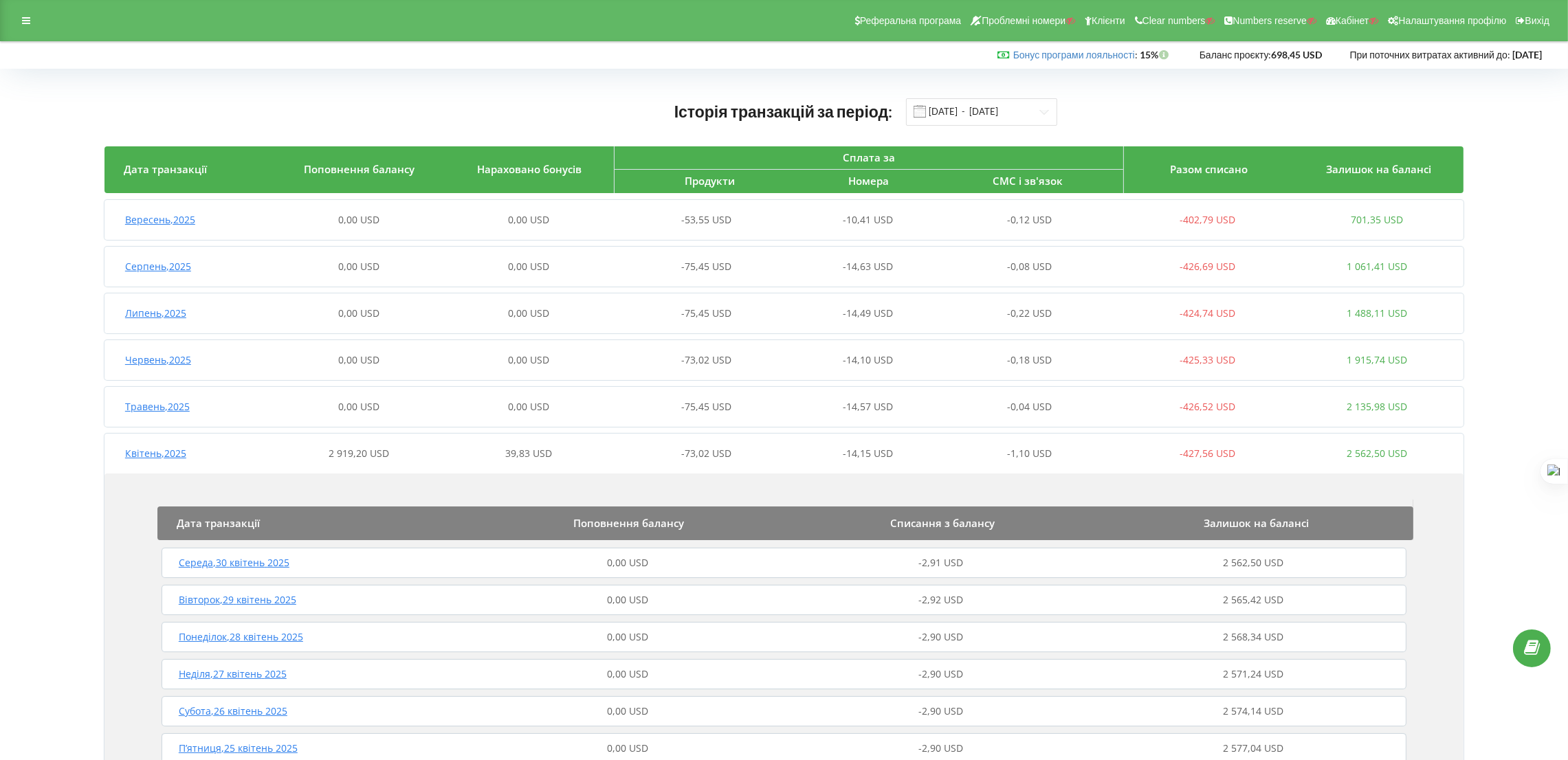
click at [479, 462] on div "Квітень , 2025 2 919,20 USD 39,83 USD -73,02 USD -14,15 USD -1,10 USD -427,56 U…" at bounding box center [783, 453] width 1358 height 33
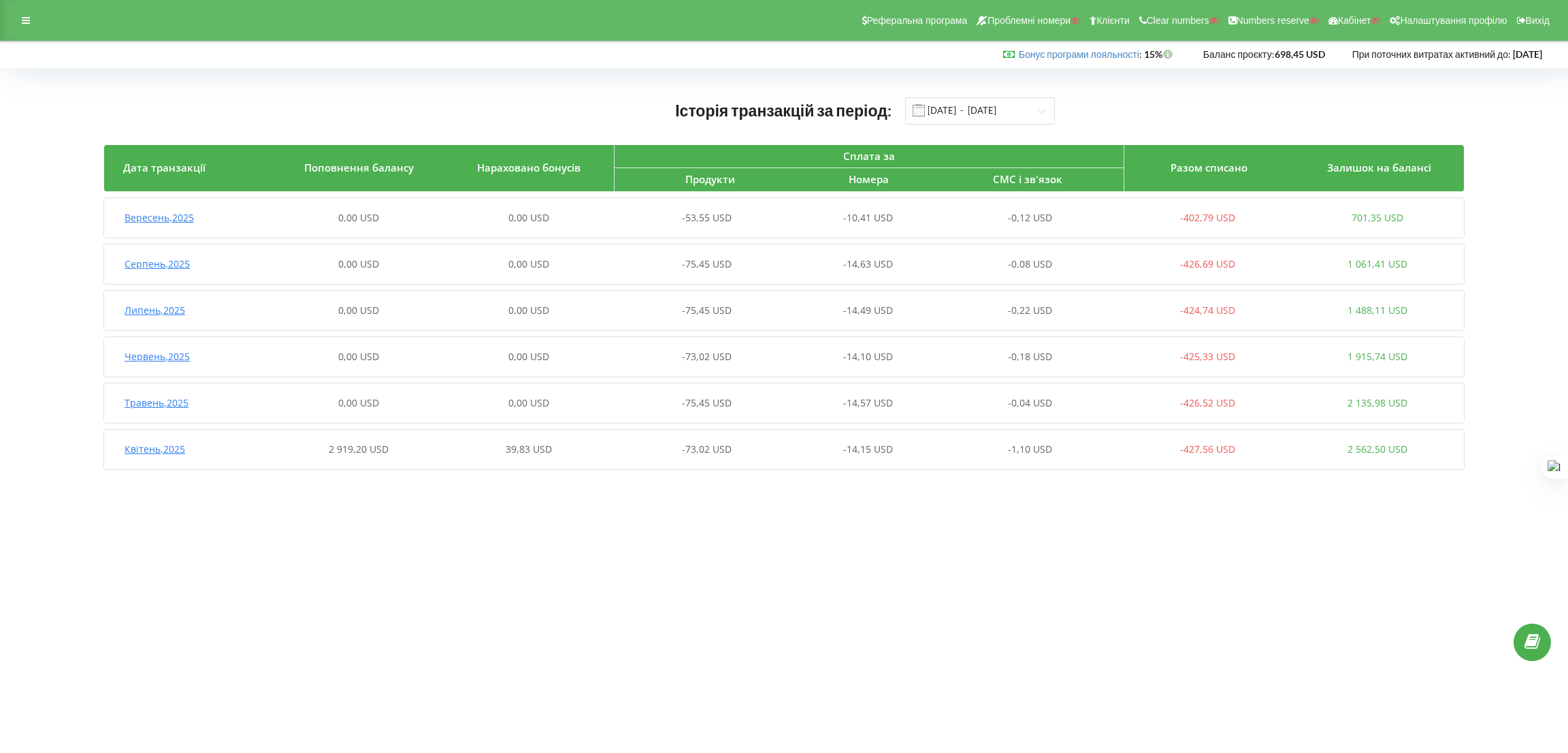
click at [468, 462] on div "Квітень , 2025 2 919,20 USD 39,83 USD -73,02 USD -14,15 USD -1,10 USD -427,56 U…" at bounding box center [783, 449] width 1358 height 33
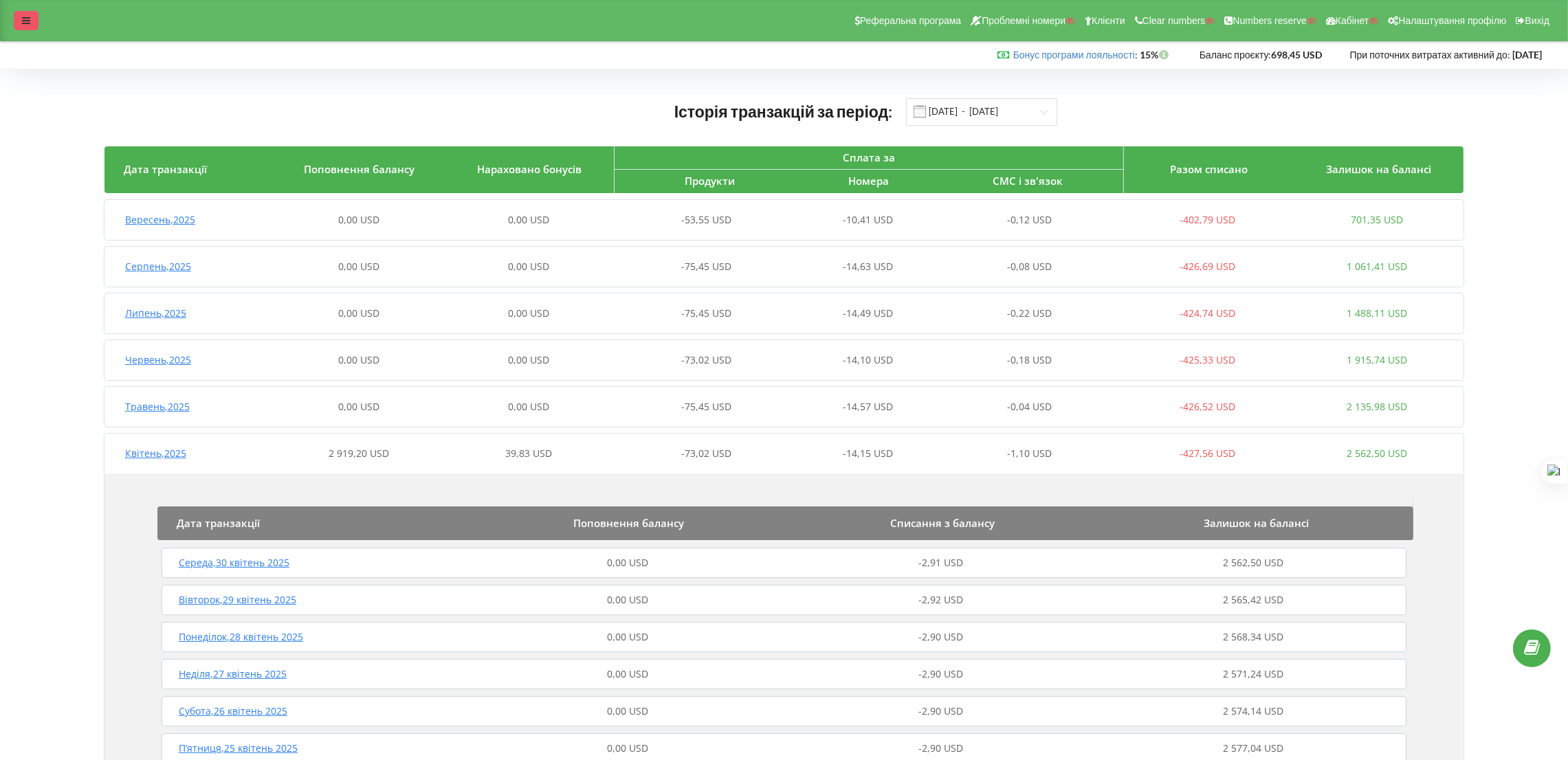
click at [14, 14] on div at bounding box center [25, 20] width 25 height 19
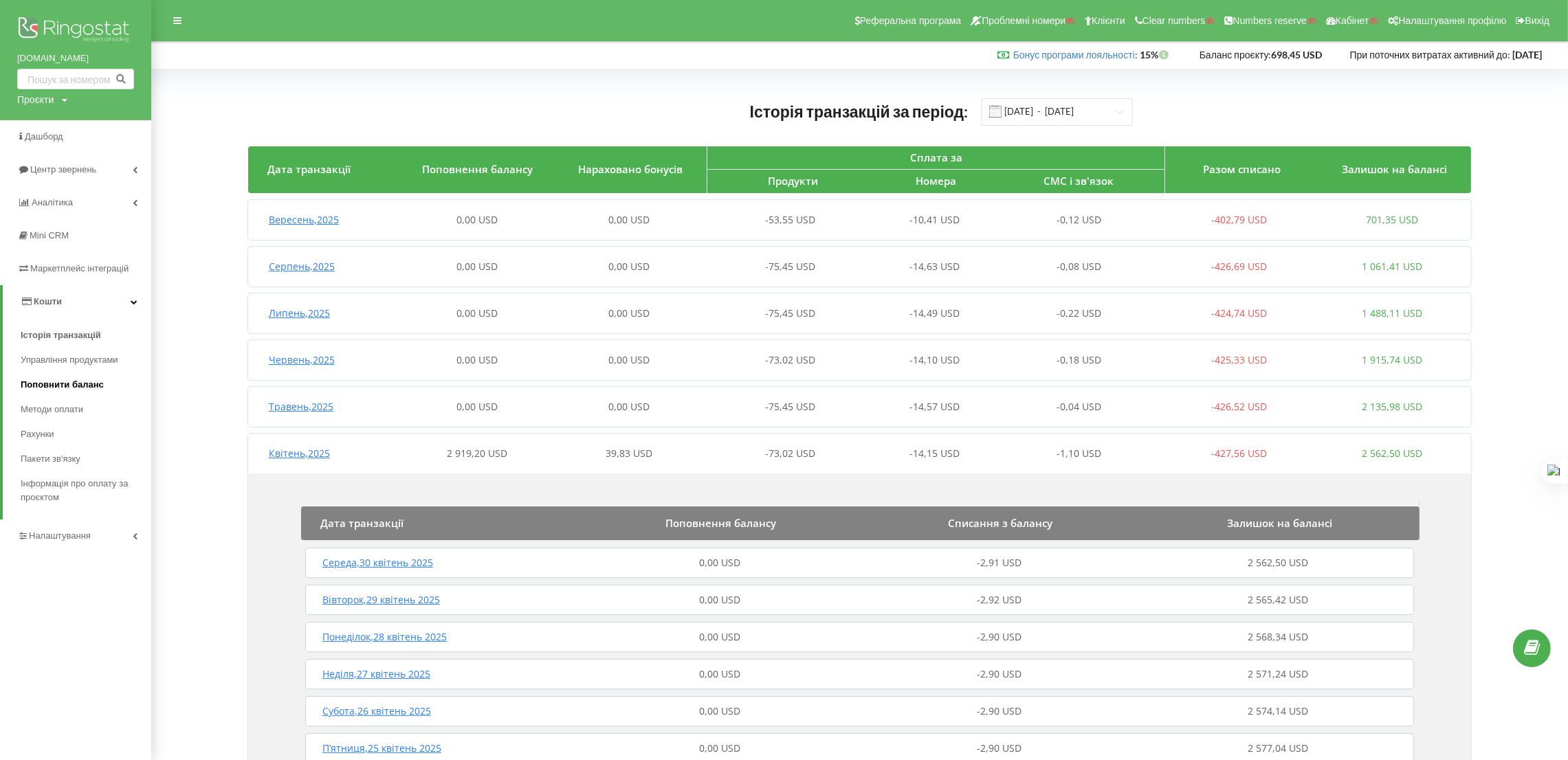
click at [68, 395] on link "Поповнити баланс" at bounding box center [86, 384] width 130 height 25
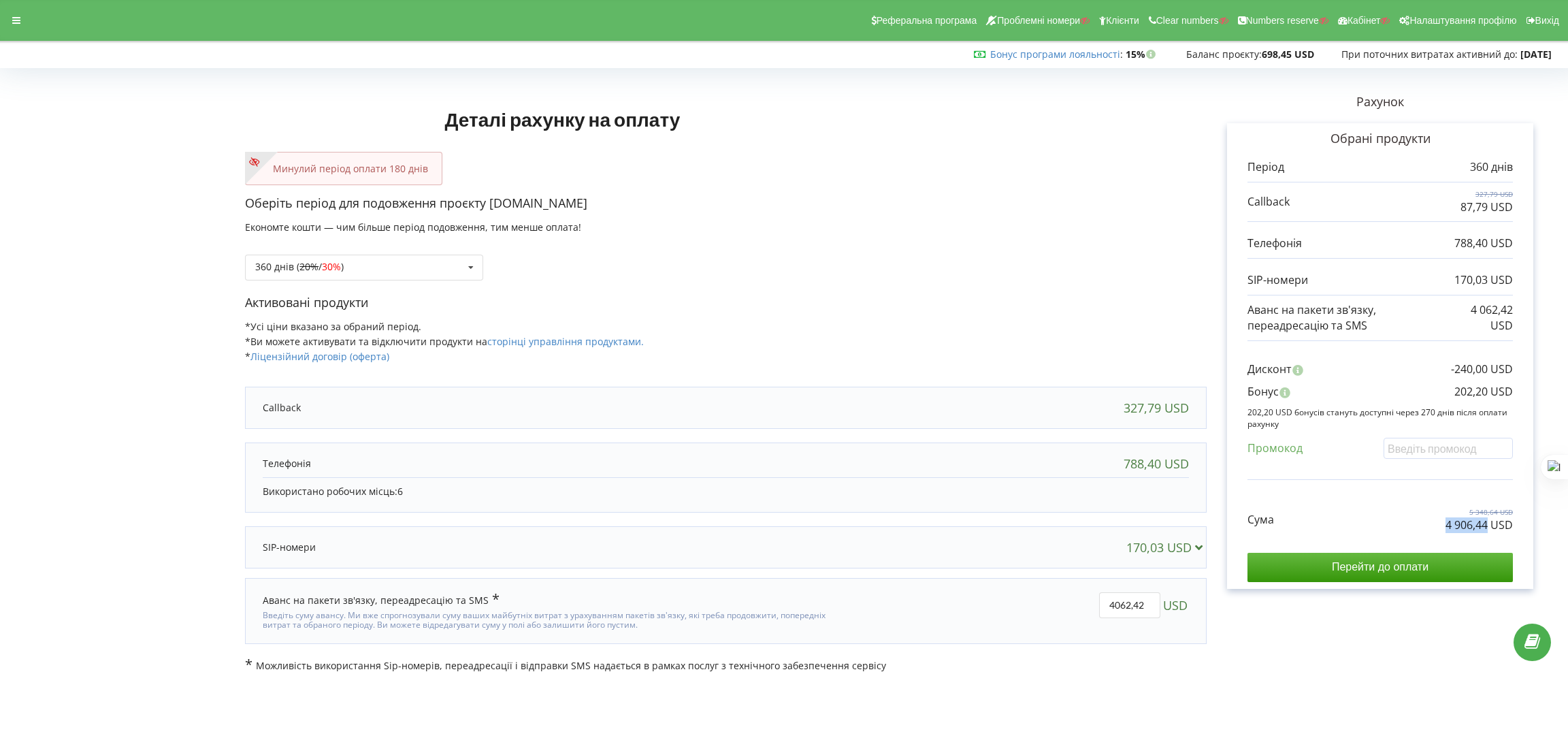
drag, startPoint x: 1442, startPoint y: 520, endPoint x: 1486, endPoint y: 527, distance: 44.6
click at [1486, 527] on div "Сума 5 348,64 USD 4 906,44 USD" at bounding box center [1379, 510] width 266 height 45
copy p "4 906,44"
click at [19, 17] on icon at bounding box center [17, 20] width 8 height 9
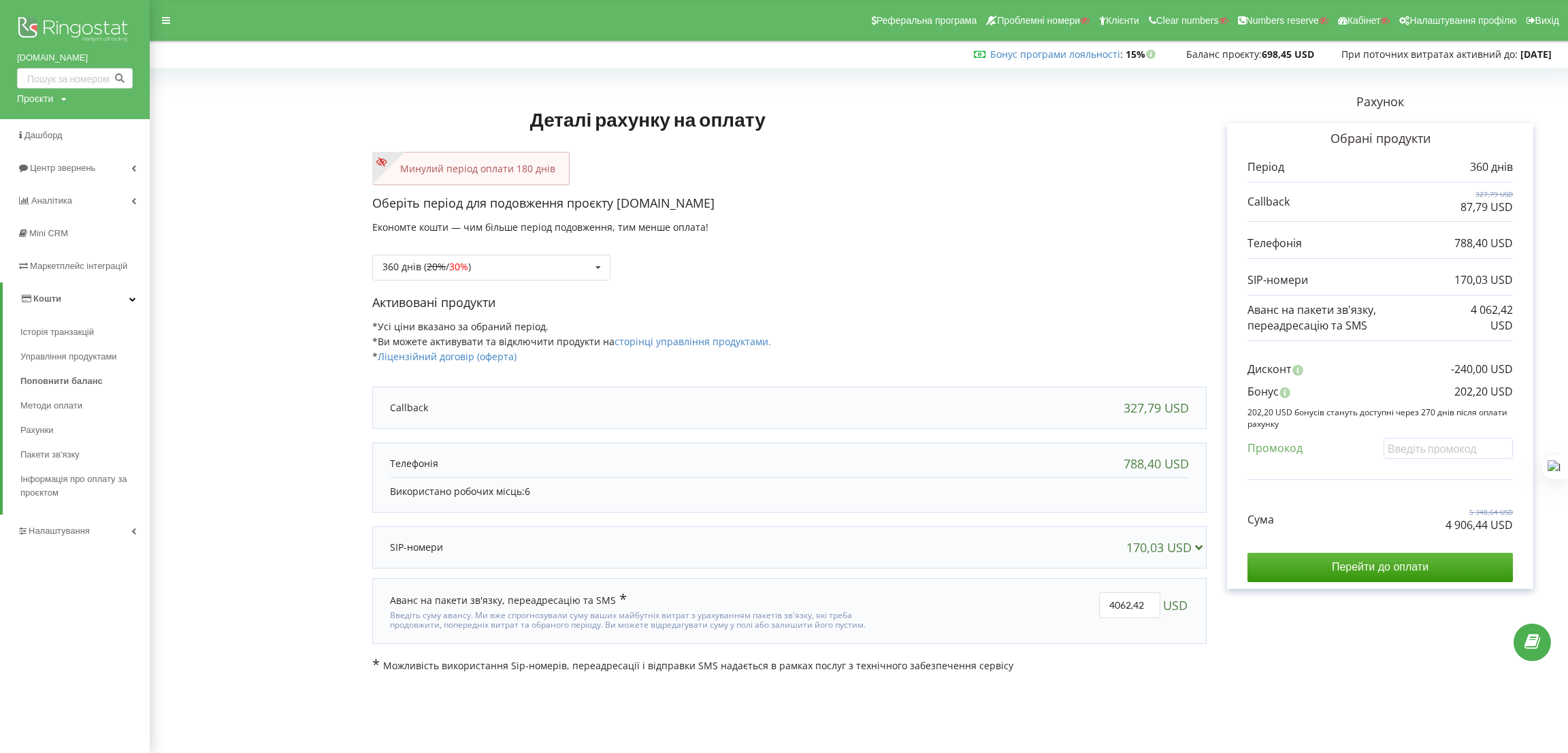
click at [43, 103] on div "Проєкти" at bounding box center [34, 99] width 36 height 13
click at [58, 135] on input "text" at bounding box center [59, 127] width 68 height 20
type input "e-matras"
click at [111, 122] on span "Пошук" at bounding box center [111, 127] width 24 height 13
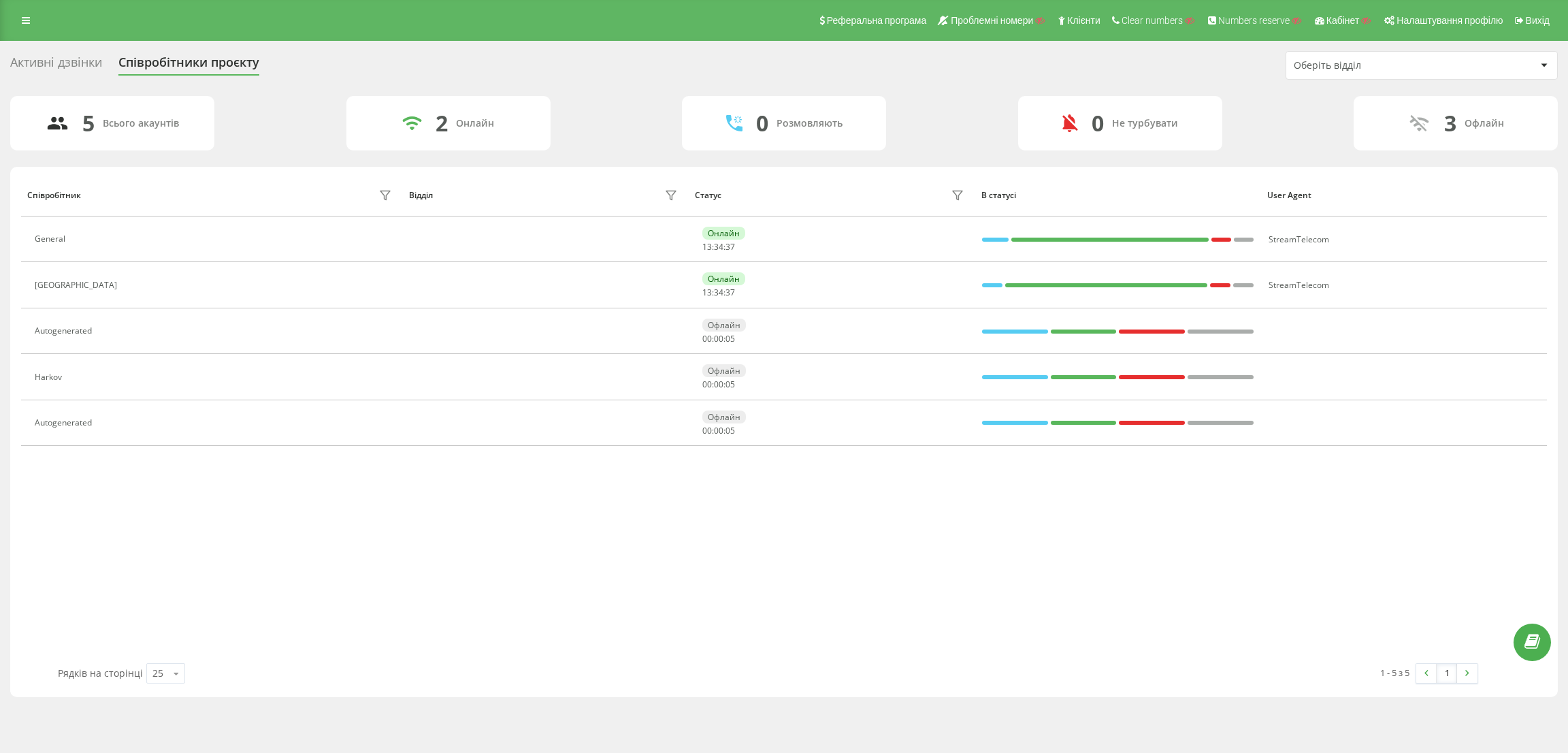
click at [42, 25] on div "Реферальна програма Проблемні номери Клієнти Clear numbers Numbers reserve Кабі…" at bounding box center [784, 20] width 1568 height 41
click at [29, 20] on icon at bounding box center [26, 20] width 8 height 9
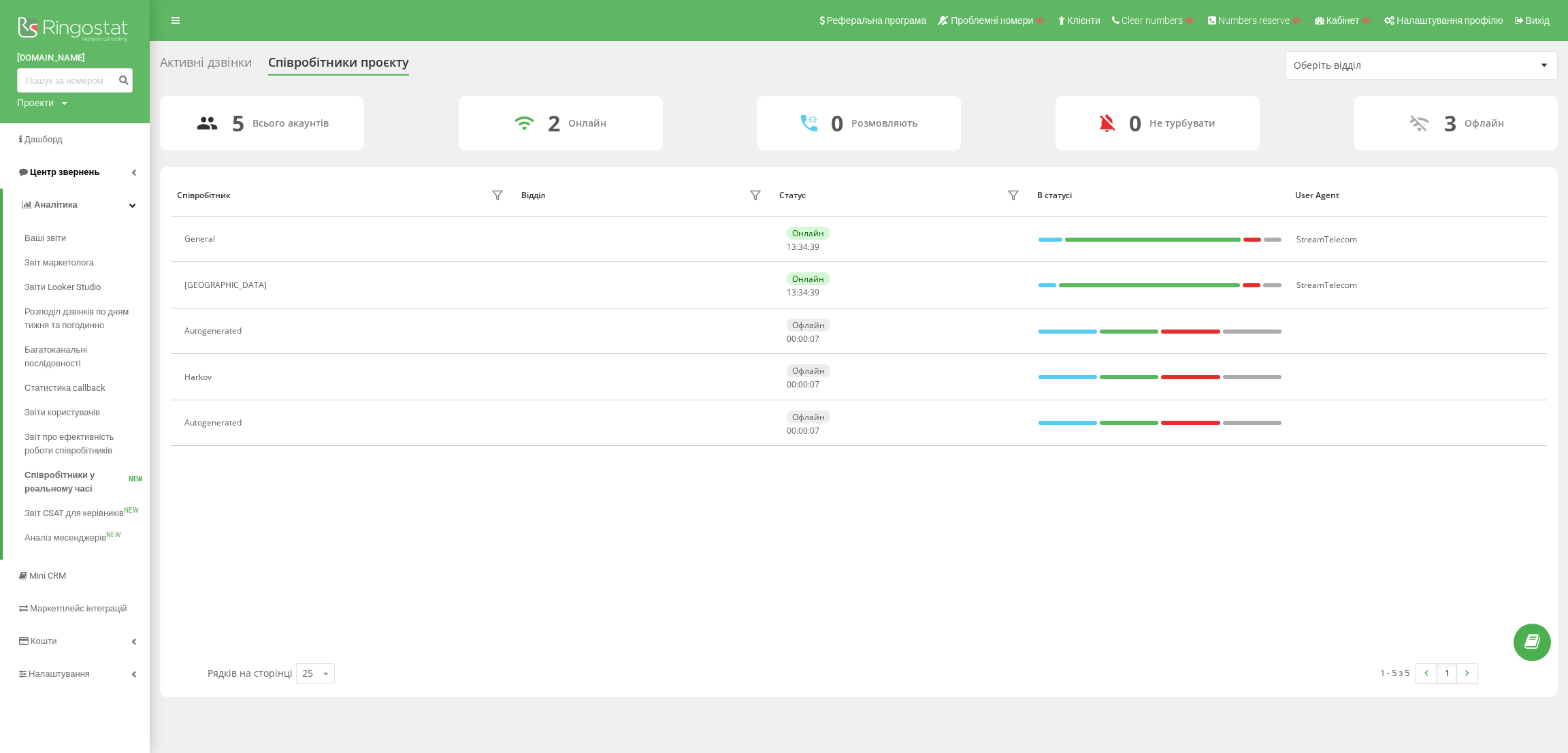
click at [67, 174] on span "Центр звернень" at bounding box center [65, 172] width 70 height 10
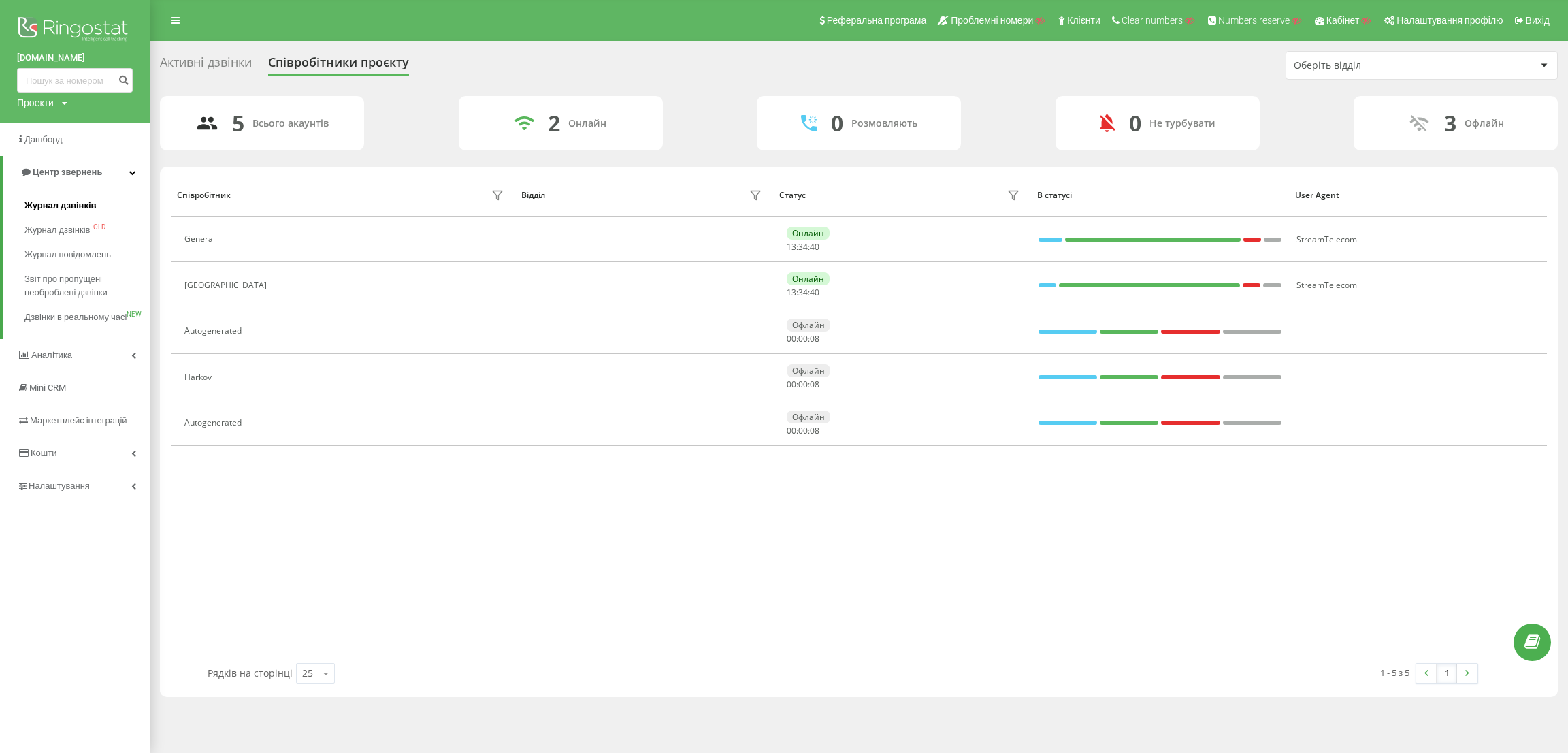
click at [60, 200] on span "Журнал дзвінків" at bounding box center [60, 205] width 72 height 13
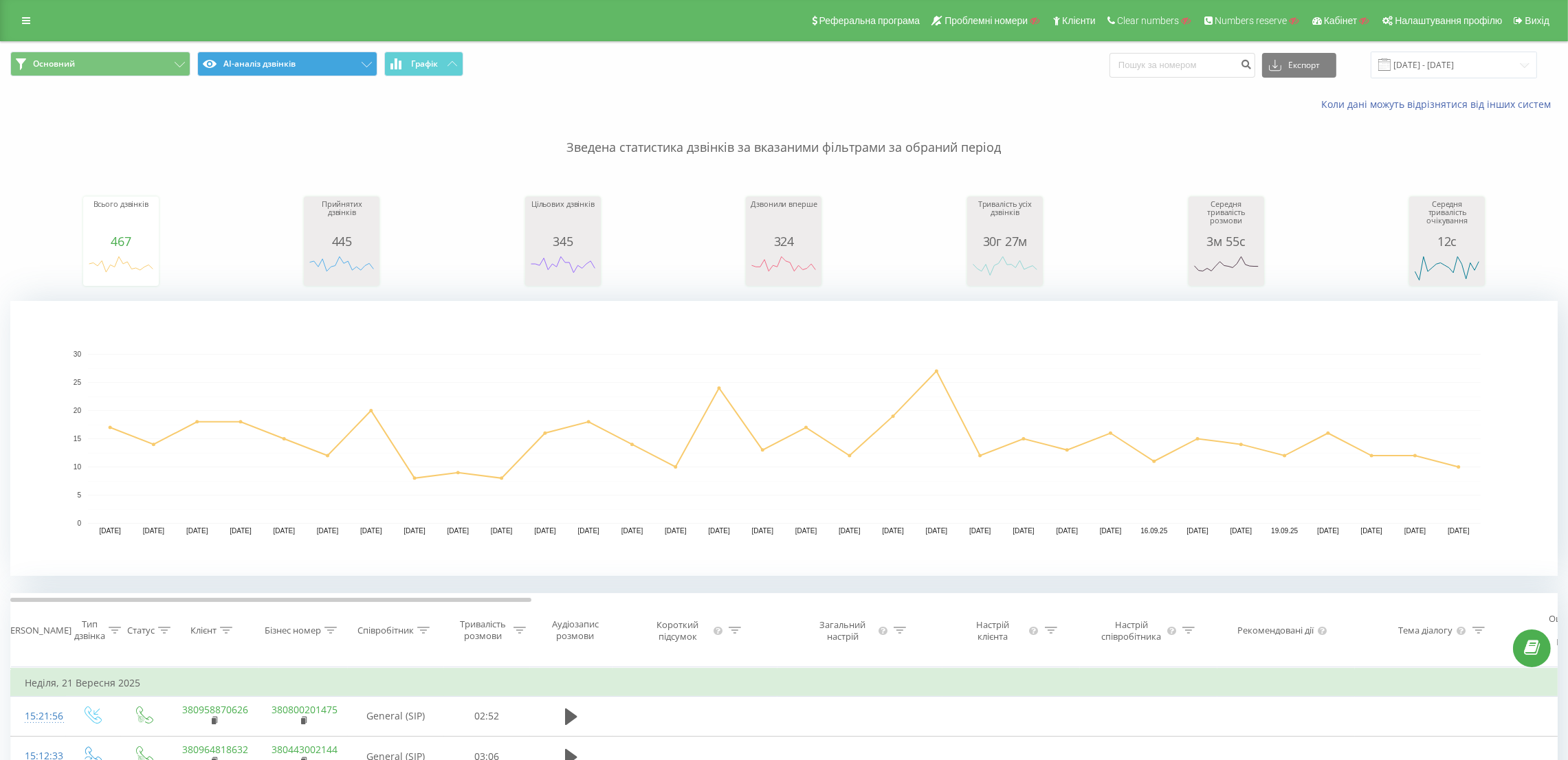
click at [258, 64] on button "AI-аналіз дзвінків" at bounding box center [287, 63] width 180 height 25
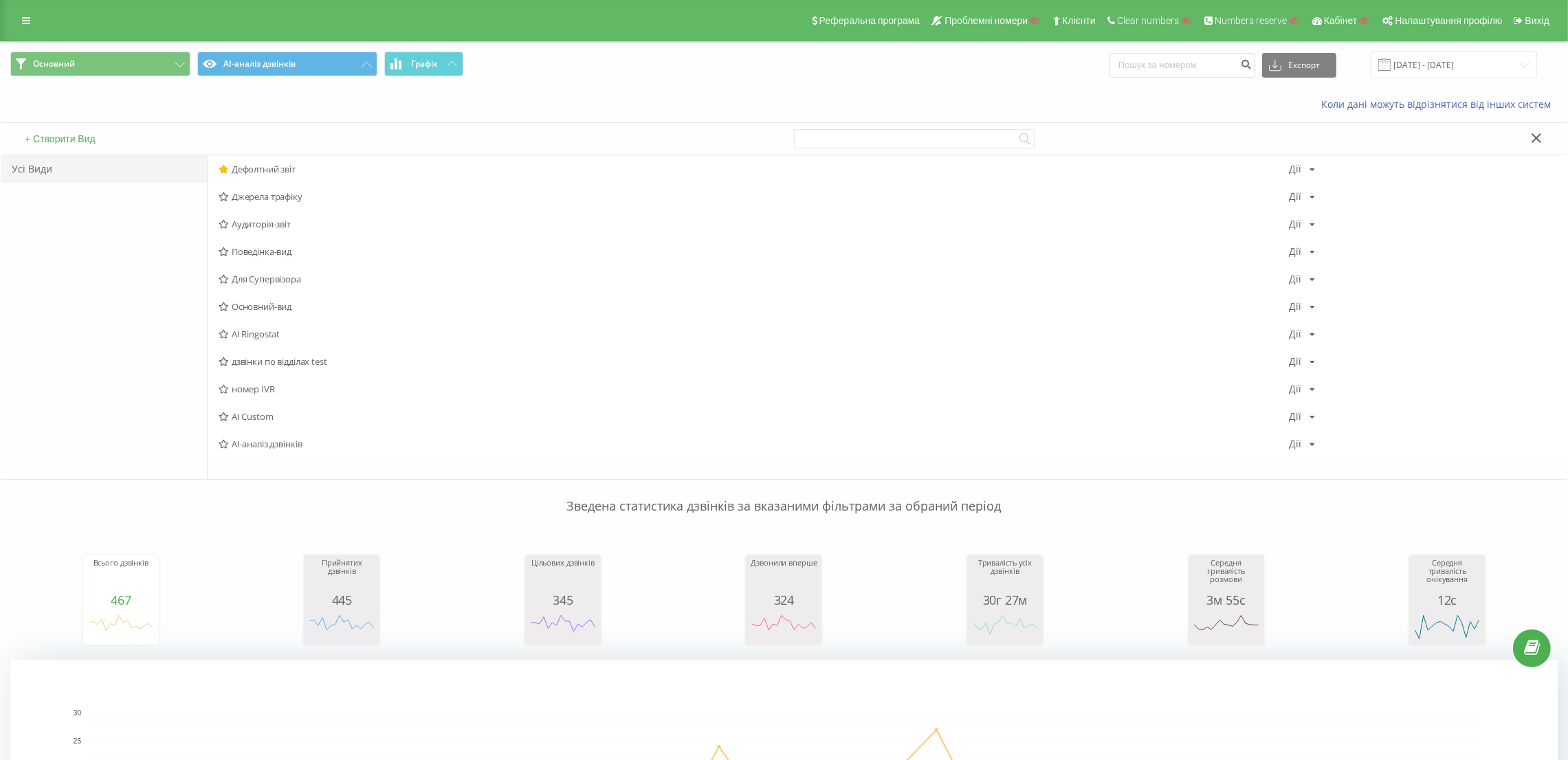
click at [284, 470] on div "Зведена статистика дзвінків за вказаними фільтрами за обраний період Всього дзв…" at bounding box center [784, 702] width 1548 height 465
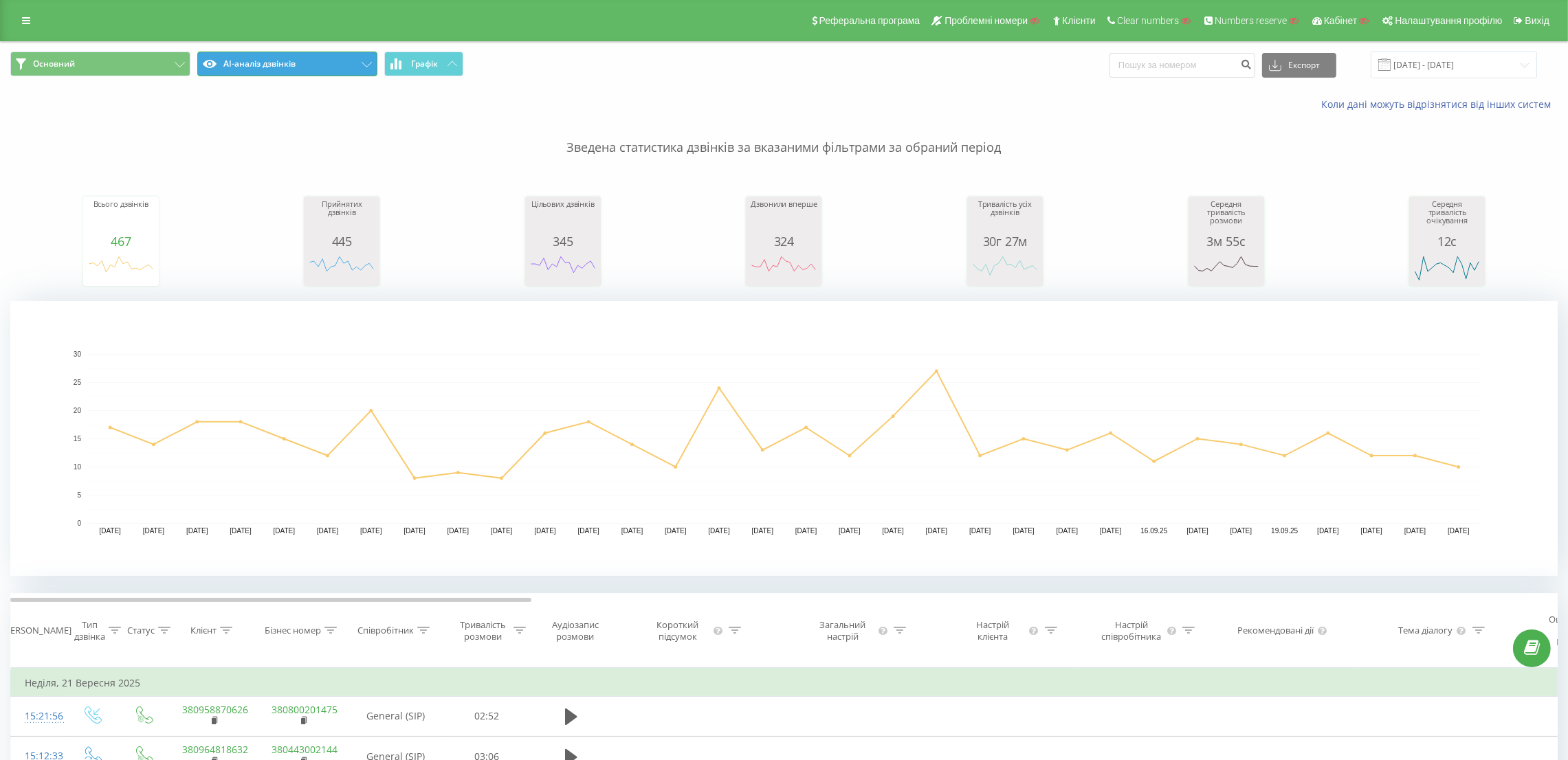
click at [213, 68] on button "AI-аналіз дзвінків" at bounding box center [287, 63] width 180 height 25
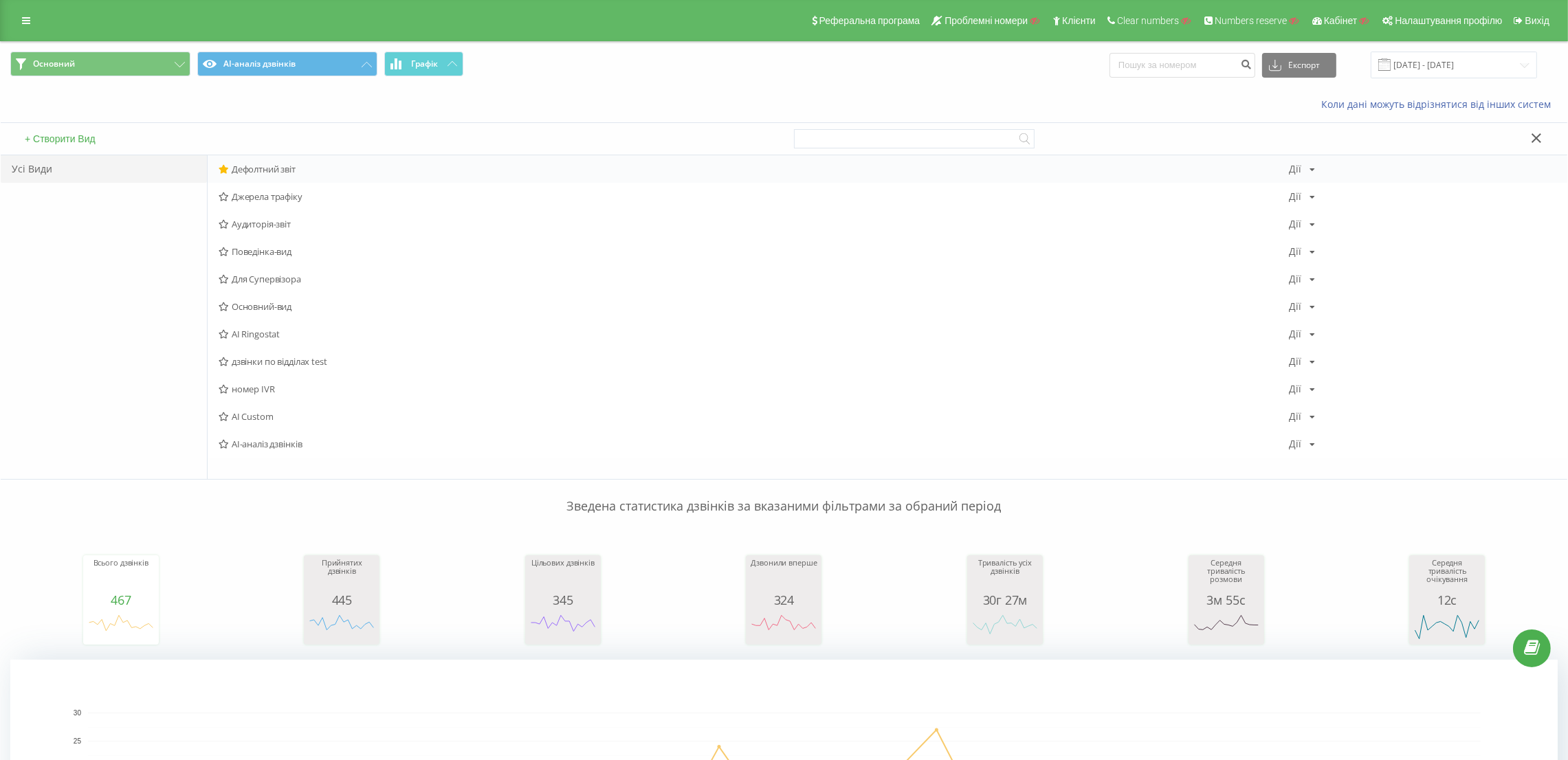
click at [248, 167] on span "Дефолтний звіт" at bounding box center [754, 168] width 1070 height 9
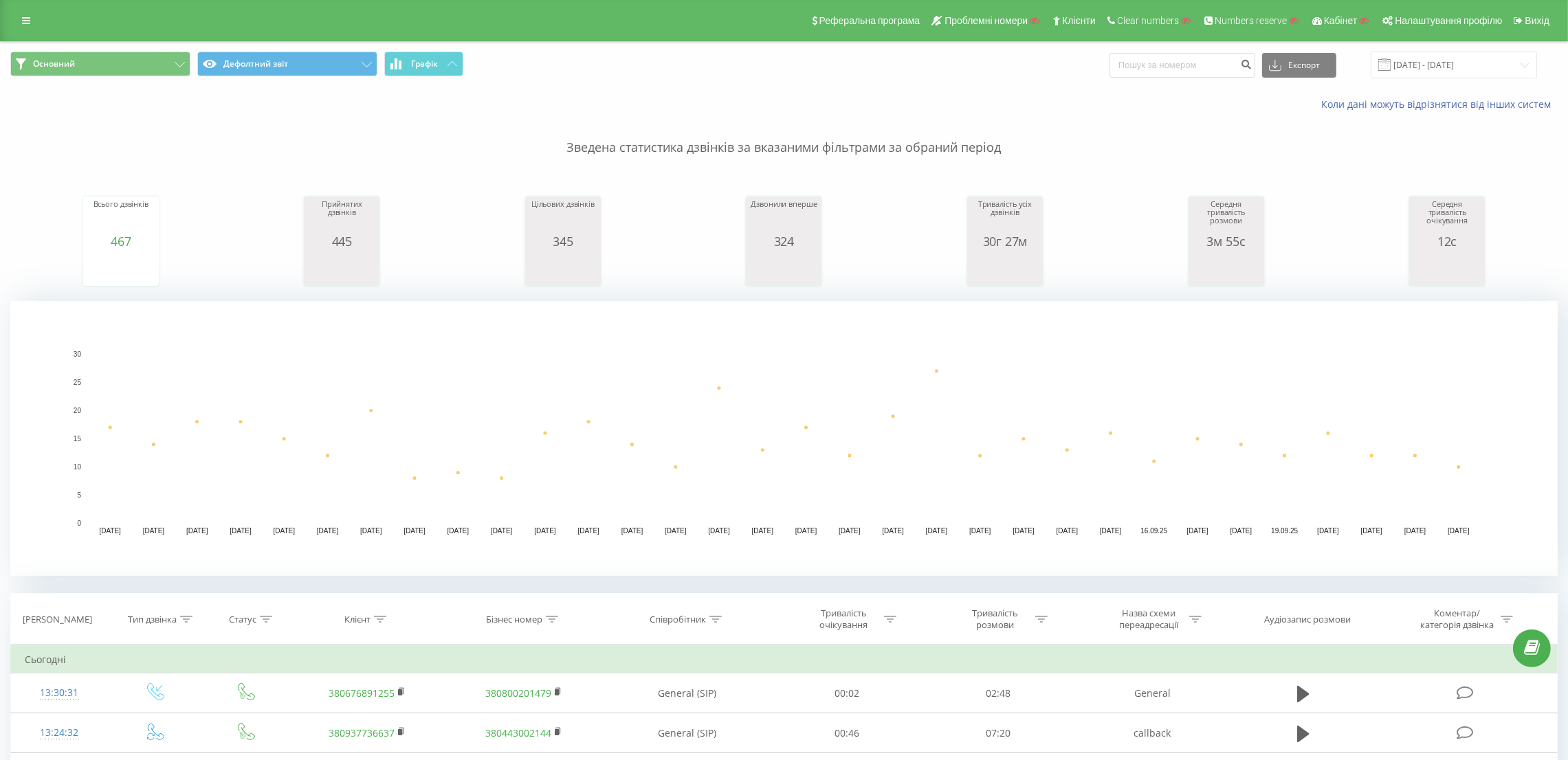
click at [9, 14] on div "Реферальна програма Проблемні номери Клієнти Clear numbers Numbers reserve Кабі…" at bounding box center [784, 20] width 1568 height 41
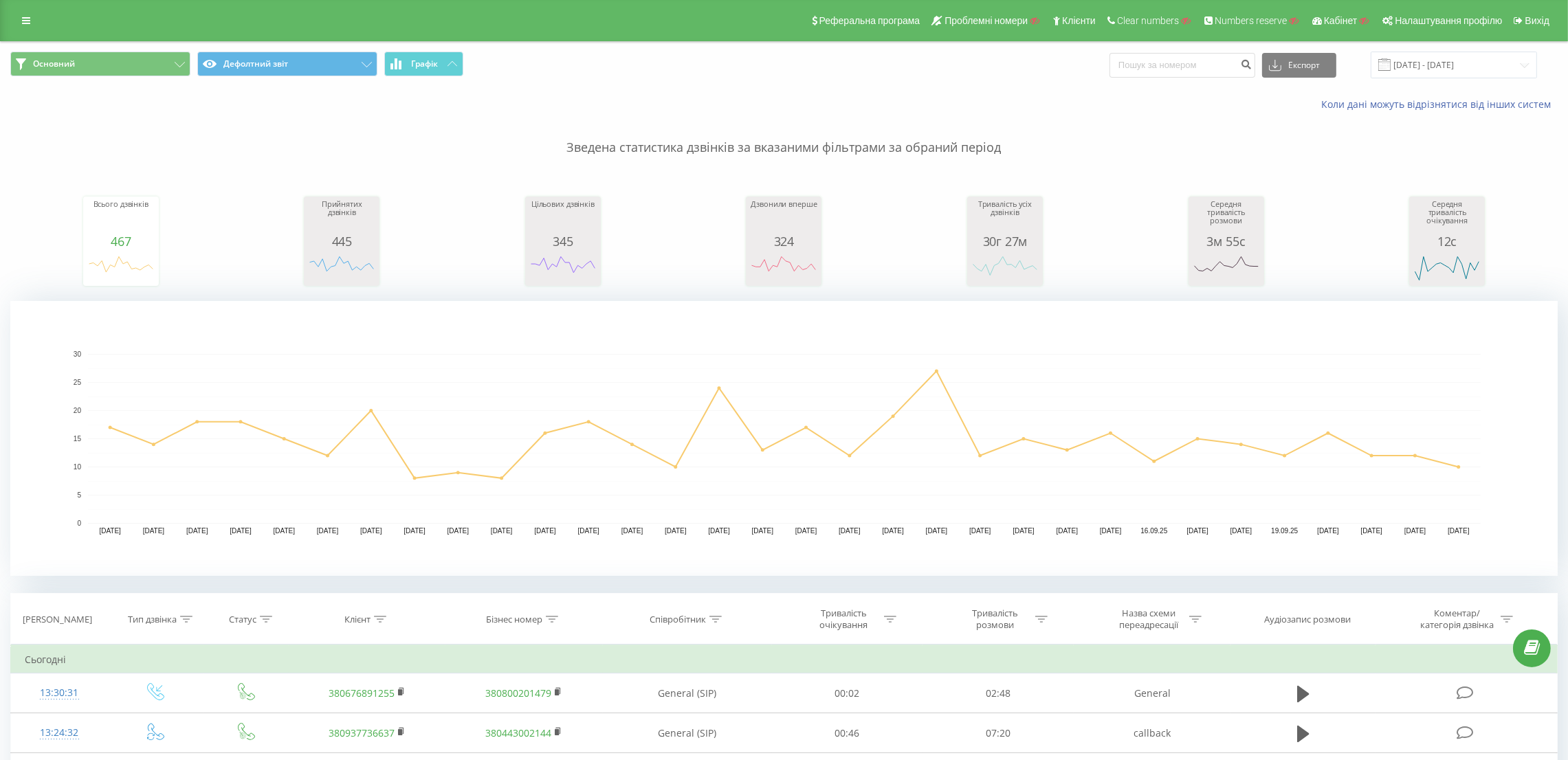
click at [11, 14] on div "Реферальна програма Проблемні номери Клієнти Clear numbers Numbers reserve Кабі…" at bounding box center [784, 20] width 1568 height 41
click at [24, 9] on div "Реферальна програма Проблемні номери Клієнти Clear numbers Numbers reserve Кабі…" at bounding box center [784, 20] width 1568 height 41
click at [21, 28] on link at bounding box center [25, 20] width 25 height 19
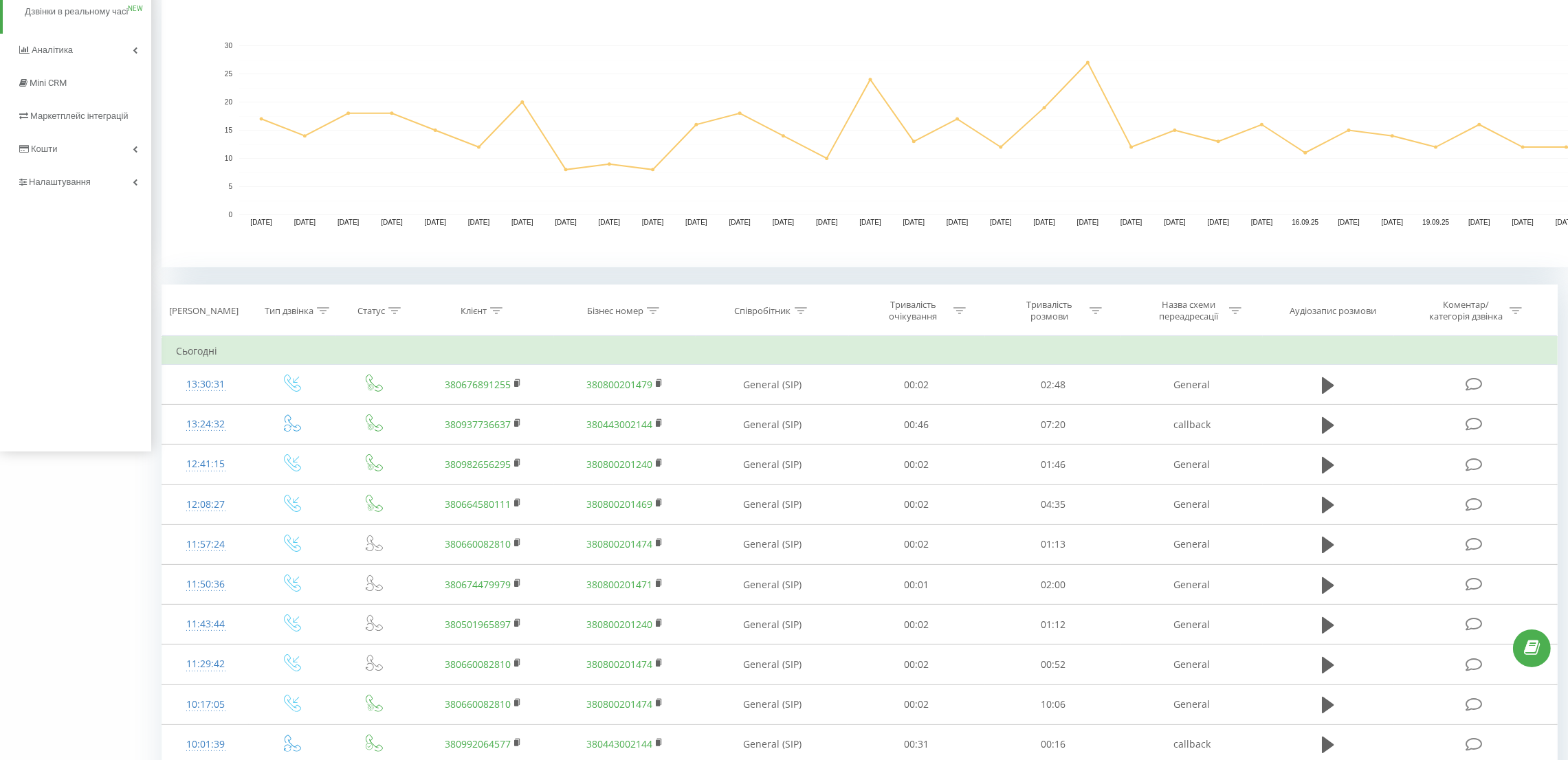
click at [97, 215] on div "e-matras.ua Проекти Пошук Дашборд Центр звернень Журнал дзвінків Журнал дзвінкі…" at bounding box center [75, 71] width 152 height 760
click at [113, 192] on link "Налаштування" at bounding box center [75, 182] width 152 height 33
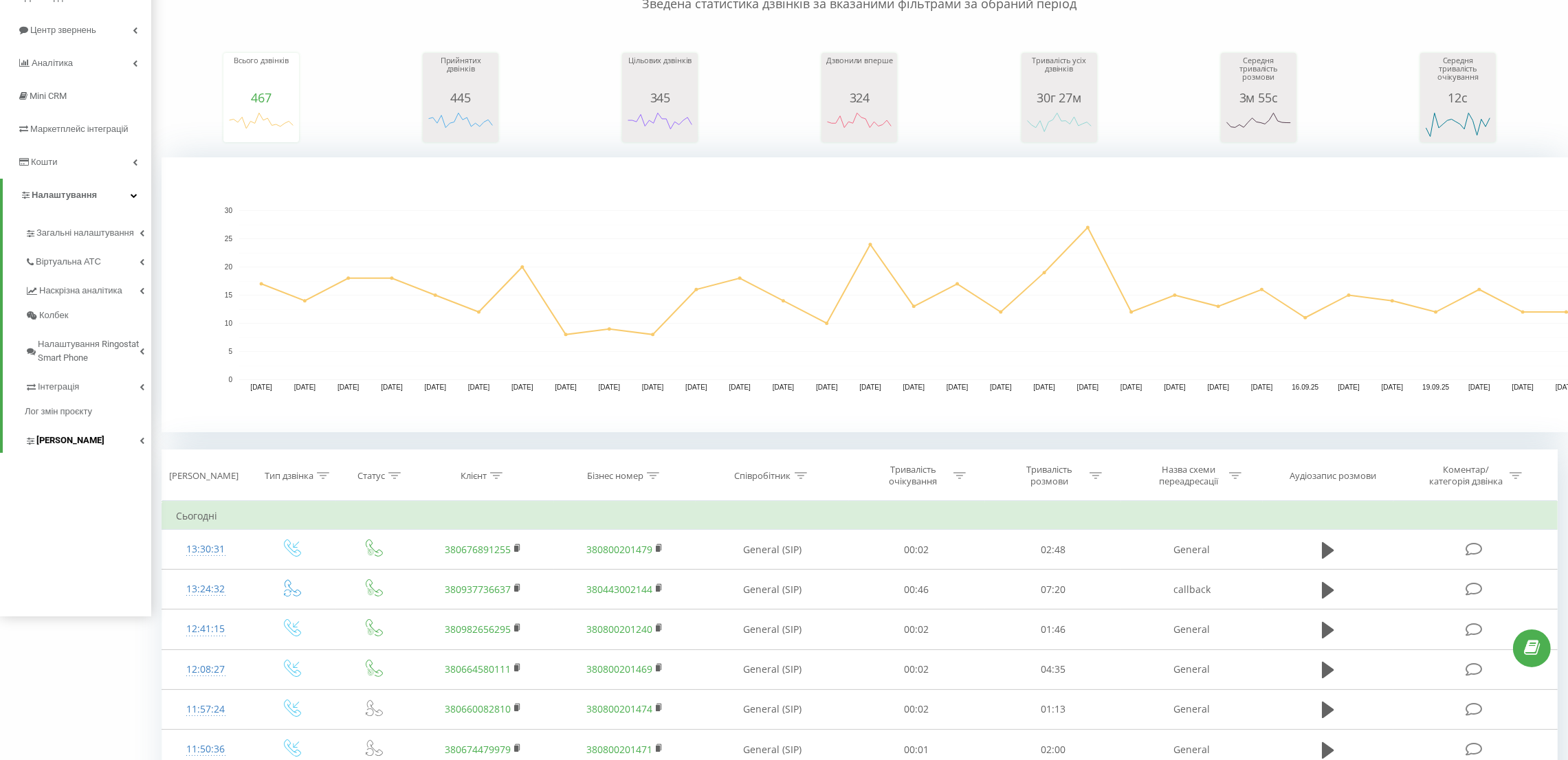
click at [89, 432] on link "[PERSON_NAME]" at bounding box center [87, 438] width 126 height 29
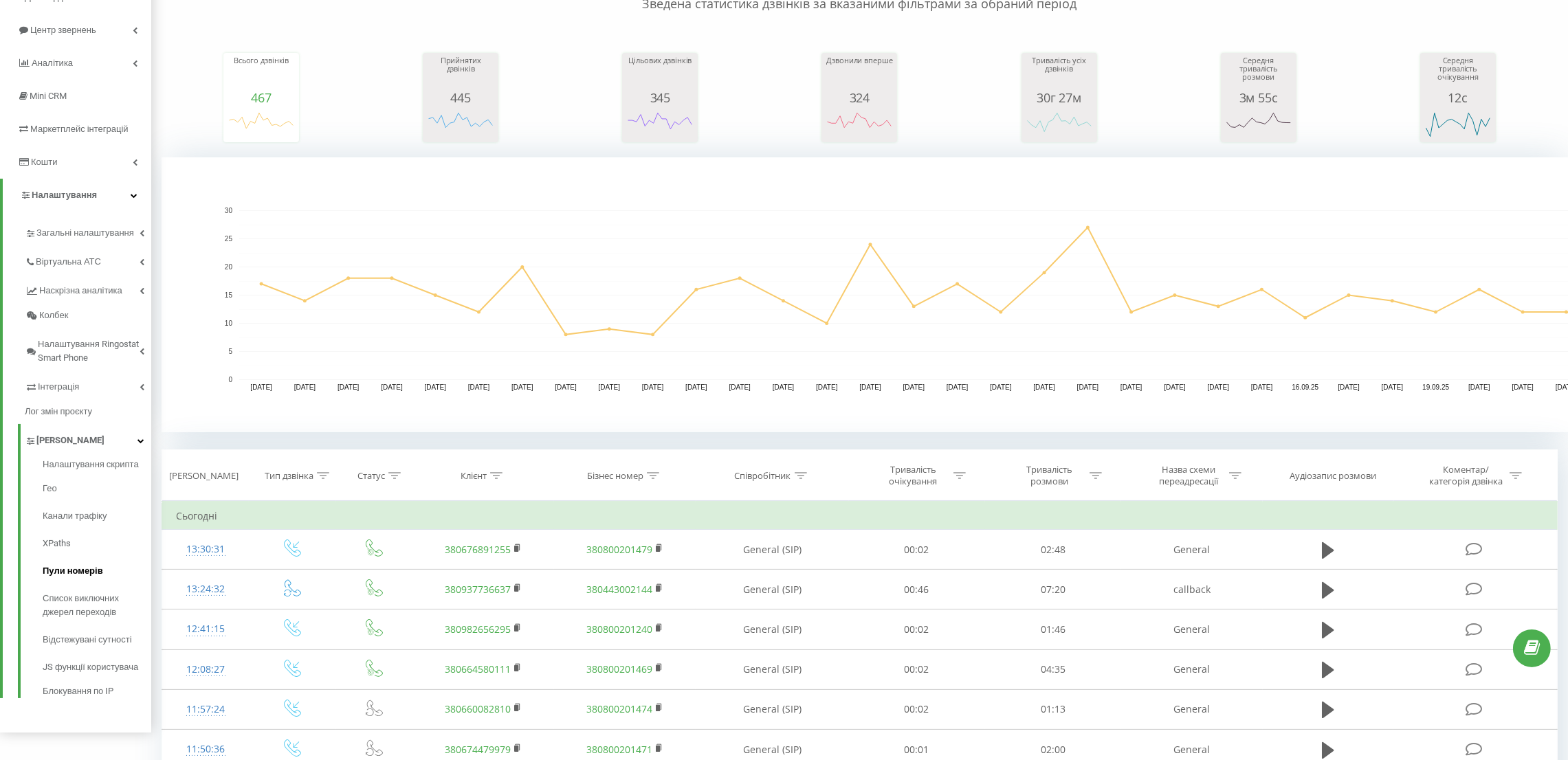
click at [104, 573] on link "Пули номерів" at bounding box center [97, 571] width 108 height 27
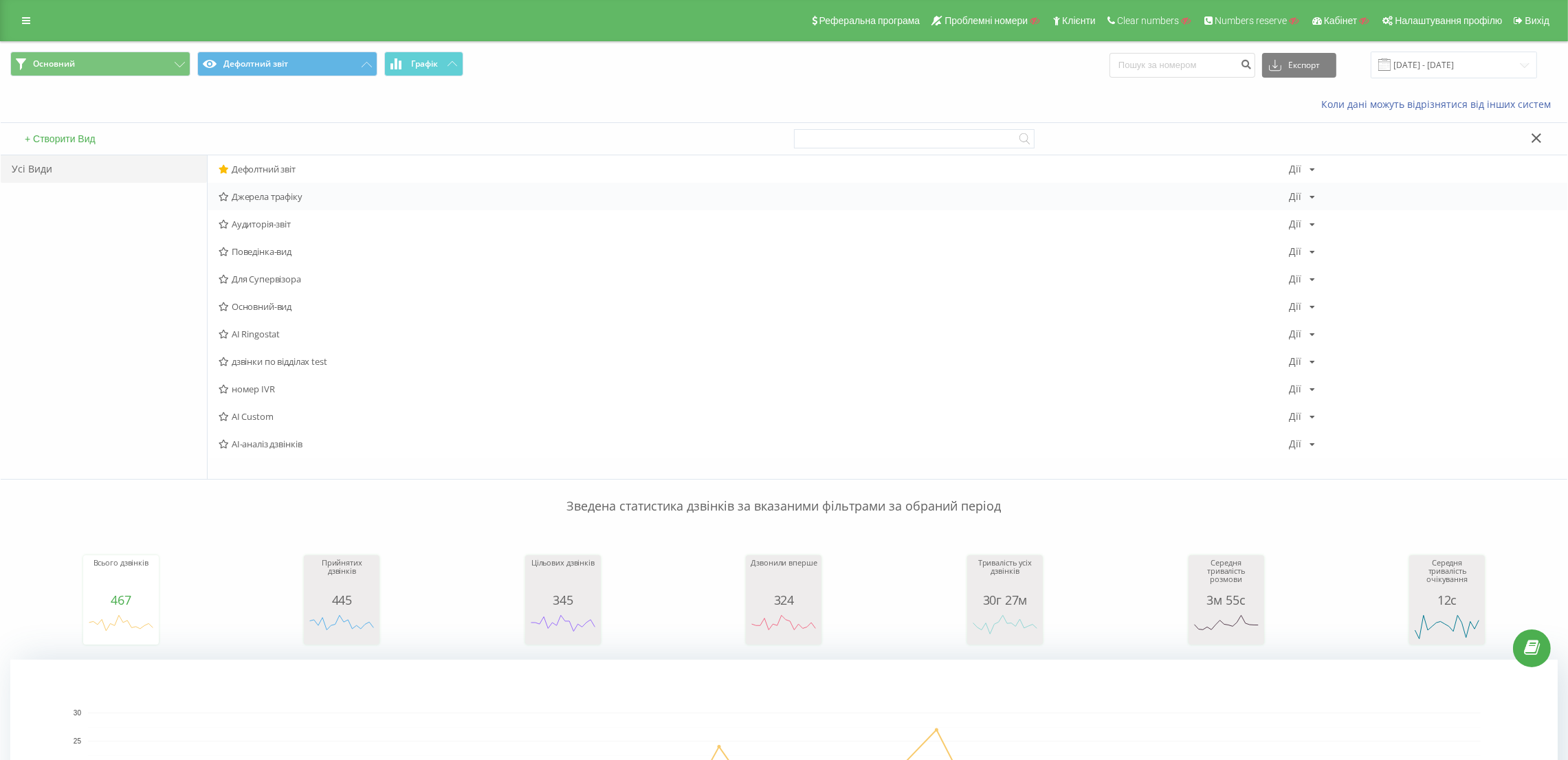
click at [265, 201] on span "Джерела трафіку" at bounding box center [754, 196] width 1070 height 9
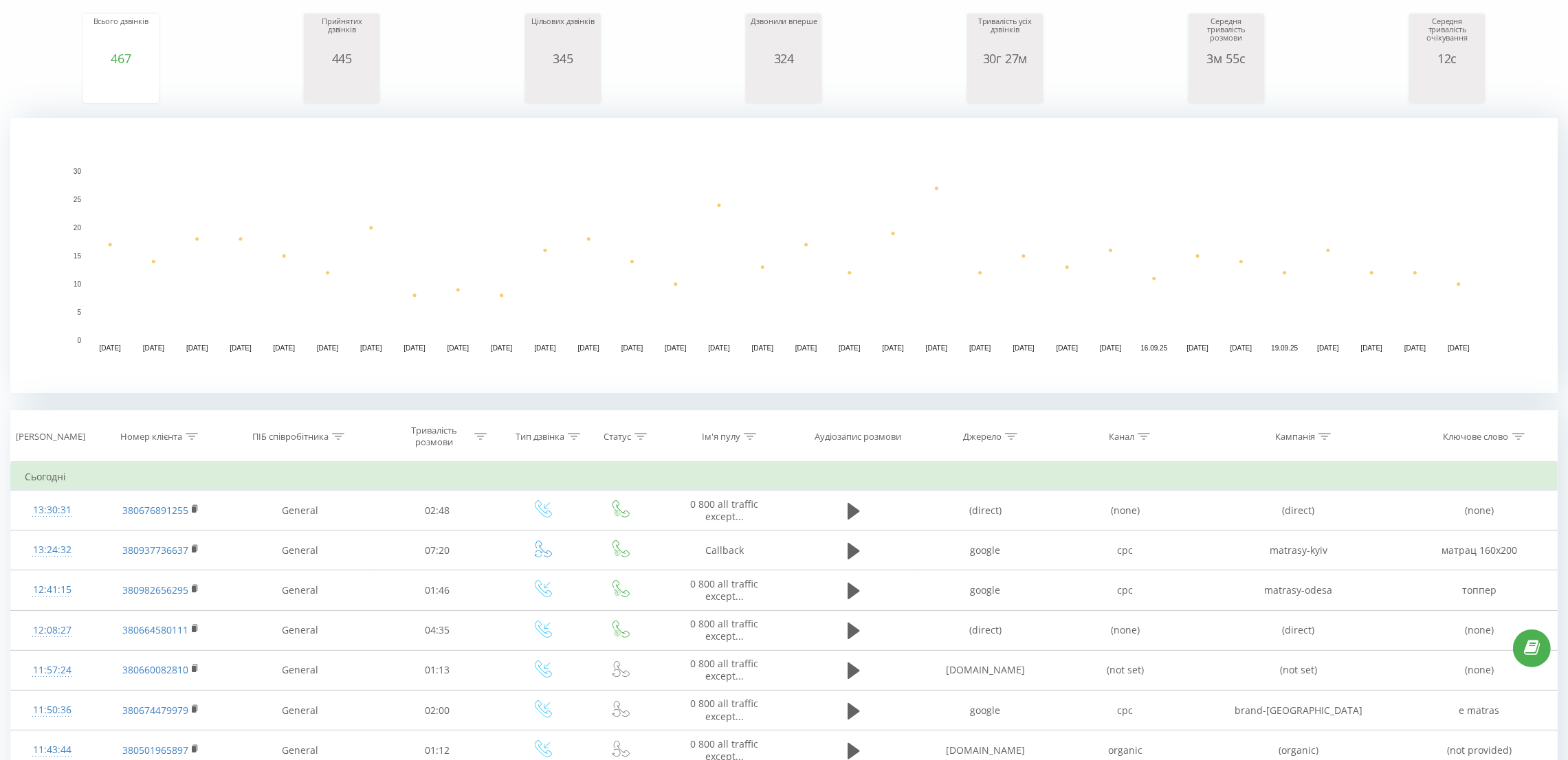
scroll to position [309, 0]
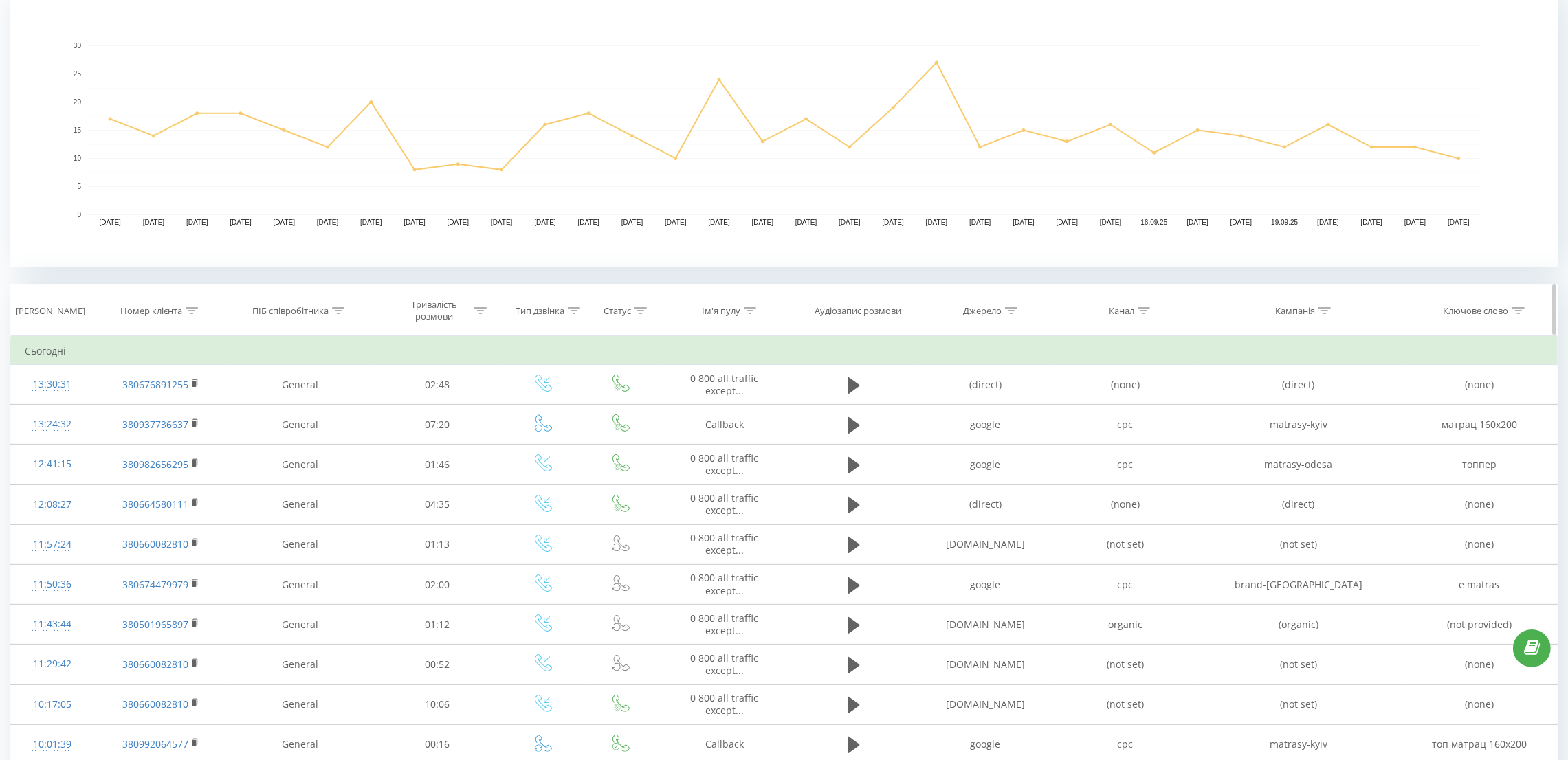
click at [754, 306] on div at bounding box center [750, 311] width 13 height 12
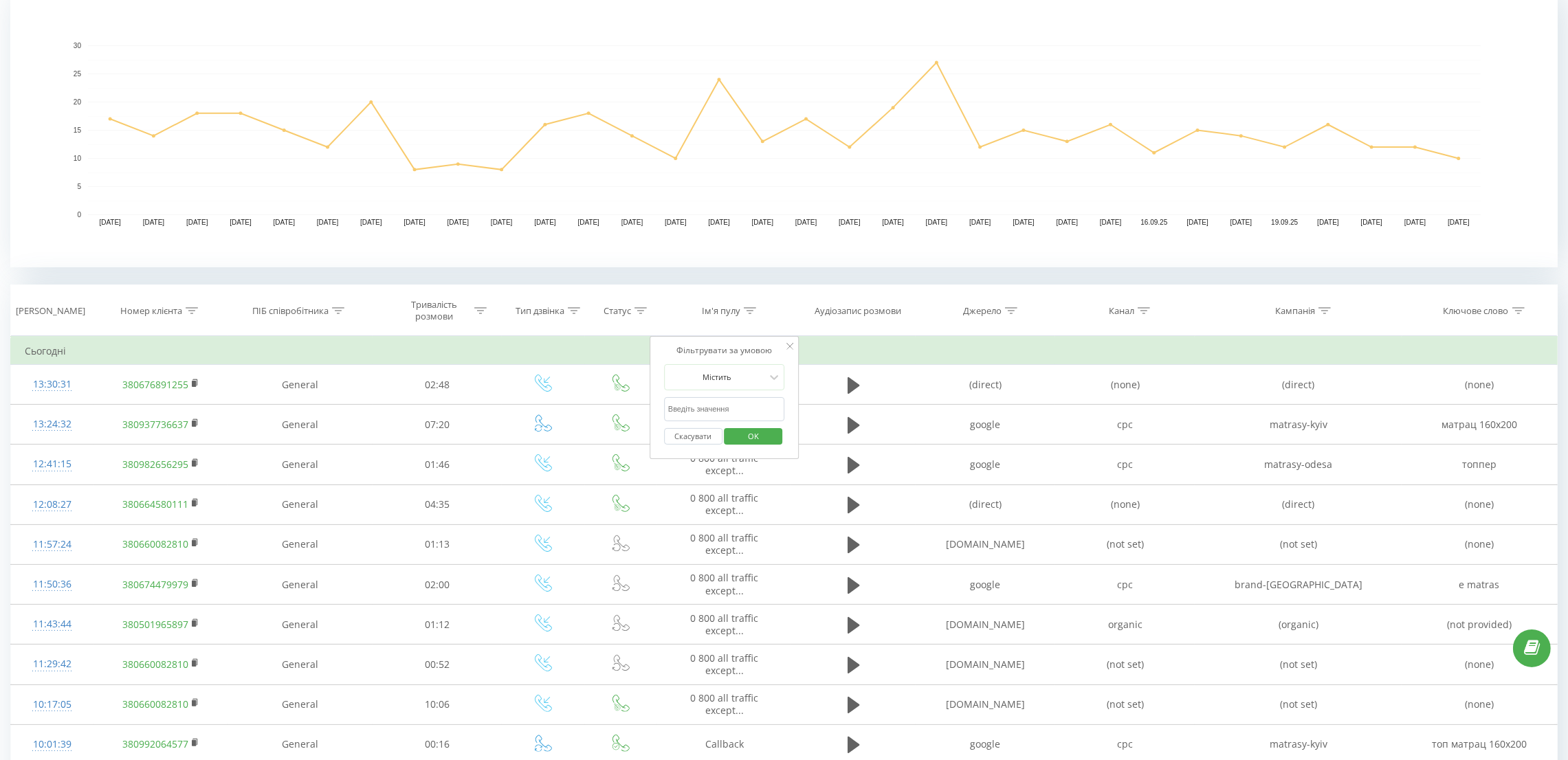
click at [727, 404] on input "text" at bounding box center [724, 409] width 121 height 24
paste input "Rivne local"
type input "Rivne local"
click at [741, 431] on span "OK" at bounding box center [753, 436] width 38 height 21
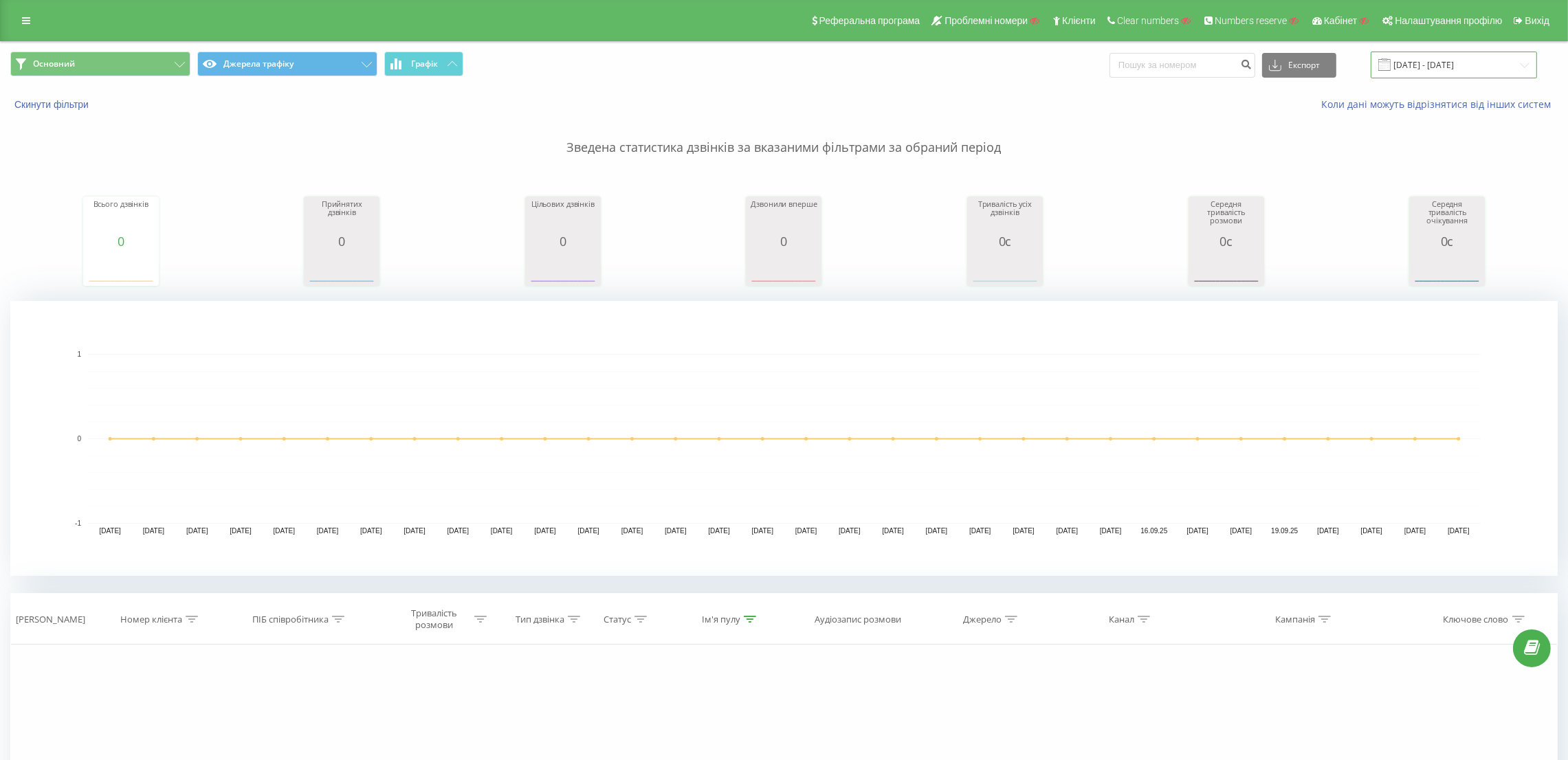
click at [1412, 61] on input "[DATE] - [DATE]" at bounding box center [1454, 65] width 167 height 27
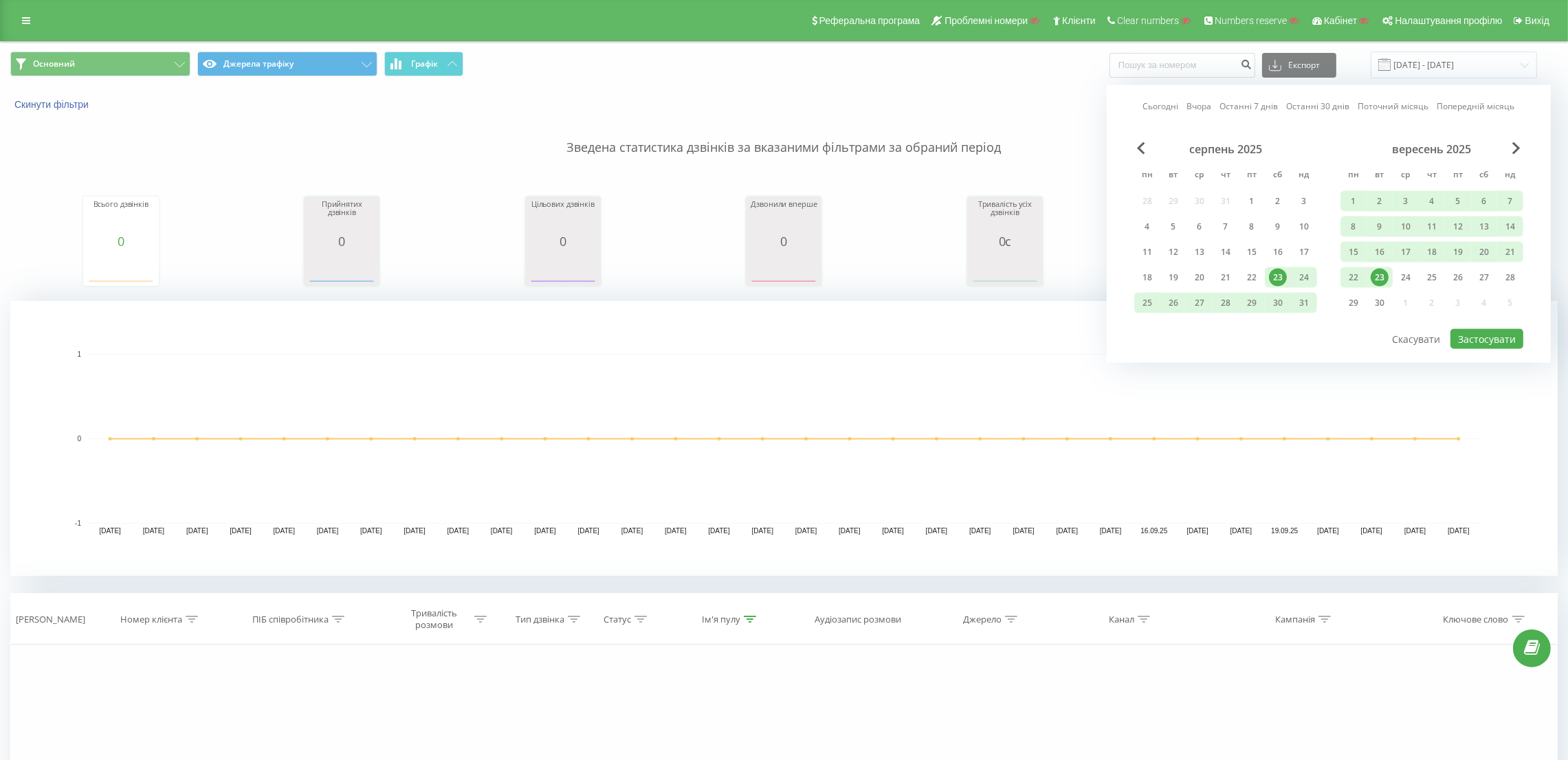
click at [1384, 273] on div "23" at bounding box center [1379, 277] width 18 height 18
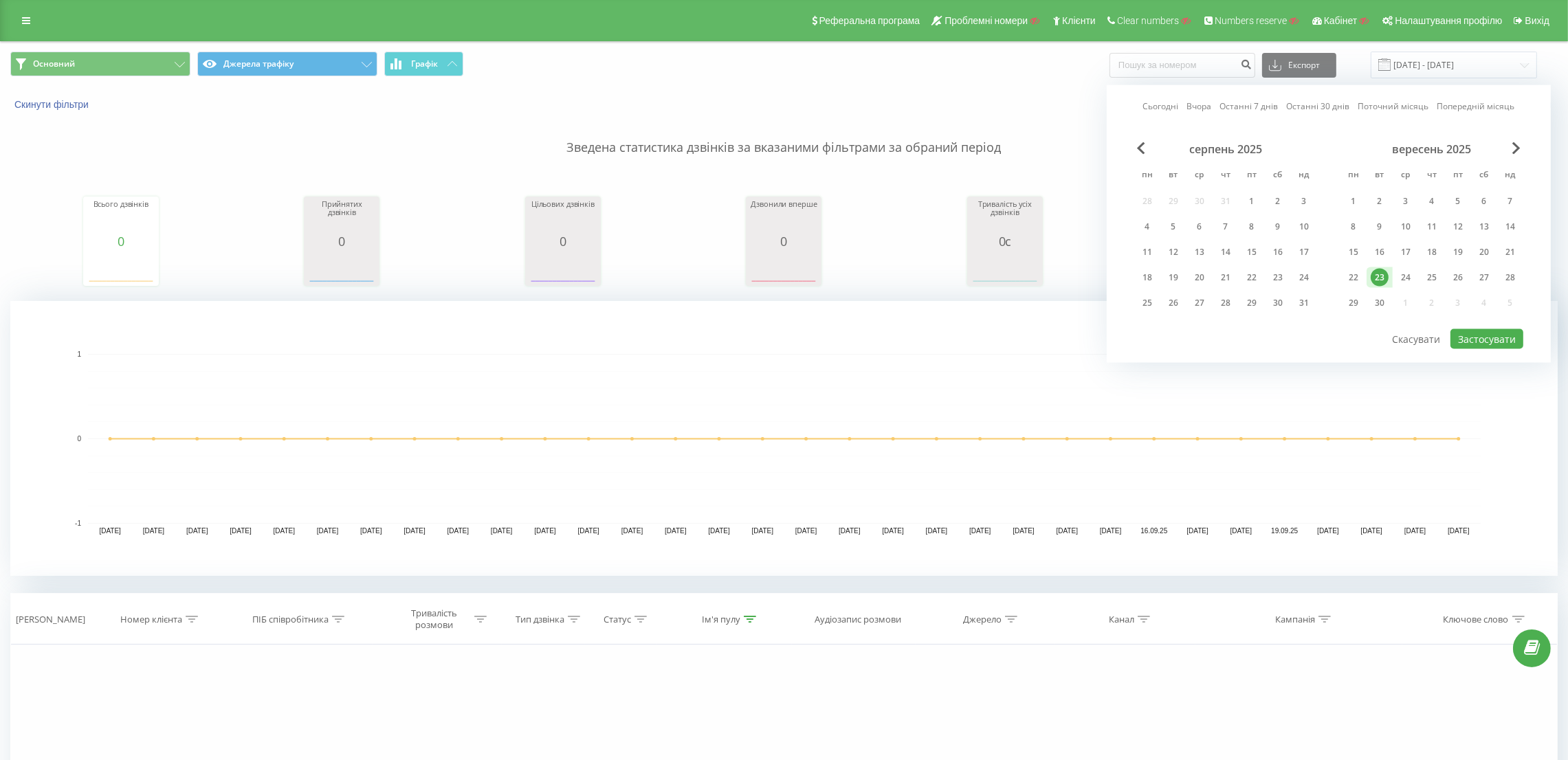
click at [1146, 152] on div "серпень 2025" at bounding box center [1226, 149] width 183 height 14
click at [1146, 152] on div "серпень 2025" at bounding box center [1226, 149] width 183 height 14
click at [1139, 151] on span "Previous Month" at bounding box center [1141, 148] width 8 height 13
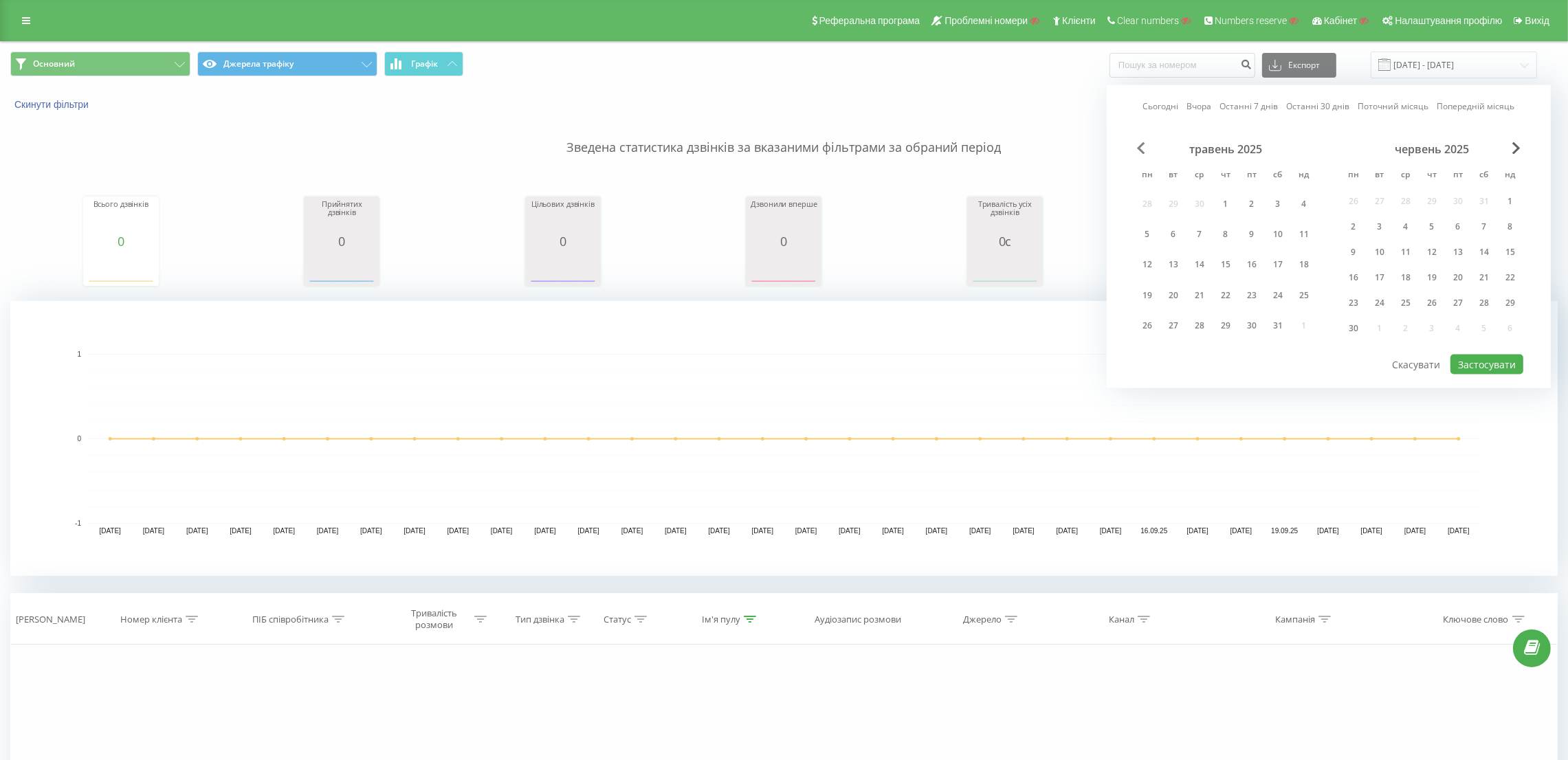
click at [1139, 151] on span "Previous Month" at bounding box center [1141, 148] width 8 height 13
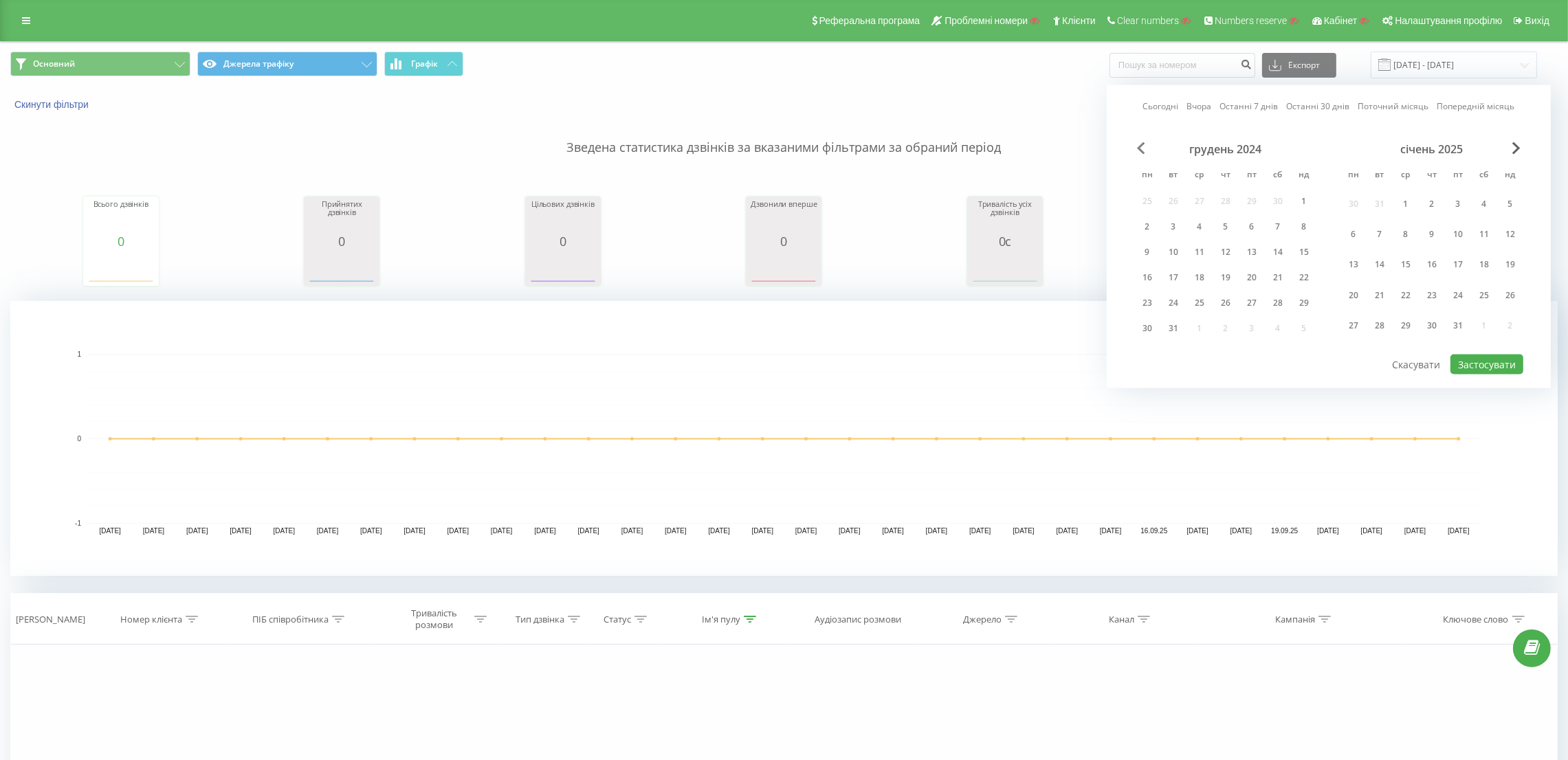
click at [1139, 151] on span "Previous Month" at bounding box center [1141, 148] width 8 height 13
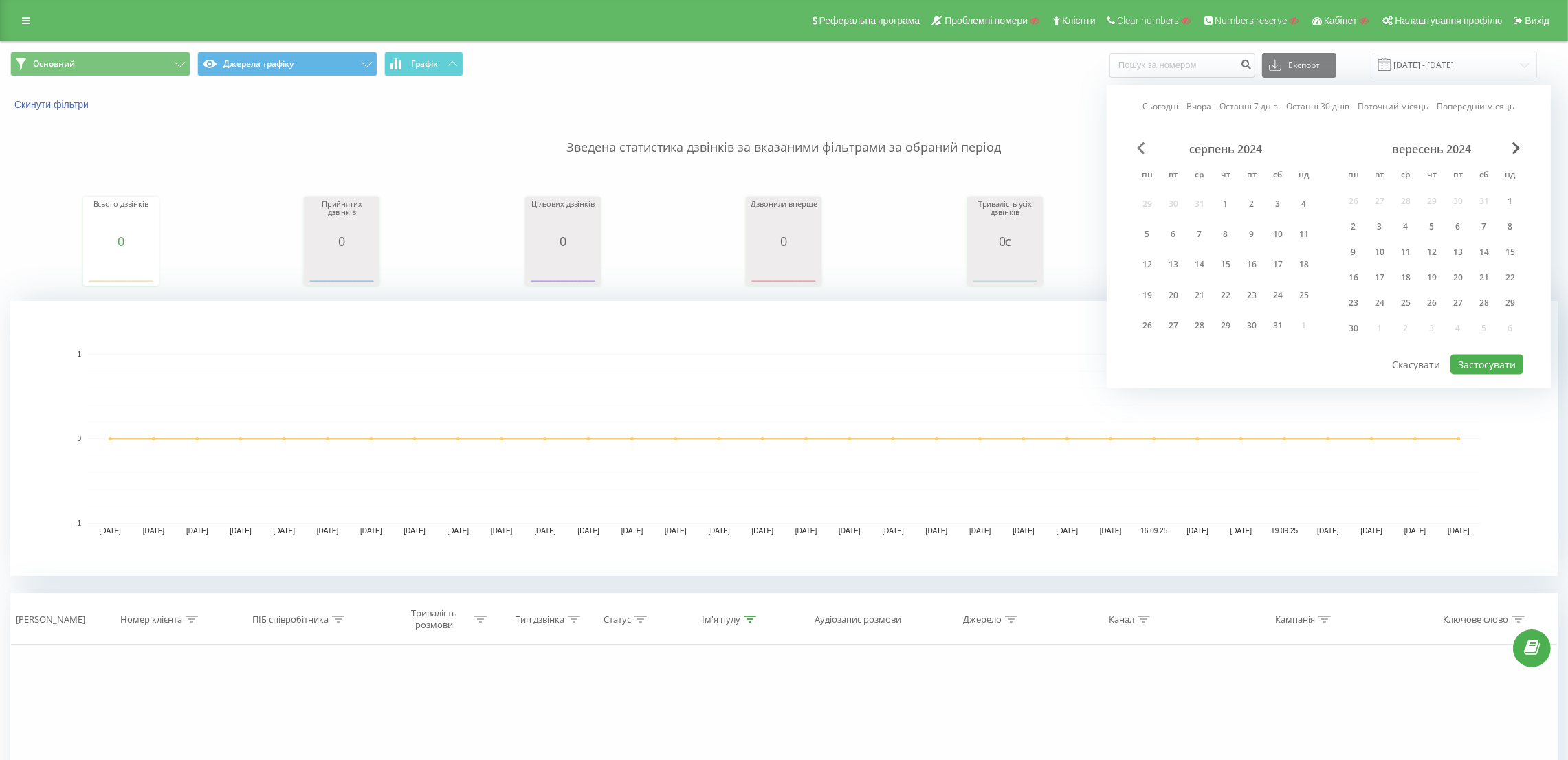
click at [1139, 151] on span "Previous Month" at bounding box center [1141, 148] width 8 height 13
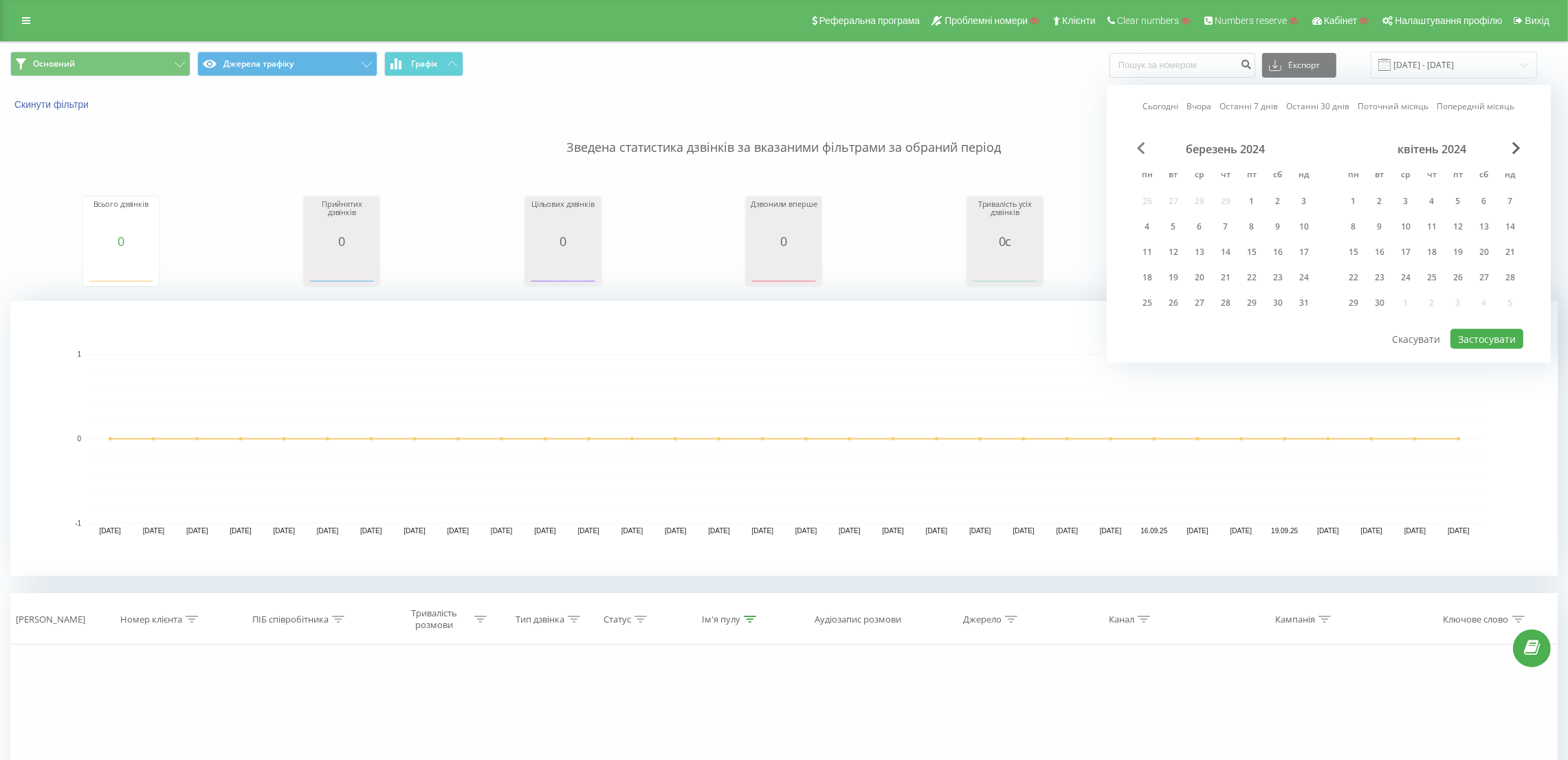
click at [1139, 151] on span "Previous Month" at bounding box center [1141, 148] width 8 height 13
click at [1168, 203] on div "2" at bounding box center [1173, 201] width 18 height 18
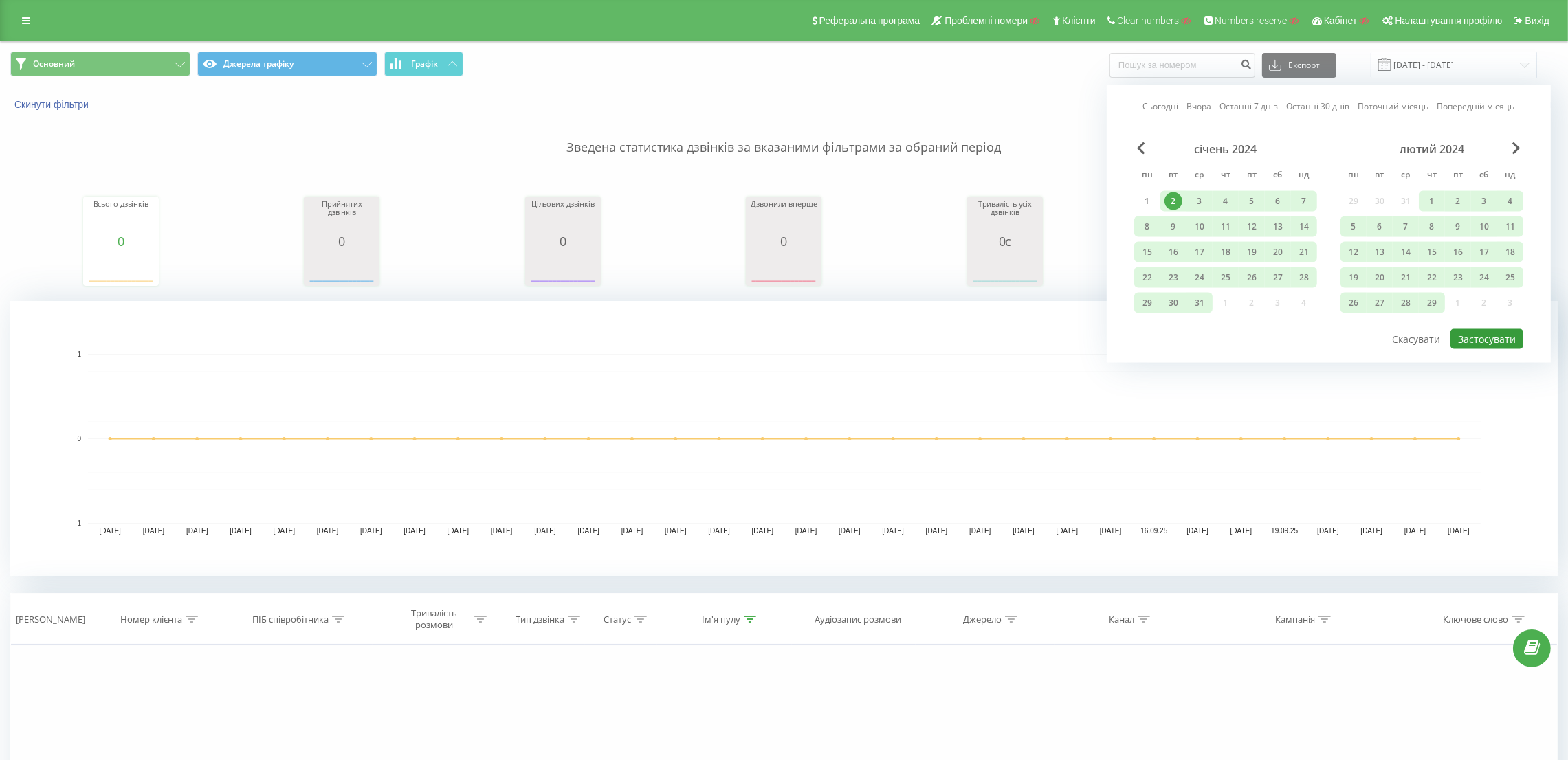
click at [1466, 336] on button "Застосувати" at bounding box center [1487, 339] width 73 height 20
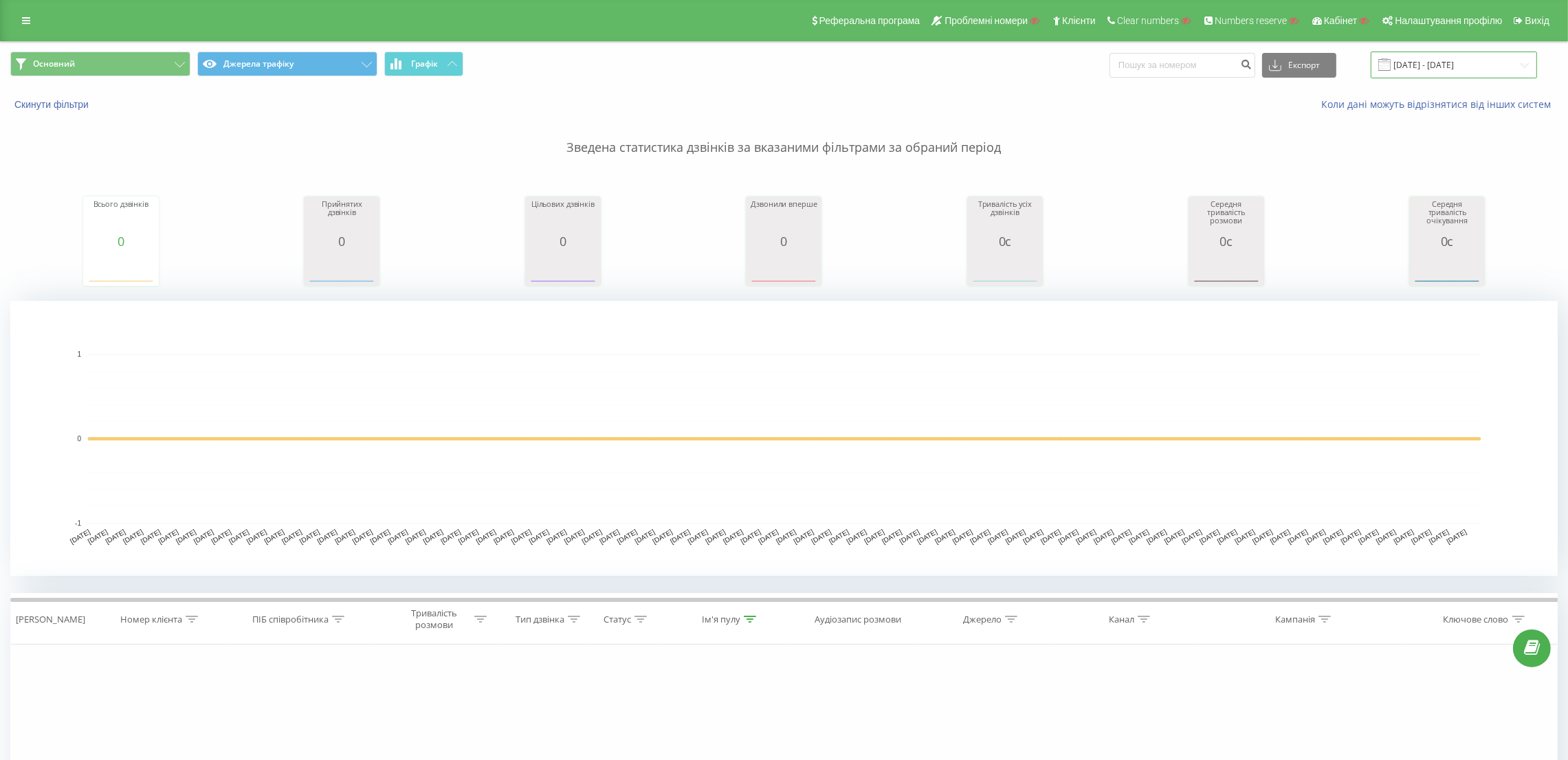
click at [1442, 65] on input "02.01.2024 - 23.09.2025" at bounding box center [1454, 65] width 167 height 27
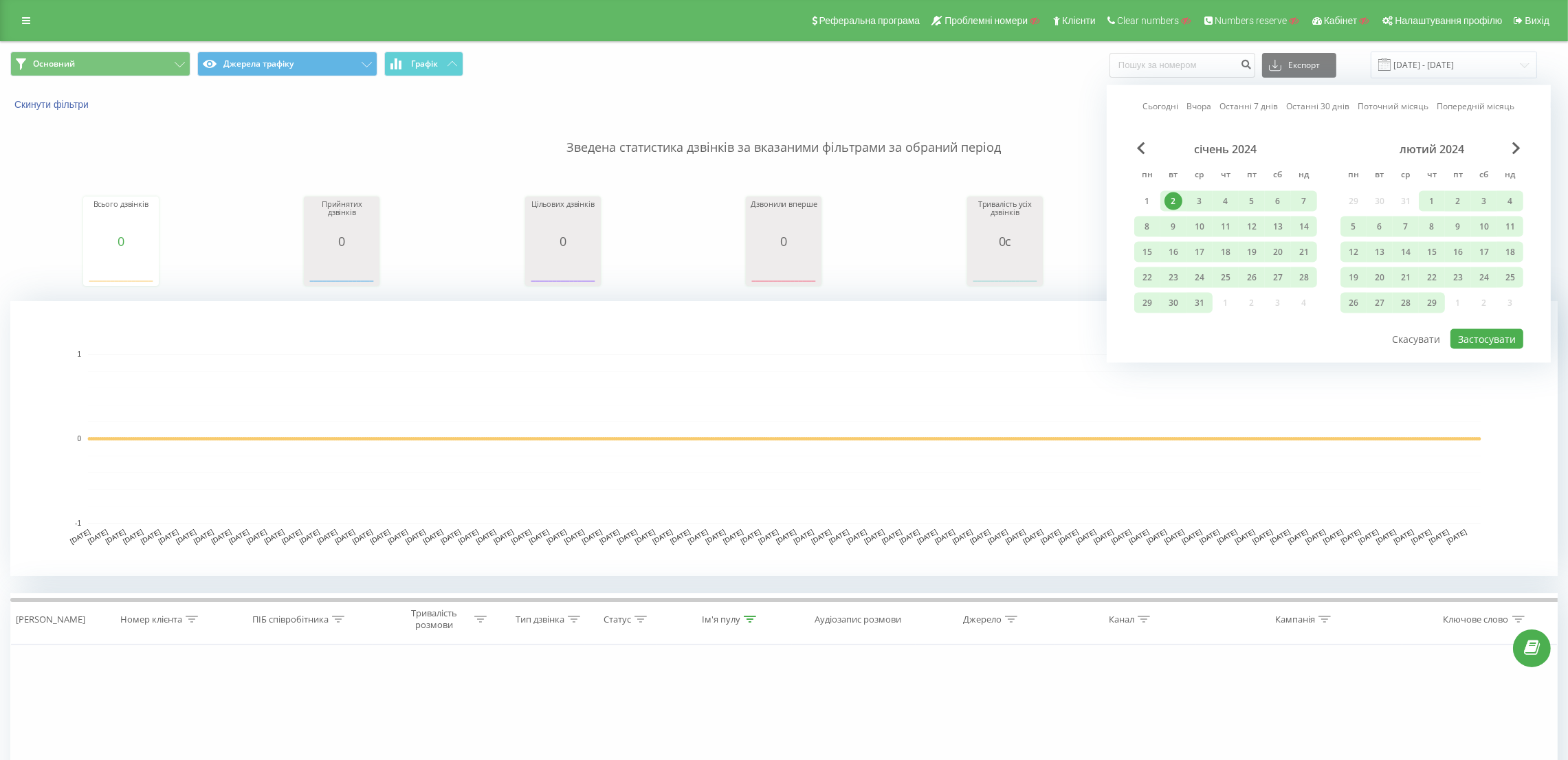
click at [1167, 192] on div "2" at bounding box center [1173, 201] width 18 height 18
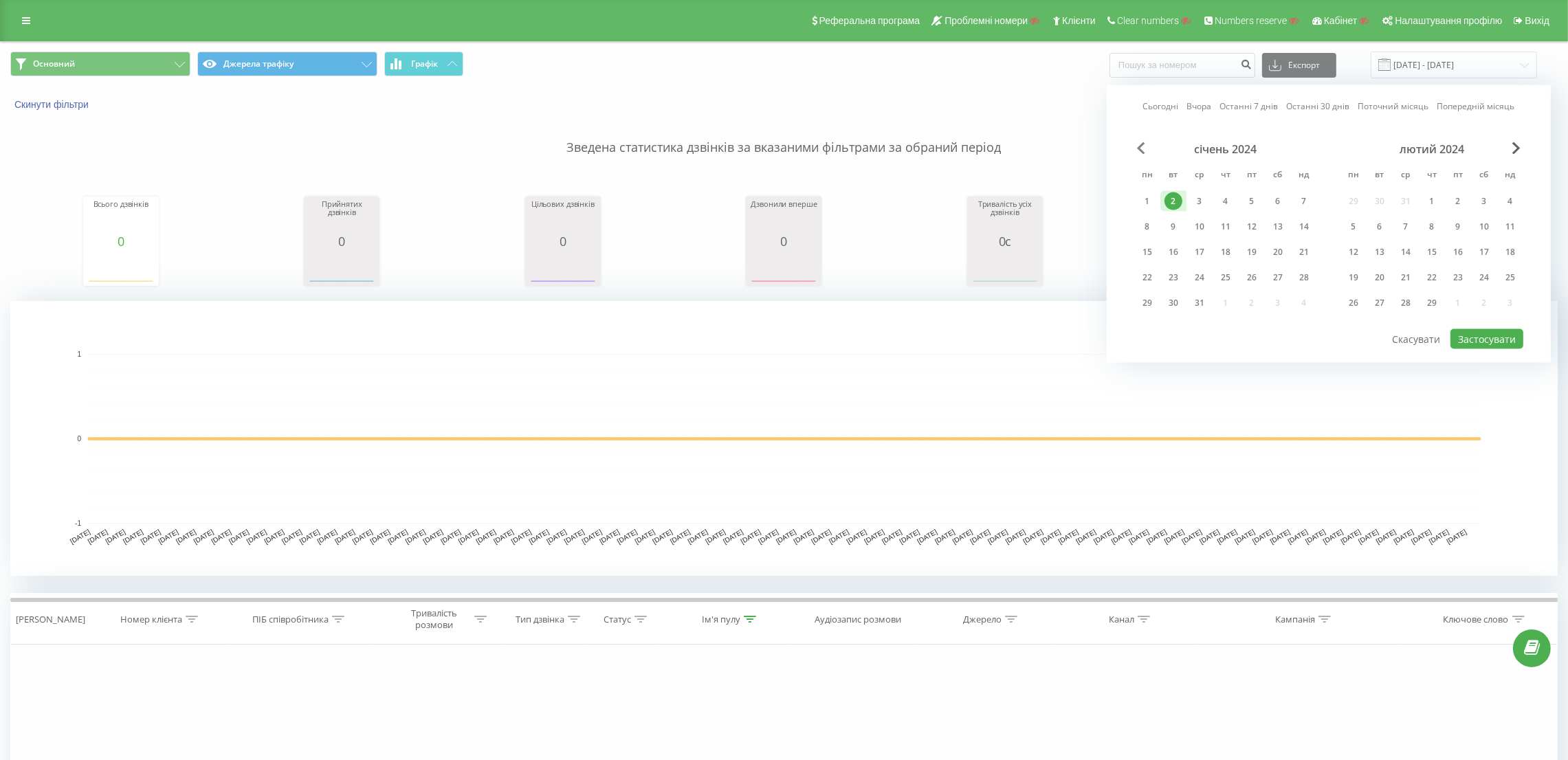
click at [1143, 145] on span "Previous Month" at bounding box center [1141, 148] width 8 height 13
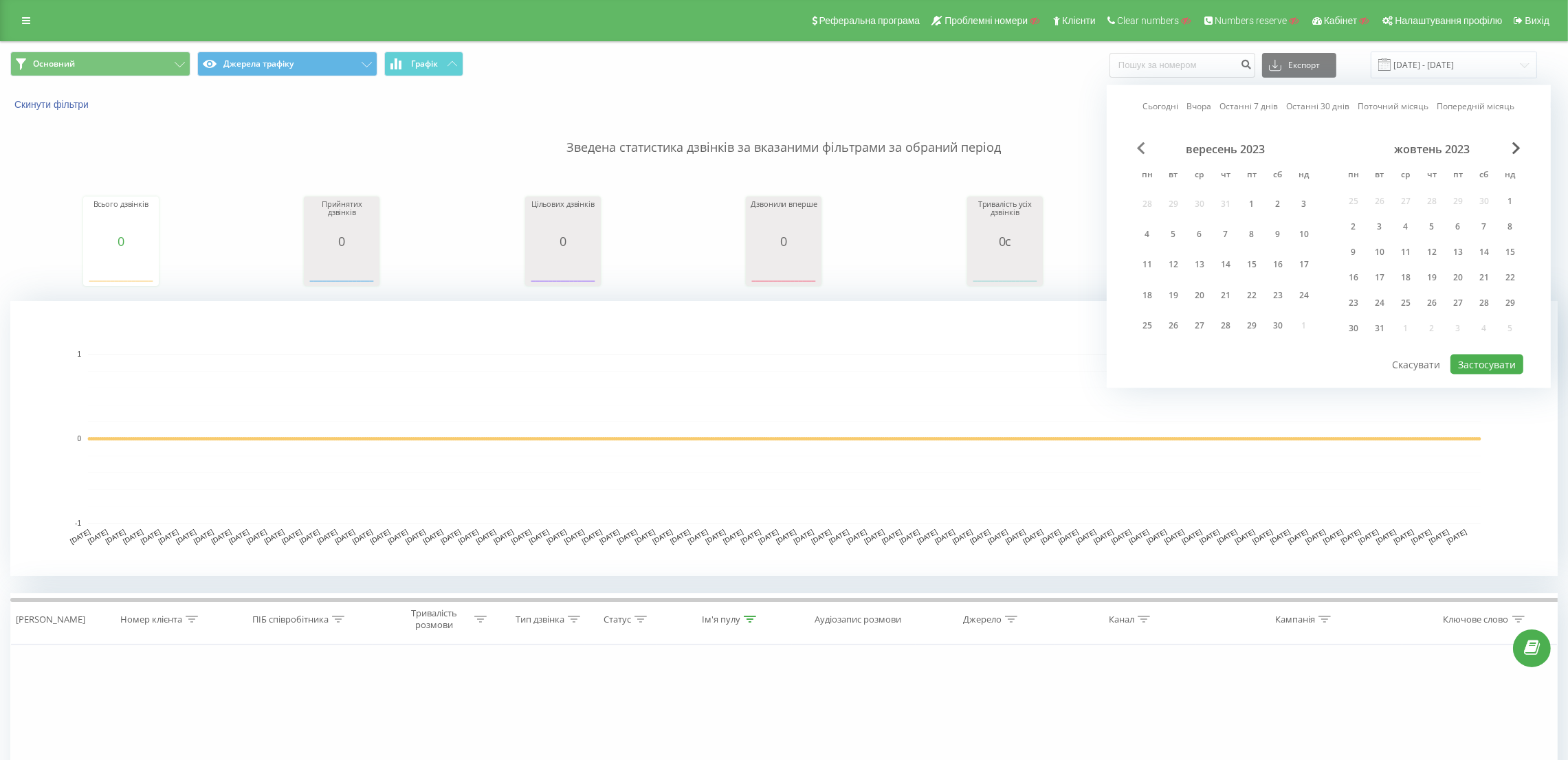
click at [1143, 145] on span "Previous Month" at bounding box center [1141, 148] width 8 height 13
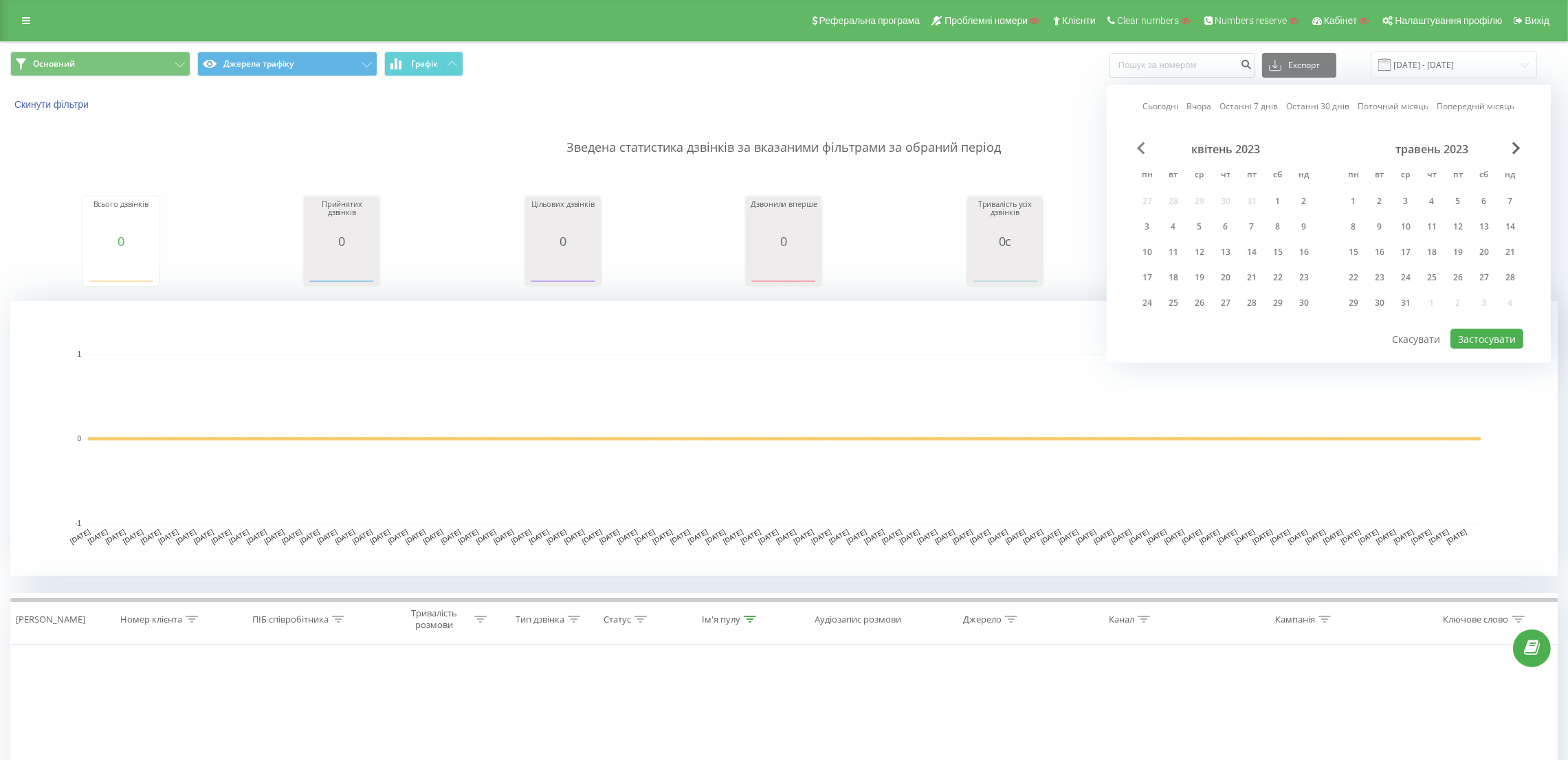
click at [1143, 145] on span "Previous Month" at bounding box center [1141, 148] width 8 height 13
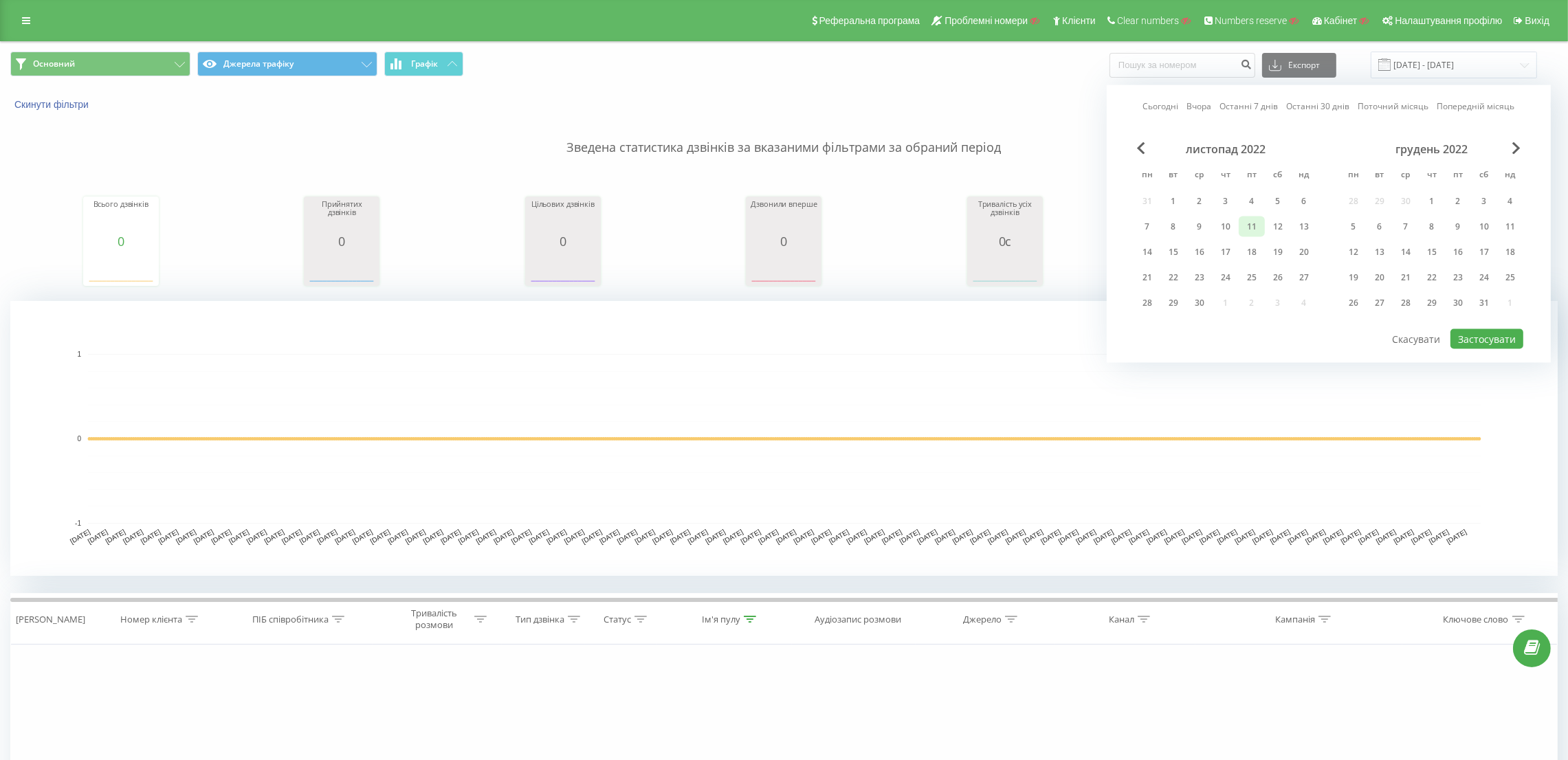
click at [1179, 198] on div "1" at bounding box center [1173, 201] width 18 height 18
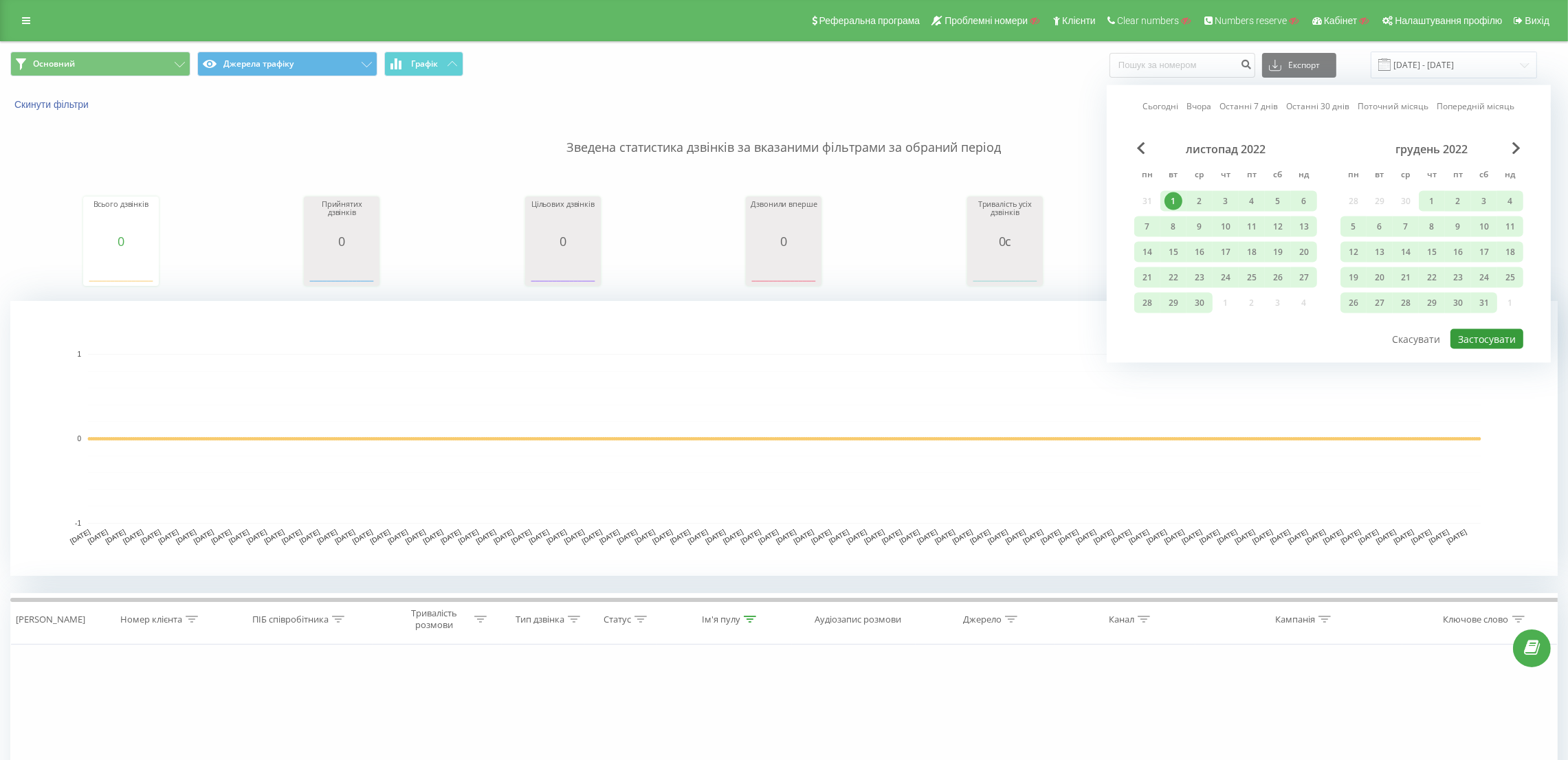
click at [1487, 339] on button "Застосувати" at bounding box center [1487, 339] width 73 height 20
type input "01.11.2022 - 02.01.2024"
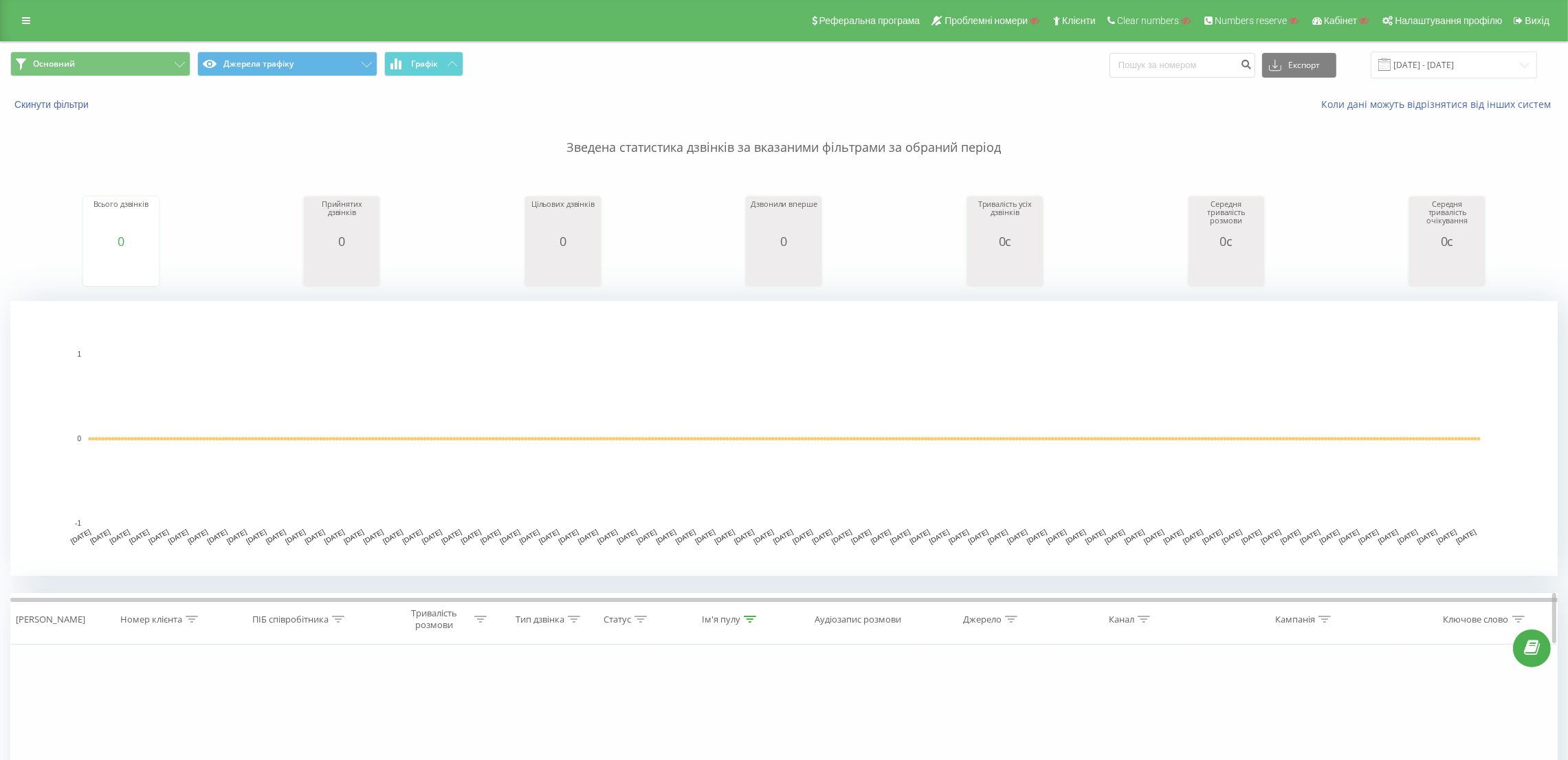
click at [750, 615] on div at bounding box center [750, 620] width 13 height 12
click at [710, 743] on button "Скасувати" at bounding box center [693, 745] width 58 height 17
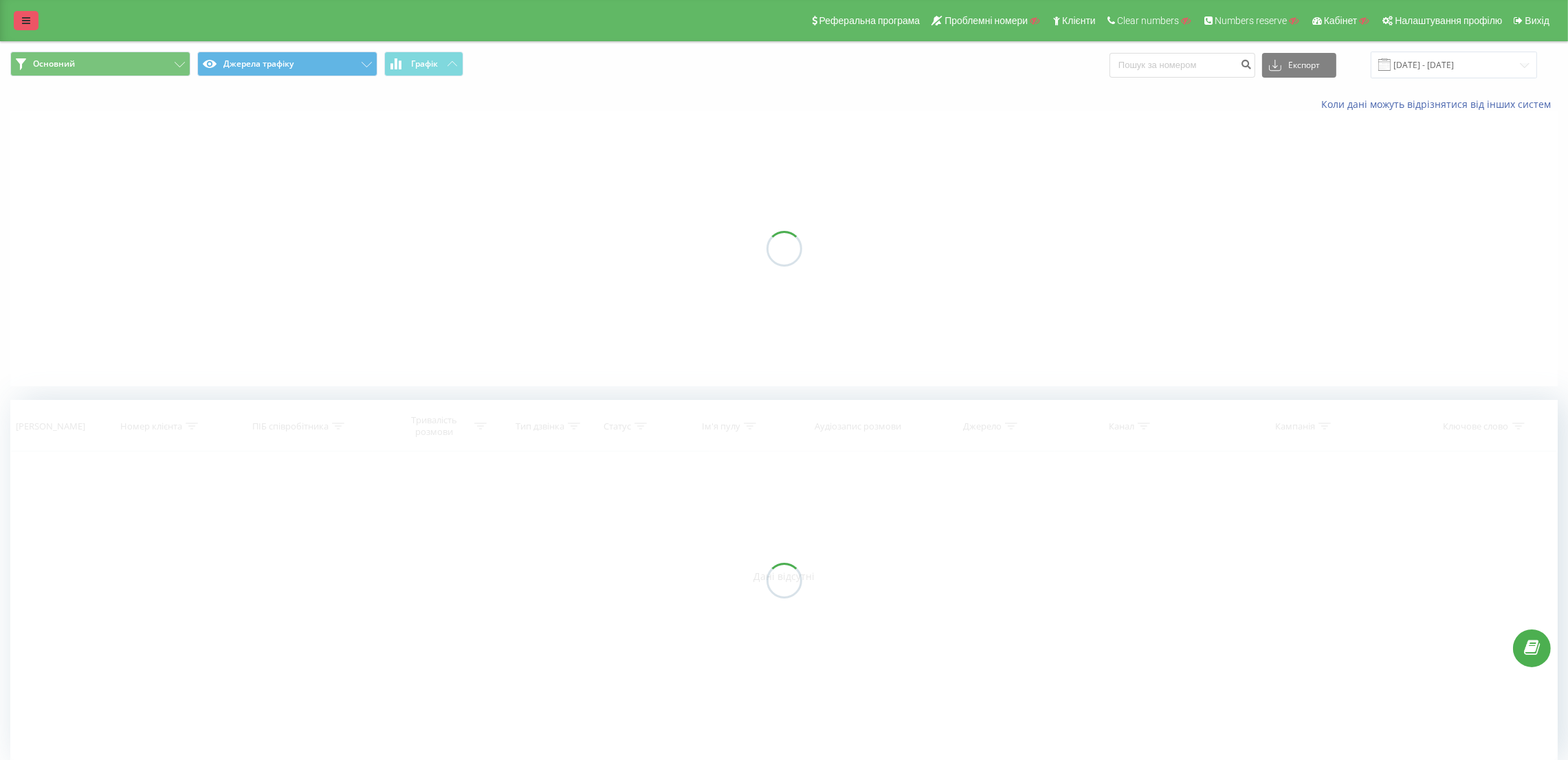
click at [19, 17] on link at bounding box center [25, 20] width 25 height 19
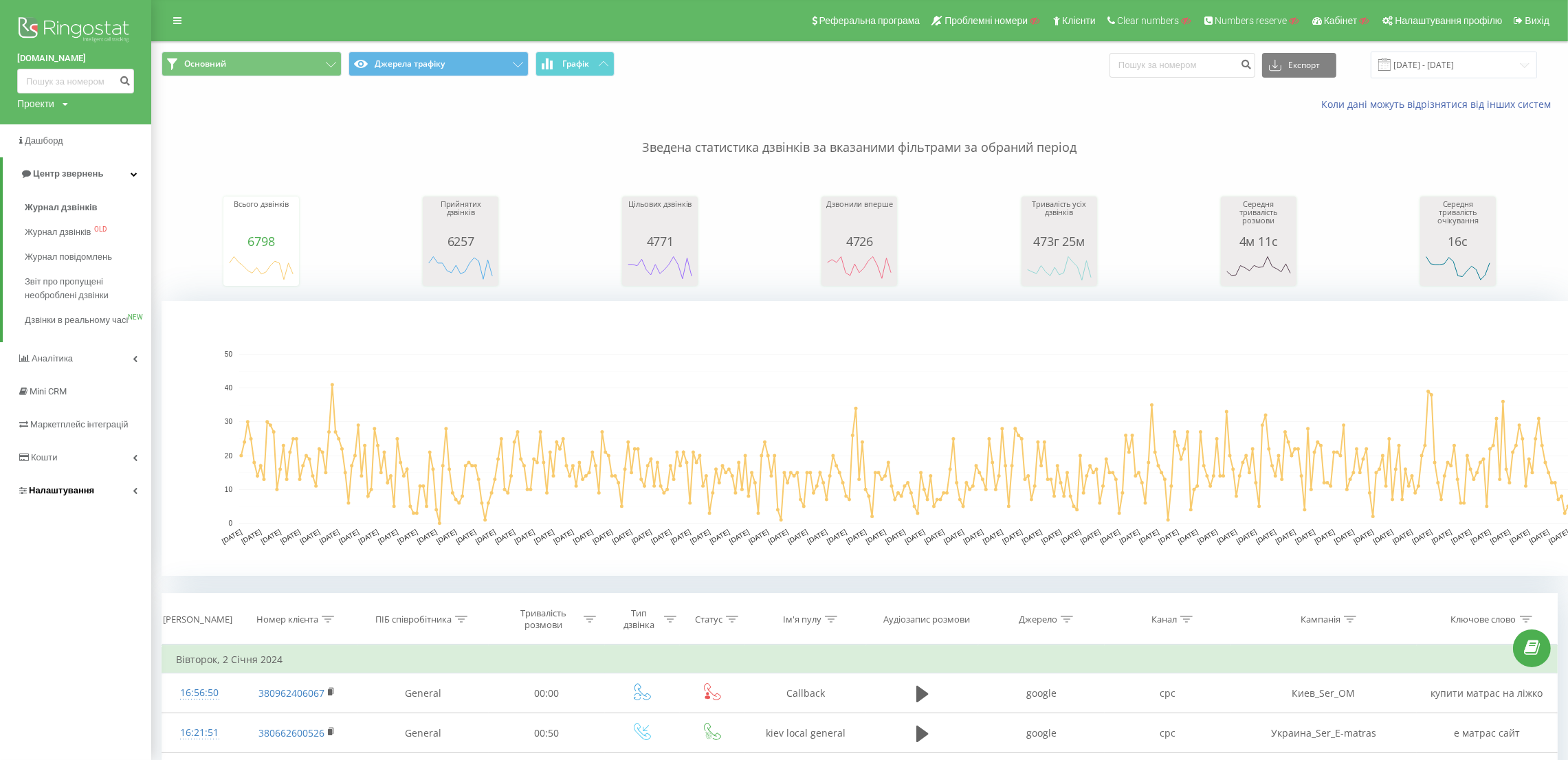
click at [100, 504] on link "Налаштування" at bounding box center [75, 490] width 152 height 33
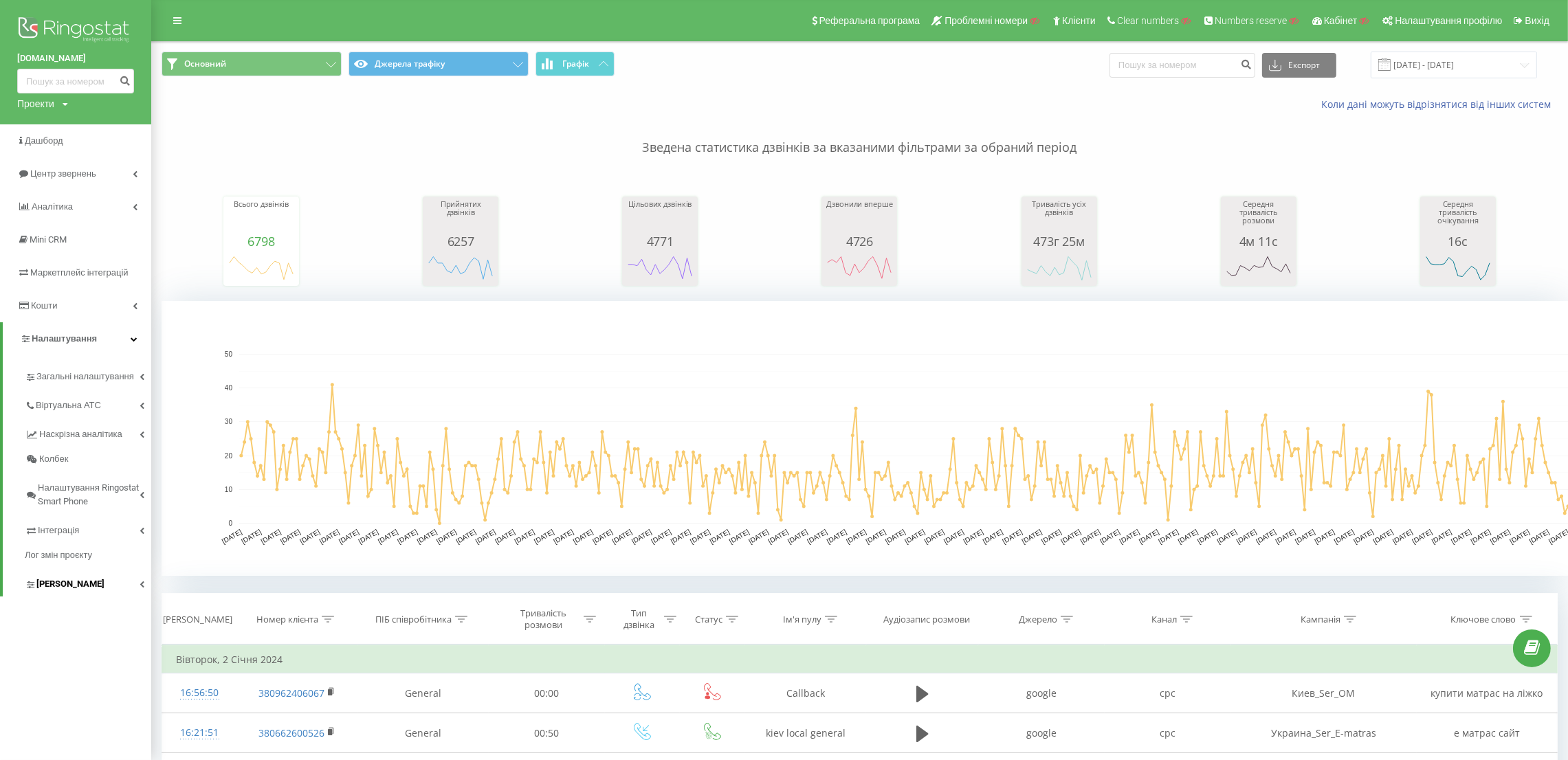
click at [104, 594] on link "[PERSON_NAME]" at bounding box center [87, 582] width 126 height 29
click at [97, 711] on span "Пули номерів" at bounding box center [72, 714] width 60 height 14
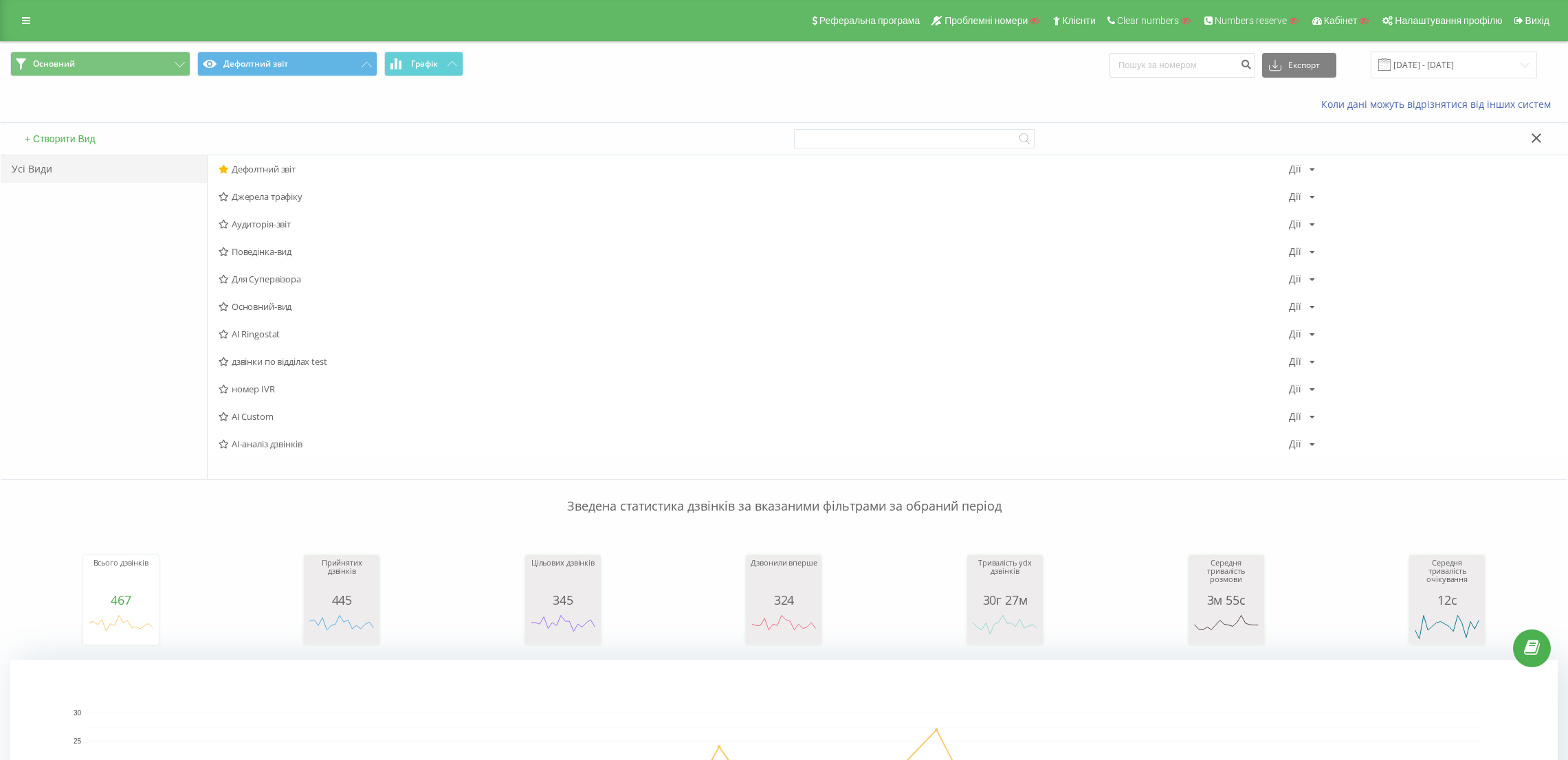
click at [241, 69] on button "Дефолтний звіт" at bounding box center [287, 63] width 180 height 25
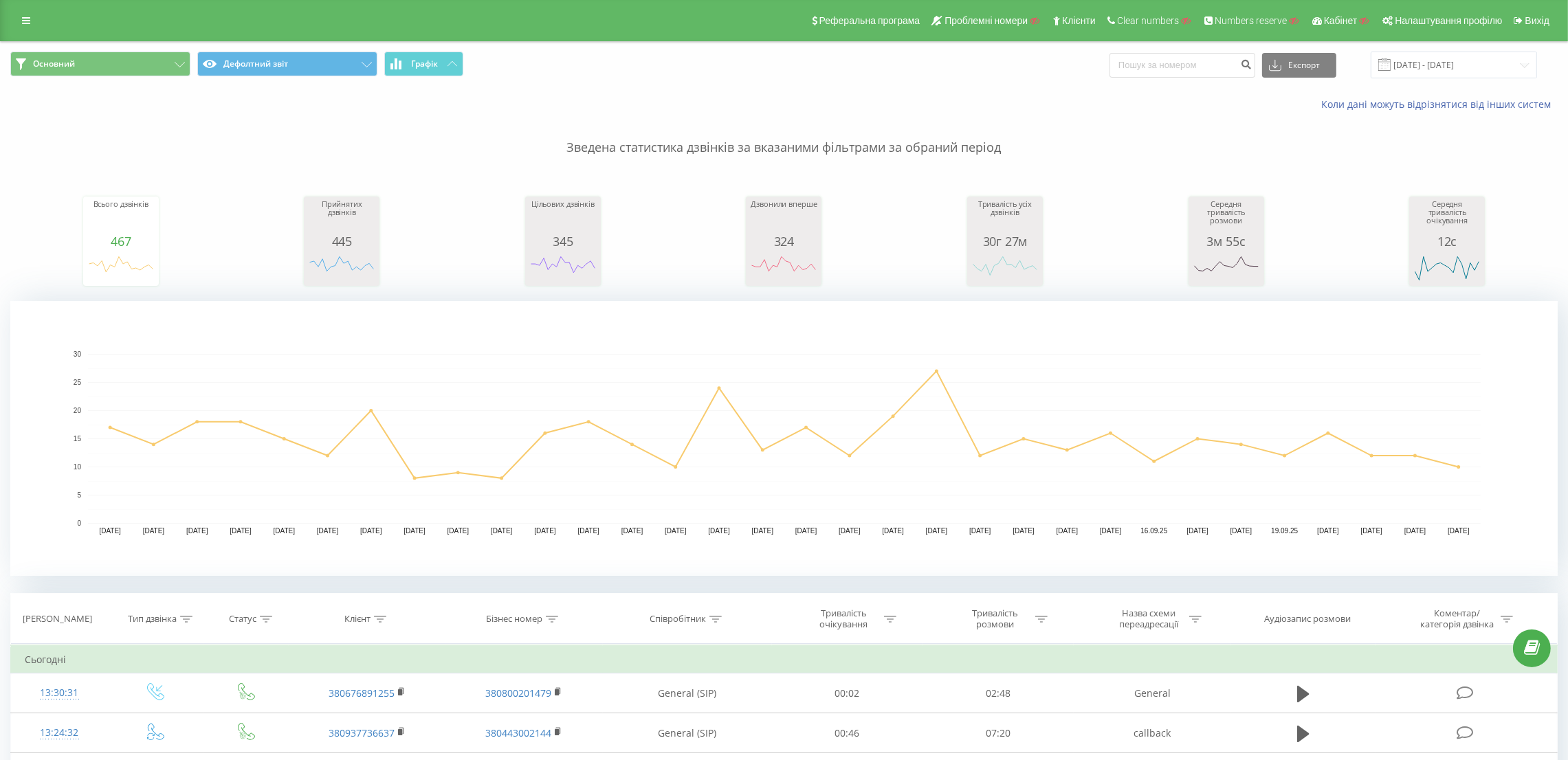
click at [266, 193] on div "Всього дзвінків 467 date totalCalls [DATE] [PHONE_NUMBER][DATE] [PHONE_NUMBER][…" at bounding box center [784, 229] width 1548 height 118
click at [259, 72] on button "Дефолтний звіт" at bounding box center [287, 63] width 180 height 25
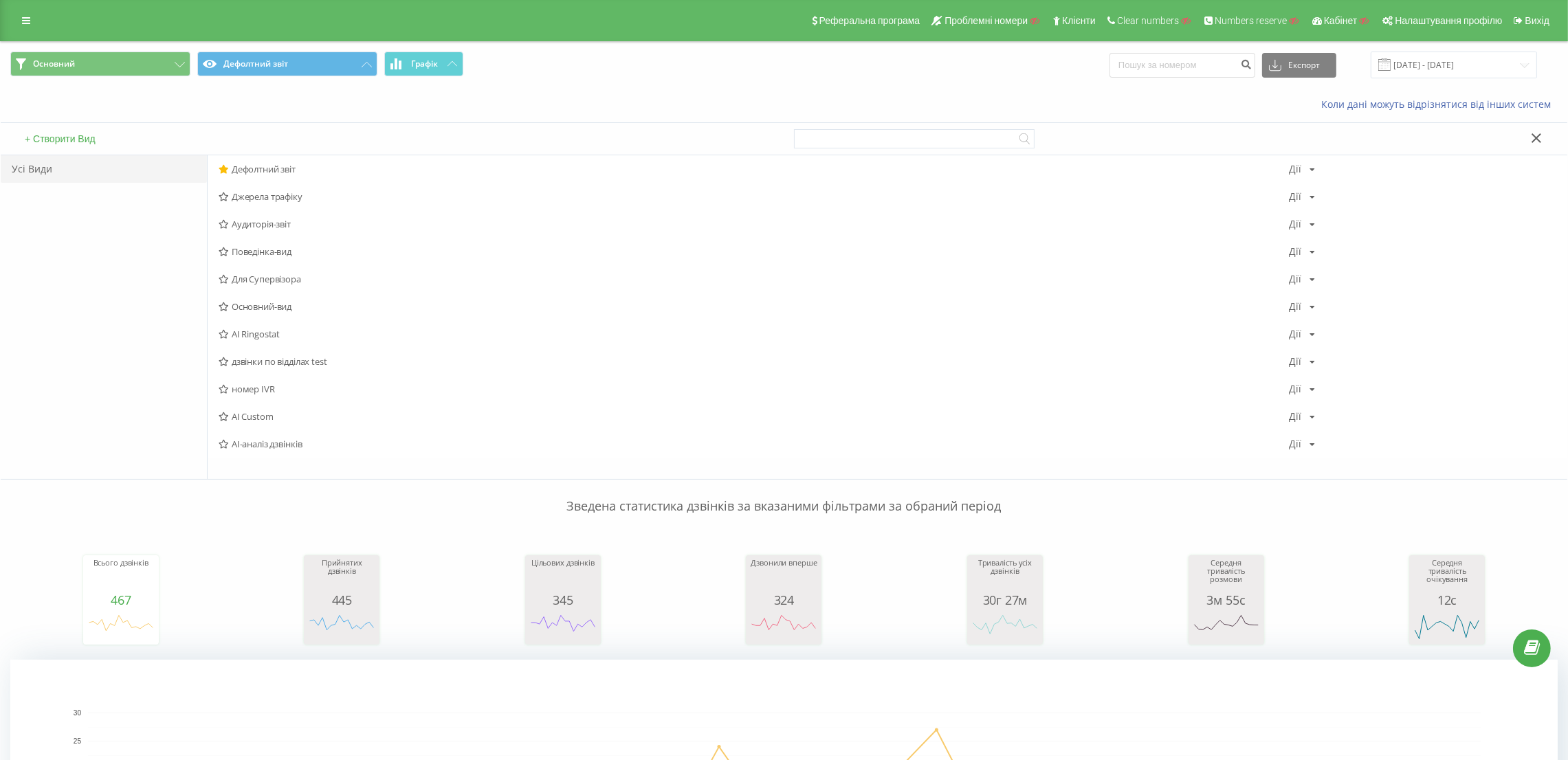
drag, startPoint x: 265, startPoint y: 199, endPoint x: 295, endPoint y: 197, distance: 30.1
click at [265, 199] on span "Джерела трафіку" at bounding box center [754, 196] width 1070 height 9
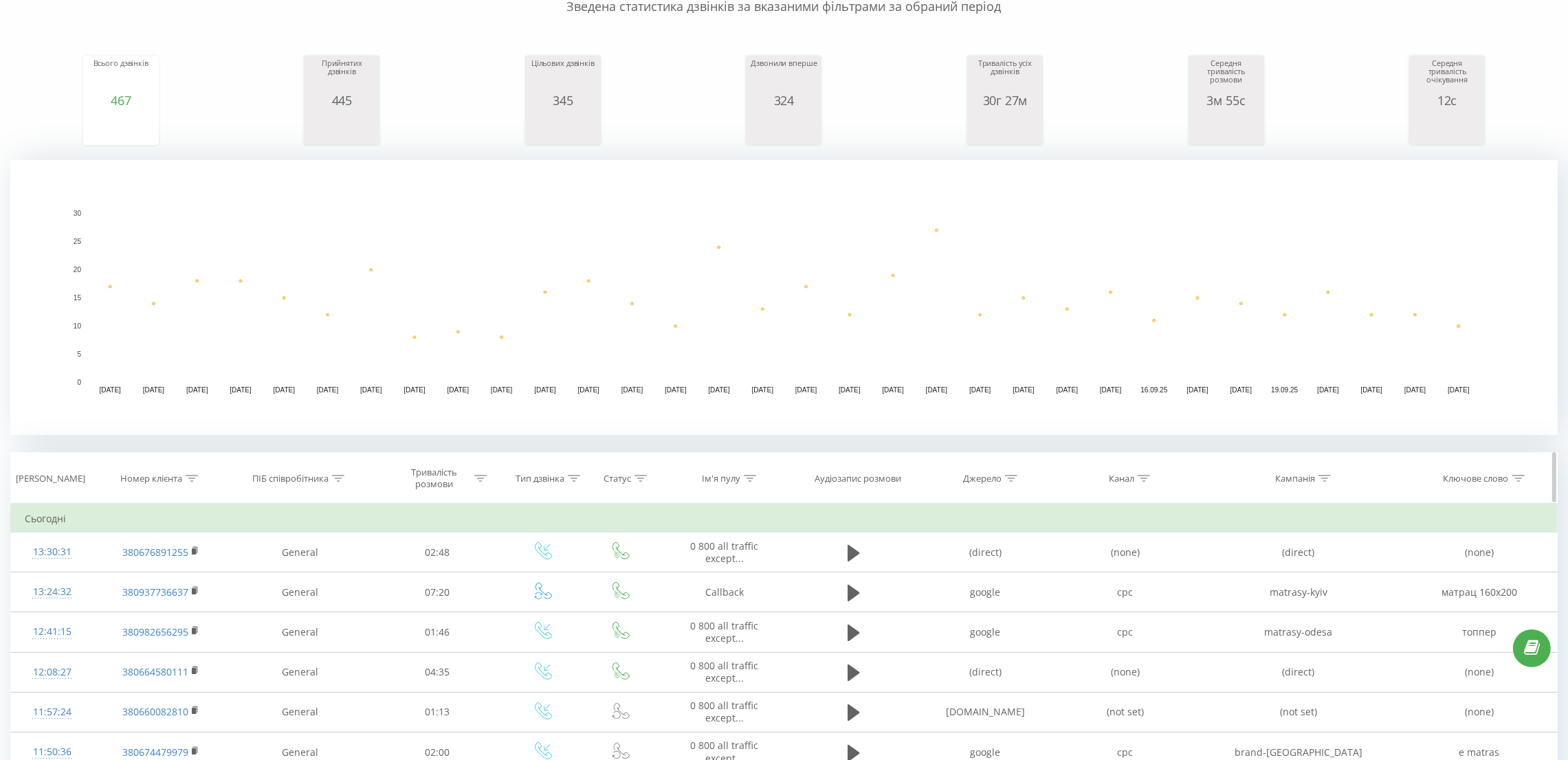
scroll to position [309, 0]
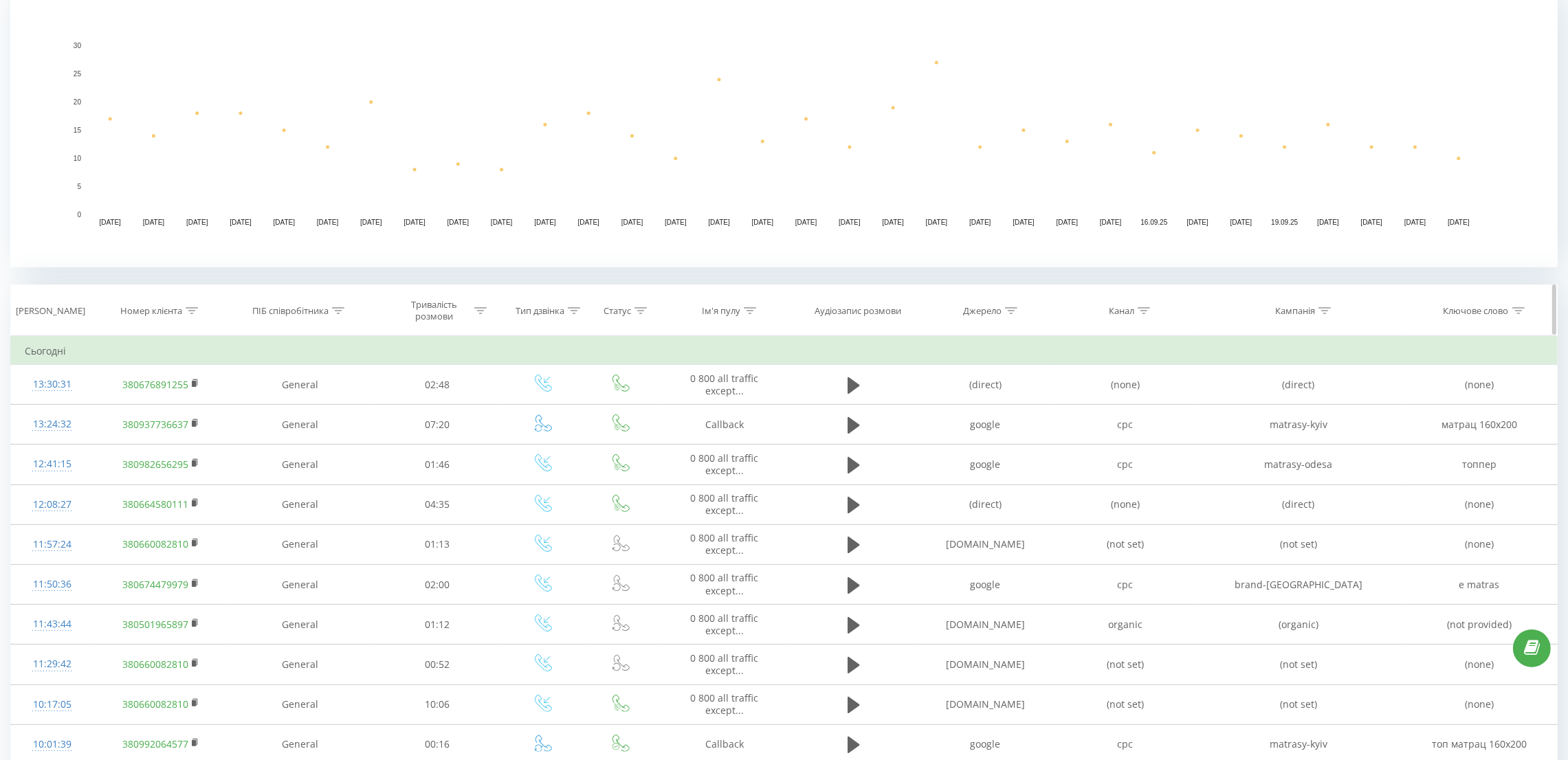
click at [748, 307] on icon at bounding box center [750, 311] width 13 height 7
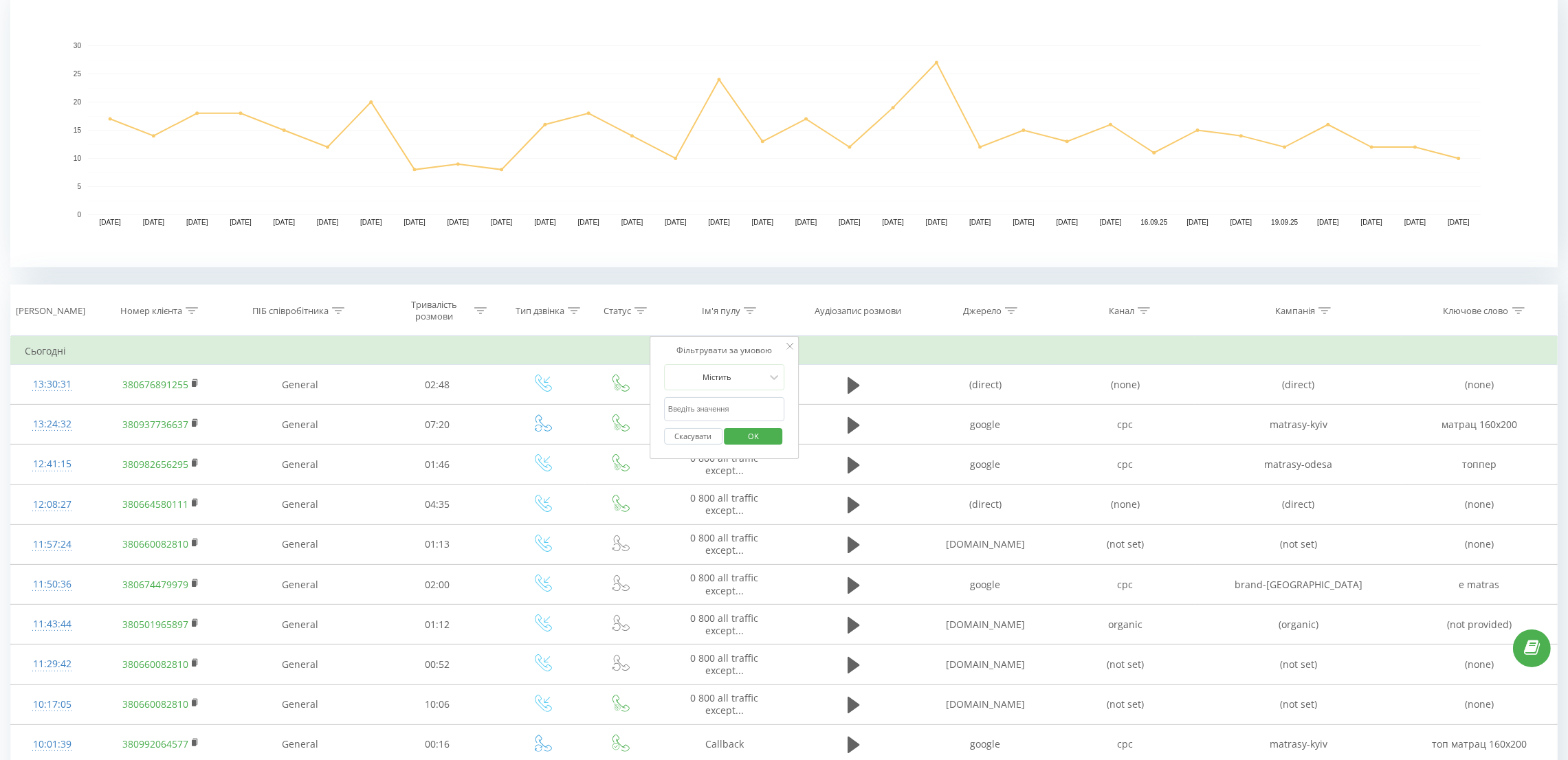
click at [689, 422] on div "Скасувати OK" at bounding box center [724, 437] width 121 height 31
click at [706, 411] on input "text" at bounding box center [724, 409] width 121 height 24
paste input "Harkov"
type input "Harkov"
click at [761, 438] on span "OK" at bounding box center [753, 436] width 38 height 21
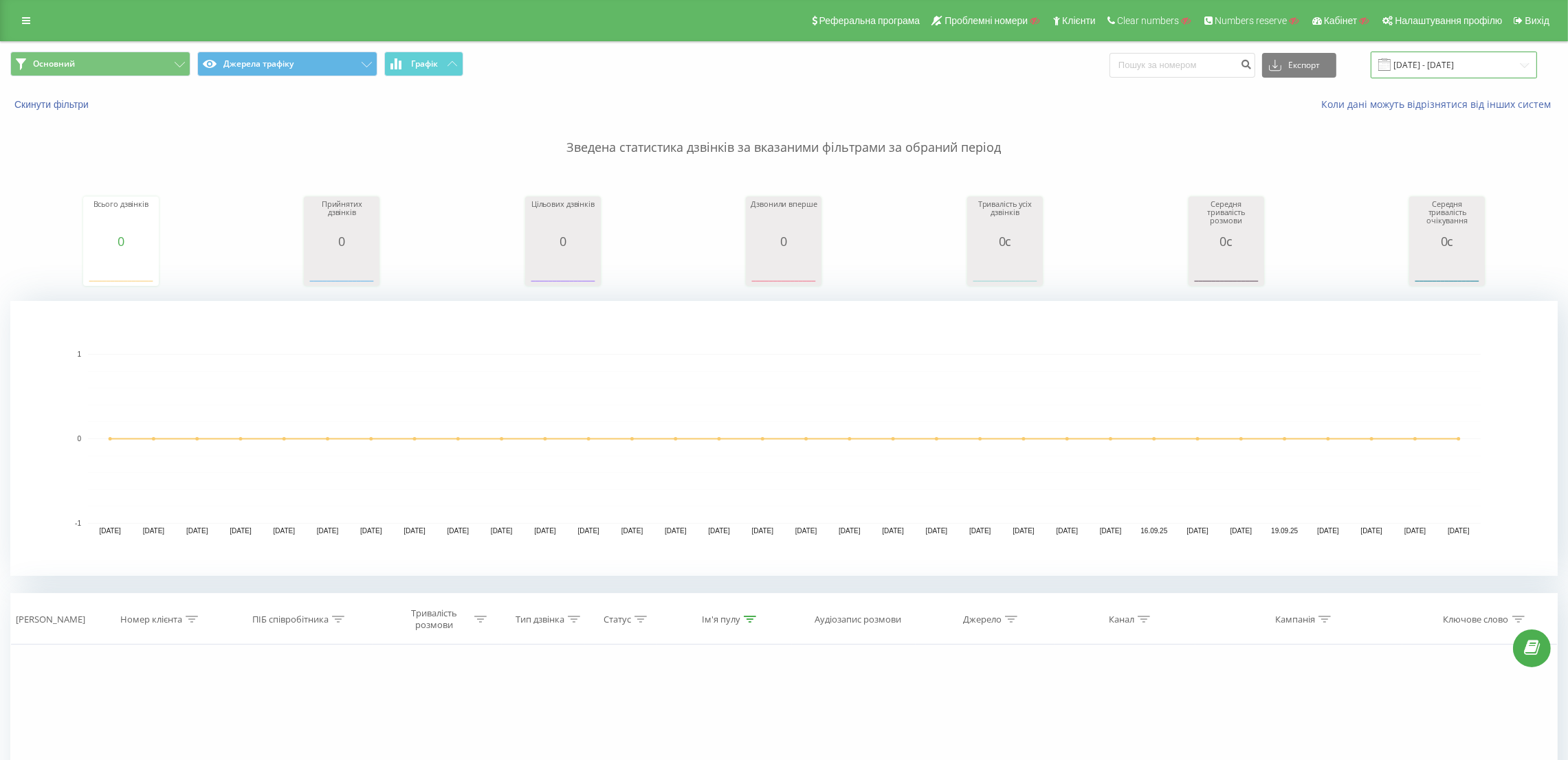
click at [1454, 58] on input "[DATE] - [DATE]" at bounding box center [1454, 65] width 167 height 27
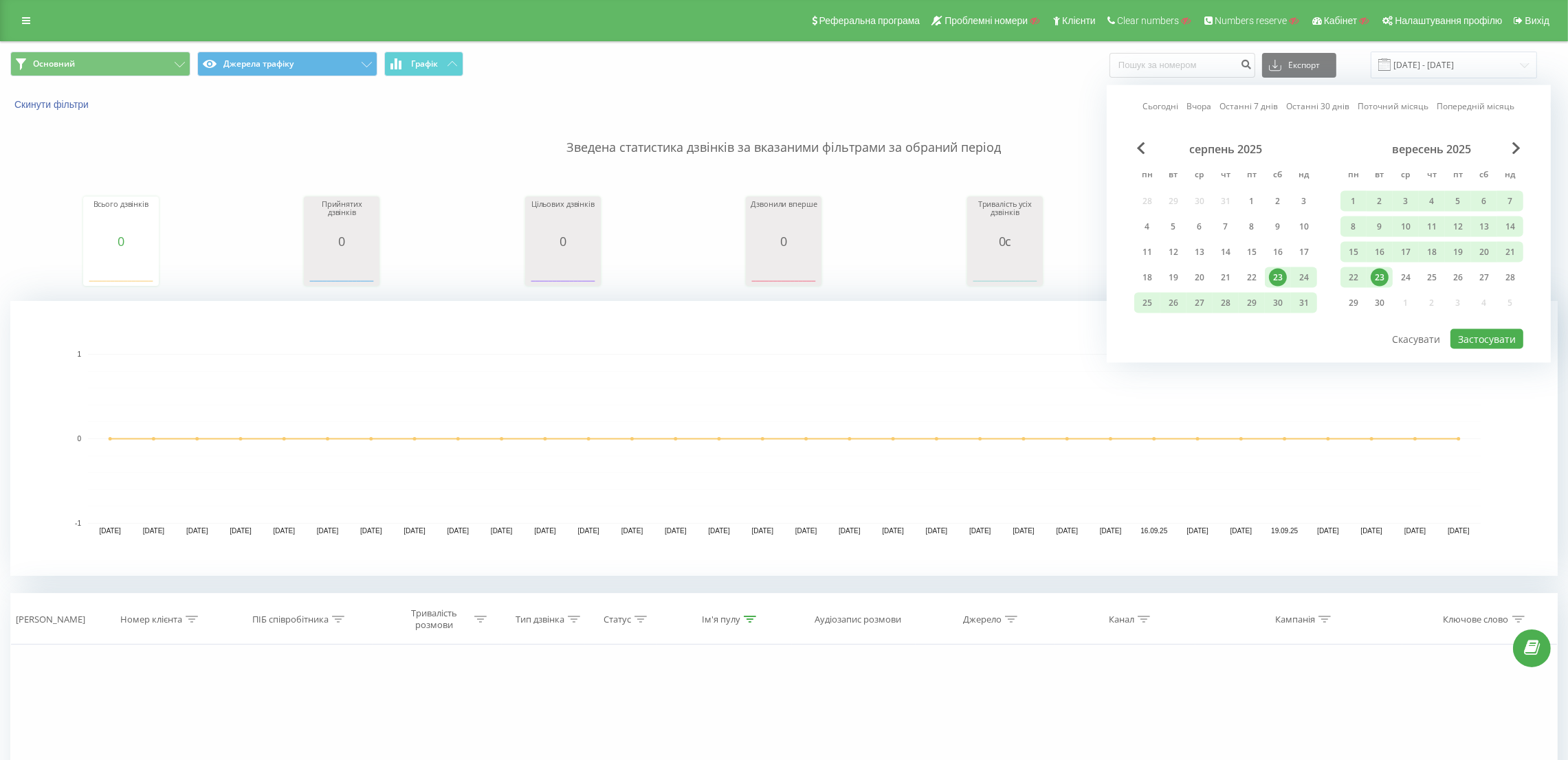
click at [1281, 276] on div "23" at bounding box center [1278, 277] width 18 height 18
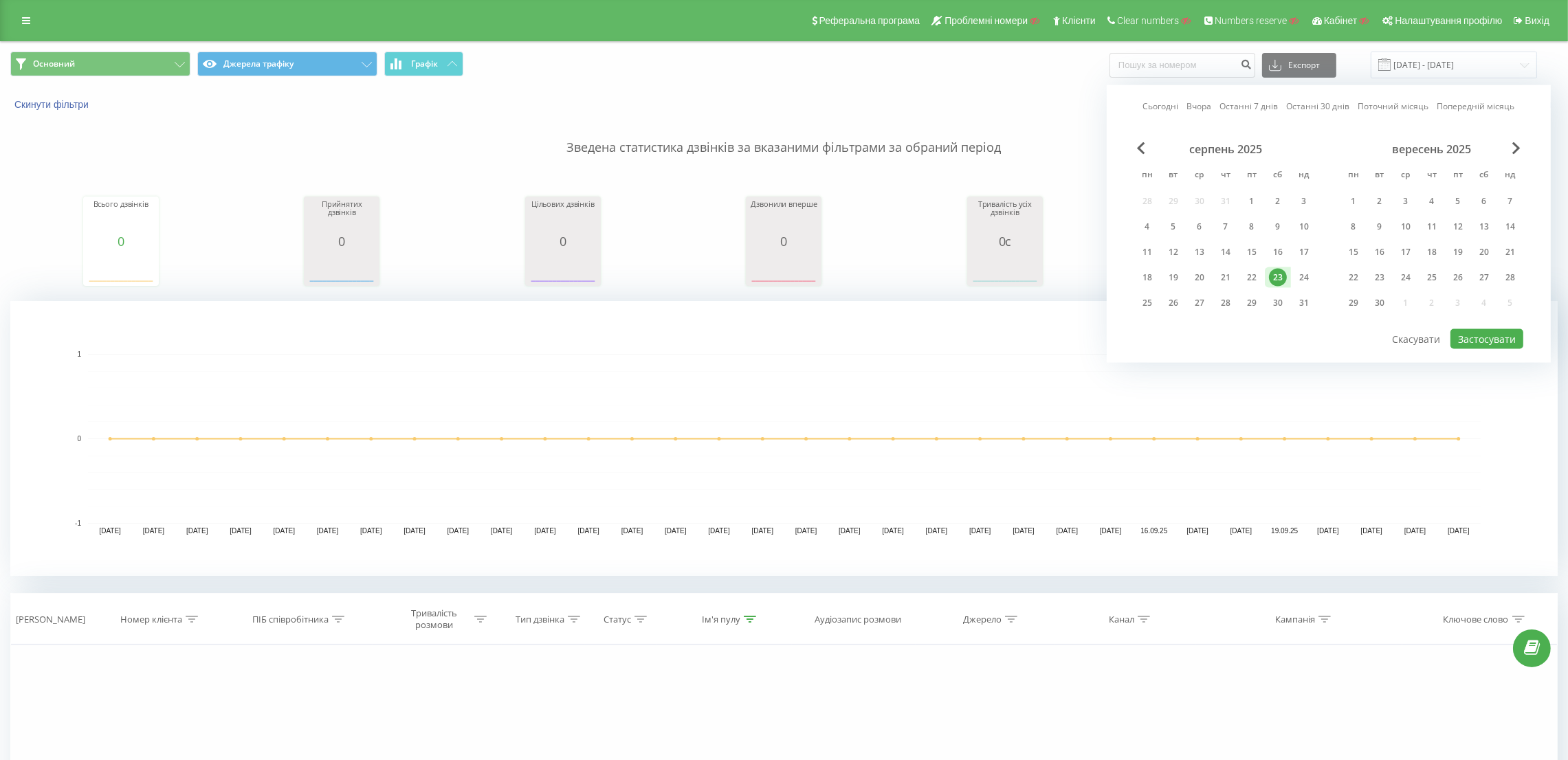
click at [1147, 145] on div "серпень 2025" at bounding box center [1226, 149] width 183 height 14
click at [1145, 145] on span "Previous Month" at bounding box center [1141, 148] width 8 height 13
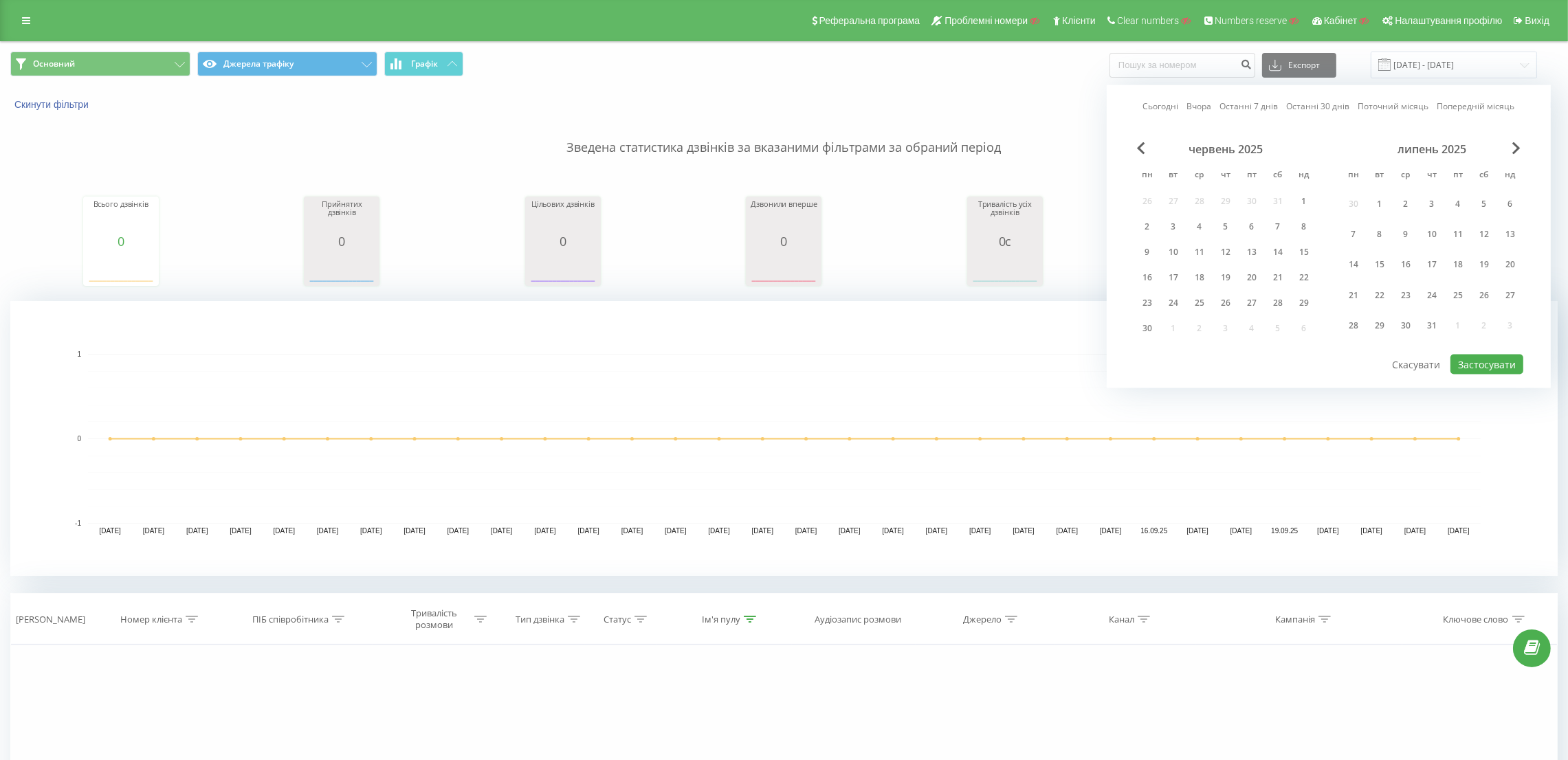
click at [1146, 145] on div "червень 2025" at bounding box center [1226, 149] width 183 height 14
click at [1137, 149] on span "Previous Month" at bounding box center [1141, 148] width 8 height 13
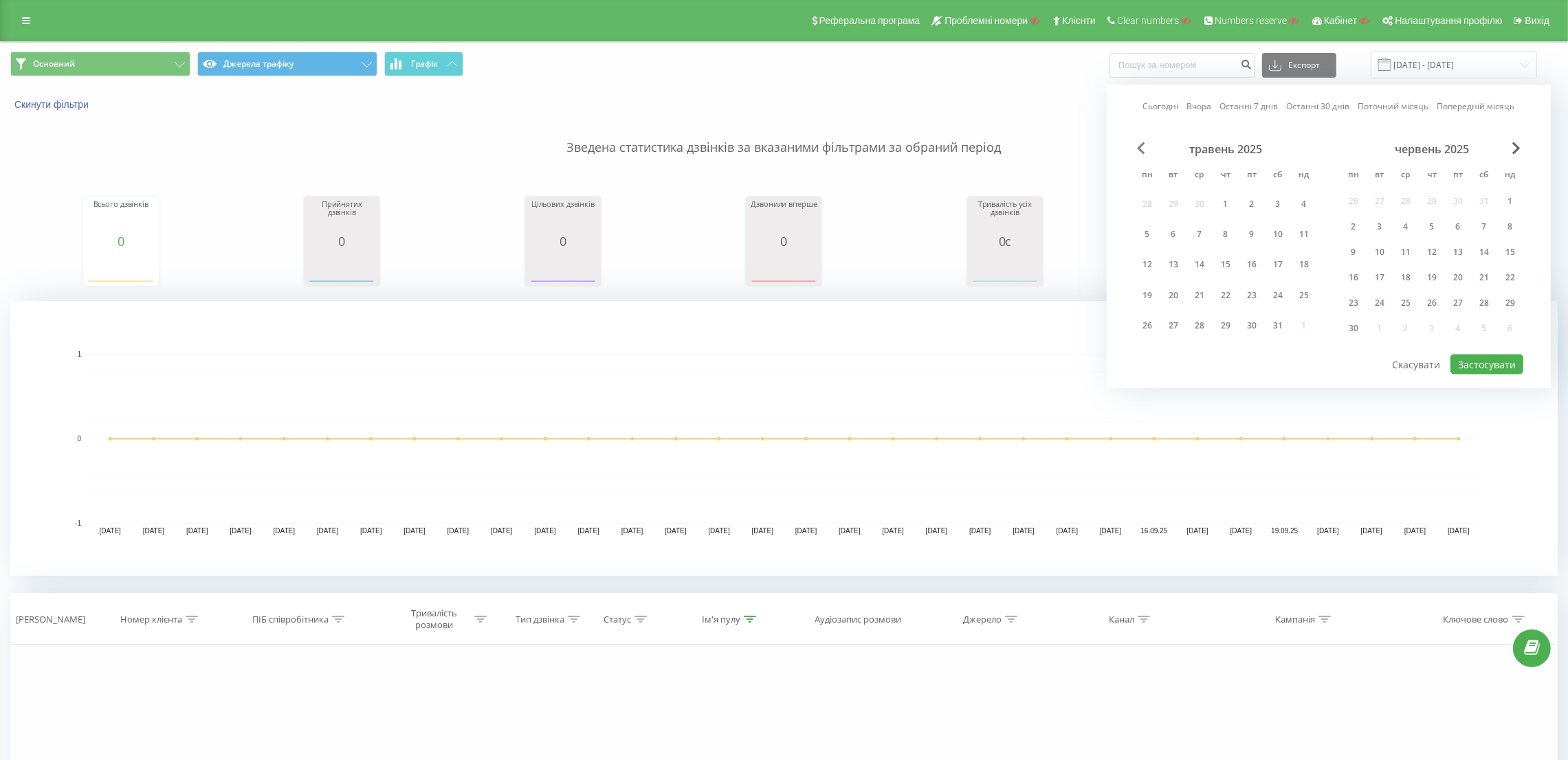
click at [1137, 149] on span "Previous Month" at bounding box center [1141, 148] width 8 height 13
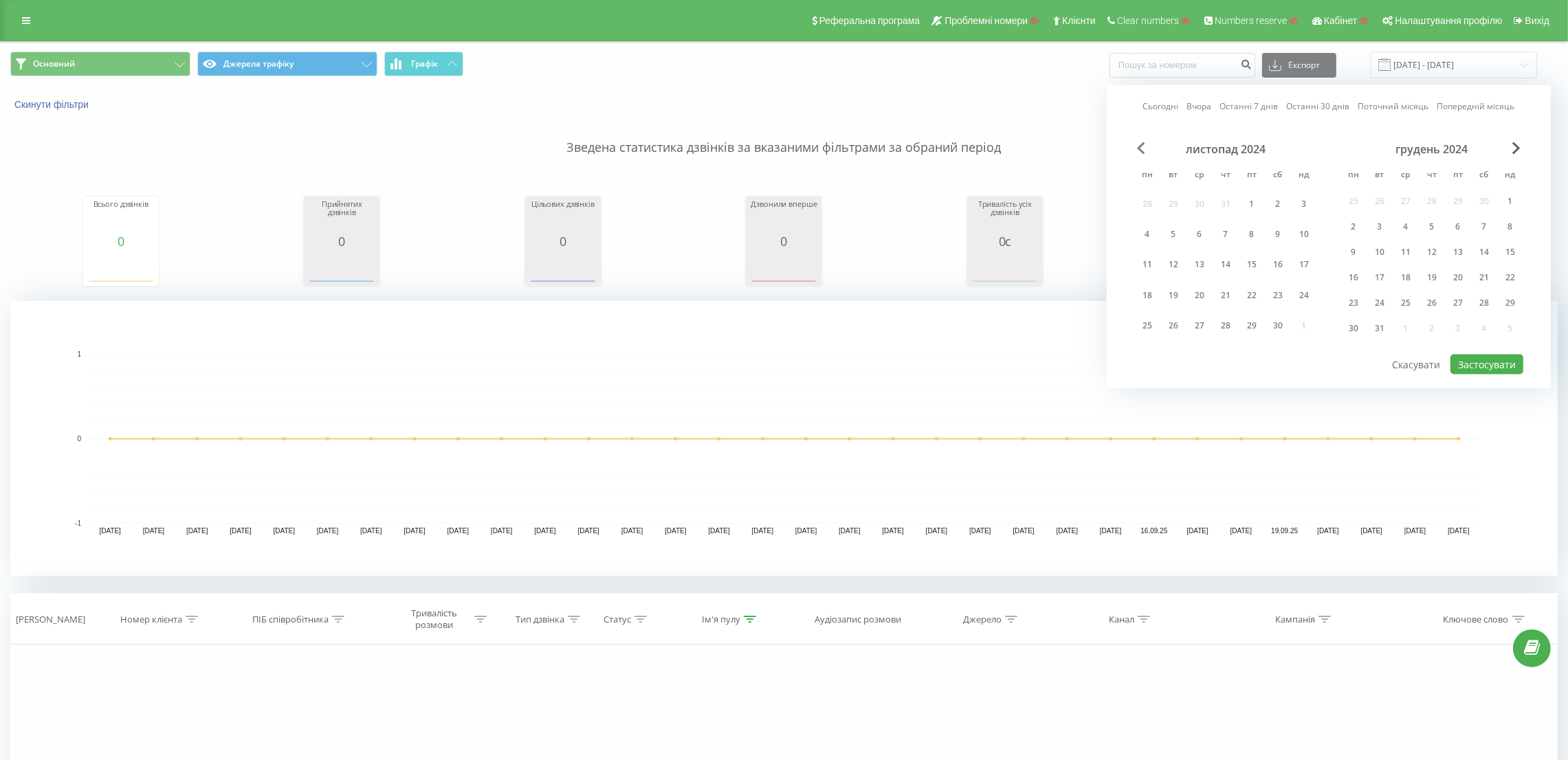
click at [1137, 149] on span "Previous Month" at bounding box center [1141, 148] width 8 height 13
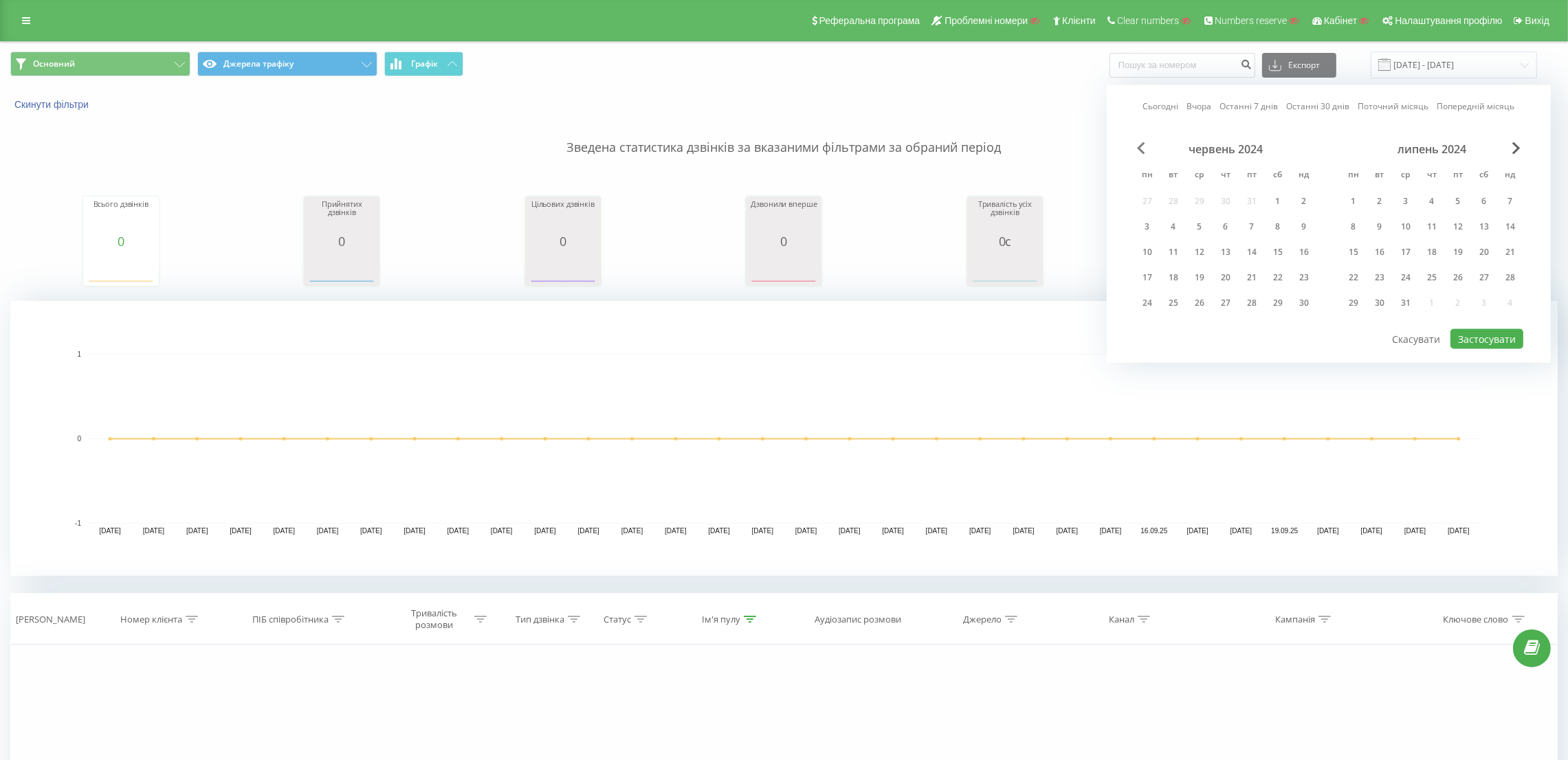
click at [1137, 149] on span "Previous Month" at bounding box center [1141, 148] width 8 height 13
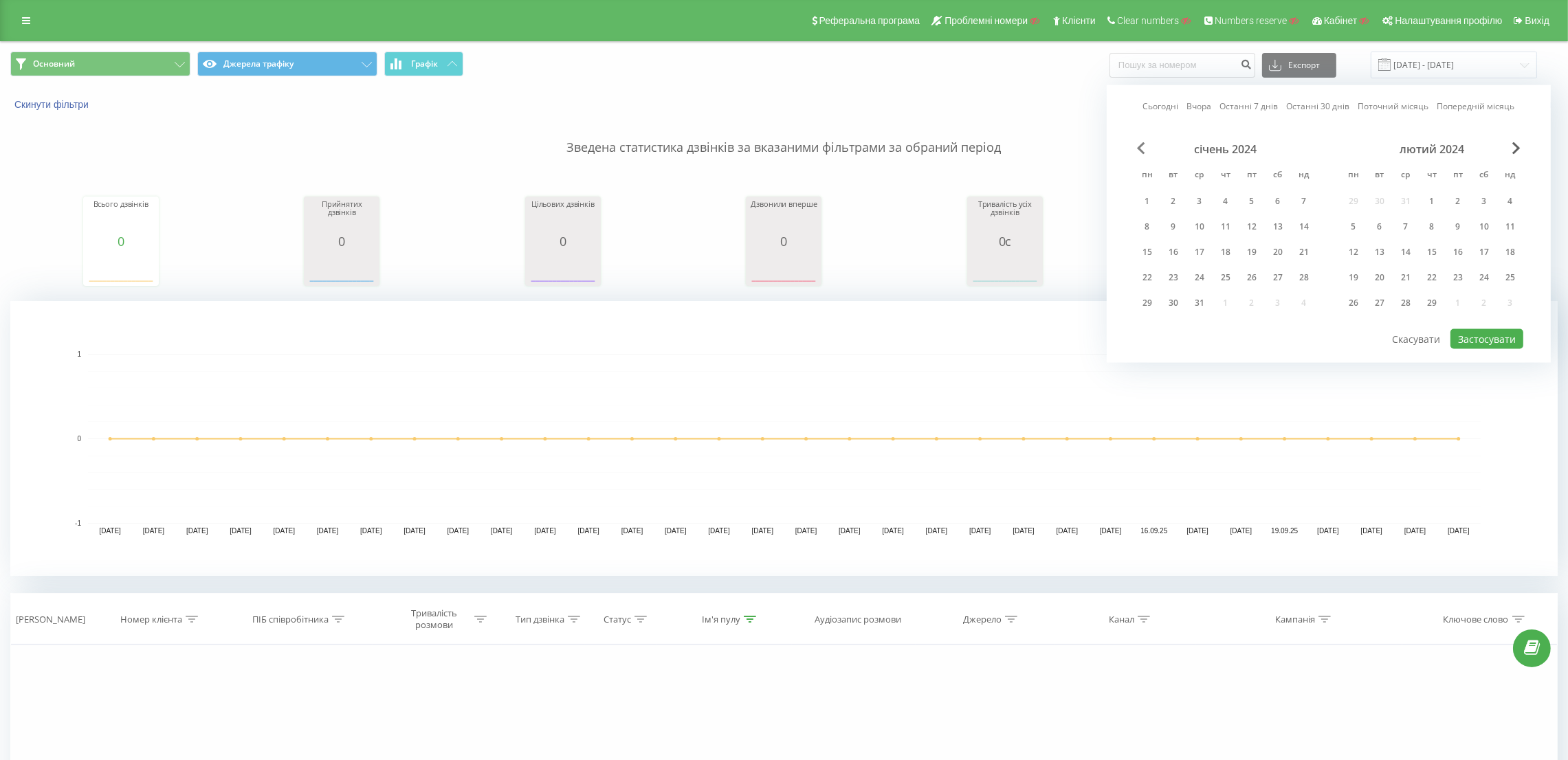
click at [1137, 149] on span "Previous Month" at bounding box center [1141, 148] width 8 height 13
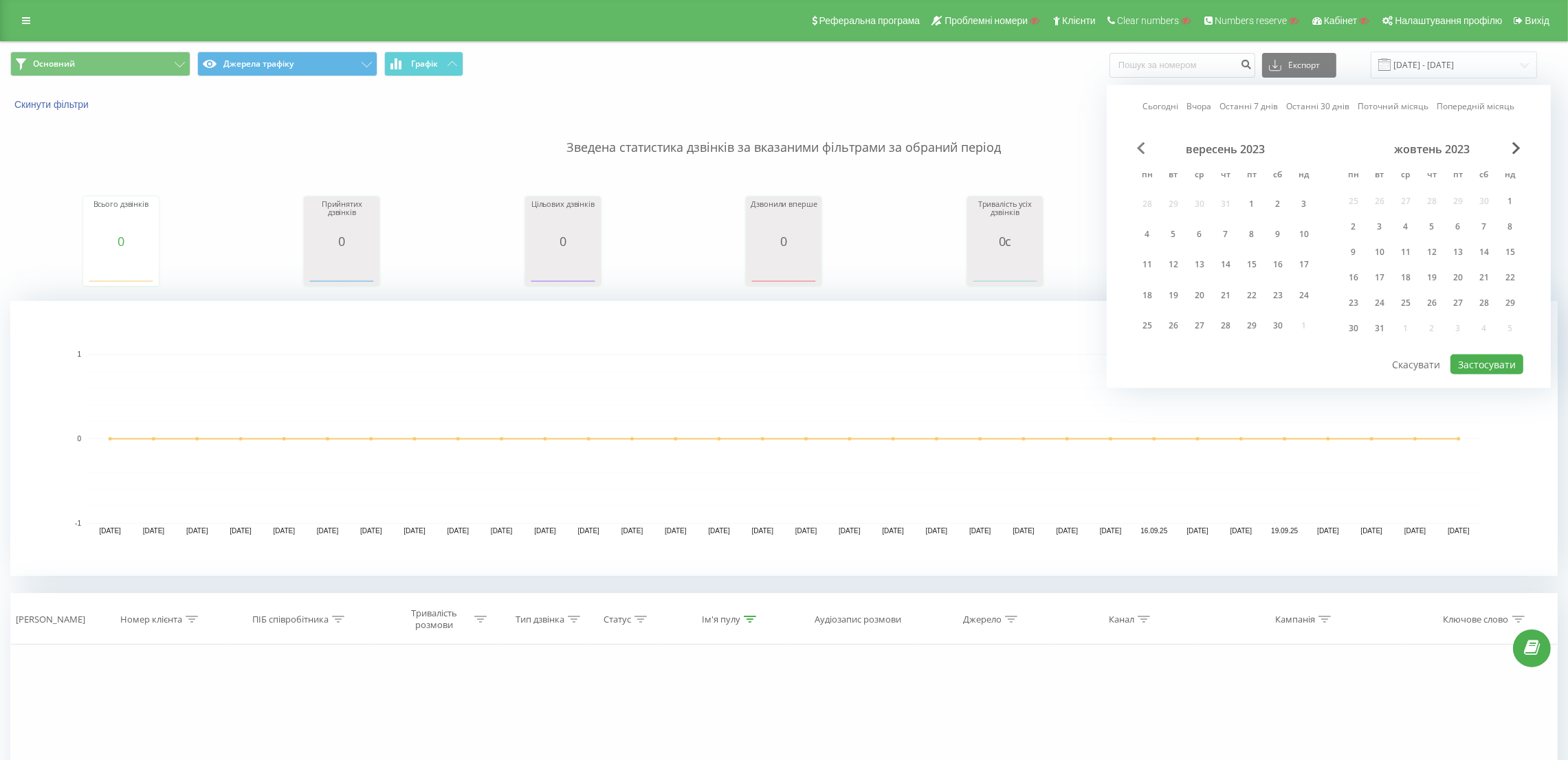
click at [1137, 149] on span "Previous Month" at bounding box center [1141, 148] width 8 height 13
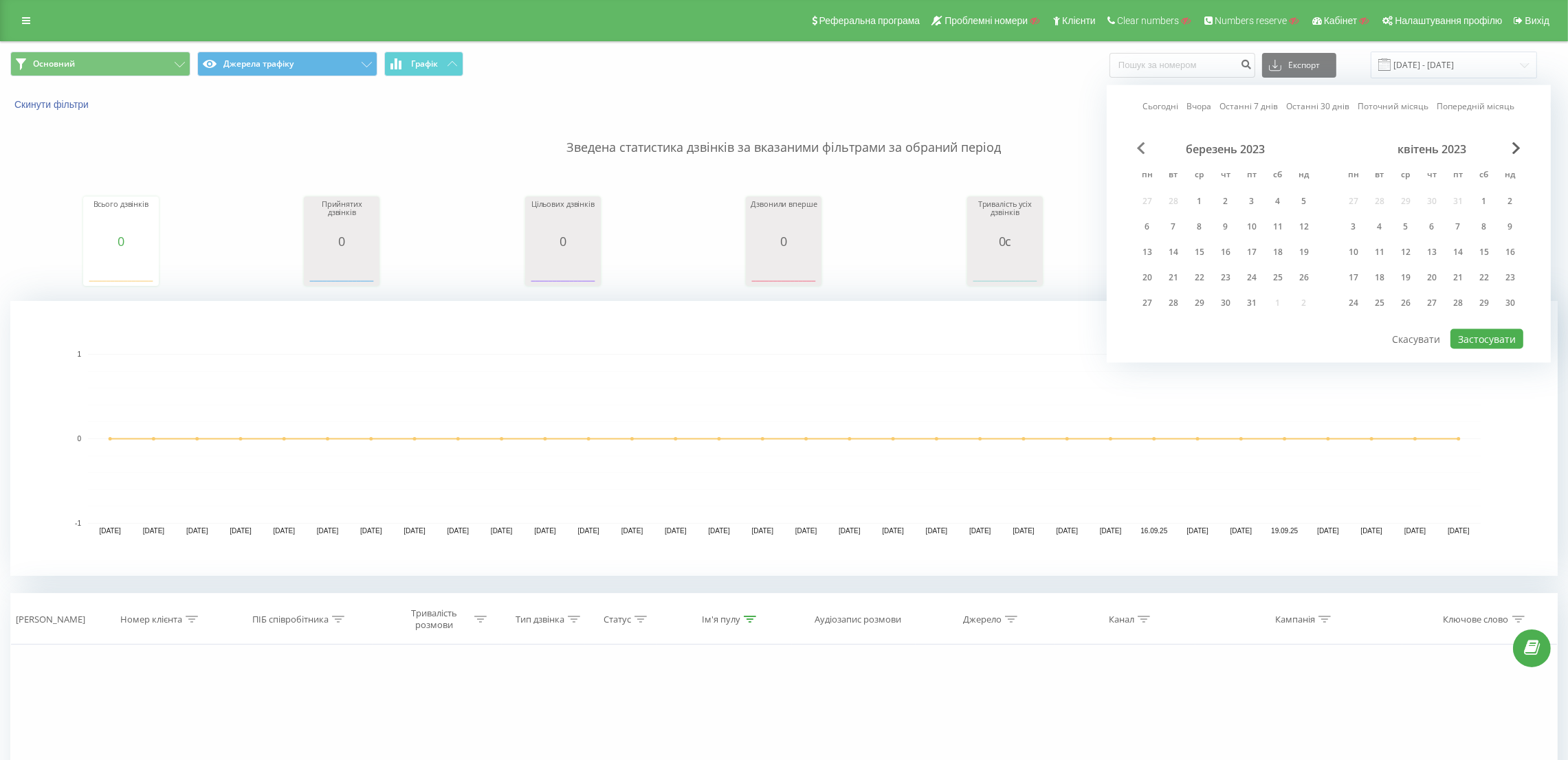
click at [1137, 149] on span "Previous Month" at bounding box center [1141, 148] width 8 height 13
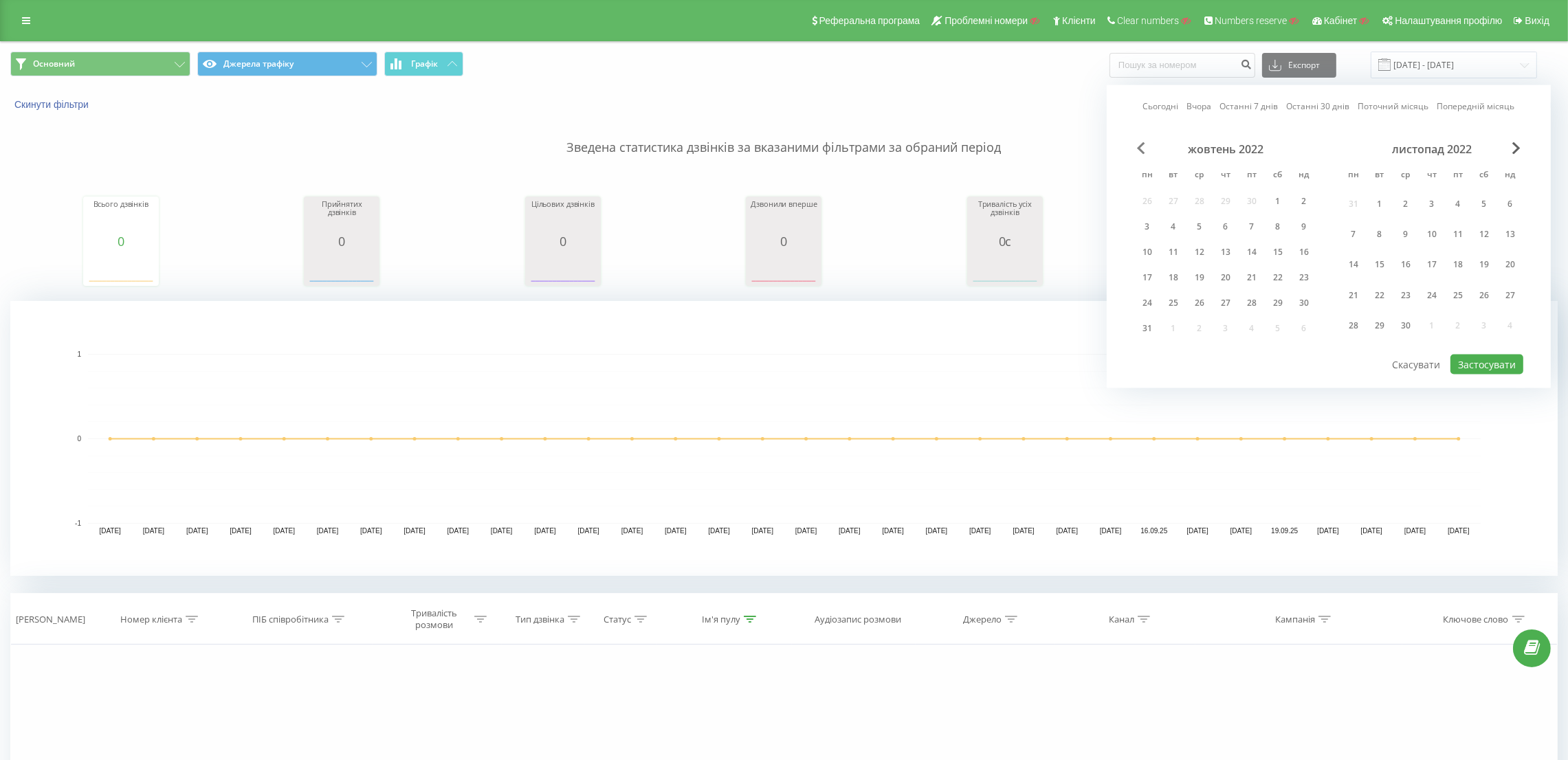
click at [1137, 149] on span "Previous Month" at bounding box center [1141, 148] width 8 height 13
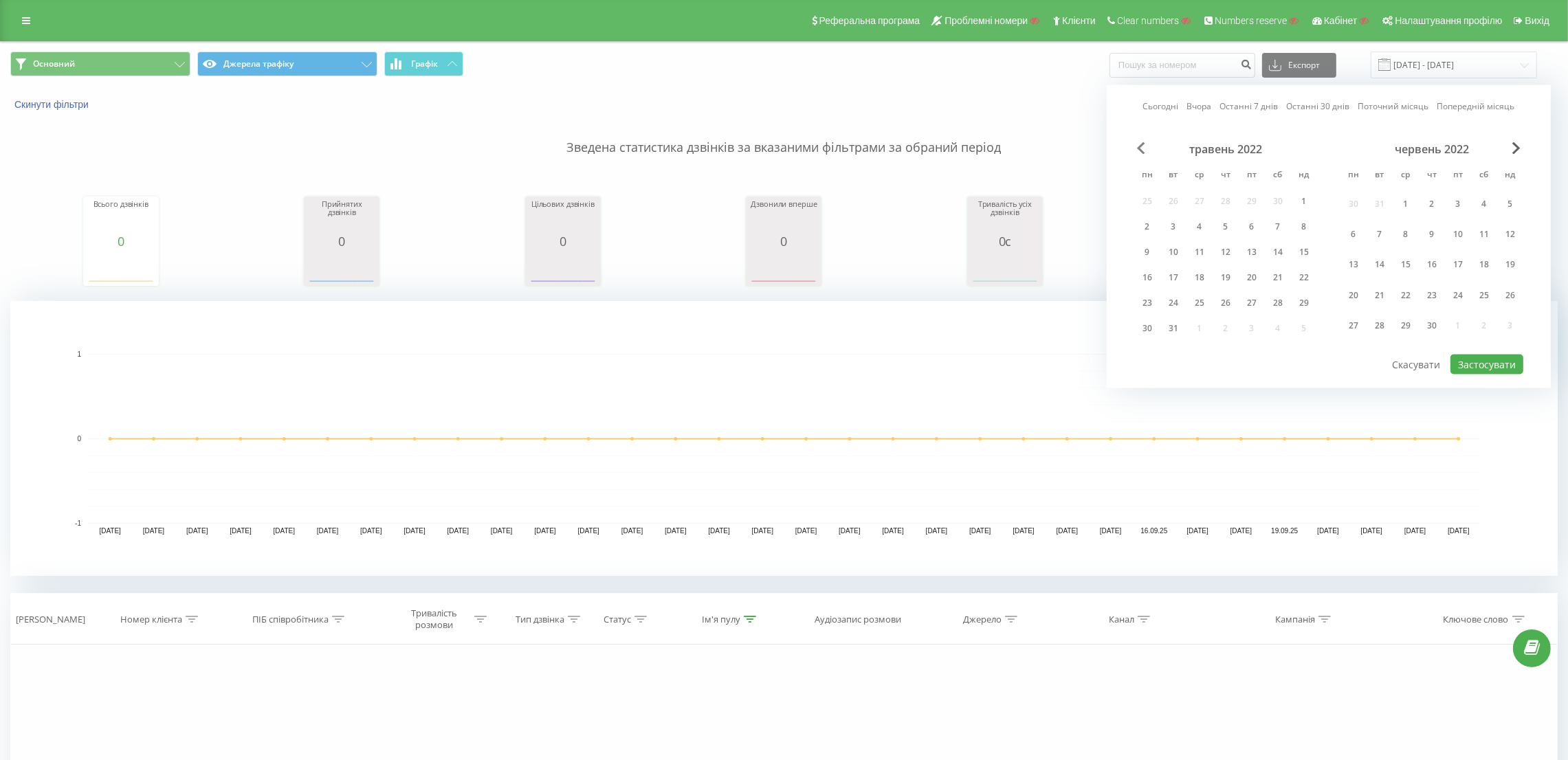
click at [1137, 149] on span "Previous Month" at bounding box center [1141, 148] width 8 height 13
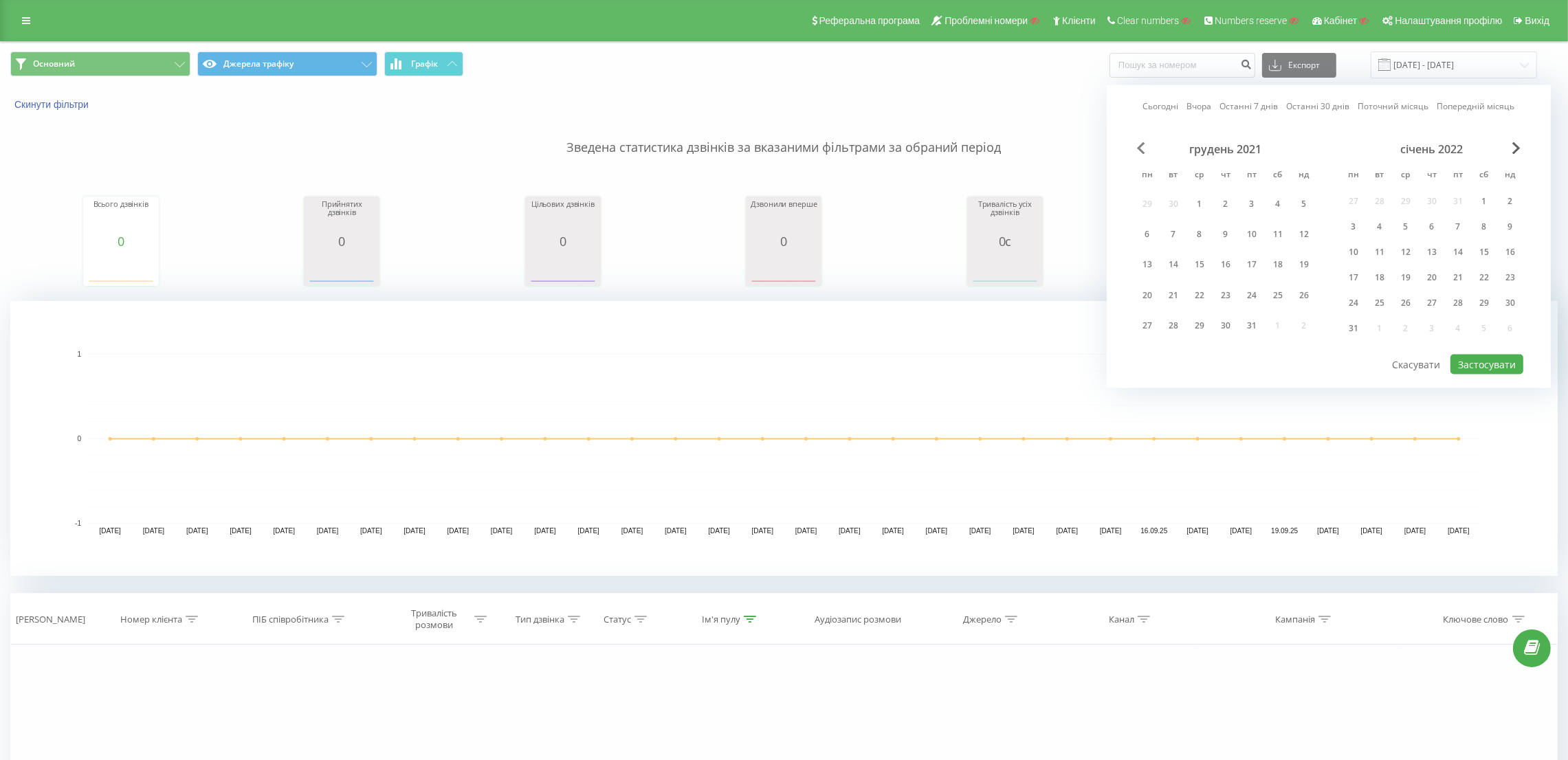
click at [1137, 149] on span "Previous Month" at bounding box center [1141, 148] width 8 height 13
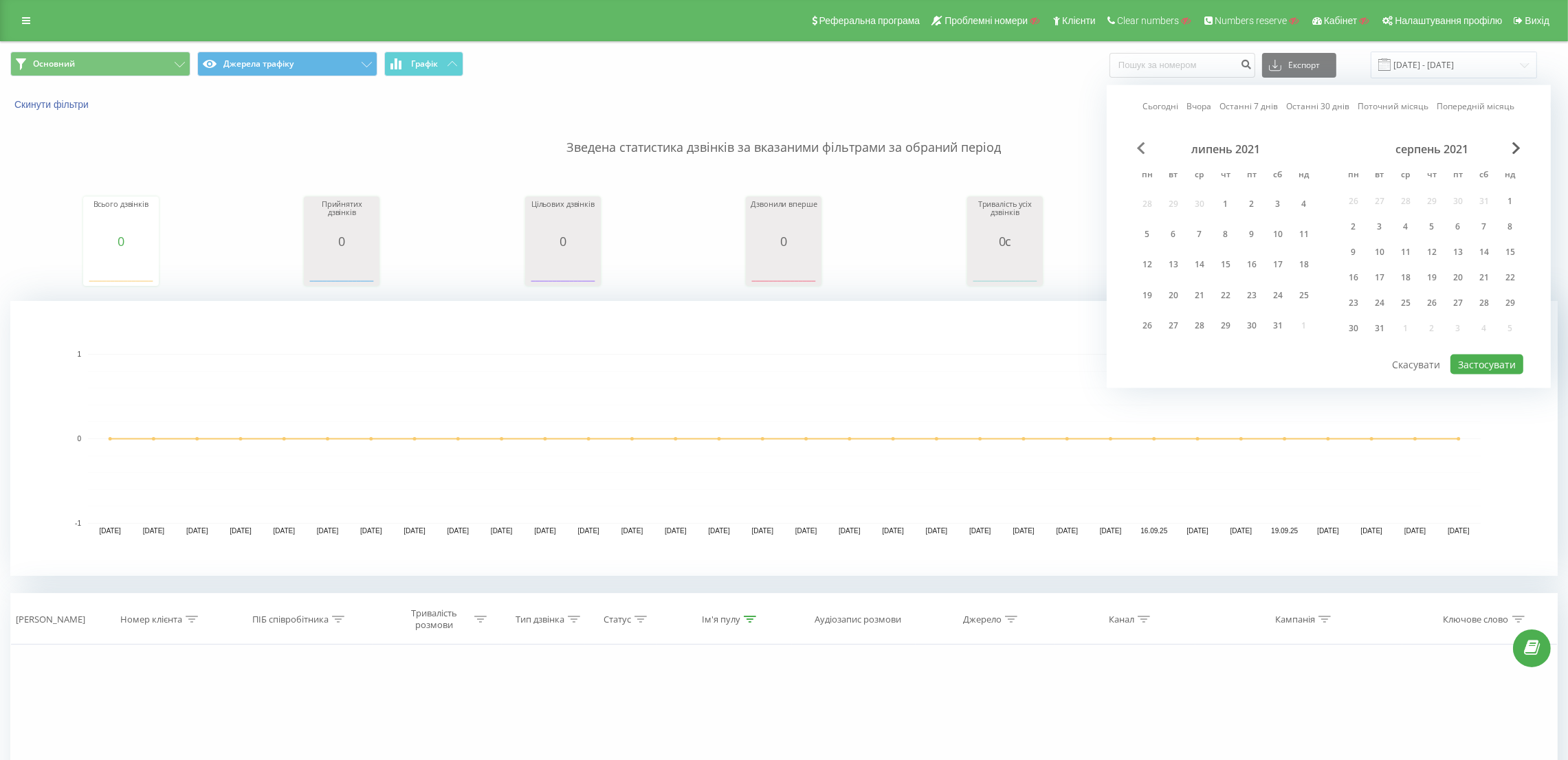
click at [1137, 149] on span "Previous Month" at bounding box center [1141, 148] width 8 height 13
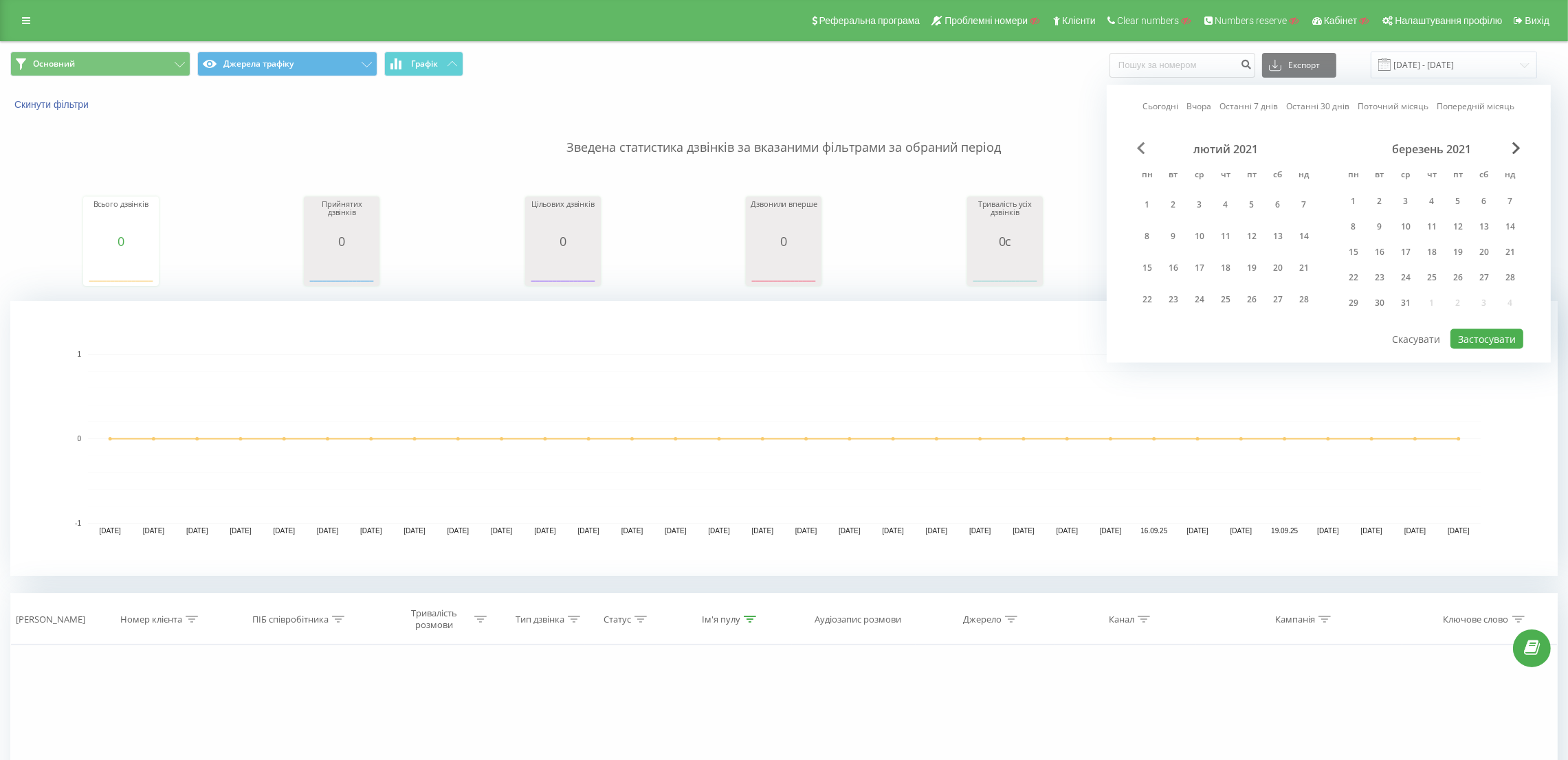
click at [1137, 149] on span "Previous Month" at bounding box center [1141, 148] width 8 height 13
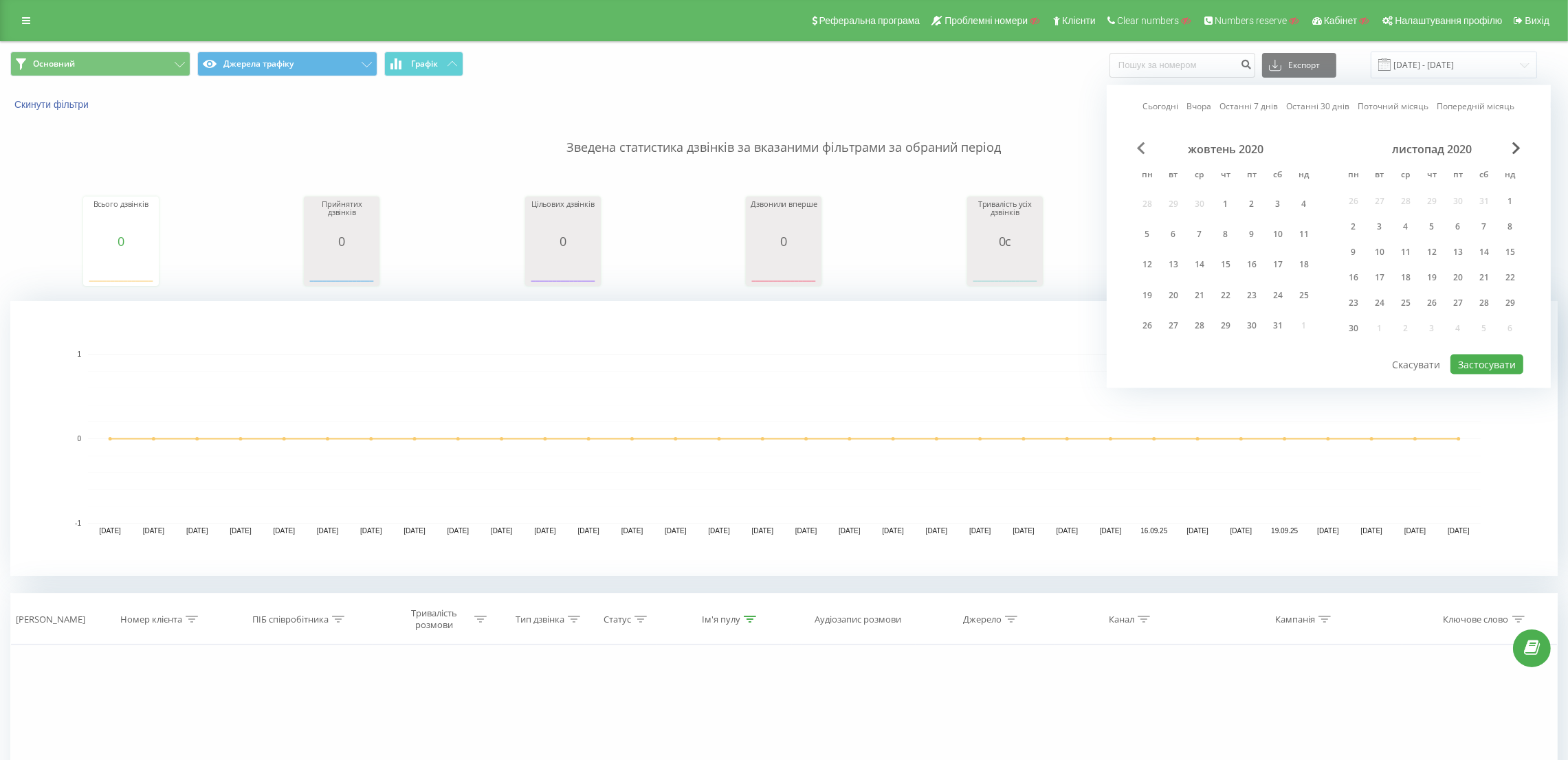
click at [1137, 149] on span "Previous Month" at bounding box center [1141, 148] width 8 height 13
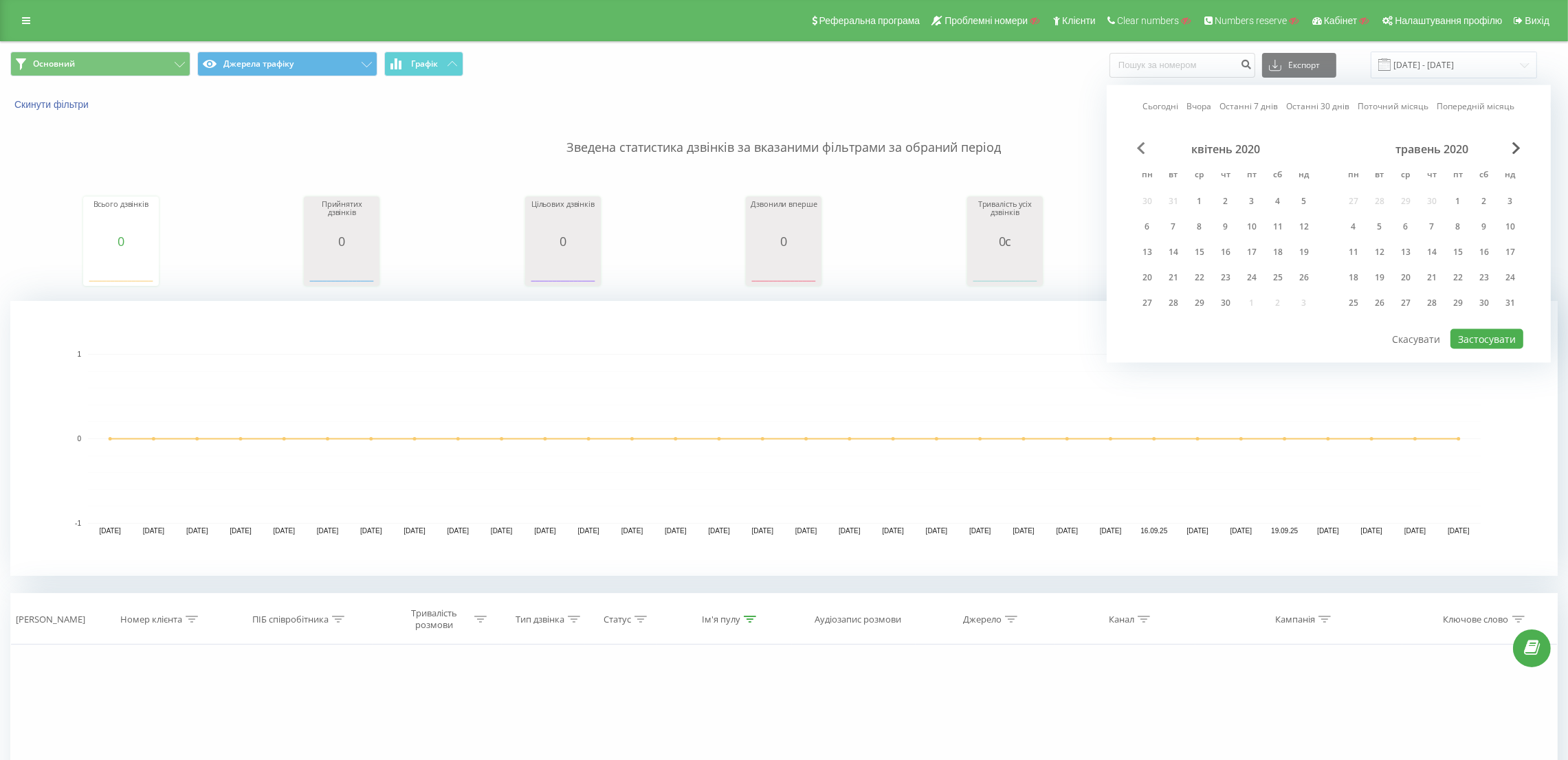
click at [1137, 149] on span "Previous Month" at bounding box center [1141, 148] width 8 height 13
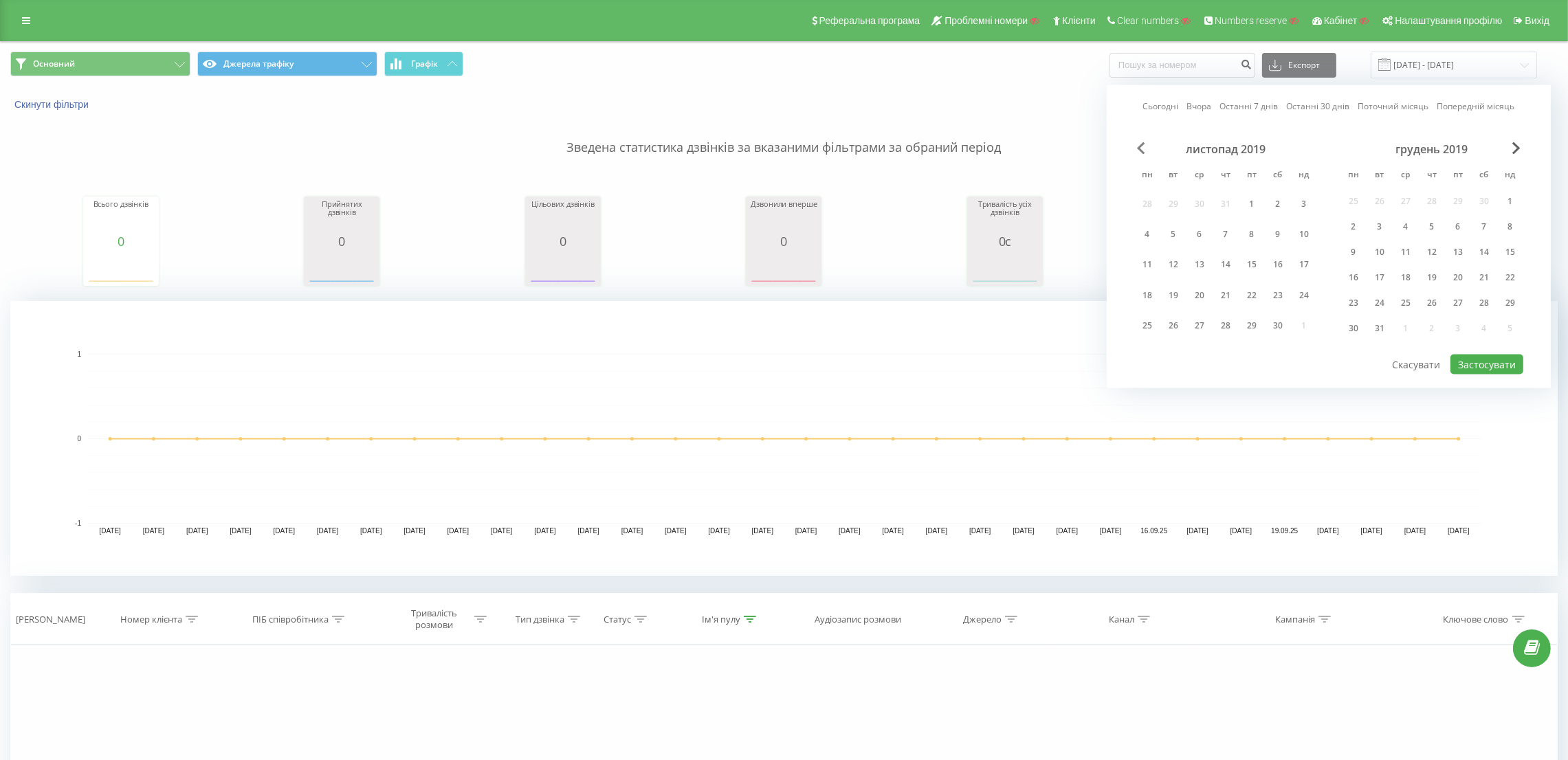
click at [1137, 149] on span "Previous Month" at bounding box center [1141, 148] width 8 height 13
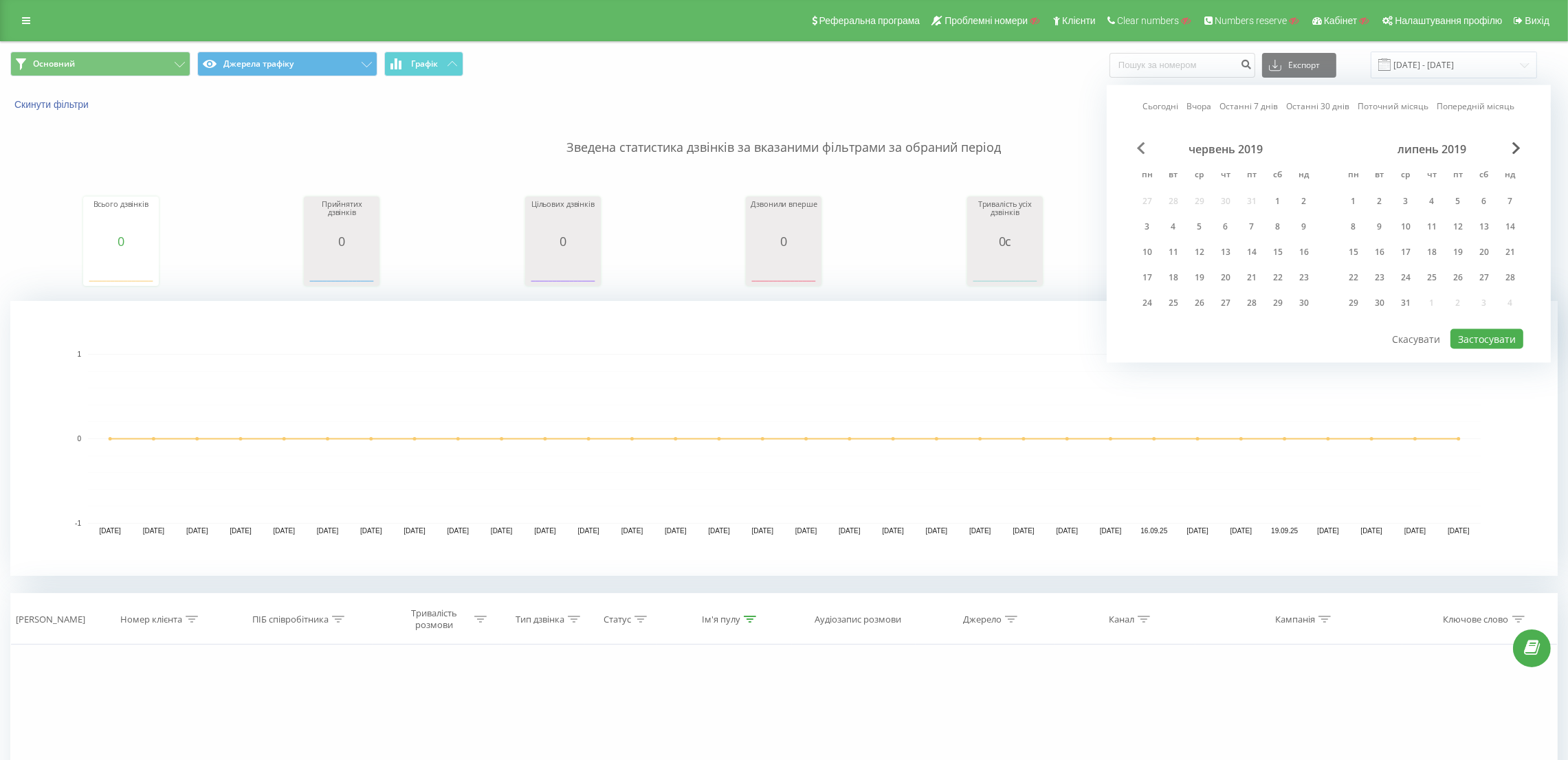
click at [1137, 149] on span "Previous Month" at bounding box center [1141, 148] width 8 height 13
click at [1190, 200] on div "1" at bounding box center [1199, 201] width 18 height 18
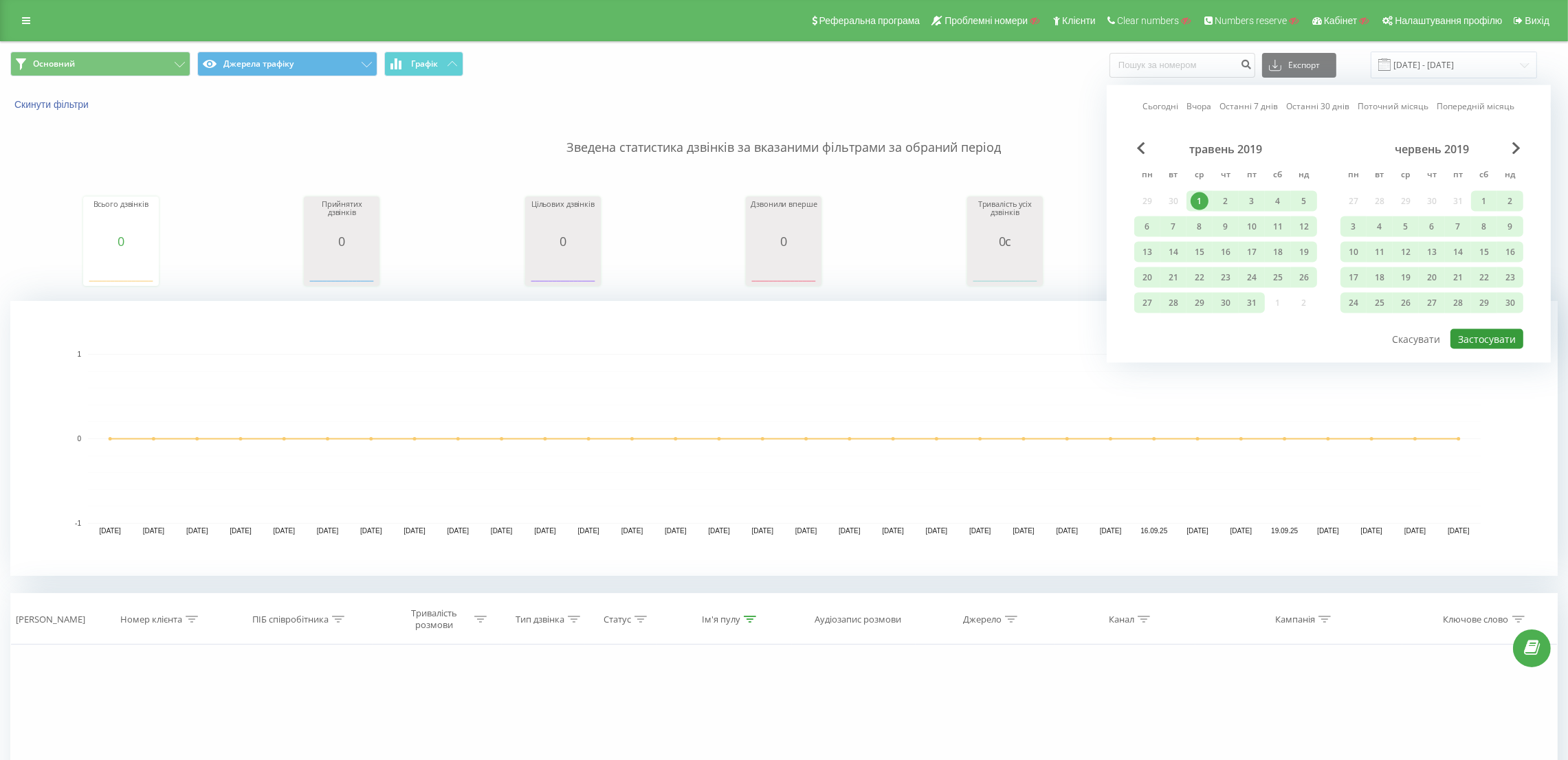
click at [1478, 332] on button "Застосувати" at bounding box center [1487, 339] width 73 height 20
type input "[DATE] - [DATE]"
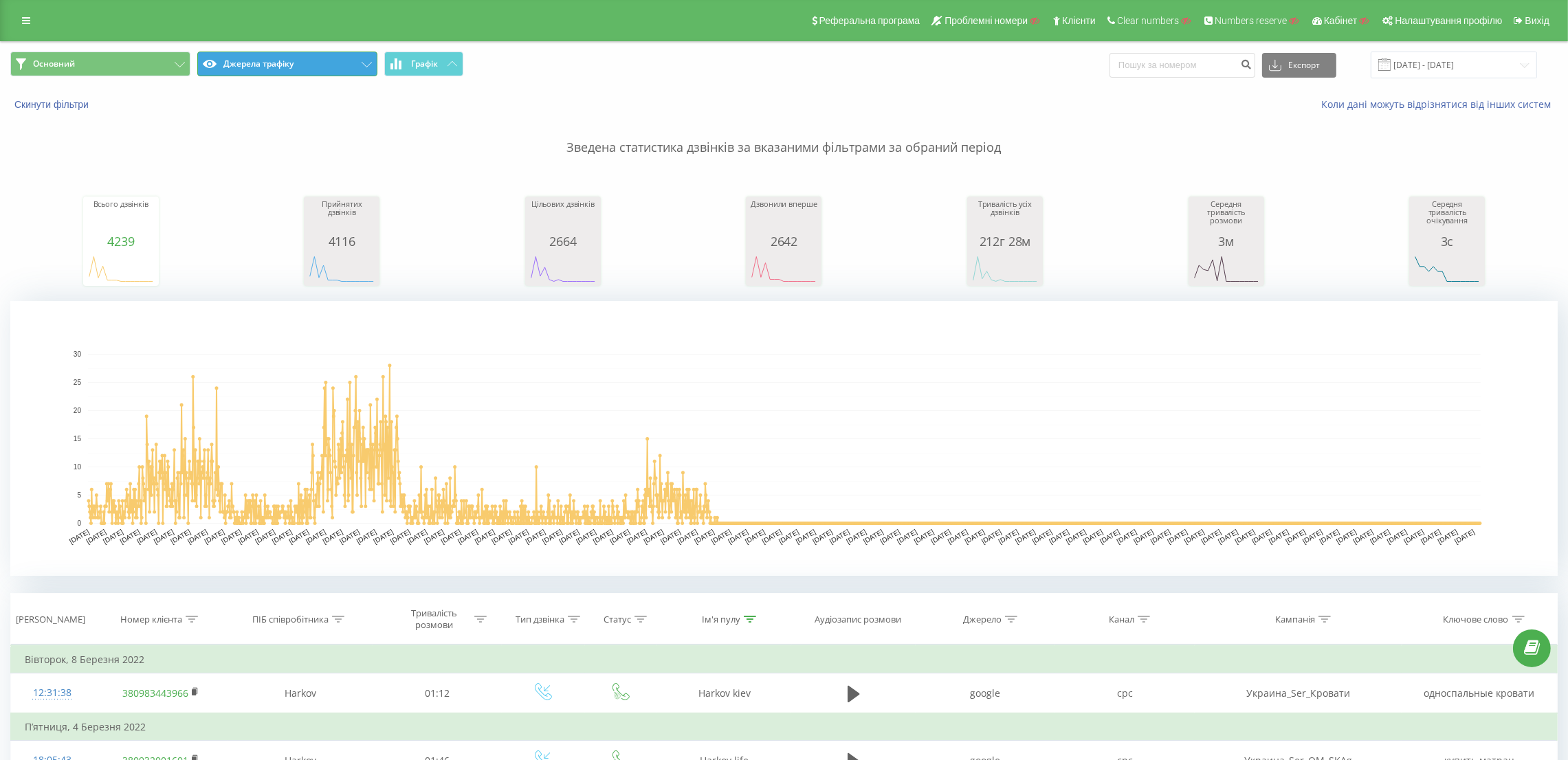
click at [261, 71] on button "Джерела трафіку" at bounding box center [287, 63] width 180 height 25
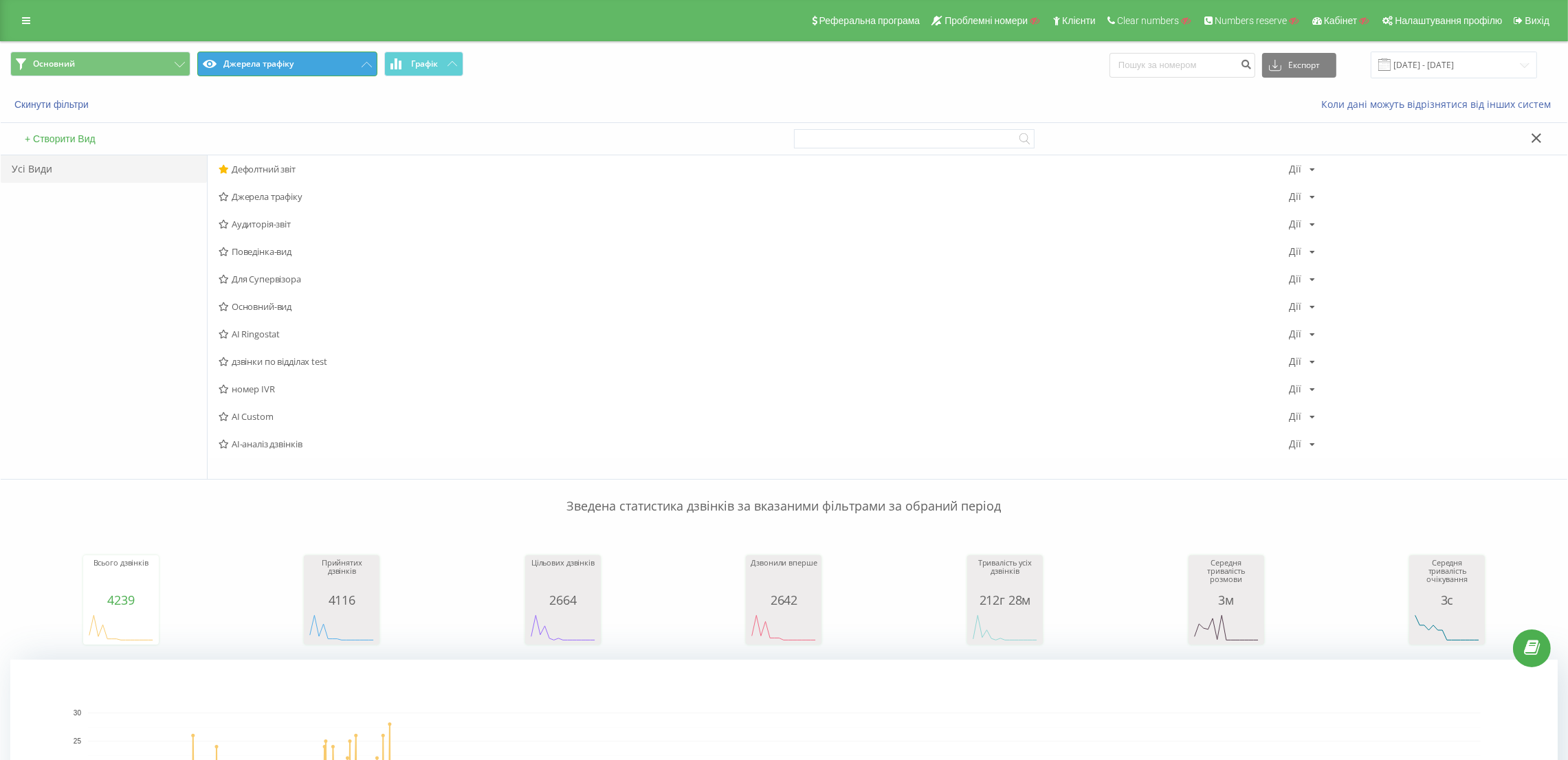
click at [262, 70] on button "Джерела трафіку" at bounding box center [287, 63] width 180 height 25
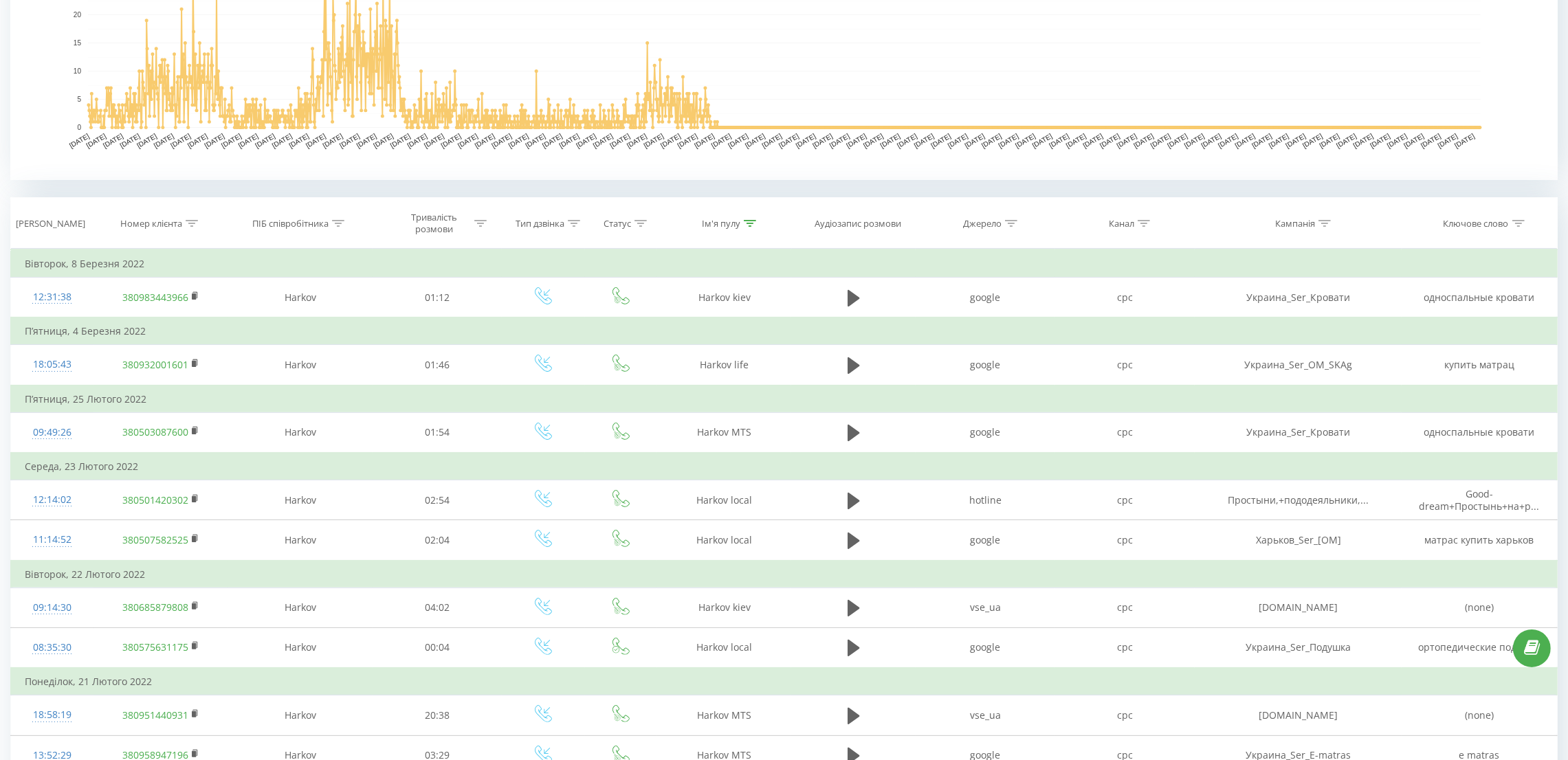
scroll to position [515, 0]
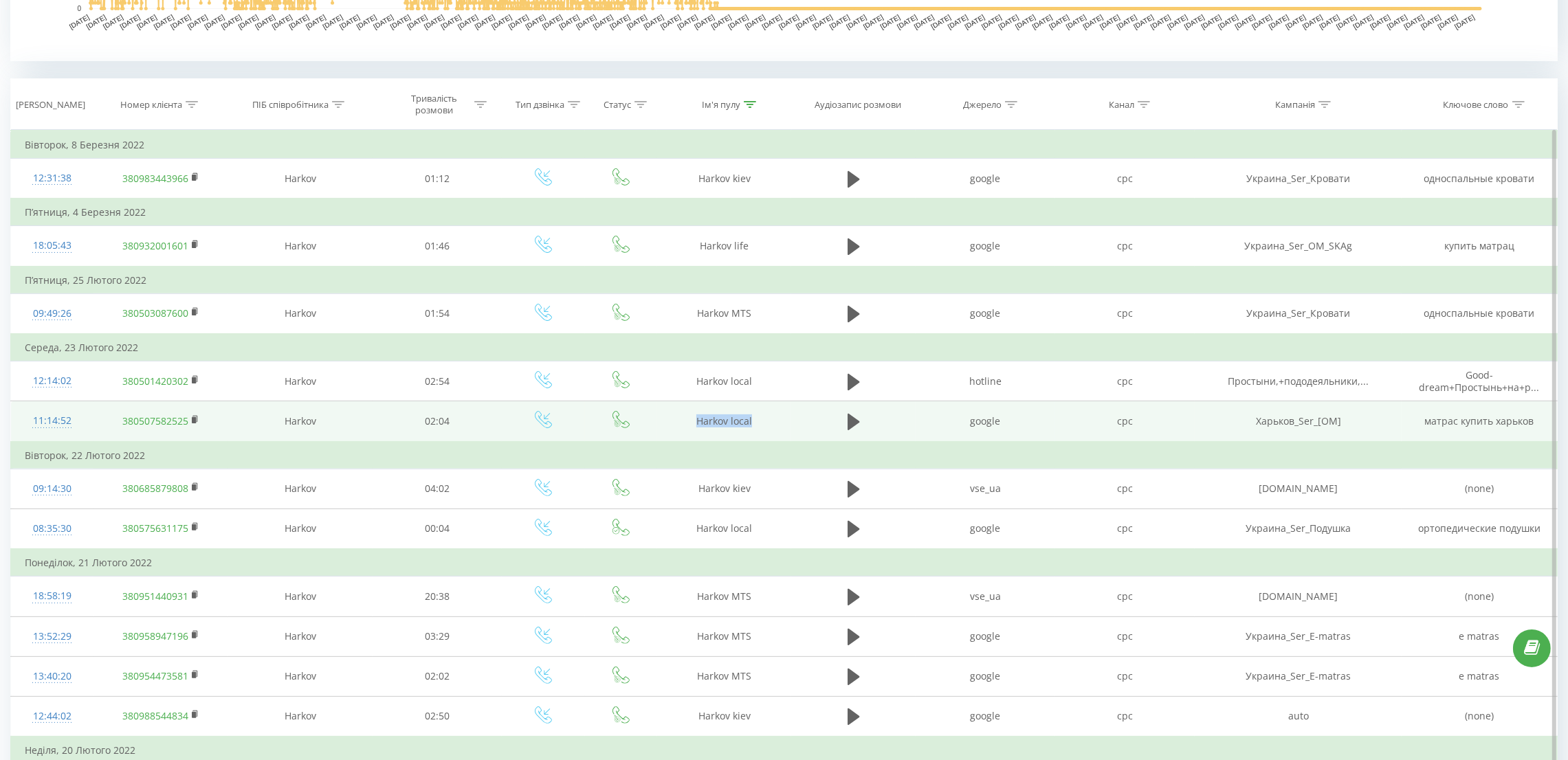
drag, startPoint x: 697, startPoint y: 419, endPoint x: 774, endPoint y: 422, distance: 77.1
click at [774, 422] on td "Harkov local" at bounding box center [724, 421] width 135 height 41
click at [749, 419] on td "Harkov local" at bounding box center [724, 421] width 135 height 41
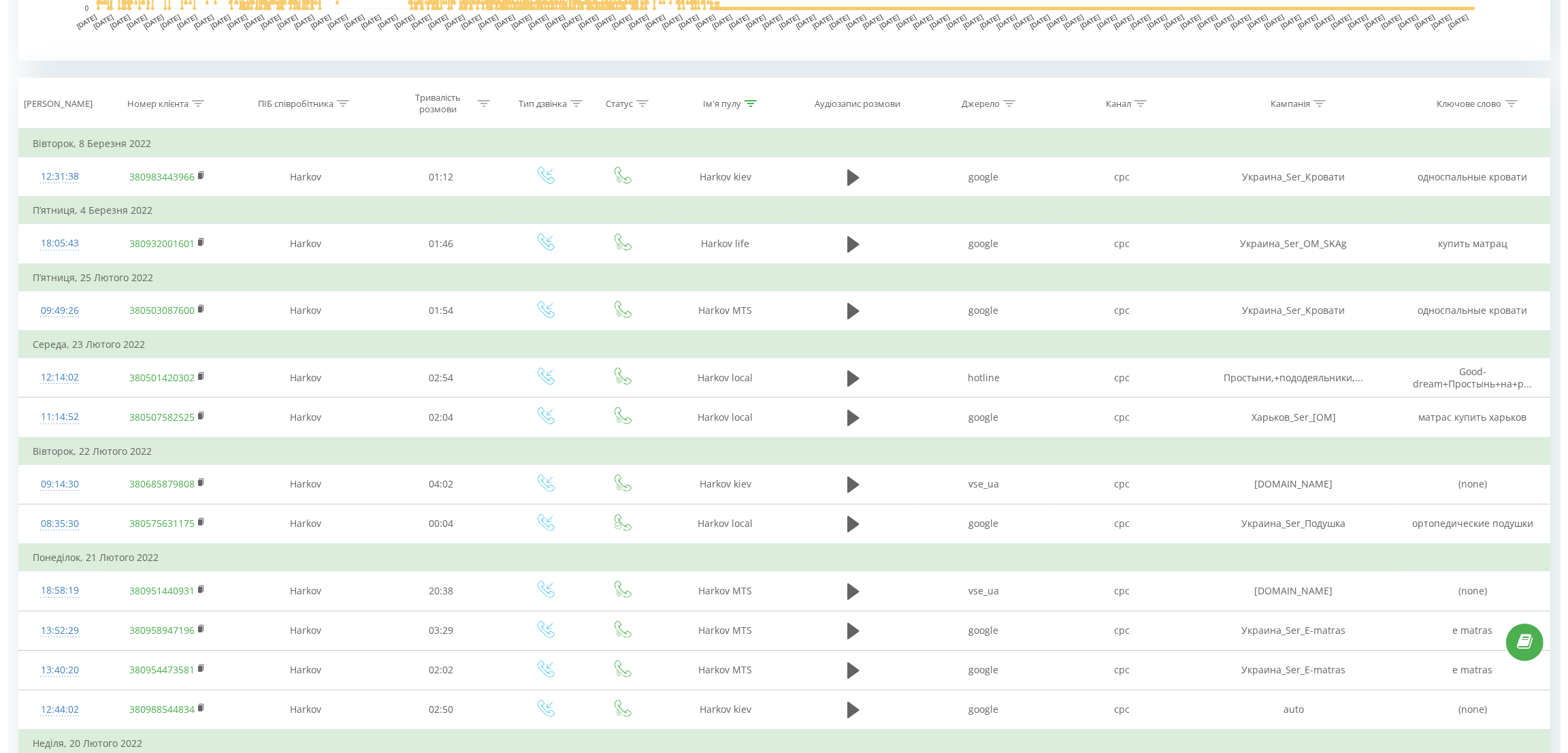
scroll to position [0, 0]
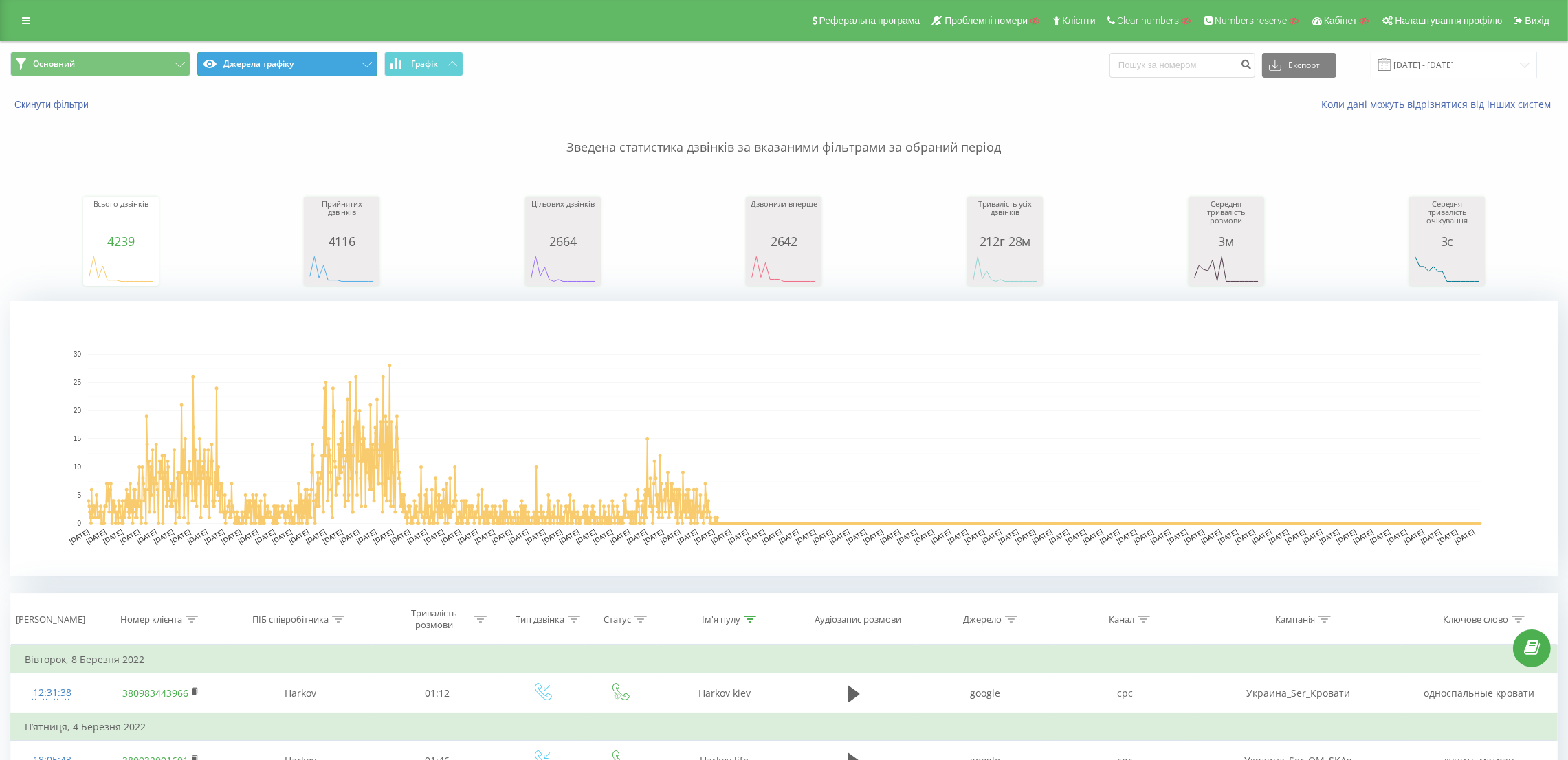
click at [228, 72] on button "Джерела трафіку" at bounding box center [287, 63] width 180 height 25
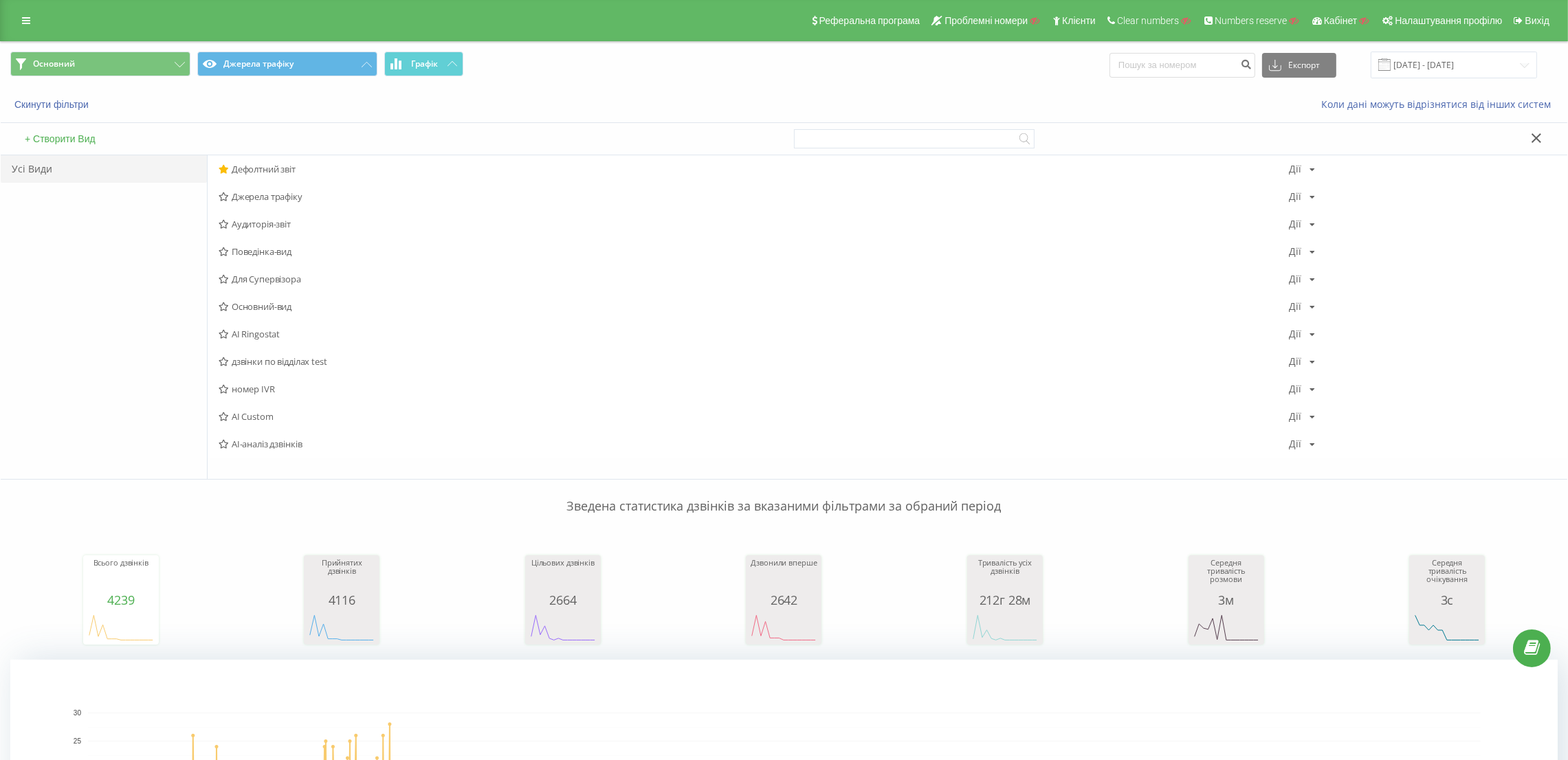
click at [273, 167] on span "Дефолтний звіт" at bounding box center [754, 168] width 1070 height 9
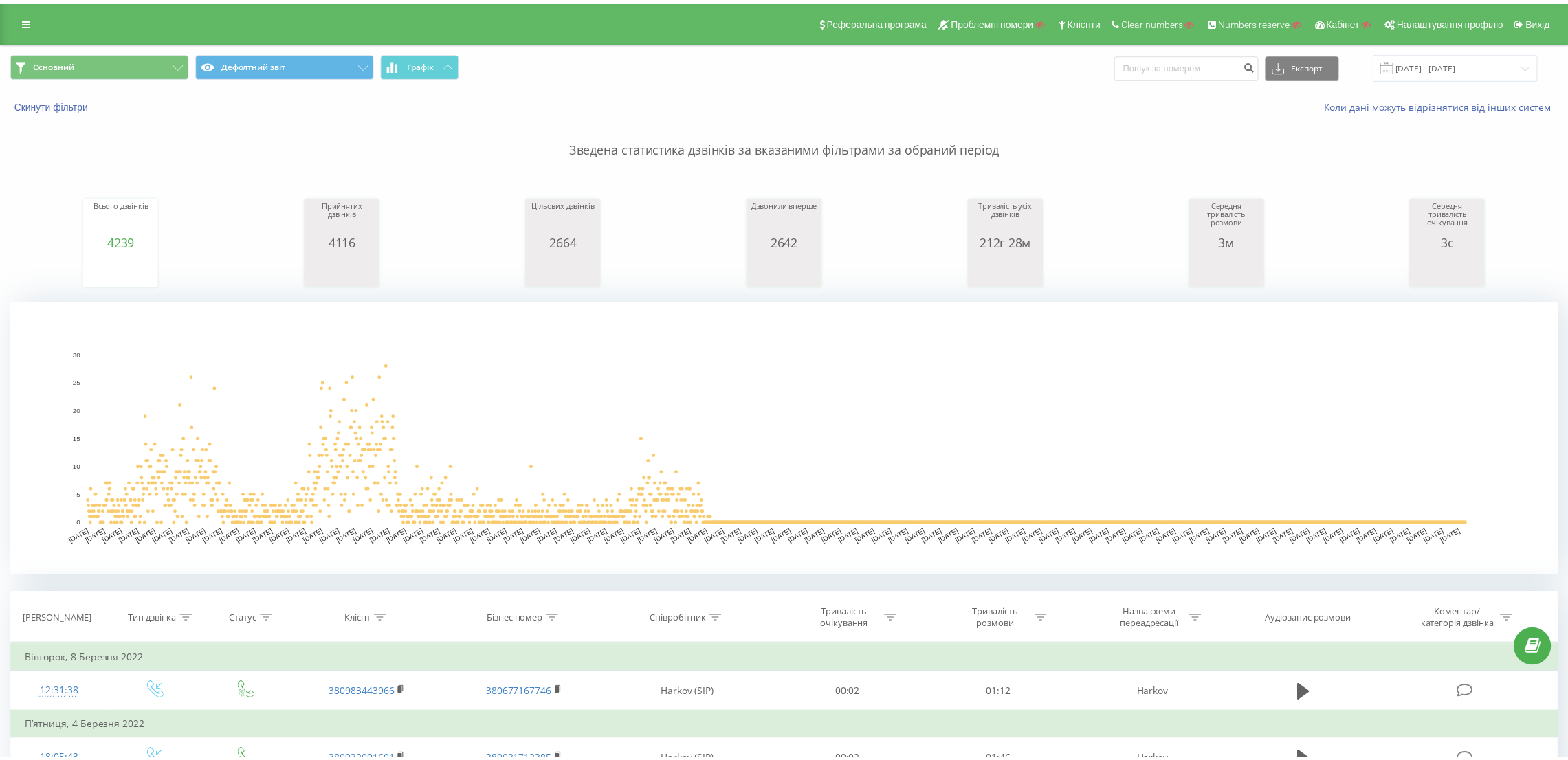
scroll to position [412, 0]
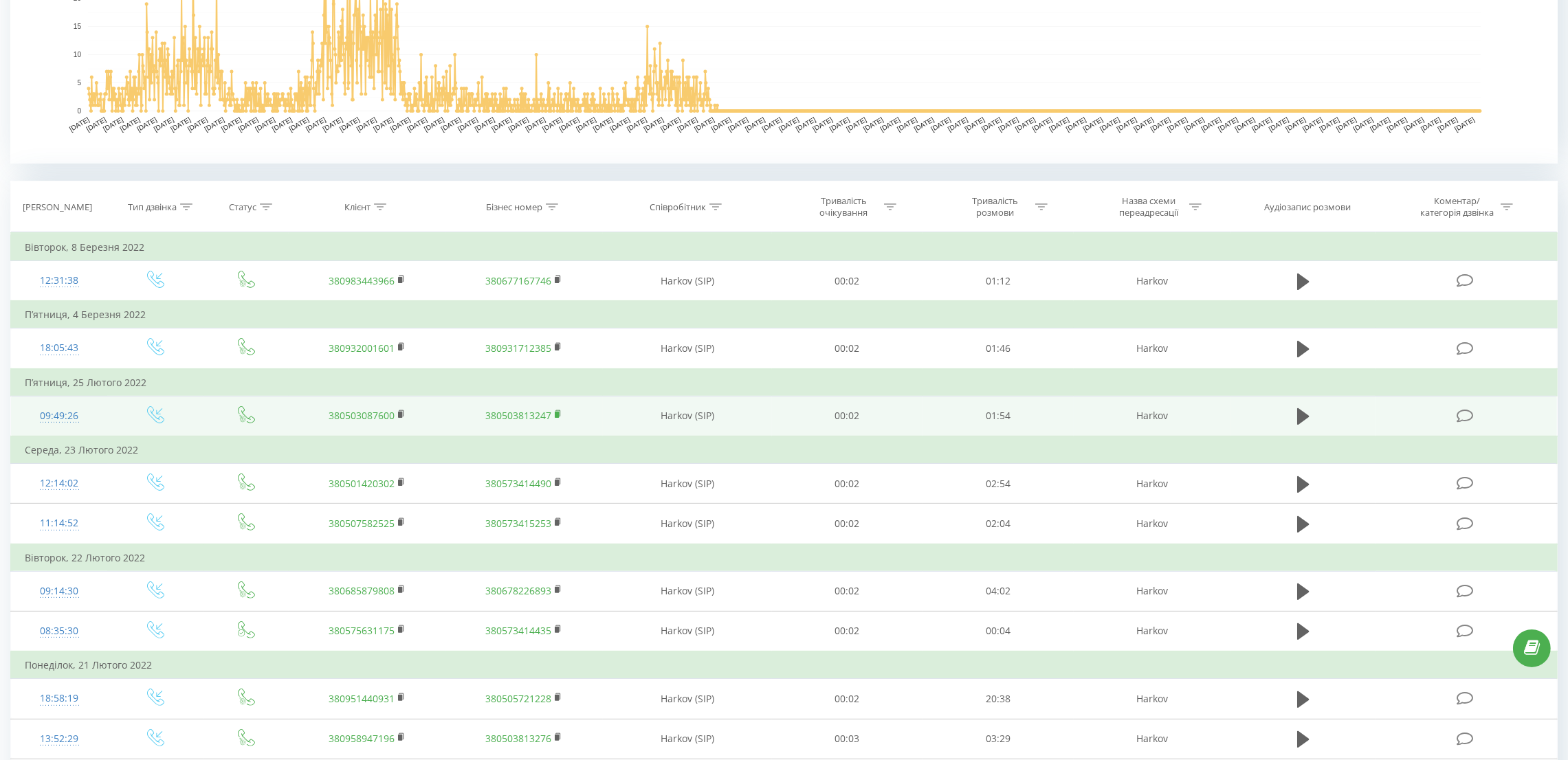
click at [560, 413] on icon at bounding box center [558, 414] width 8 height 9
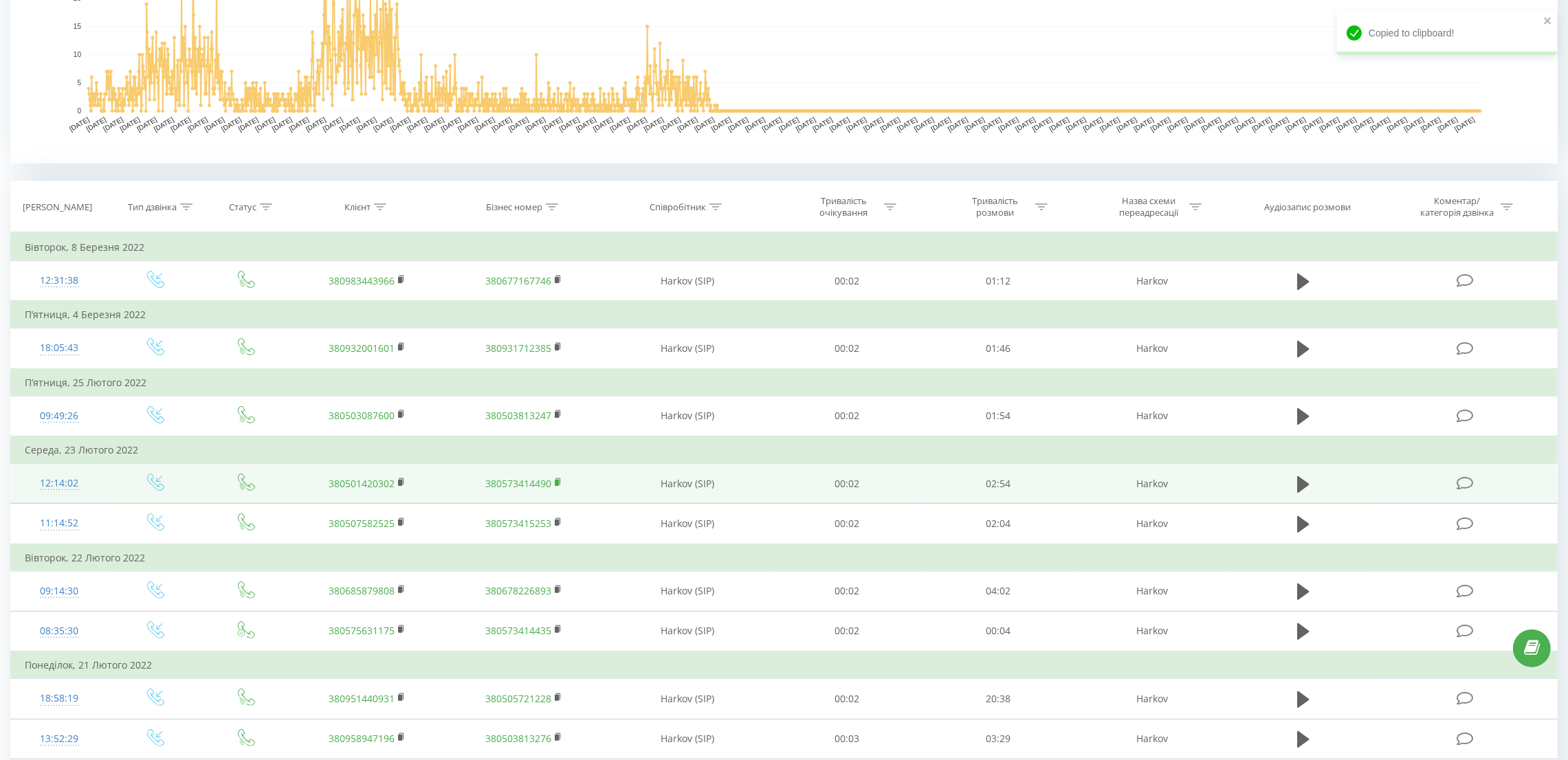
click at [560, 481] on icon at bounding box center [558, 482] width 8 height 9
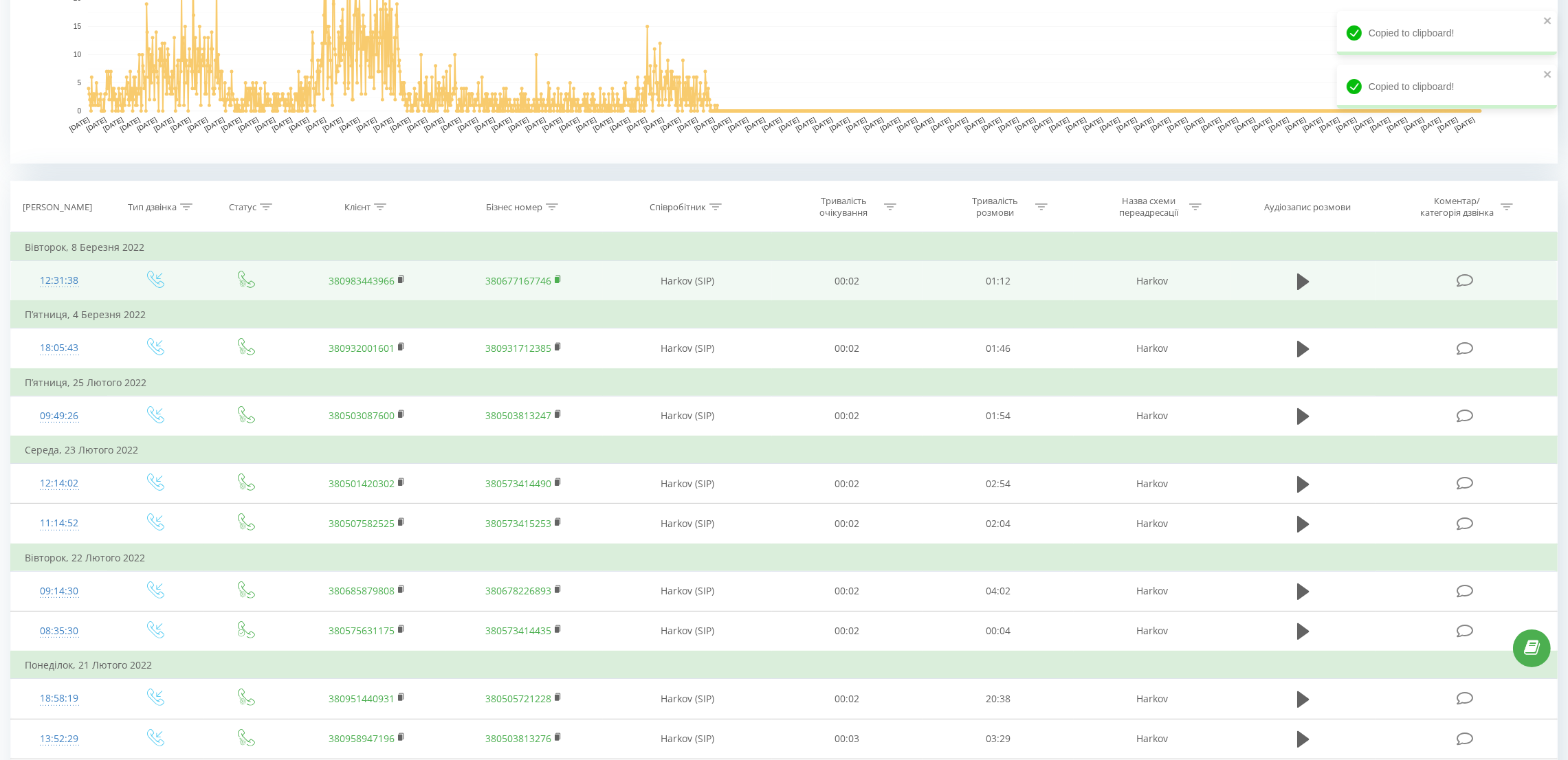
click at [560, 279] on icon at bounding box center [558, 279] width 8 height 9
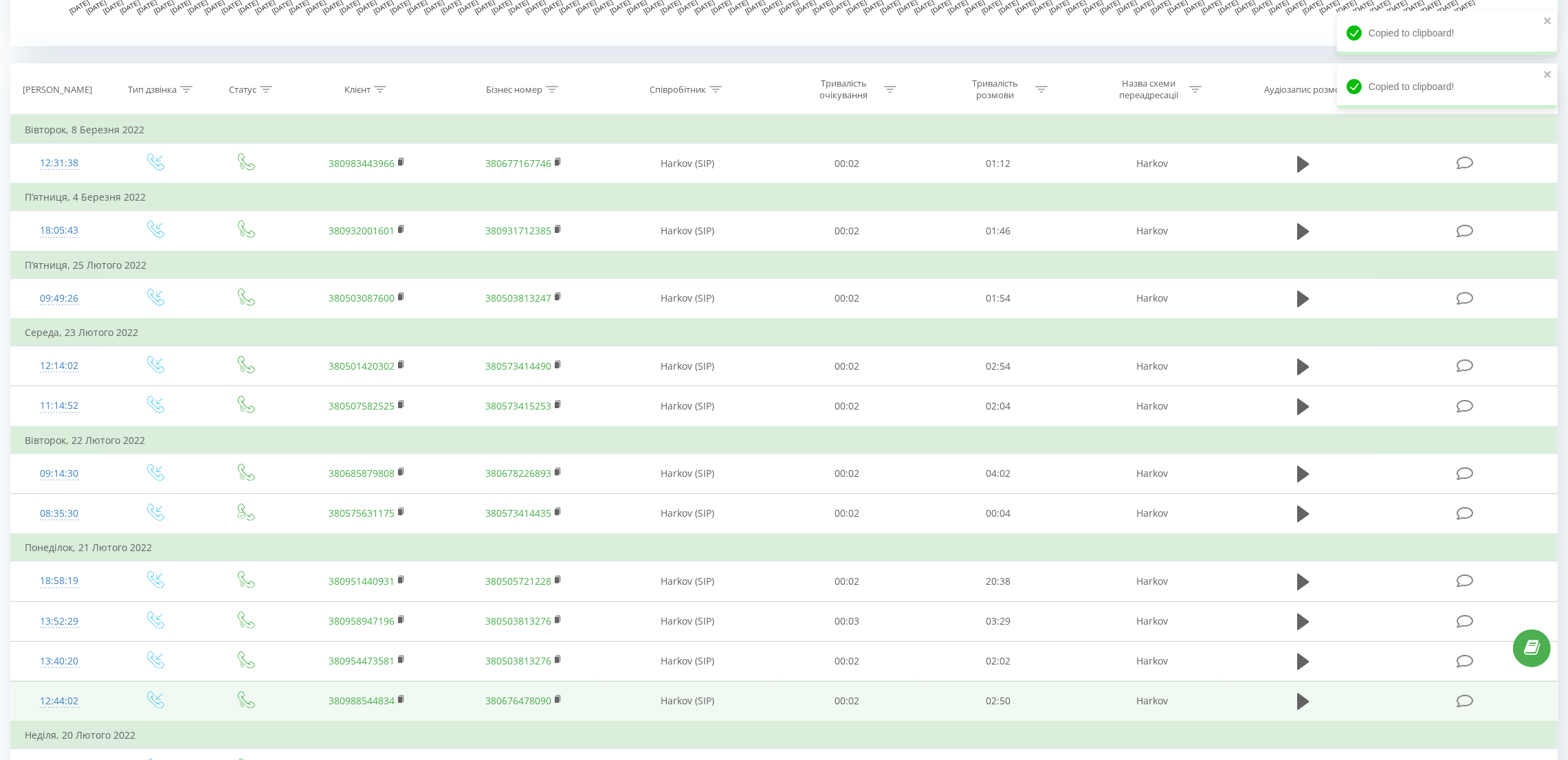
scroll to position [722, 0]
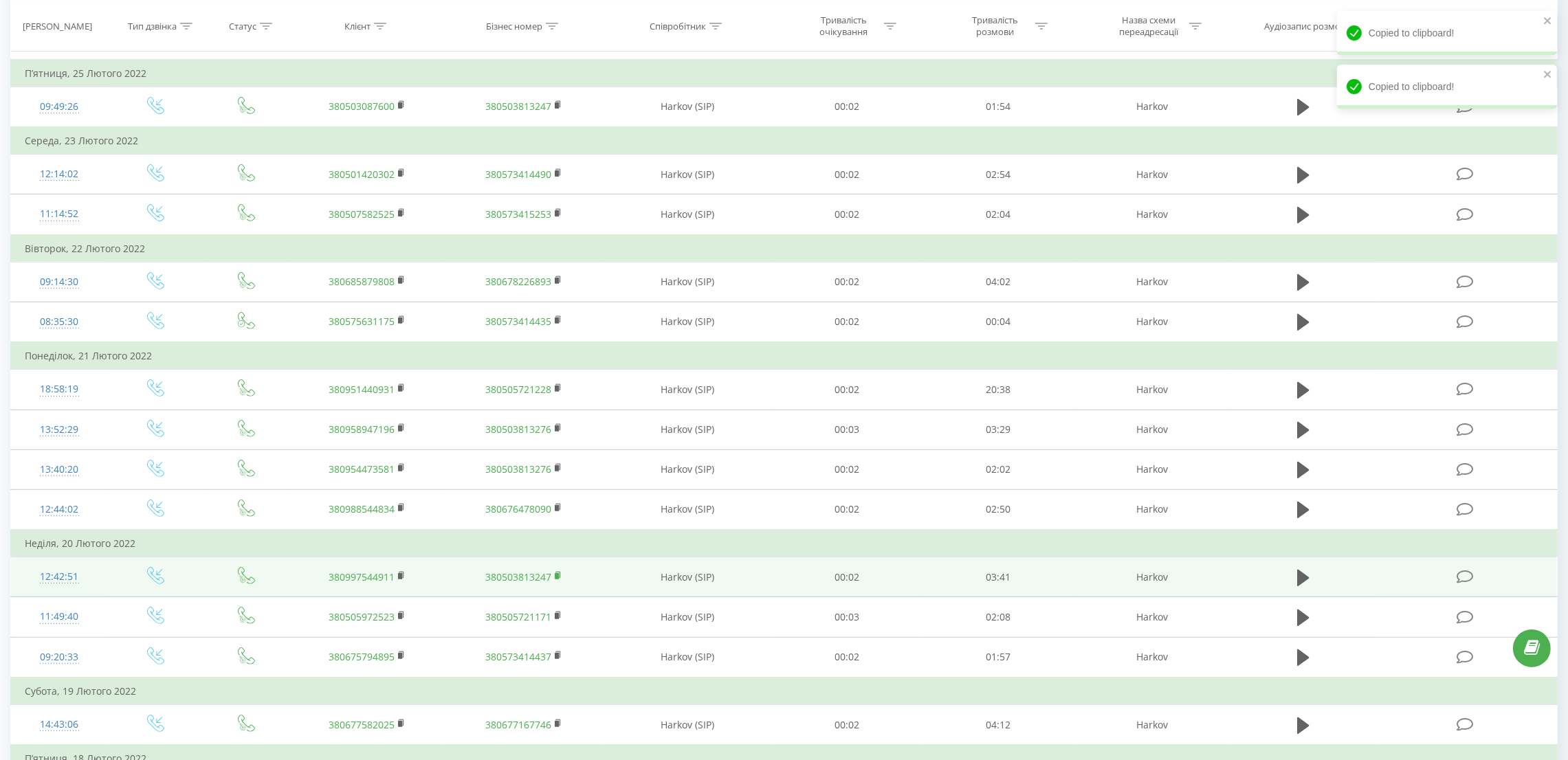
click at [558, 573] on rect at bounding box center [556, 576] width 4 height 6
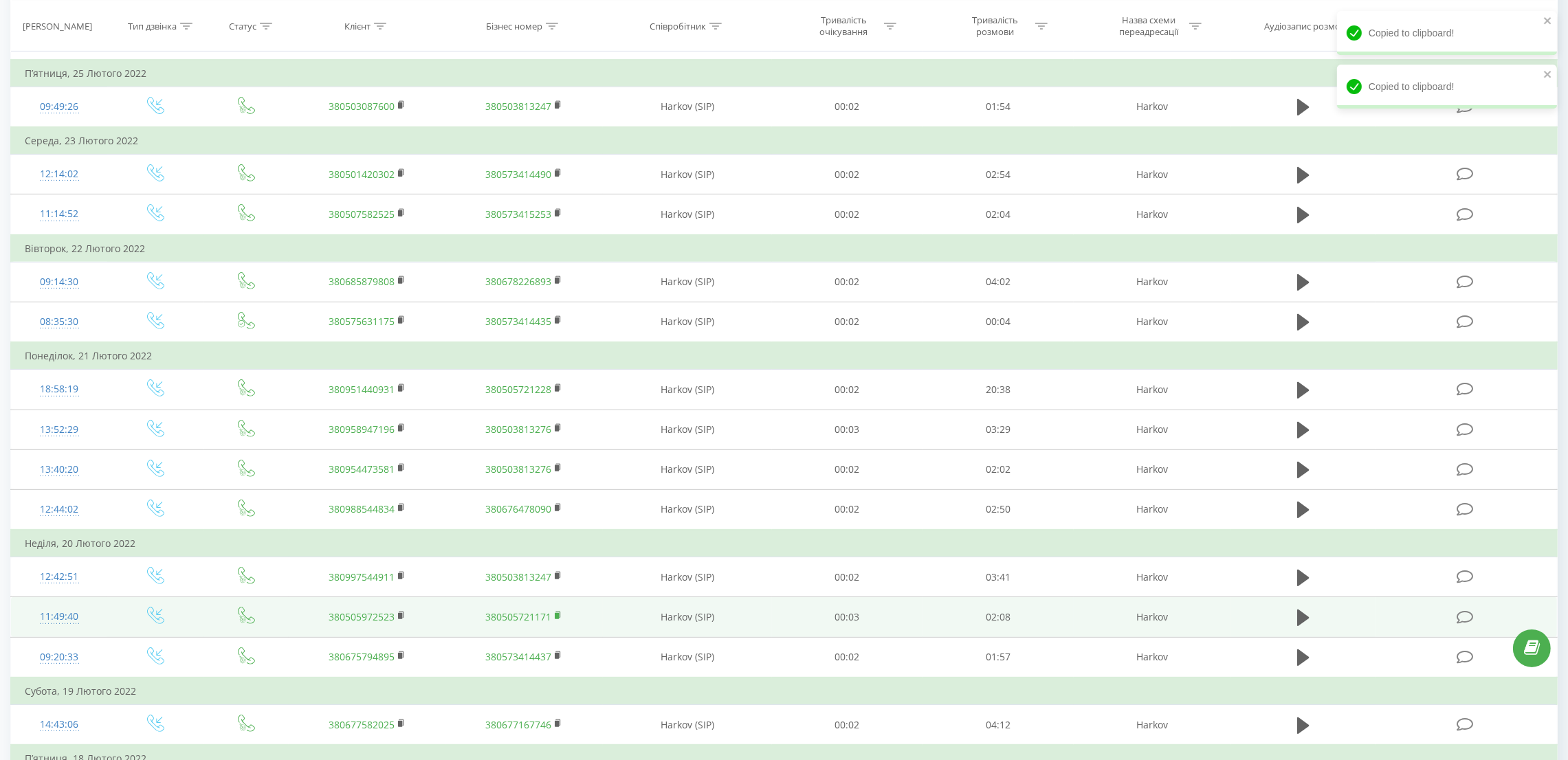
click at [558, 614] on rect at bounding box center [556, 615] width 4 height 6
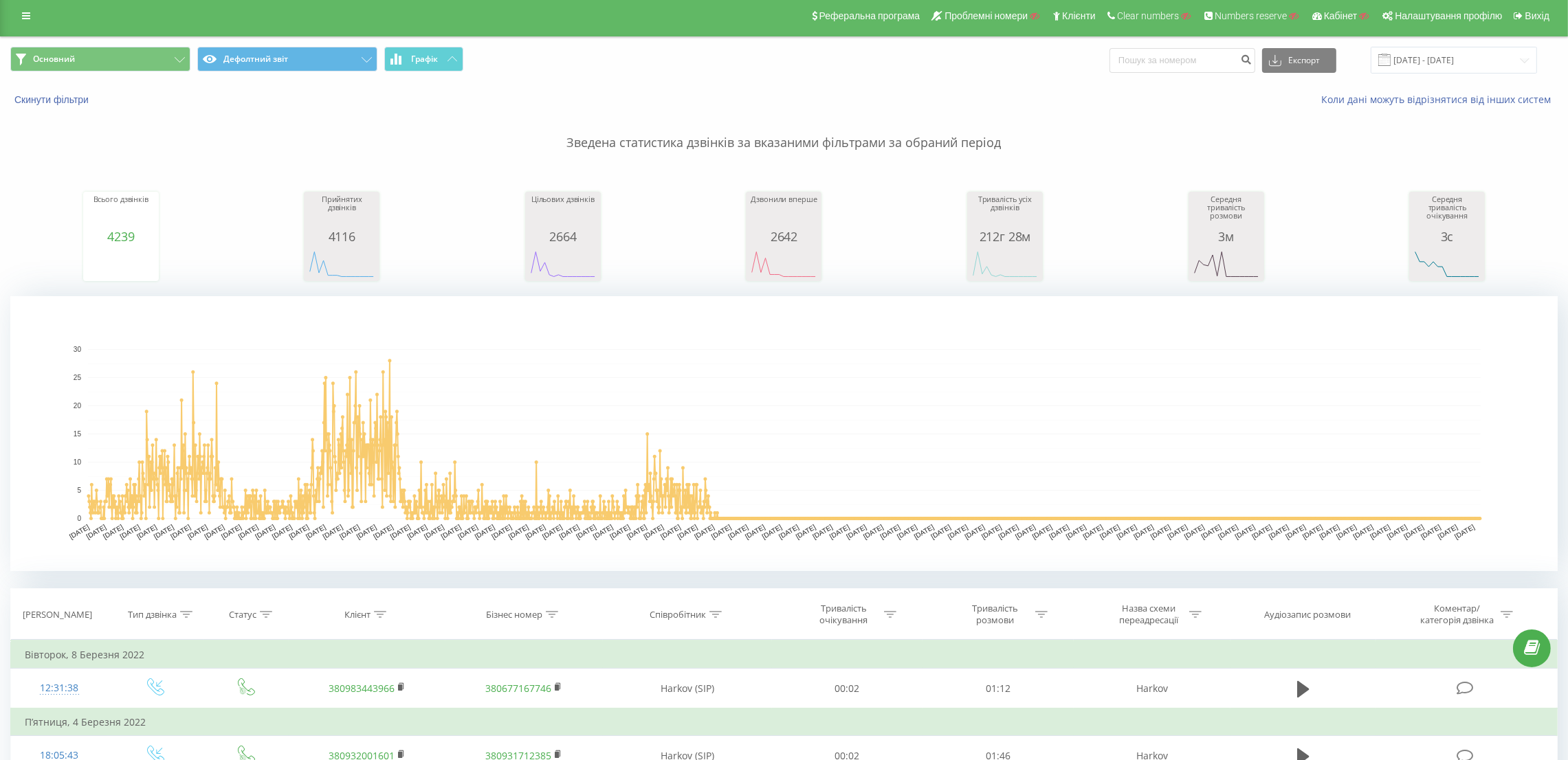
scroll to position [0, 0]
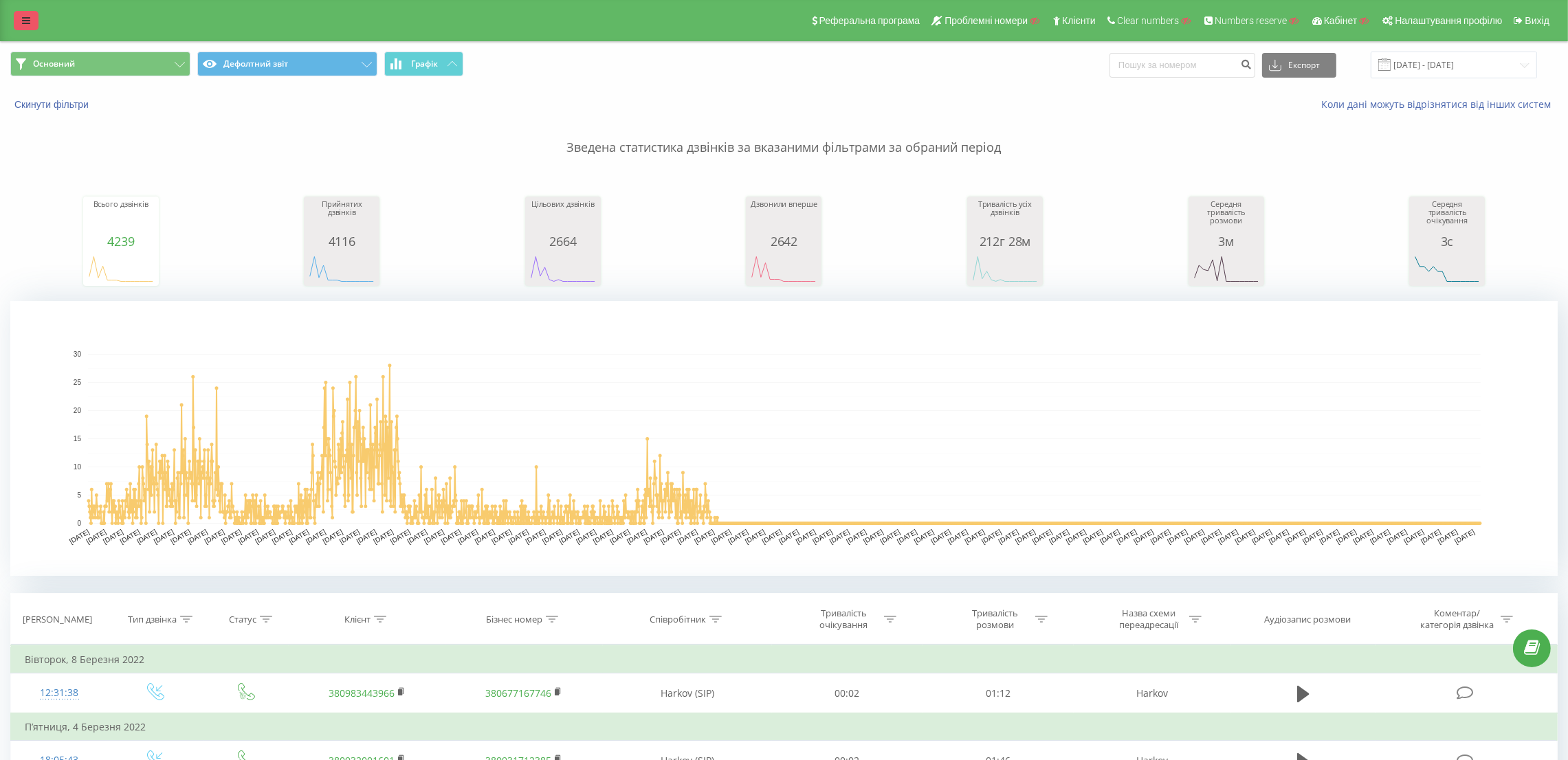
click at [21, 13] on link at bounding box center [25, 20] width 25 height 19
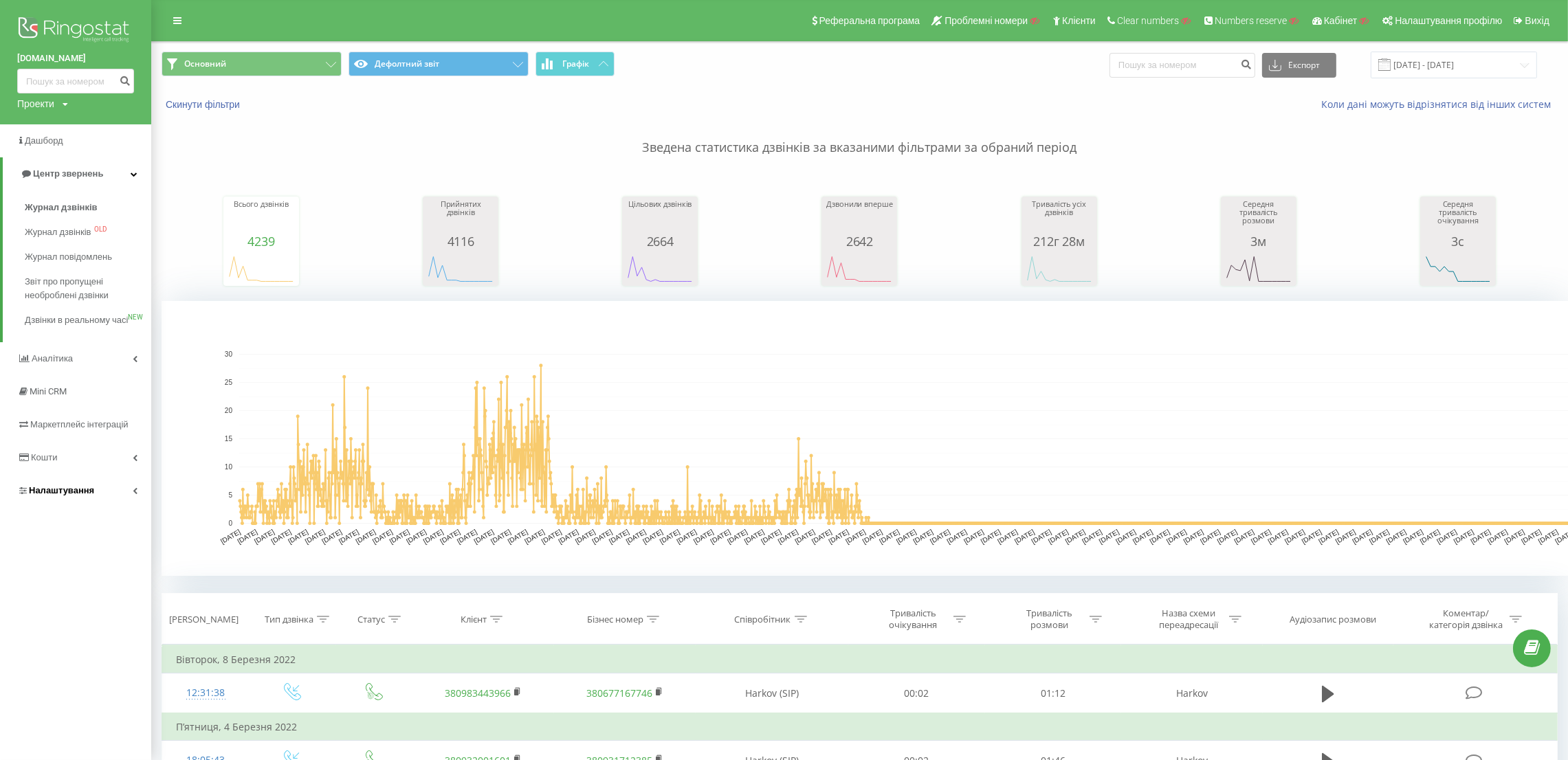
click at [106, 507] on link "Налаштування" at bounding box center [75, 490] width 152 height 33
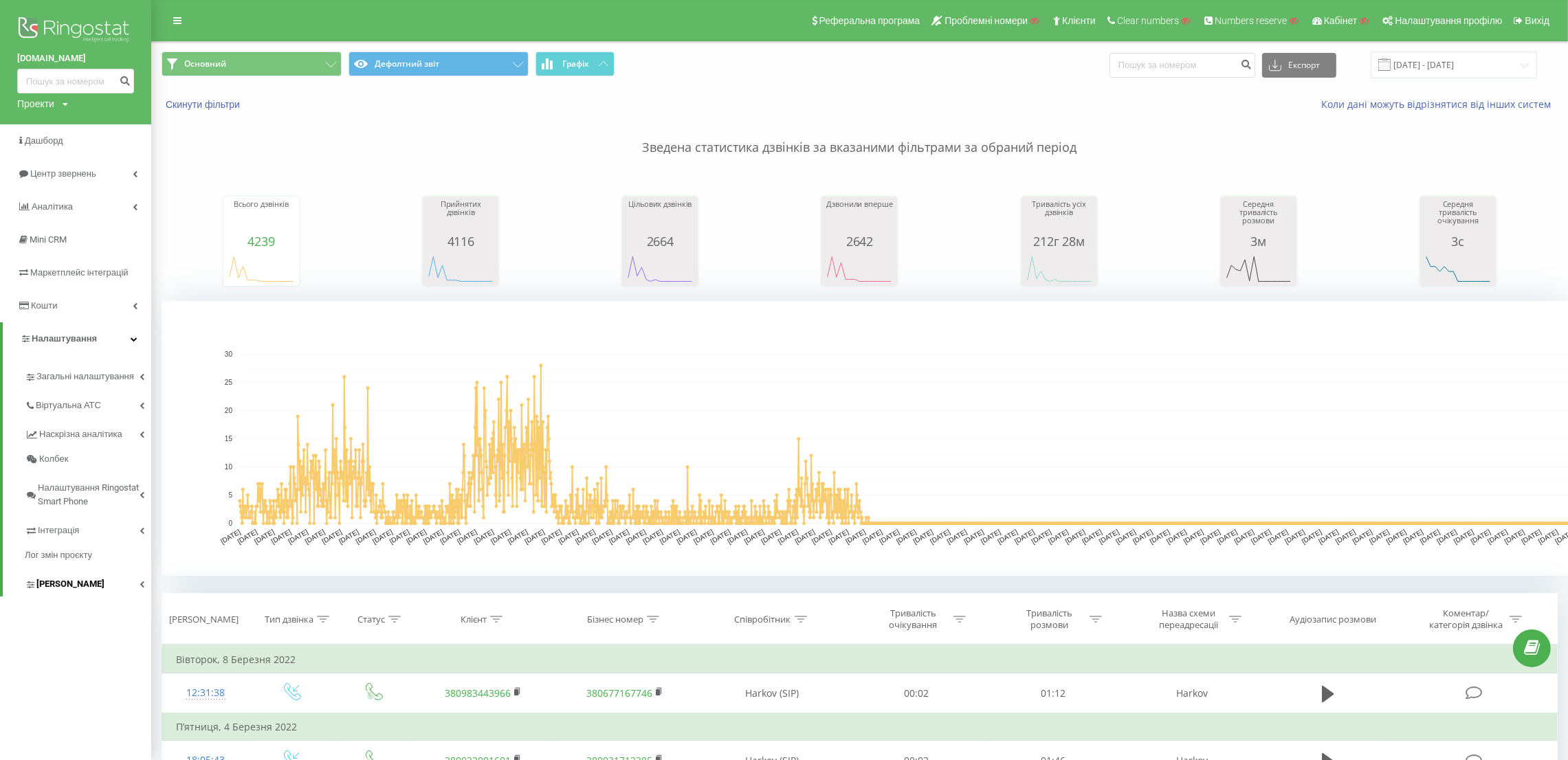
click at [87, 574] on link "[PERSON_NAME]" at bounding box center [87, 582] width 126 height 29
click at [475, 49] on div "Основний Дефолтний звіт Графік Експорт .csv .xls .xlsx 01.05.2019 - 23.08.2025" at bounding box center [859, 65] width 1416 height 46
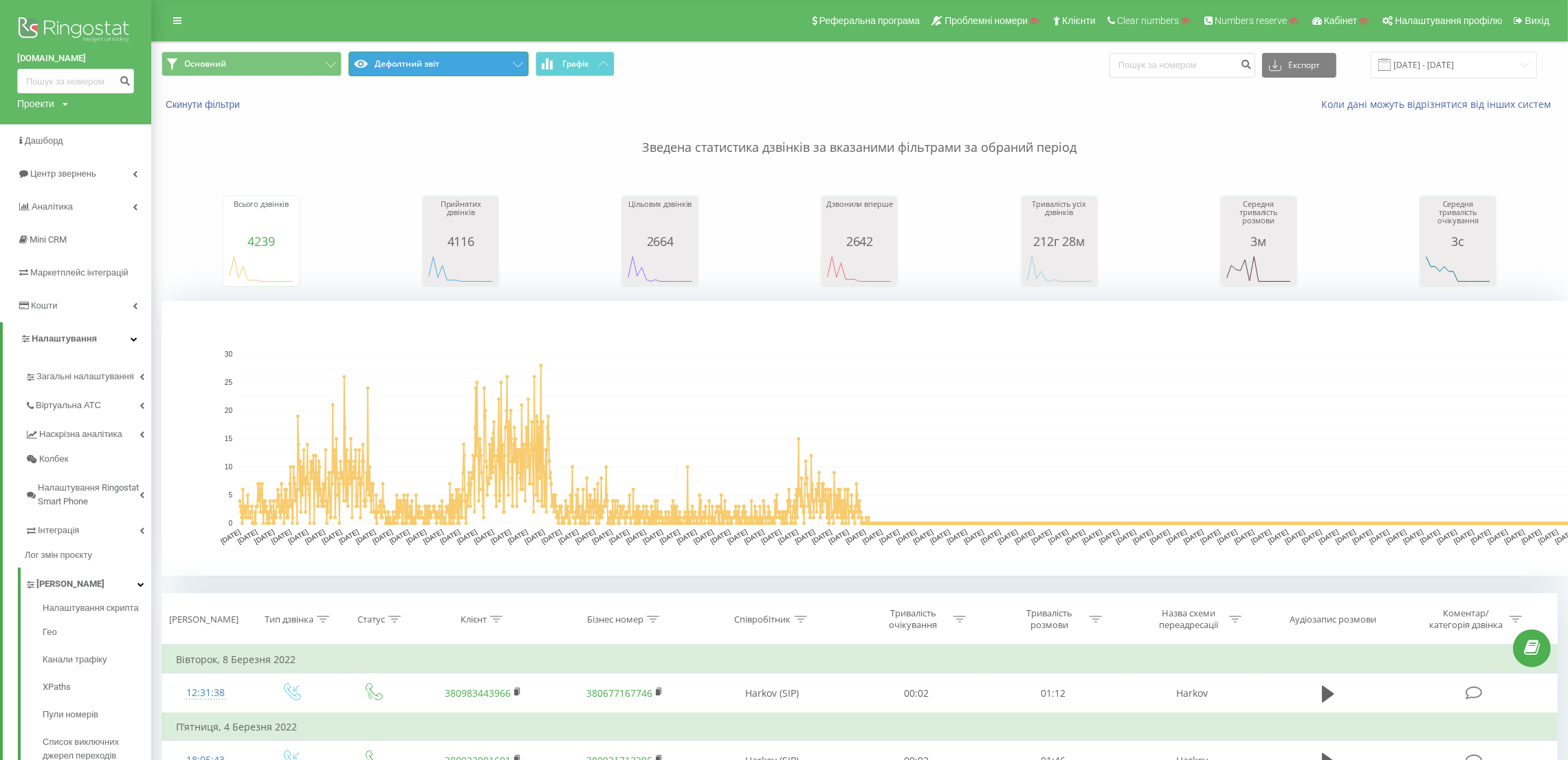
click at [467, 68] on button "Дефолтний звіт" at bounding box center [439, 63] width 180 height 25
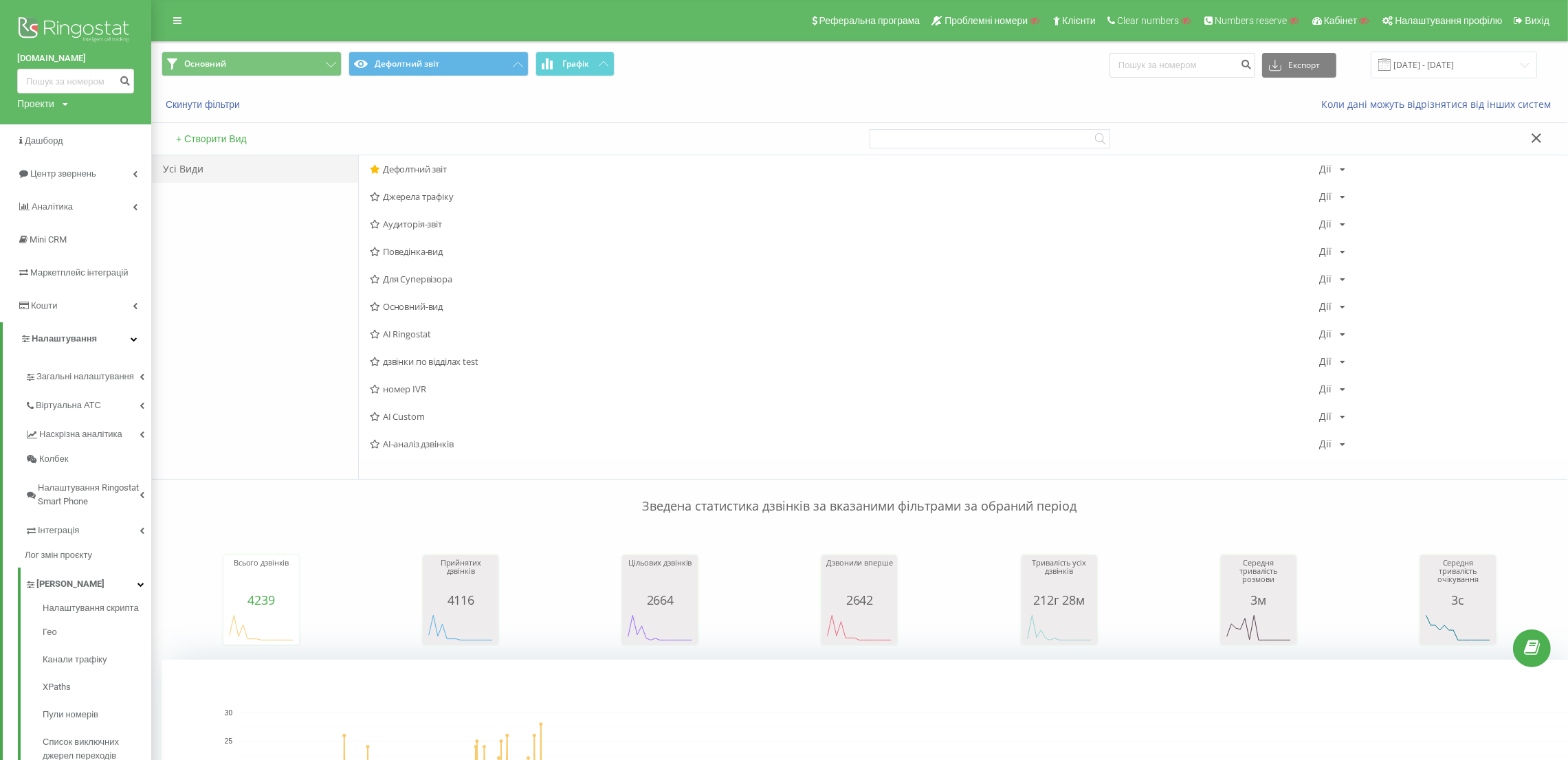
click at [1538, 129] on div at bounding box center [1214, 138] width 689 height 31
click at [1535, 137] on icon at bounding box center [1536, 138] width 9 height 9
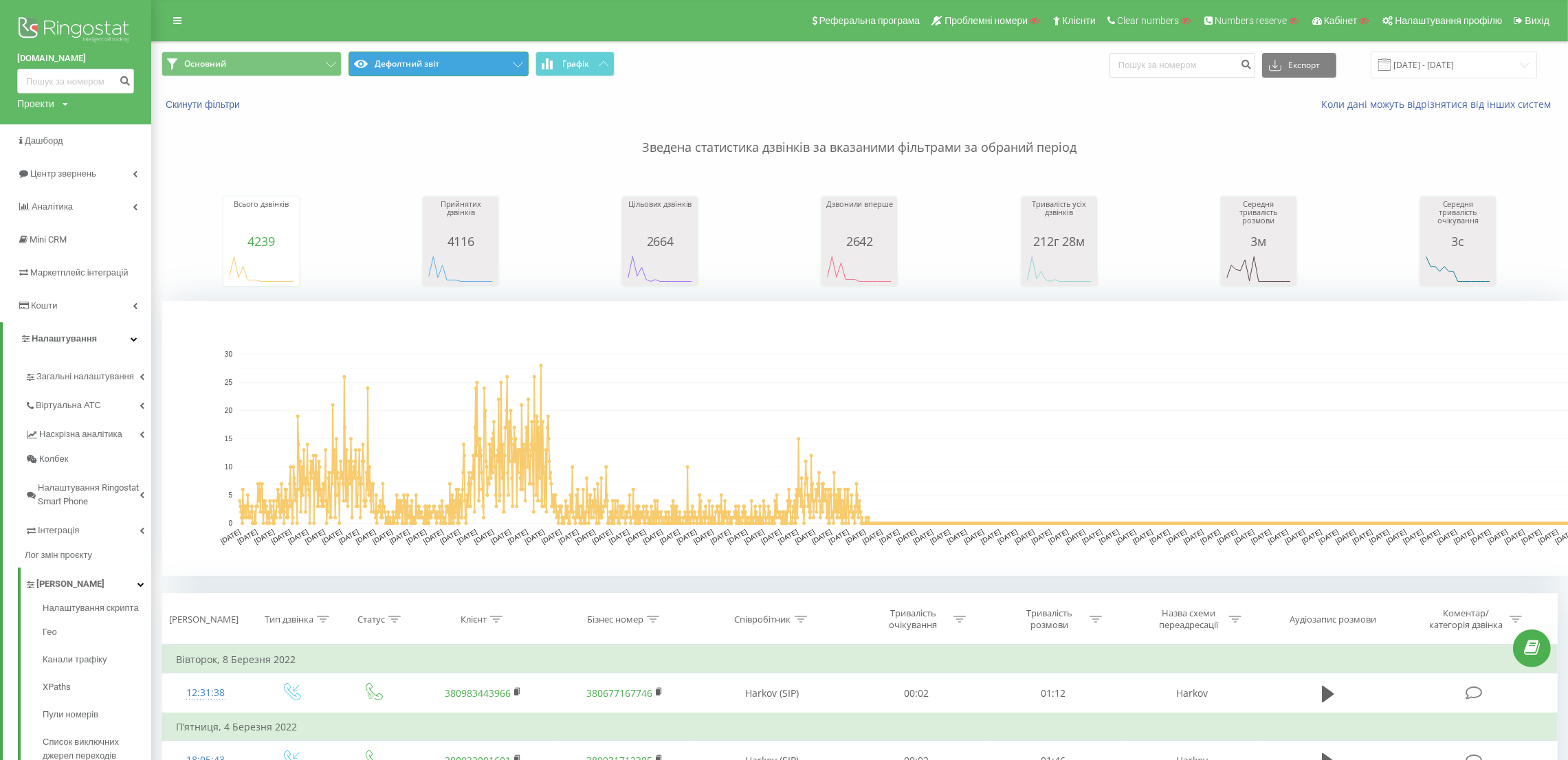
click at [405, 64] on button "Дефолтний звіт" at bounding box center [439, 63] width 180 height 25
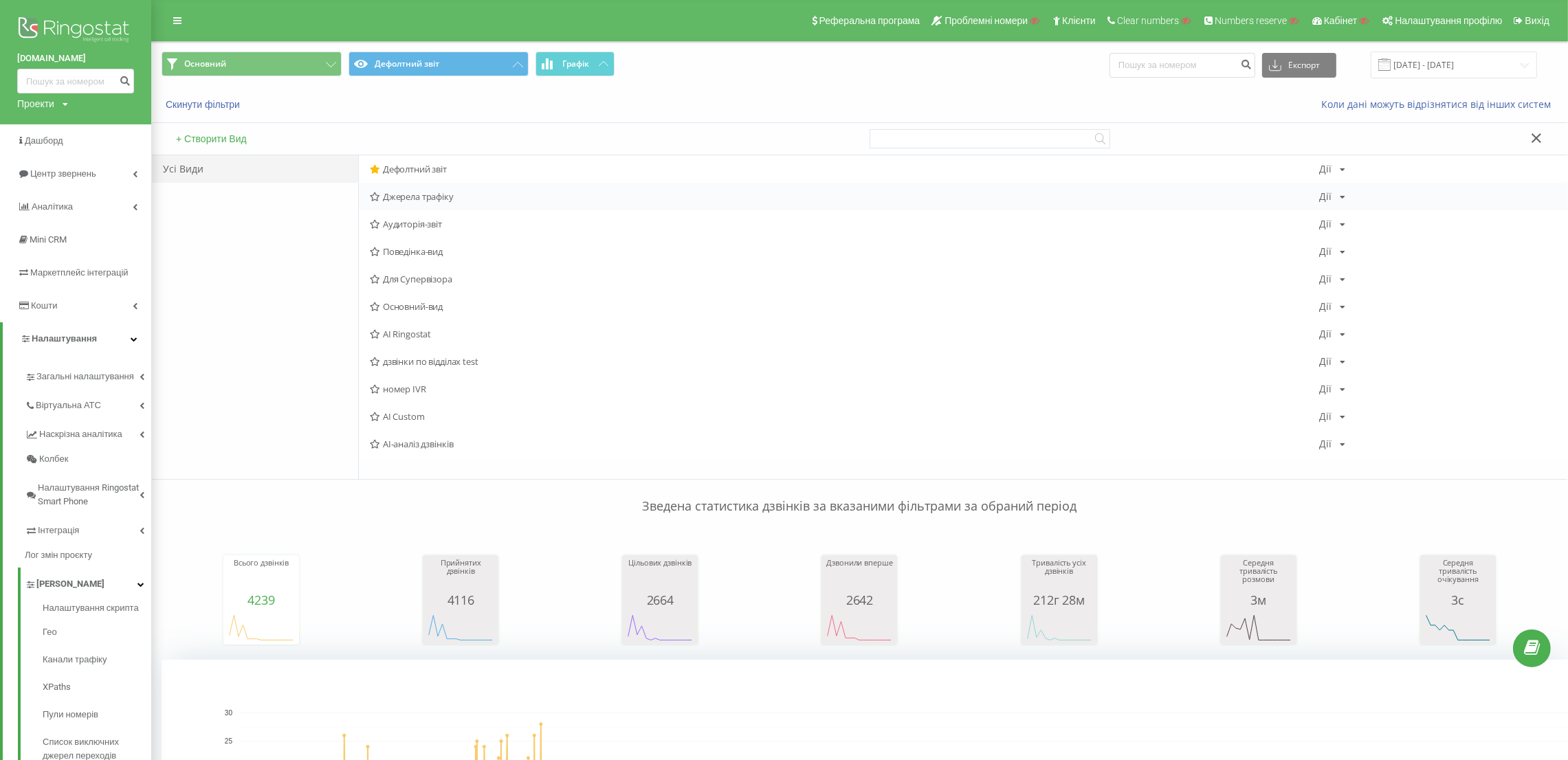
click at [399, 189] on div "Джерела трафіку Дії Редагувати Копіювати Видалити За замовчуванням Поділитися" at bounding box center [963, 196] width 1208 height 27
click at [440, 197] on span "Джерела трафіку" at bounding box center [844, 196] width 949 height 9
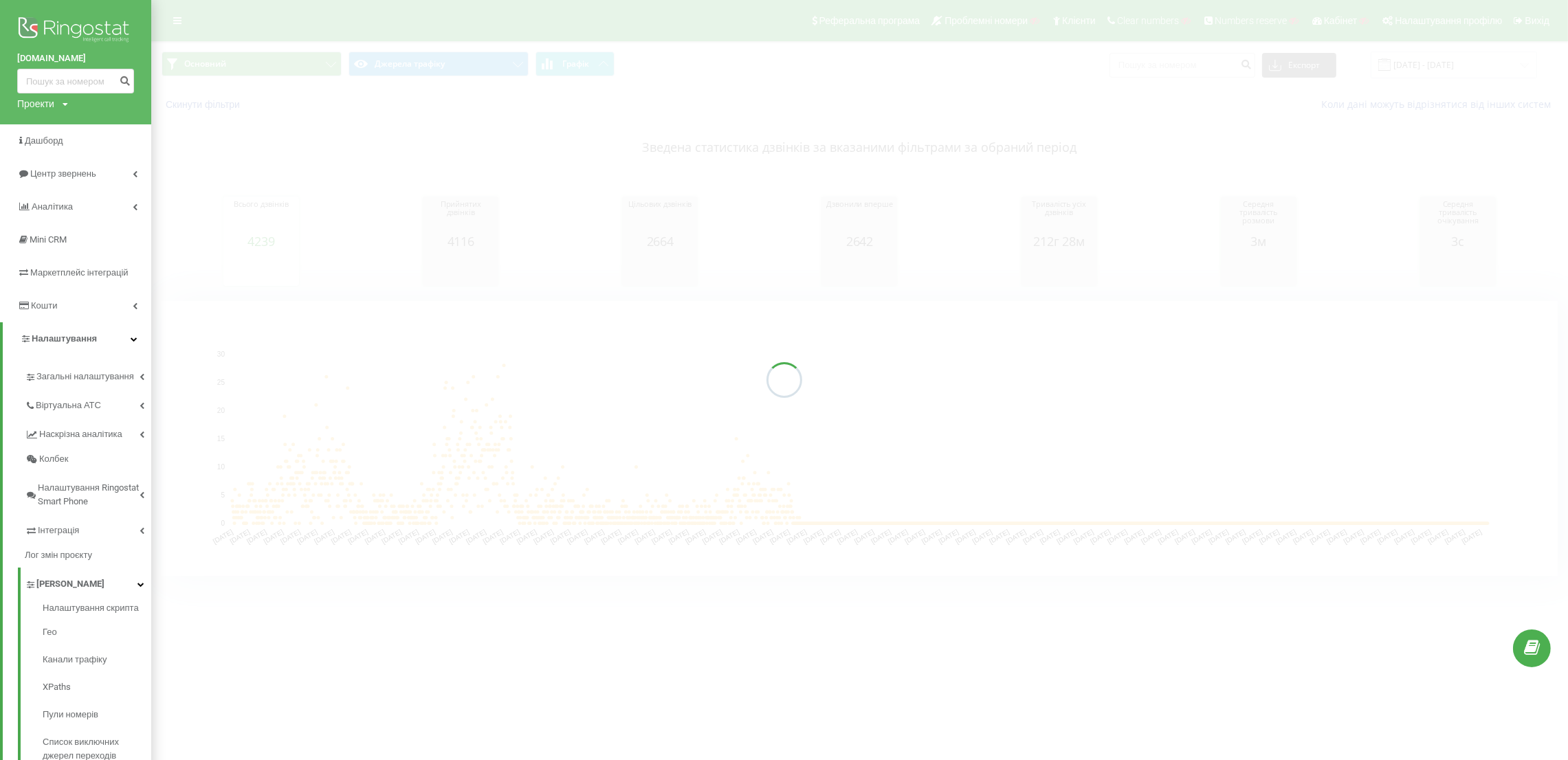
scroll to position [116, 0]
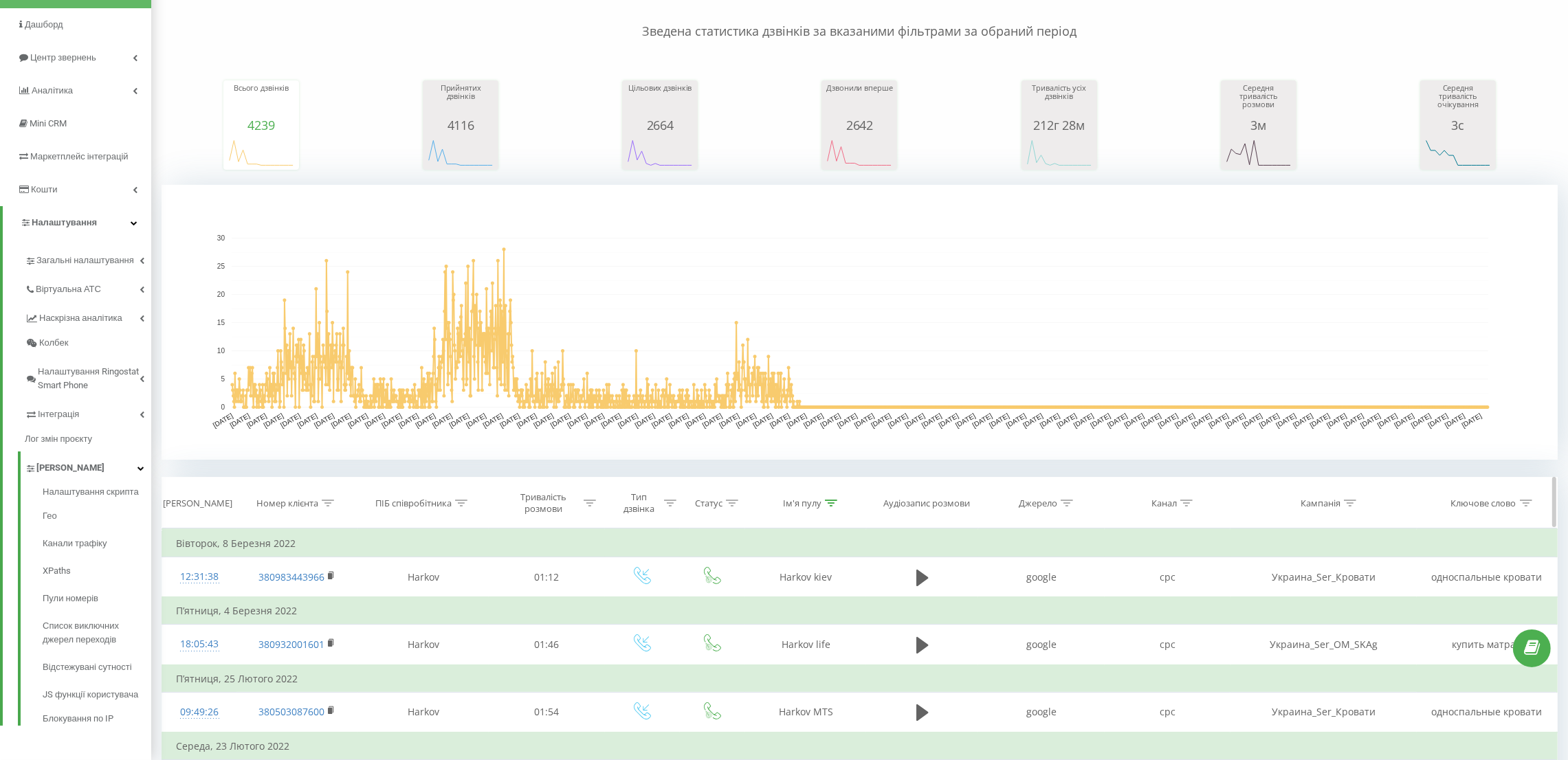
drag, startPoint x: 836, startPoint y: 493, endPoint x: 832, endPoint y: 499, distance: 7.2
click at [836, 494] on th "Ім'я пулу" at bounding box center [806, 503] width 122 height 51
click at [832, 499] on icon at bounding box center [831, 503] width 13 height 7
drag, startPoint x: 806, startPoint y: 594, endPoint x: 740, endPoint y: 605, distance: 66.9
click at [735, 596] on div "Фільтрувати за умовою Містить Harkov Скасувати OK" at bounding box center [805, 590] width 150 height 124
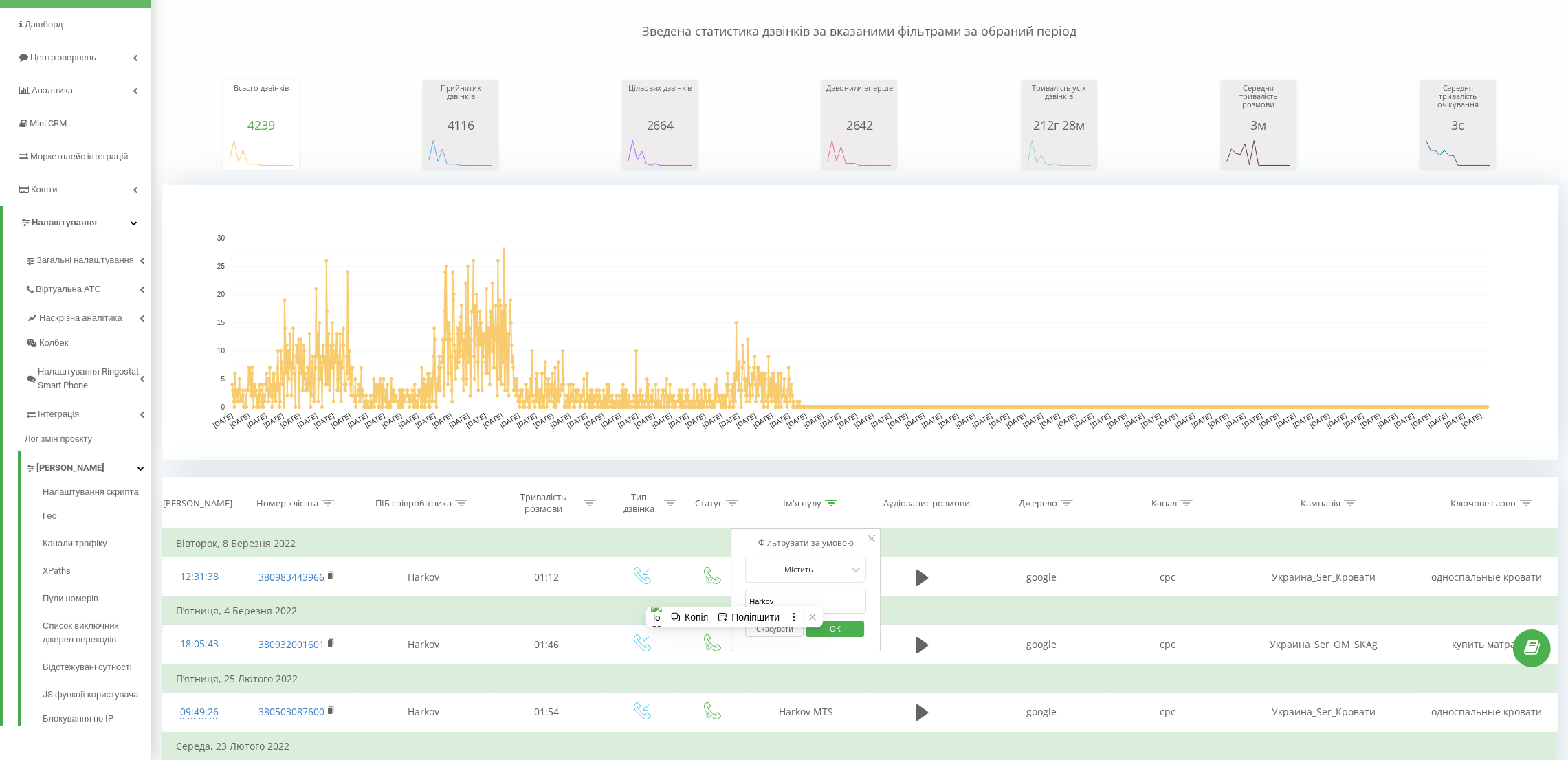
paste input "Lviv"
type input "Lviv"
click at [844, 631] on span "OK" at bounding box center [835, 628] width 38 height 21
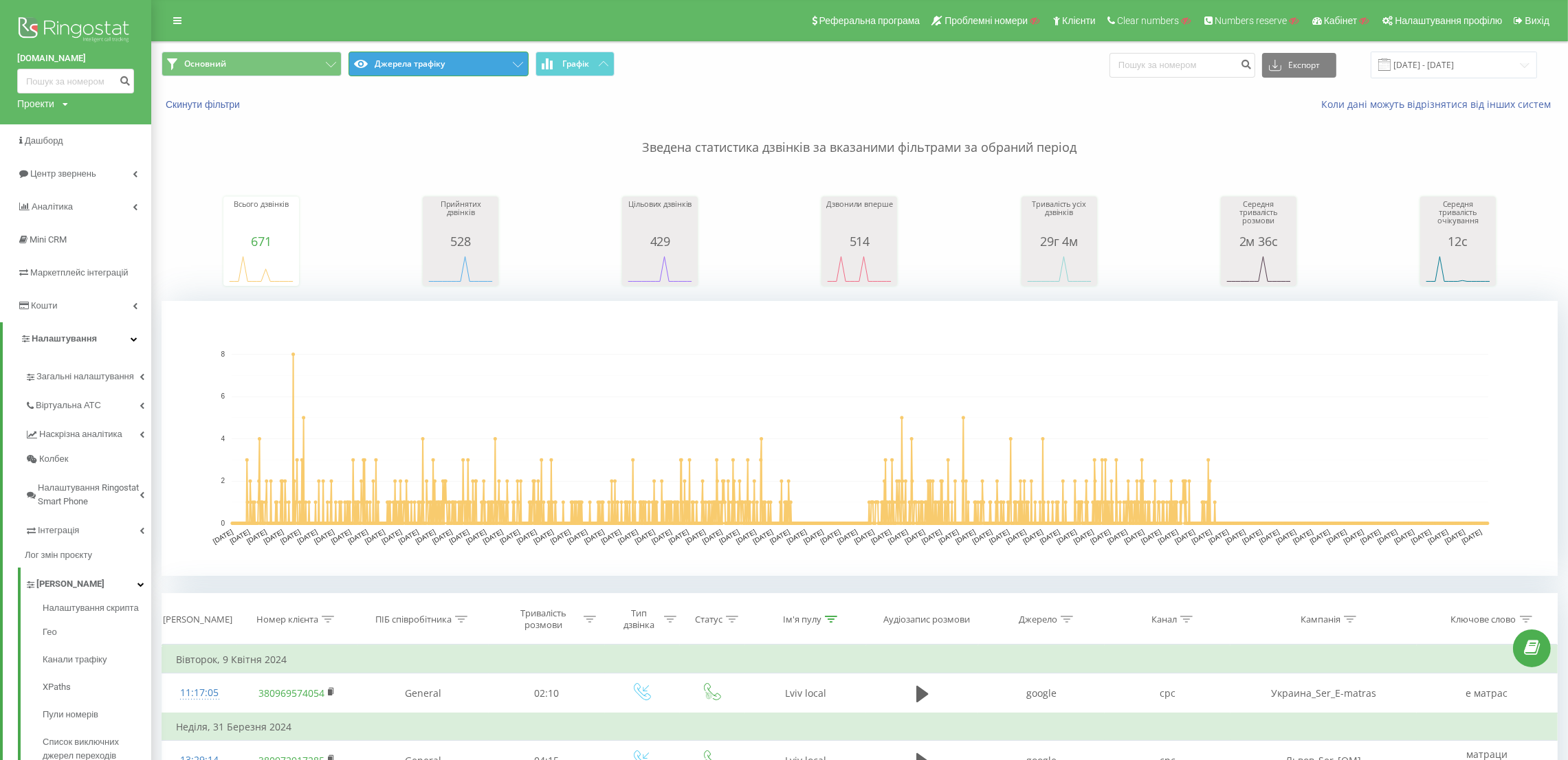
click at [430, 71] on button "Джерела трафіку" at bounding box center [439, 63] width 180 height 25
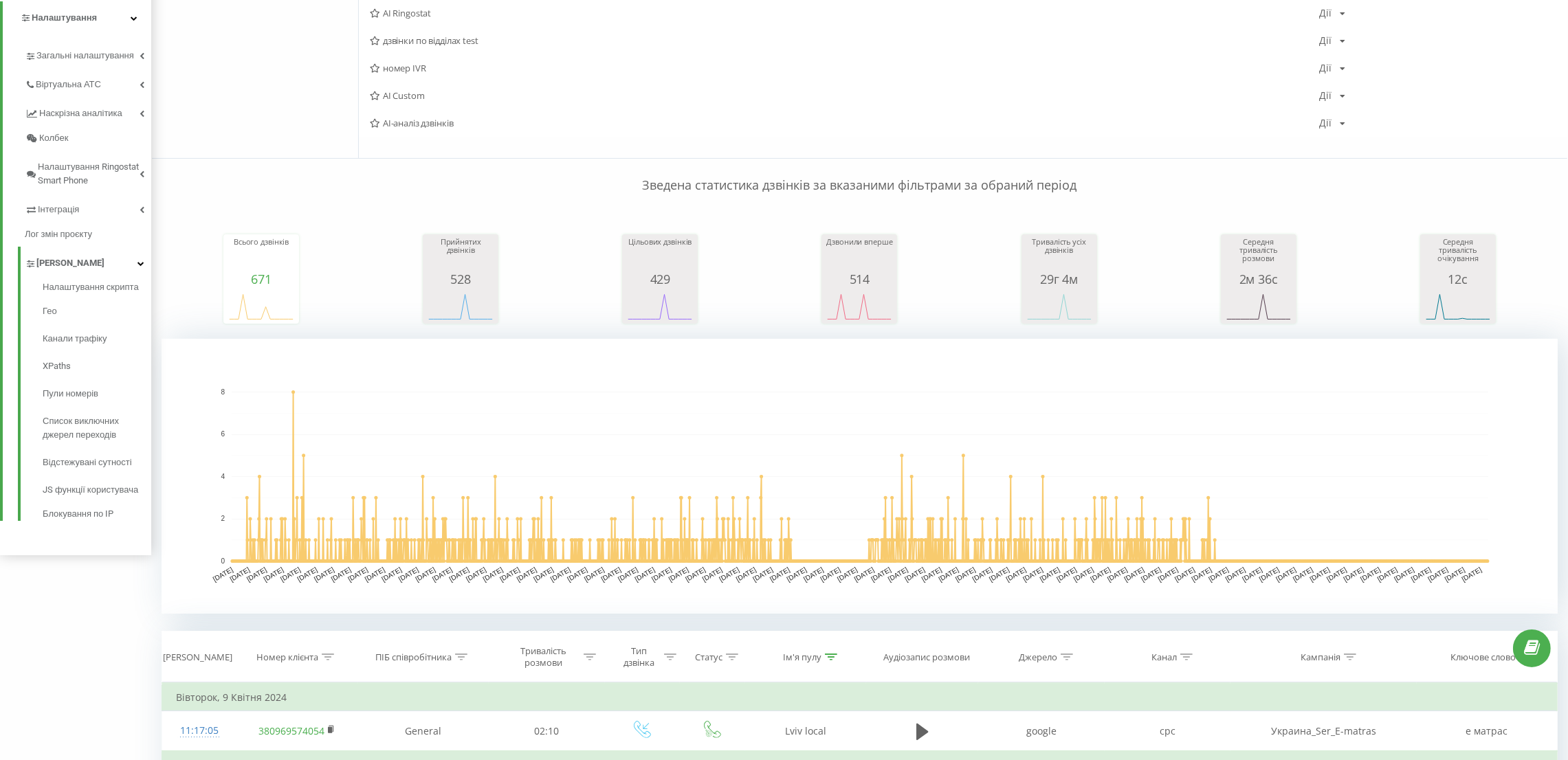
scroll to position [412, 0]
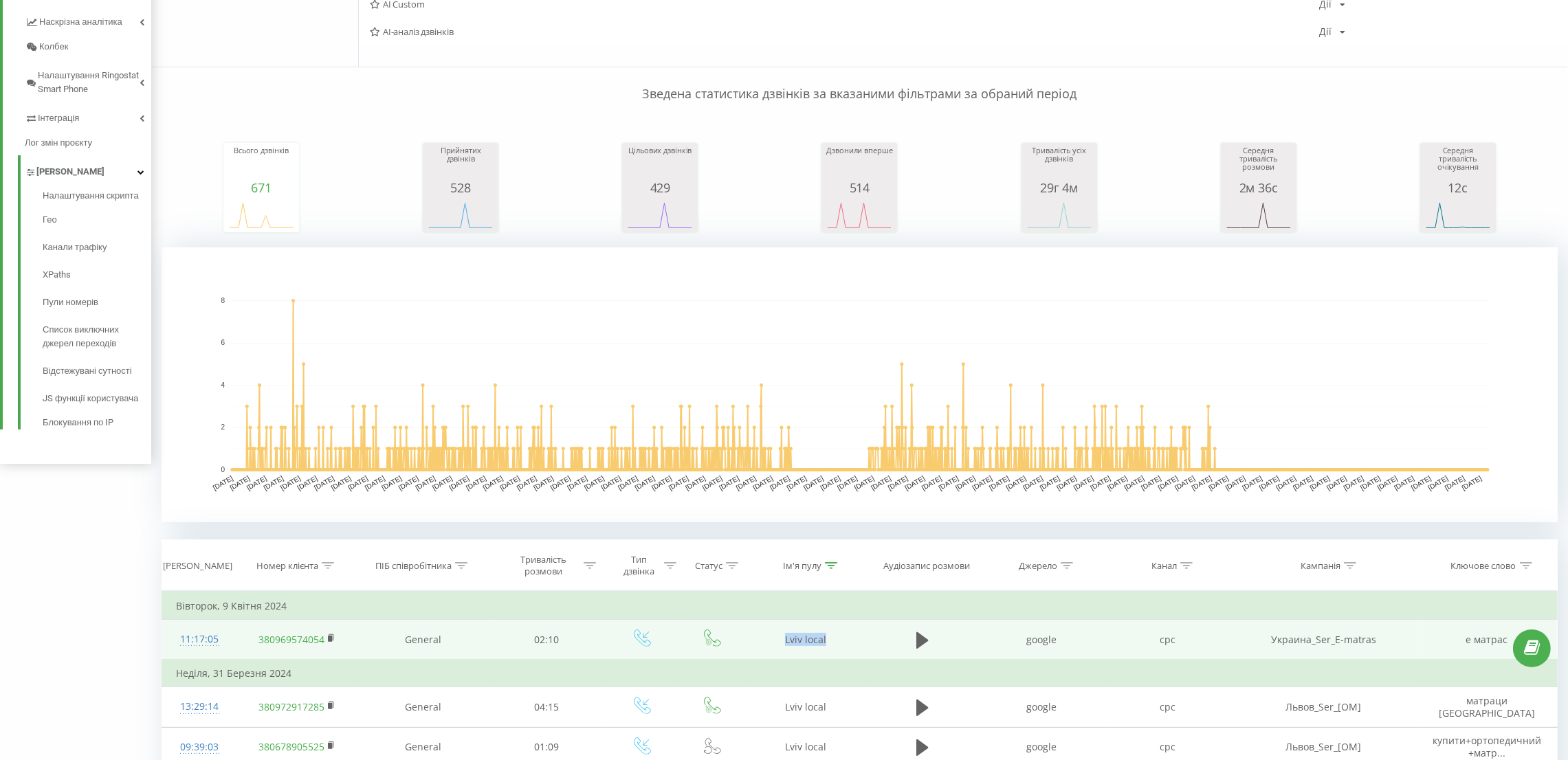
drag, startPoint x: 828, startPoint y: 635, endPoint x: 787, endPoint y: 639, distance: 41.2
click at [787, 639] on td "Lviv local" at bounding box center [805, 640] width 121 height 41
click at [848, 639] on td "Lviv local" at bounding box center [805, 640] width 121 height 41
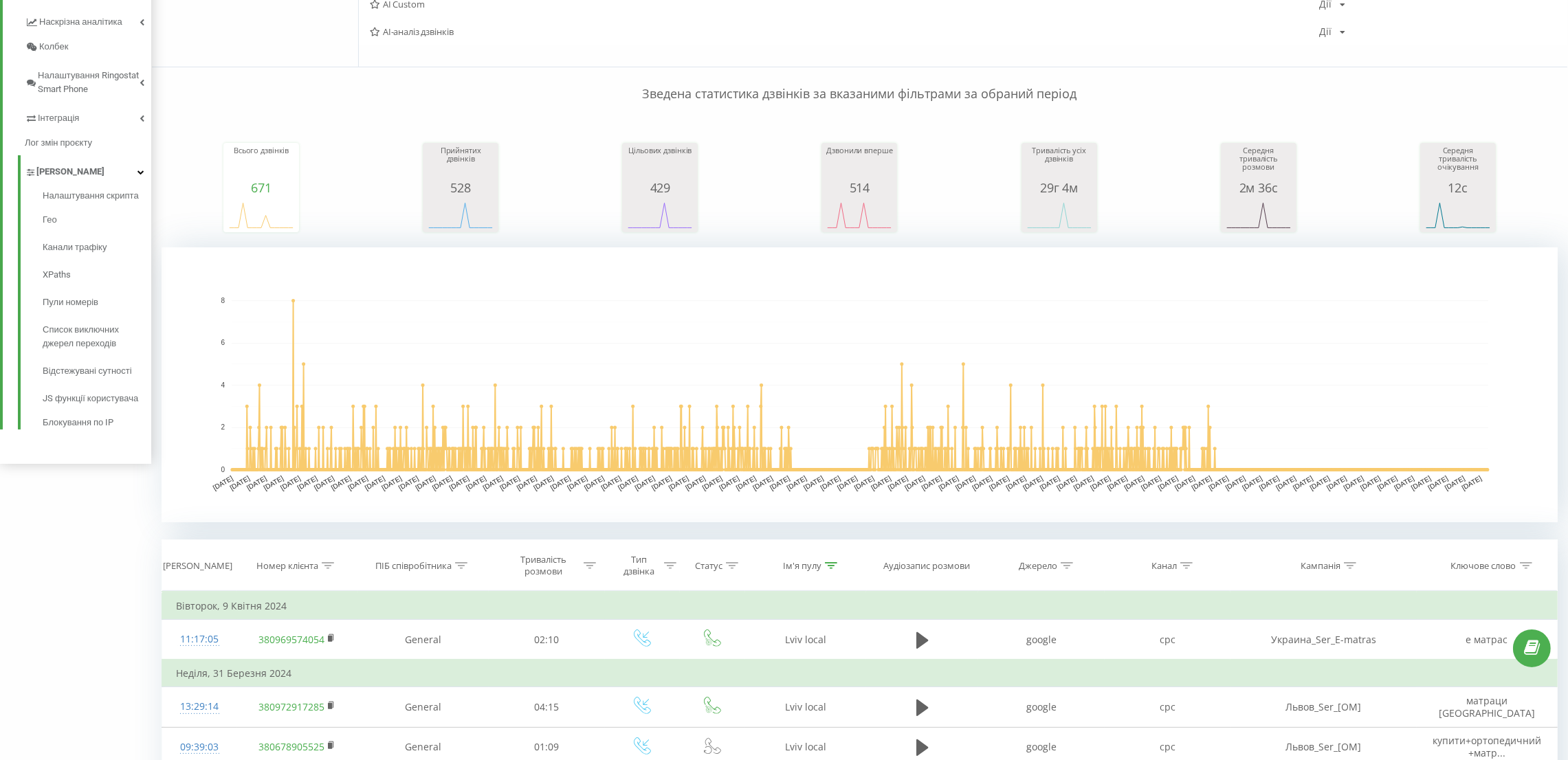
scroll to position [0, 0]
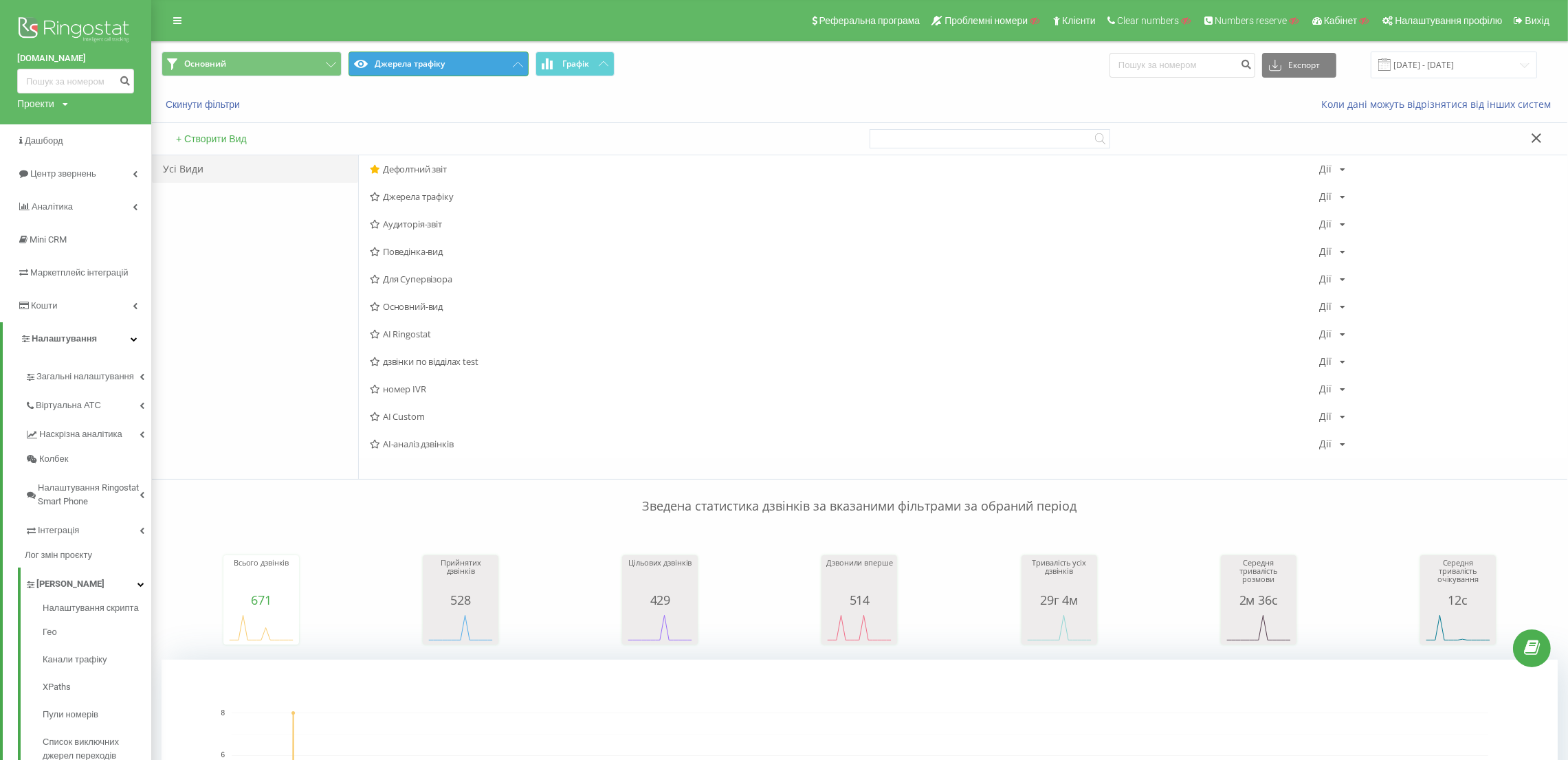
click at [406, 69] on button "Джерела трафіку" at bounding box center [439, 63] width 180 height 25
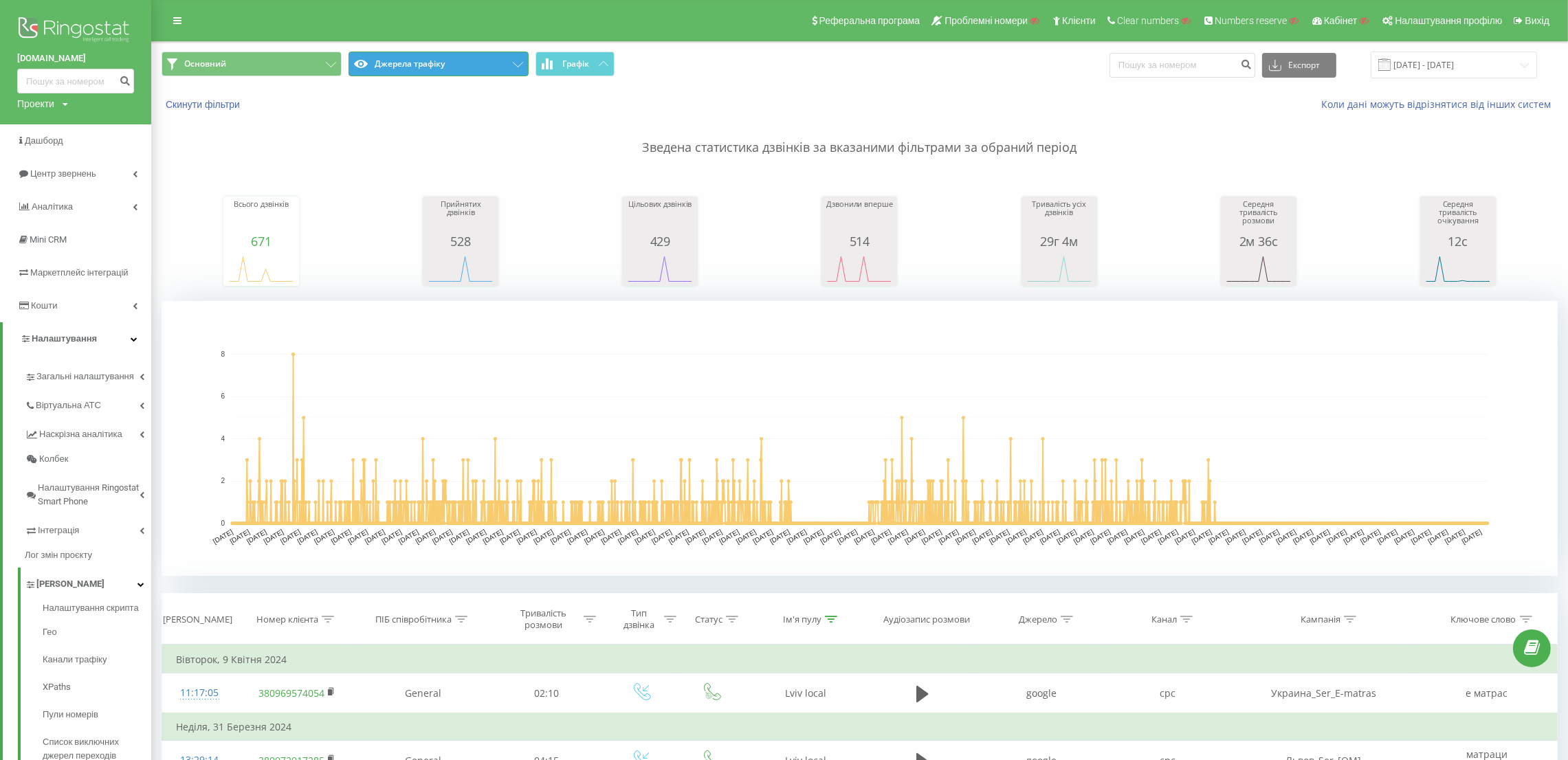
click at [427, 64] on button "Джерела трафіку" at bounding box center [439, 63] width 180 height 25
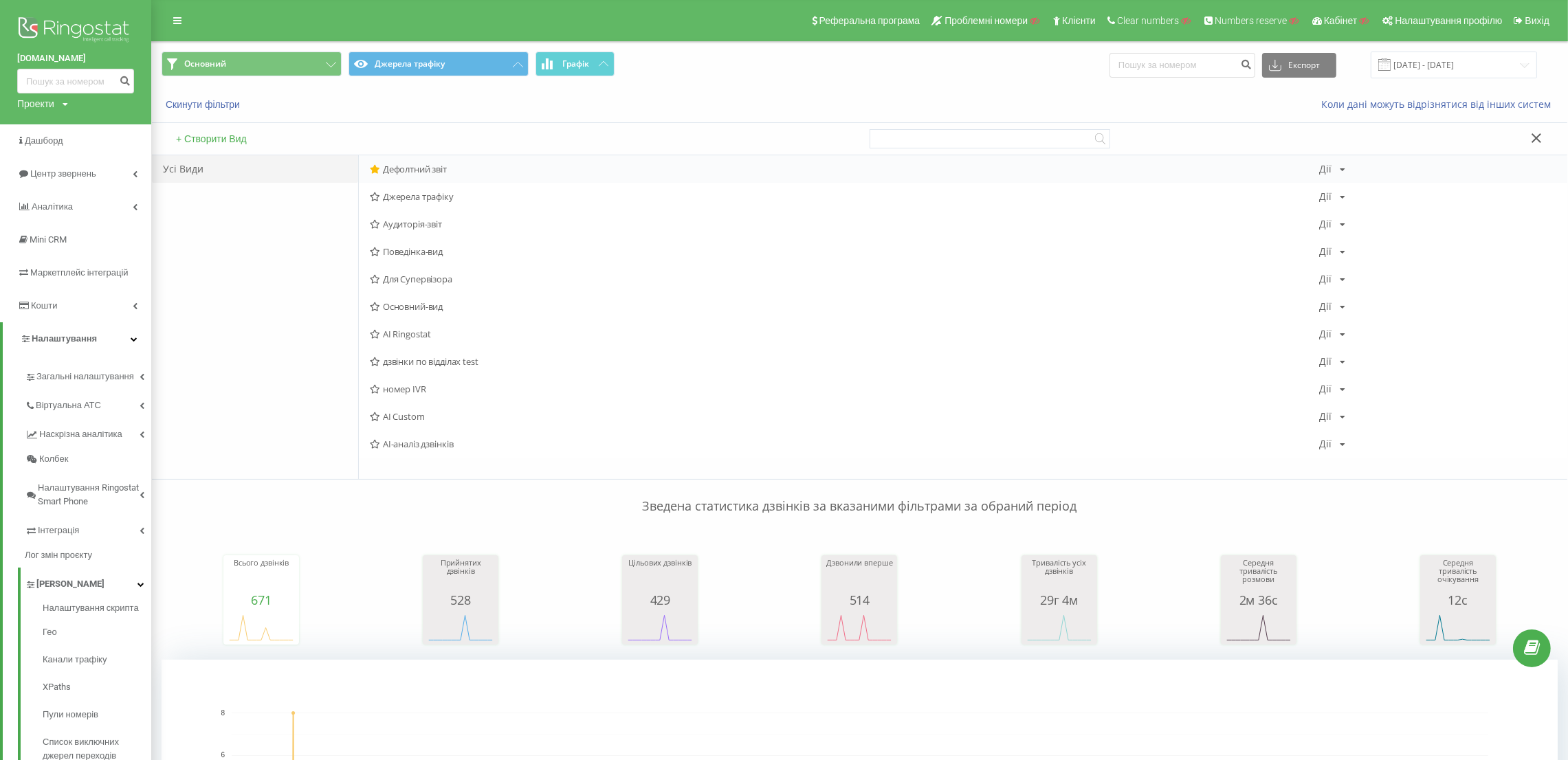
click at [411, 170] on span "Дефолтний звіт" at bounding box center [844, 168] width 949 height 9
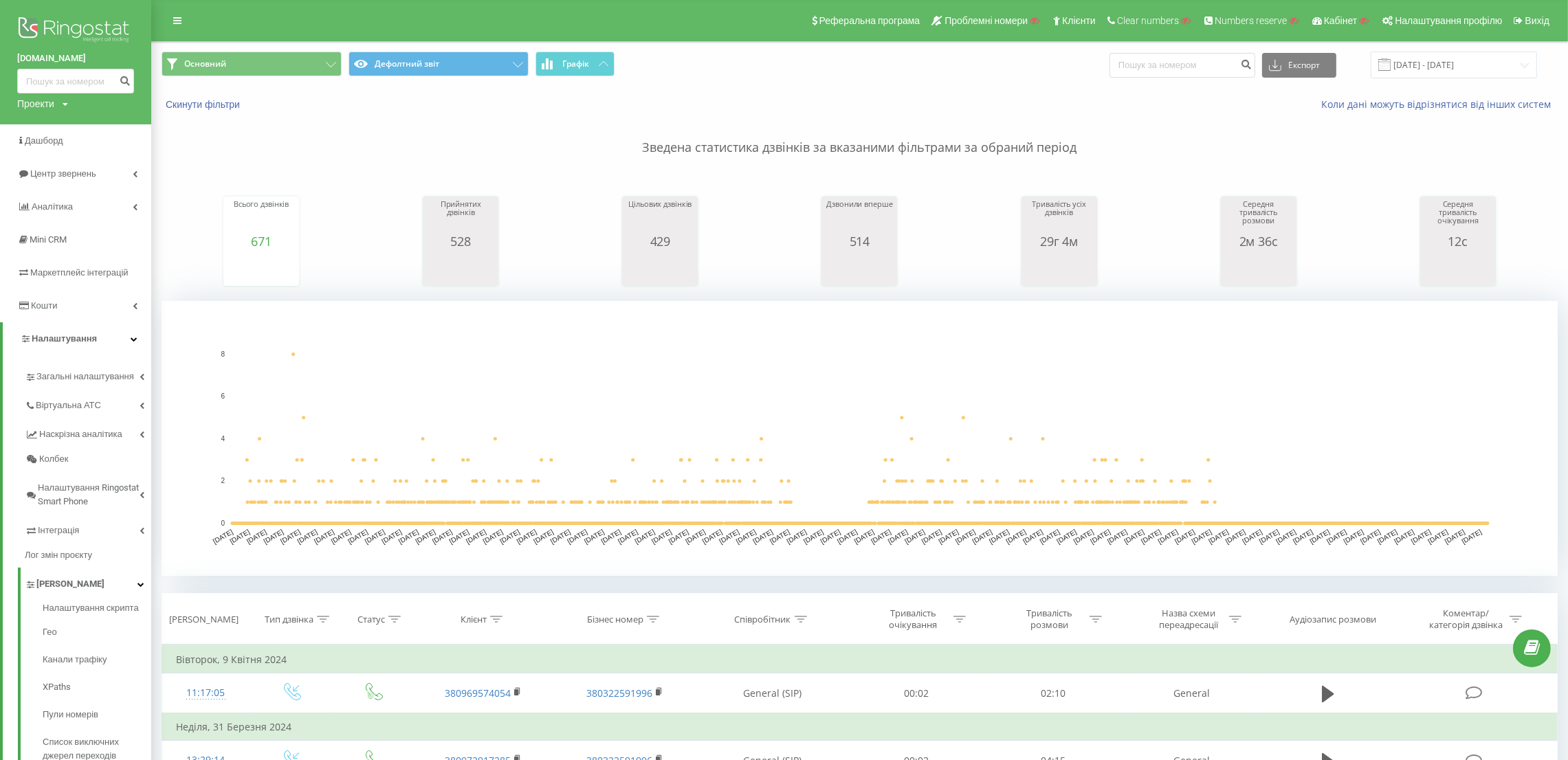
scroll to position [309, 0]
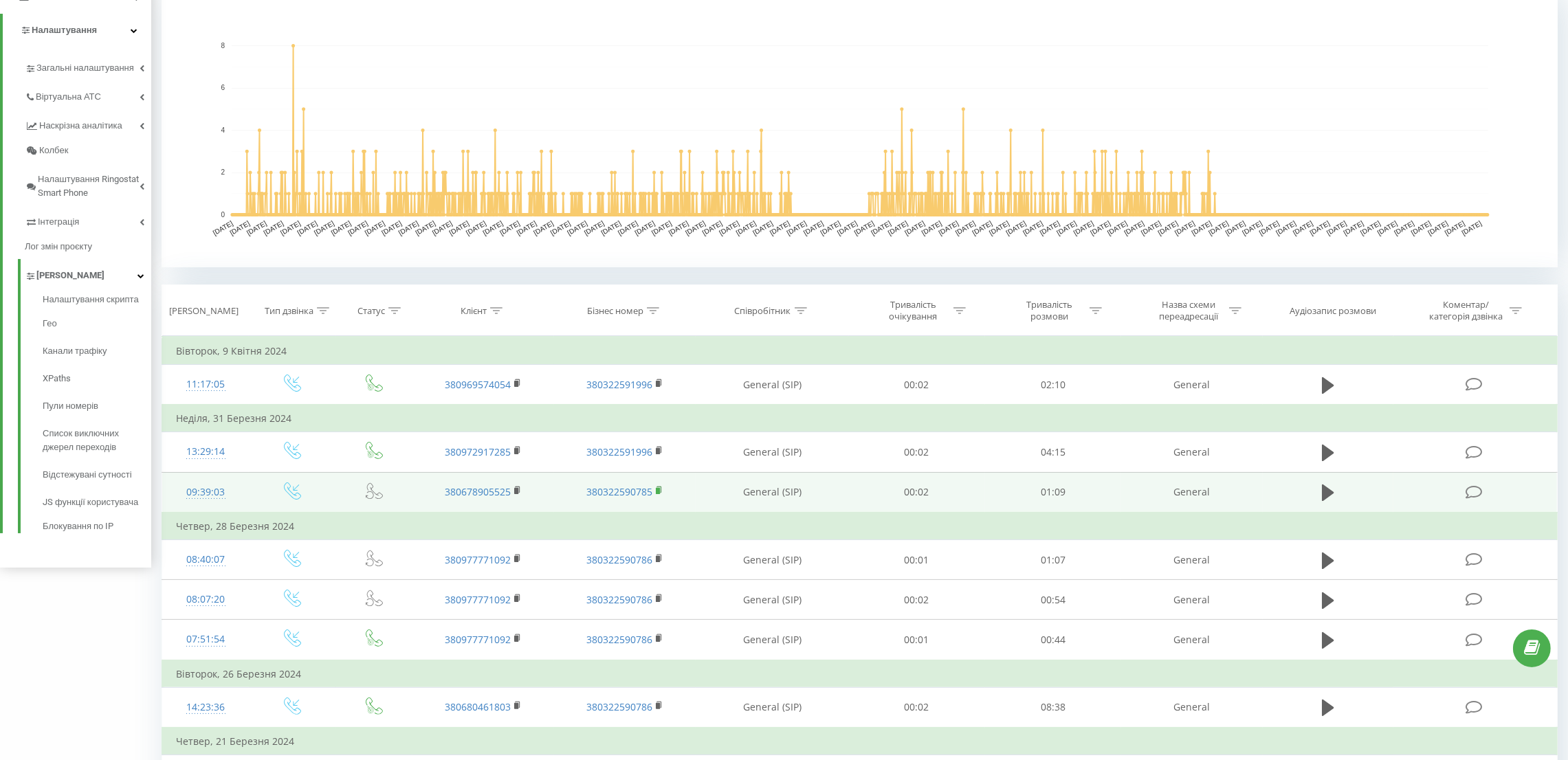
click at [662, 487] on icon at bounding box center [660, 490] width 8 height 9
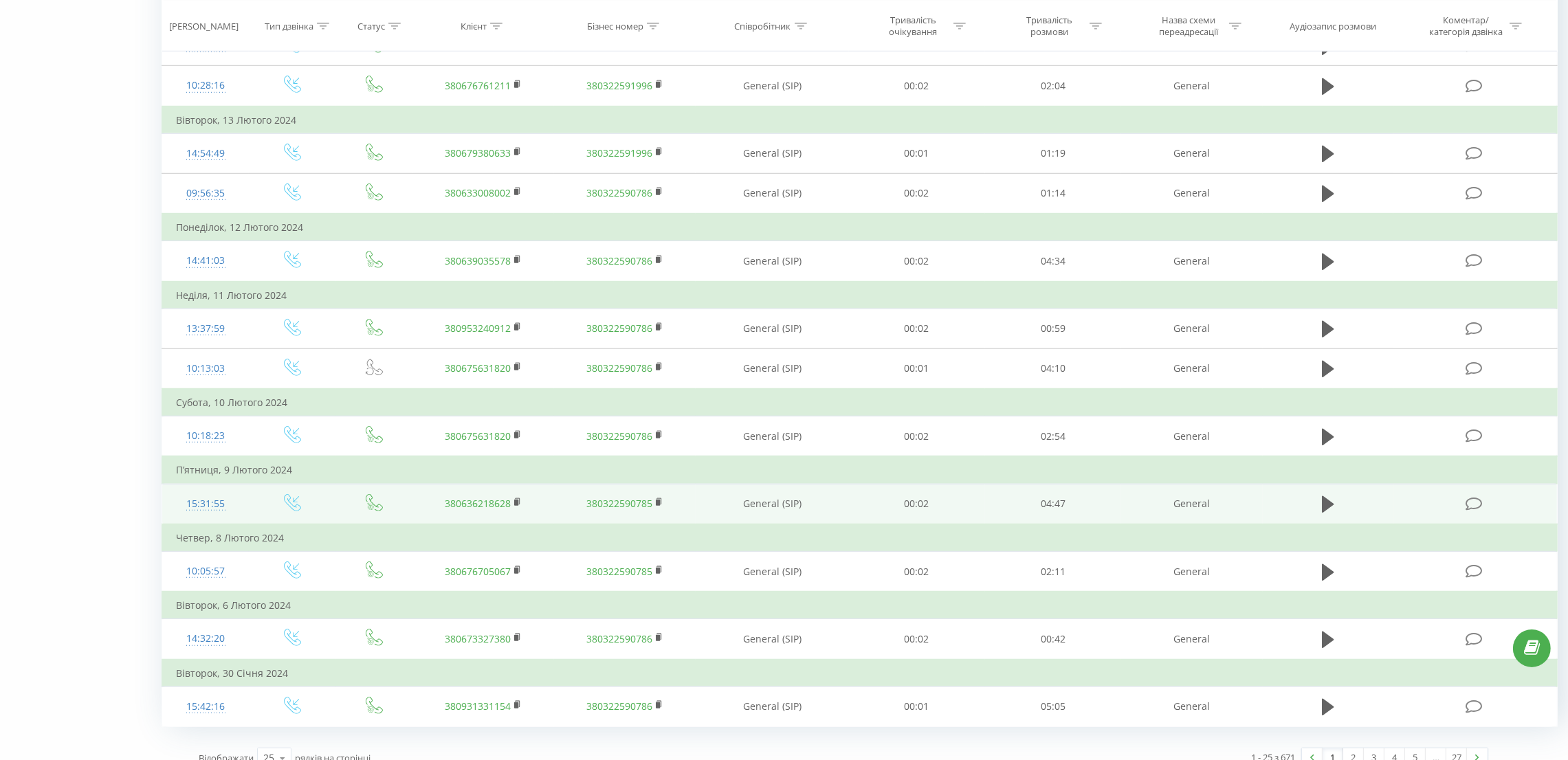
scroll to position [1428, 0]
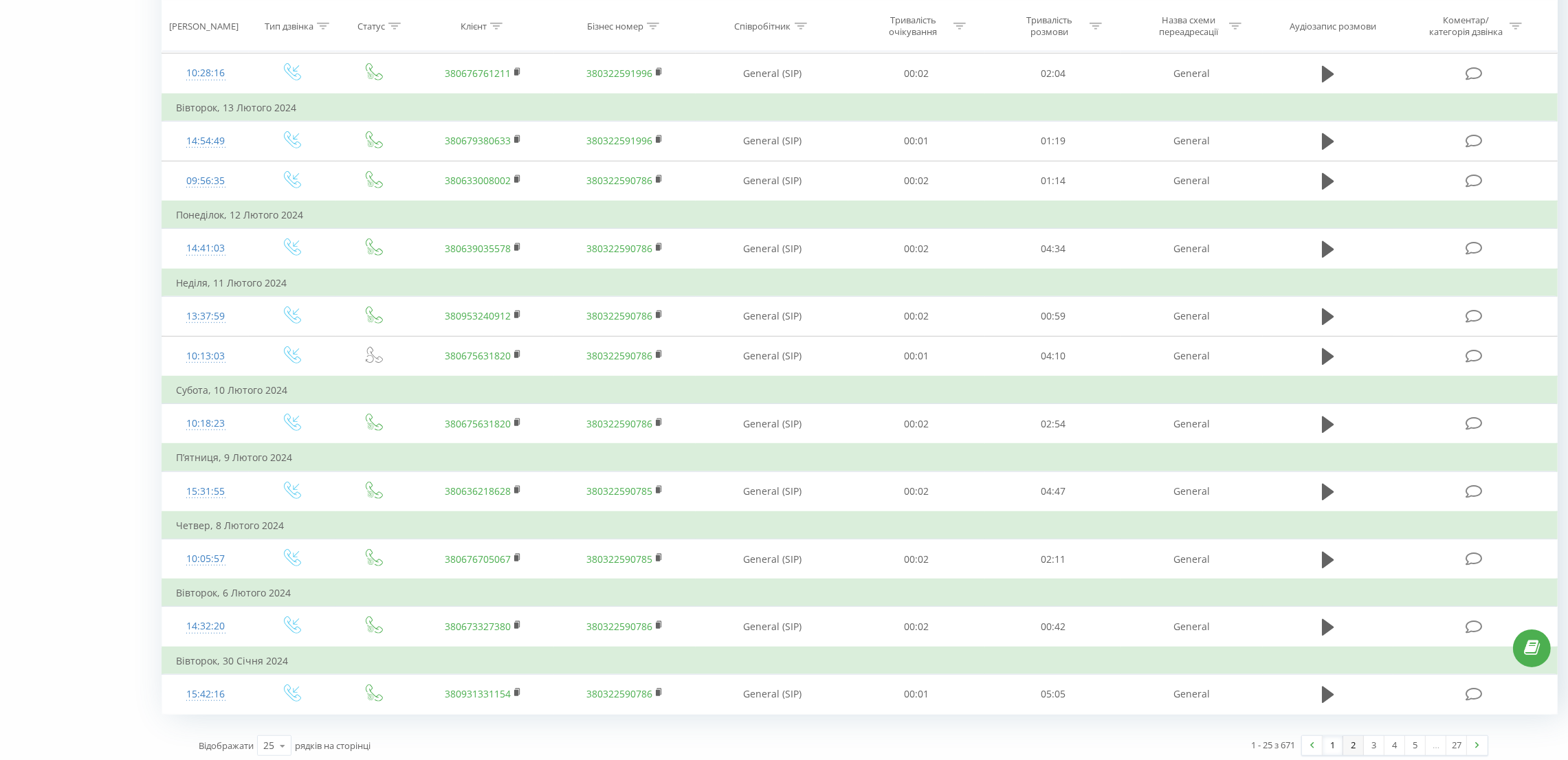
click at [1355, 737] on link "2" at bounding box center [1354, 746] width 20 height 19
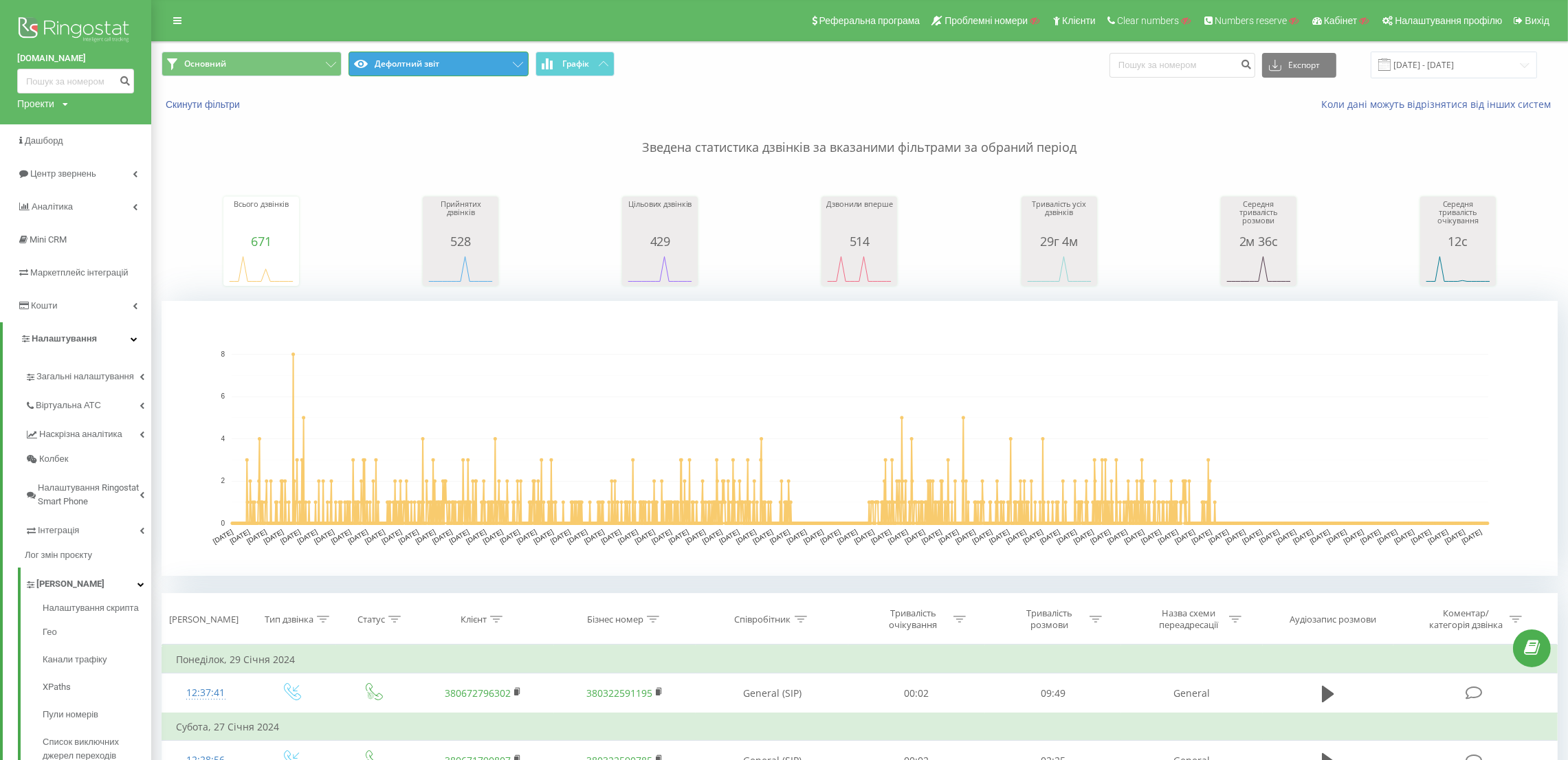
click at [419, 55] on button "Дефолтний звіт" at bounding box center [439, 63] width 180 height 25
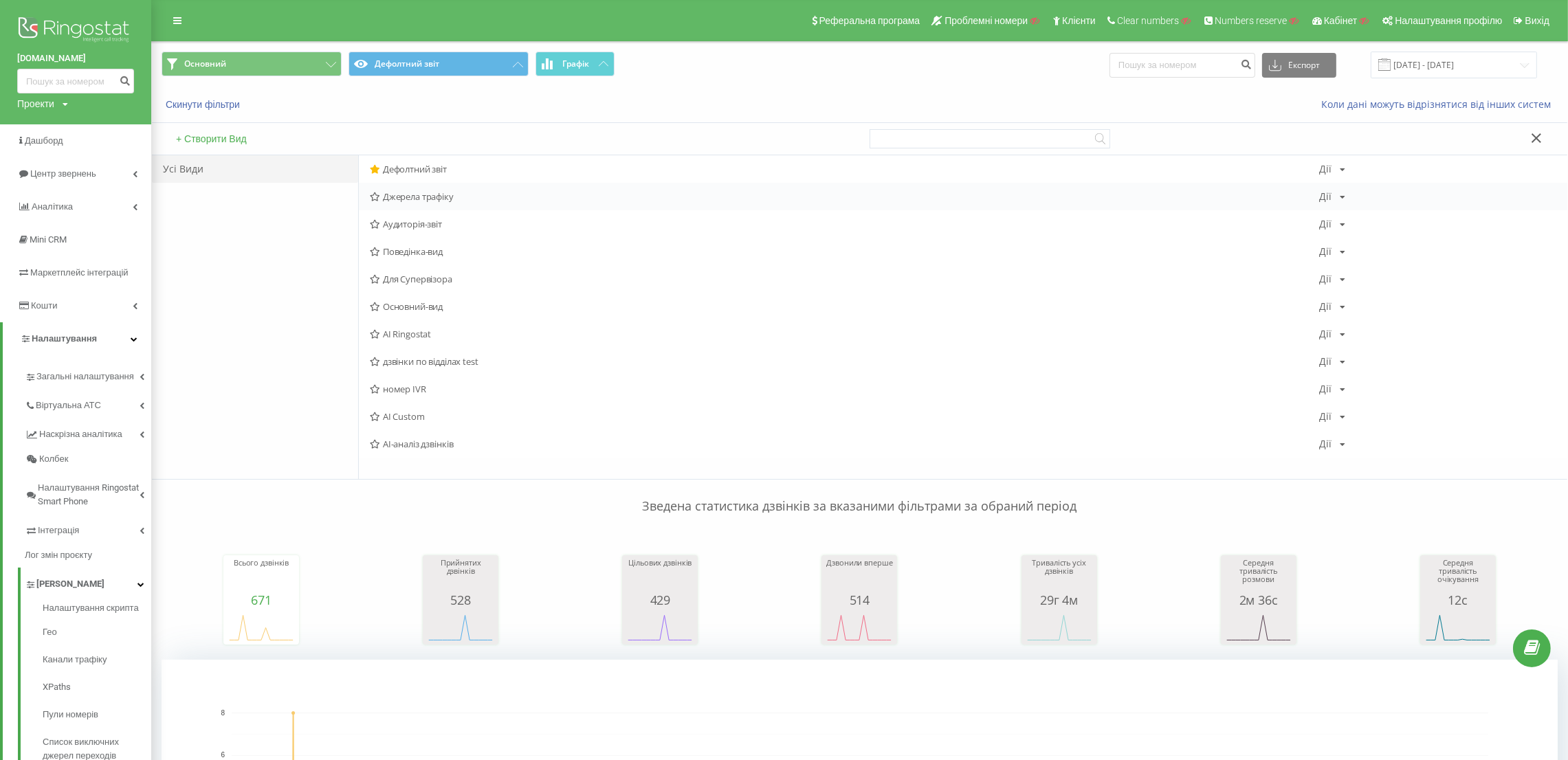
click at [424, 196] on span "Джерела трафіку" at bounding box center [844, 196] width 949 height 9
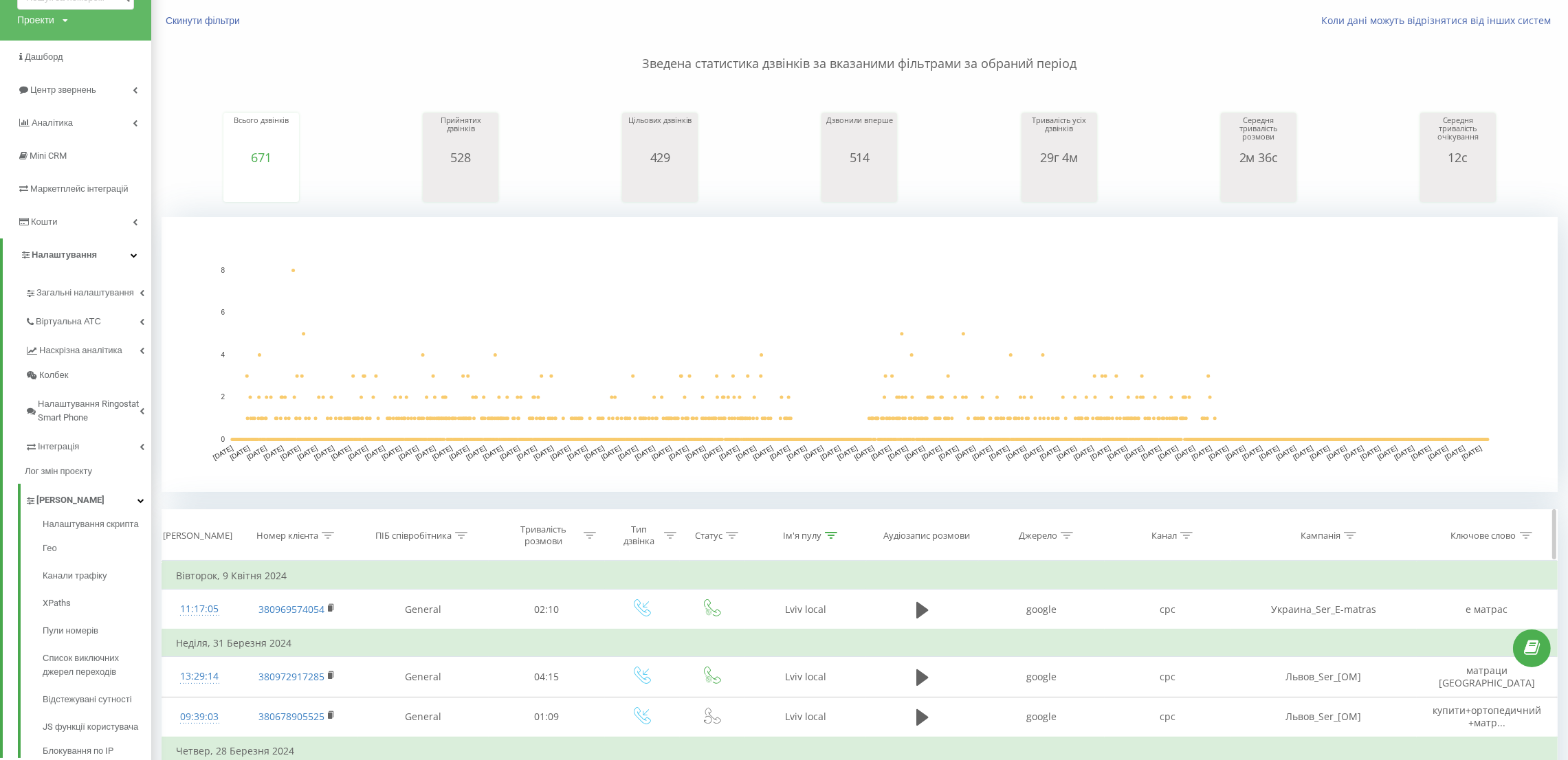
scroll to position [103, 0]
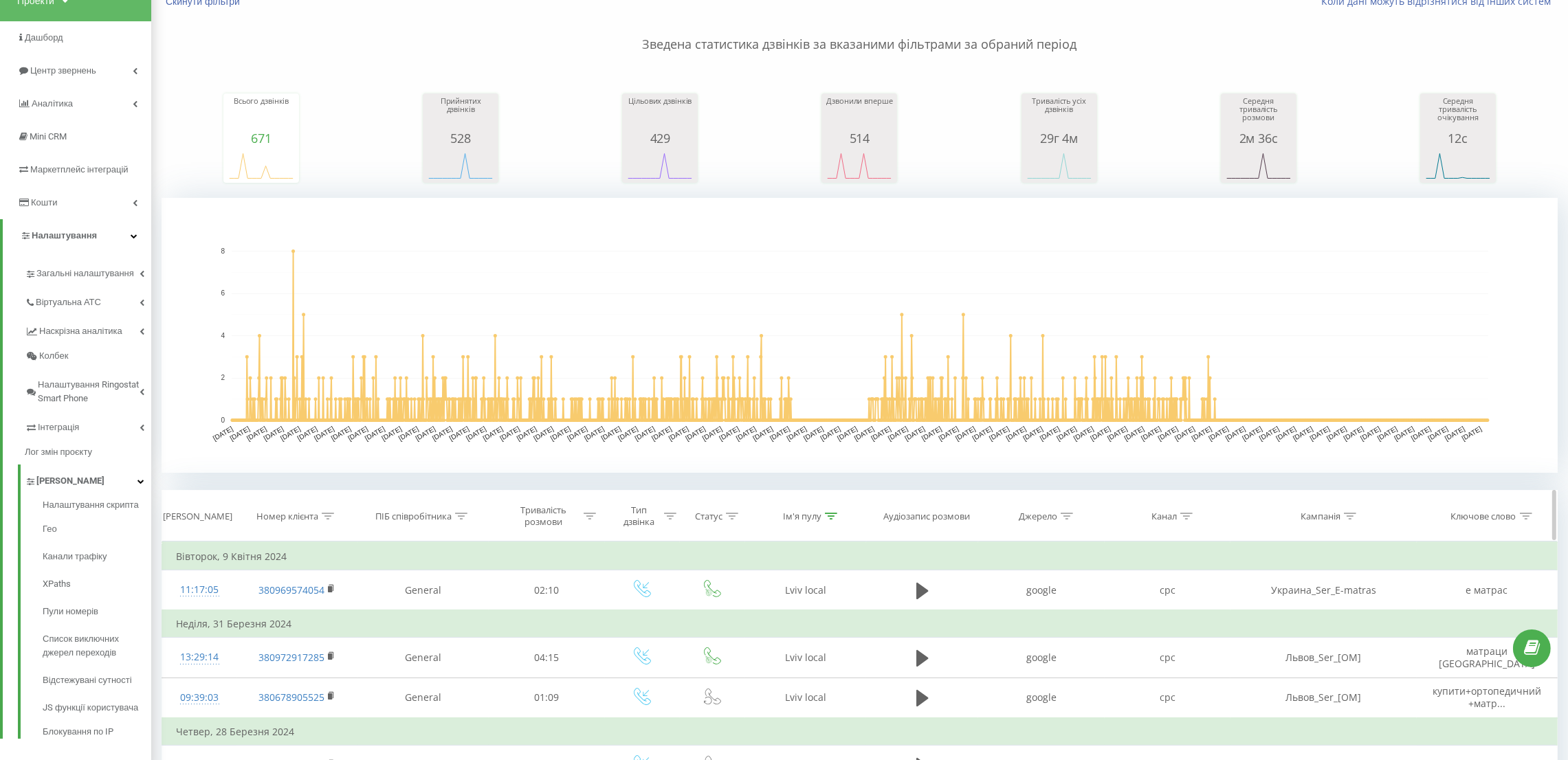
click at [825, 515] on icon at bounding box center [831, 516] width 13 height 7
drag, startPoint x: 792, startPoint y: 609, endPoint x: 712, endPoint y: 618, distance: 80.5
paste input "MTS"
type input "MTS"
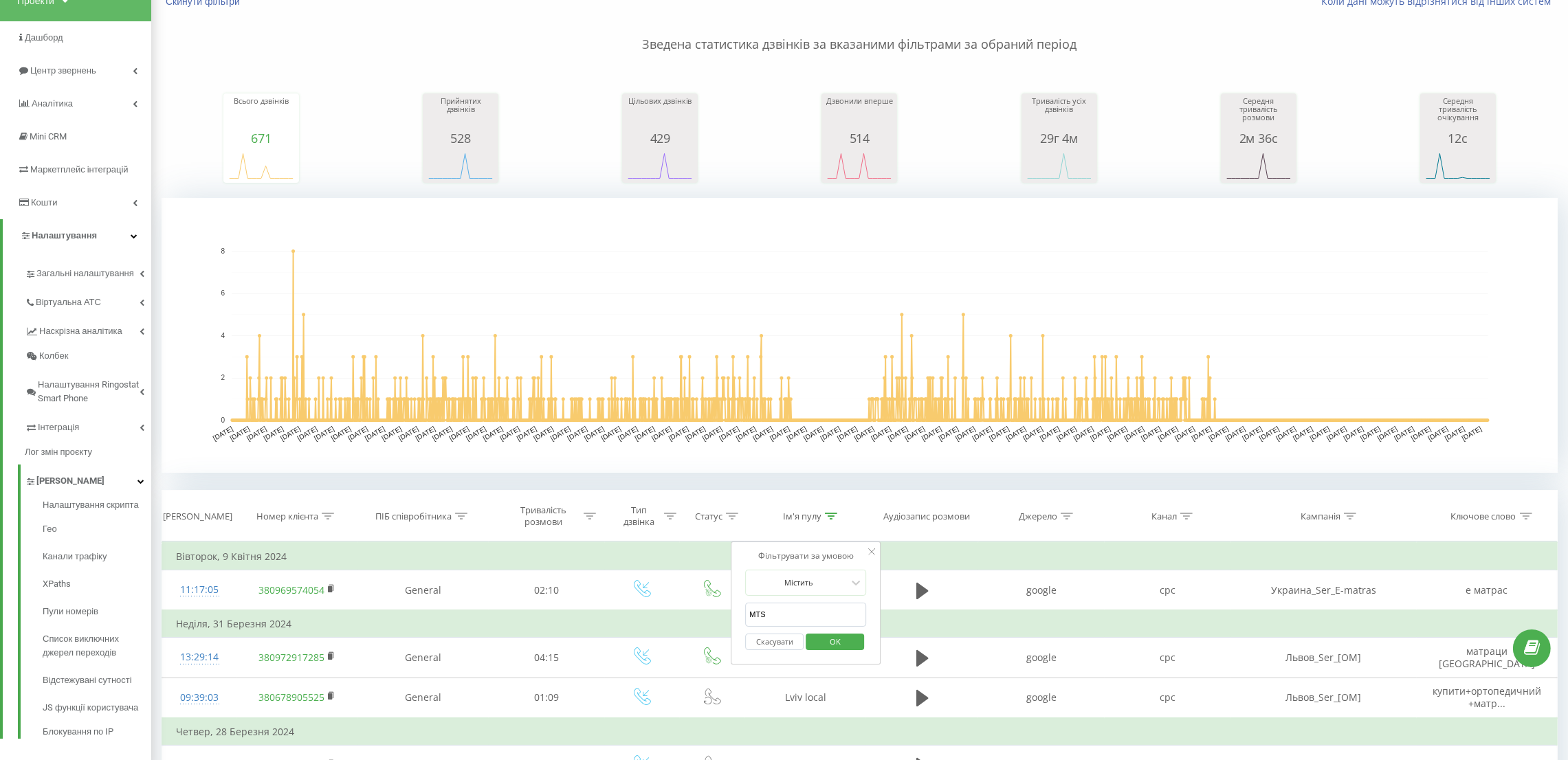
click at [832, 634] on span "OK" at bounding box center [835, 641] width 38 height 21
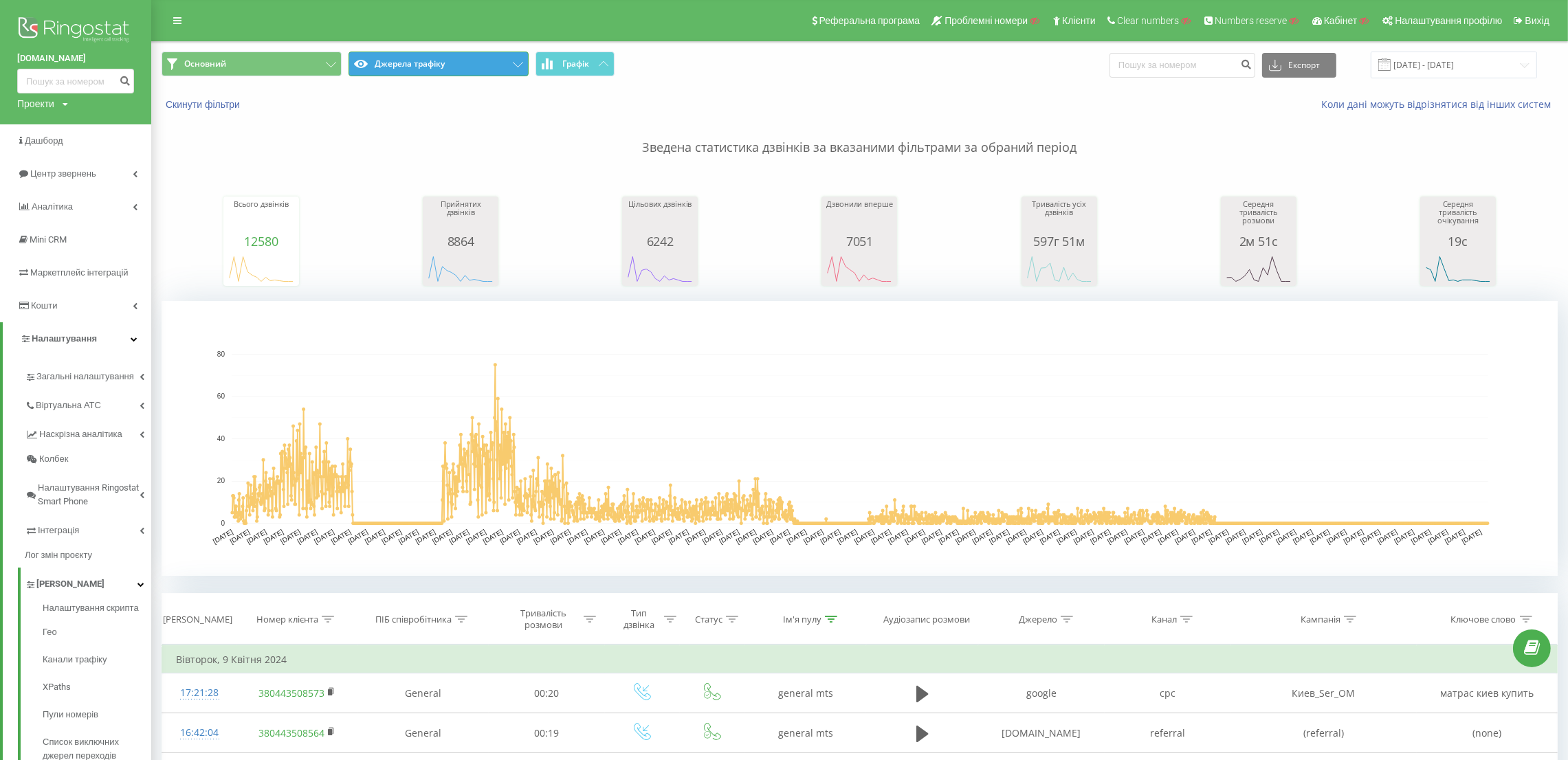
click at [429, 58] on button "Джерела трафіку" at bounding box center [439, 63] width 180 height 25
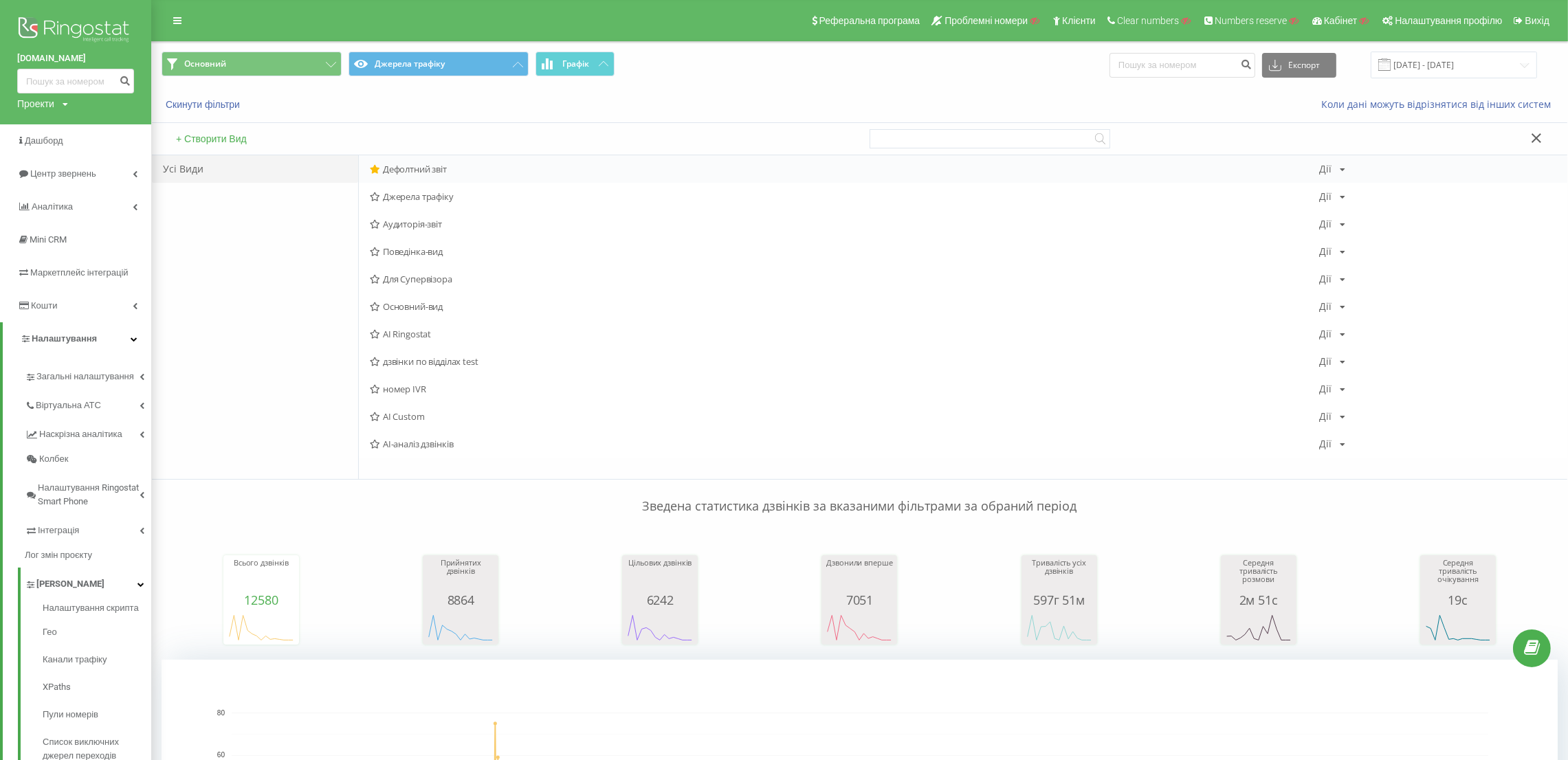
click at [423, 170] on span "Дефолтний звіт" at bounding box center [844, 168] width 949 height 9
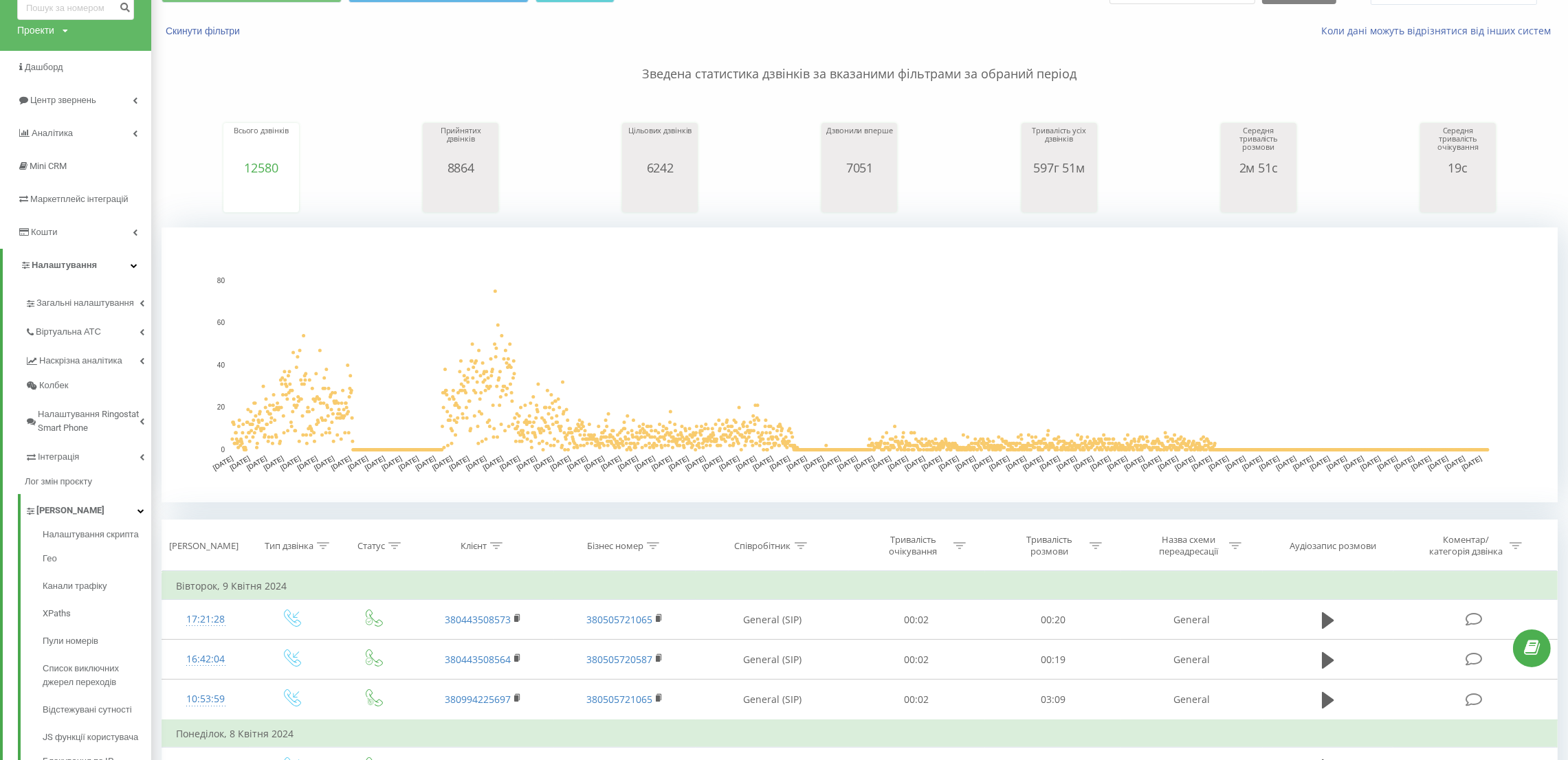
scroll to position [103, 0]
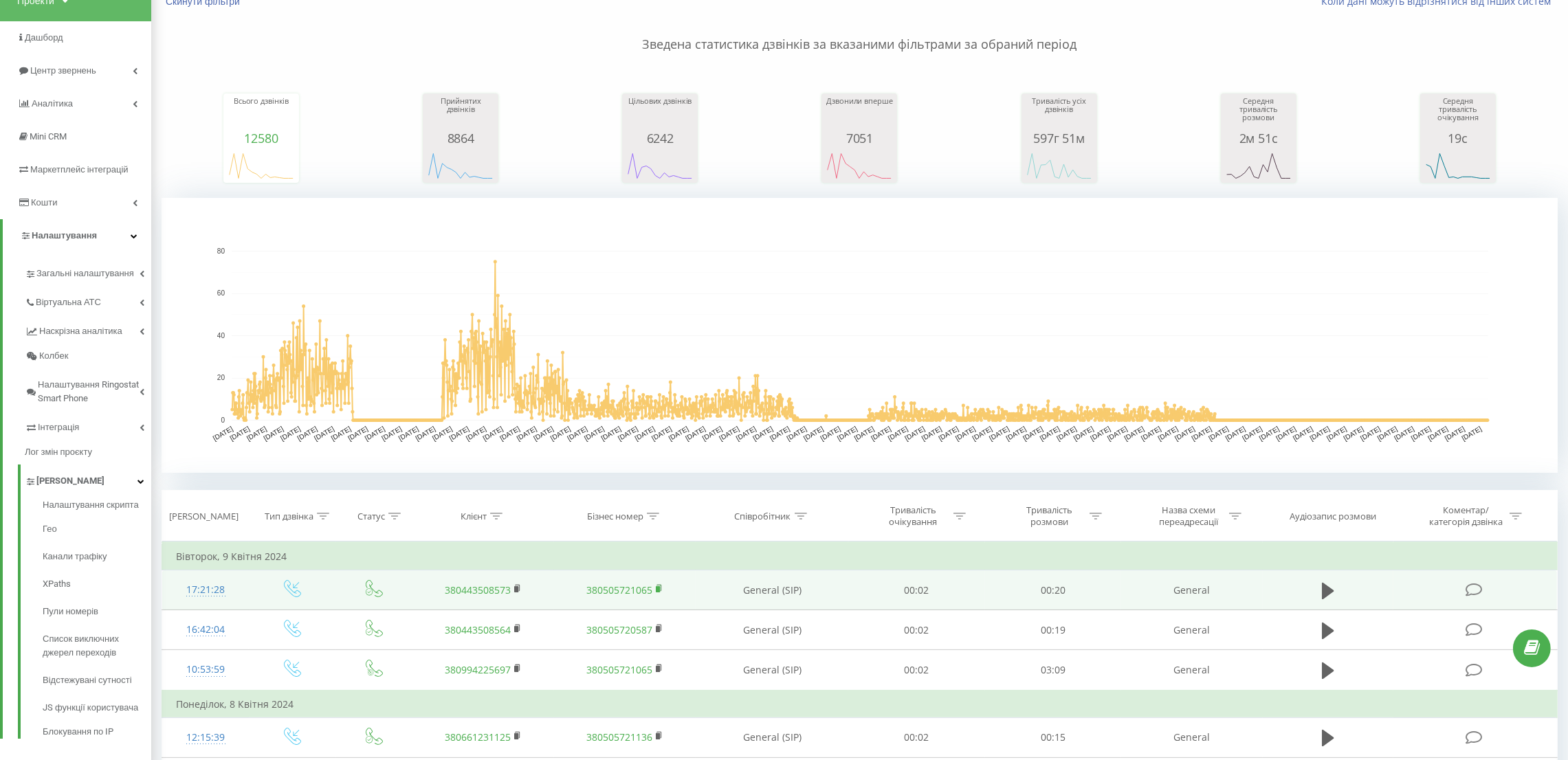
click at [660, 592] on rect at bounding box center [658, 589] width 4 height 6
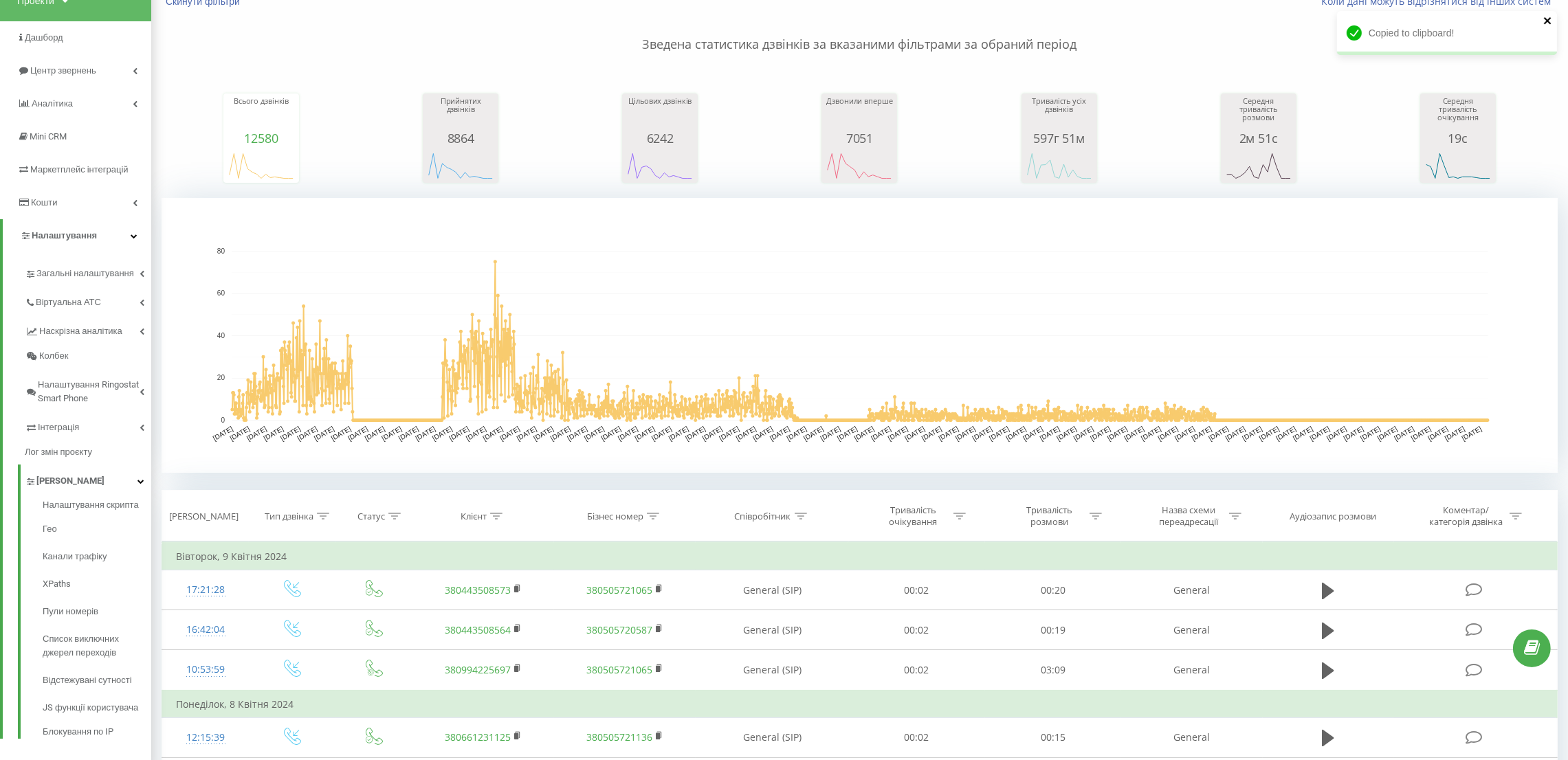
click at [1552, 17] on icon "close" at bounding box center [1548, 20] width 9 height 11
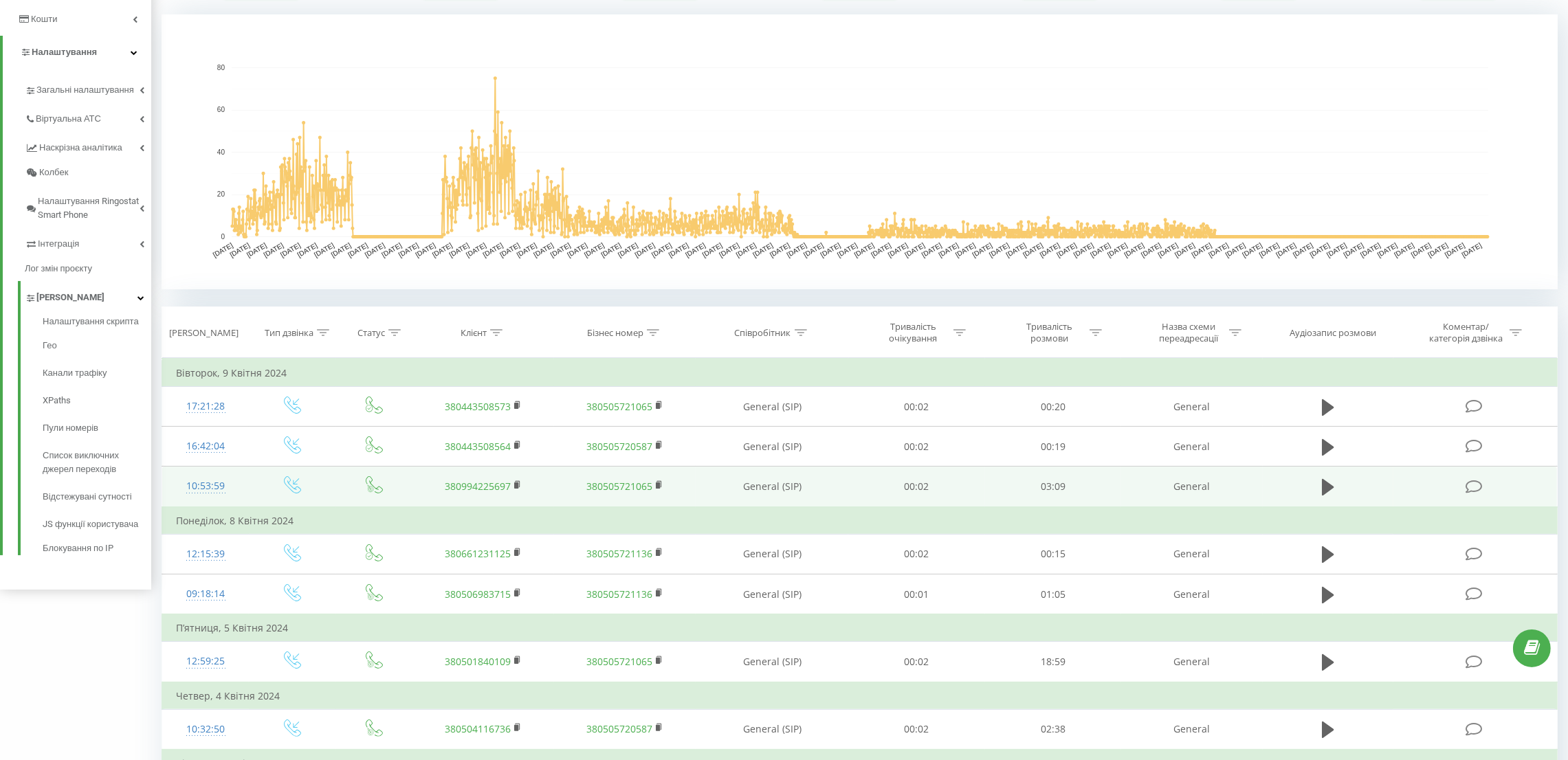
scroll to position [207, 0]
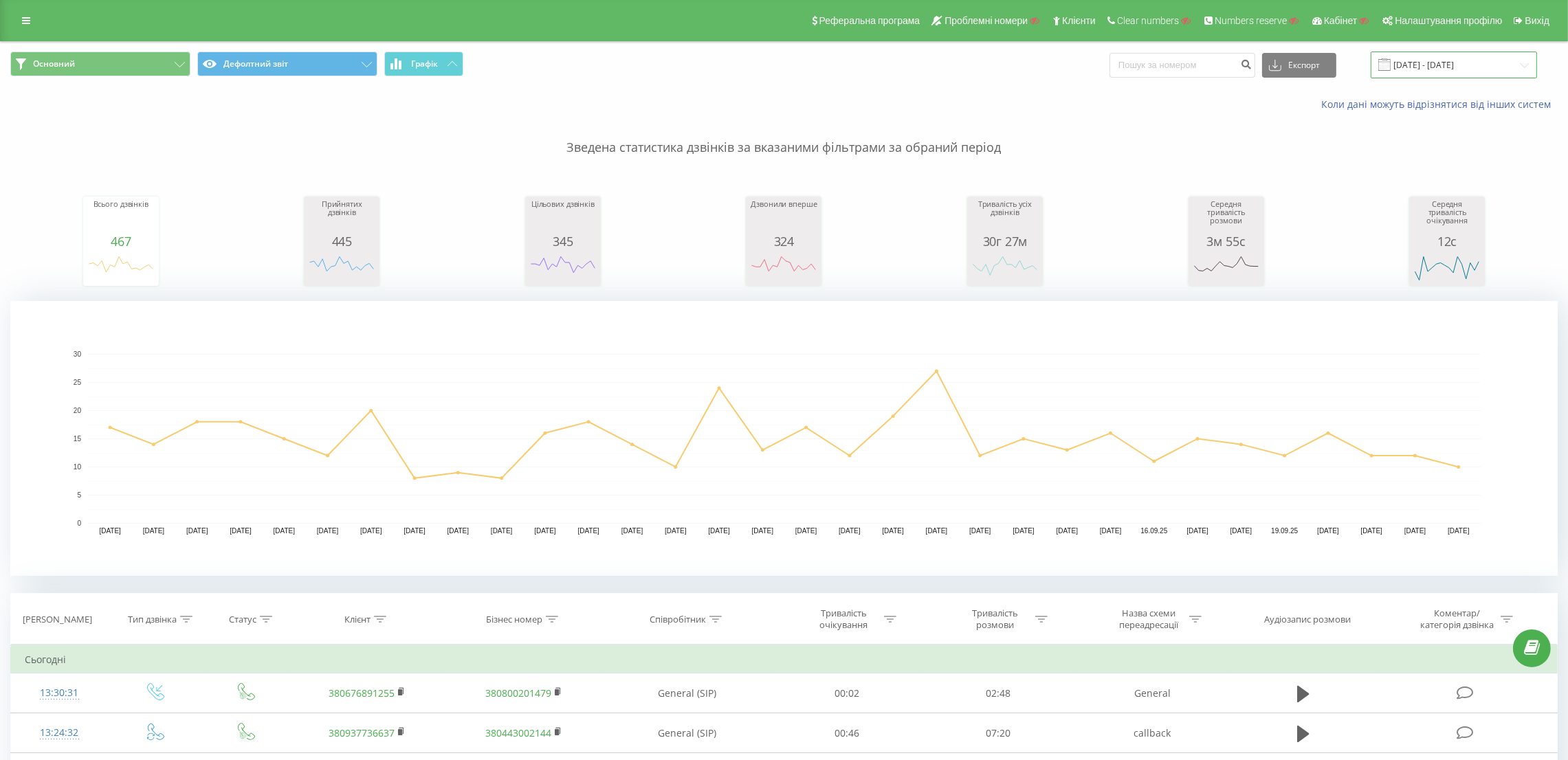
click at [1443, 62] on input "[DATE] - [DATE]" at bounding box center [1454, 65] width 167 height 27
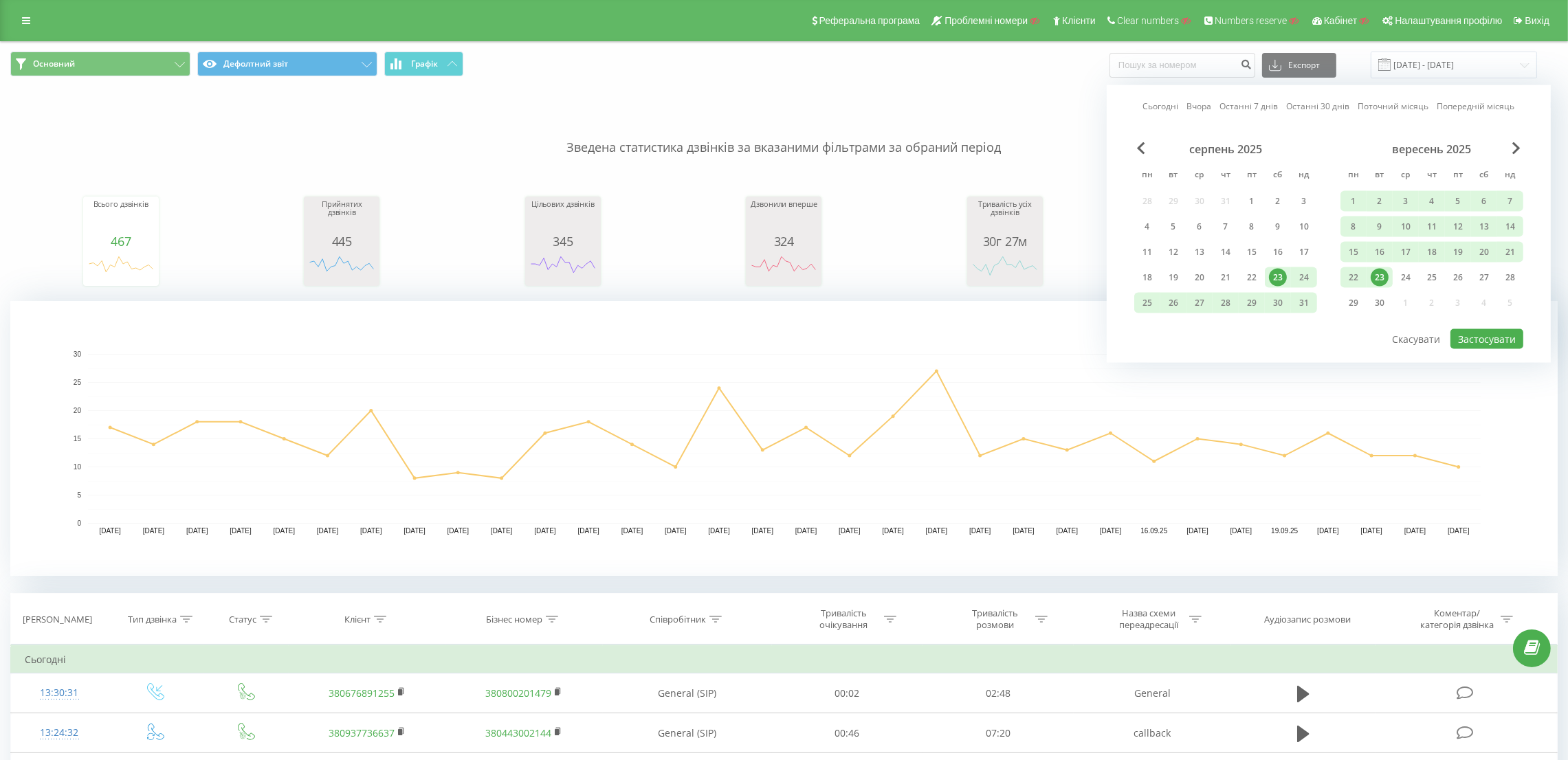
click at [1019, 119] on p "Зведена статистика дзвінків за вказаними фільтрами за обраний період" at bounding box center [784, 135] width 1548 height 46
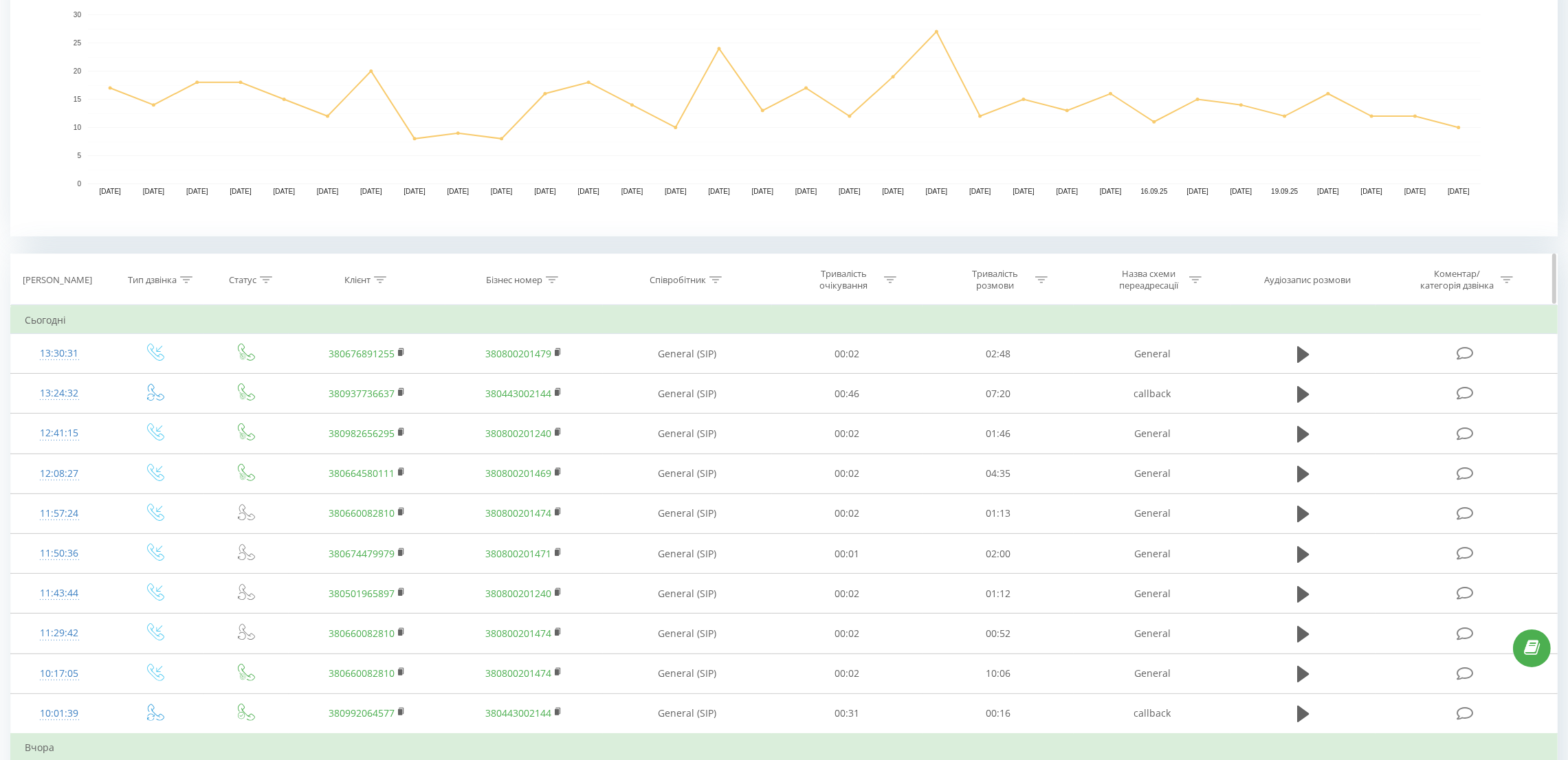
scroll to position [309, 0]
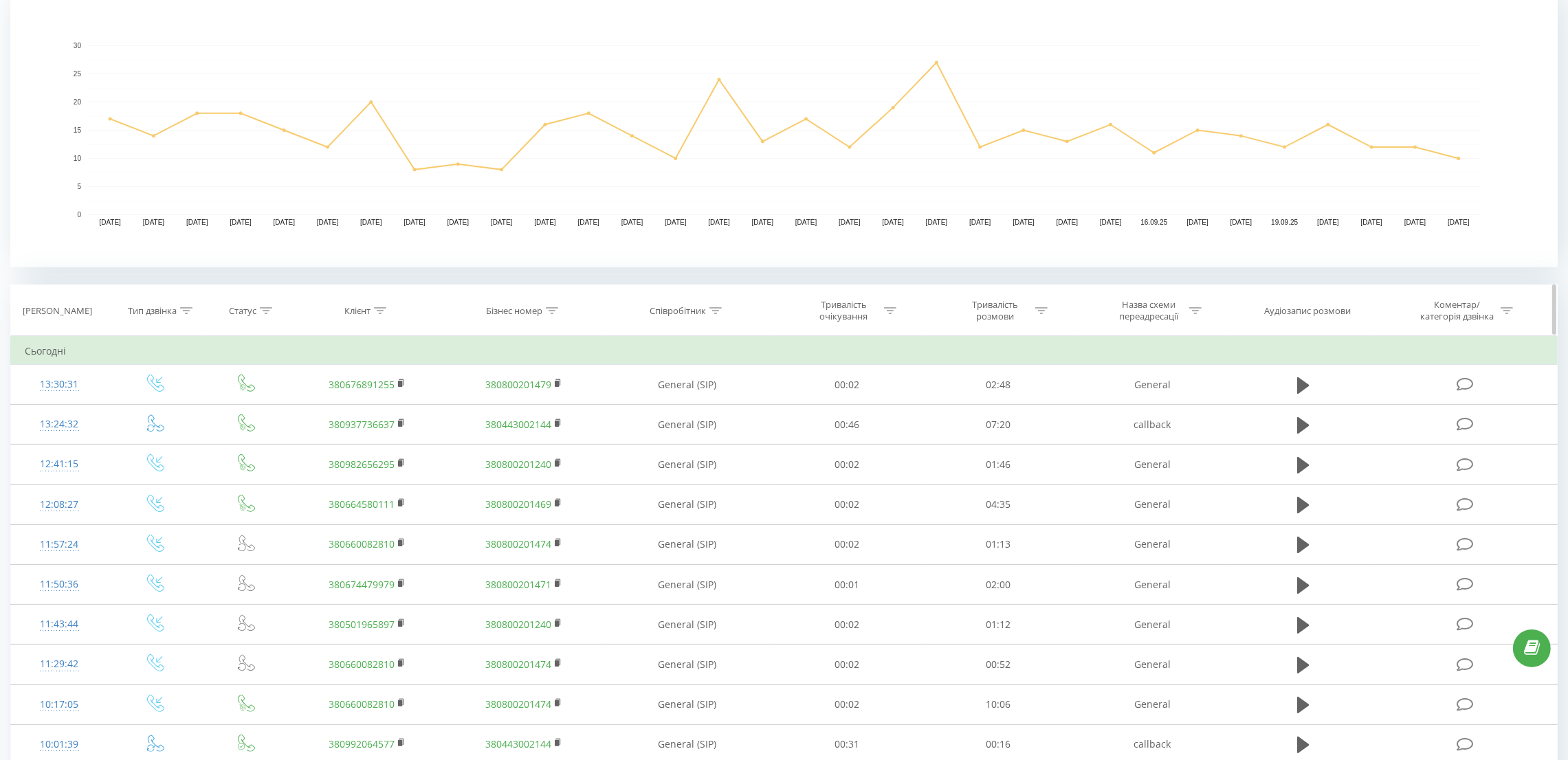
drag, startPoint x: 202, startPoint y: 311, endPoint x: 193, endPoint y: 311, distance: 9.0
click at [193, 311] on div "Тип дзвінка" at bounding box center [156, 311] width 97 height 12
click at [175, 405] on div "Введіть значення" at bounding box center [148, 410] width 97 height 11
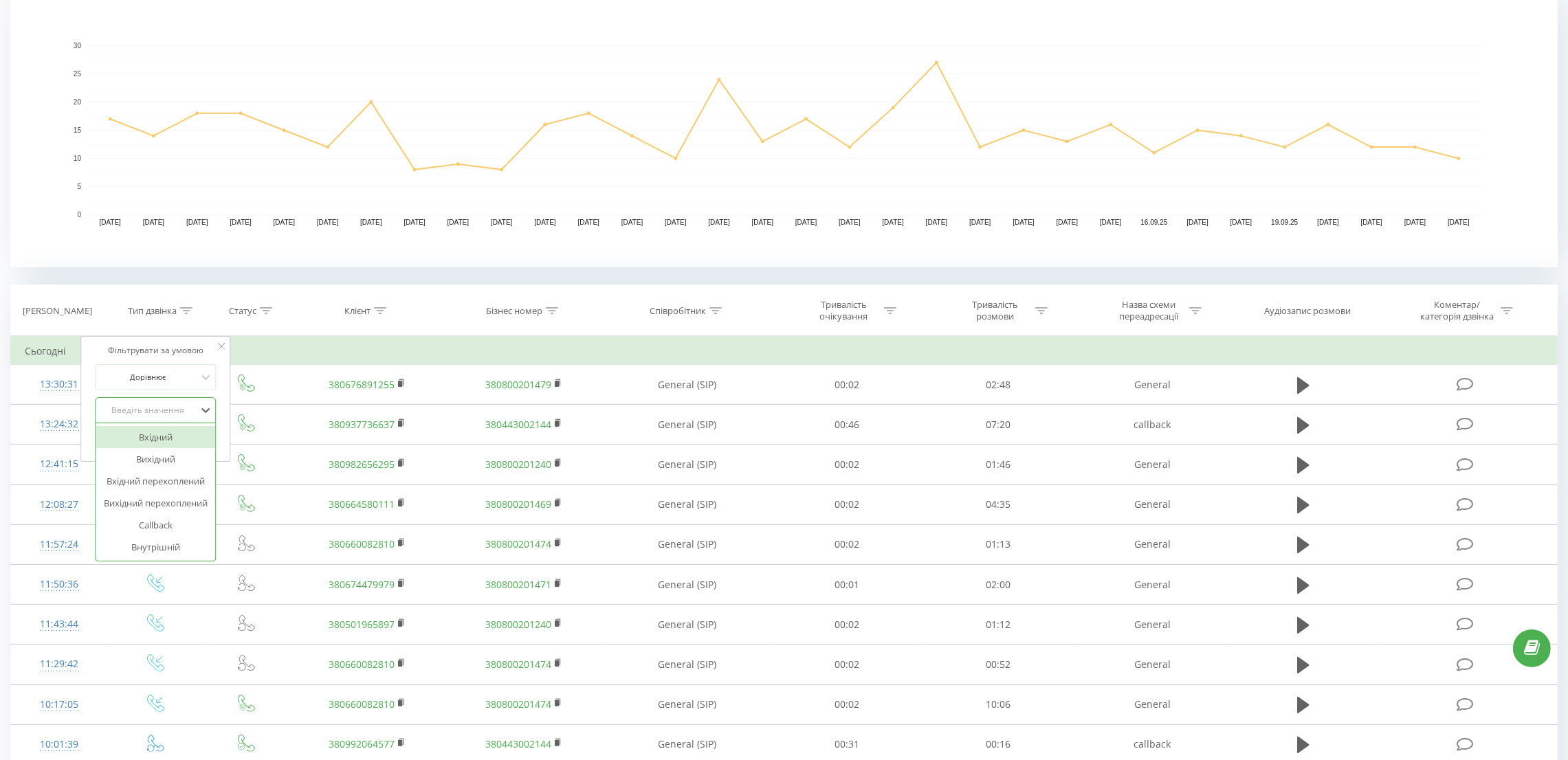
click at [188, 434] on div "Вхідний" at bounding box center [156, 437] width 119 height 22
click at [188, 433] on span "OK" at bounding box center [185, 438] width 38 height 21
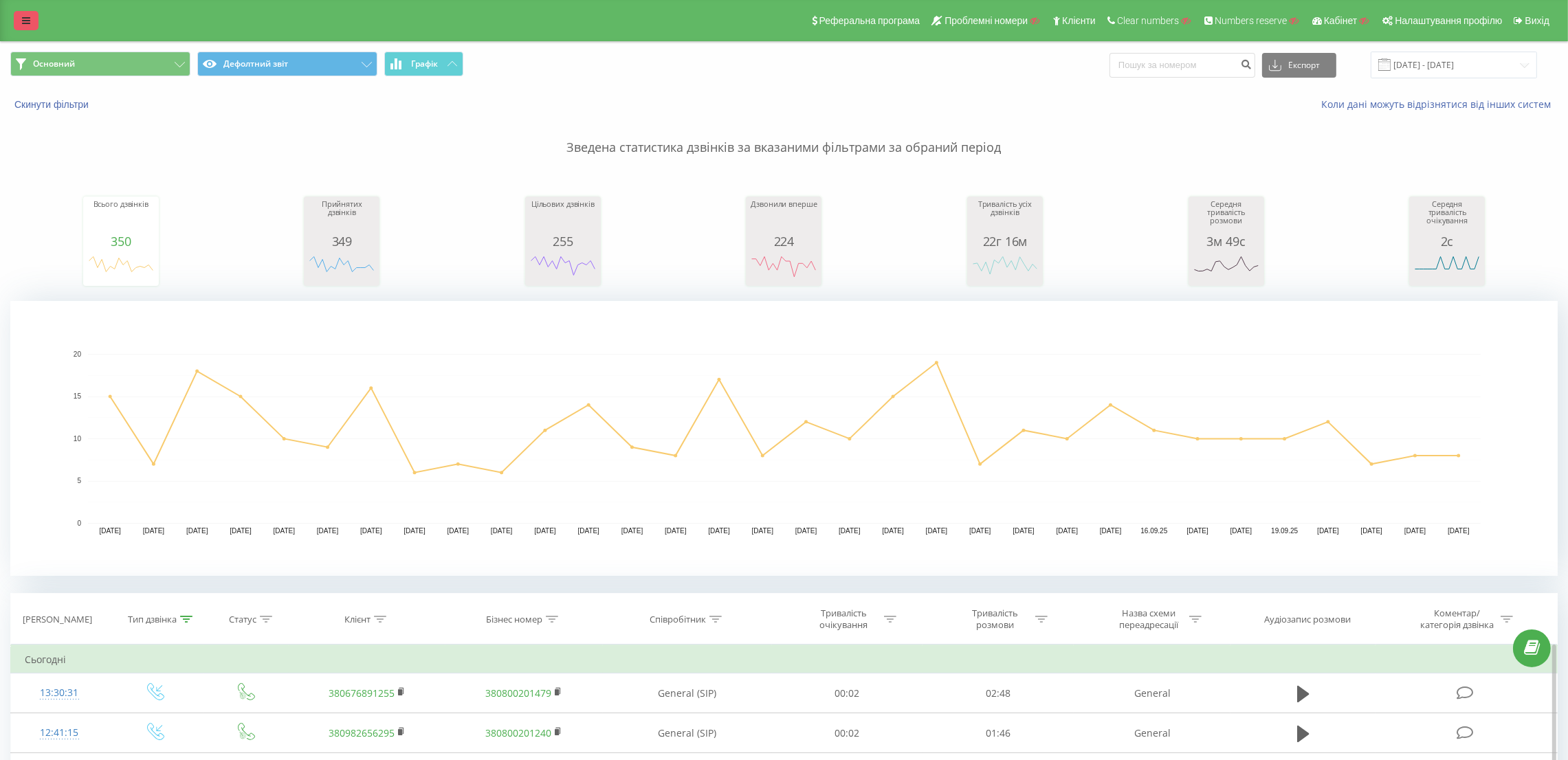
click at [30, 21] on icon at bounding box center [26, 20] width 8 height 9
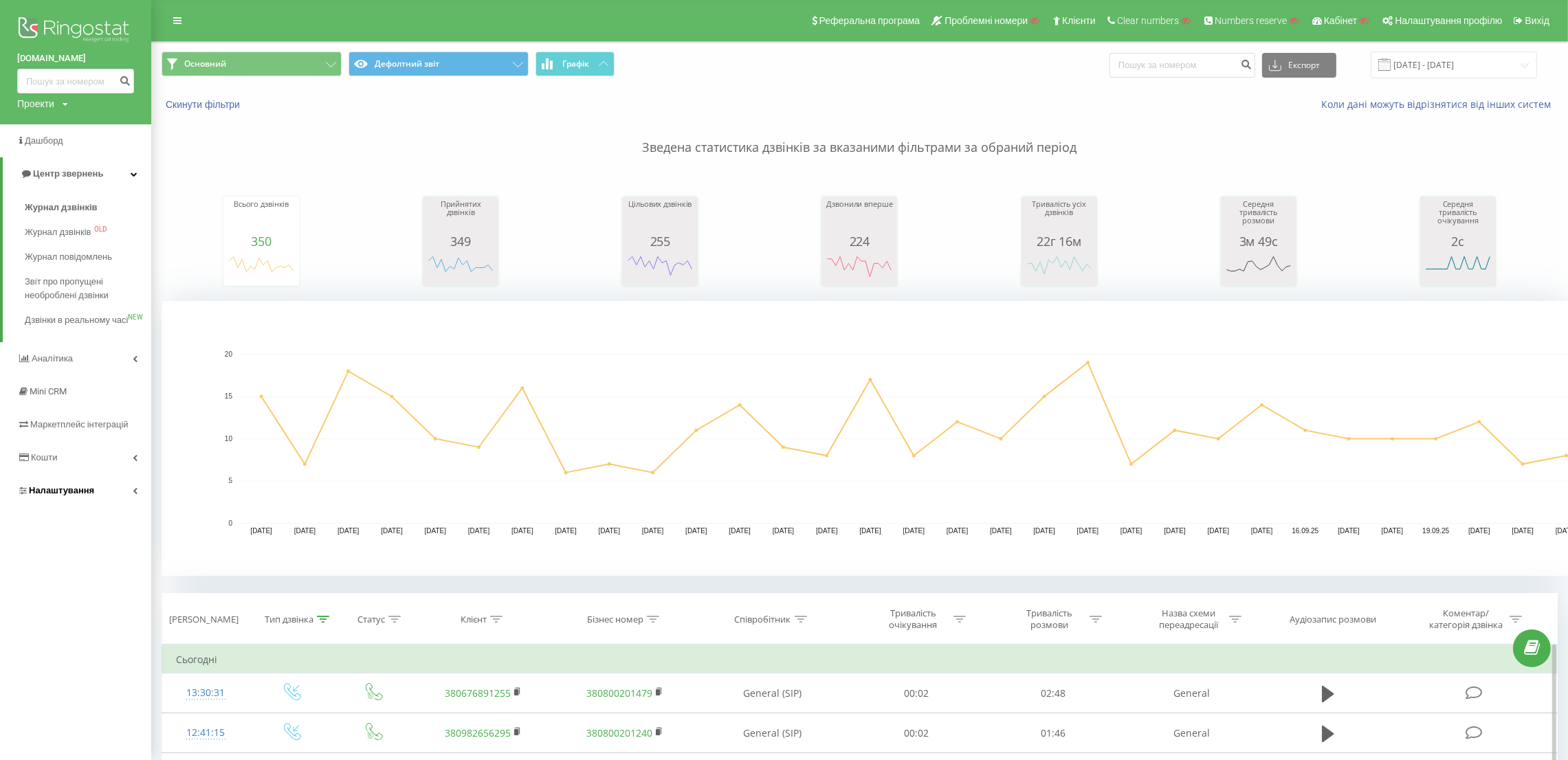
click at [120, 494] on link "Налаштування" at bounding box center [75, 490] width 152 height 33
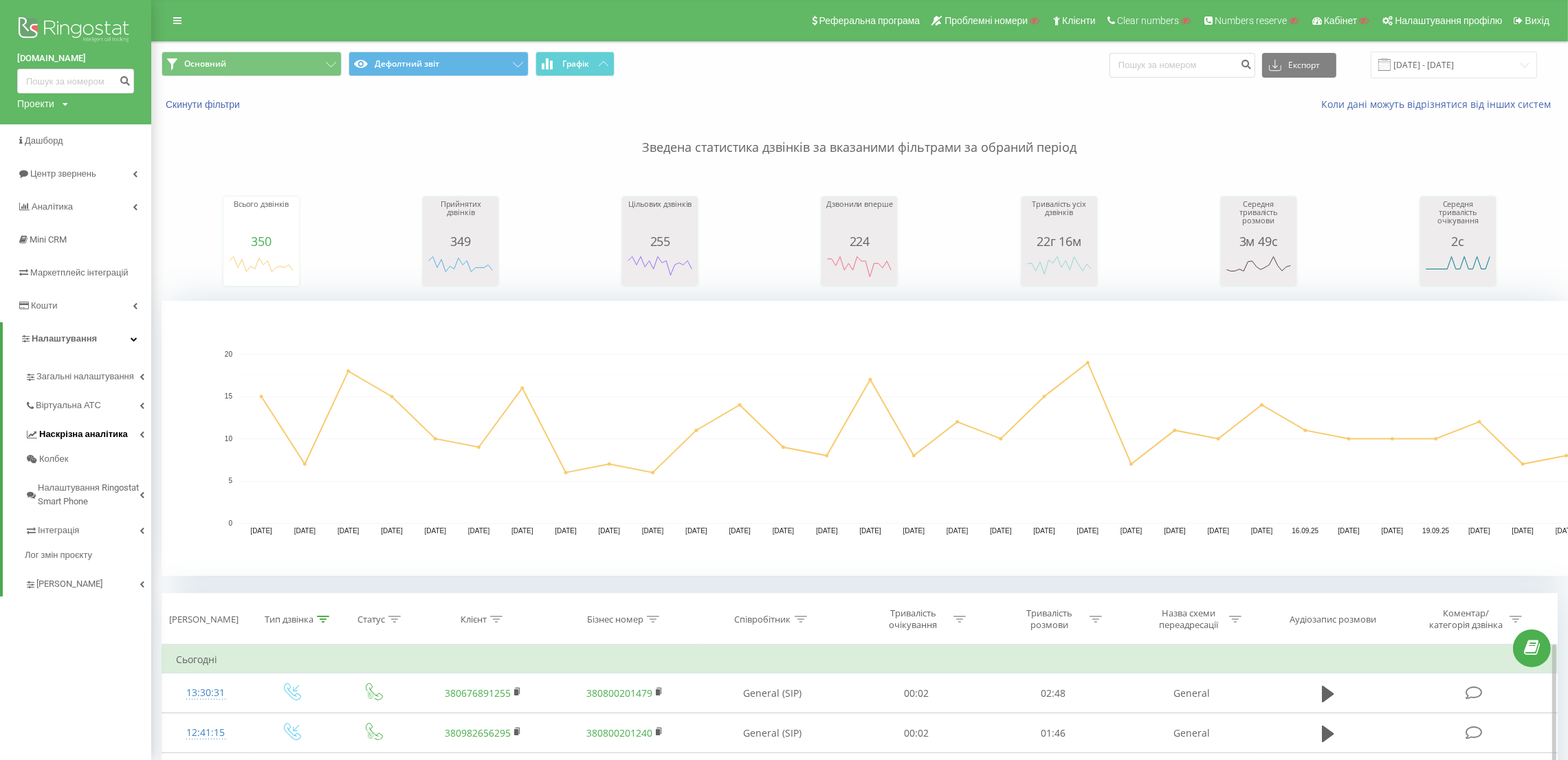
click at [74, 417] on link "Віртуальна АТС" at bounding box center [87, 404] width 126 height 29
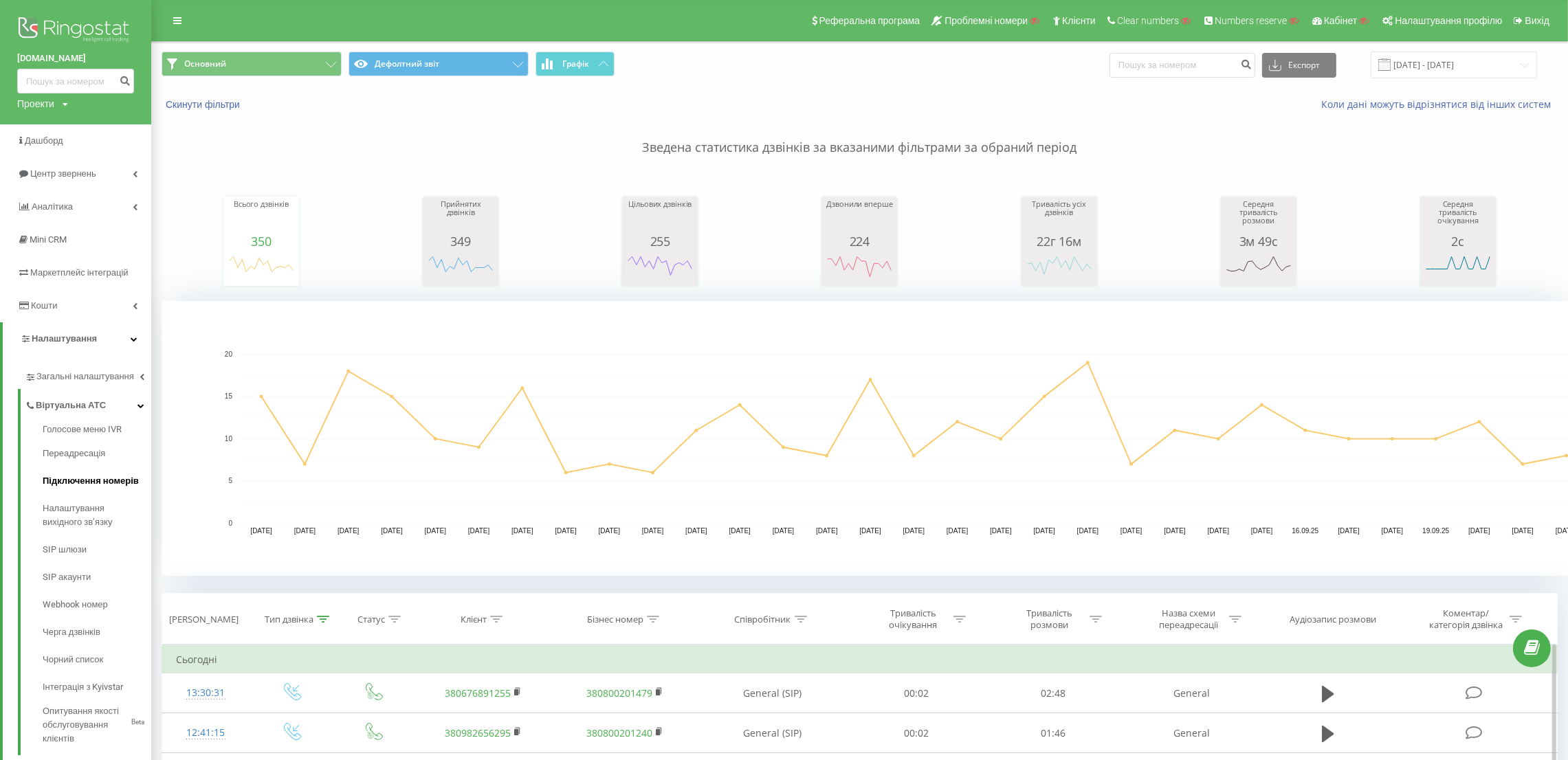
click at [90, 474] on span "Підключення номерів" at bounding box center [91, 481] width 97 height 14
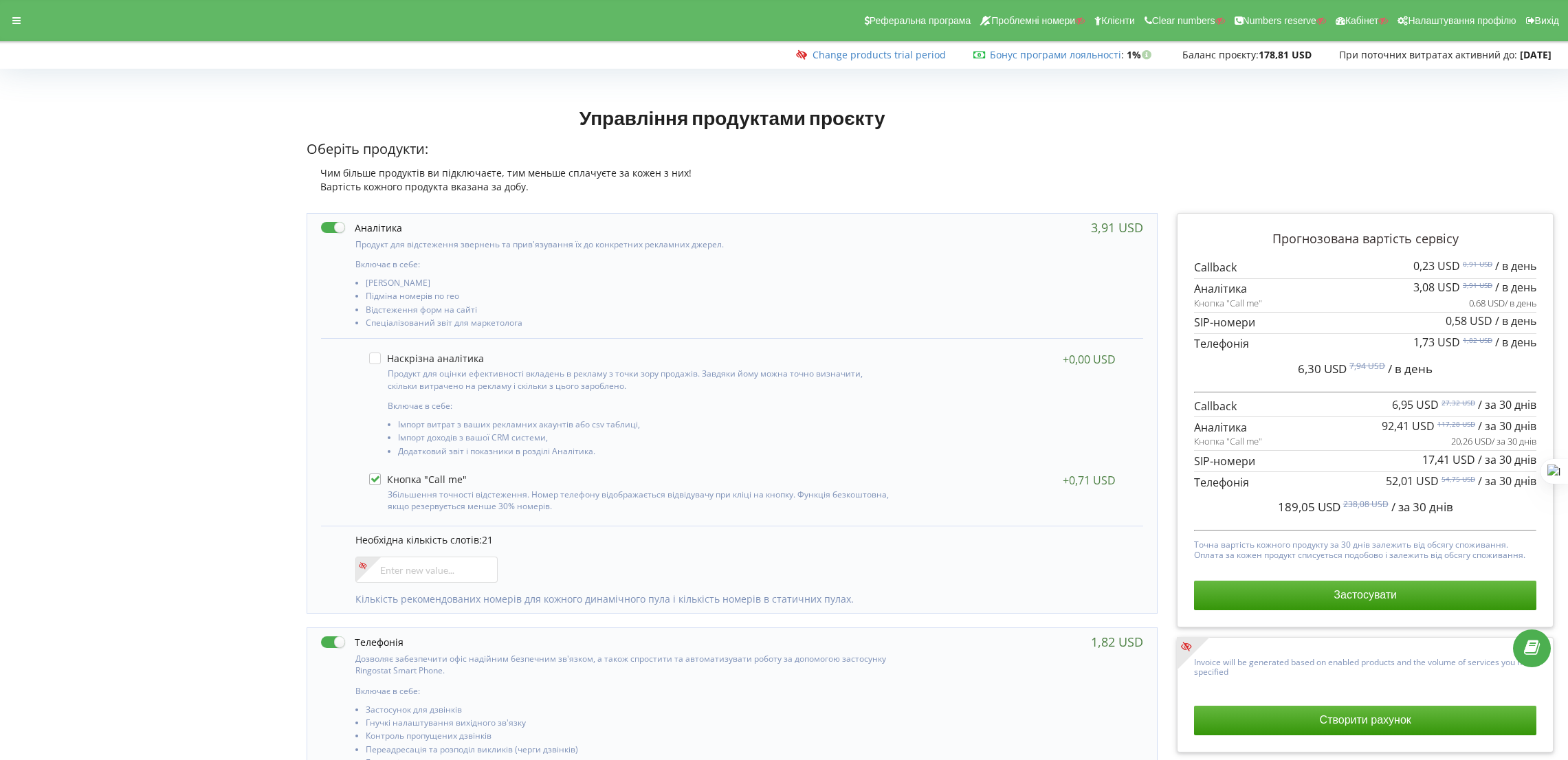
click at [513, 537] on p "Необхідна кількість слотів: 21" at bounding box center [743, 540] width 774 height 14
click at [669, 543] on p "Необхідна кількість слотів: 21" at bounding box center [743, 540] width 774 height 14
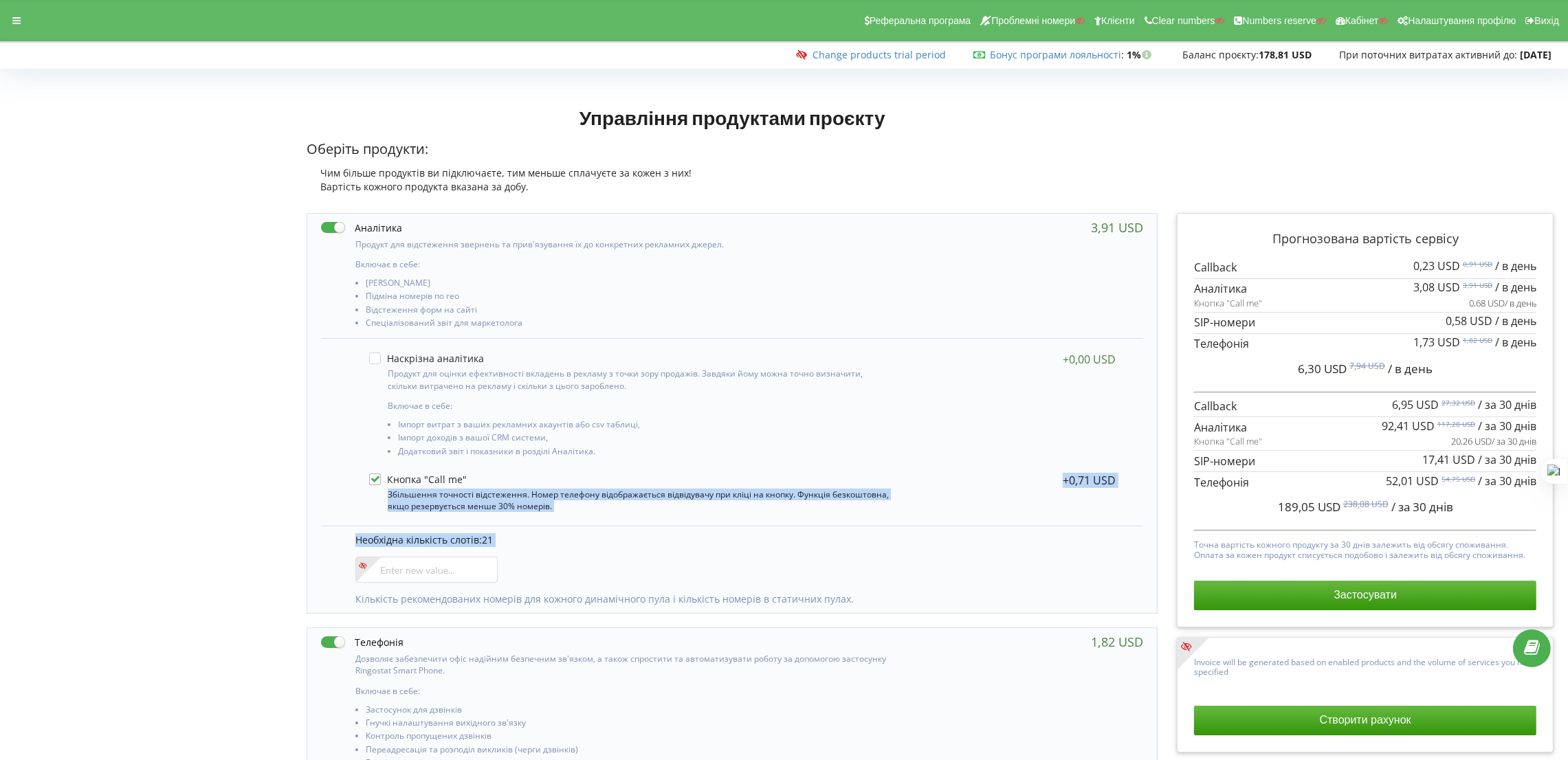
drag, startPoint x: 463, startPoint y: 479, endPoint x: 630, endPoint y: 558, distance: 184.7
click at [662, 580] on div "Включає в себе: [PERSON_NAME] Включає в себе: 21" at bounding box center [732, 414] width 851 height 401
click at [712, 526] on div "Необхідна кількість слотів: 21 Кількість рекомендованих номерів для кожного дин…" at bounding box center [732, 569] width 822 height 87
drag, startPoint x: 506, startPoint y: 537, endPoint x: 484, endPoint y: 538, distance: 22.0
click at [484, 538] on p "Необхідна кількість слотів: 21" at bounding box center [743, 540] width 774 height 14
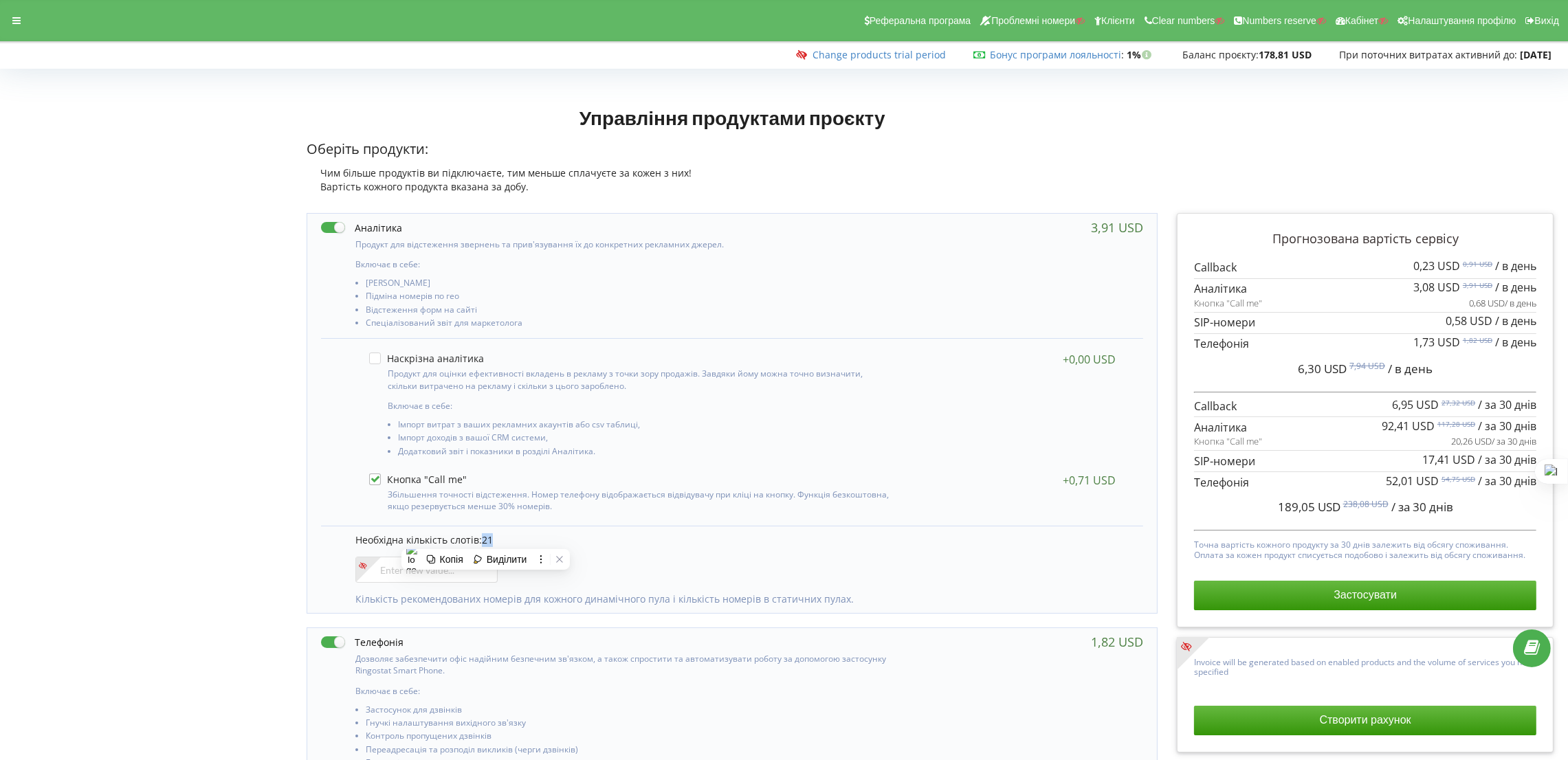
click at [675, 543] on p "Необхідна кількість слотів: 21" at bounding box center [743, 540] width 774 height 14
drag, startPoint x: 1373, startPoint y: 427, endPoint x: 1400, endPoint y: 428, distance: 27.0
click at [1400, 428] on div "92,41 USD 117,28 USD / за 30 днів Кнопка "Call me"" at bounding box center [1365, 433] width 342 height 34
click at [1406, 427] on span "92,41 USD" at bounding box center [1408, 427] width 53 height 15
drag, startPoint x: 1410, startPoint y: 426, endPoint x: 1381, endPoint y: 426, distance: 29.0
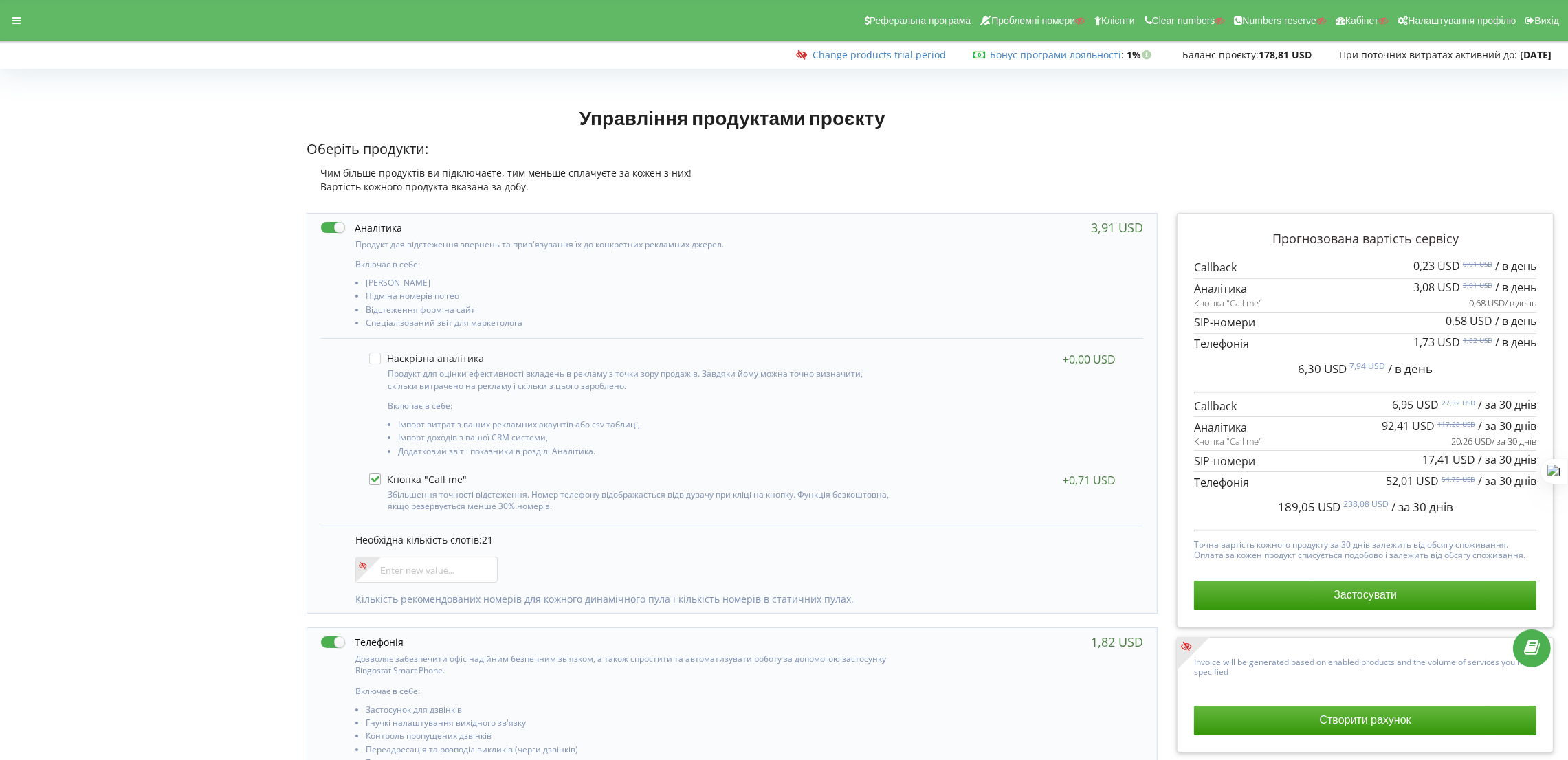
click at [1381, 426] on div "92,41 USD 117,28 USD / за 30 днів Кнопка "Call me"" at bounding box center [1365, 433] width 342 height 34
click at [1376, 424] on p at bounding box center [1365, 427] width 342 height 16
drag, startPoint x: 1421, startPoint y: 467, endPoint x: 1457, endPoint y: 457, distance: 37.4
click at [1457, 457] on div "17,41 USD / за 30 днів" at bounding box center [1365, 460] width 342 height 21
click at [1438, 462] on span "17,41 USD" at bounding box center [1449, 460] width 53 height 15
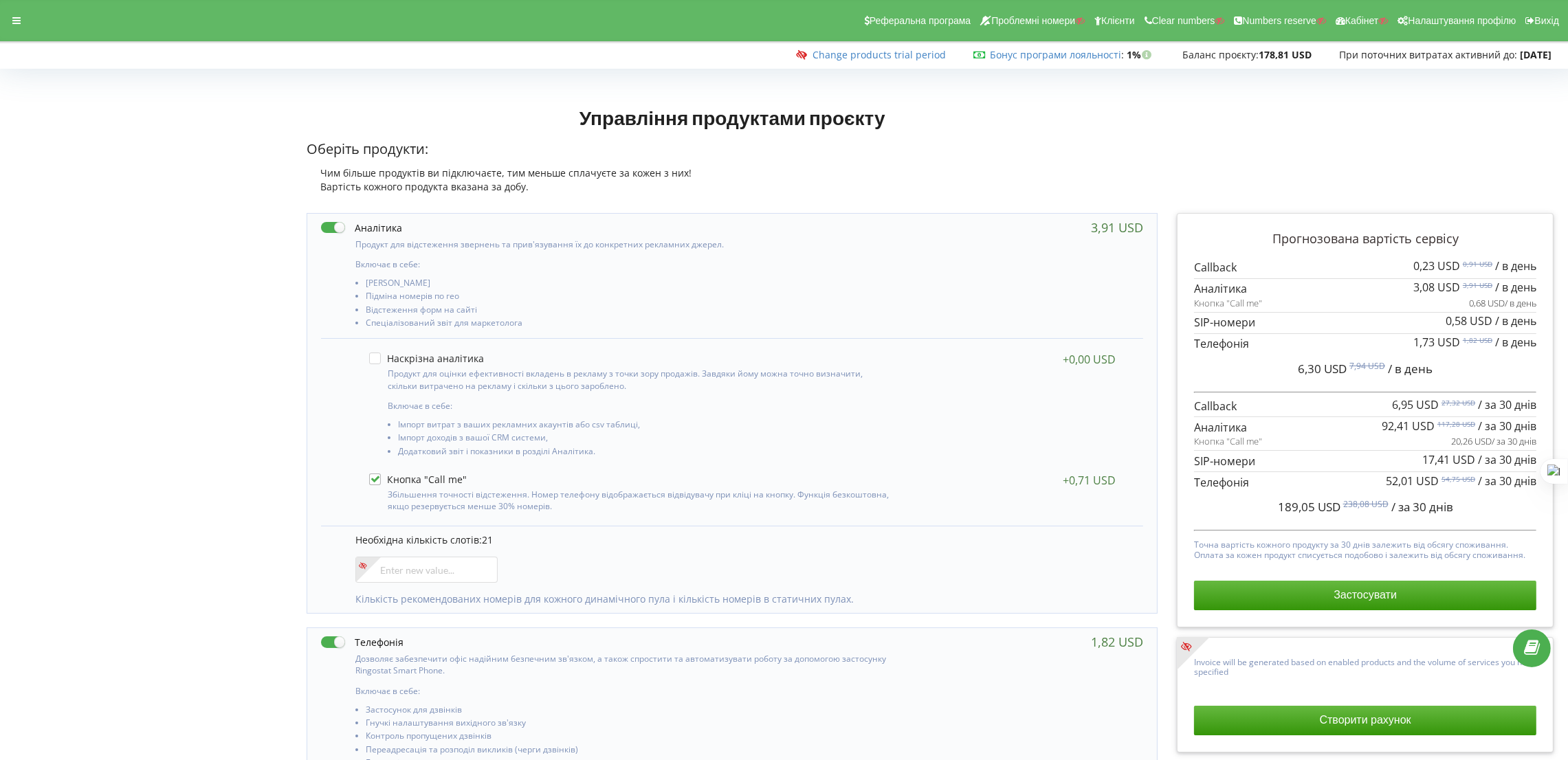
drag, startPoint x: 1449, startPoint y: 459, endPoint x: 1417, endPoint y: 459, distance: 32.0
click at [1417, 459] on div "17,41 USD / за 30 днів" at bounding box center [1365, 460] width 342 height 21
click at [1424, 459] on span "17,41 USD" at bounding box center [1449, 460] width 53 height 15
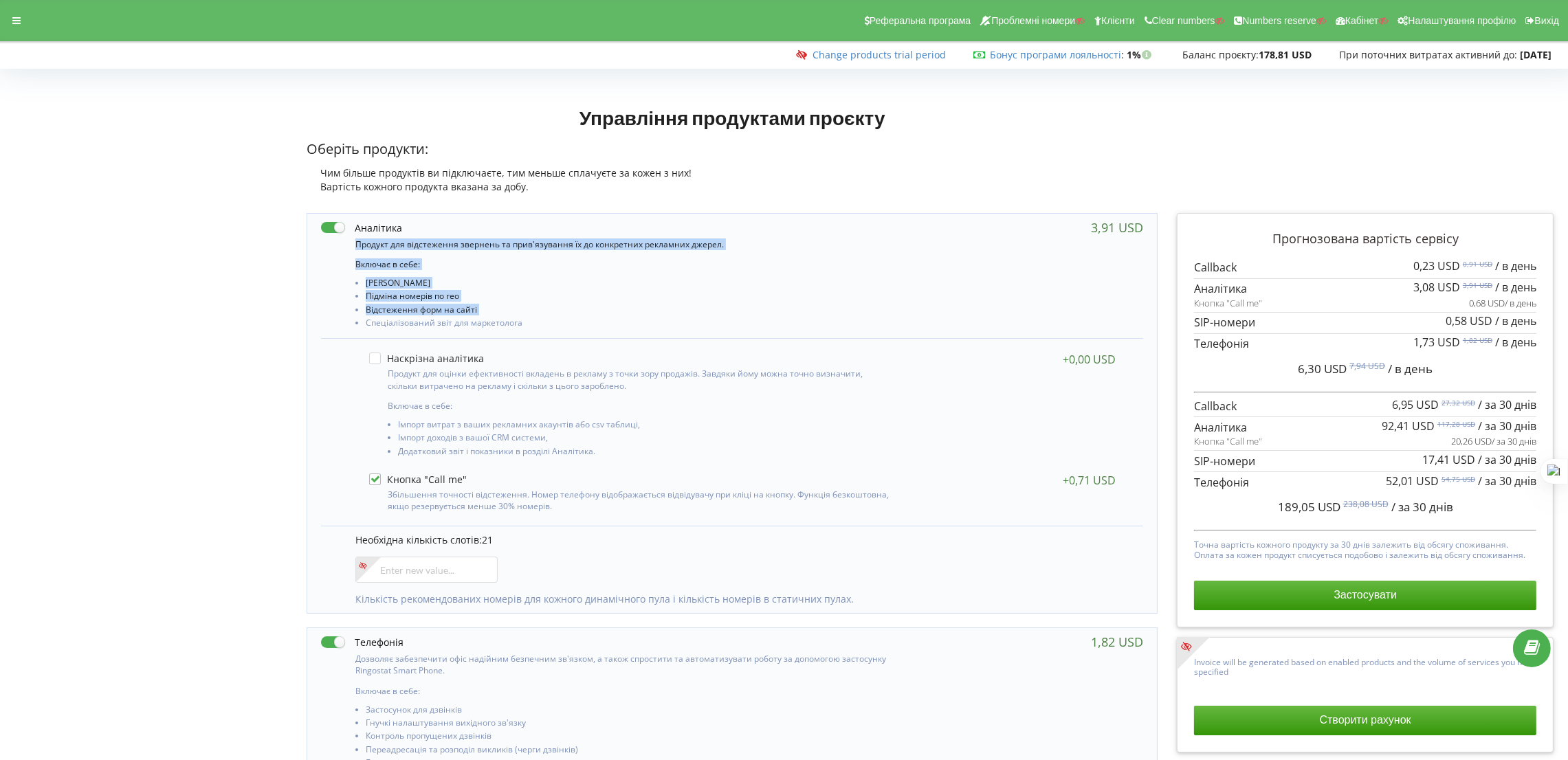
drag, startPoint x: 408, startPoint y: 228, endPoint x: 126, endPoint y: 356, distance: 309.7
click at [121, 350] on div "Управління продуктами проєкту Оберіть продукти: Чим більше продуктів ви підключ…" at bounding box center [784, 746] width 1559 height 1297
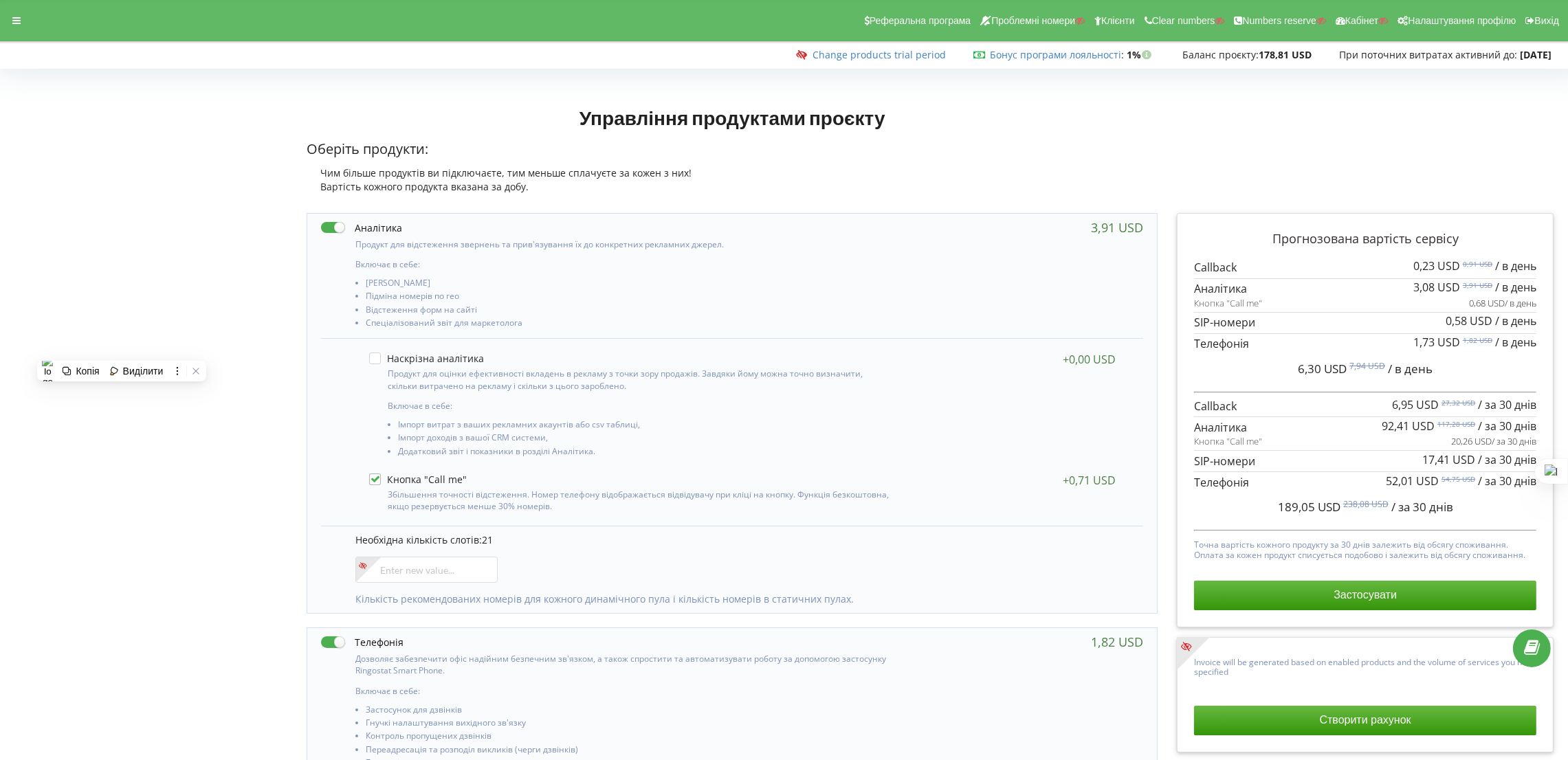
click at [183, 208] on div "Управління продуктами проєкту Оберіть продукти: Чим більше продуктів ви підключ…" at bounding box center [784, 746] width 1559 height 1297
drag, startPoint x: 1384, startPoint y: 420, endPoint x: 1432, endPoint y: 429, distance: 48.8
click at [1432, 429] on span "92,41 USD" at bounding box center [1408, 427] width 53 height 15
drag, startPoint x: 499, startPoint y: 537, endPoint x: 483, endPoint y: 542, distance: 16.8
click at [483, 542] on p "Необхідна кількість слотів: 21" at bounding box center [743, 540] width 774 height 14
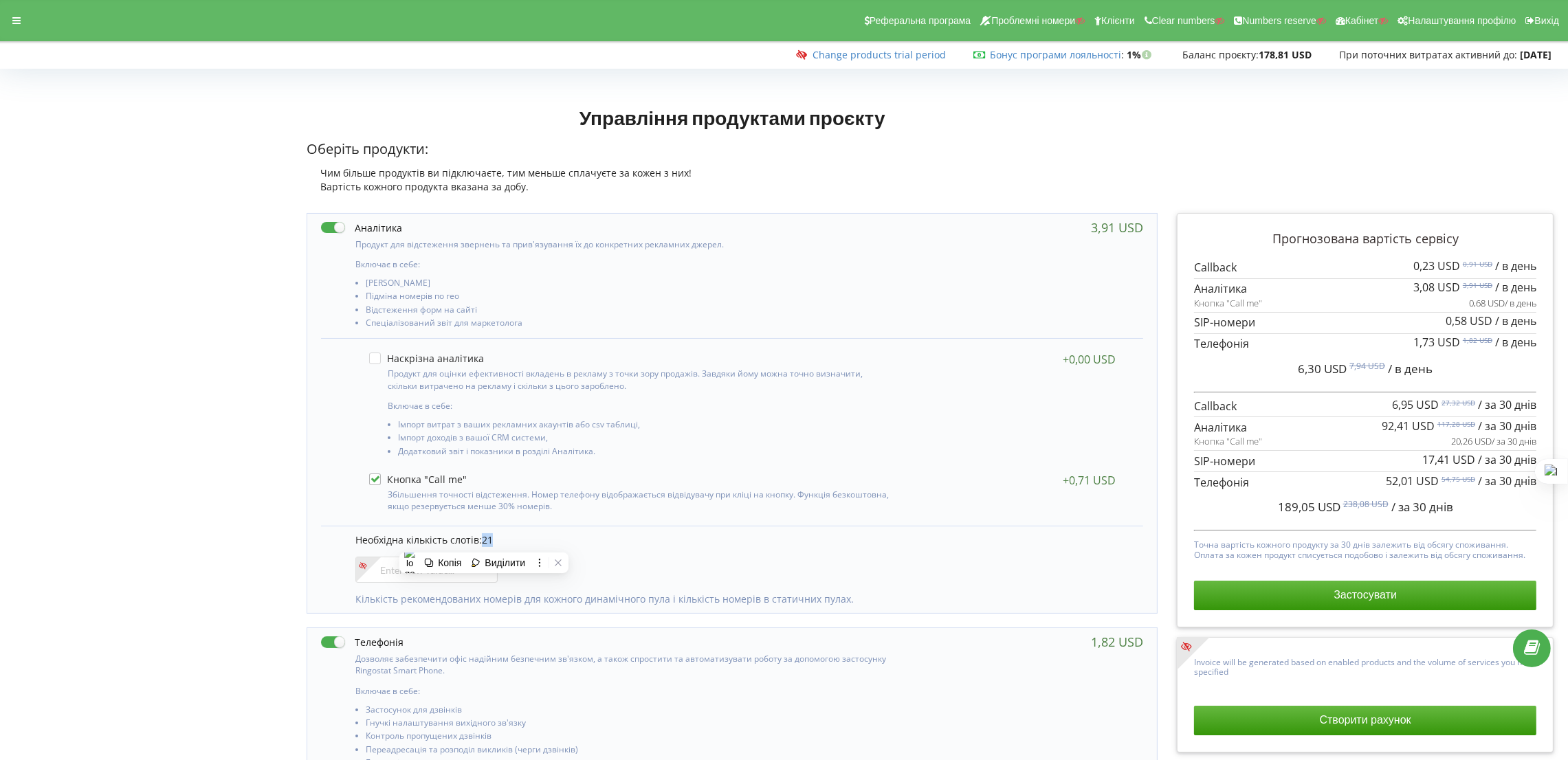
click at [534, 537] on p "Необхідна кількість слотів: 21" at bounding box center [743, 540] width 774 height 14
drag, startPoint x: 496, startPoint y: 541, endPoint x: 488, endPoint y: 546, distance: 9.4
click at [488, 546] on p "Необхідна кількість слотів: 21" at bounding box center [743, 540] width 774 height 14
click at [356, 488] on div "Збільшення точності відстеження. Номер телефону відображається відвідувачу при …" at bounding box center [743, 493] width 774 height 52
drag, startPoint x: 494, startPoint y: 539, endPoint x: 483, endPoint y: 539, distance: 11.0
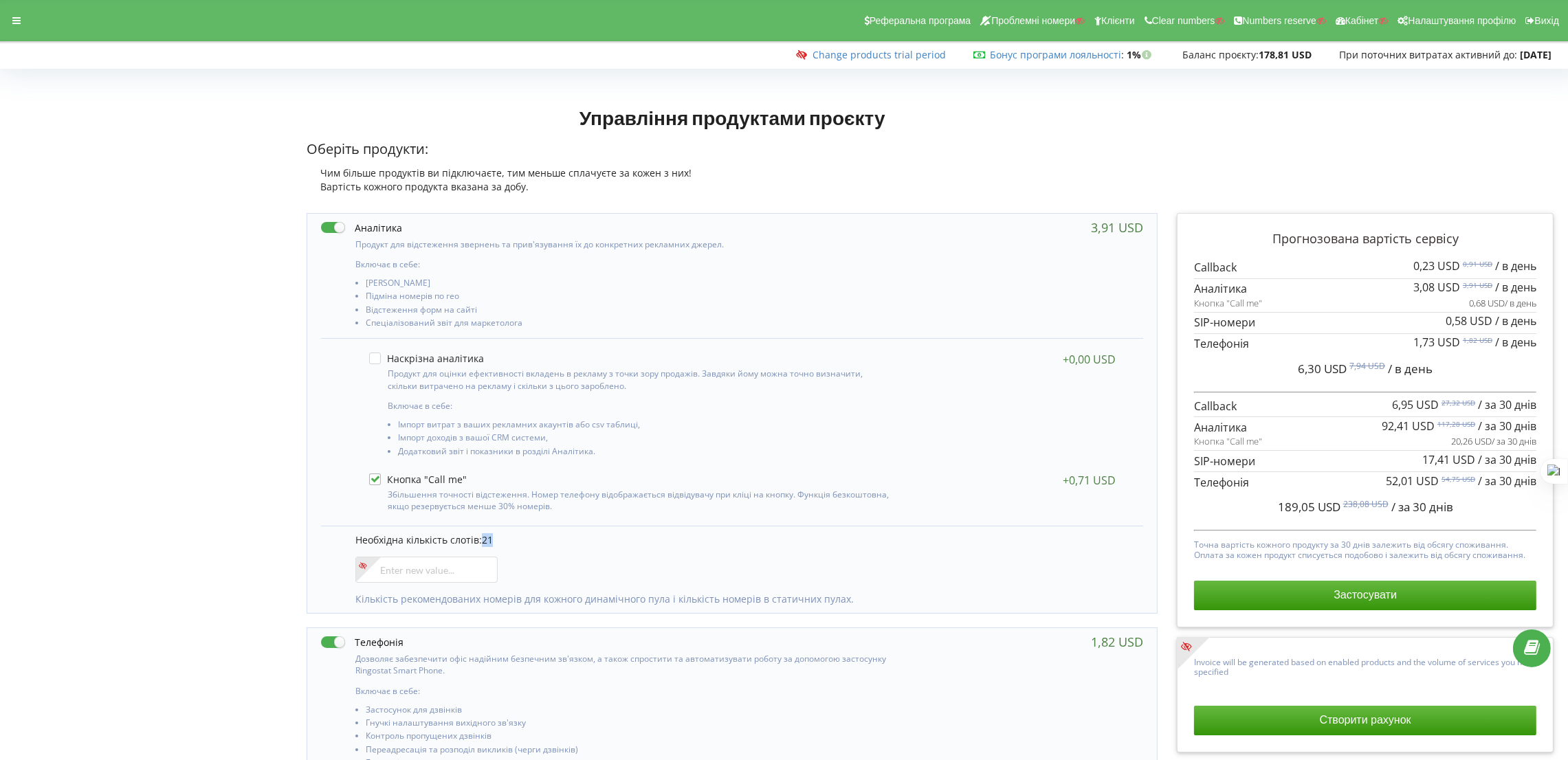
click at [483, 539] on p "Необхідна кількість слотів: 21" at bounding box center [743, 540] width 774 height 14
click at [517, 531] on div "Необхідна кількість слотів: 21 Кількість рекомендованих номерів для кожного дин…" at bounding box center [732, 569] width 822 height 87
click at [27, 17] on div at bounding box center [16, 20] width 25 height 19
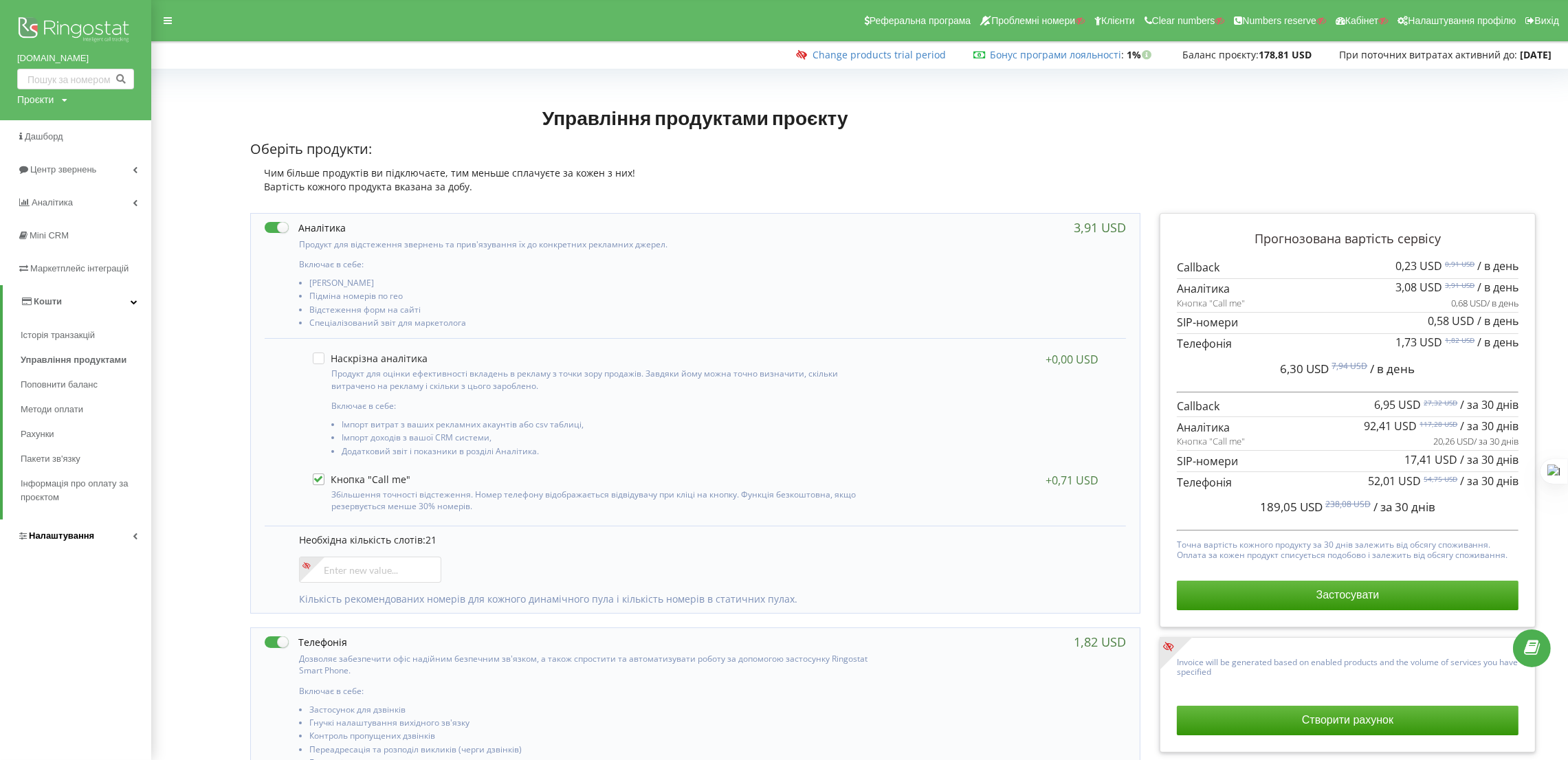
click at [85, 527] on link "Налаштування" at bounding box center [75, 536] width 152 height 33
click at [93, 405] on span "Віртуальна АТС" at bounding box center [67, 401] width 71 height 14
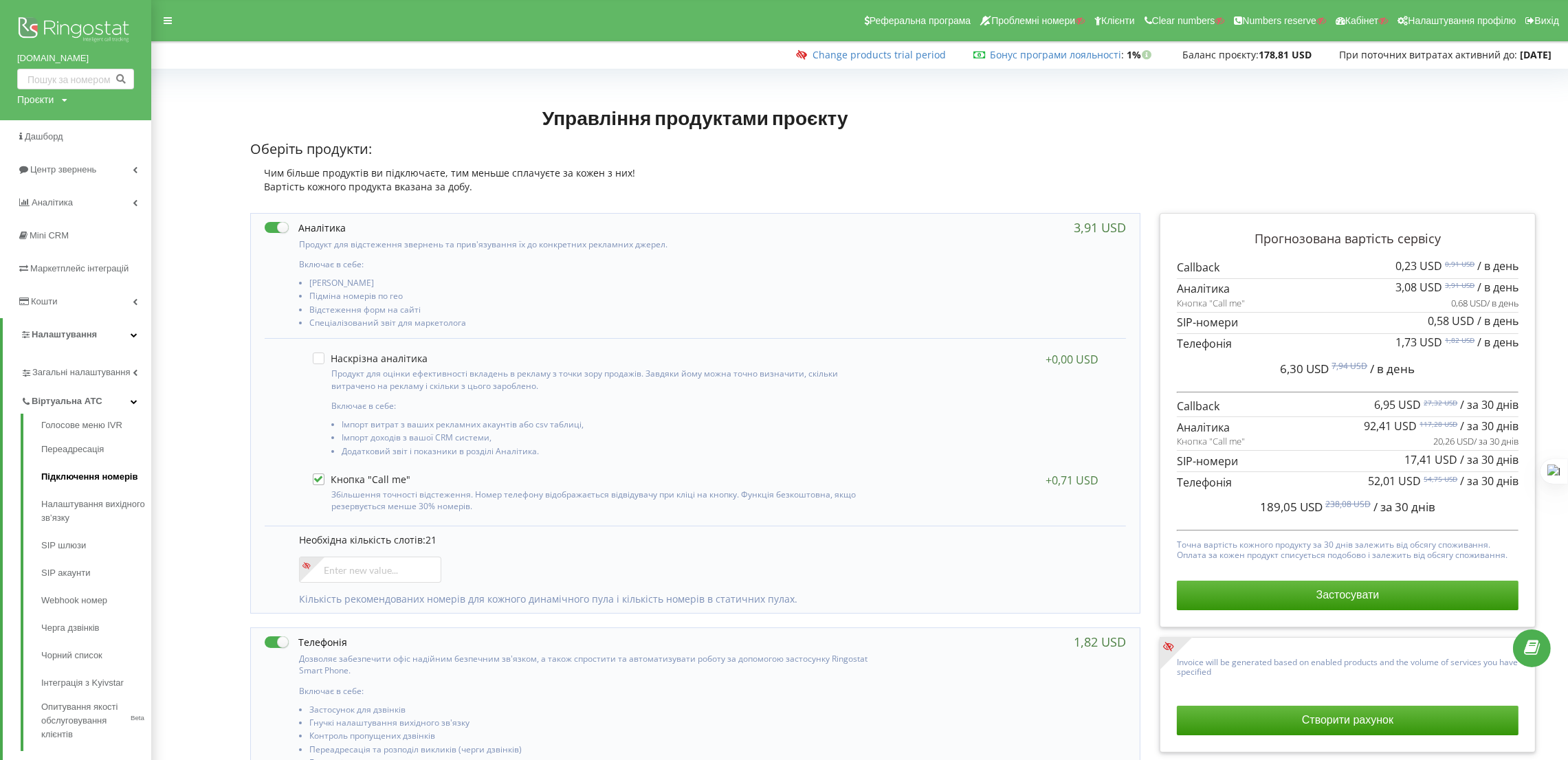
click at [107, 484] on link "Підключення номерів" at bounding box center [97, 476] width 110 height 27
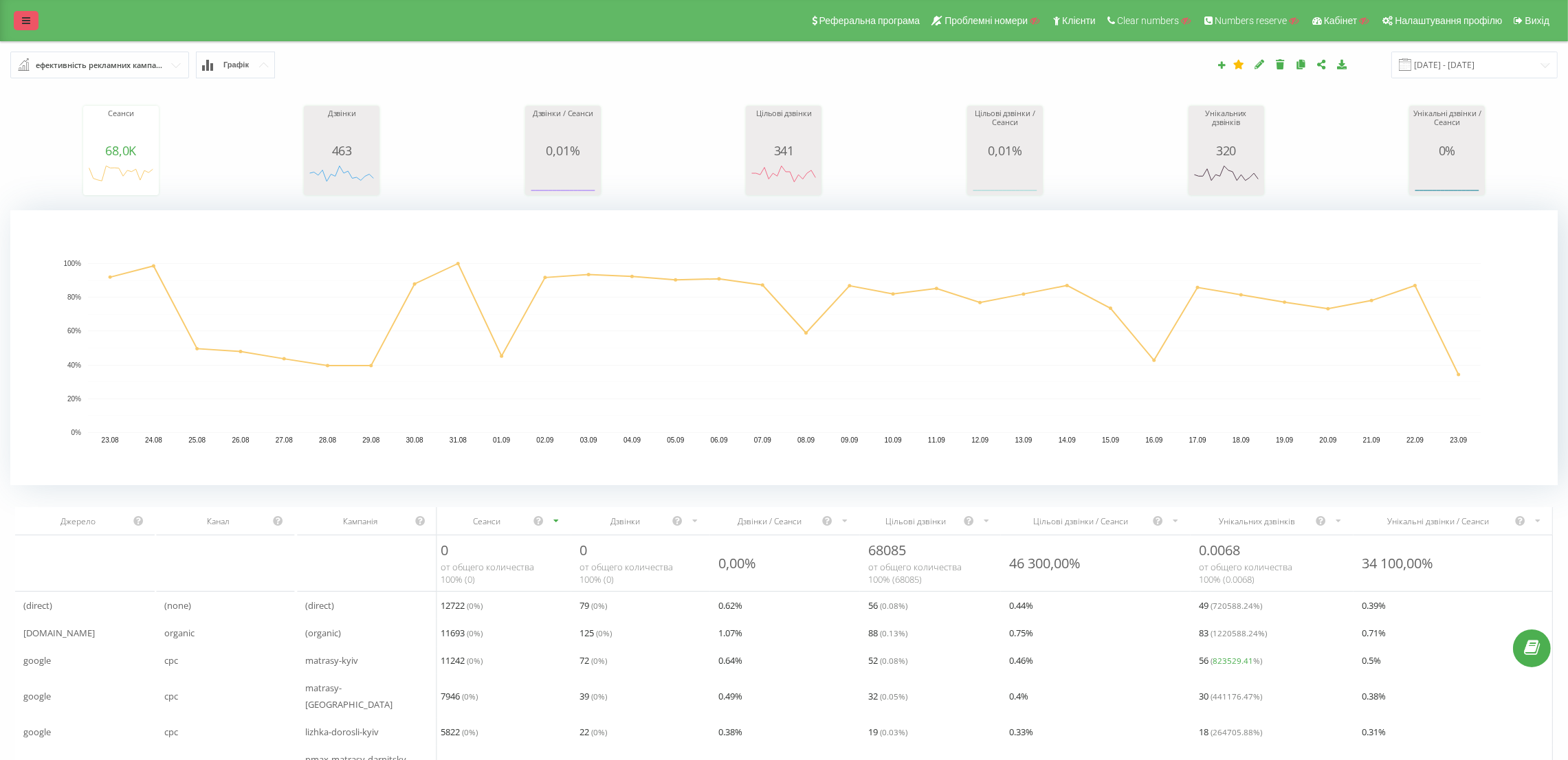
click at [38, 20] on link at bounding box center [25, 20] width 25 height 19
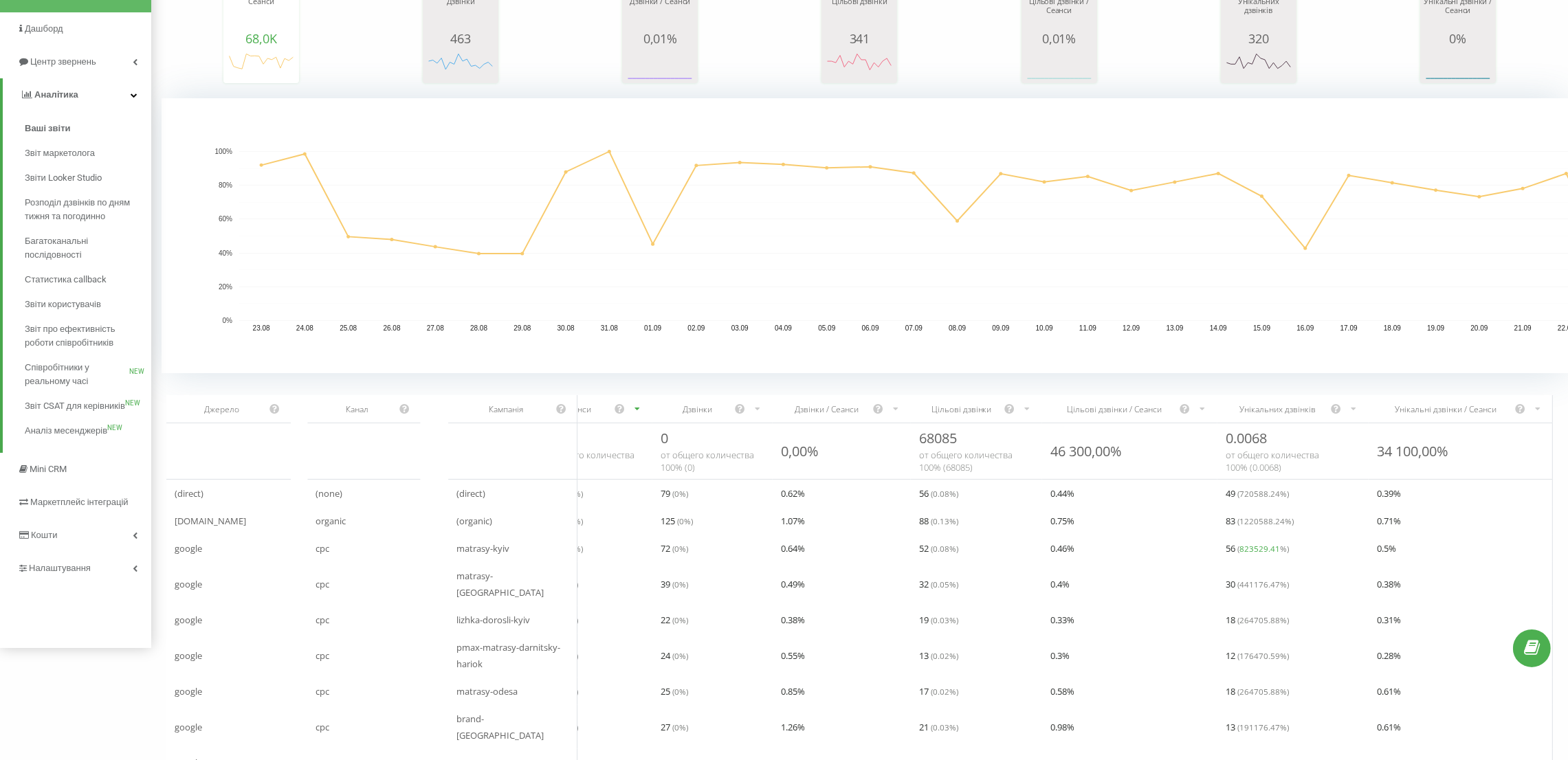
scroll to position [192, 0]
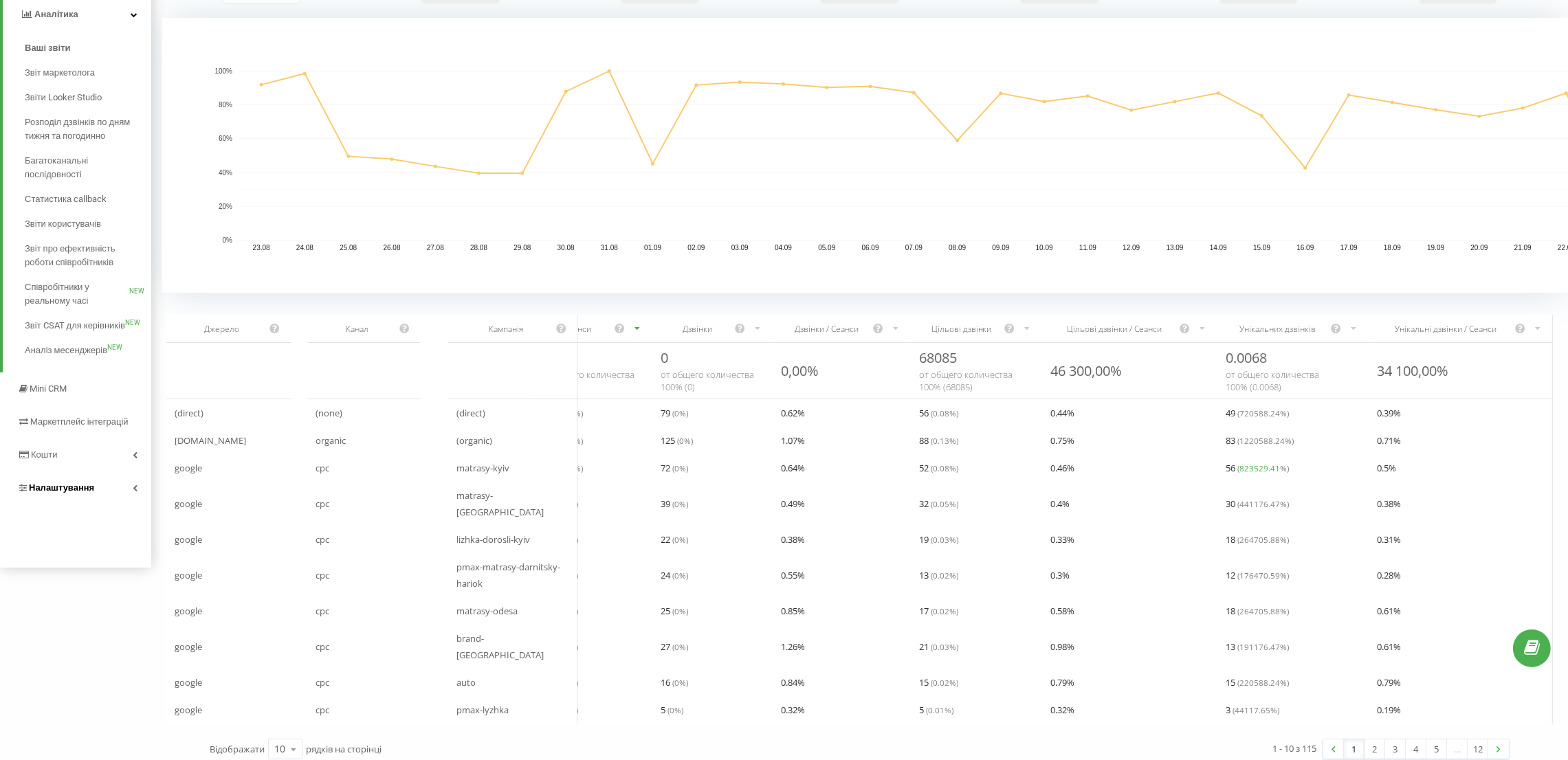
click at [68, 499] on link "Налаштування" at bounding box center [75, 487] width 152 height 33
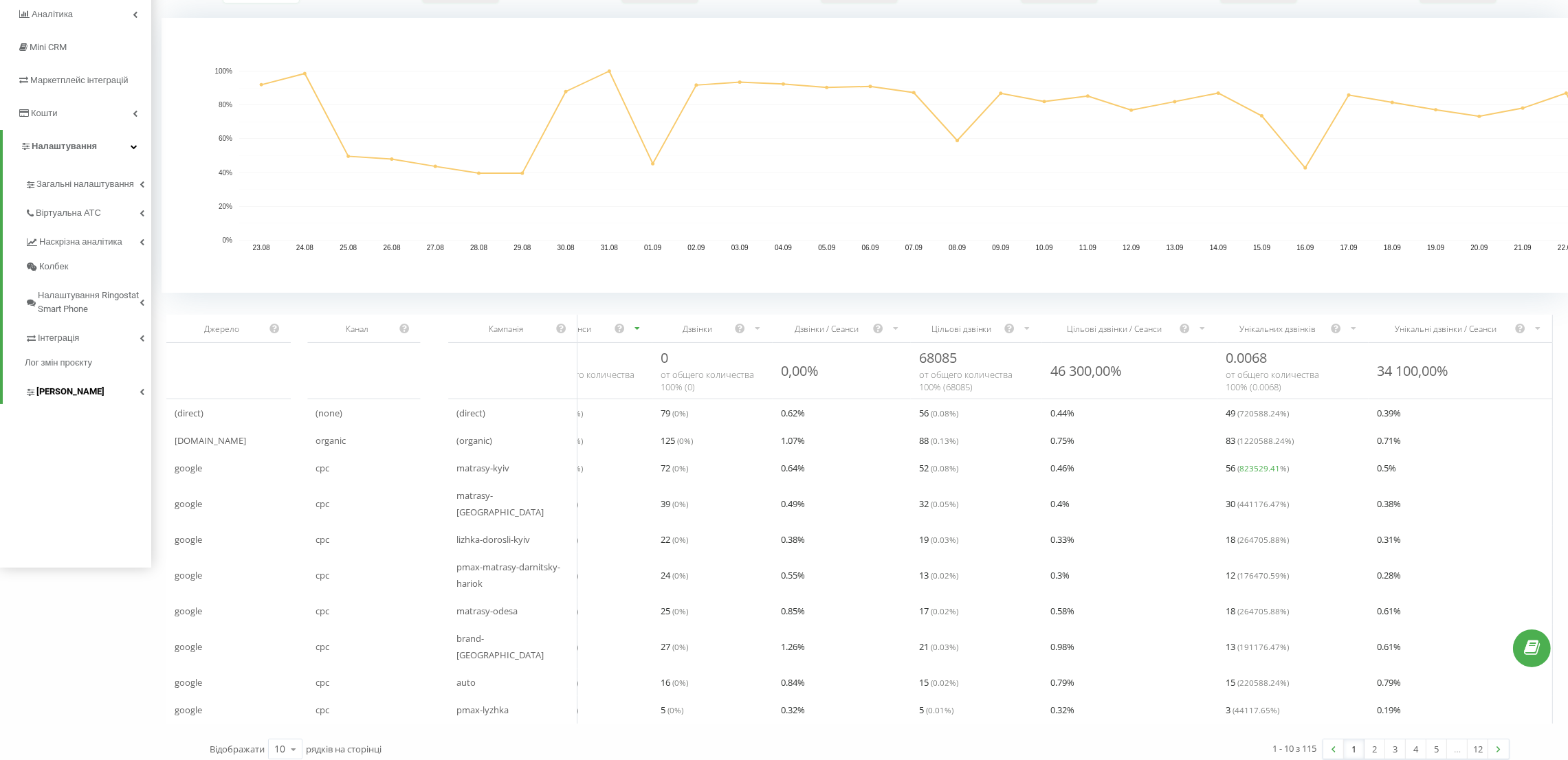
click at [86, 389] on span "[PERSON_NAME]" at bounding box center [70, 392] width 68 height 14
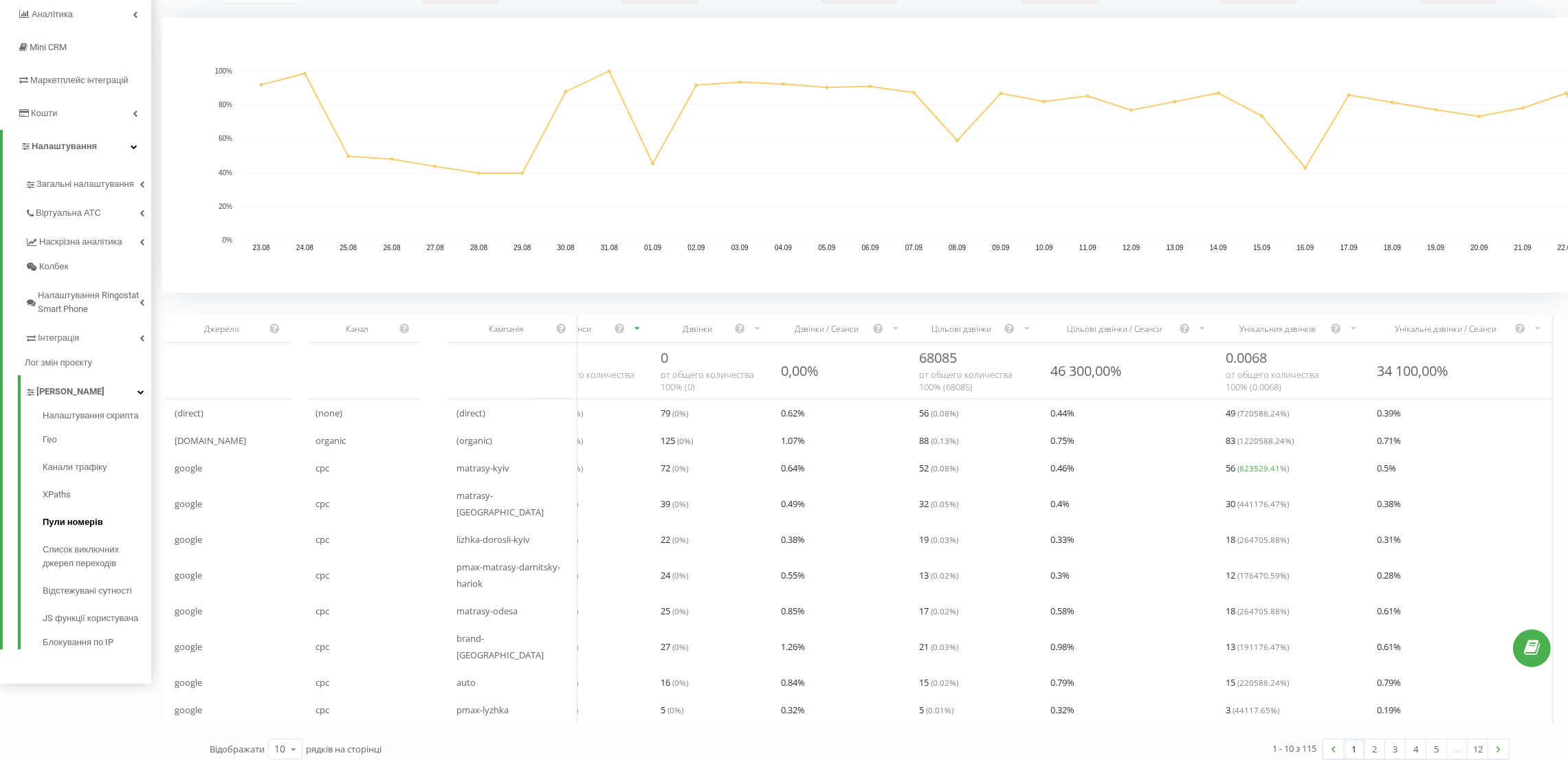
click at [97, 525] on span "Пули номерів" at bounding box center [72, 522] width 60 height 14
